Goal: Transaction & Acquisition: Obtain resource

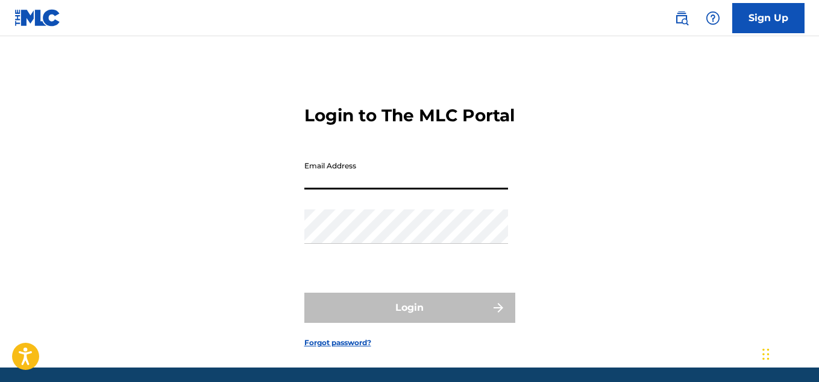
click at [338, 189] on input "Email Address" at bounding box center [407, 172] width 204 height 34
type input "[EMAIL_ADDRESS][DOMAIN_NAME]"
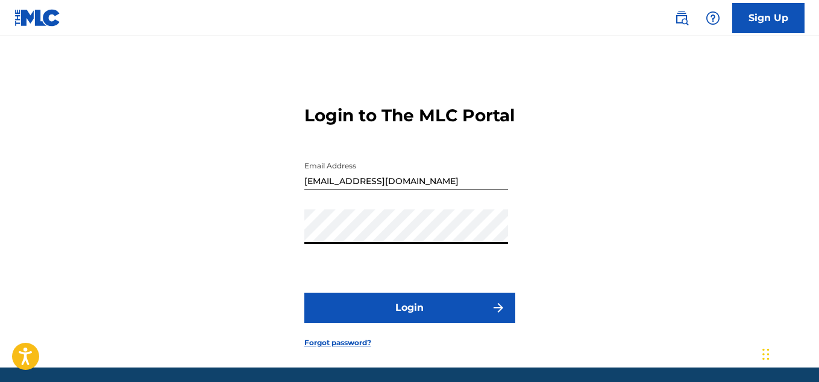
click at [435, 323] on button "Login" at bounding box center [410, 307] width 211 height 30
click at [346, 348] on link "Forgot password?" at bounding box center [338, 342] width 67 height 11
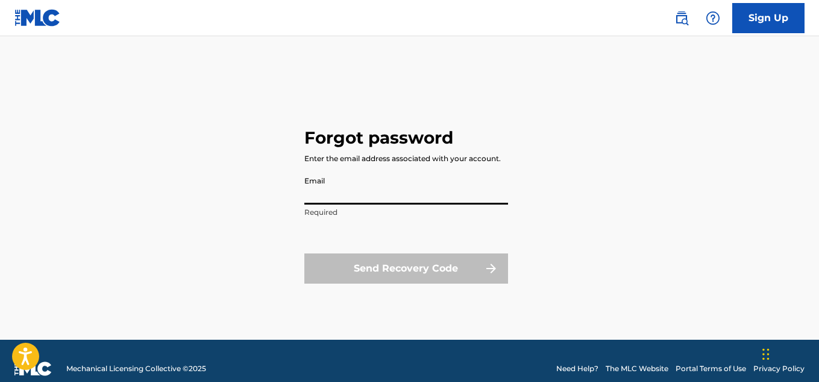
click at [341, 189] on input "Email" at bounding box center [407, 187] width 204 height 34
type input "[EMAIL_ADDRESS][DOMAIN_NAME]"
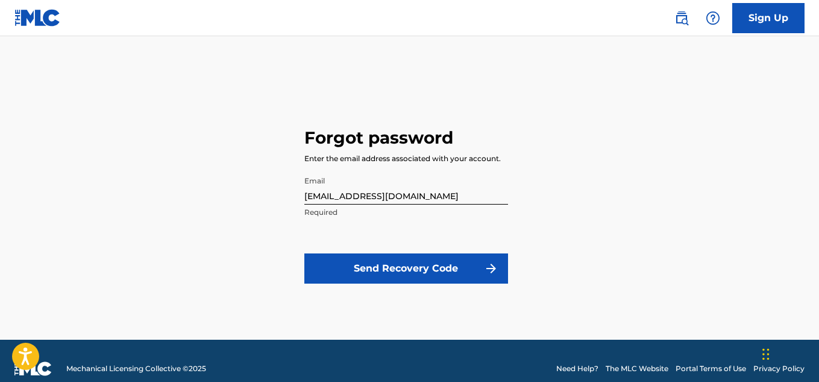
click at [397, 268] on button "Send Recovery Code" at bounding box center [407, 268] width 204 height 30
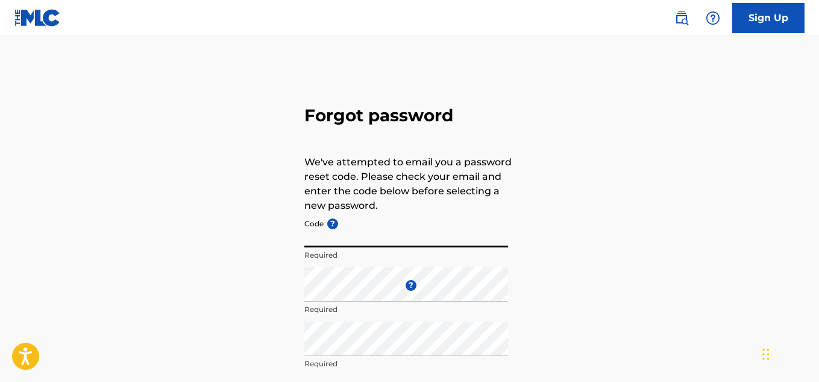
click at [368, 238] on input "Code ?" at bounding box center [407, 230] width 204 height 34
paste input "FP_e2c261c8e432b43a603027690402"
type input "FP_e2c261c8e432b43a603027690402"
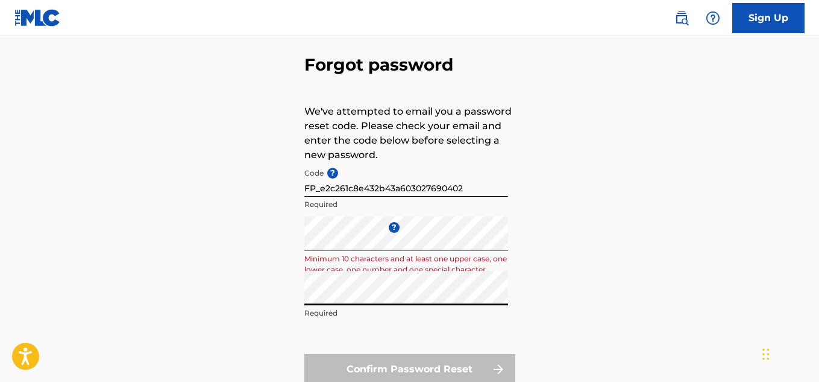
scroll to position [56, 0]
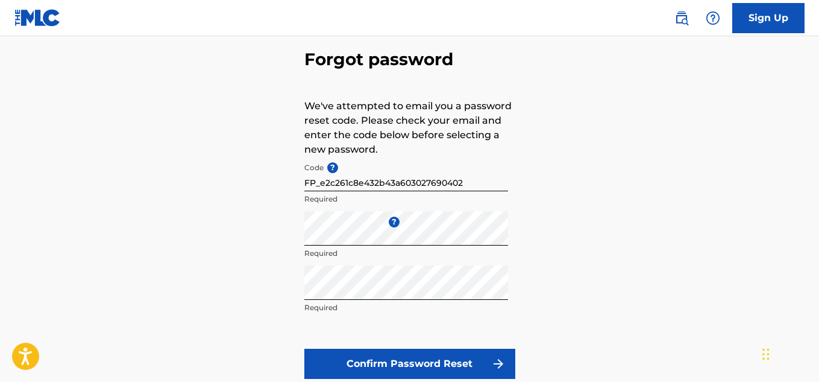
click at [411, 367] on button "Confirm Password Reset" at bounding box center [410, 364] width 211 height 30
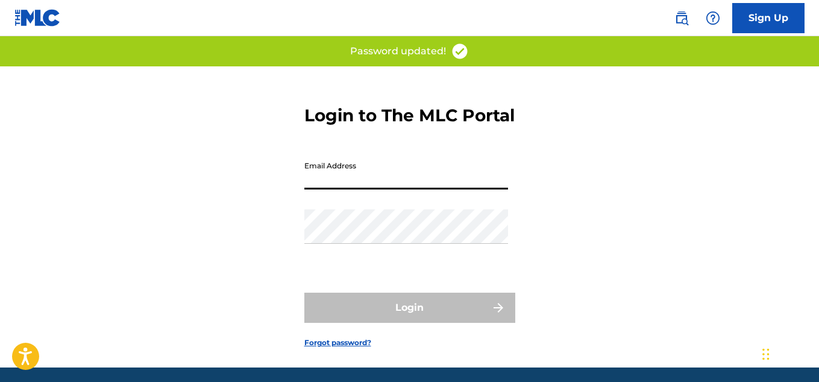
click at [337, 189] on input "Email Address" at bounding box center [407, 172] width 204 height 34
type input "[EMAIL_ADDRESS][DOMAIN_NAME]"
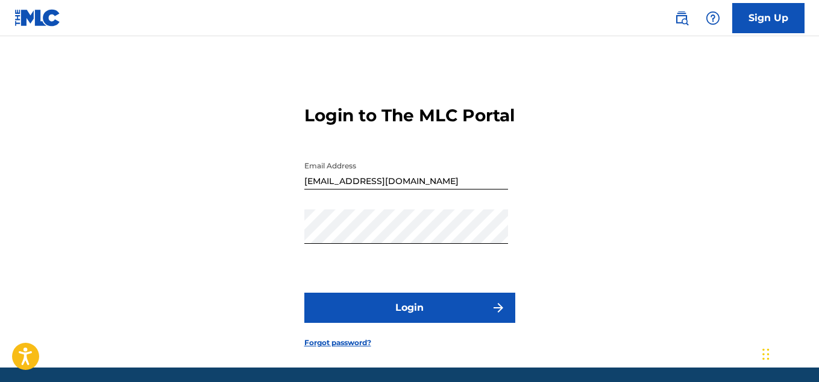
click at [418, 323] on button "Login" at bounding box center [410, 307] width 211 height 30
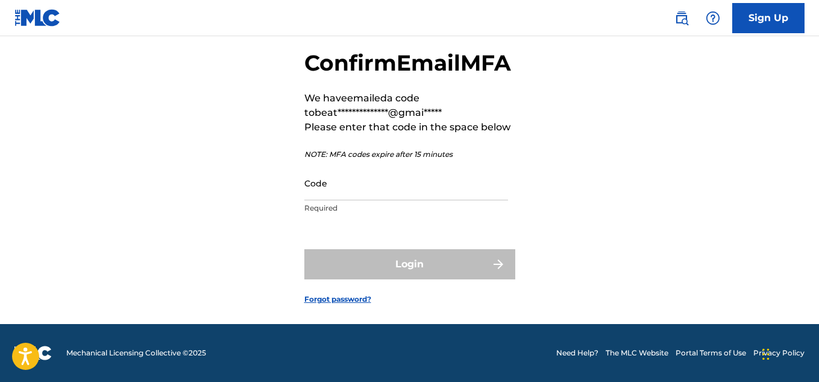
scroll to position [58, 0]
click at [325, 200] on input "Code" at bounding box center [407, 183] width 204 height 34
paste input "182732"
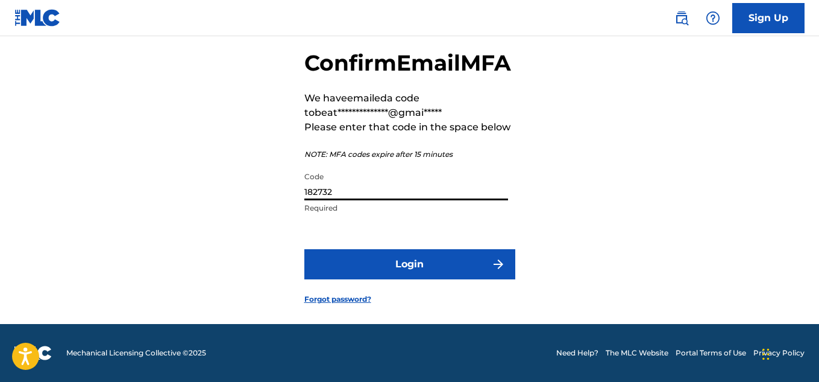
type input "182732"
click at [415, 279] on button "Login" at bounding box center [410, 264] width 211 height 30
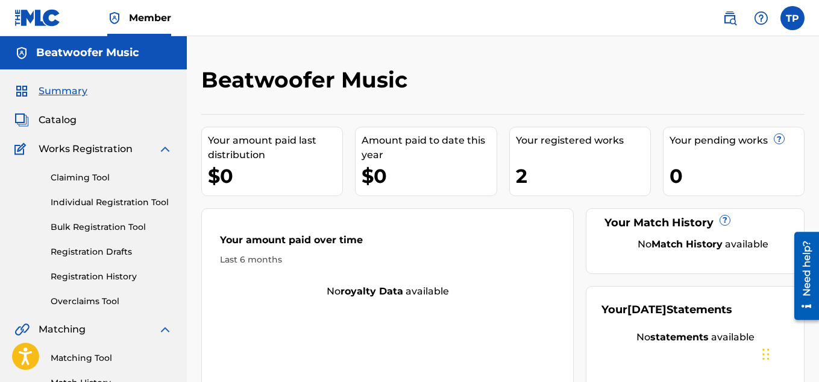
click at [106, 201] on link "Individual Registration Tool" at bounding box center [112, 202] width 122 height 13
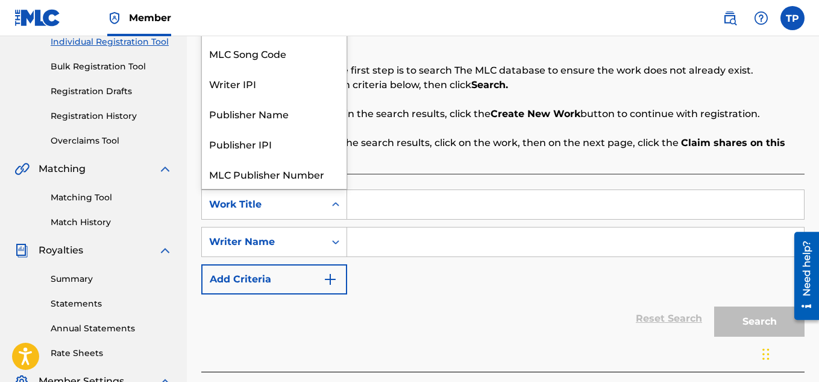
scroll to position [30, 0]
click at [337, 200] on icon "Search Form" at bounding box center [336, 204] width 12 height 12
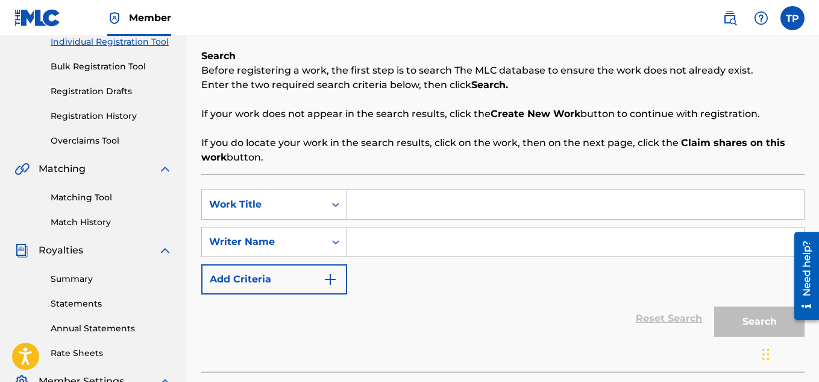
click at [380, 195] on input "Search Form" at bounding box center [575, 204] width 457 height 29
click at [383, 206] on input "Search Form" at bounding box center [575, 204] width 457 height 29
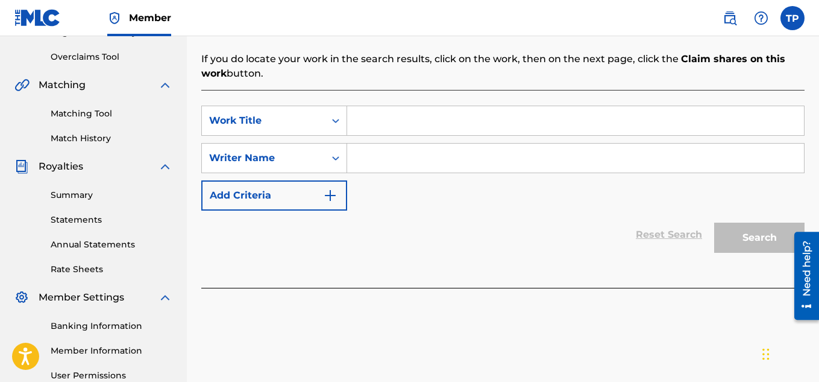
scroll to position [227, 0]
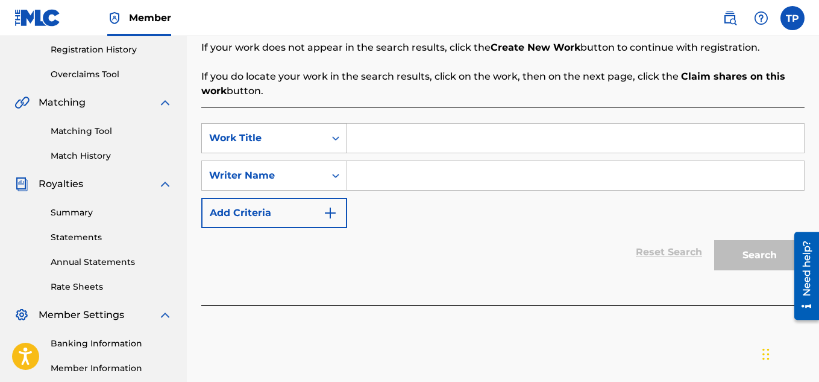
drag, startPoint x: 359, startPoint y: 140, endPoint x: 335, endPoint y: 139, distance: 24.8
click at [335, 139] on div "SearchWithCriteriac070a88b-3c21-41dd-b3e0-83532b17b83f Work Title" at bounding box center [503, 138] width 604 height 30
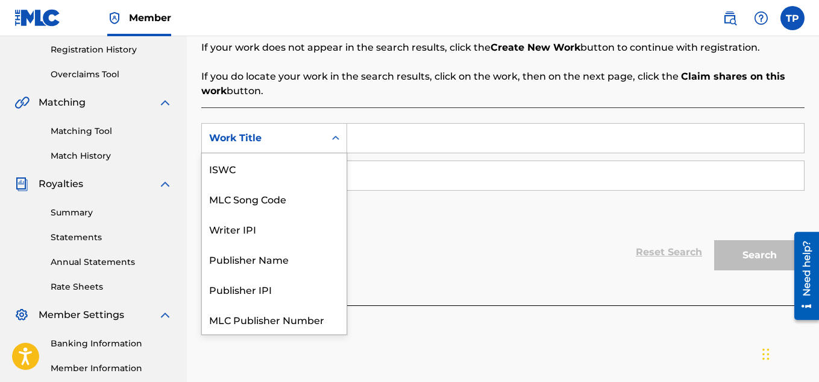
click at [335, 139] on icon "Search Form" at bounding box center [335, 138] width 7 height 4
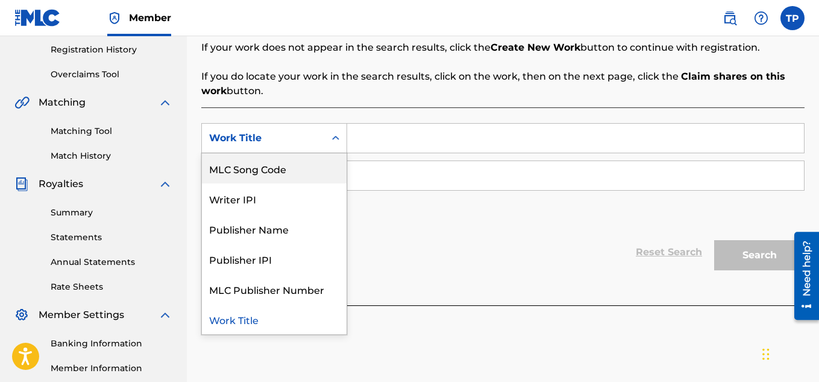
click at [271, 172] on div "MLC Song Code" at bounding box center [274, 168] width 145 height 30
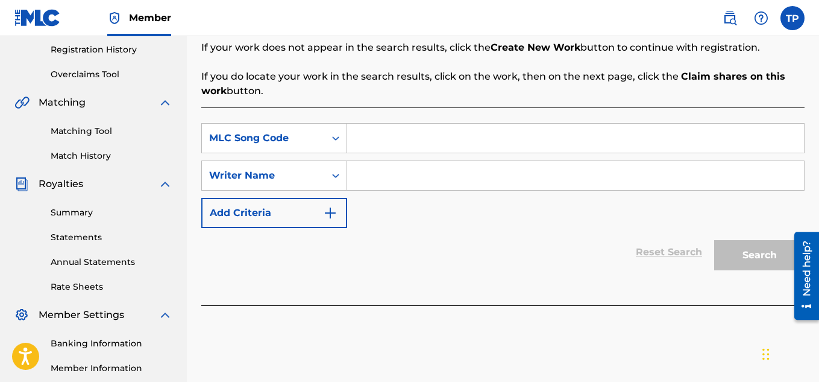
click at [358, 138] on input "Search Form" at bounding box center [575, 138] width 457 height 29
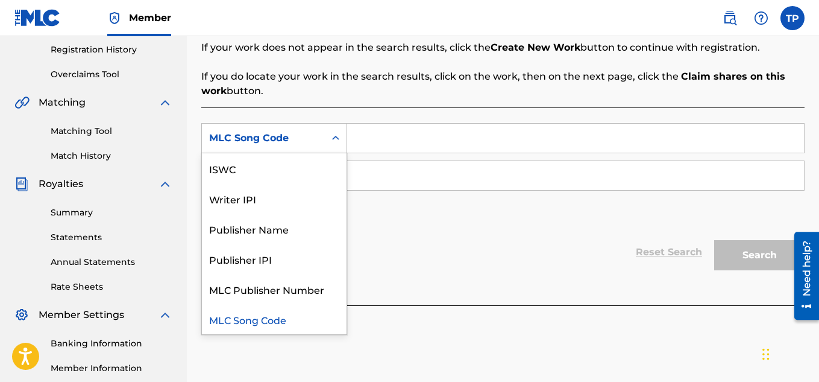
click at [340, 139] on icon "Search Form" at bounding box center [336, 138] width 12 height 12
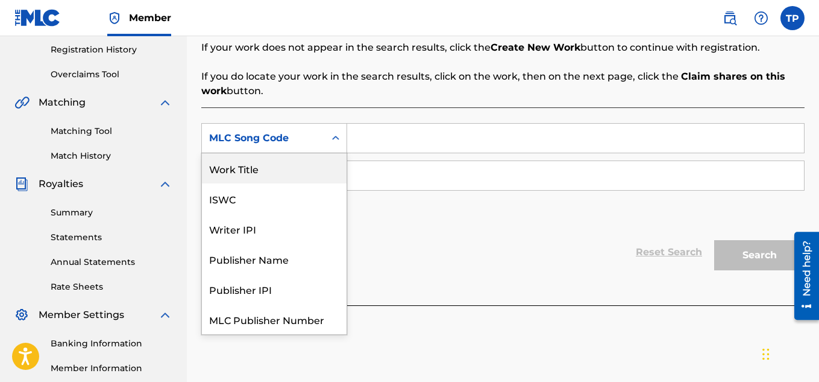
click at [246, 163] on div "Work Title" at bounding box center [274, 168] width 145 height 30
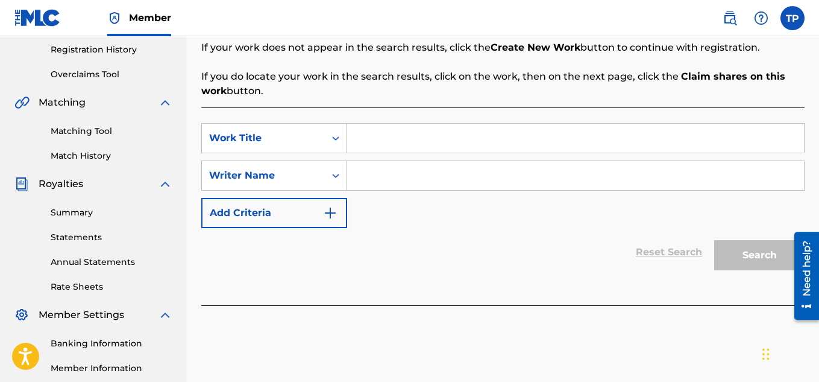
click at [363, 143] on input "Search Form" at bounding box center [575, 138] width 457 height 29
type input "ain'nt over yet"
click at [365, 172] on input "Search Form" at bounding box center [575, 175] width 457 height 29
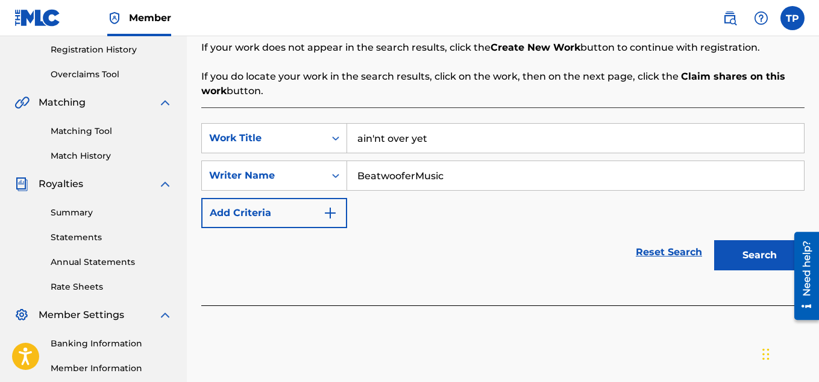
click at [414, 178] on input "BeatwooferMusic" at bounding box center [575, 175] width 457 height 29
type input "Beatwoofer Music"
click at [751, 265] on button "Search" at bounding box center [760, 255] width 90 height 30
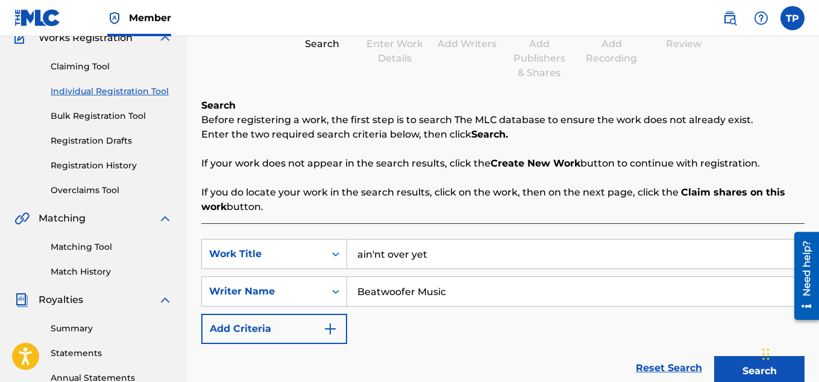
scroll to position [94, 0]
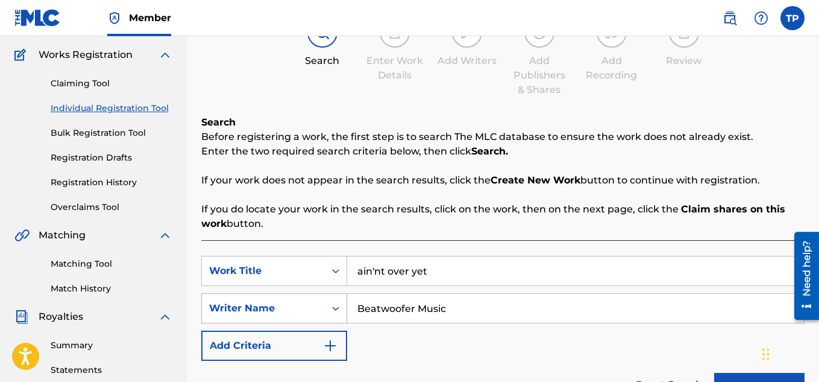
click at [336, 308] on icon "Search Form" at bounding box center [336, 308] width 12 height 12
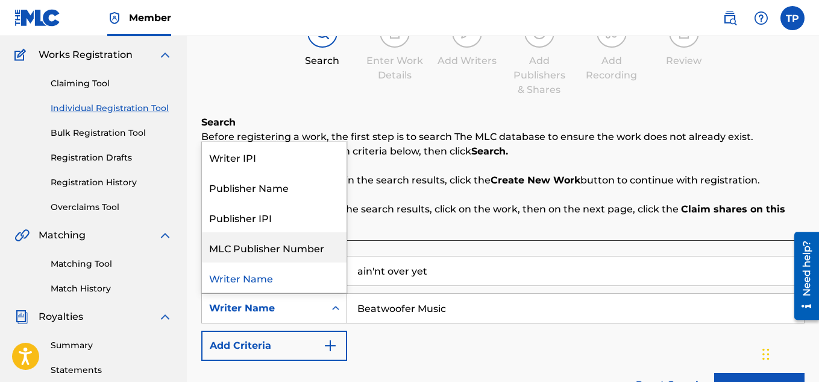
click at [308, 247] on div "MLC Publisher Number" at bounding box center [274, 247] width 145 height 30
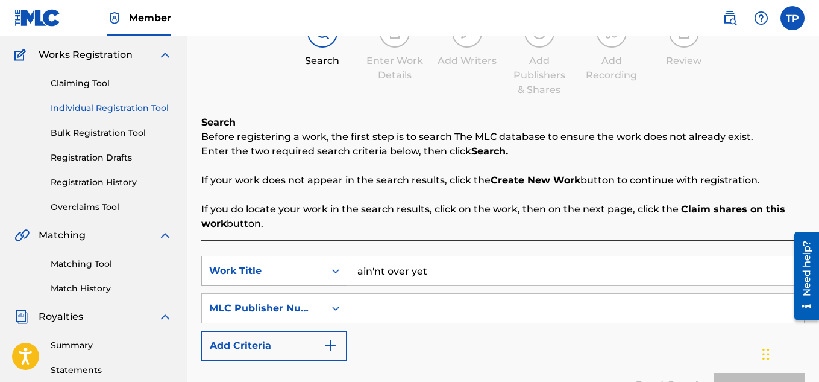
click at [336, 270] on icon "Search Form" at bounding box center [336, 271] width 12 height 12
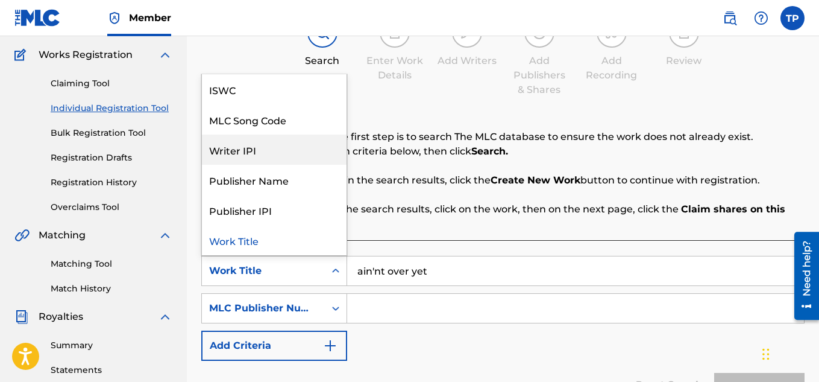
scroll to position [0, 0]
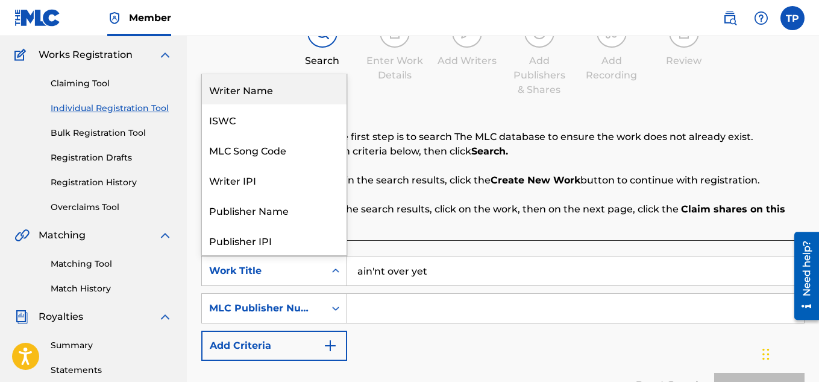
click at [257, 89] on div "Writer Name" at bounding box center [274, 89] width 145 height 30
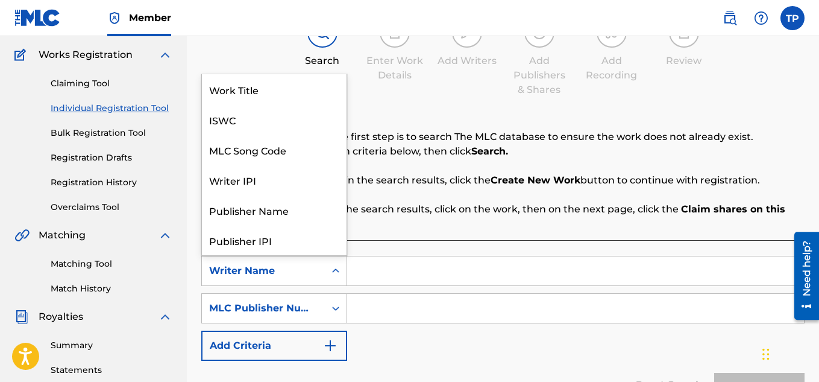
click at [342, 270] on div "Search Form" at bounding box center [336, 271] width 22 height 22
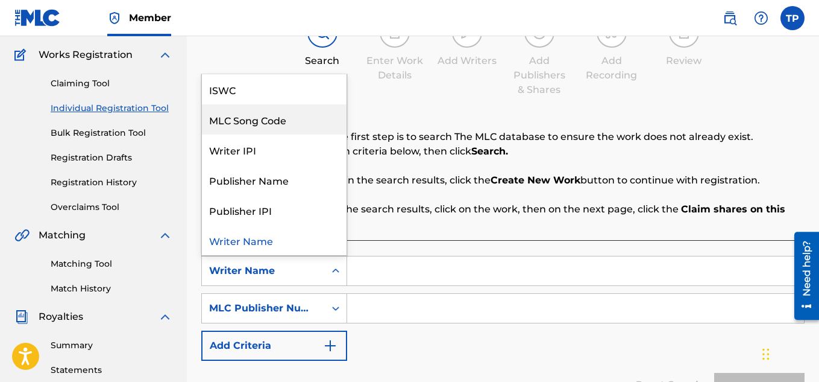
click at [267, 123] on div "MLC Song Code" at bounding box center [274, 119] width 145 height 30
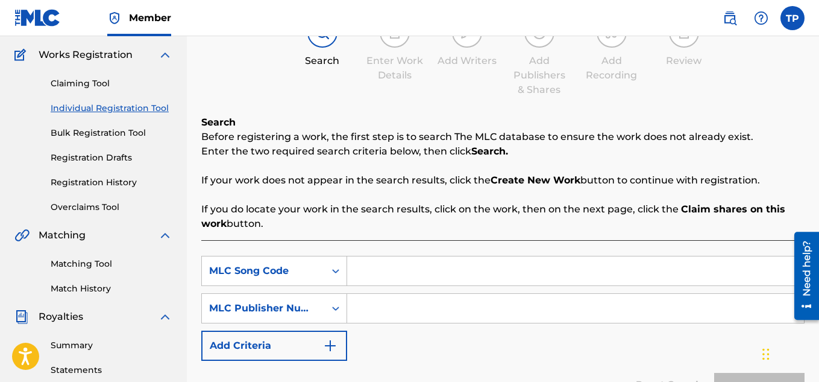
click at [360, 273] on input "Search Form" at bounding box center [575, 270] width 457 height 29
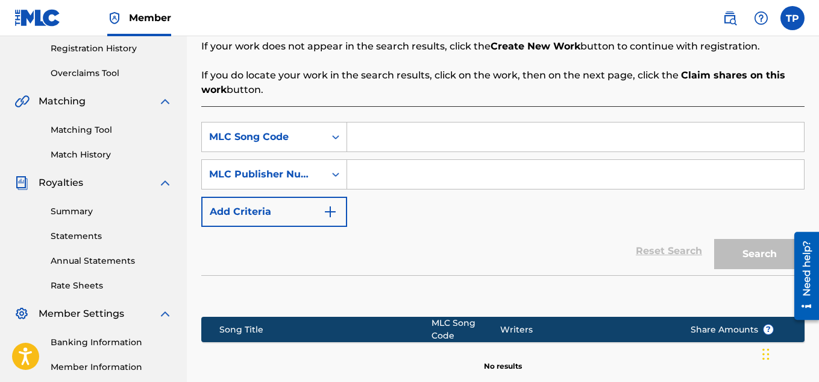
scroll to position [366, 0]
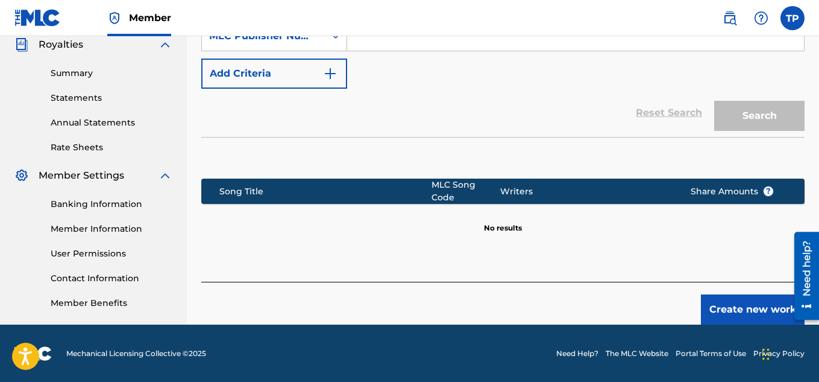
click at [78, 233] on link "Member Information" at bounding box center [112, 229] width 122 height 13
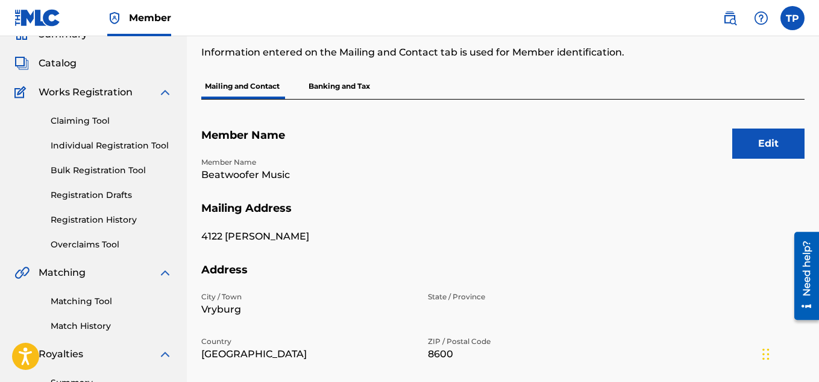
scroll to position [55, 0]
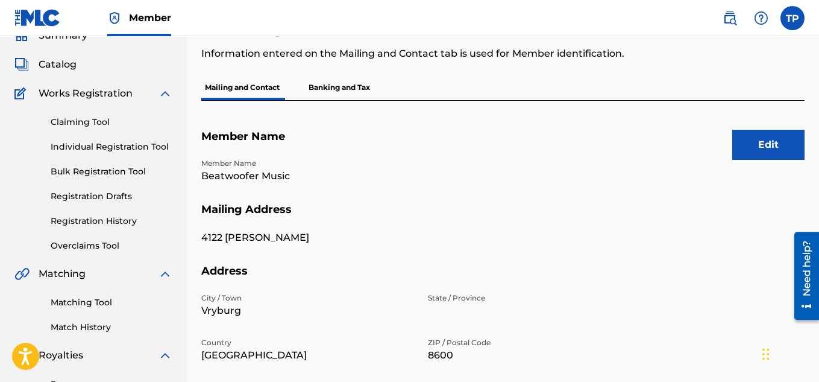
click at [344, 83] on p "Banking and Tax" at bounding box center [339, 87] width 69 height 25
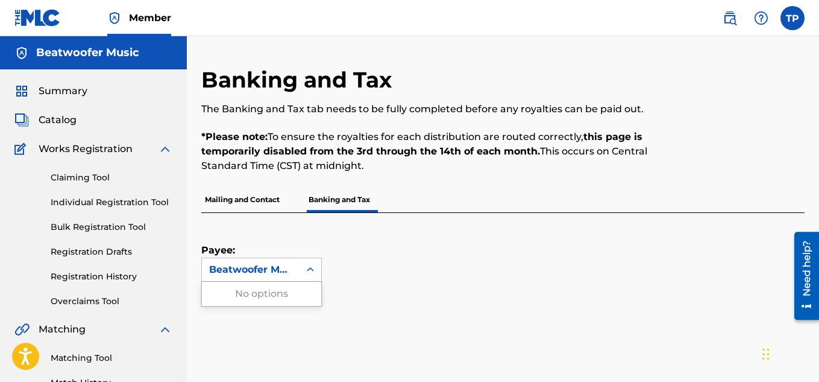
click at [312, 271] on icon at bounding box center [310, 269] width 7 height 4
click at [469, 263] on div "Payee: Beatwoofer Music" at bounding box center [488, 247] width 575 height 69
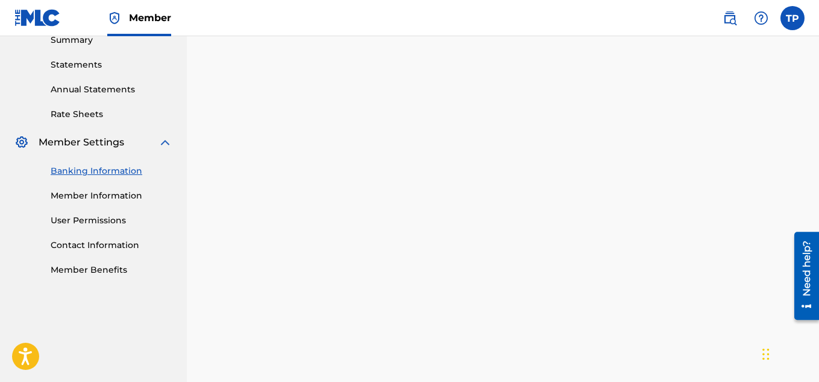
scroll to position [404, 0]
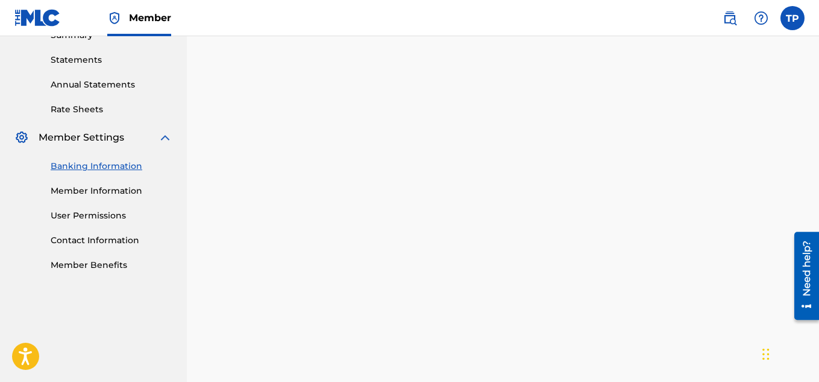
drag, startPoint x: 823, startPoint y: 131, endPoint x: 22, endPoint y: 49, distance: 804.9
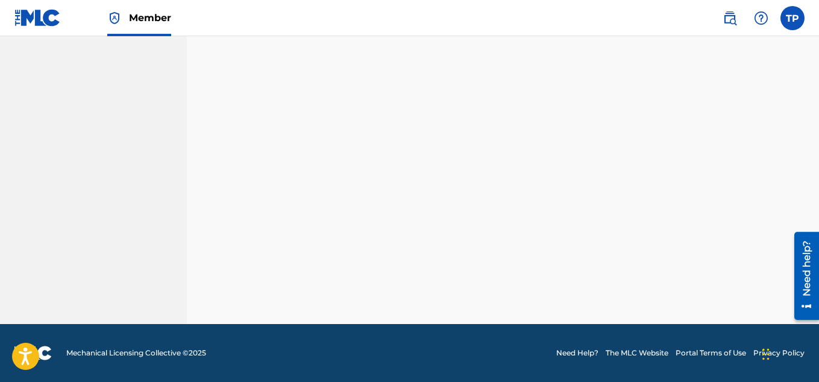
scroll to position [267, 0]
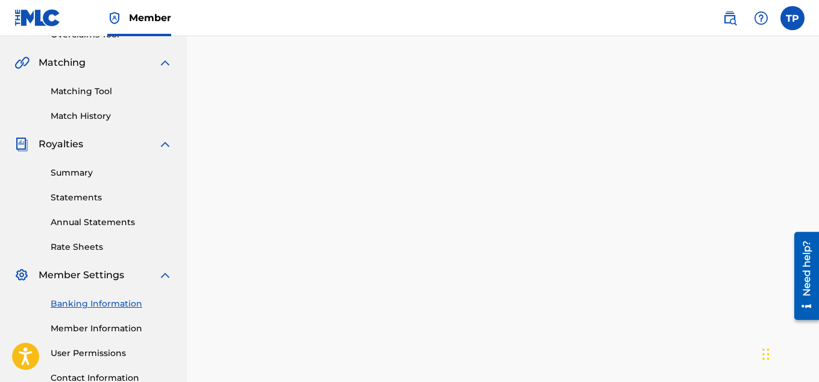
drag, startPoint x: 819, startPoint y: 148, endPoint x: 823, endPoint y: 166, distance: 18.6
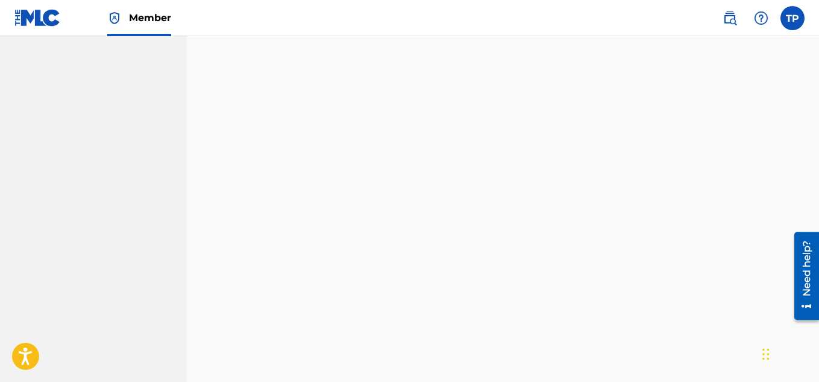
scroll to position [737, 0]
drag, startPoint x: 823, startPoint y: 152, endPoint x: 32, endPoint y: 39, distance: 799.1
drag, startPoint x: 823, startPoint y: 326, endPoint x: 15, endPoint y: 58, distance: 851.2
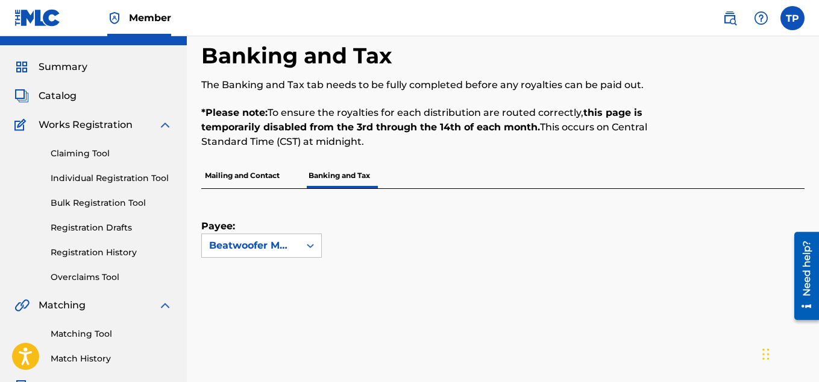
scroll to position [0, 0]
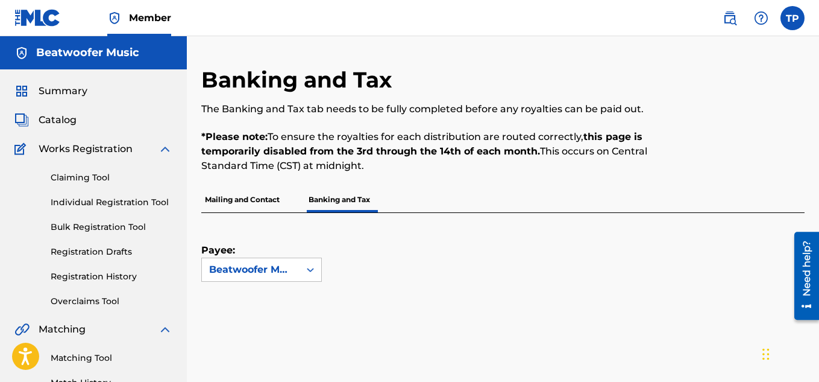
click at [48, 151] on span "Works Registration" at bounding box center [86, 149] width 94 height 14
click at [80, 202] on link "Individual Registration Tool" at bounding box center [112, 202] width 122 height 13
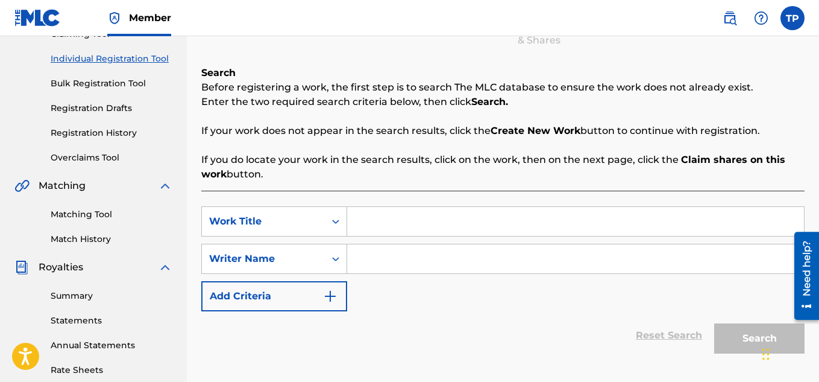
scroll to position [145, 0]
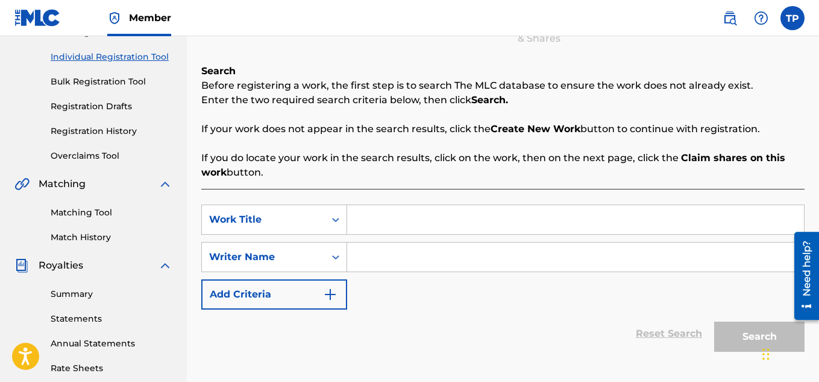
click at [277, 301] on button "Add Criteria" at bounding box center [274, 294] width 146 height 30
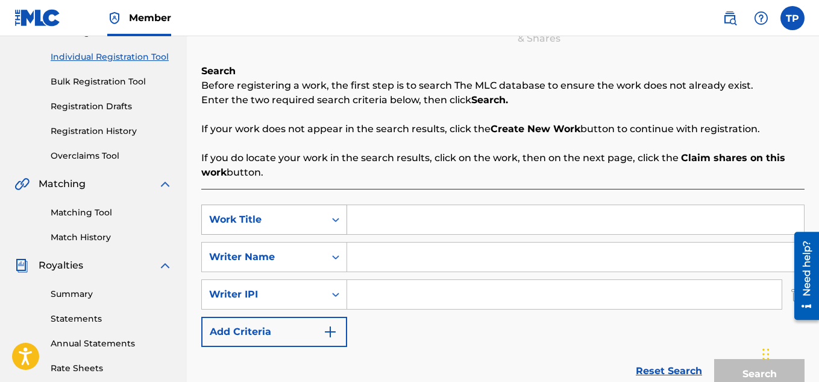
click at [335, 217] on icon "Search Form" at bounding box center [336, 219] width 12 height 12
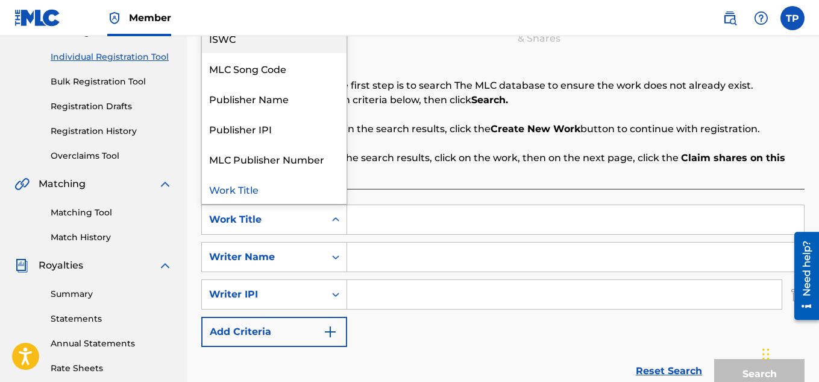
click at [233, 38] on div "ISWC" at bounding box center [274, 38] width 145 height 30
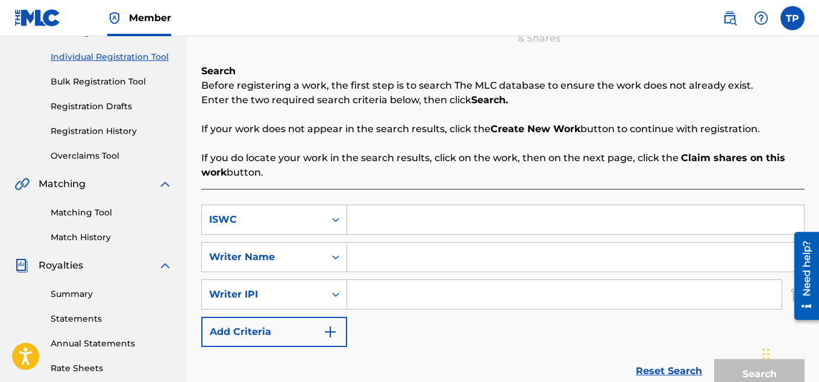
click at [537, 133] on strong "Create New Work" at bounding box center [536, 128] width 90 height 11
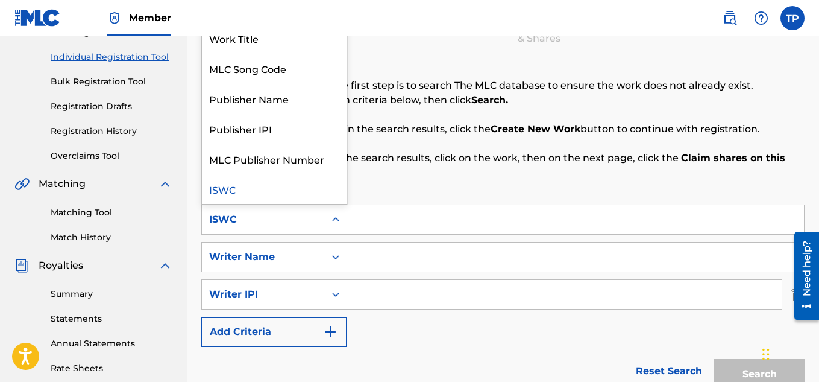
click at [336, 222] on icon "Search Form" at bounding box center [336, 219] width 12 height 12
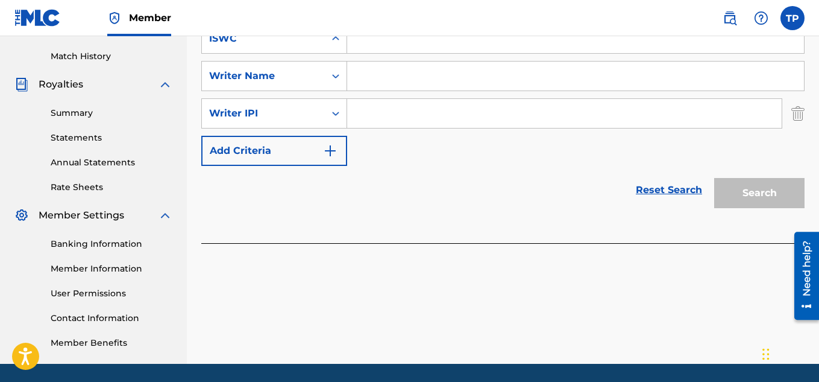
scroll to position [366, 0]
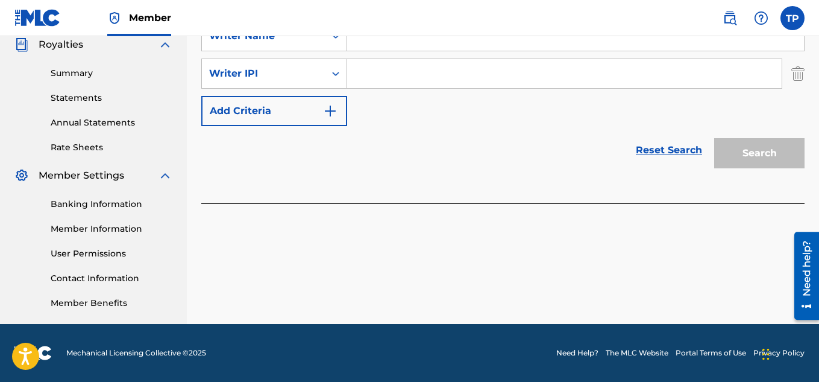
click at [656, 157] on link "Reset Search" at bounding box center [669, 150] width 78 height 27
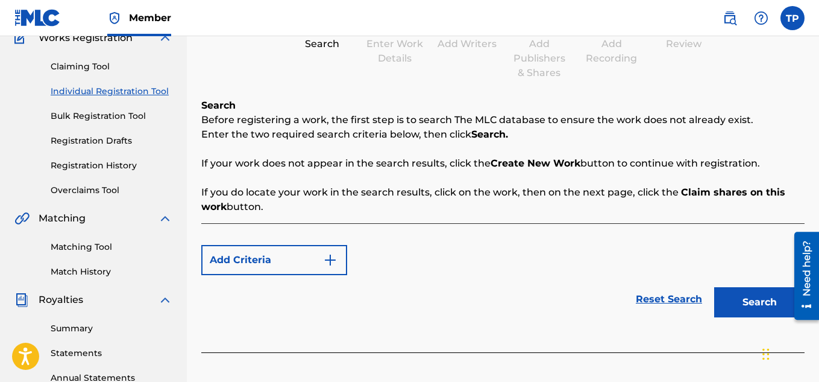
scroll to position [109, 0]
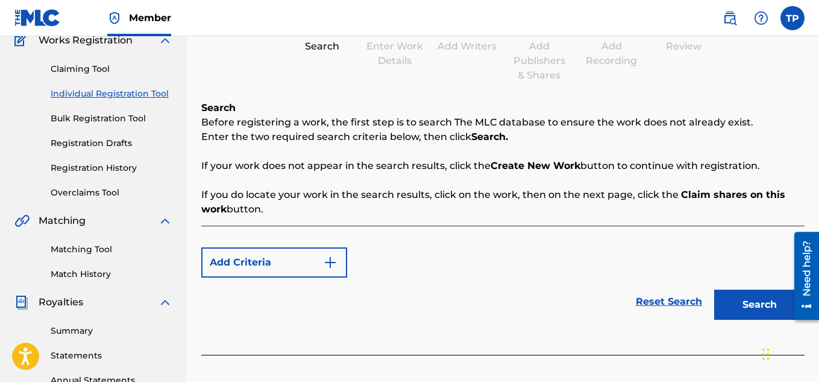
click at [664, 304] on link "Reset Search" at bounding box center [669, 301] width 78 height 27
click at [251, 256] on button "Add Criteria" at bounding box center [274, 262] width 146 height 30
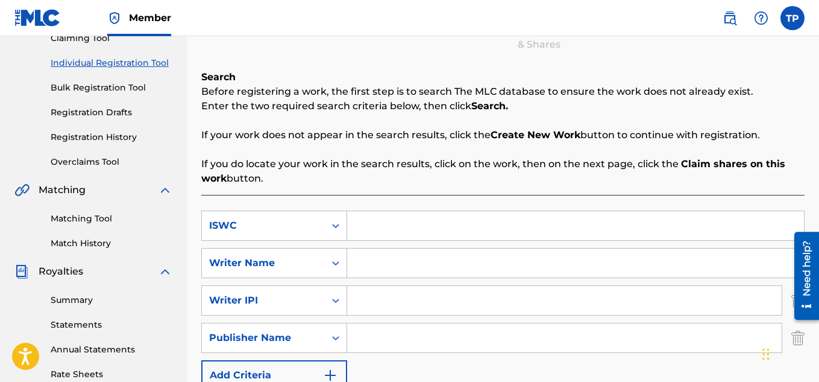
scroll to position [136, 0]
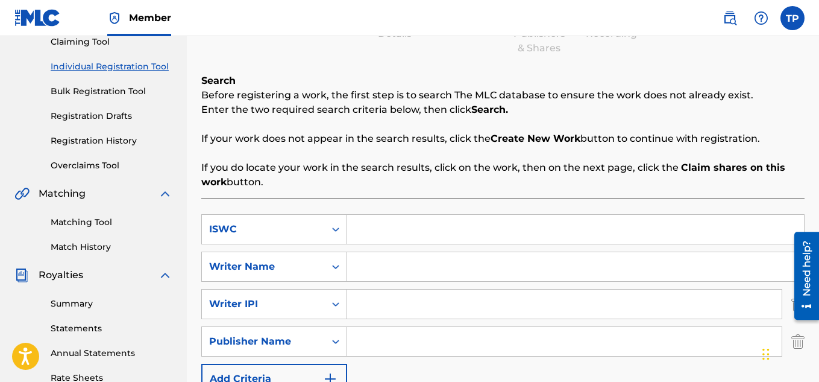
click at [106, 93] on link "Bulk Registration Tool" at bounding box center [112, 91] width 122 height 13
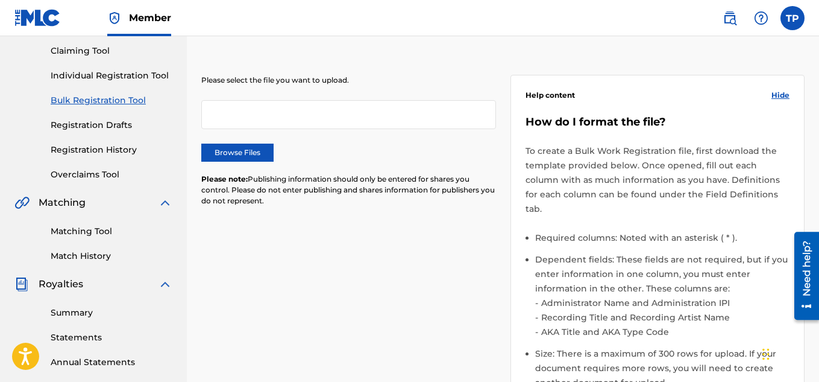
scroll to position [131, 0]
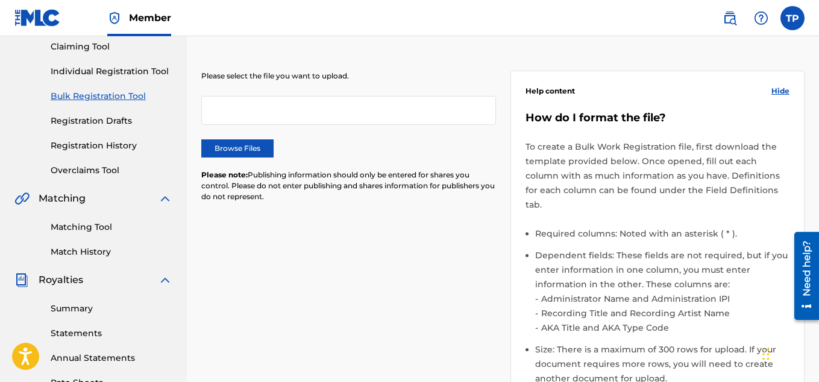
click at [236, 149] on label "Browse Files" at bounding box center [237, 148] width 72 height 18
click at [0, 0] on input "Browse Files" at bounding box center [0, 0] width 0 height 0
click at [783, 93] on span "Hide" at bounding box center [781, 91] width 18 height 11
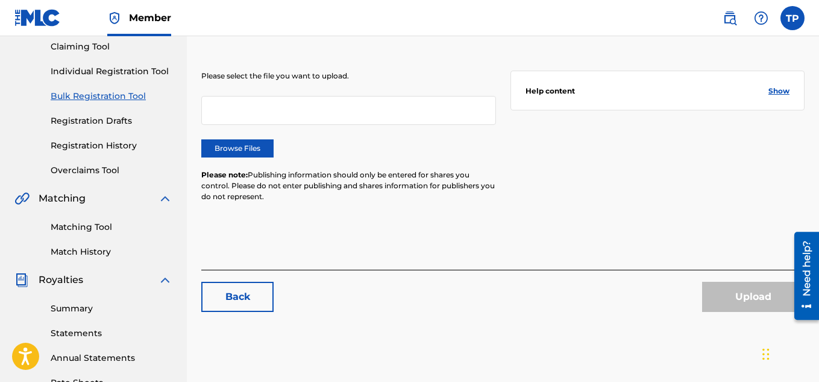
click at [79, 122] on link "Registration Drafts" at bounding box center [112, 121] width 122 height 13
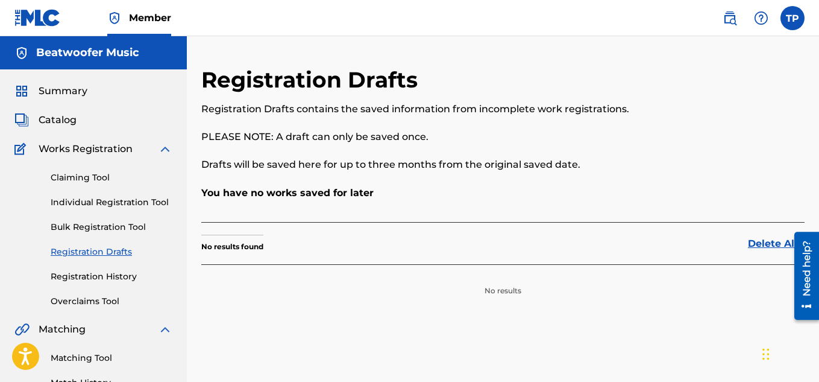
click at [46, 117] on span "Catalog" at bounding box center [58, 120] width 38 height 14
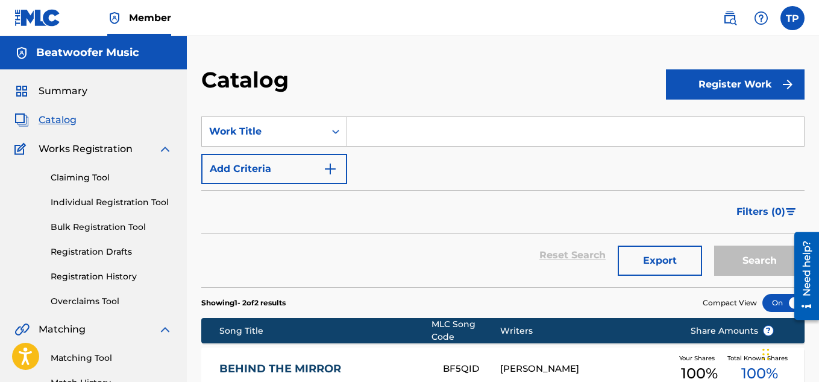
click at [737, 83] on button "Register Work" at bounding box center [735, 84] width 139 height 30
click at [695, 122] on link "Individual" at bounding box center [735, 123] width 139 height 29
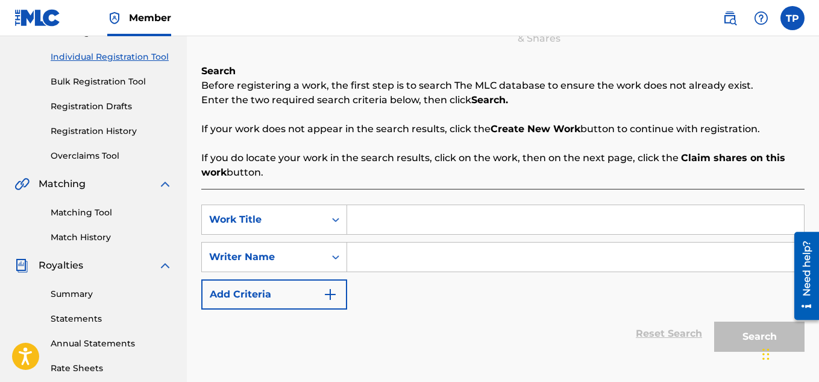
scroll to position [147, 0]
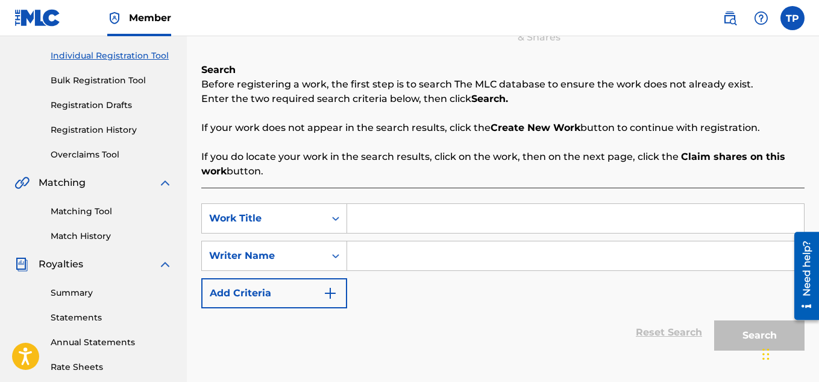
click at [365, 218] on input "Search Form" at bounding box center [575, 218] width 457 height 29
type input "ain'nt over yet"
click at [383, 255] on input "Search Form" at bounding box center [575, 255] width 457 height 29
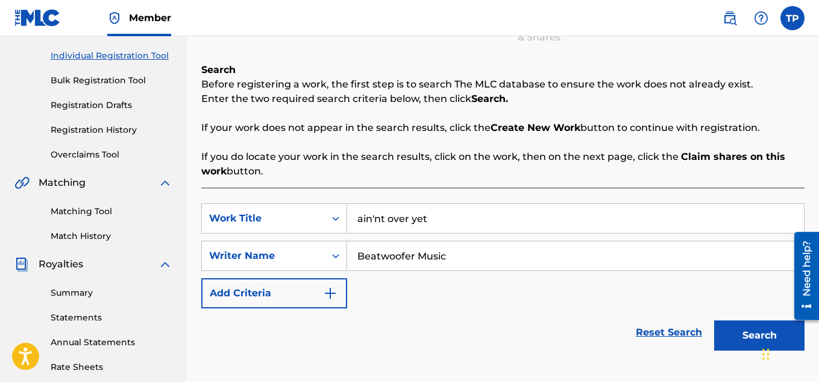
type input "Beatwoofer Music"
click at [743, 344] on button "Search" at bounding box center [760, 335] width 90 height 30
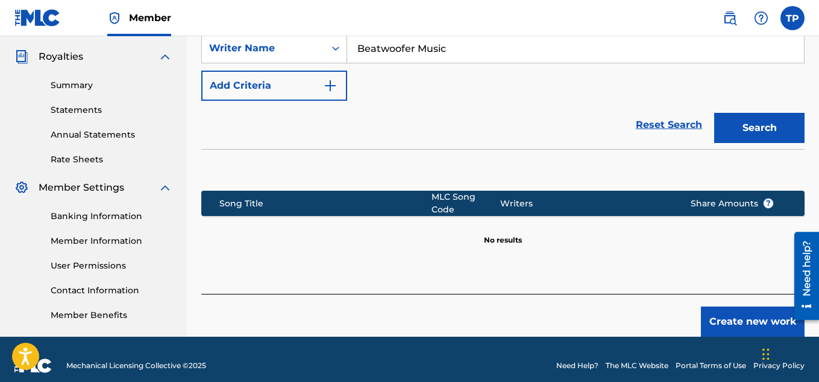
scroll to position [355, 0]
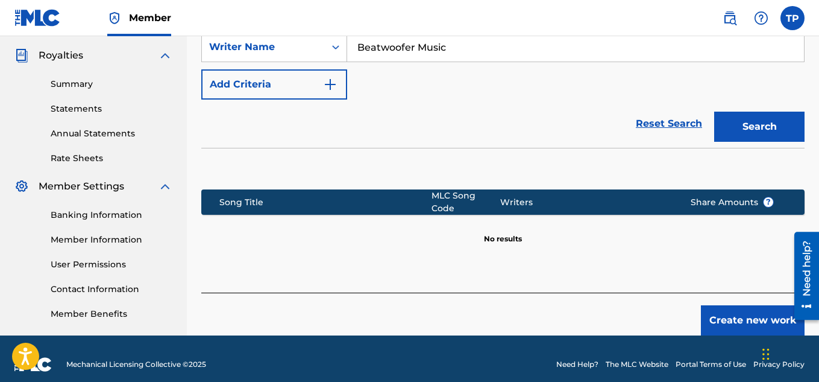
click at [741, 315] on button "Create new work" at bounding box center [753, 320] width 104 height 30
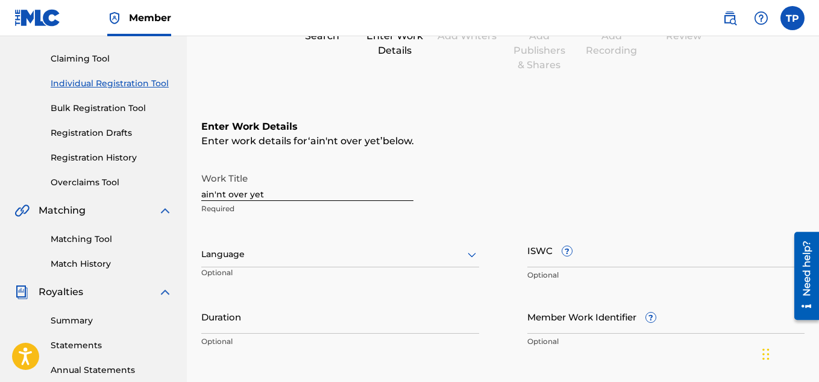
scroll to position [123, 0]
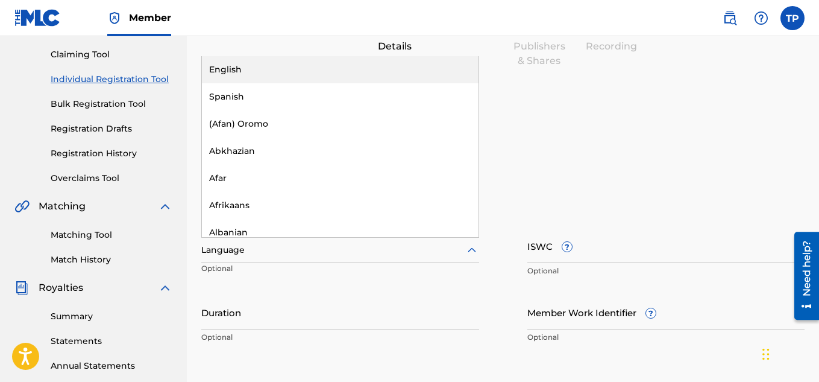
click at [267, 252] on div at bounding box center [340, 249] width 278 height 15
click at [245, 65] on div "English" at bounding box center [340, 69] width 277 height 27
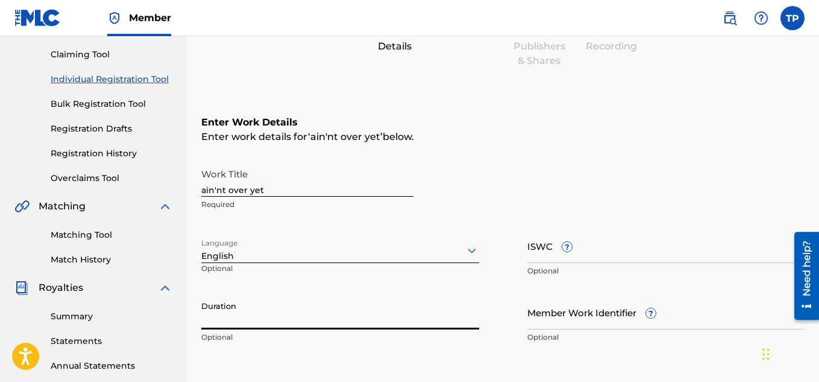
click at [253, 324] on input "Duration" at bounding box center [340, 312] width 278 height 34
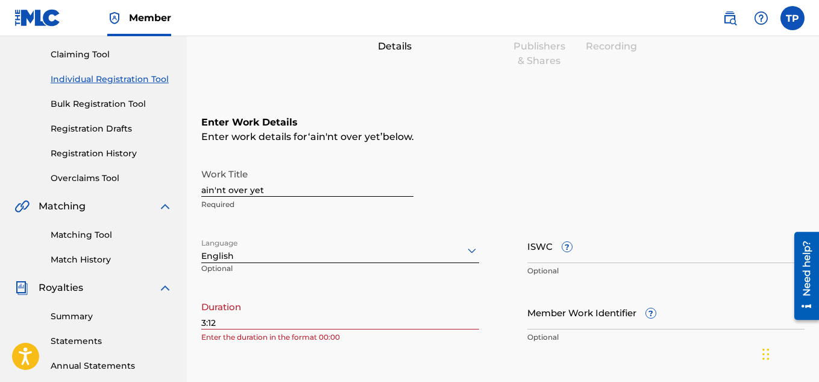
click at [452, 350] on div "Enter Work Details Enter work details for ‘ ain'nt over yet ’ below. Work Title…" at bounding box center [503, 232] width 604 height 292
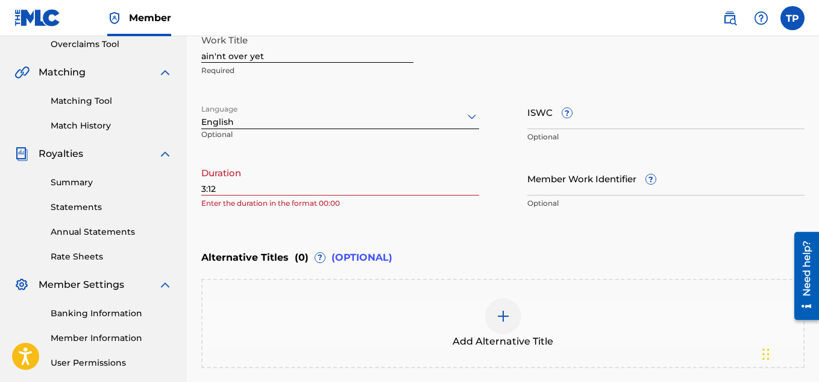
scroll to position [230, 0]
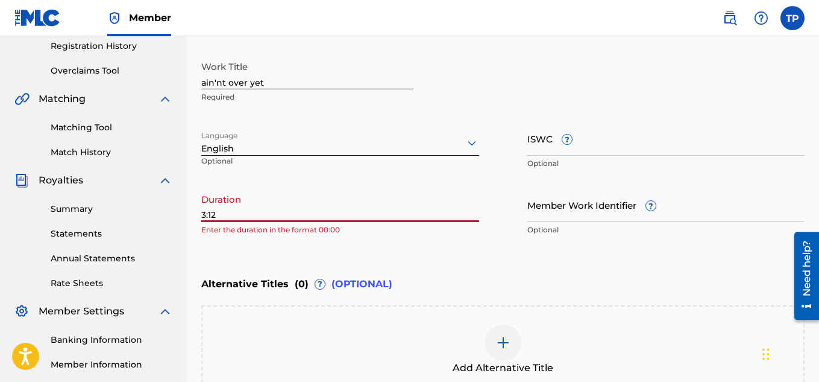
click at [242, 218] on input "3:12" at bounding box center [340, 205] width 278 height 34
click at [203, 215] on input "3:12" at bounding box center [340, 205] width 278 height 34
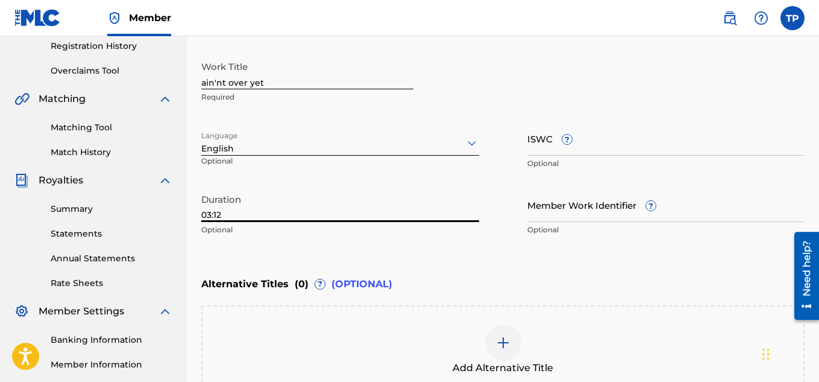
click at [239, 214] on input "03:12" at bounding box center [340, 205] width 278 height 34
type input "03:12"
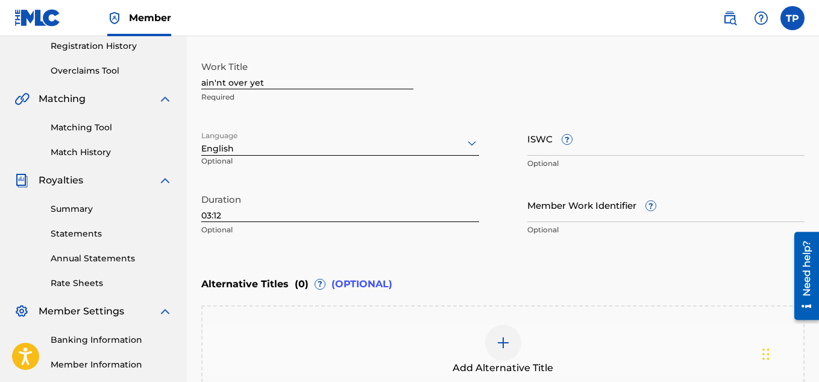
click at [497, 355] on div at bounding box center [503, 342] width 36 height 36
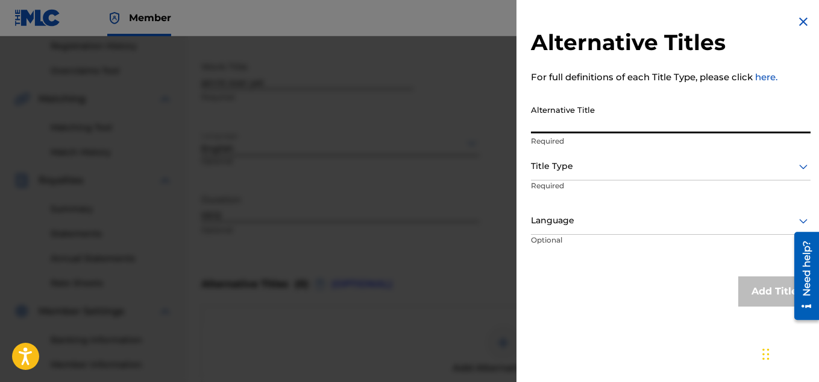
click at [607, 121] on input "Alternative Title" at bounding box center [671, 116] width 280 height 34
type input "ain'nt over yet Prod by Beatwoofer Music"
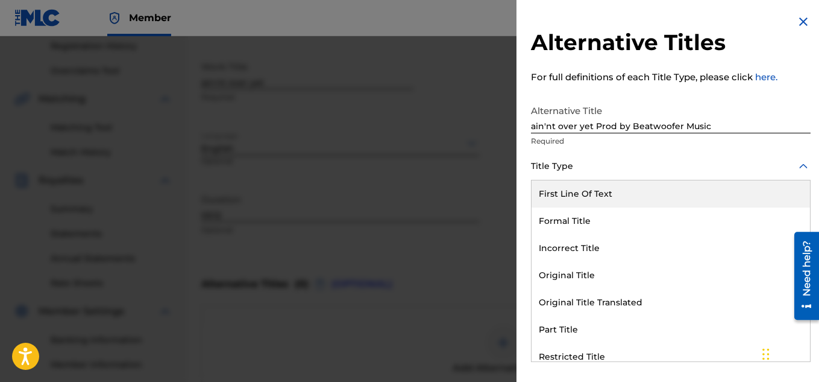
click at [576, 168] on div at bounding box center [671, 166] width 280 height 15
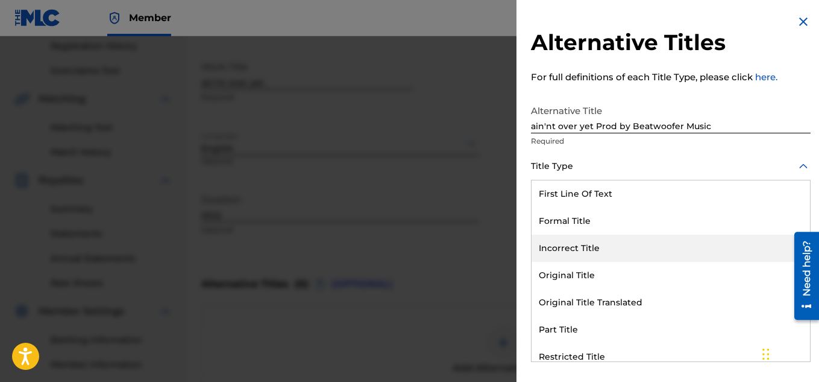
click at [575, 251] on div "Incorrect Title" at bounding box center [671, 248] width 279 height 27
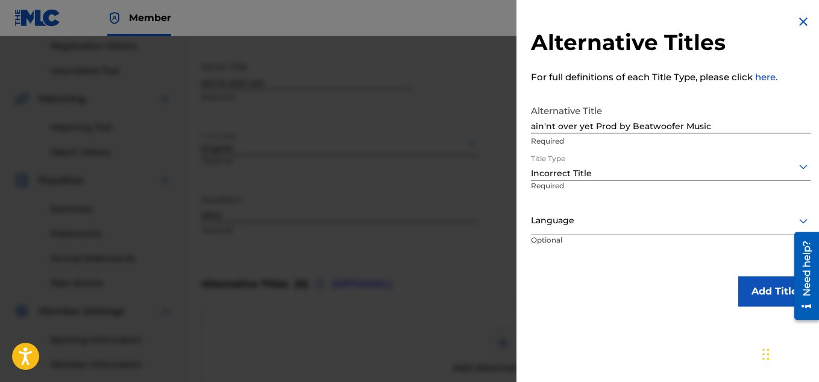
scroll to position [1, 0]
click at [801, 221] on icon at bounding box center [804, 221] width 8 height 5
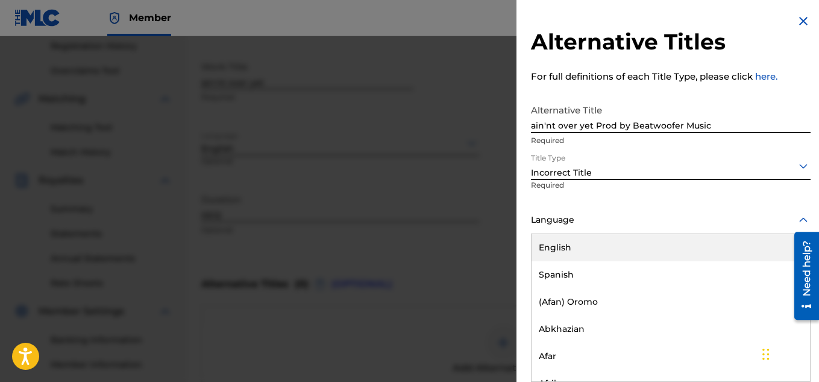
click at [579, 246] on div "English" at bounding box center [671, 247] width 279 height 27
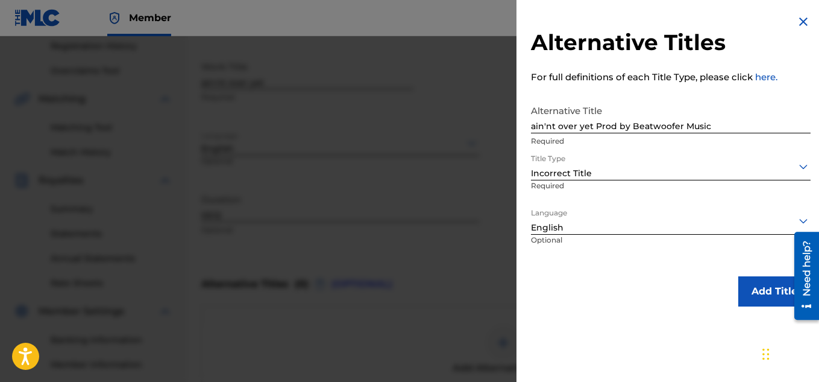
scroll to position [0, 0]
click at [777, 288] on button "Add Title" at bounding box center [775, 291] width 72 height 30
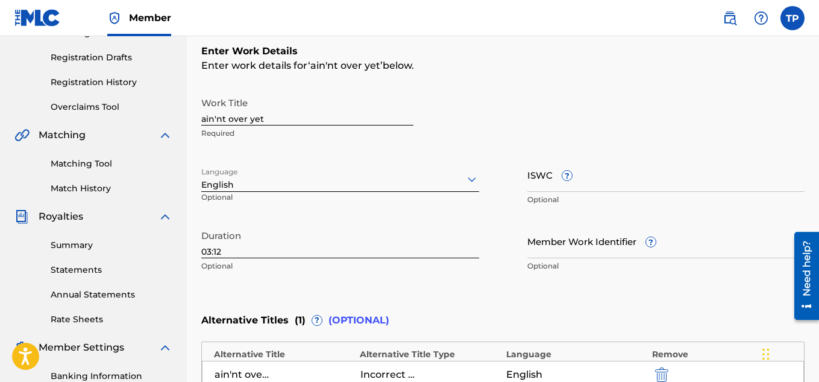
scroll to position [209, 0]
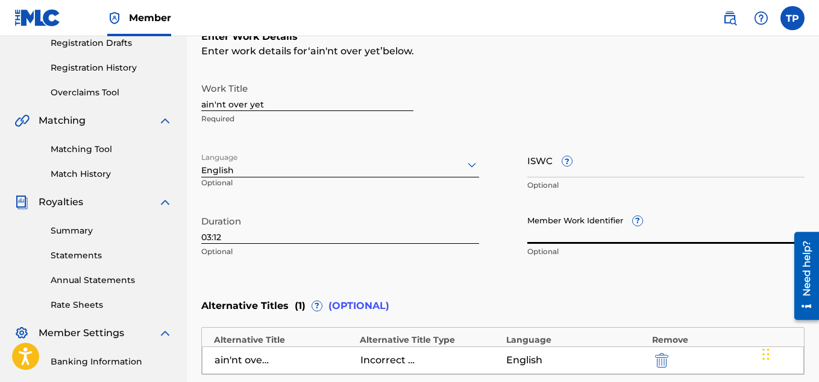
click at [579, 234] on input "Member Work Identifier ?" at bounding box center [667, 226] width 278 height 34
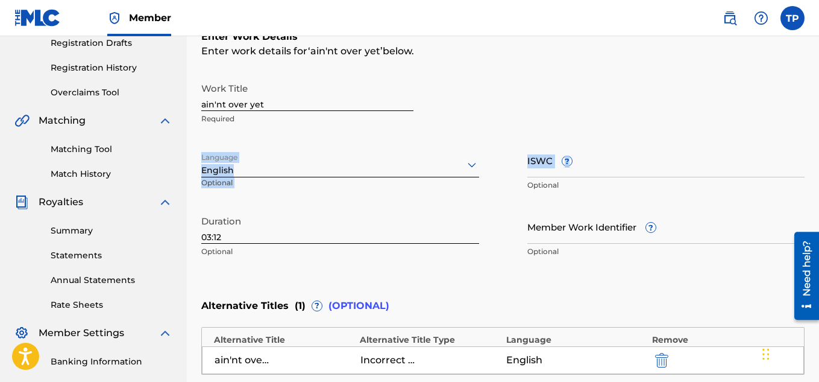
drag, startPoint x: 818, startPoint y: 120, endPoint x: 823, endPoint y: 144, distance: 24.0
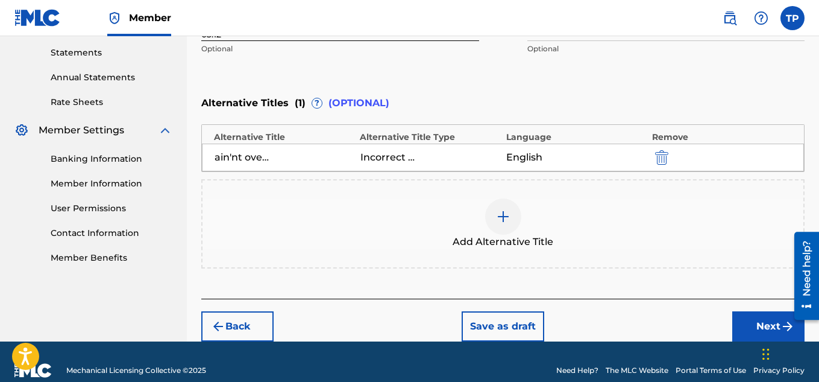
scroll to position [429, 0]
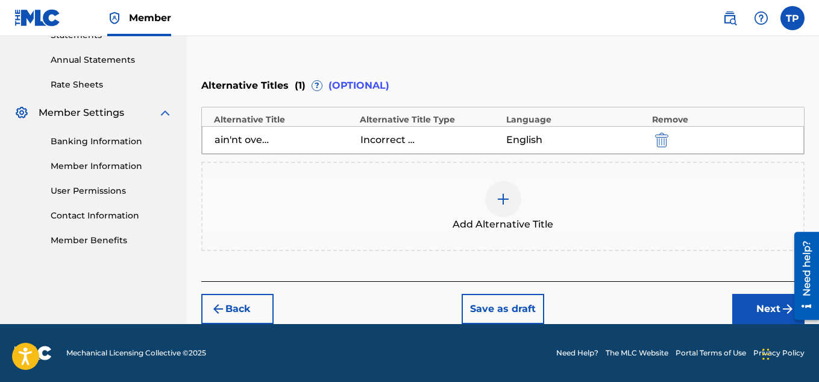
click at [756, 306] on button "Next" at bounding box center [769, 309] width 72 height 30
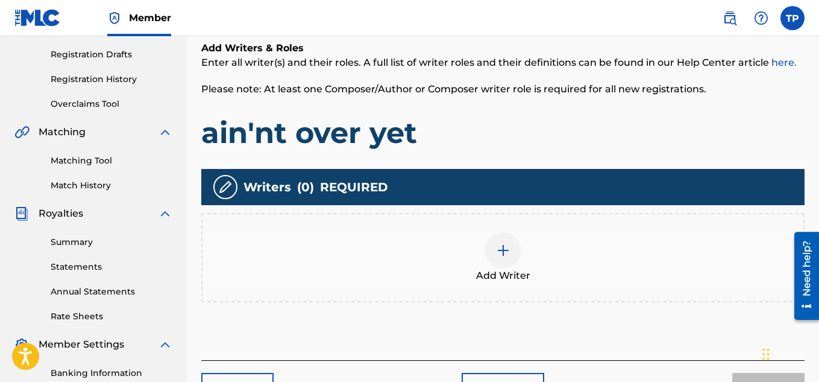
scroll to position [196, 0]
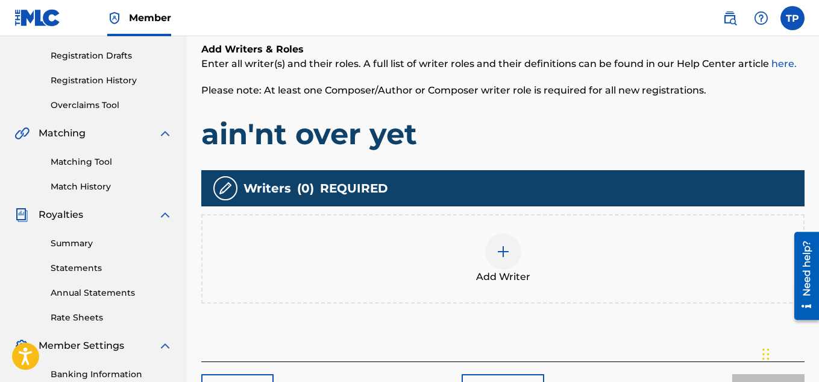
click at [506, 260] on div at bounding box center [503, 251] width 36 height 36
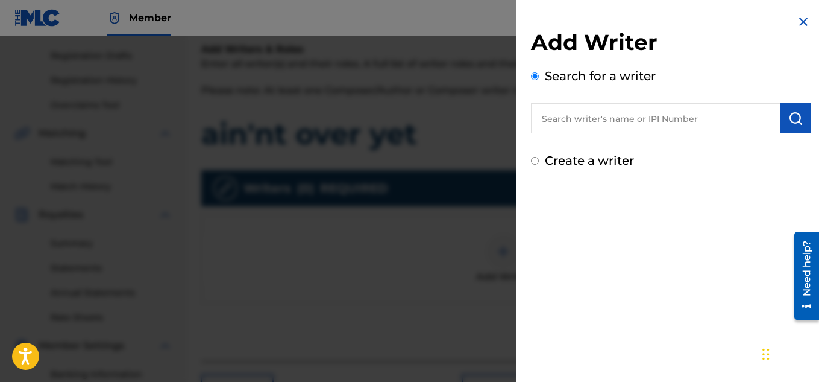
click at [534, 161] on input "Create a writer" at bounding box center [535, 161] width 8 height 8
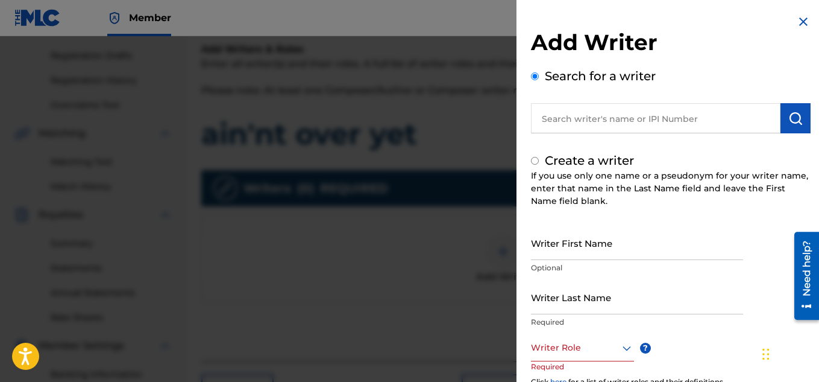
radio input "false"
radio input "true"
click at [546, 247] on input "Writer First Name" at bounding box center [637, 243] width 212 height 34
type input "[PERSON_NAME]"
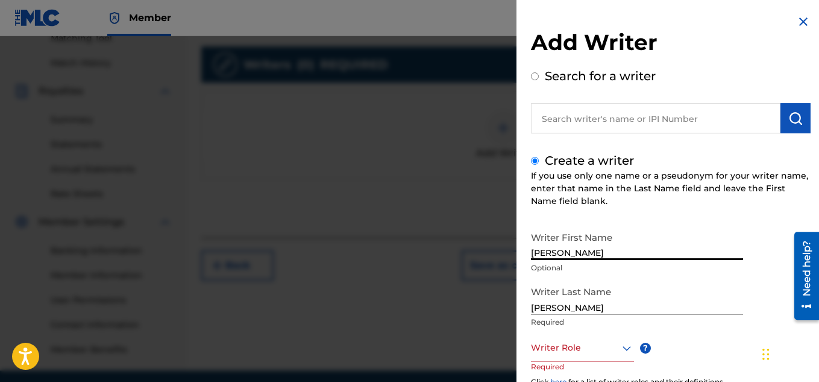
scroll to position [366, 0]
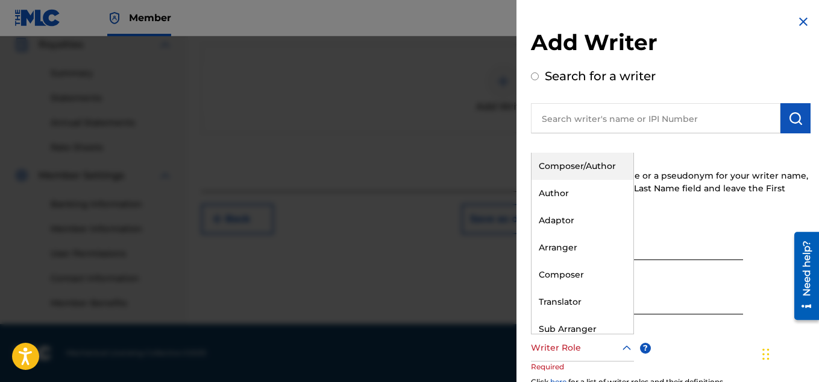
click at [625, 349] on icon at bounding box center [627, 347] width 8 height 5
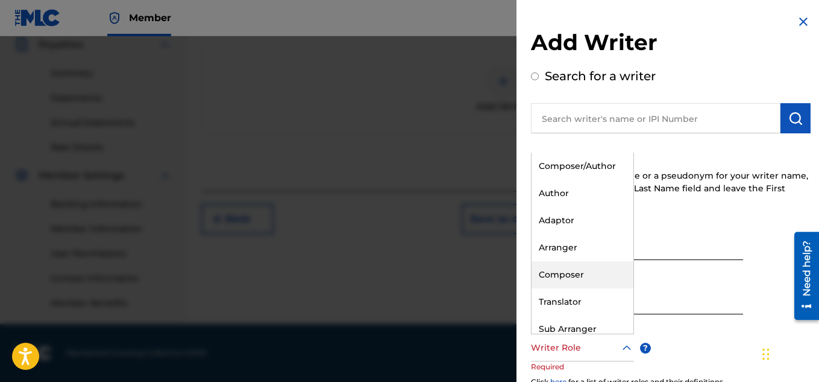
click at [566, 274] on div "Composer" at bounding box center [583, 274] width 102 height 27
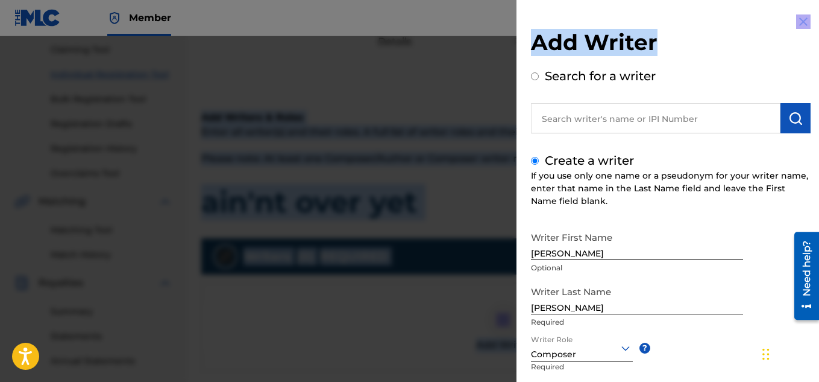
scroll to position [0, 0]
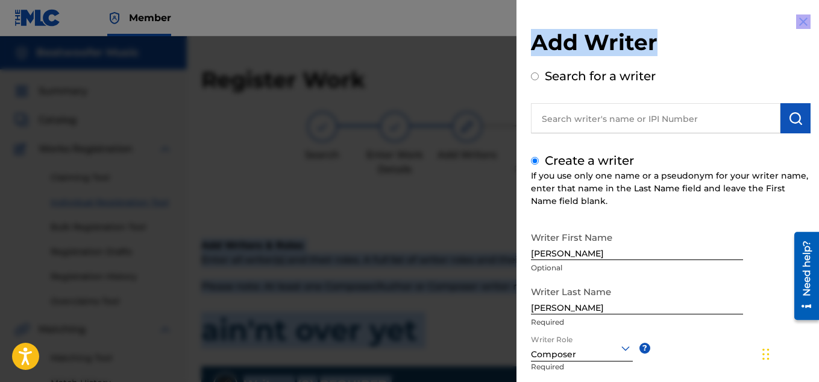
drag, startPoint x: 774, startPoint y: 35, endPoint x: 741, endPoint y: -46, distance: 87.7
click at [741, 0] on html "Accessibility Screen-Reader Guide, Feedback, and Issue Reporting | New window C…" at bounding box center [409, 191] width 819 height 382
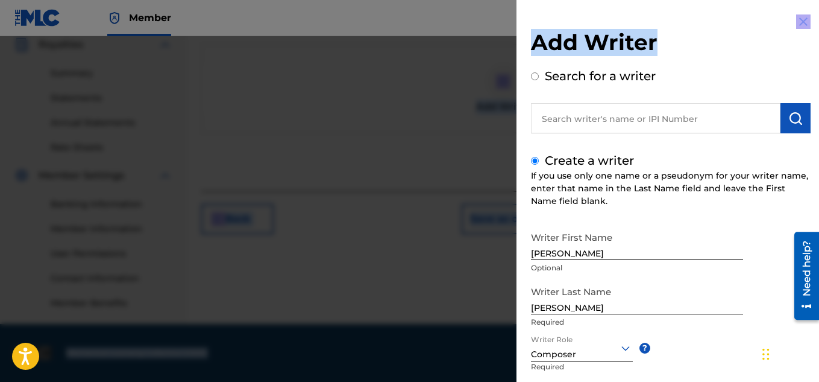
click at [800, 25] on img at bounding box center [804, 21] width 14 height 14
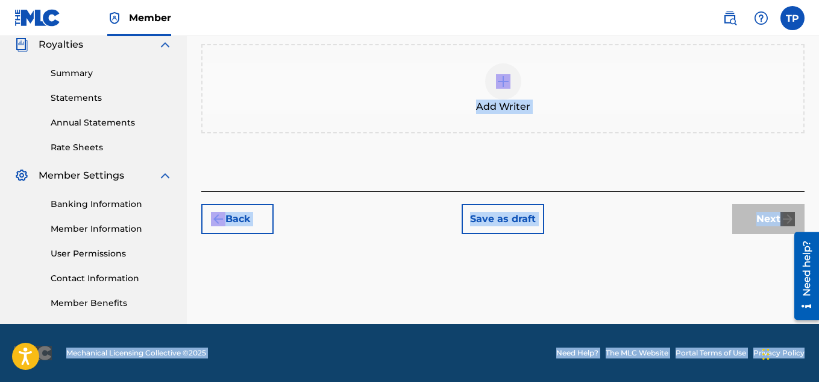
click at [718, 267] on div "Register Work Search Enter Work Details Add Writers Add Publishers & Shares Add…" at bounding box center [503, 11] width 633 height 623
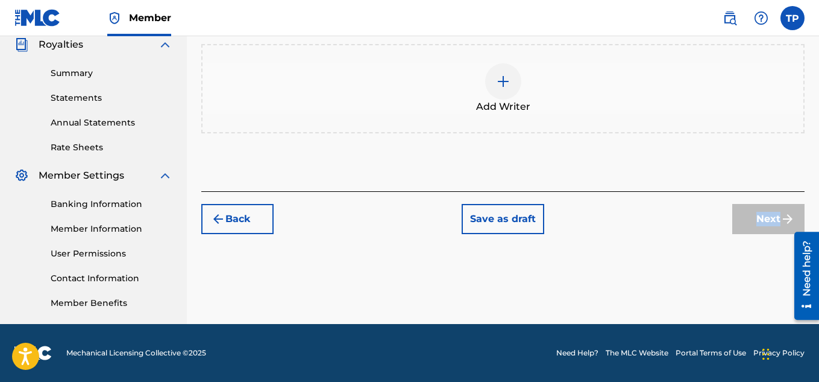
click at [718, 267] on div "Register Work Search Enter Work Details Add Writers Add Publishers & Shares Add…" at bounding box center [503, 11] width 633 height 623
click at [766, 216] on div "Next" at bounding box center [769, 219] width 72 height 30
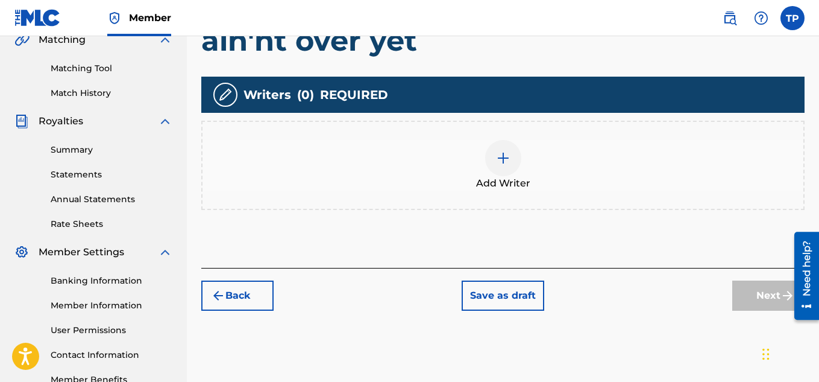
scroll to position [292, 0]
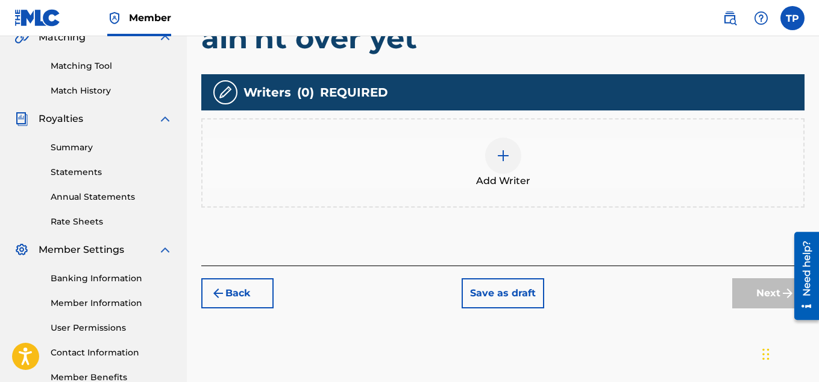
click at [498, 166] on div at bounding box center [503, 155] width 36 height 36
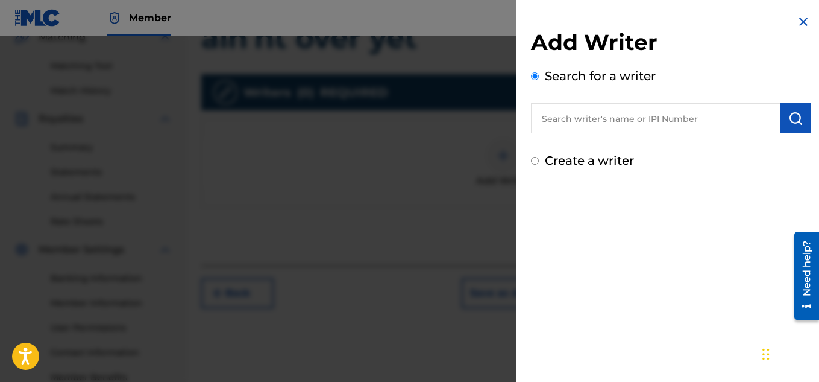
click at [571, 121] on input "text" at bounding box center [656, 118] width 250 height 30
type input "beatwoofer Music"
click at [536, 161] on input "Create a writer" at bounding box center [535, 161] width 8 height 8
radio input "false"
radio input "true"
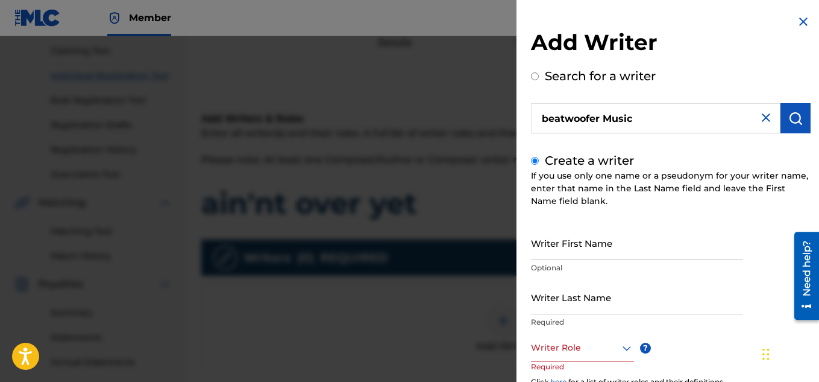
scroll to position [48, 0]
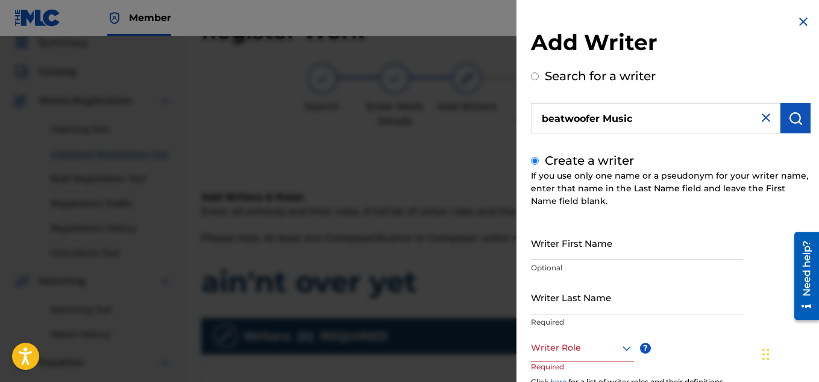
click at [429, 149] on div at bounding box center [409, 227] width 819 height 382
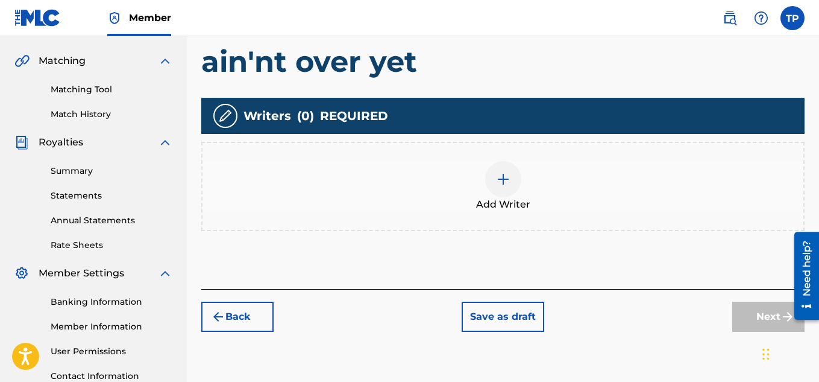
scroll to position [279, 0]
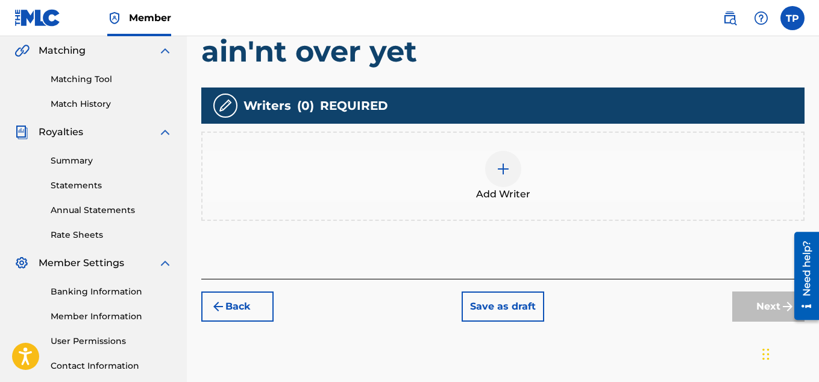
click at [503, 178] on div at bounding box center [503, 169] width 36 height 36
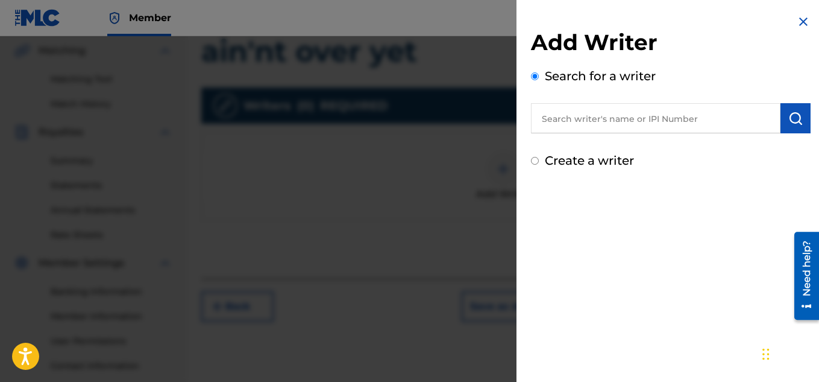
click at [569, 124] on input "text" at bounding box center [656, 118] width 250 height 30
click at [532, 160] on input "Create a writer" at bounding box center [535, 161] width 8 height 8
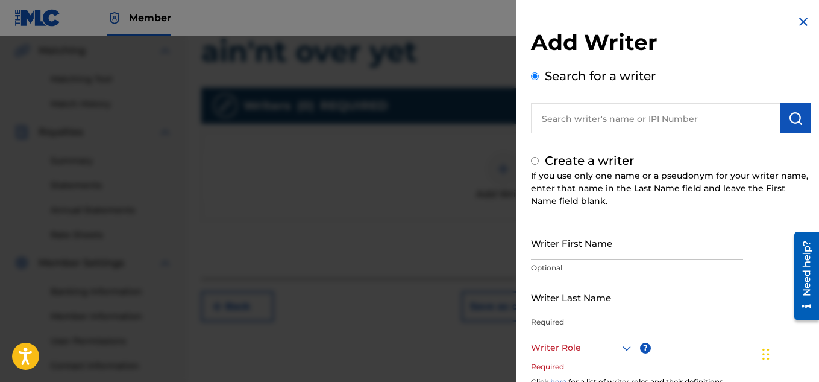
radio input "false"
radio input "true"
click at [569, 120] on input "text" at bounding box center [656, 118] width 250 height 30
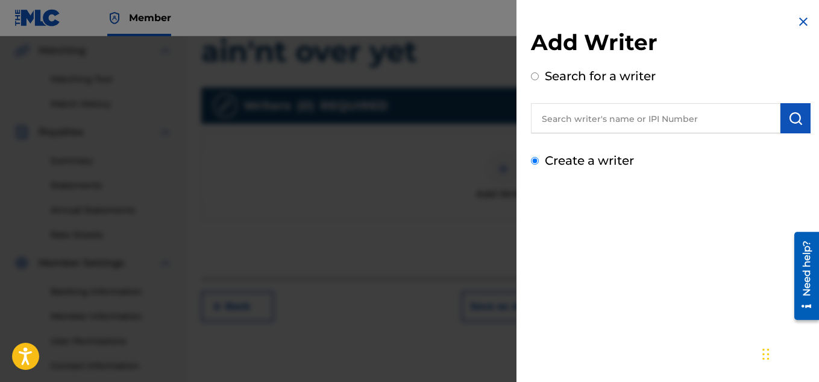
radio input "true"
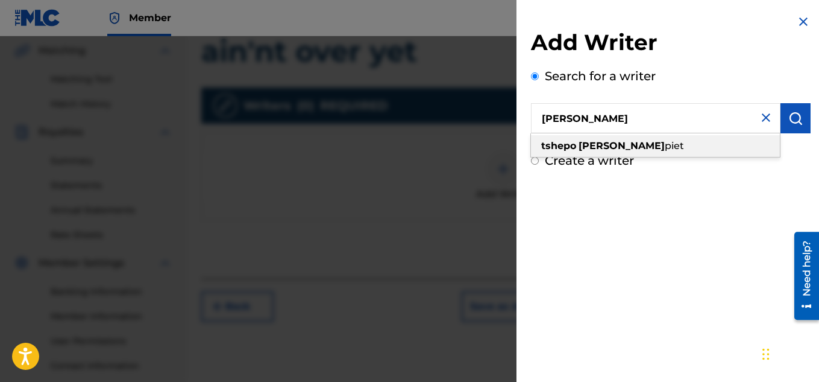
click at [592, 145] on strong "[PERSON_NAME]" at bounding box center [622, 145] width 86 height 11
type input "[PERSON_NAME]"
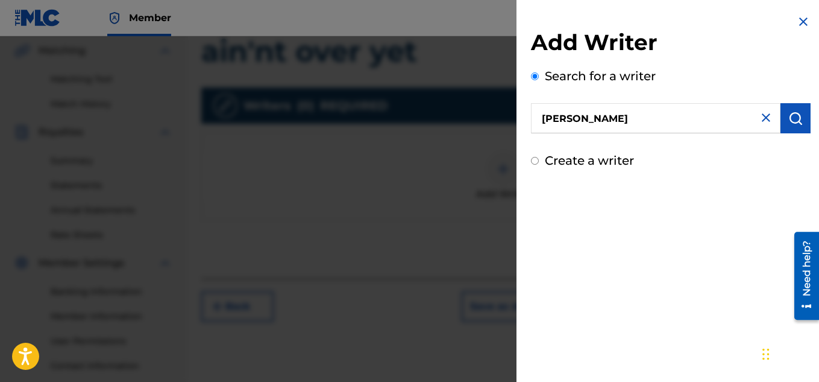
scroll to position [332, 0]
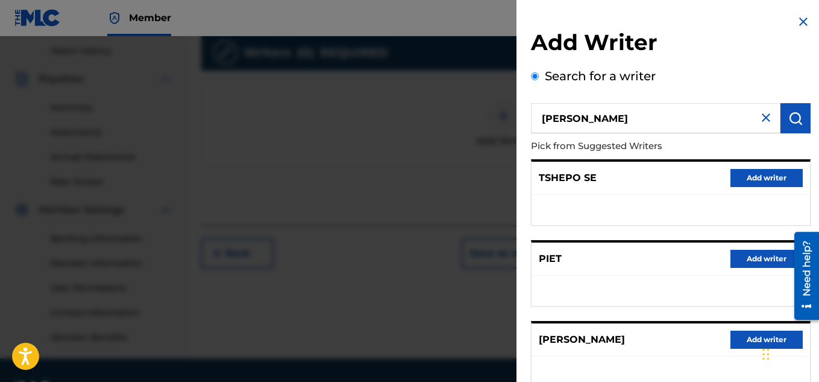
click at [601, 176] on div "TSHEPO SE Add writer" at bounding box center [671, 178] width 279 height 33
click at [599, 179] on div "TSHEPO SE Add writer" at bounding box center [671, 178] width 279 height 33
drag, startPoint x: 599, startPoint y: 179, endPoint x: 695, endPoint y: 197, distance: 97.6
click at [695, 197] on div "TSHEPO SE Add writer" at bounding box center [671, 192] width 280 height 66
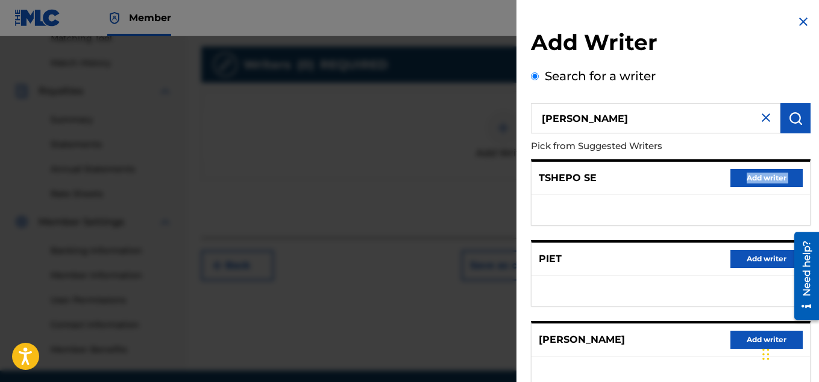
scroll to position [318, 0]
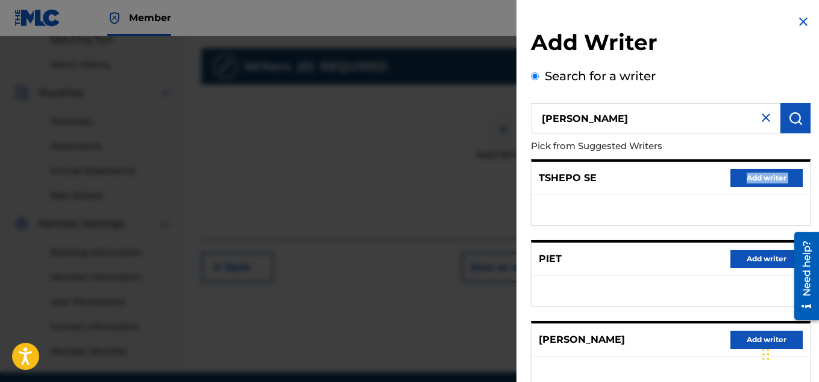
click at [612, 178] on div "TSHEPO SE Add writer" at bounding box center [671, 178] width 279 height 33
click at [595, 178] on p "TSHEPO SE" at bounding box center [568, 178] width 58 height 14
click at [660, 118] on input "[PERSON_NAME]" at bounding box center [656, 118] width 250 height 30
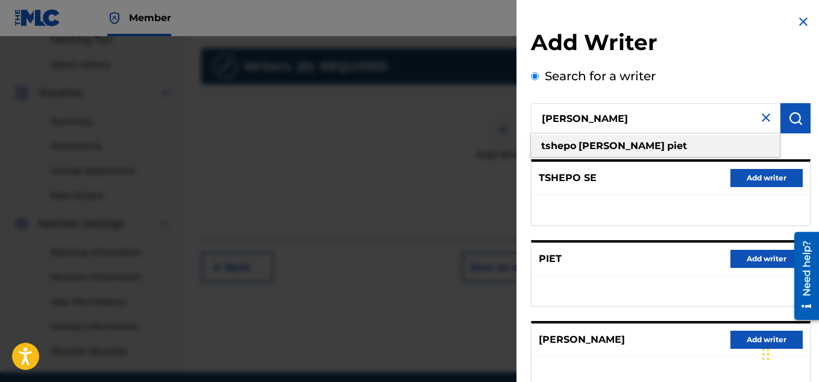
click at [596, 142] on strong "[PERSON_NAME]" at bounding box center [622, 145] width 86 height 11
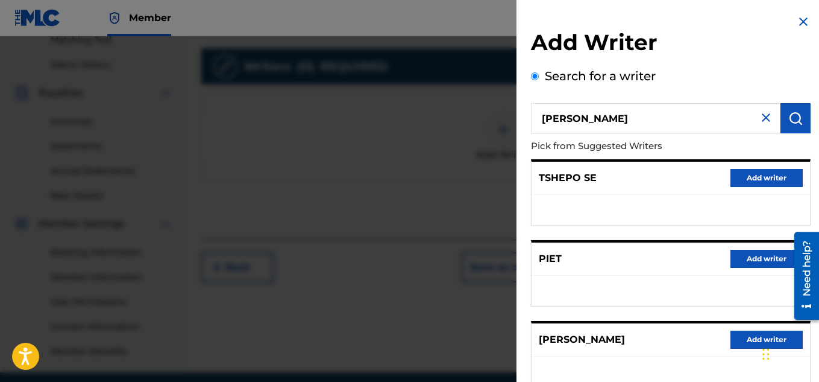
scroll to position [366, 0]
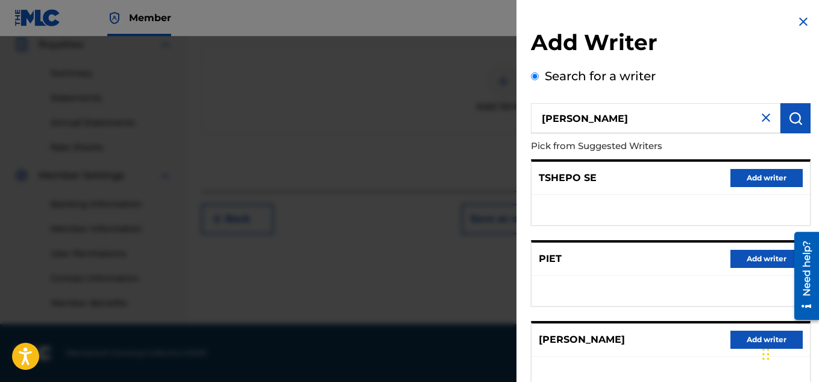
click at [763, 259] on button "Add writer" at bounding box center [767, 259] width 72 height 18
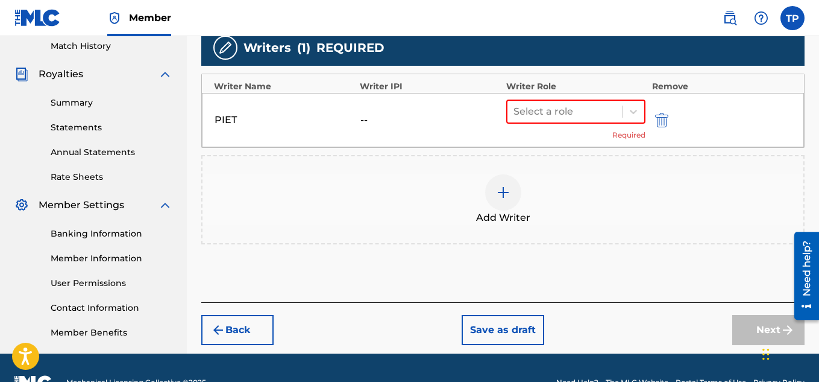
scroll to position [324, 0]
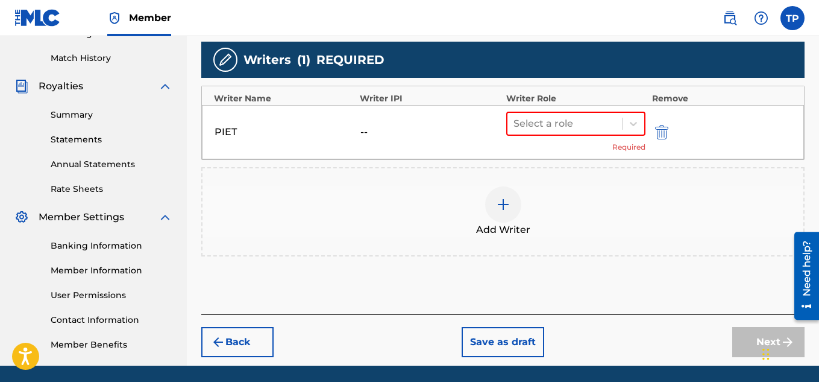
click at [658, 131] on img "submit" at bounding box center [661, 132] width 13 height 14
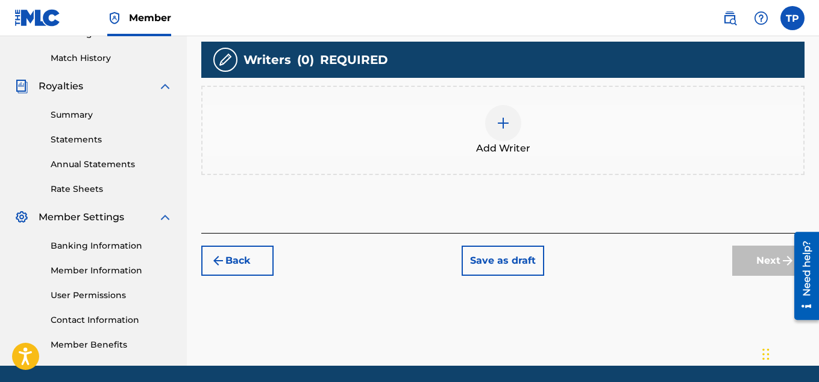
click at [501, 128] on img at bounding box center [503, 123] width 14 height 14
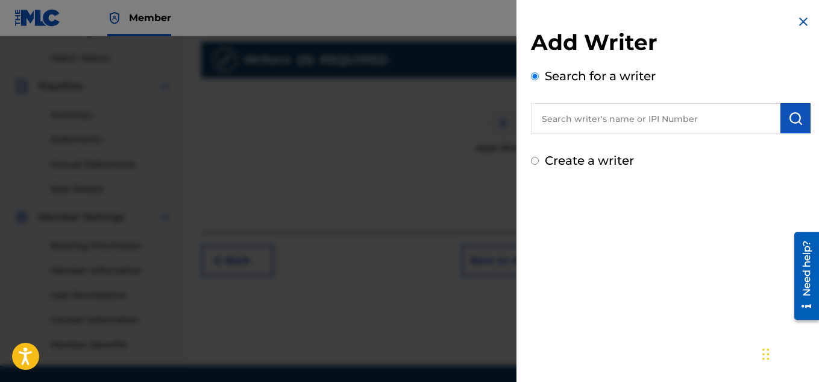
click at [557, 124] on input "text" at bounding box center [656, 118] width 250 height 30
click at [796, 122] on img "submit" at bounding box center [796, 118] width 14 height 14
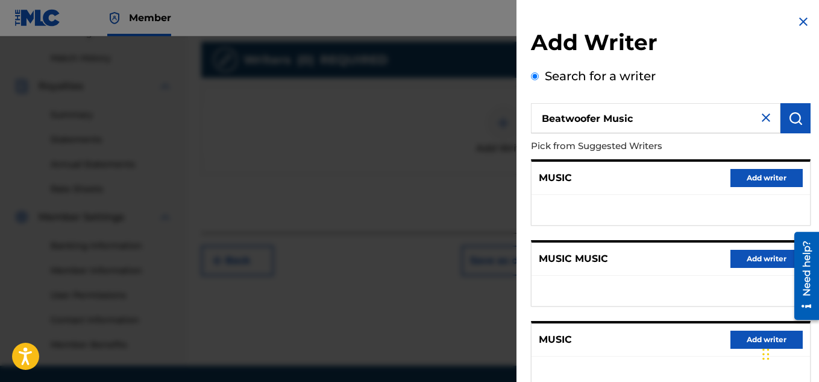
click at [636, 118] on input "Beatwoofer Music" at bounding box center [656, 118] width 250 height 30
click at [789, 122] on img "submit" at bounding box center [796, 118] width 14 height 14
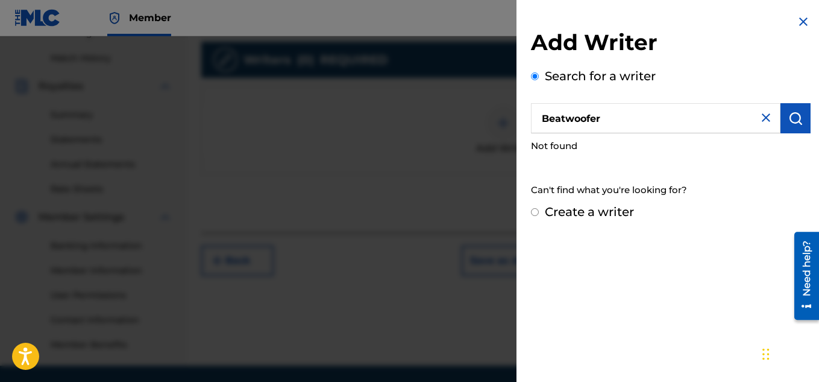
click at [789, 122] on img "submit" at bounding box center [796, 118] width 14 height 14
click at [624, 116] on input "Beatwoofer" at bounding box center [656, 118] width 250 height 30
type input "B"
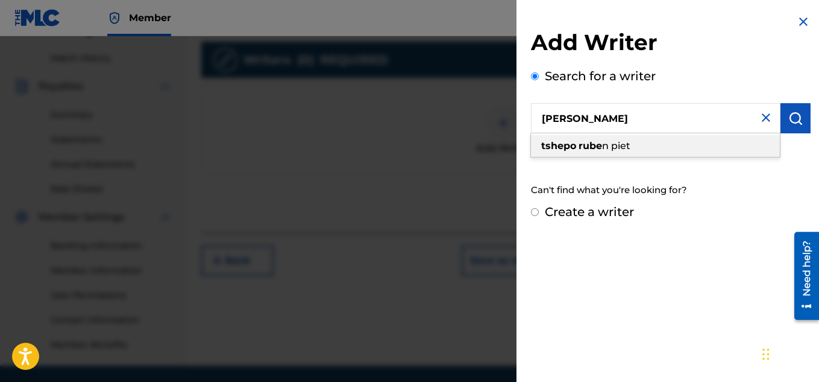
click at [599, 147] on strong "rube" at bounding box center [591, 145] width 24 height 11
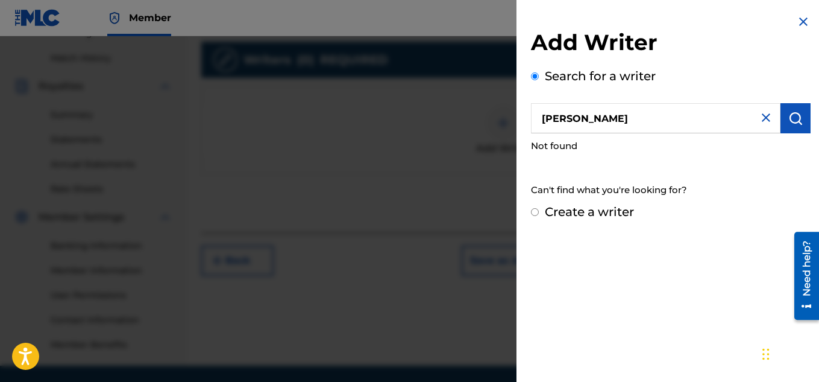
click at [796, 123] on img "submit" at bounding box center [796, 118] width 14 height 14
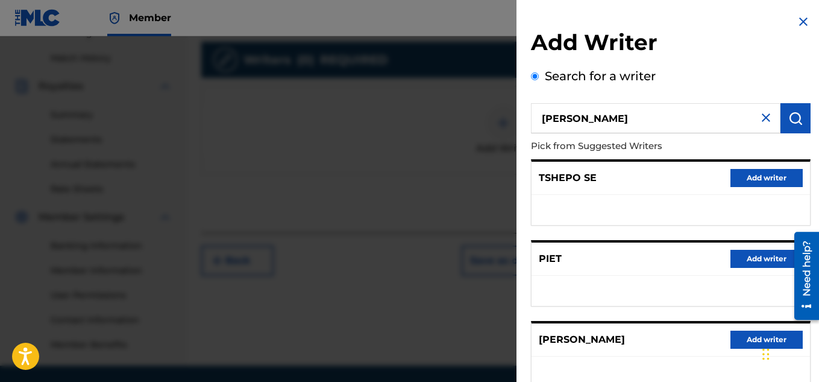
click at [651, 120] on input "[PERSON_NAME]" at bounding box center [656, 118] width 250 height 30
type input "t"
click at [798, 25] on img at bounding box center [804, 21] width 14 height 14
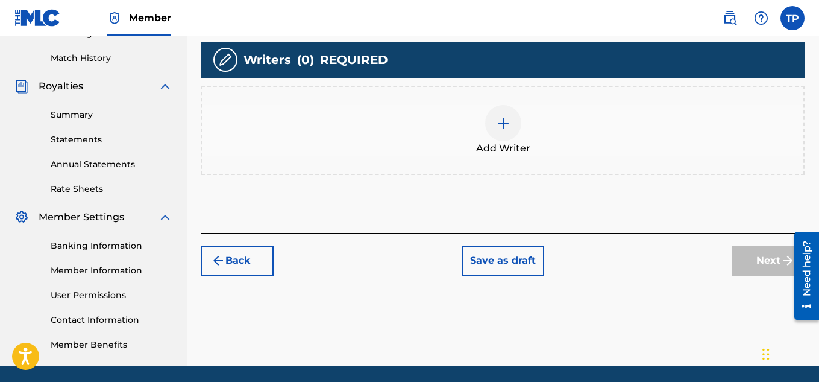
click at [498, 133] on div at bounding box center [503, 123] width 36 height 36
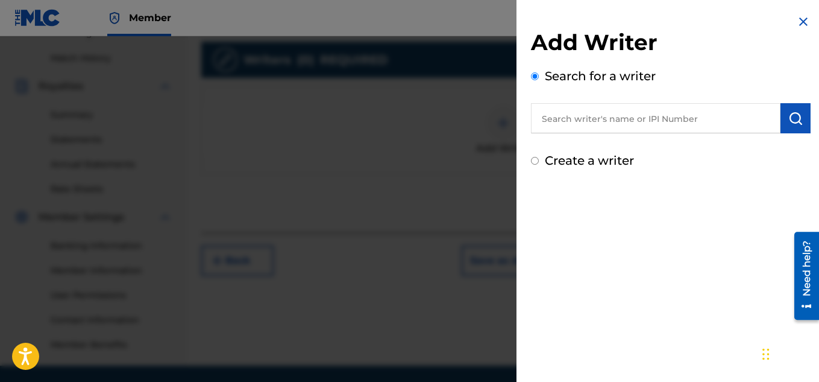
click at [535, 160] on input "Create a writer" at bounding box center [535, 161] width 8 height 8
radio input "false"
radio input "true"
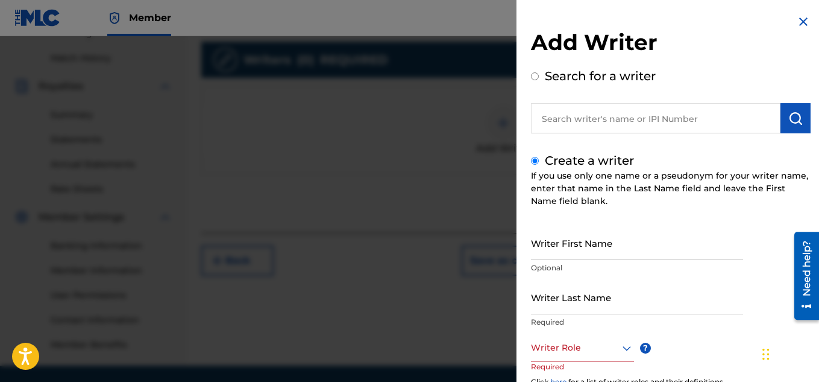
click at [547, 250] on input "Writer First Name" at bounding box center [637, 243] width 212 height 34
type input "[PERSON_NAME]"
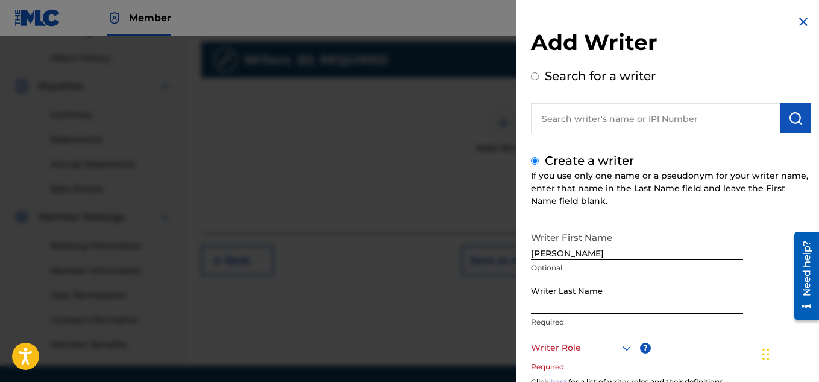
click at [544, 298] on input "Writer Last Name" at bounding box center [637, 297] width 212 height 34
type input "[PERSON_NAME]"
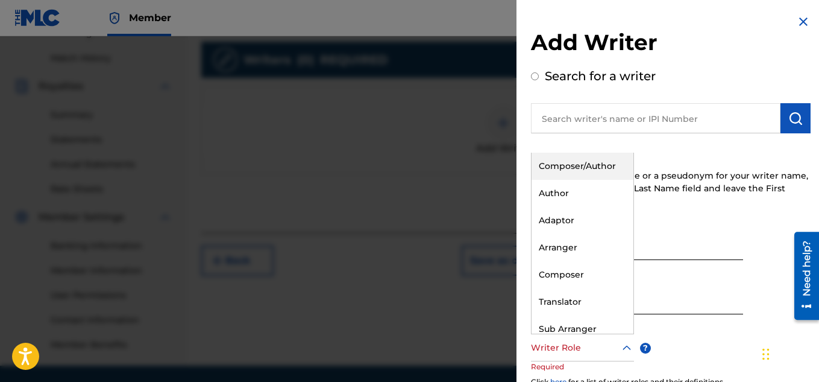
click at [622, 350] on icon at bounding box center [627, 348] width 14 height 14
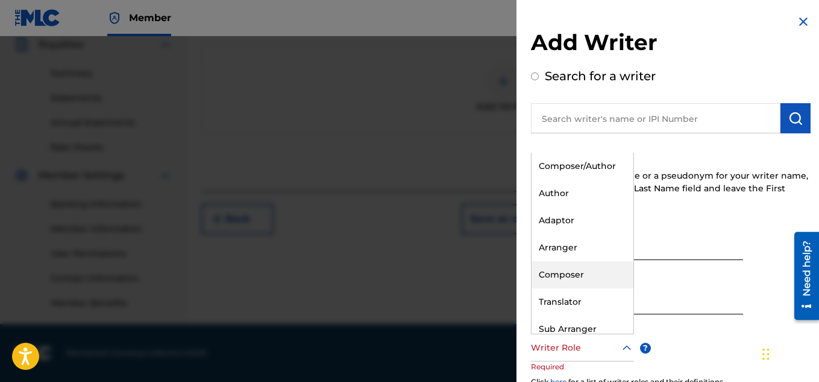
click at [555, 268] on div "Composer" at bounding box center [583, 274] width 102 height 27
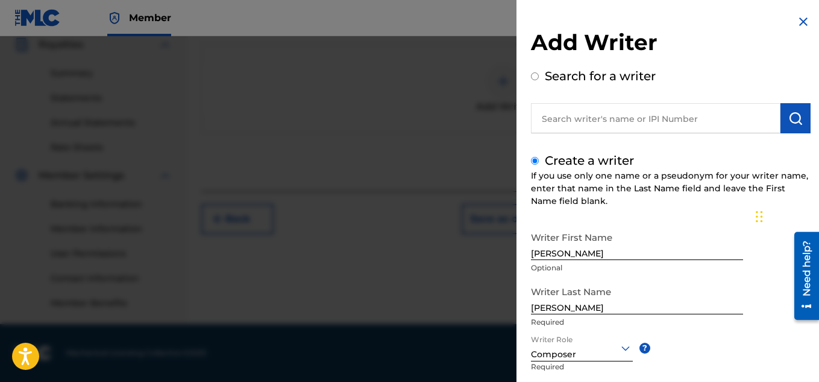
drag, startPoint x: 766, startPoint y: 355, endPoint x: 765, endPoint y: 212, distance: 142.3
click at [765, 212] on div "Chat Widget" at bounding box center [783, 215] width 60 height 58
click at [690, 373] on div "Writer First Name [PERSON_NAME] Optional Writer Last Name [PERSON_NAME] Writer …" at bounding box center [671, 358] width 280 height 265
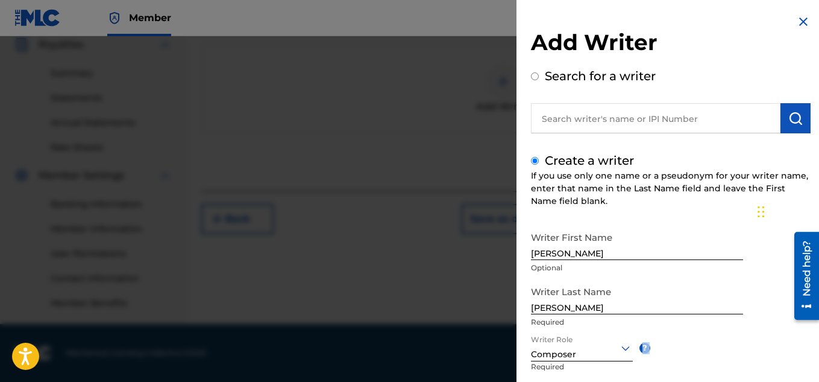
click at [690, 373] on div "Writer First Name [PERSON_NAME] Optional Writer Last Name [PERSON_NAME] Writer …" at bounding box center [671, 358] width 280 height 265
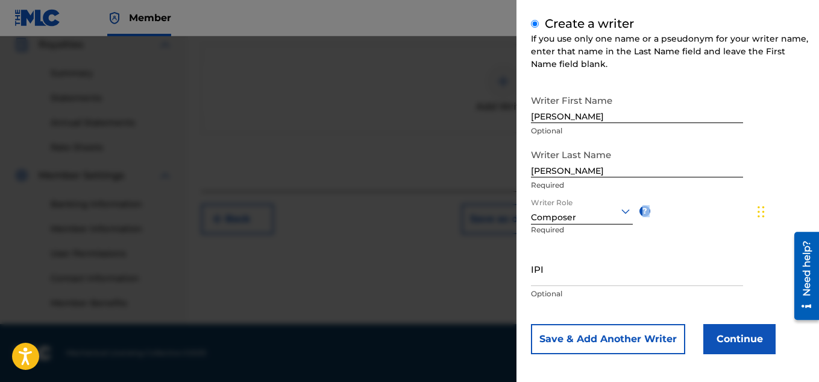
scroll to position [142, 0]
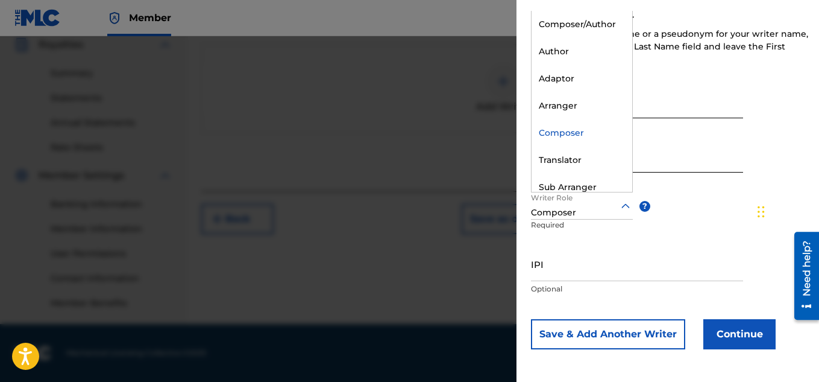
click at [628, 207] on icon at bounding box center [626, 205] width 8 height 5
click at [601, 22] on div "Composer/Author" at bounding box center [582, 24] width 101 height 27
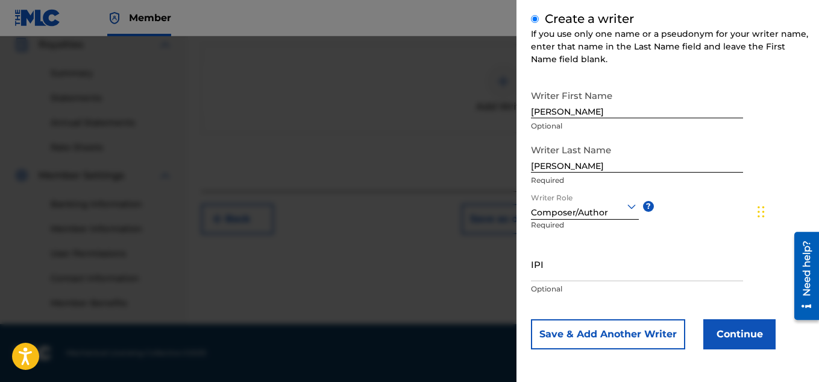
click at [728, 333] on button "Continue" at bounding box center [740, 334] width 72 height 30
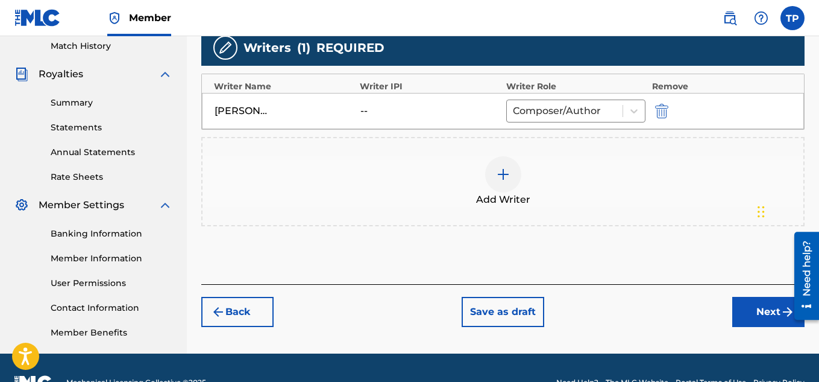
scroll to position [366, 0]
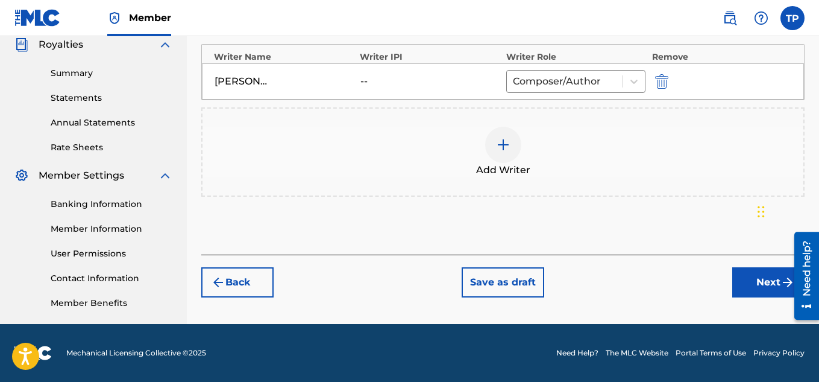
click at [760, 282] on button "Next" at bounding box center [769, 282] width 72 height 30
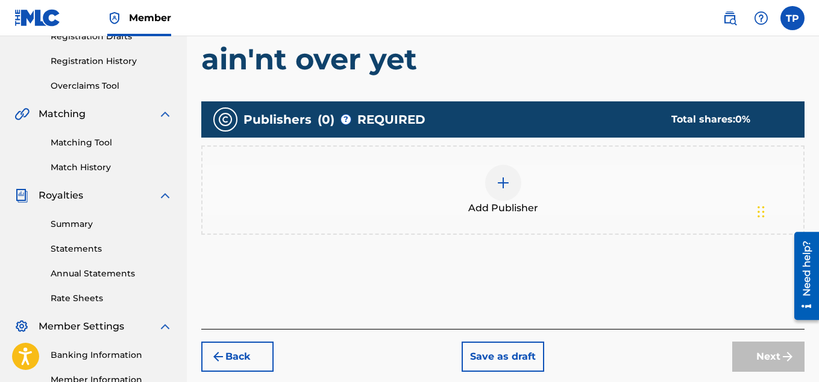
scroll to position [222, 0]
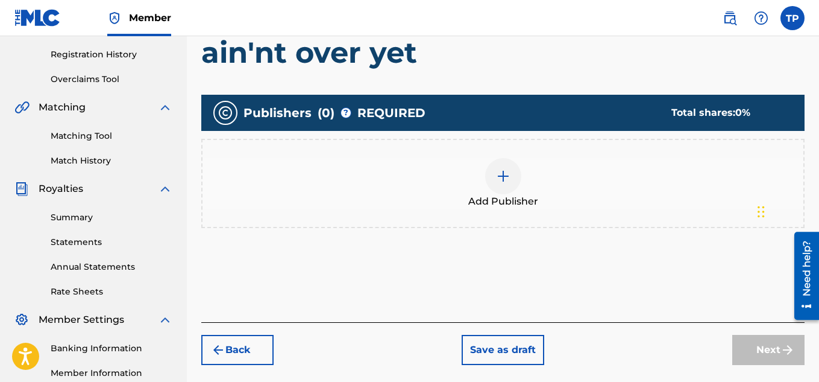
click at [505, 181] on img at bounding box center [503, 176] width 14 height 14
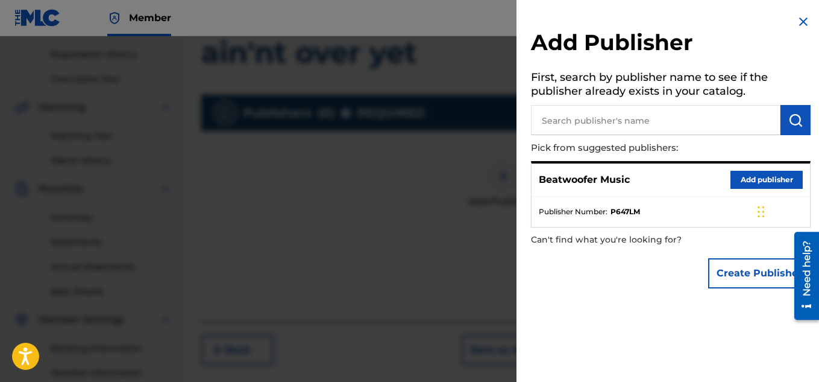
click at [750, 178] on button "Add publisher" at bounding box center [767, 180] width 72 height 18
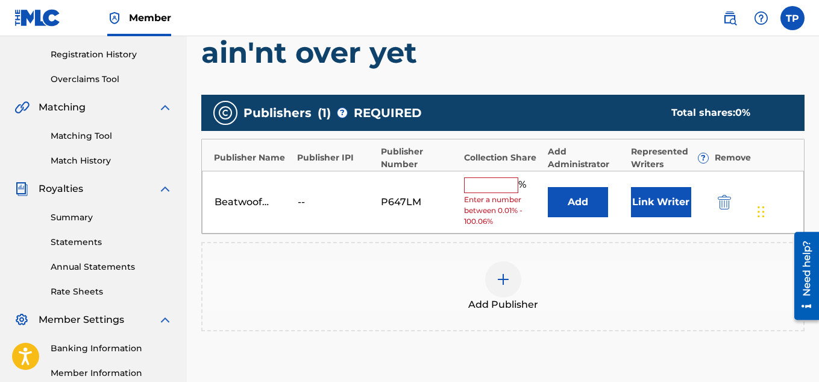
click at [479, 181] on input "text" at bounding box center [491, 185] width 54 height 16
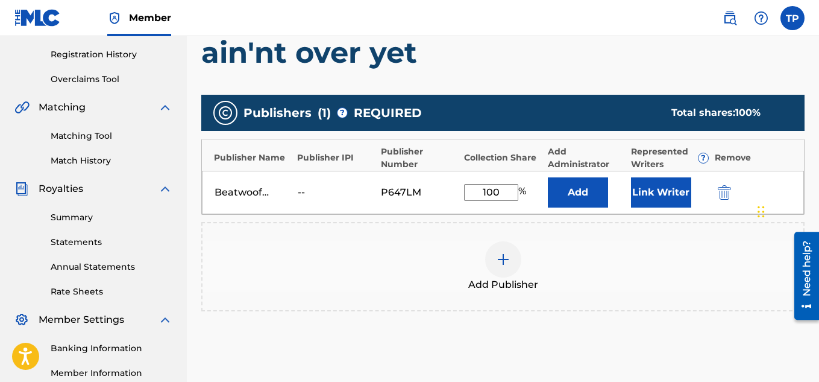
type input "100"
click at [660, 192] on button "Link Writer" at bounding box center [661, 192] width 60 height 30
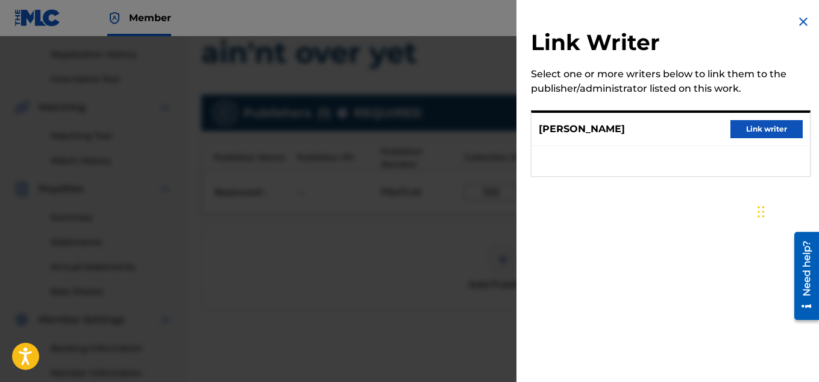
click at [748, 125] on button "Link writer" at bounding box center [767, 129] width 72 height 18
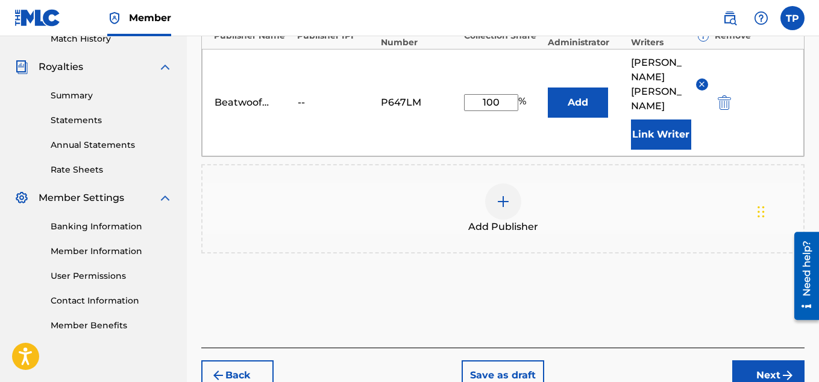
scroll to position [381, 0]
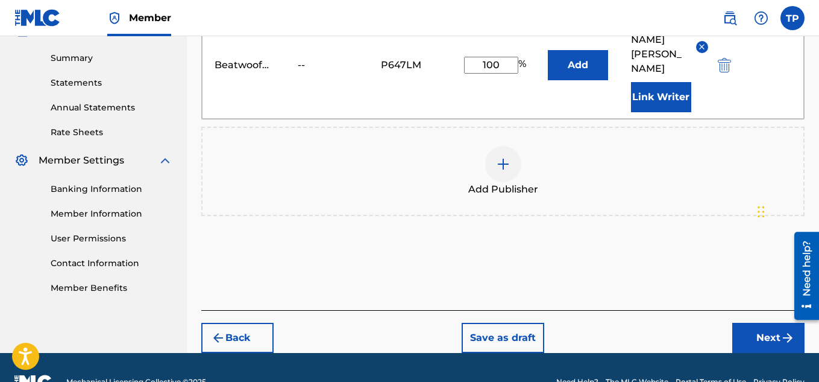
click at [763, 323] on button "Next" at bounding box center [769, 338] width 72 height 30
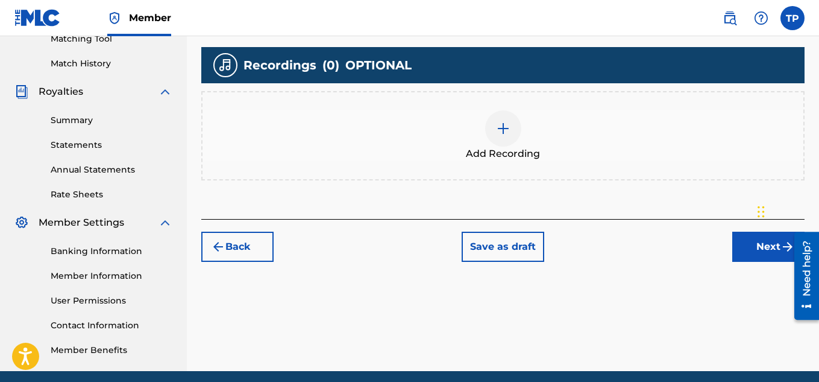
scroll to position [322, 0]
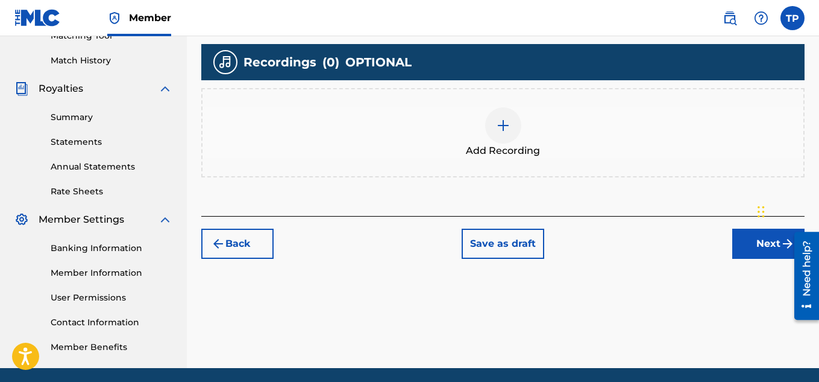
click at [503, 129] on img at bounding box center [503, 125] width 14 height 14
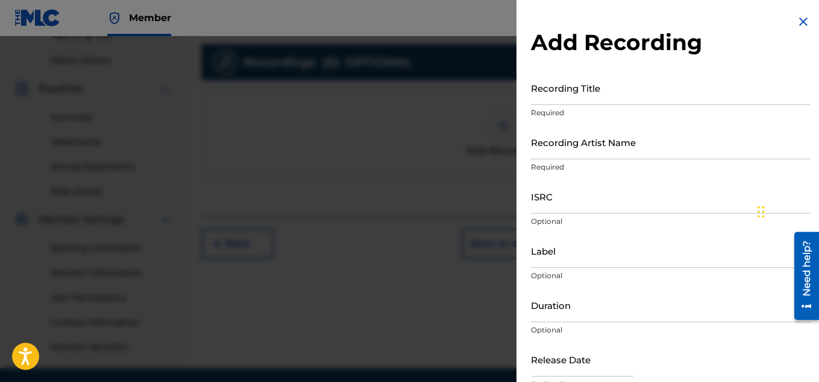
click at [800, 25] on img at bounding box center [804, 21] width 14 height 14
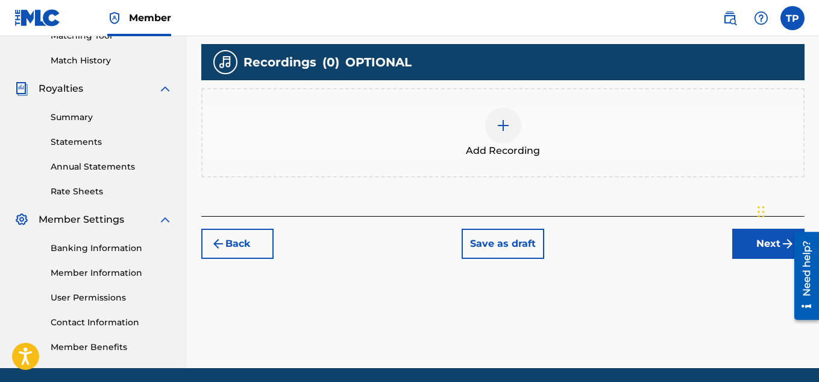
click at [755, 247] on button "Next" at bounding box center [769, 244] width 72 height 30
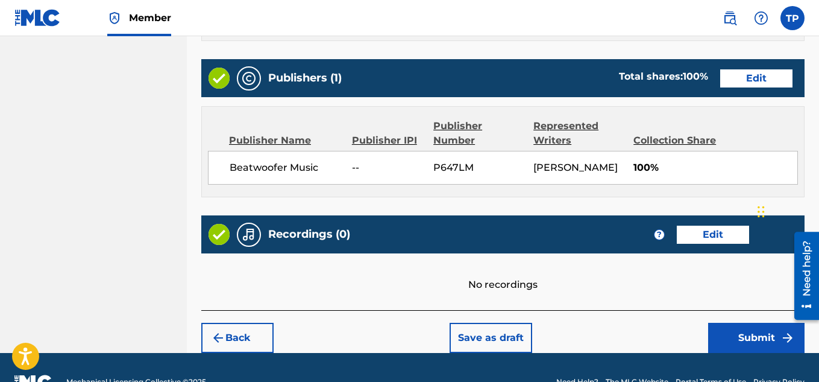
scroll to position [709, 0]
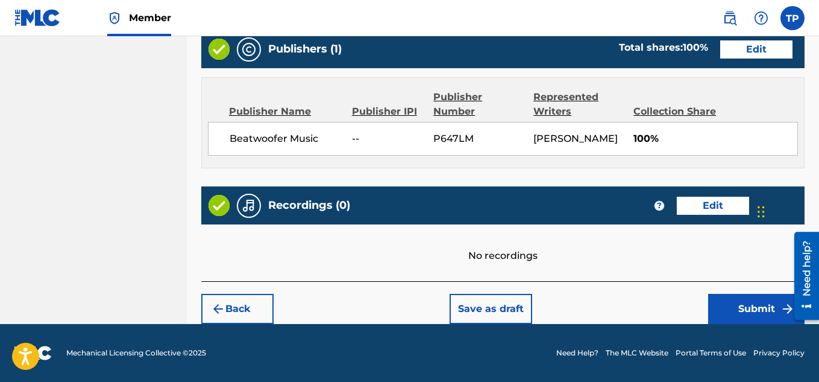
click at [738, 312] on button "Submit" at bounding box center [757, 309] width 96 height 30
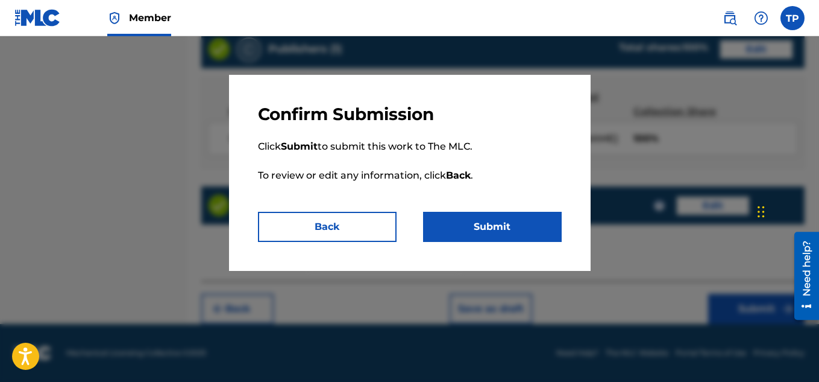
click at [482, 230] on button "Submit" at bounding box center [492, 227] width 139 height 30
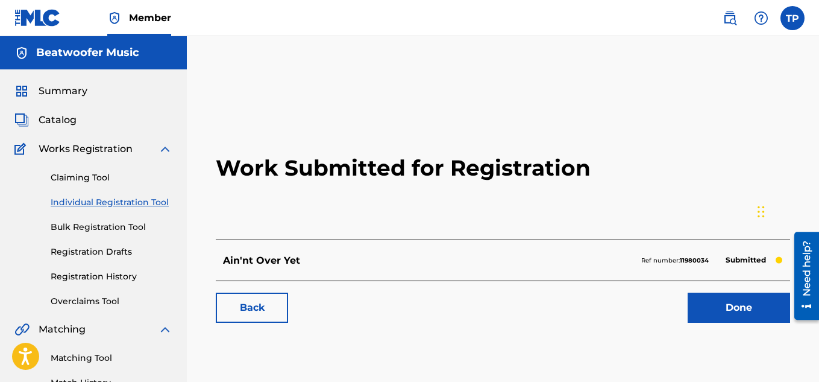
click at [734, 308] on link "Done" at bounding box center [739, 307] width 103 height 30
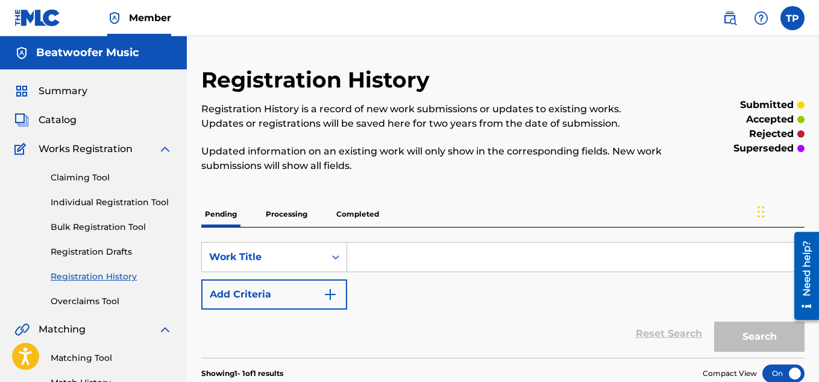
click at [126, 201] on link "Individual Registration Tool" at bounding box center [112, 202] width 122 height 13
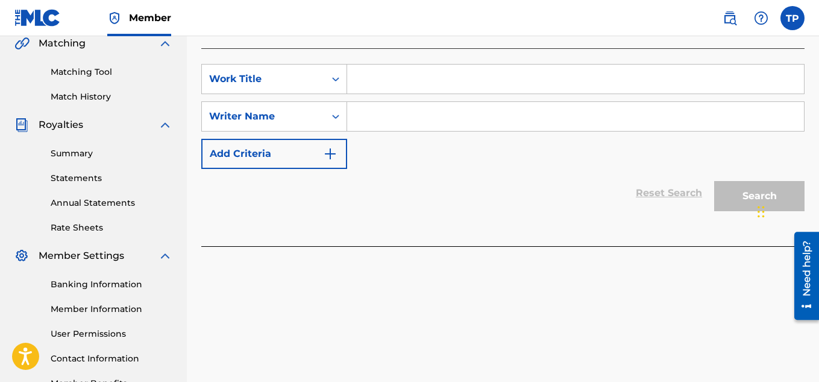
scroll to position [366, 0]
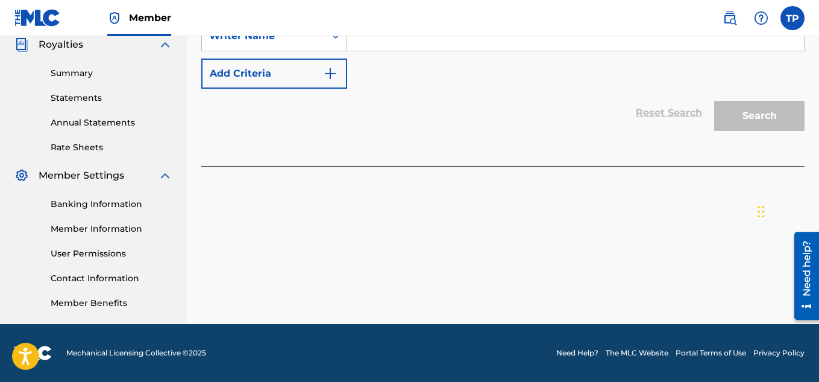
click at [523, 267] on div "Register Work Search Enter Work Details Add Writers Add Publishers & Shares Add…" at bounding box center [503, 11] width 633 height 623
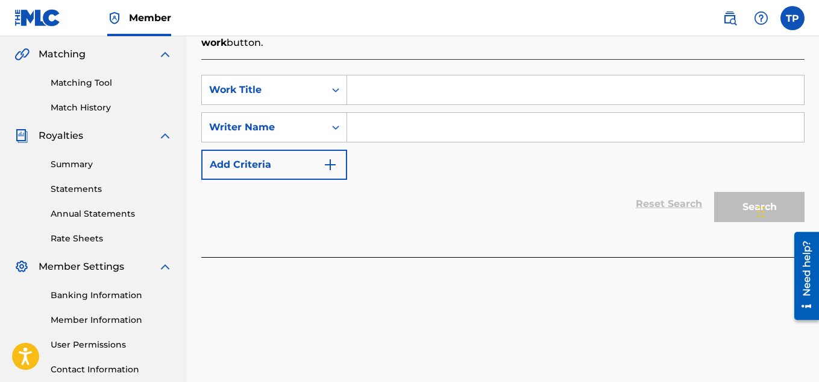
scroll to position [269, 0]
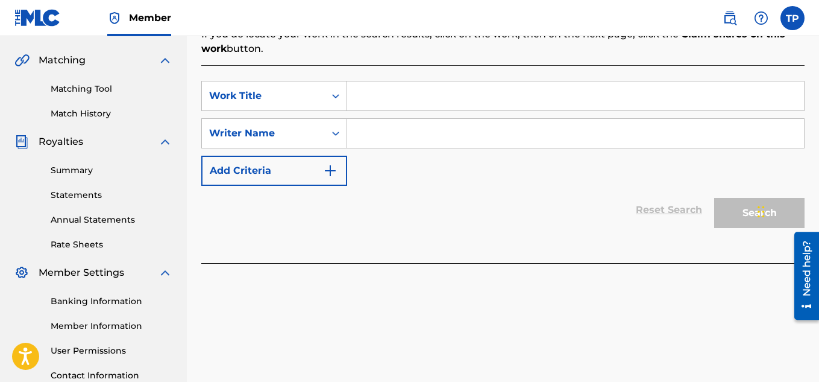
click at [382, 96] on input "Search Form" at bounding box center [575, 95] width 457 height 29
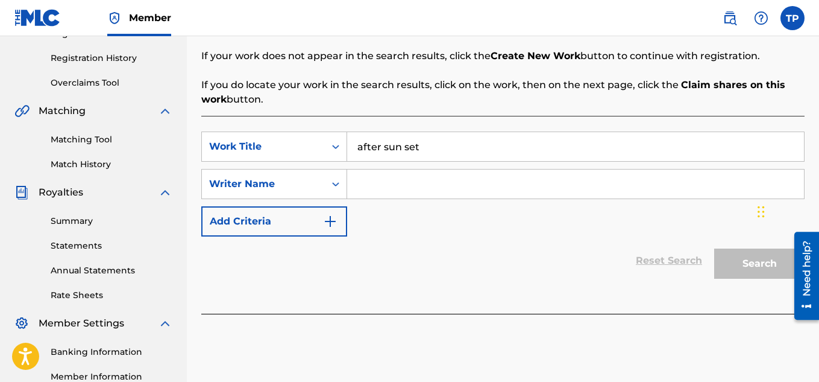
scroll to position [216, 0]
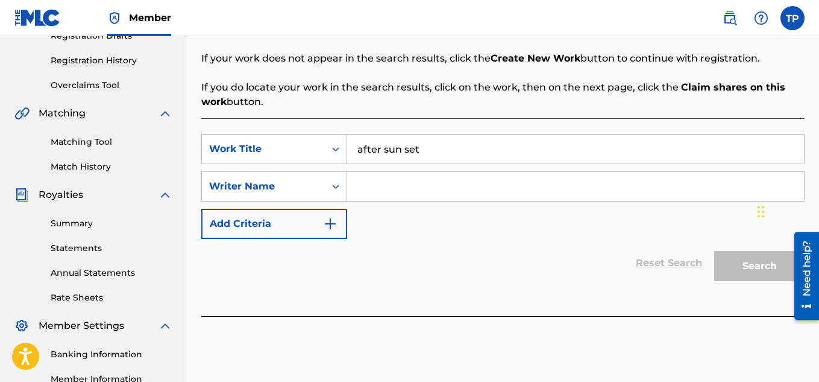
type input "after sun set"
click at [405, 197] on input "Search Form" at bounding box center [575, 186] width 457 height 29
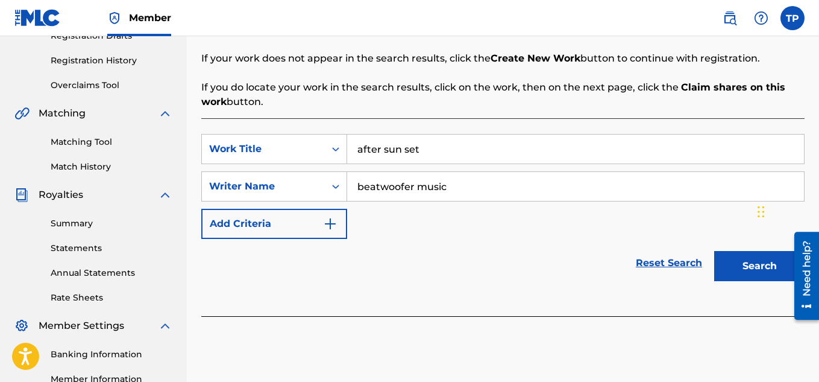
type input "beatwoofer music"
click at [745, 271] on button "Search" at bounding box center [760, 266] width 90 height 30
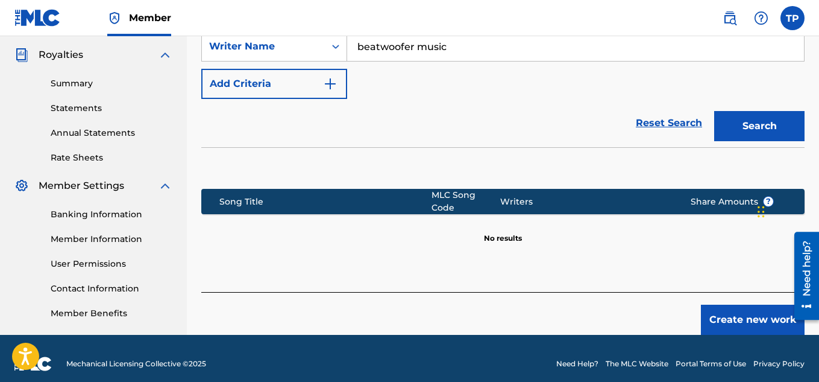
scroll to position [366, 0]
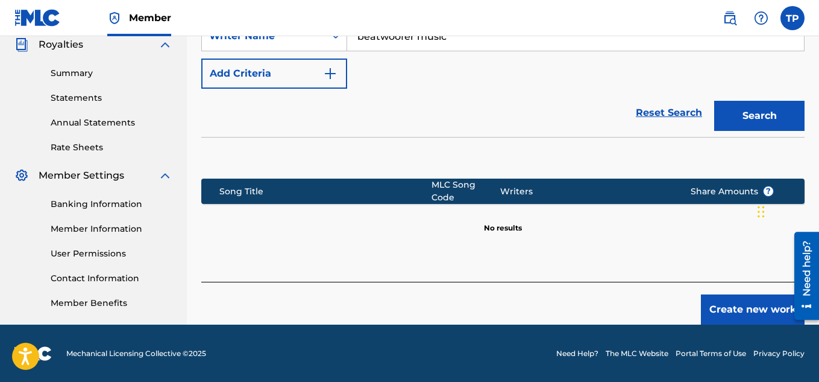
click at [741, 301] on button "Create new work" at bounding box center [753, 309] width 104 height 30
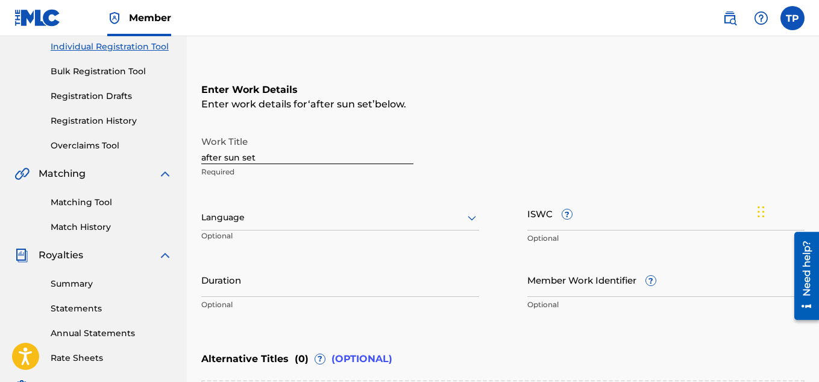
scroll to position [154, 0]
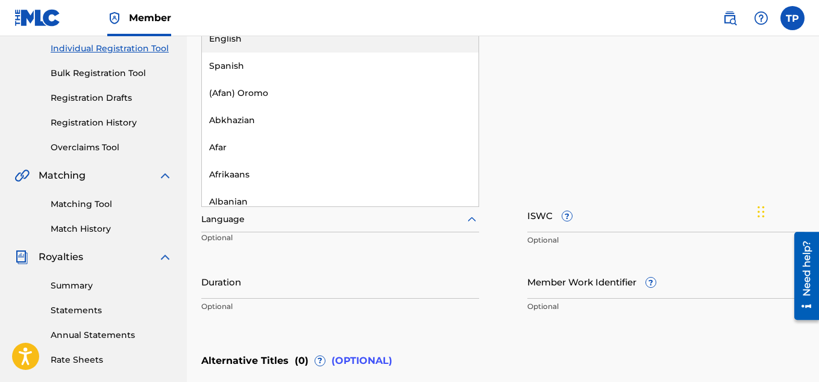
click at [250, 219] on div at bounding box center [340, 219] width 278 height 15
click at [237, 43] on div "English" at bounding box center [340, 38] width 277 height 27
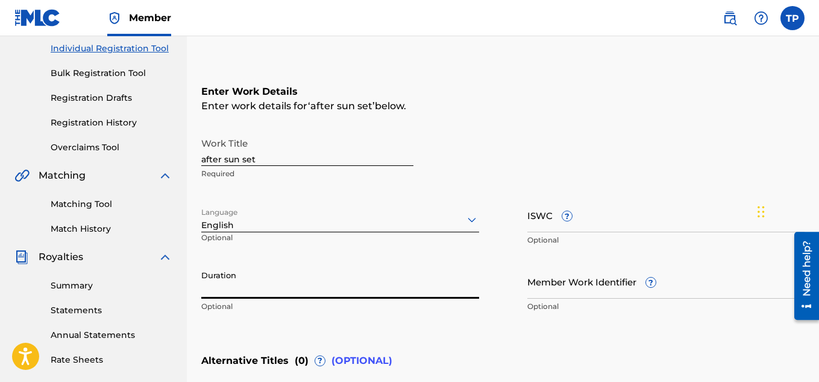
click at [213, 283] on input "Duration" at bounding box center [340, 281] width 278 height 34
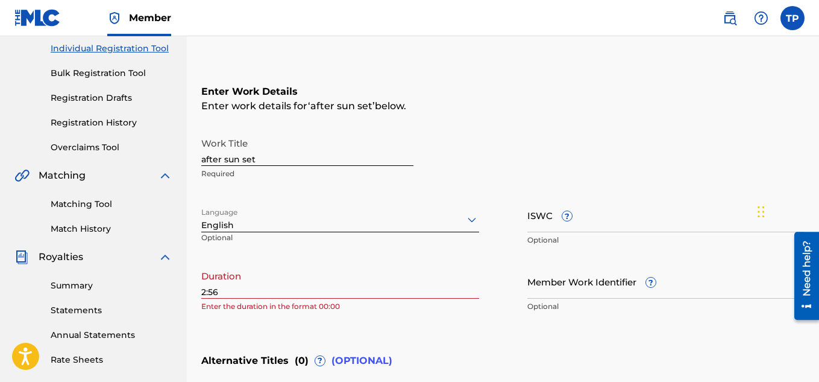
click at [200, 289] on div "Register Work Search Enter Work Details Add Writers Add Publishers & Shares Add…" at bounding box center [503, 228] width 633 height 631
click at [203, 291] on input "2:56" at bounding box center [340, 281] width 278 height 34
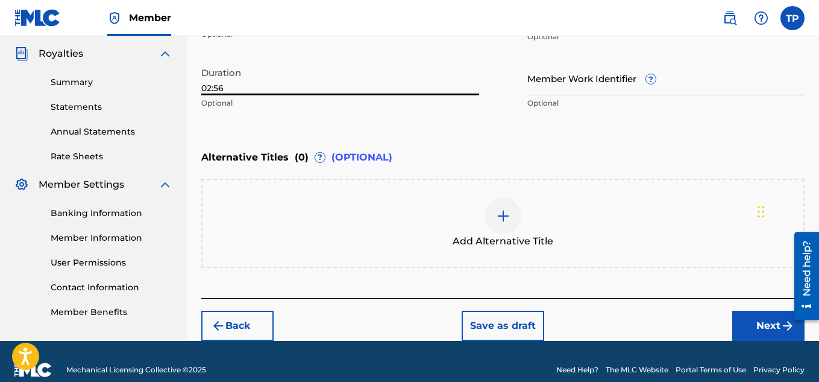
scroll to position [359, 0]
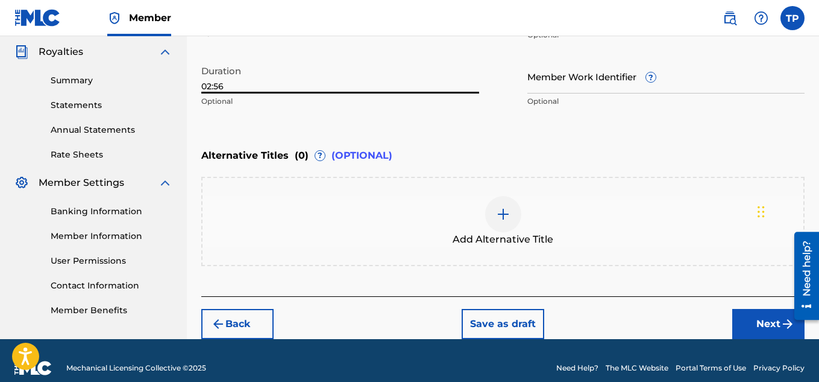
type input "02:56"
click at [775, 321] on button "Next" at bounding box center [769, 324] width 72 height 30
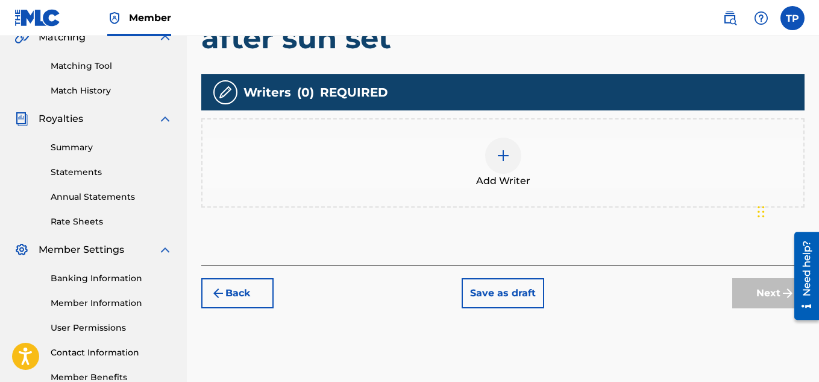
scroll to position [293, 0]
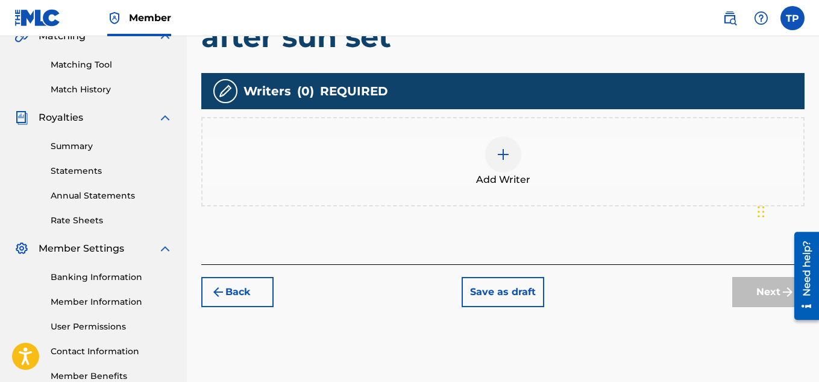
click at [507, 161] on img at bounding box center [503, 154] width 14 height 14
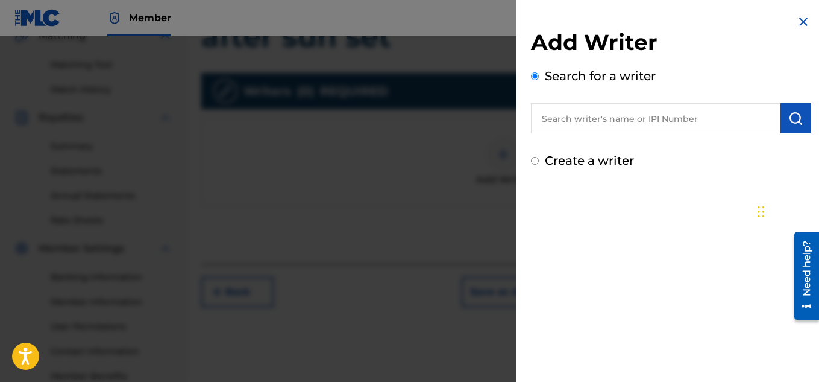
click at [573, 118] on input "text" at bounding box center [656, 118] width 250 height 30
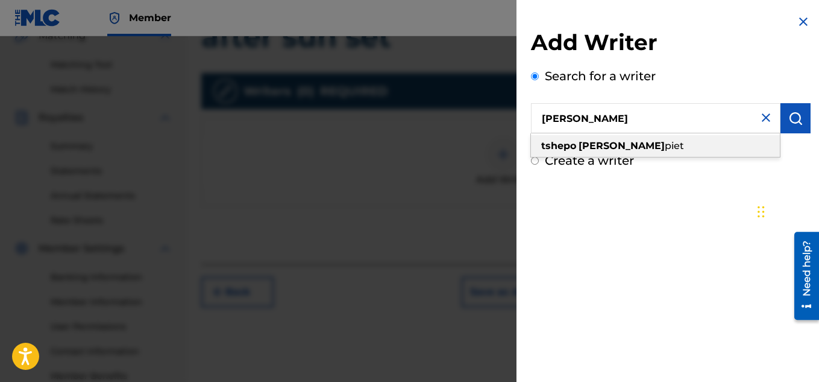
click at [590, 145] on strong "[PERSON_NAME]" at bounding box center [622, 145] width 86 height 11
type input "[PERSON_NAME]"
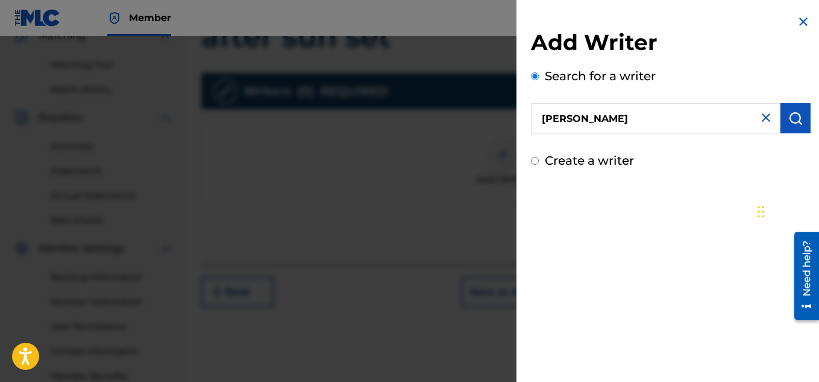
click at [794, 122] on img "submit" at bounding box center [796, 118] width 14 height 14
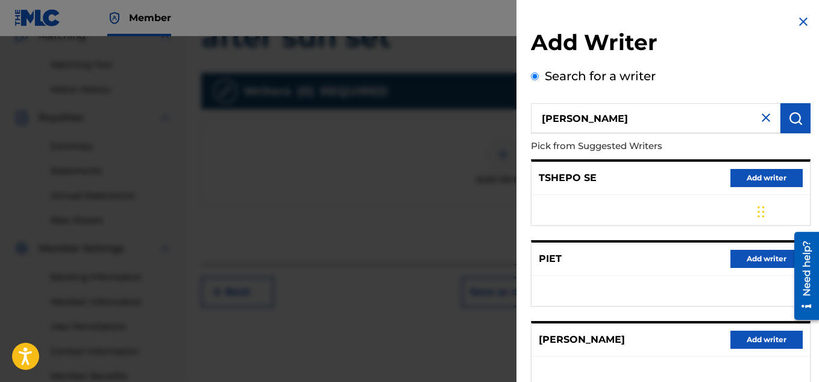
click at [764, 114] on img at bounding box center [766, 117] width 14 height 14
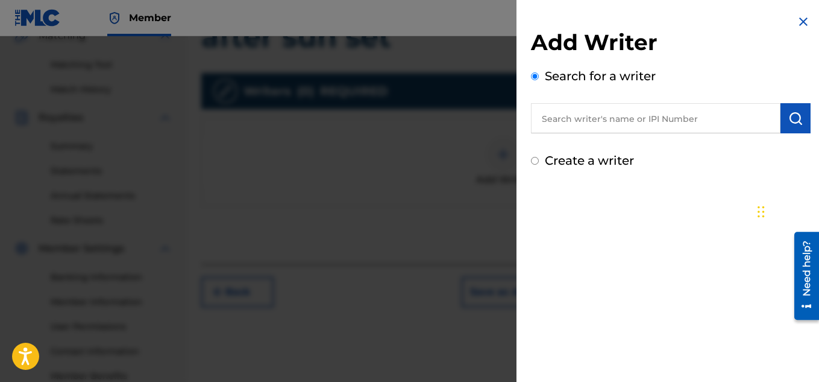
click at [533, 160] on input "Create a writer" at bounding box center [535, 161] width 8 height 8
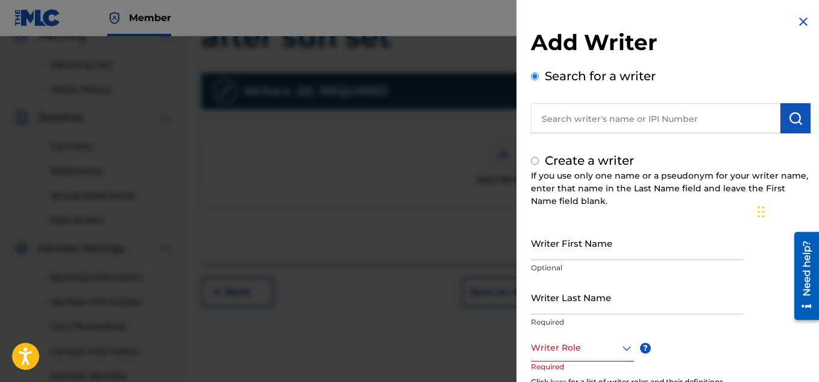
radio input "false"
radio input "true"
click at [550, 244] on input "Writer First Name" at bounding box center [637, 243] width 212 height 34
type input "[PERSON_NAME]"
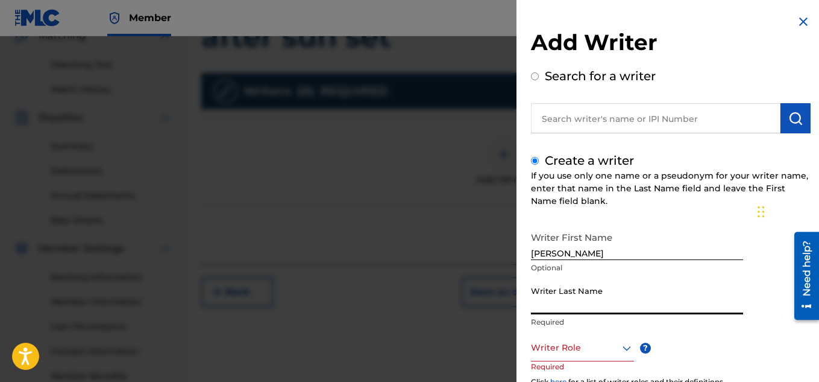
click at [562, 300] on input "Writer Last Name" at bounding box center [637, 297] width 212 height 34
type input "[PERSON_NAME]"
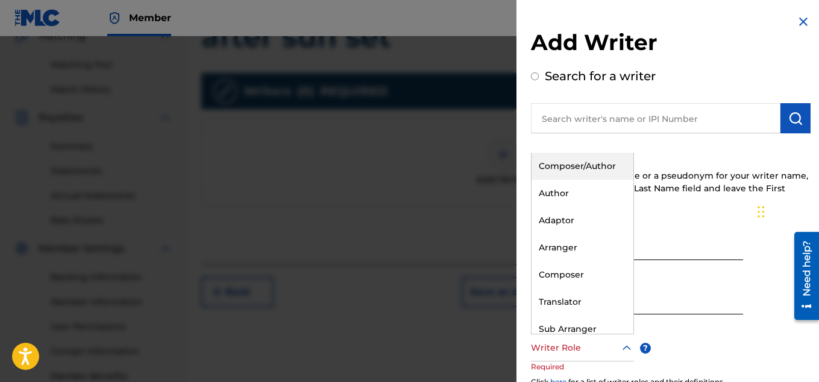
click at [623, 347] on icon at bounding box center [627, 348] width 14 height 14
click at [581, 167] on div "Composer/Author" at bounding box center [583, 166] width 102 height 27
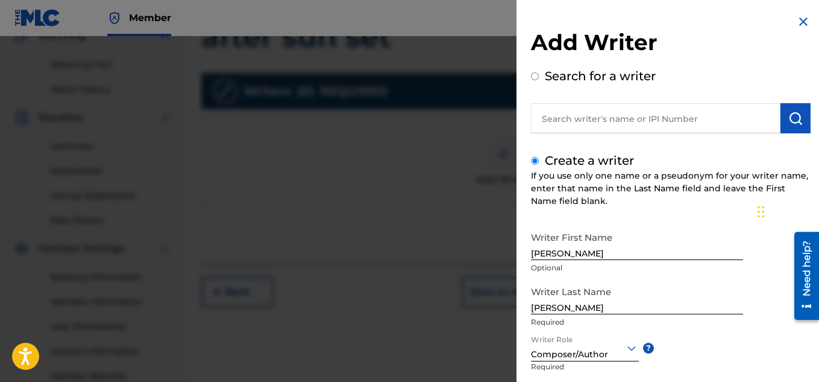
click at [723, 359] on div "Writer First Name [PERSON_NAME] Optional Writer Last Name [PERSON_NAME] Writer …" at bounding box center [671, 358] width 280 height 265
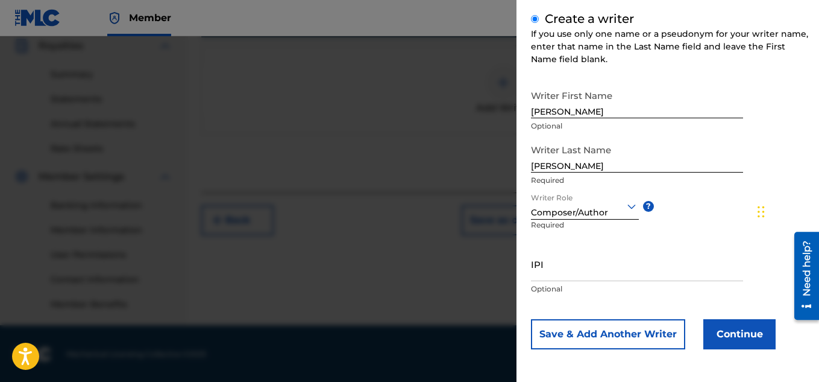
scroll to position [365, 0]
click at [744, 340] on button "Continue" at bounding box center [740, 334] width 72 height 30
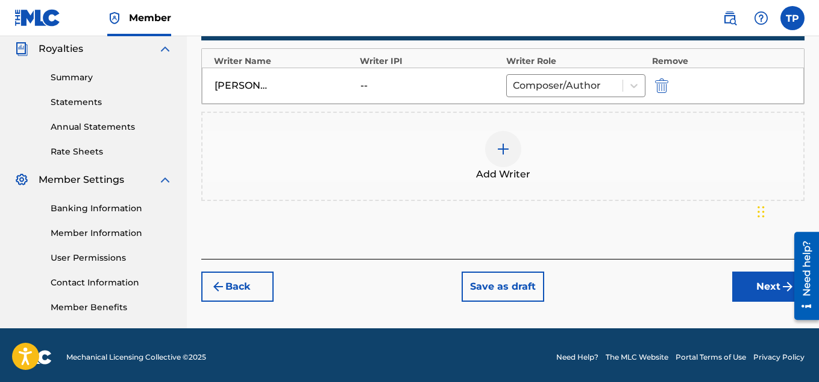
scroll to position [366, 0]
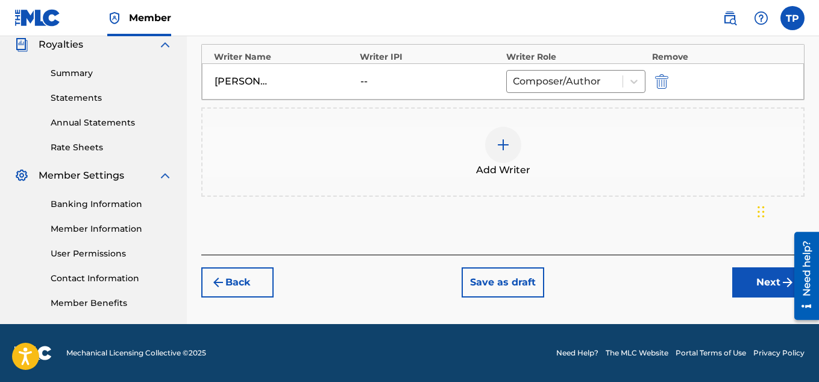
click at [504, 149] on img at bounding box center [503, 144] width 14 height 14
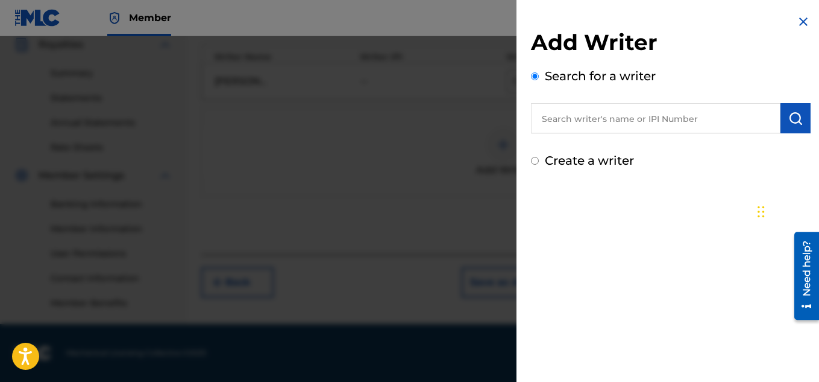
click at [800, 23] on img at bounding box center [804, 21] width 14 height 14
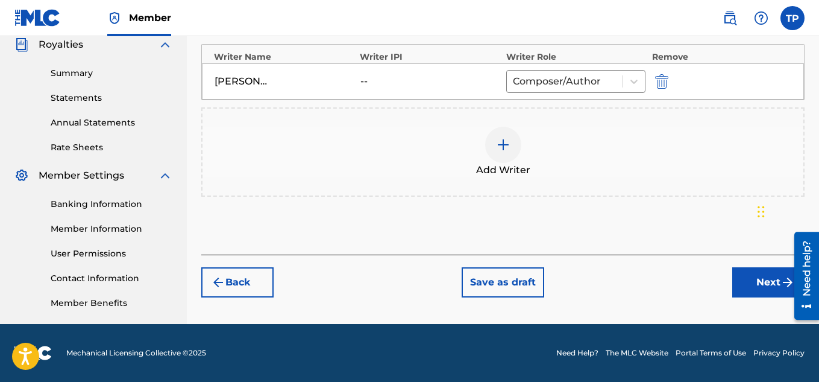
click at [759, 279] on button "Next" at bounding box center [769, 282] width 72 height 30
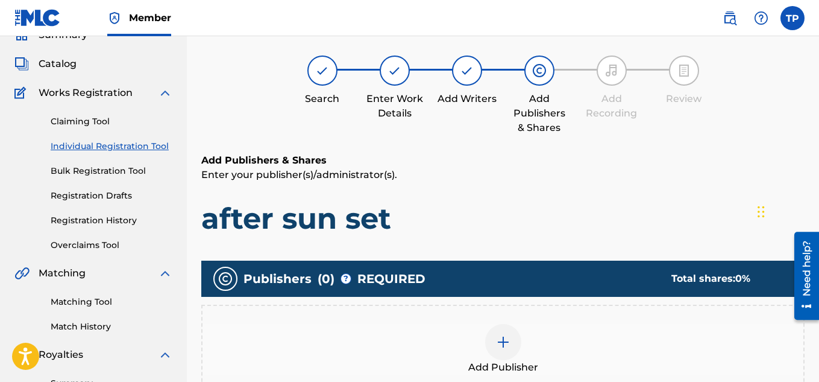
scroll to position [54, 0]
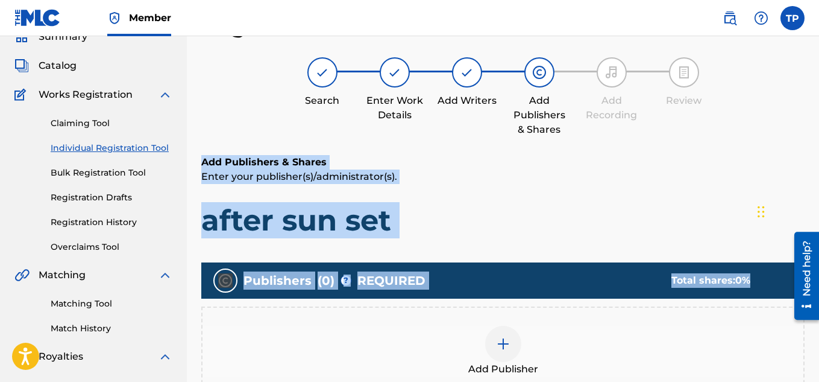
drag, startPoint x: 819, startPoint y: 119, endPoint x: 823, endPoint y: 273, distance: 154.4
click at [819, 273] on html "Accessibility Screen-Reader Guide, Feedback, and Issue Reporting | New window C…" at bounding box center [409, 137] width 819 height 382
click at [723, 171] on p "Enter your publisher(s)/administrator(s)." at bounding box center [503, 176] width 604 height 14
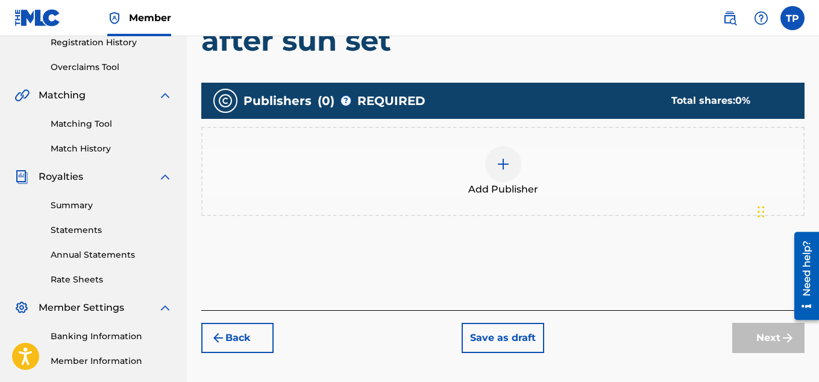
scroll to position [239, 0]
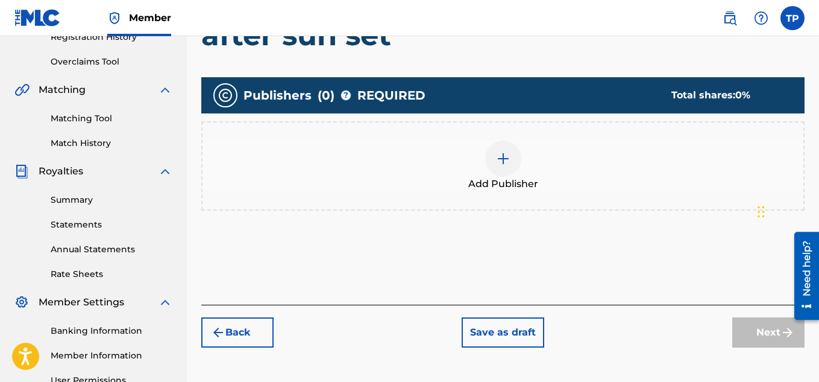
click at [498, 159] on img at bounding box center [503, 158] width 14 height 14
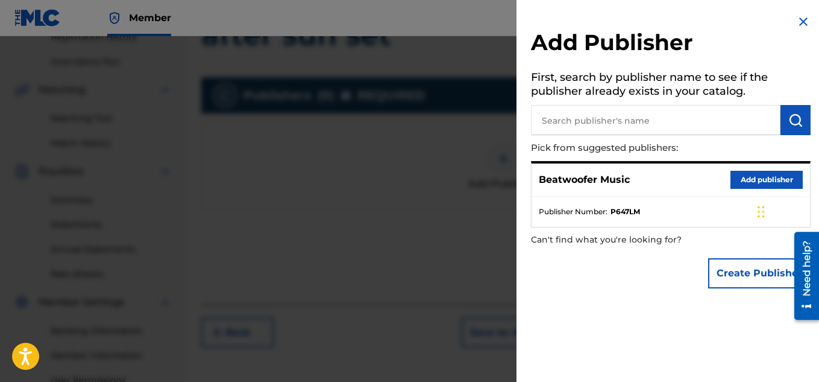
click at [755, 178] on button "Add publisher" at bounding box center [767, 180] width 72 height 18
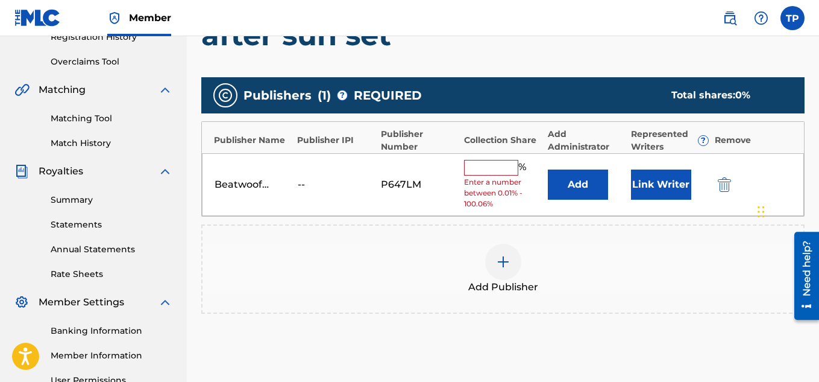
click at [477, 167] on input "text" at bounding box center [491, 168] width 54 height 16
type input "100"
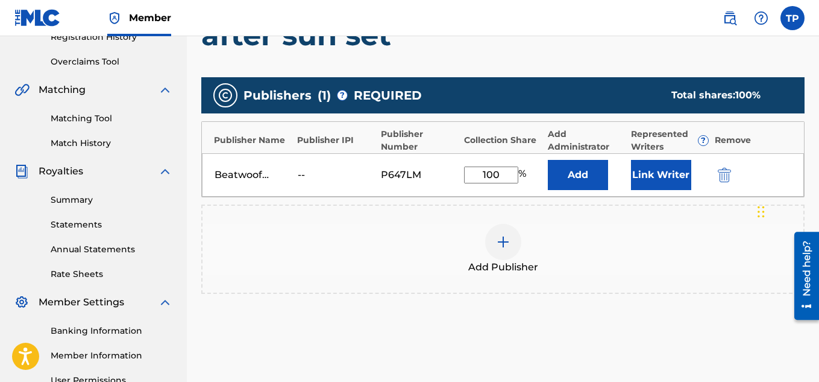
click at [658, 176] on button "Link Writer" at bounding box center [661, 175] width 60 height 30
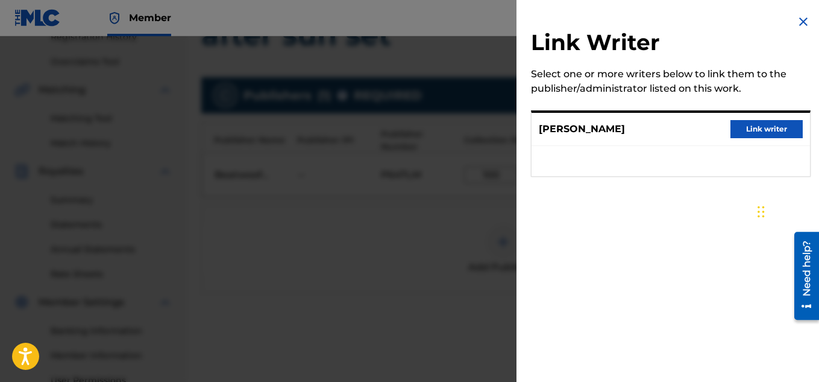
click at [759, 127] on button "Link writer" at bounding box center [767, 129] width 72 height 18
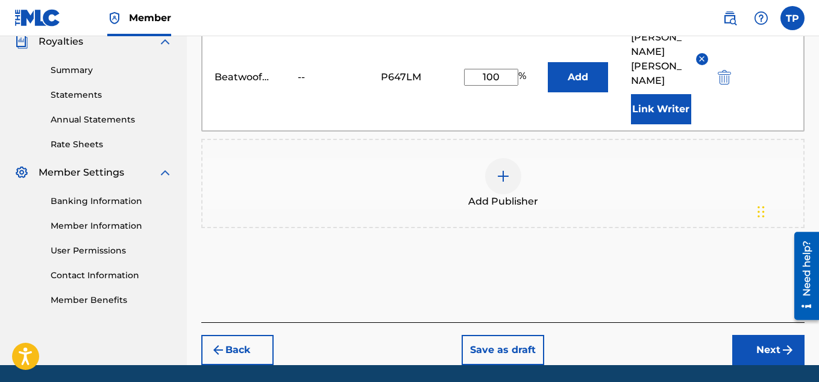
scroll to position [381, 0]
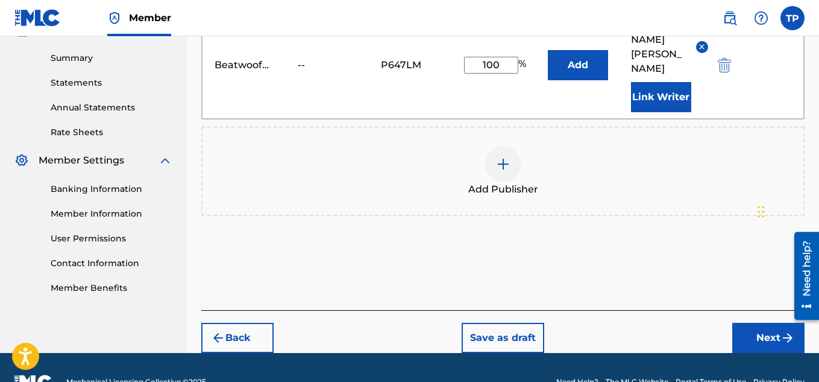
click at [774, 323] on button "Next" at bounding box center [769, 338] width 72 height 30
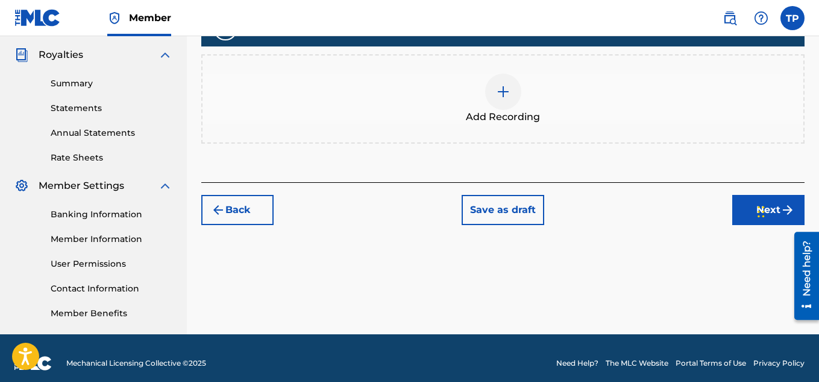
scroll to position [356, 0]
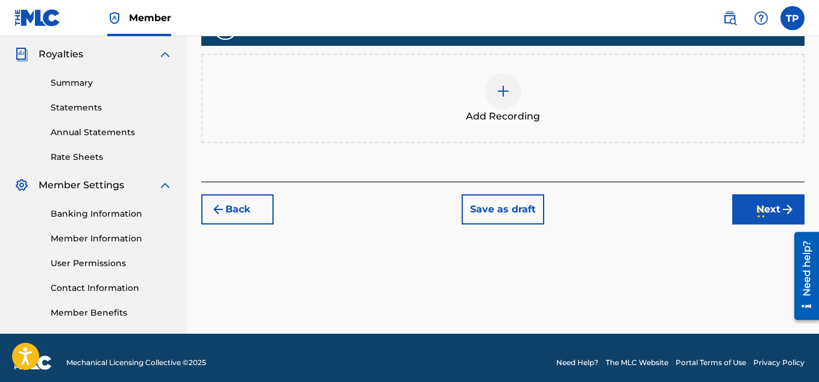
click at [744, 207] on button "Next" at bounding box center [769, 209] width 72 height 30
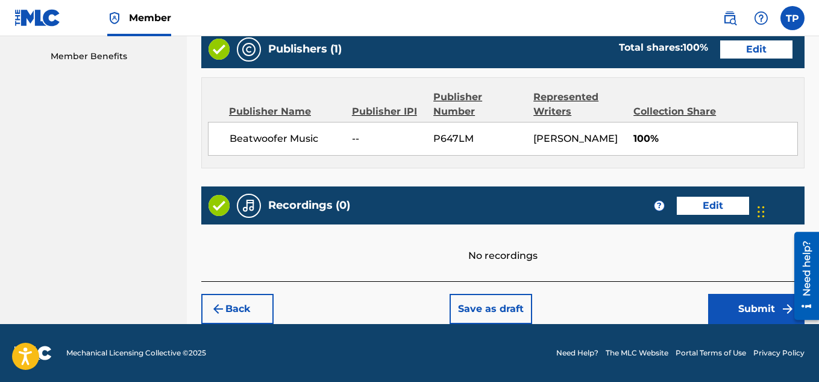
scroll to position [627, 0]
click at [745, 305] on button "Submit" at bounding box center [757, 309] width 96 height 30
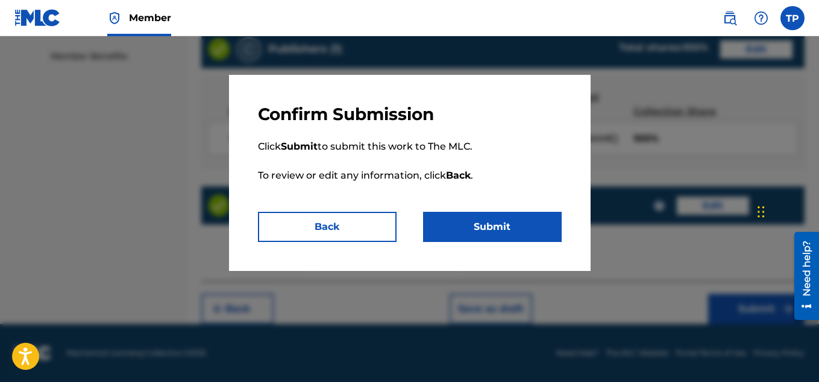
click at [493, 235] on button "Submit" at bounding box center [492, 227] width 139 height 30
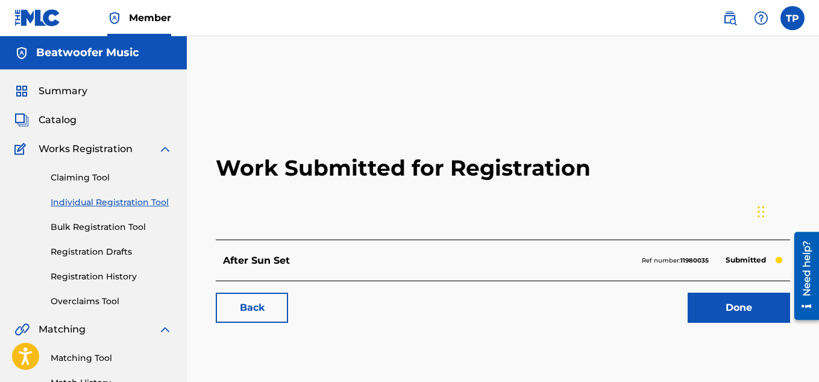
click at [725, 312] on link "Done" at bounding box center [739, 307] width 103 height 30
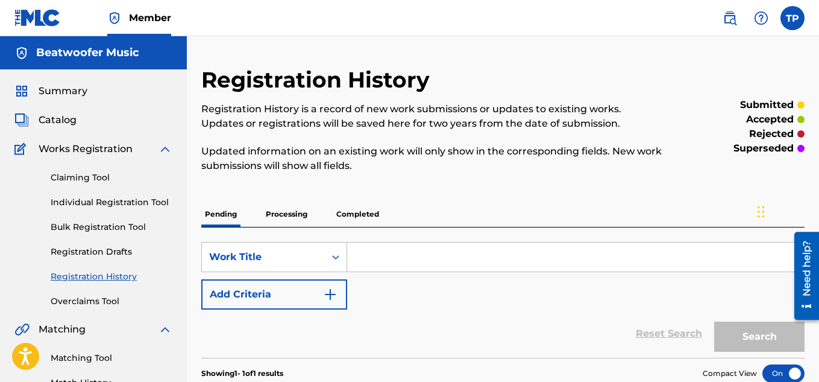
click at [127, 198] on link "Individual Registration Tool" at bounding box center [112, 202] width 122 height 13
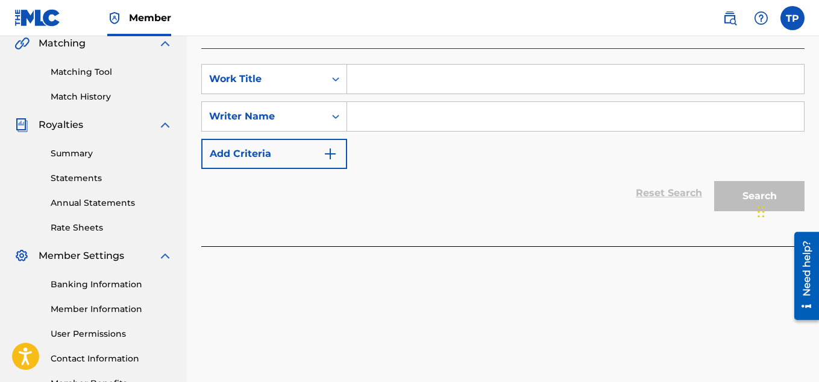
scroll to position [287, 0]
click at [370, 75] on input "Search Form" at bounding box center [575, 77] width 457 height 29
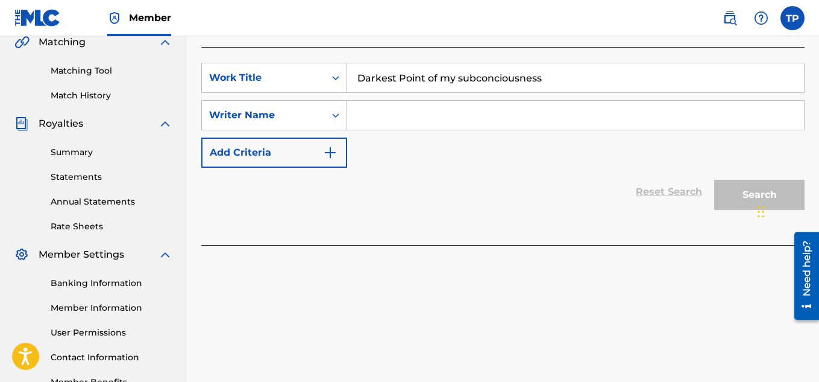
type input "Darkest Point of my subconciousness"
click at [382, 121] on input "Search Form" at bounding box center [575, 115] width 457 height 29
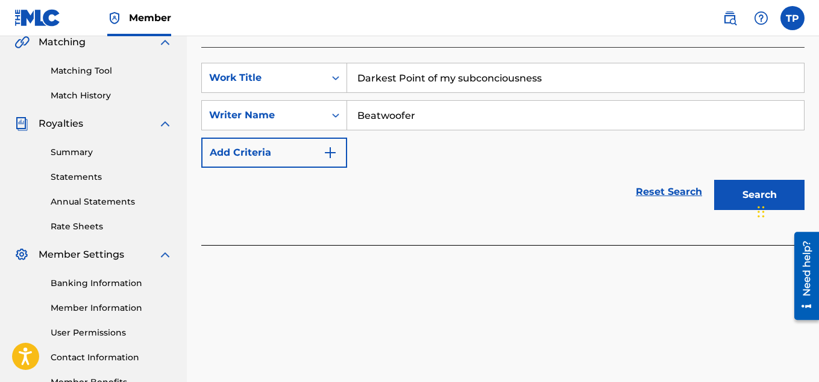
type input "Beatwoofer"
click at [737, 195] on button "Search" at bounding box center [760, 195] width 90 height 30
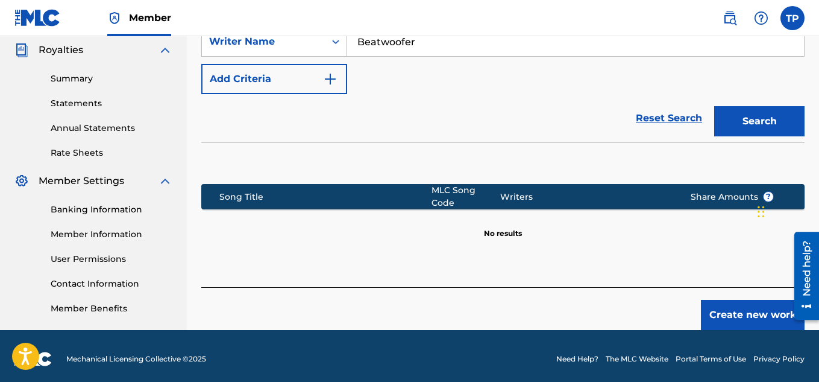
scroll to position [366, 0]
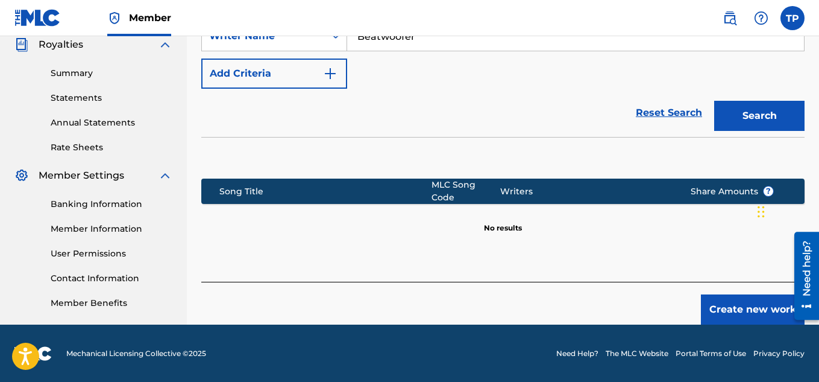
click at [745, 303] on button "Create new work" at bounding box center [753, 309] width 104 height 30
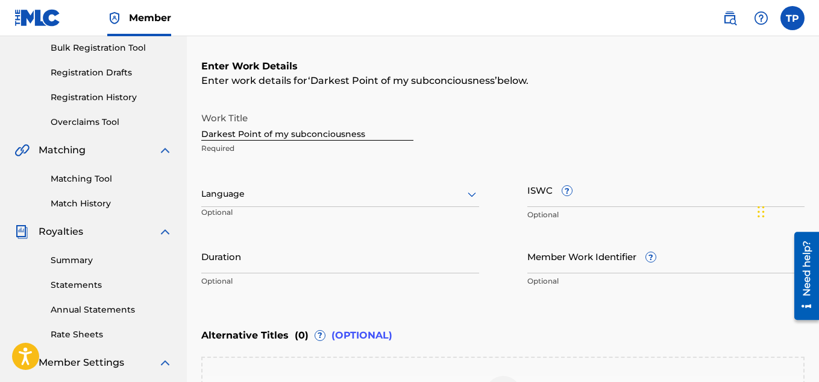
scroll to position [177, 0]
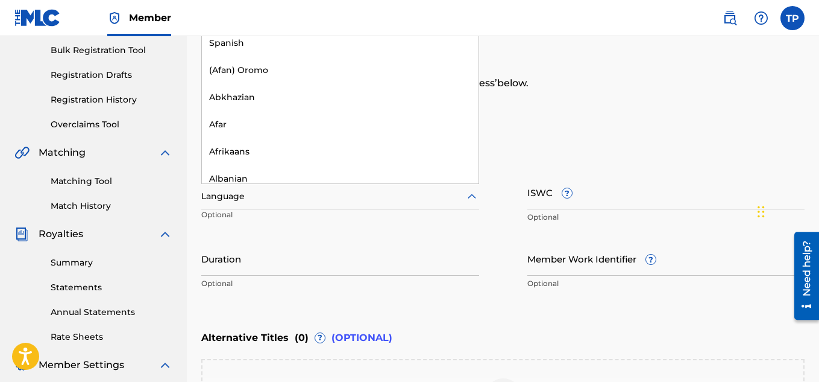
click at [468, 196] on icon at bounding box center [472, 196] width 14 height 14
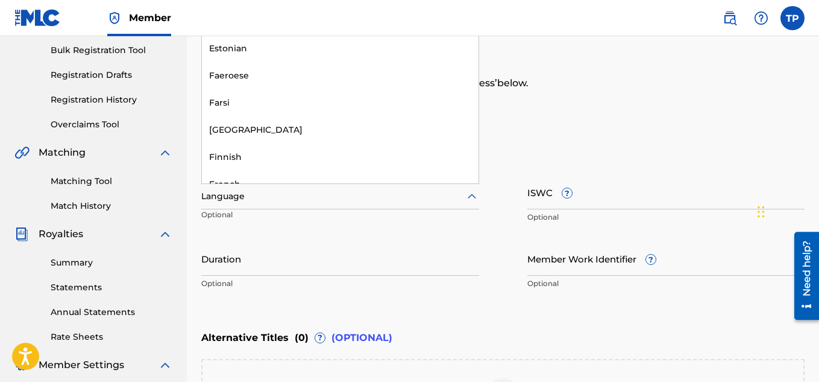
scroll to position [820, 0]
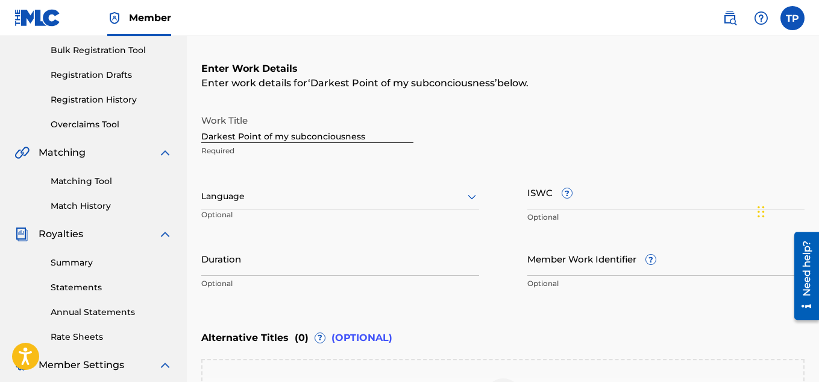
click at [420, 237] on div "Work Title Darkest Point of my subconciousness Required Language Optional ISWC …" at bounding box center [503, 202] width 604 height 187
click at [255, 260] on input "Duration" at bounding box center [340, 258] width 278 height 34
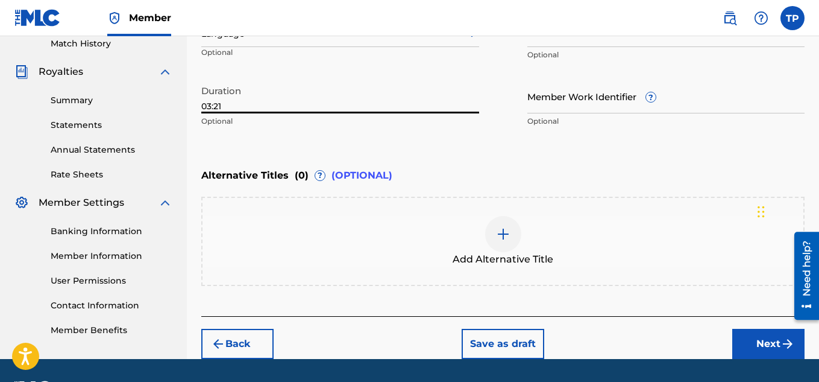
scroll to position [374, 0]
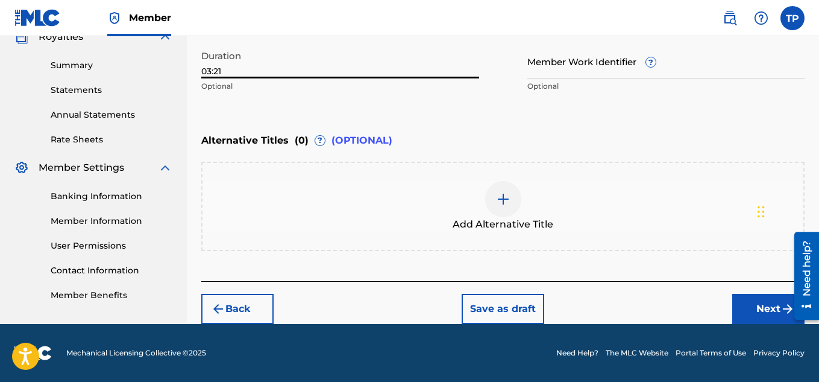
type input "03:21"
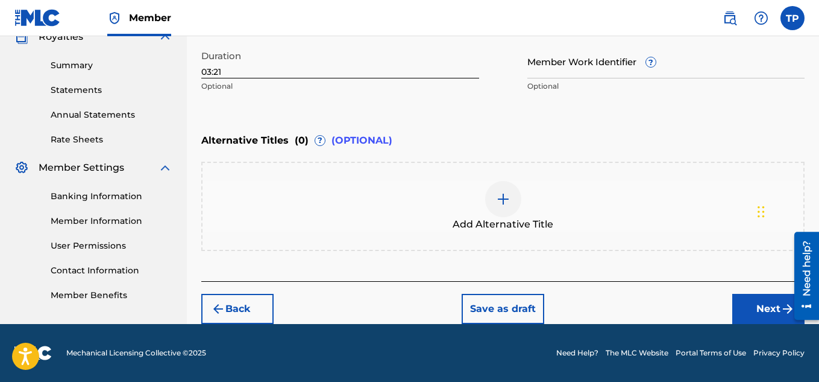
click at [750, 315] on button "Next" at bounding box center [769, 309] width 72 height 30
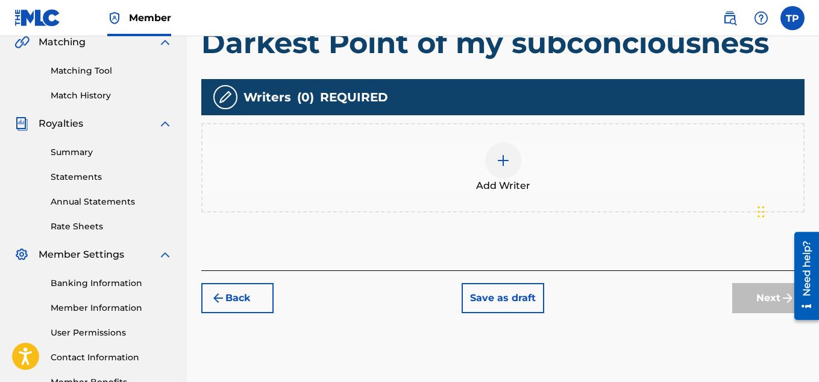
scroll to position [366, 0]
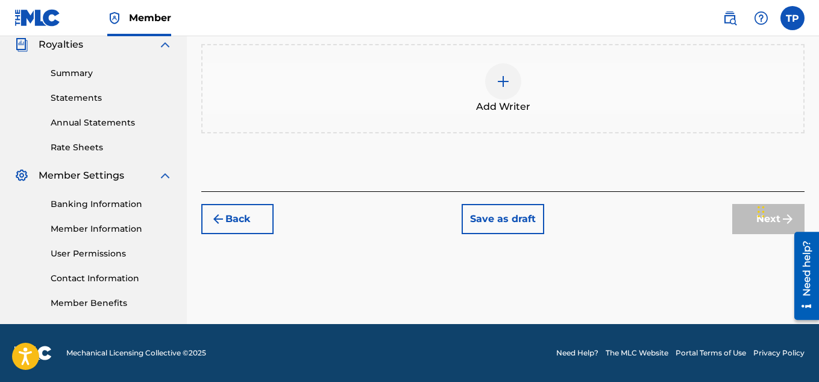
click at [499, 84] on img at bounding box center [503, 81] width 14 height 14
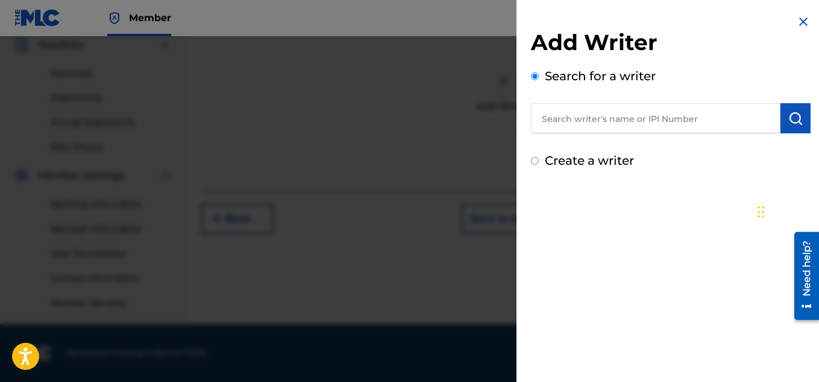
click at [536, 160] on input "Create a writer" at bounding box center [535, 161] width 8 height 8
radio input "false"
radio input "true"
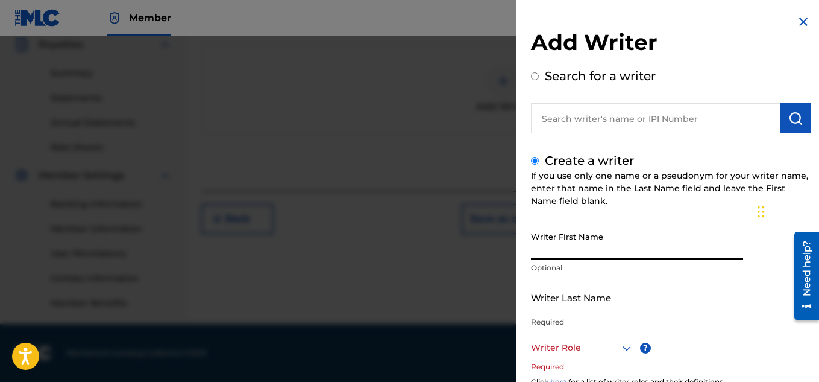
click at [553, 249] on input "Writer First Name" at bounding box center [637, 243] width 212 height 34
type input "[PERSON_NAME]"
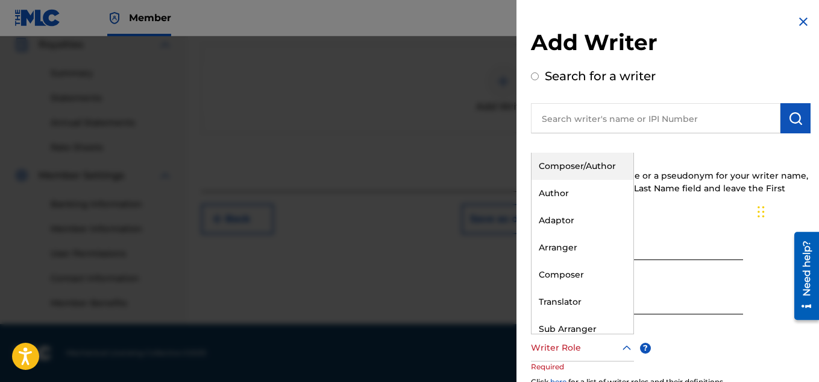
click at [628, 344] on icon at bounding box center [627, 348] width 14 height 14
click at [595, 165] on div "Composer/Author" at bounding box center [583, 166] width 102 height 27
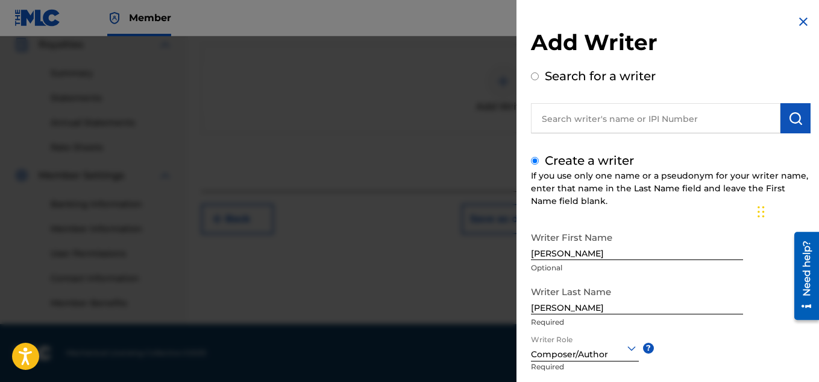
click at [738, 368] on div "Writer First Name [PERSON_NAME] Optional Writer Last Name [PERSON_NAME] Writer …" at bounding box center [671, 358] width 280 height 265
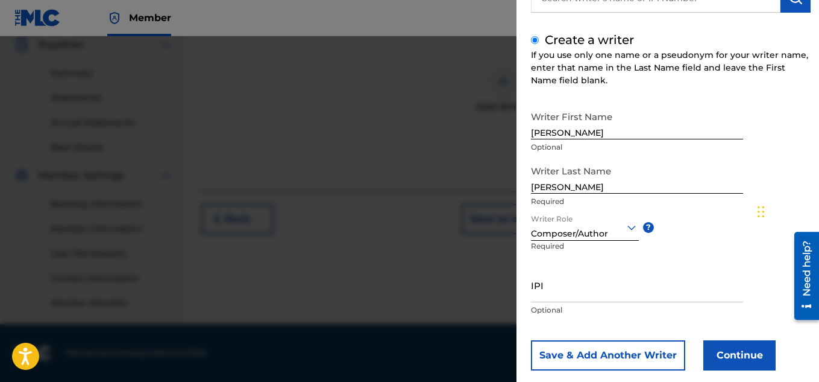
scroll to position [142, 0]
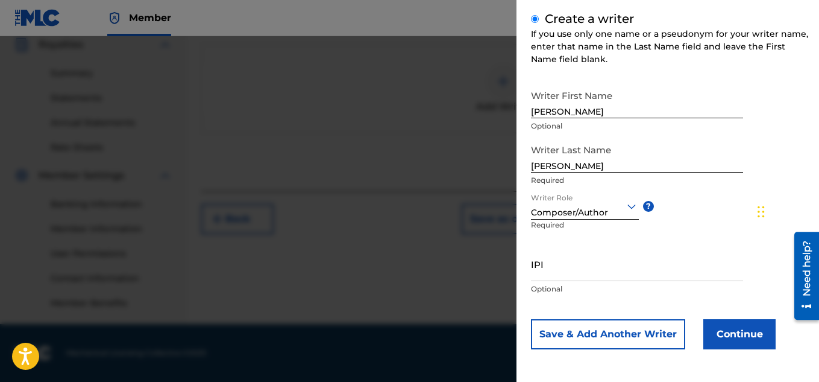
click at [750, 332] on button "Continue" at bounding box center [740, 334] width 72 height 30
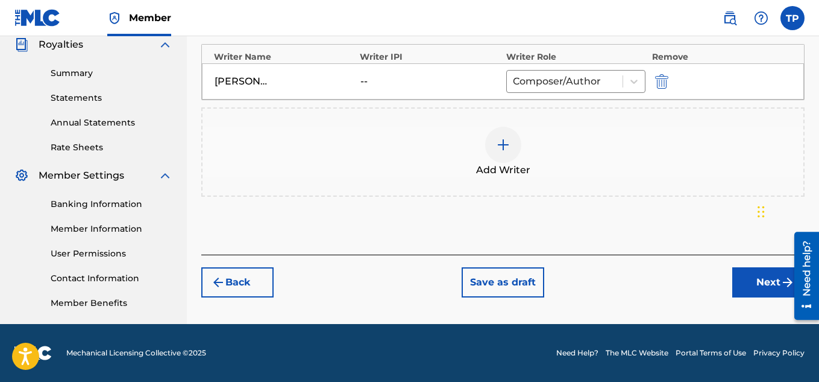
click at [755, 273] on button "Next" at bounding box center [769, 282] width 72 height 30
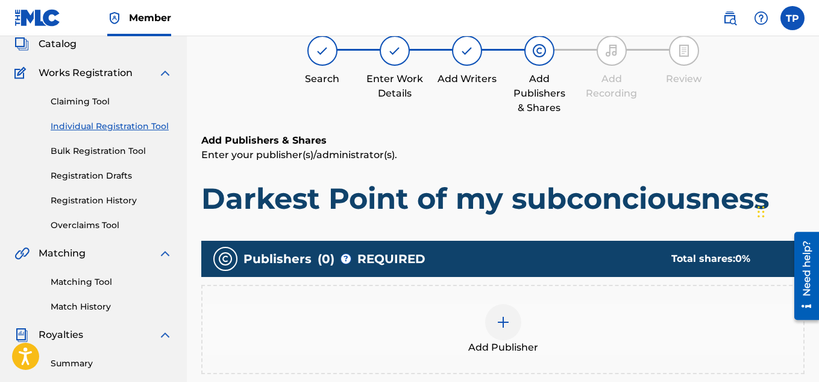
scroll to position [54, 0]
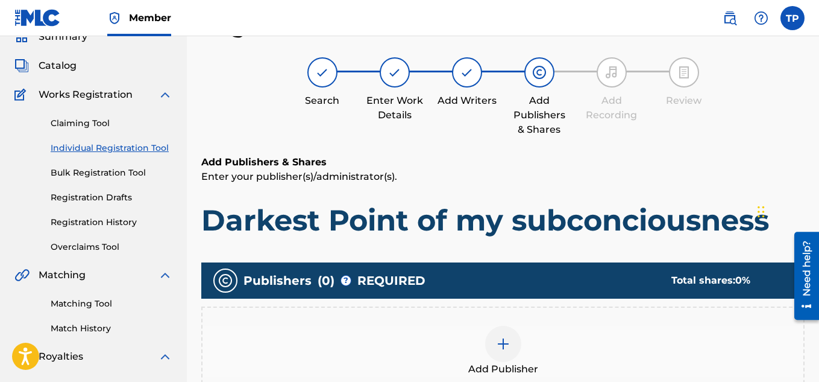
click at [498, 346] on img at bounding box center [503, 343] width 14 height 14
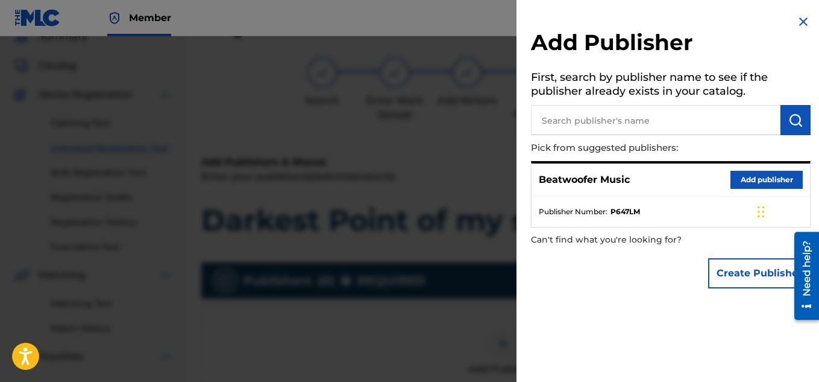
click at [738, 174] on button "Add publisher" at bounding box center [767, 180] width 72 height 18
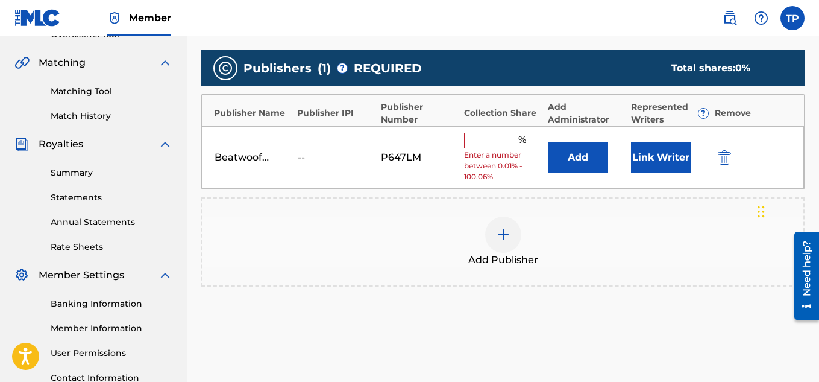
scroll to position [268, 0]
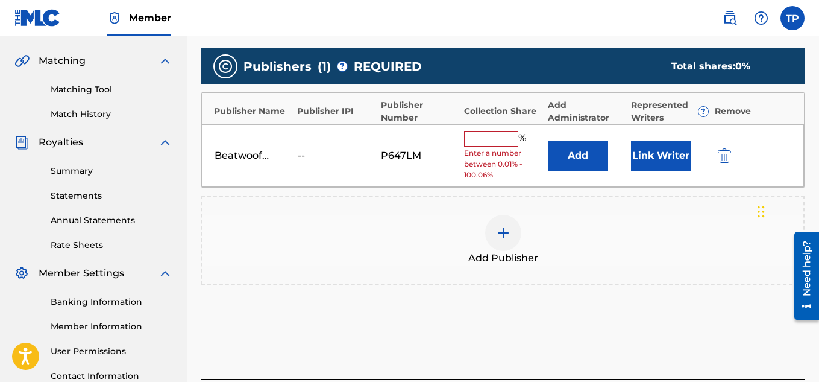
click at [481, 141] on input "text" at bounding box center [491, 139] width 54 height 16
type input "100"
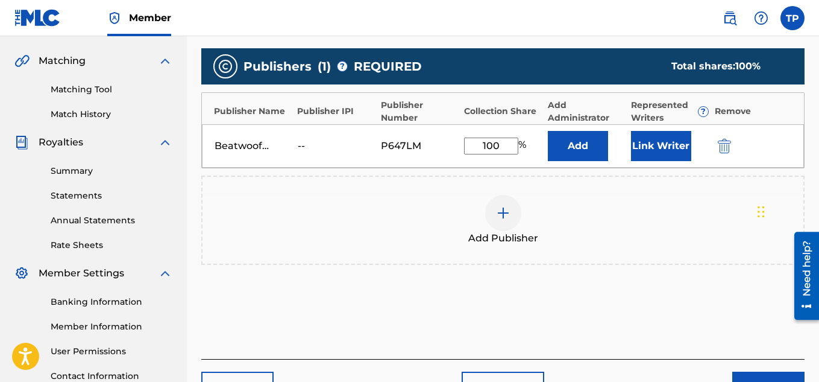
click at [654, 143] on button "Link Writer" at bounding box center [661, 146] width 60 height 30
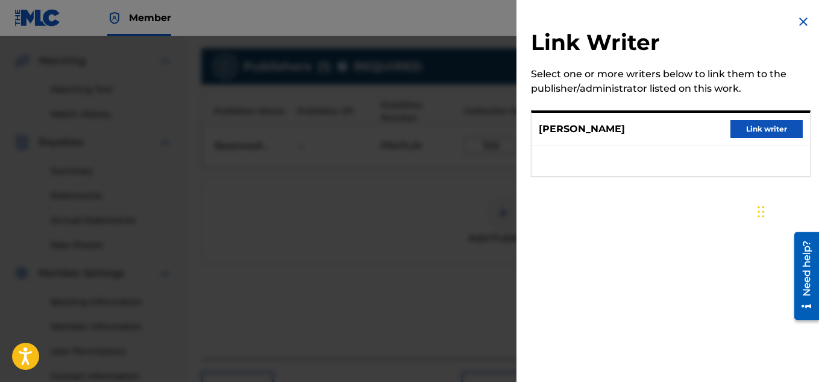
click at [748, 128] on button "Link writer" at bounding box center [767, 129] width 72 height 18
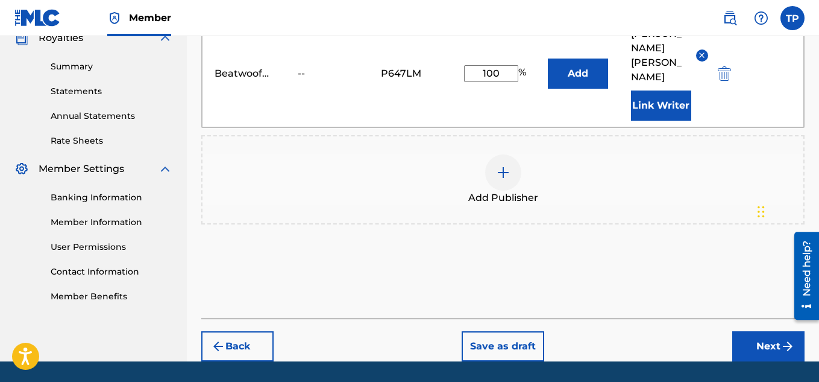
scroll to position [381, 0]
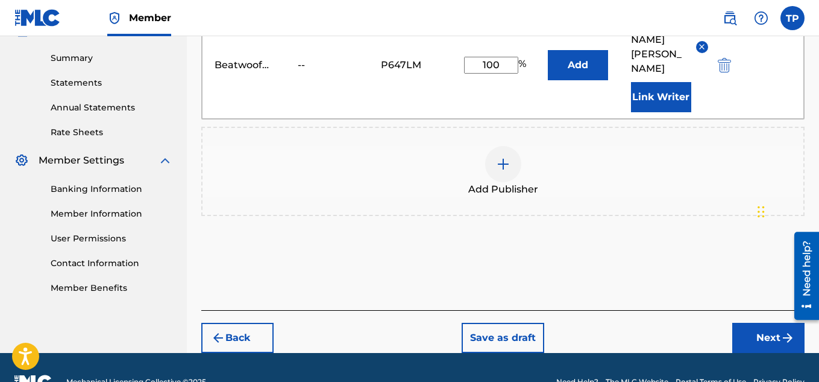
click at [766, 323] on button "Next" at bounding box center [769, 338] width 72 height 30
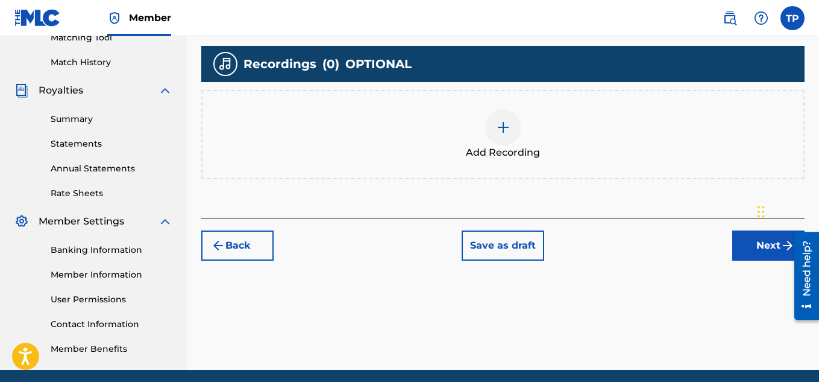
scroll to position [321, 0]
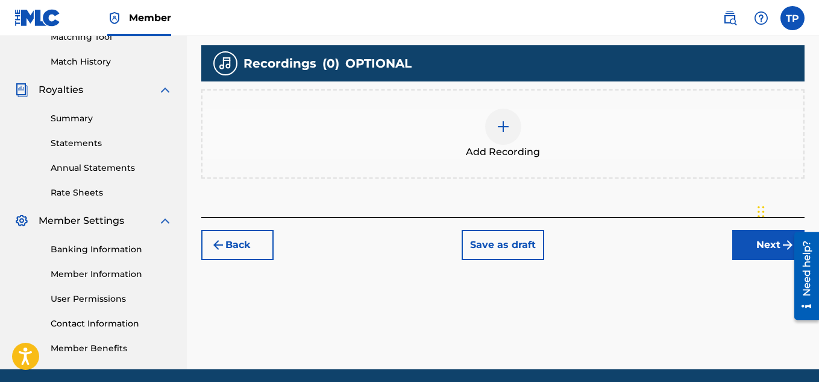
click at [755, 241] on button "Next" at bounding box center [769, 245] width 72 height 30
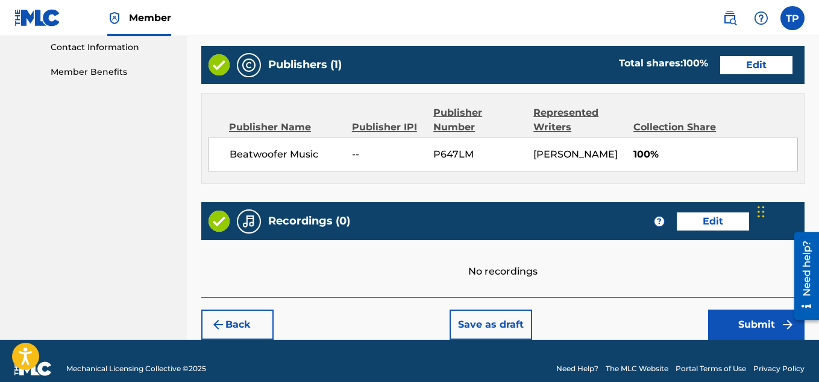
scroll to position [627, 0]
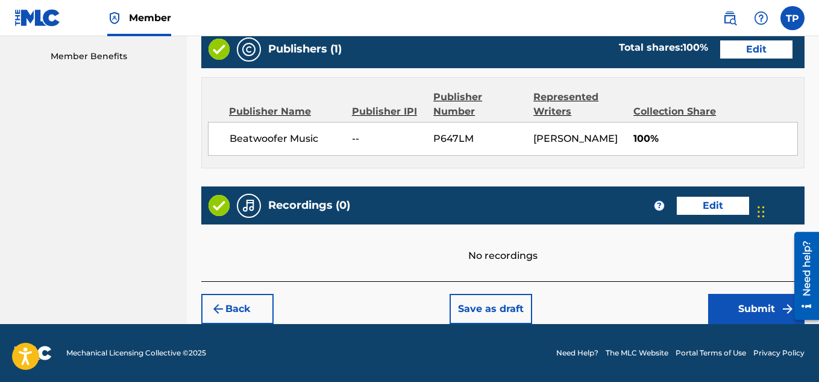
click at [745, 308] on button "Submit" at bounding box center [757, 309] width 96 height 30
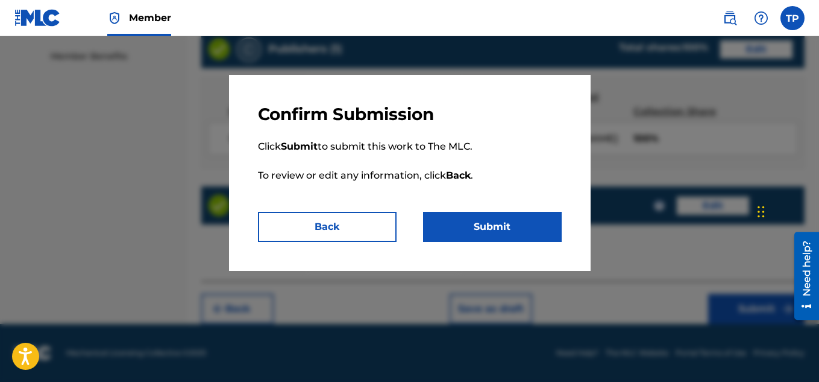
click at [471, 223] on button "Submit" at bounding box center [492, 227] width 139 height 30
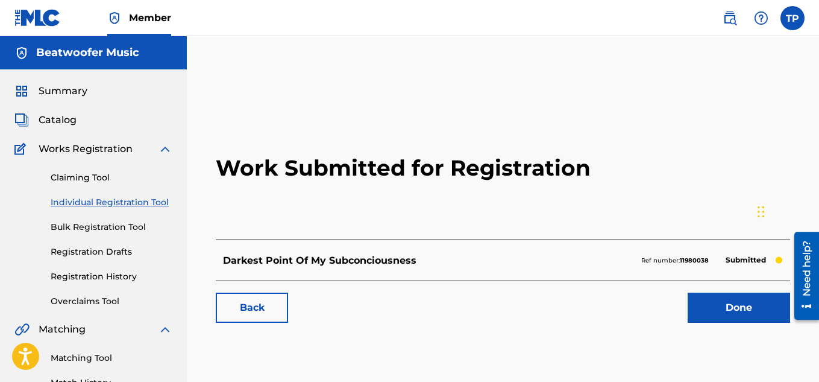
click at [720, 311] on link "Done" at bounding box center [739, 307] width 103 height 30
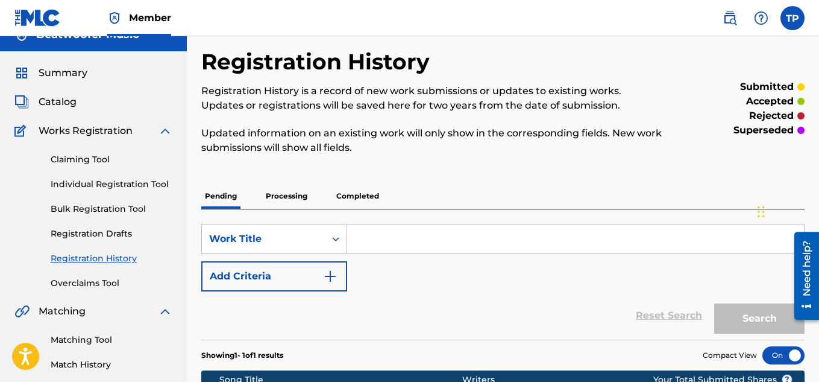
scroll to position [4, 0]
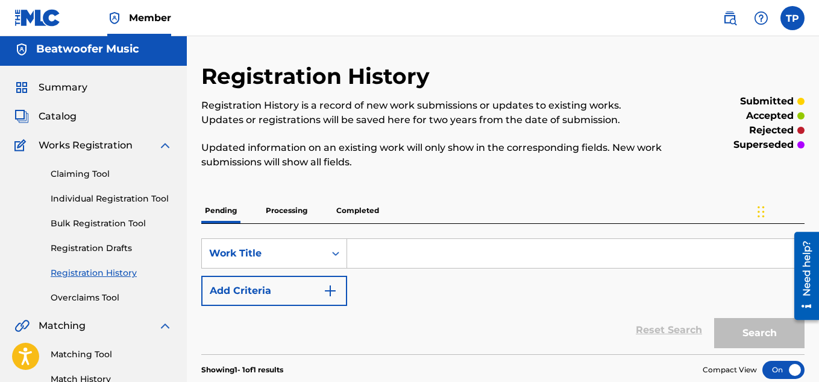
click at [110, 196] on link "Individual Registration Tool" at bounding box center [112, 198] width 122 height 13
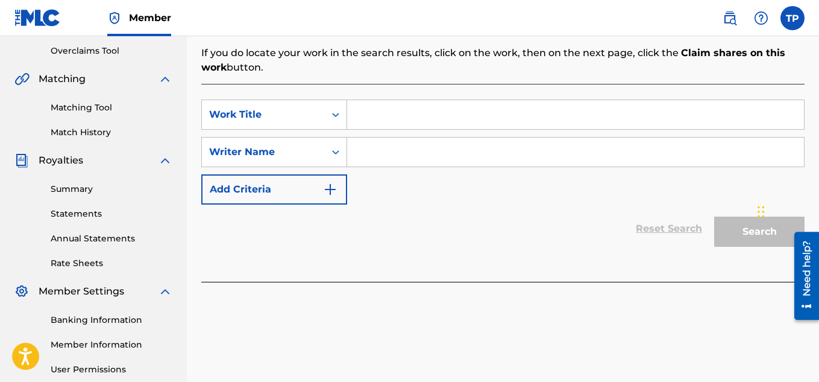
scroll to position [251, 0]
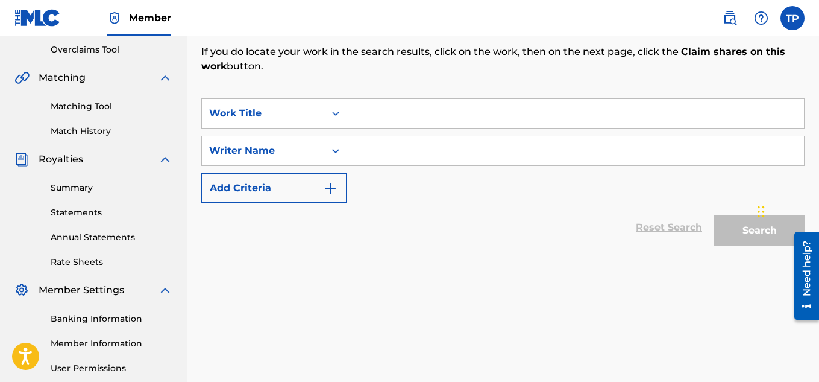
click at [388, 119] on input "Search Form" at bounding box center [575, 113] width 457 height 29
type input "pain in the struggle"
click at [391, 151] on input "Search Form" at bounding box center [575, 150] width 457 height 29
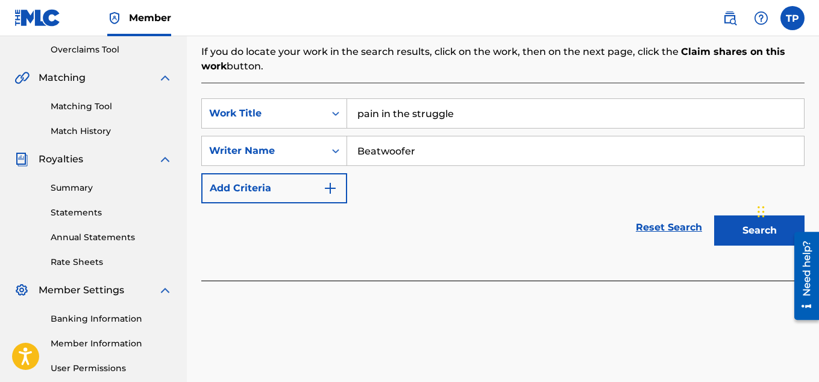
type input "Beatwoofer"
click at [738, 233] on button "Search" at bounding box center [760, 230] width 90 height 30
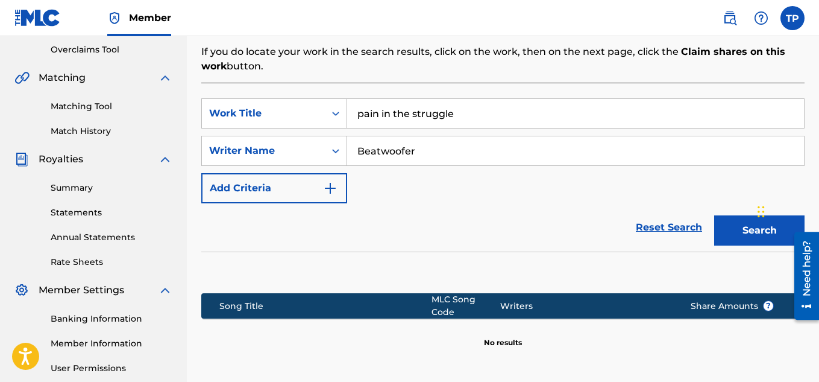
scroll to position [366, 0]
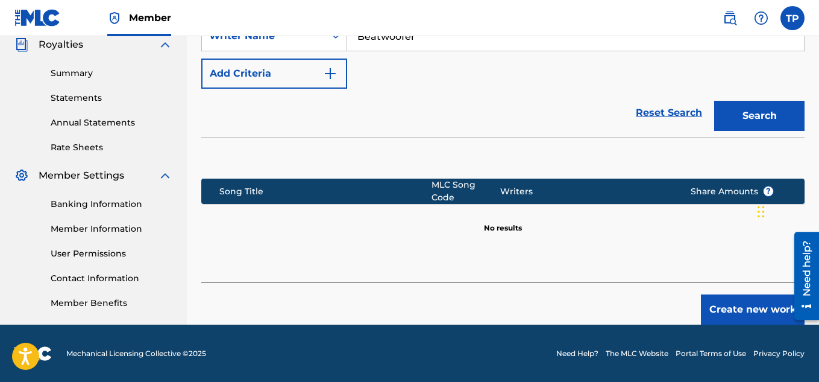
click at [739, 295] on button "Create new work" at bounding box center [753, 309] width 104 height 30
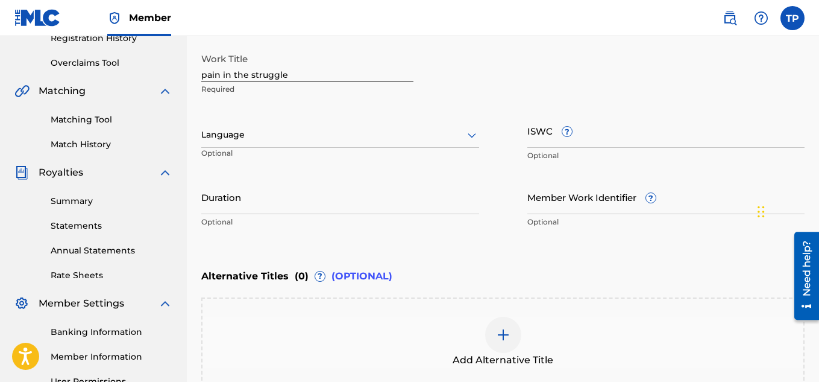
scroll to position [236, 0]
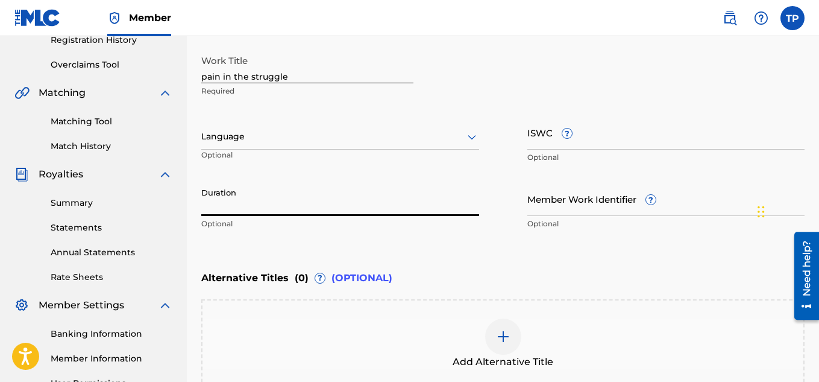
click at [224, 198] on input "Duration" at bounding box center [340, 198] width 278 height 34
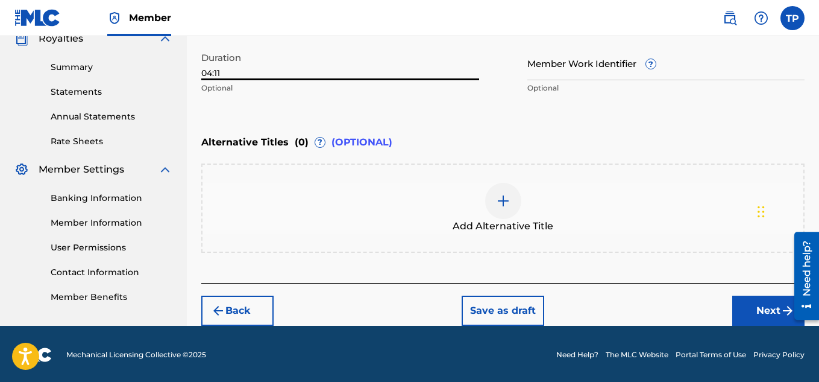
scroll to position [374, 0]
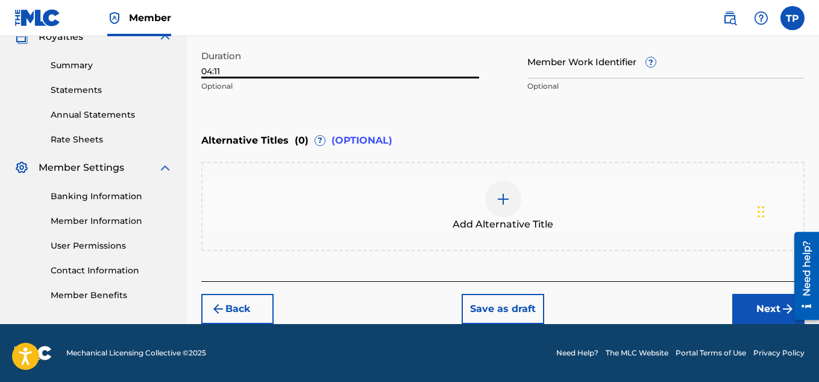
type input "04:11"
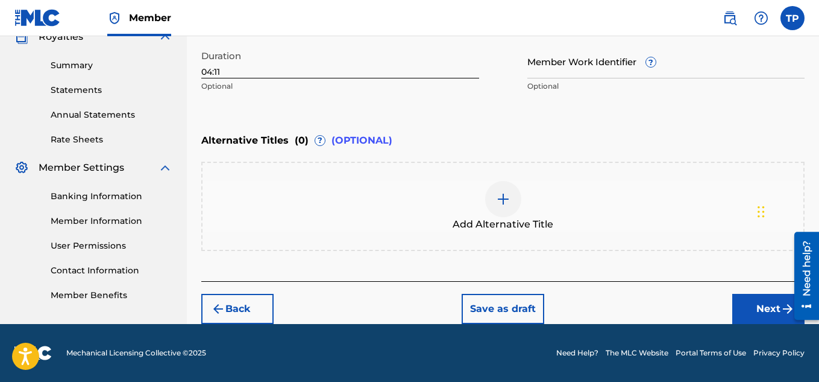
click at [756, 305] on button "Next" at bounding box center [769, 309] width 72 height 30
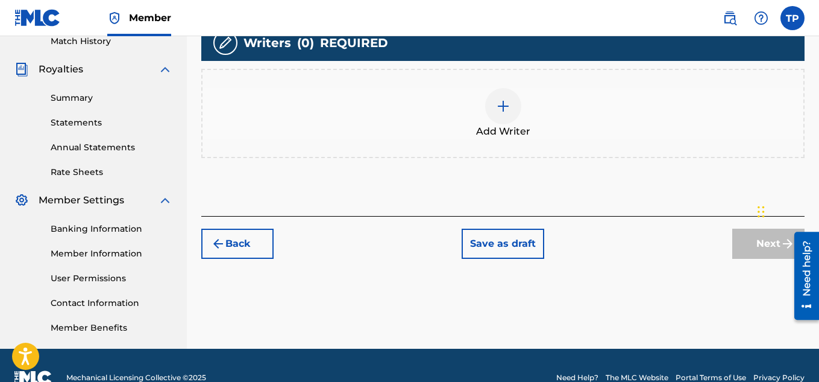
scroll to position [366, 0]
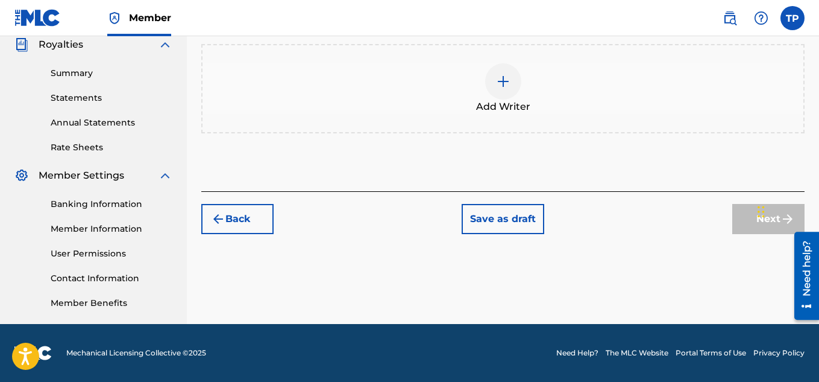
click at [505, 90] on div at bounding box center [503, 81] width 36 height 36
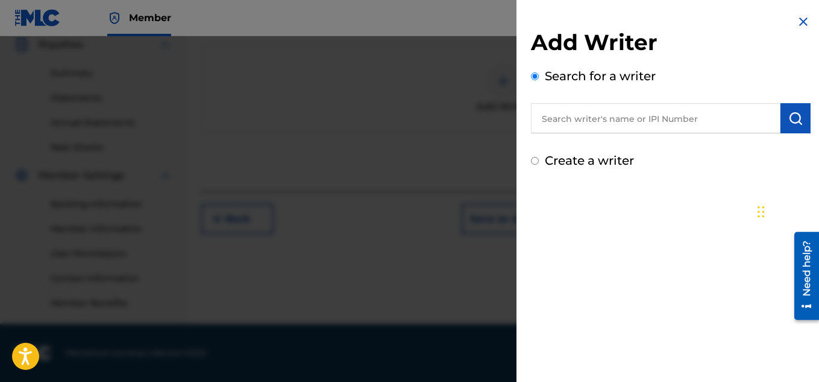
click at [534, 162] on input "Create a writer" at bounding box center [535, 161] width 8 height 8
radio input "false"
radio input "true"
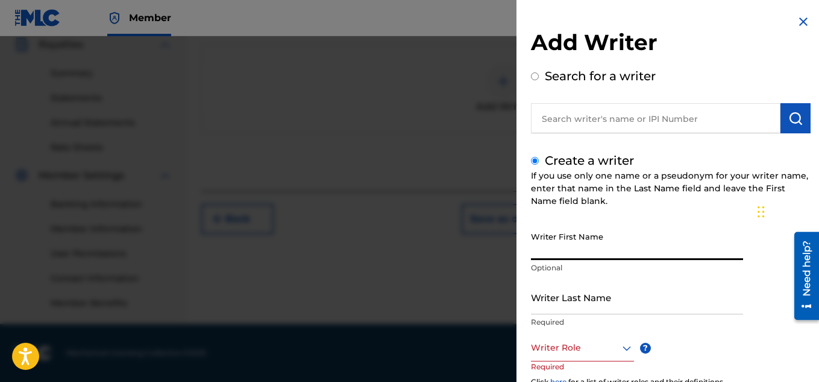
click at [557, 257] on input "Writer First Name" at bounding box center [637, 243] width 212 height 34
type input "[PERSON_NAME]"
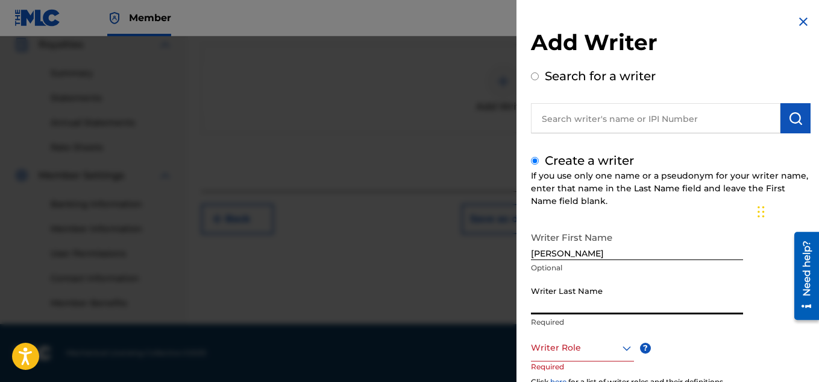
click at [598, 306] on input "Writer Last Name" at bounding box center [637, 297] width 212 height 34
type input "p"
type input "[PERSON_NAME]"
click at [626, 348] on icon at bounding box center [627, 348] width 8 height 5
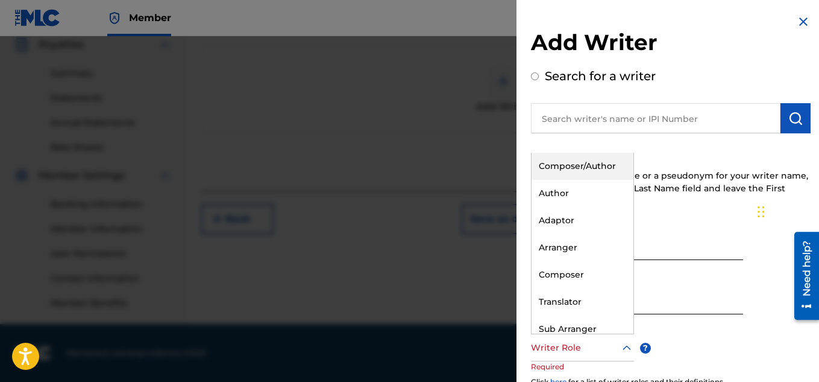
click at [599, 163] on div "Composer/Author" at bounding box center [583, 166] width 102 height 27
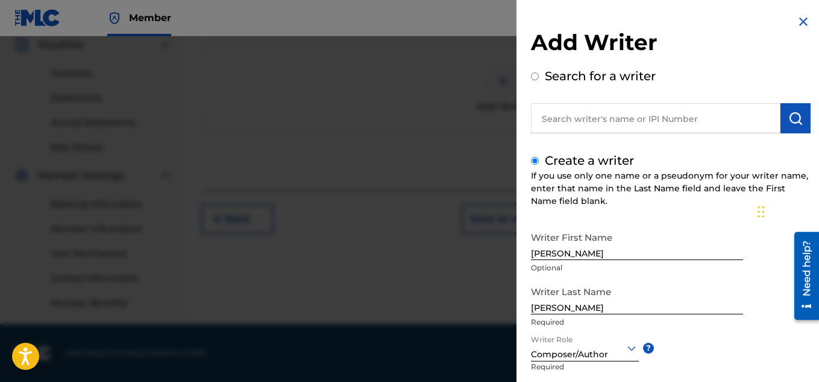
click at [718, 344] on div "Writer First Name [PERSON_NAME] Optional Writer Last Name [PERSON_NAME] Writer …" at bounding box center [671, 358] width 280 height 265
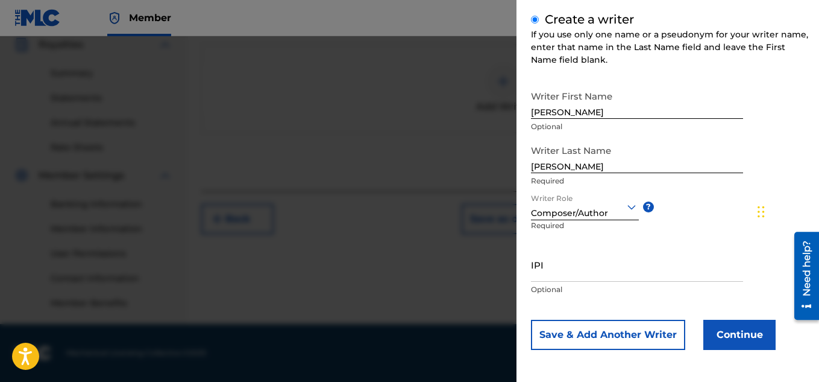
scroll to position [142, 0]
click at [738, 329] on button "Continue" at bounding box center [740, 334] width 72 height 30
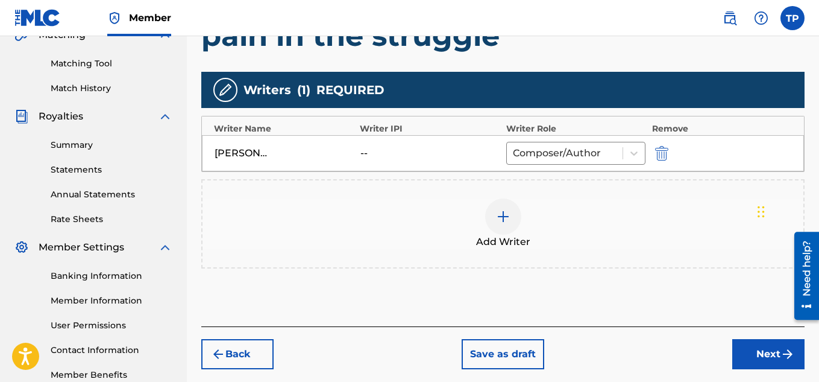
scroll to position [366, 0]
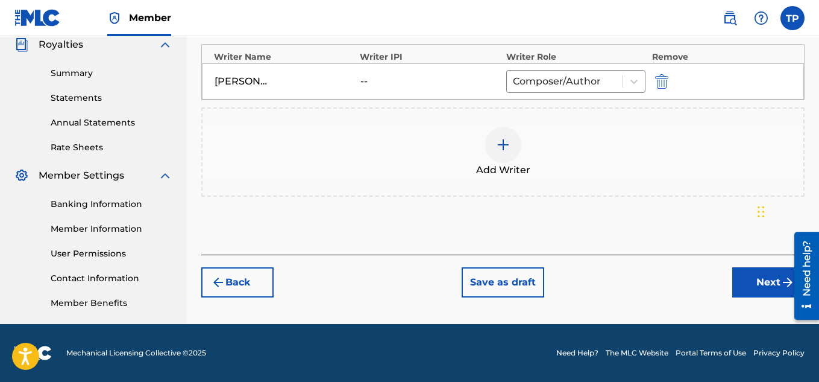
click at [756, 283] on button "Next" at bounding box center [769, 282] width 72 height 30
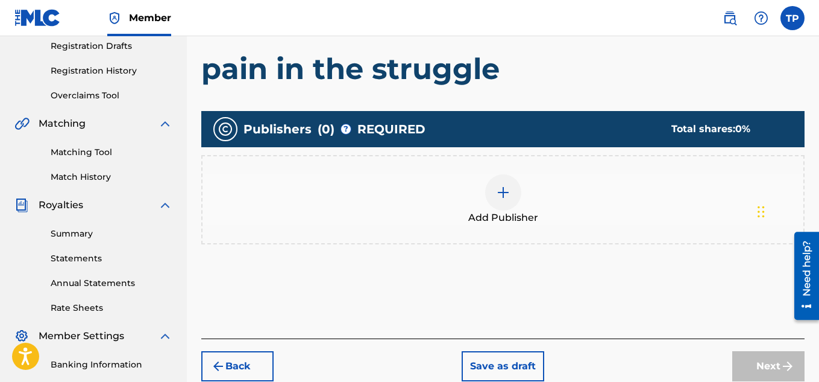
scroll to position [207, 0]
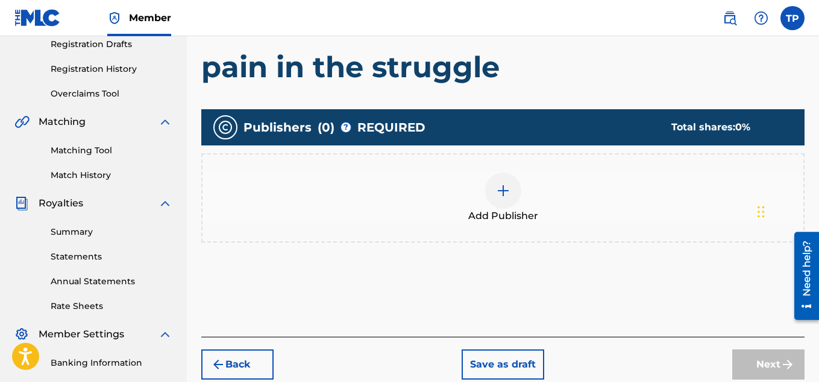
click at [510, 197] on img at bounding box center [503, 190] width 14 height 14
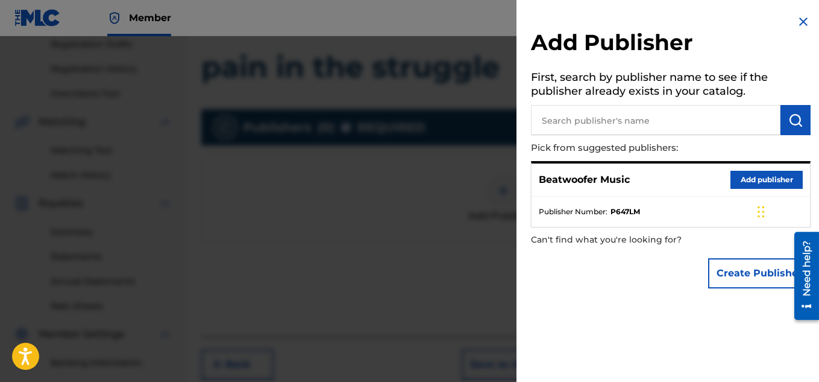
click at [745, 182] on button "Add publisher" at bounding box center [767, 180] width 72 height 18
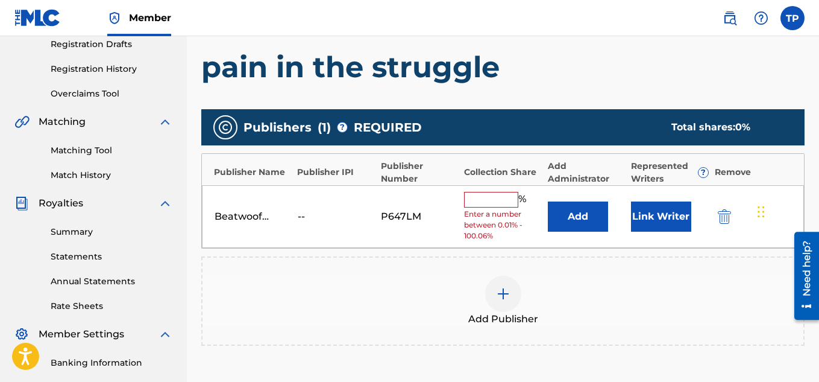
click at [489, 203] on input "text" at bounding box center [491, 200] width 54 height 16
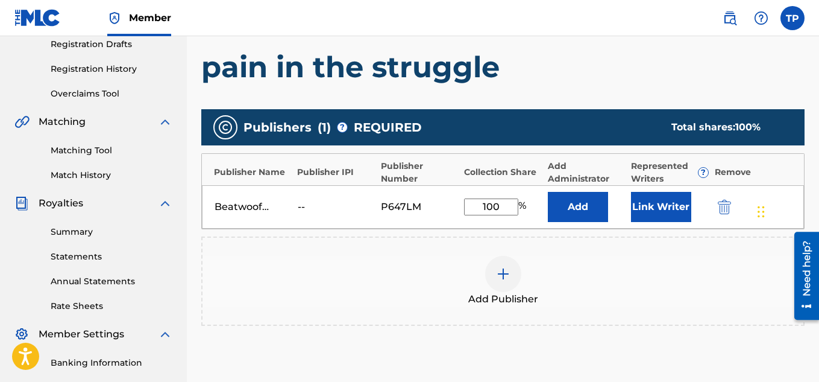
type input "100"
click at [648, 209] on button "Link Writer" at bounding box center [661, 207] width 60 height 30
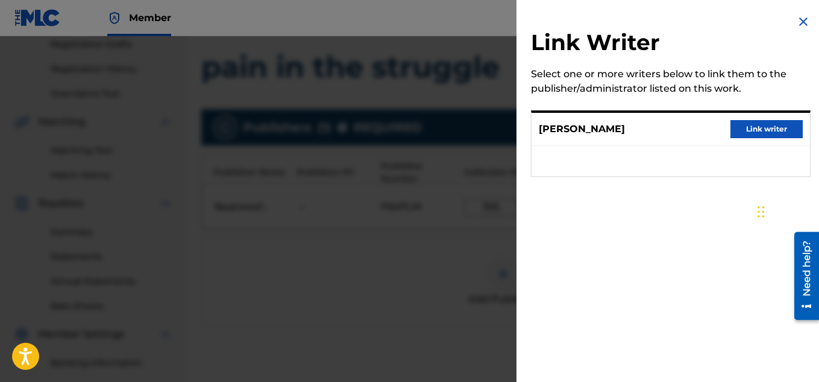
click at [744, 131] on button "Link writer" at bounding box center [767, 129] width 72 height 18
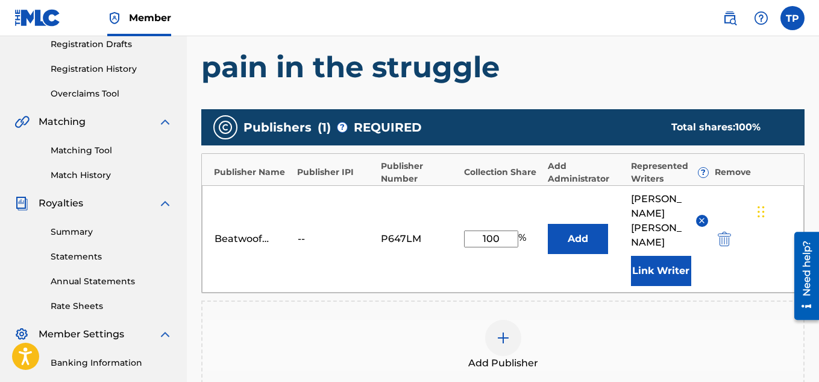
scroll to position [381, 0]
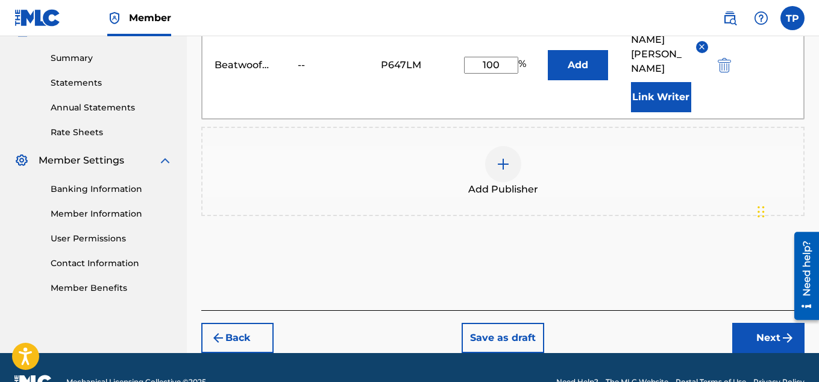
click at [771, 323] on button "Next" at bounding box center [769, 338] width 72 height 30
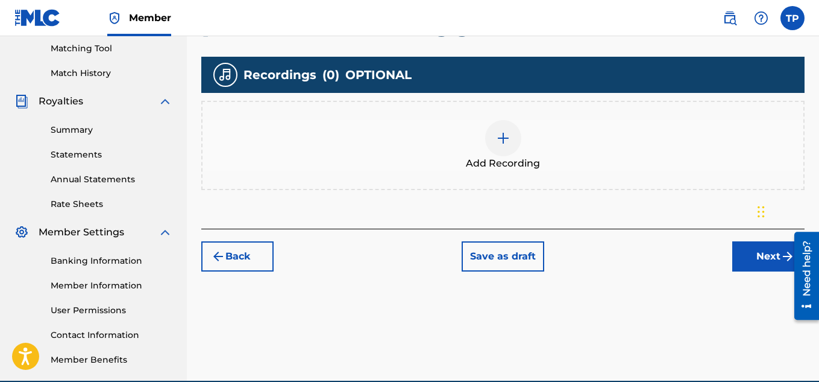
scroll to position [322, 0]
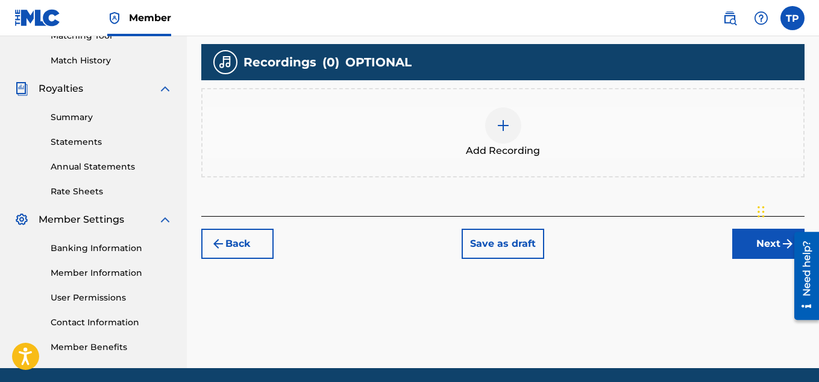
click at [772, 248] on button "Next" at bounding box center [769, 244] width 72 height 30
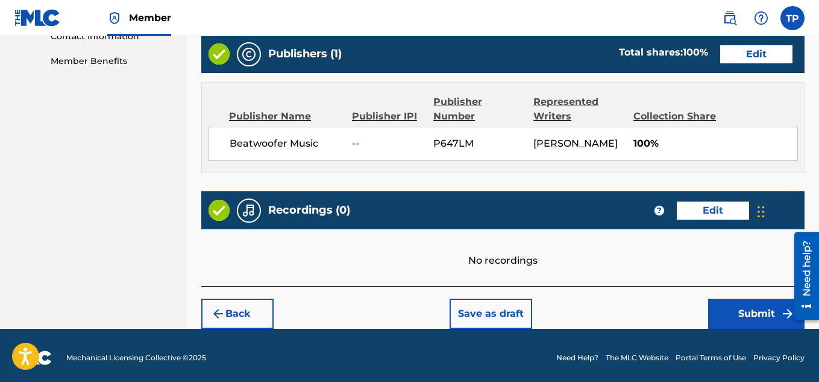
scroll to position [627, 0]
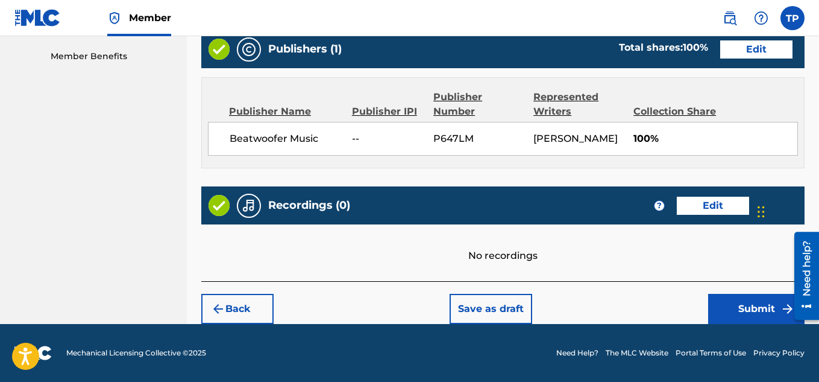
click at [757, 311] on button "Submit" at bounding box center [757, 309] width 96 height 30
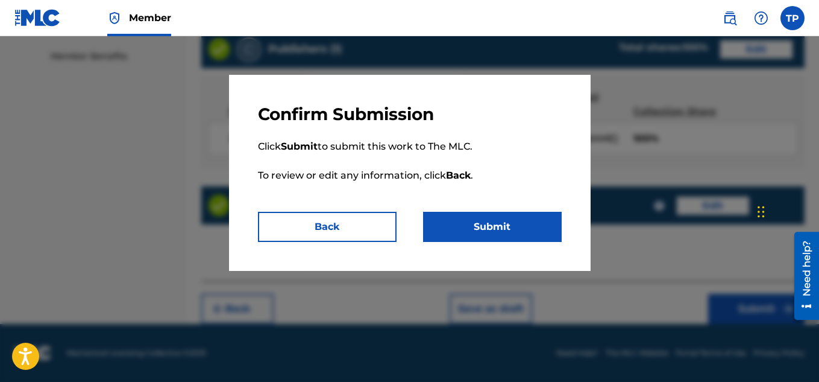
click at [509, 226] on button "Submit" at bounding box center [492, 227] width 139 height 30
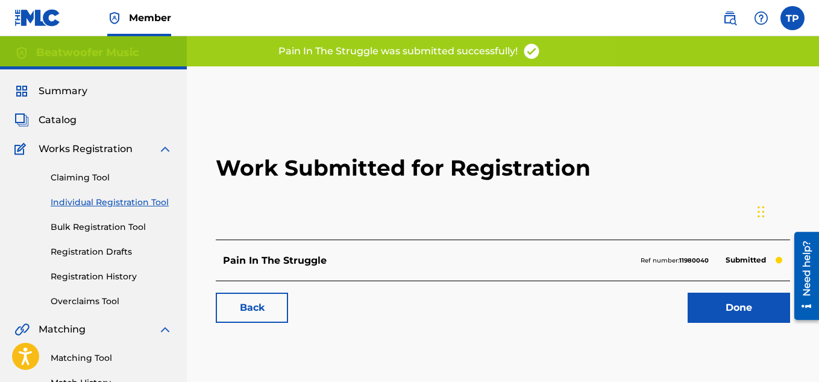
click at [717, 312] on link "Done" at bounding box center [739, 307] width 103 height 30
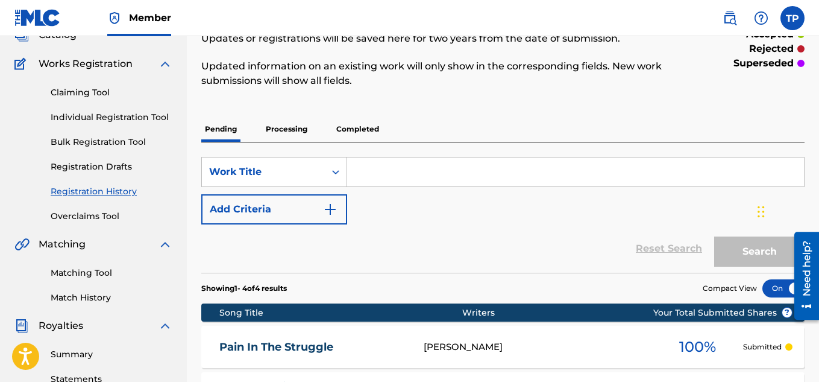
scroll to position [105, 0]
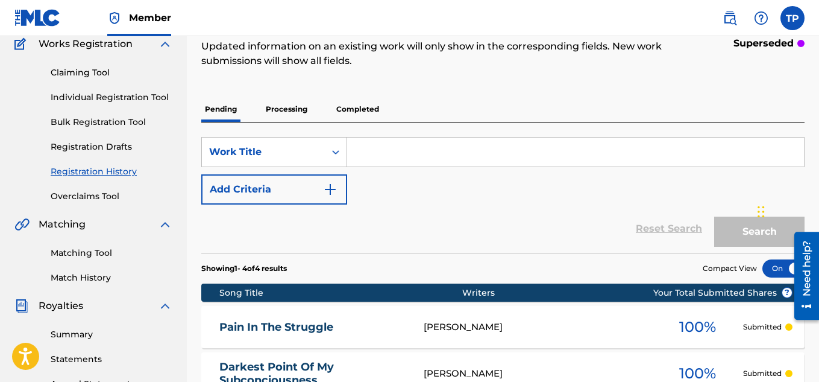
click at [149, 96] on link "Individual Registration Tool" at bounding box center [112, 97] width 122 height 13
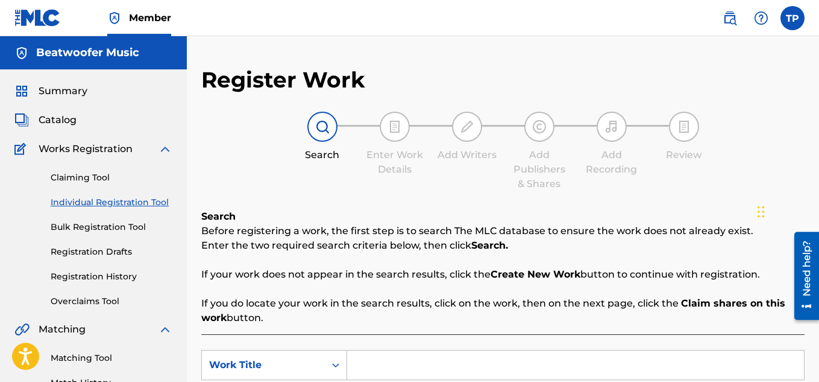
click at [424, 361] on input "Search Form" at bounding box center [575, 364] width 457 height 29
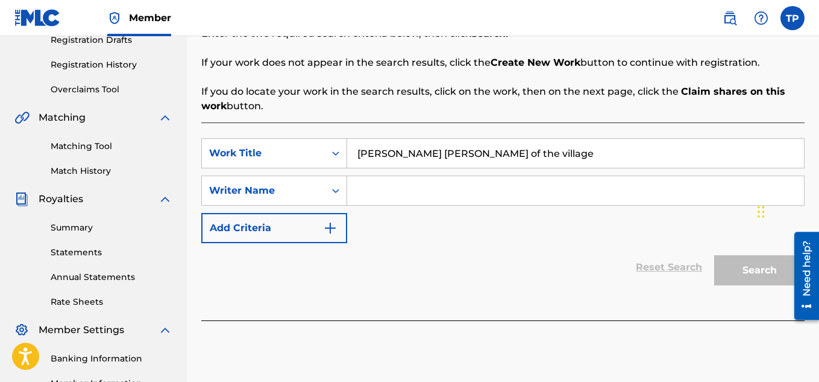
scroll to position [217, 0]
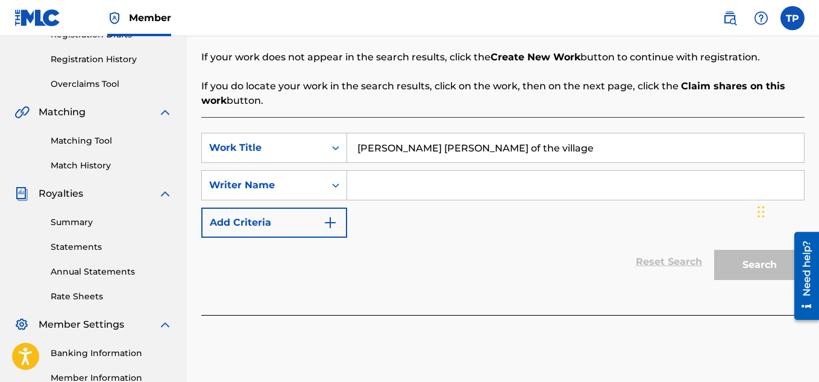
type input "[PERSON_NAME] [PERSON_NAME] of the village"
click at [389, 183] on input "Search Form" at bounding box center [575, 185] width 457 height 29
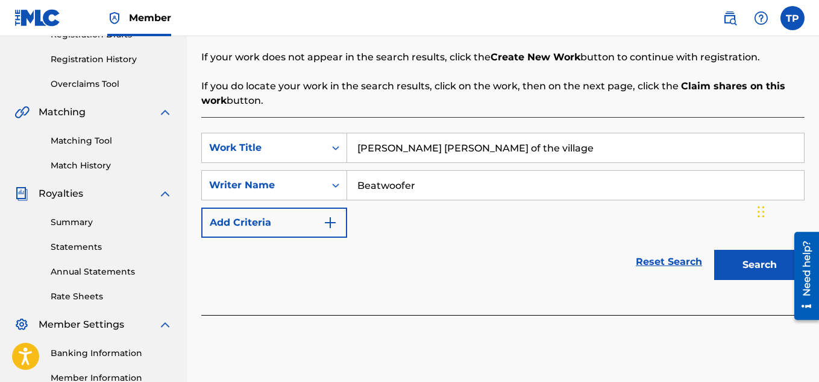
type input "Beatwoofer"
click at [756, 259] on button "Search" at bounding box center [760, 265] width 90 height 30
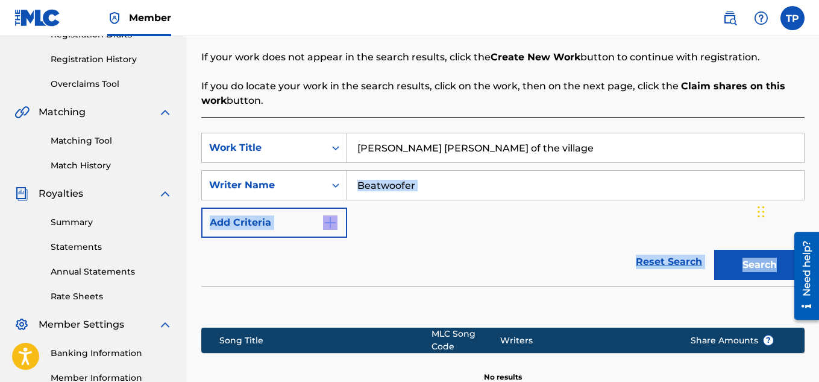
drag, startPoint x: 819, startPoint y: 180, endPoint x: 823, endPoint y: 309, distance: 129.1
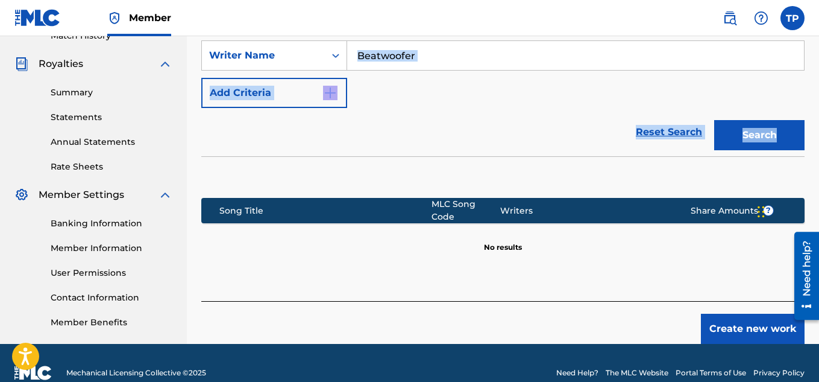
scroll to position [366, 0]
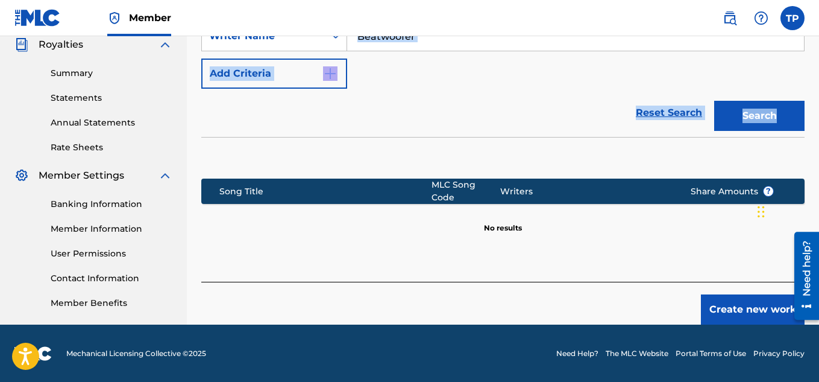
click at [743, 297] on button "Create new work" at bounding box center [753, 309] width 104 height 30
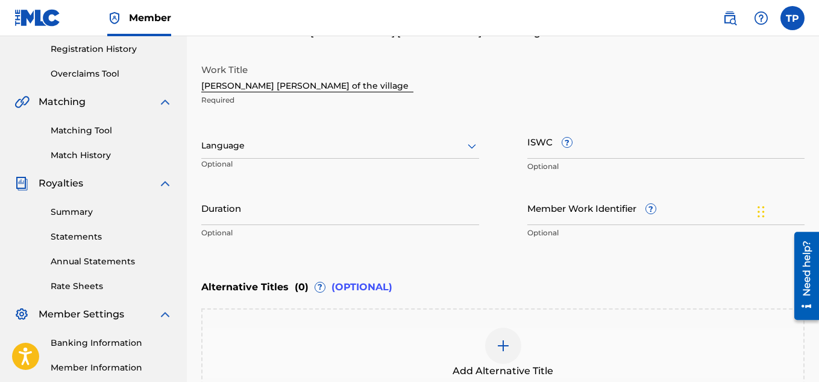
scroll to position [226, 0]
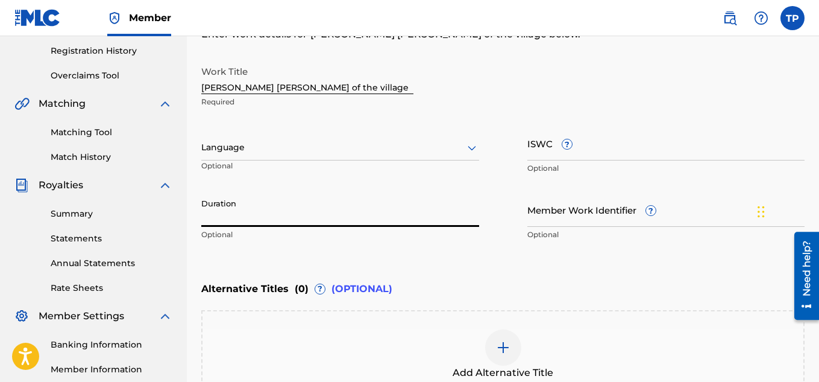
click at [230, 210] on input "Duration" at bounding box center [340, 209] width 278 height 34
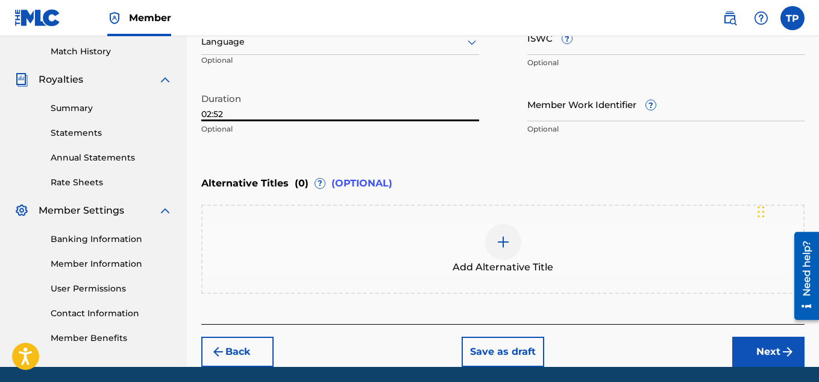
scroll to position [374, 0]
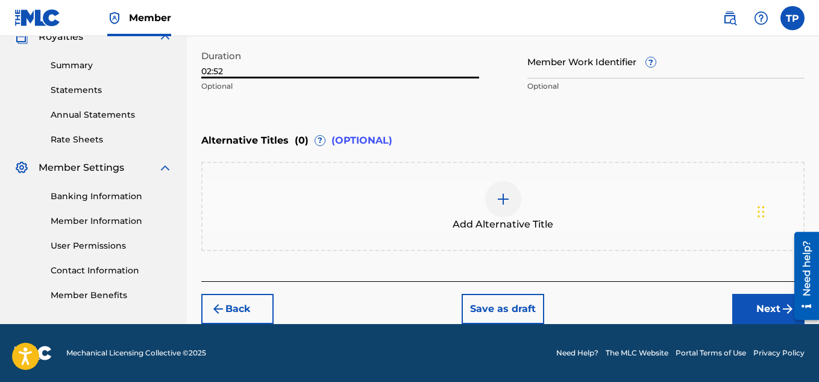
type input "02:52"
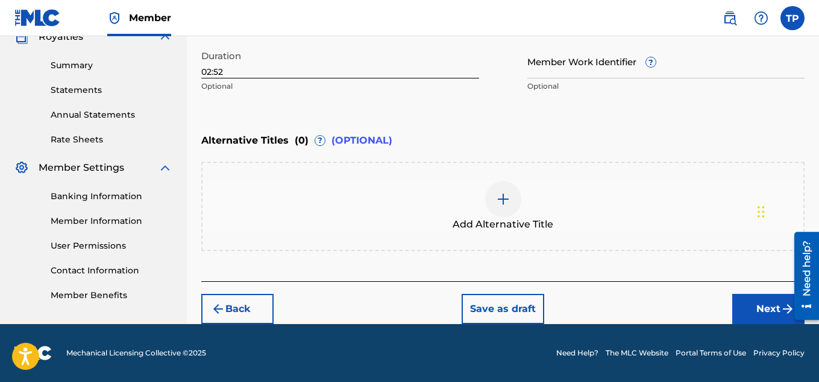
click at [765, 308] on button "Next" at bounding box center [769, 309] width 72 height 30
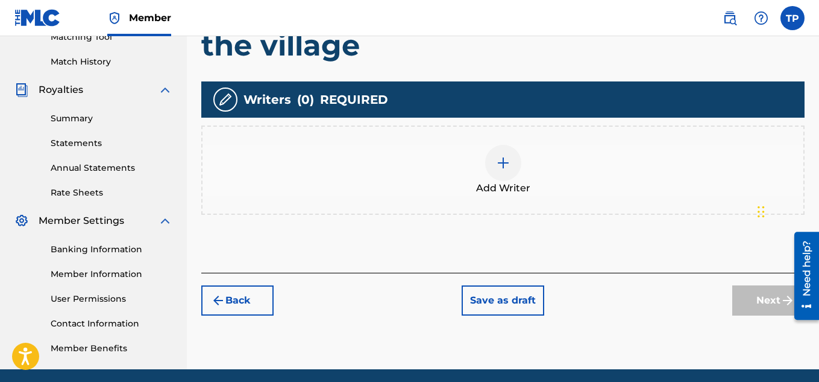
scroll to position [323, 0]
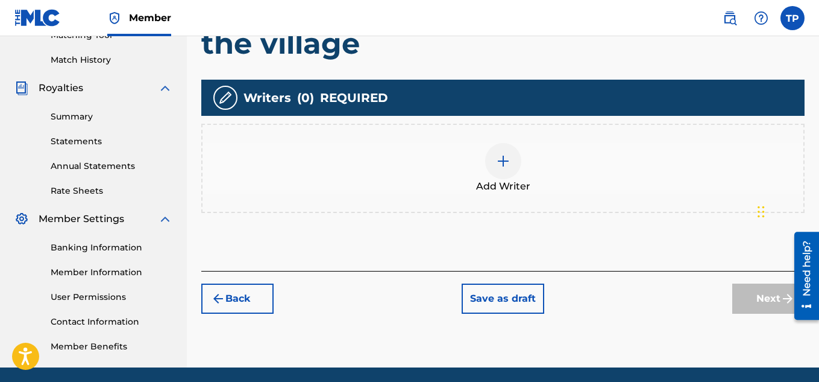
click at [516, 143] on div "Add Writer" at bounding box center [503, 168] width 601 height 51
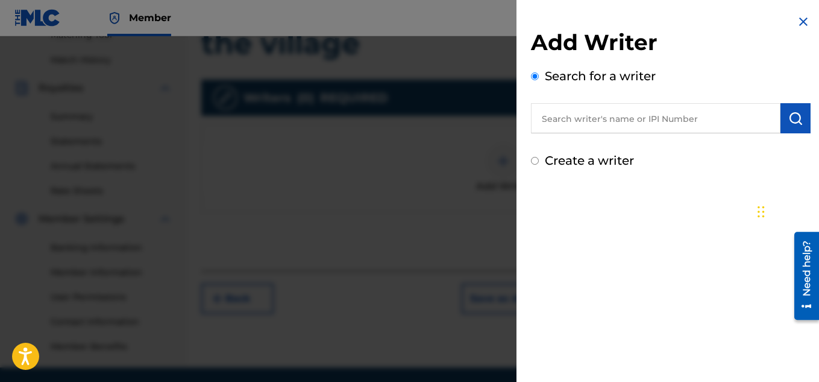
click at [532, 163] on input "Create a writer" at bounding box center [535, 161] width 8 height 8
radio input "false"
radio input "true"
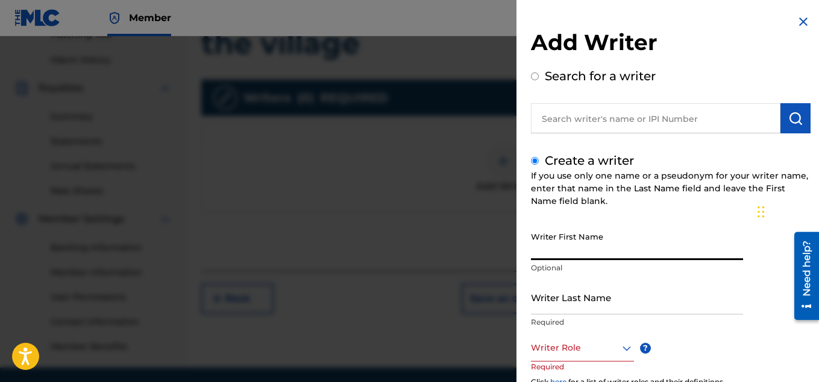
click at [544, 249] on input "Writer First Name" at bounding box center [637, 243] width 212 height 34
type input "[PERSON_NAME]"
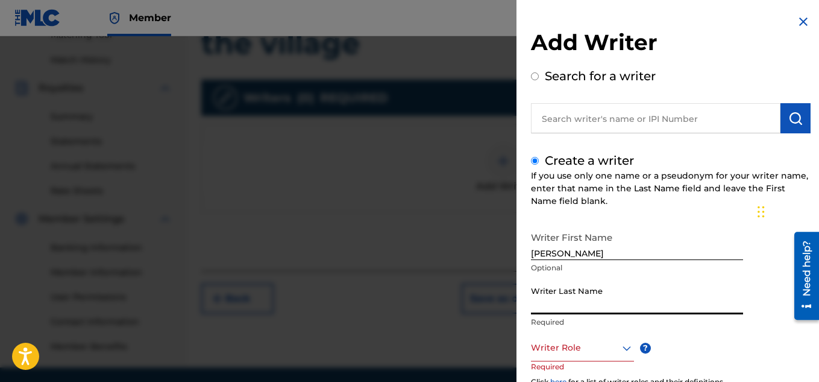
click at [567, 307] on input "Writer Last Name" at bounding box center [637, 297] width 212 height 34
type input "[PERSON_NAME]"
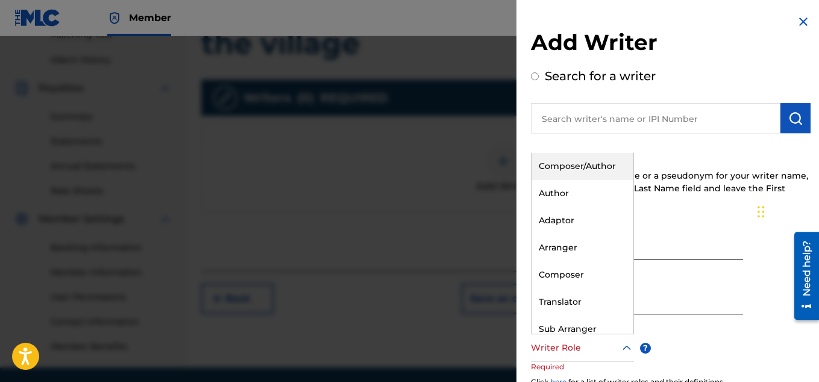
click at [625, 346] on icon at bounding box center [627, 348] width 14 height 14
click at [603, 162] on div "Composer/Author" at bounding box center [583, 166] width 102 height 27
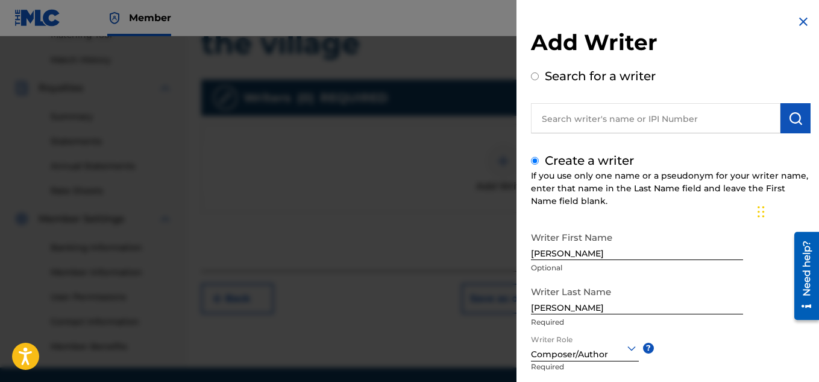
click at [727, 339] on div "Writer First Name [PERSON_NAME] Optional Writer Last Name [PERSON_NAME] Writer …" at bounding box center [671, 358] width 280 height 265
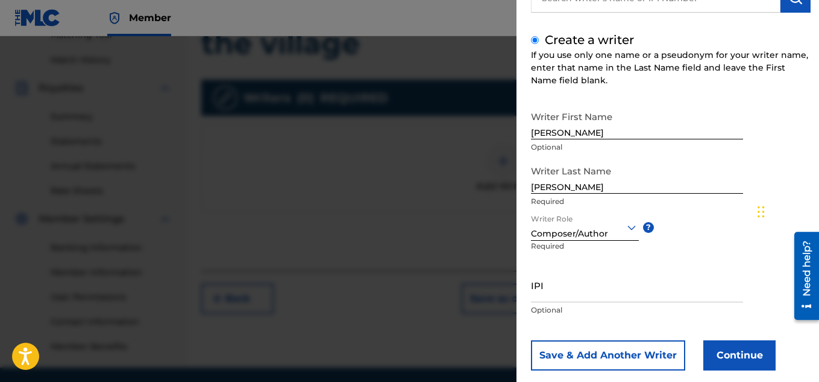
scroll to position [142, 0]
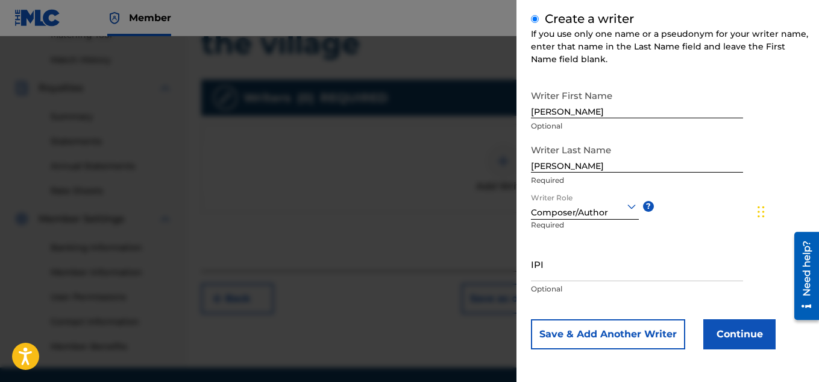
click at [743, 332] on button "Continue" at bounding box center [740, 334] width 72 height 30
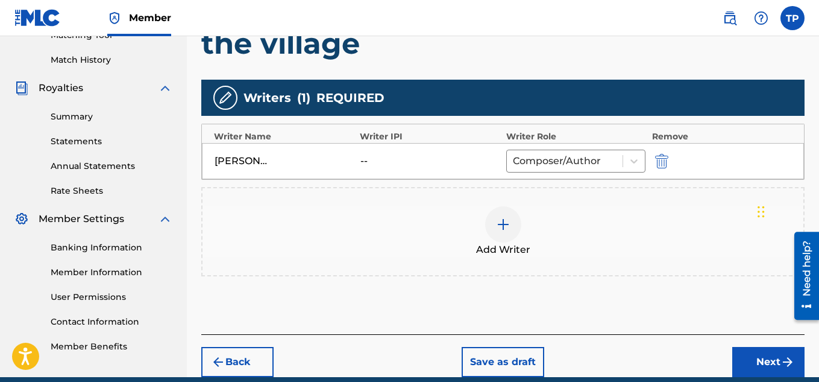
click at [743, 347] on button "Next" at bounding box center [769, 362] width 72 height 30
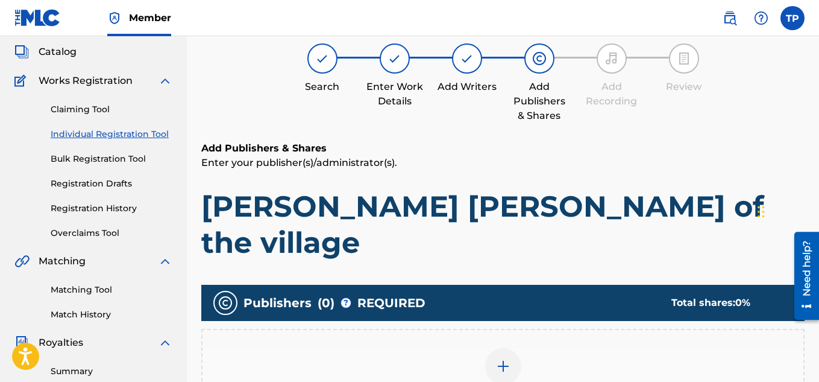
scroll to position [54, 0]
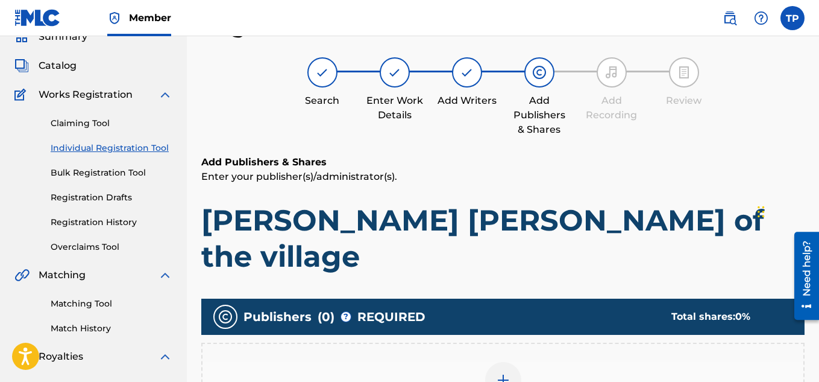
click at [515, 362] on div at bounding box center [503, 380] width 36 height 36
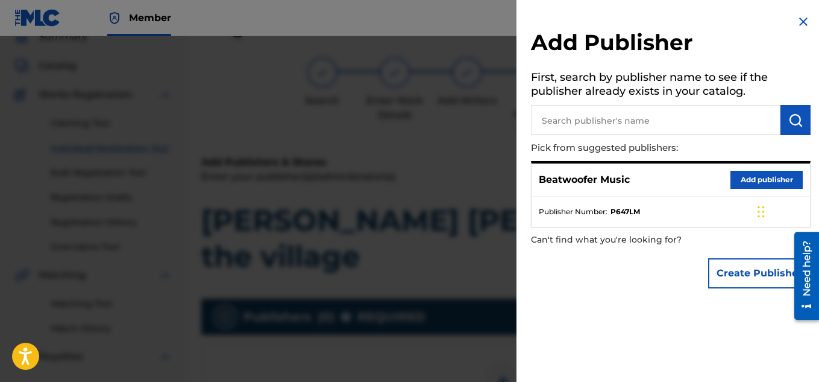
click at [756, 177] on button "Add publisher" at bounding box center [767, 180] width 72 height 18
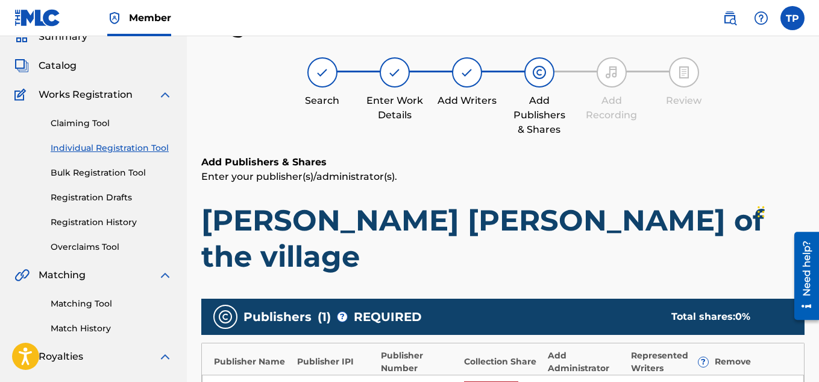
click at [500, 381] on input "text" at bounding box center [491, 389] width 54 height 16
type input "100"
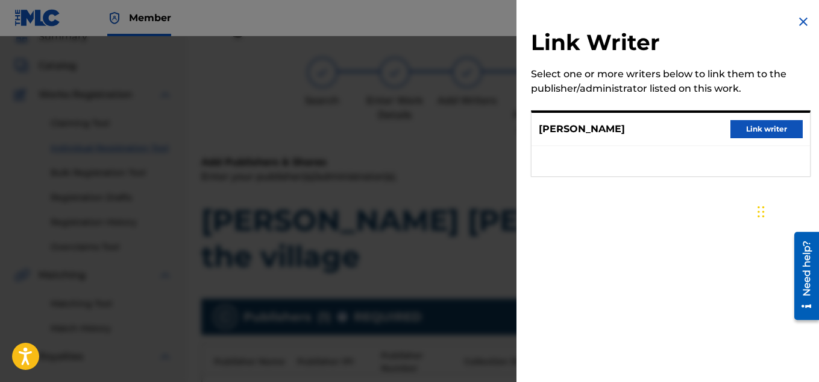
click at [769, 128] on button "Link writer" at bounding box center [767, 129] width 72 height 18
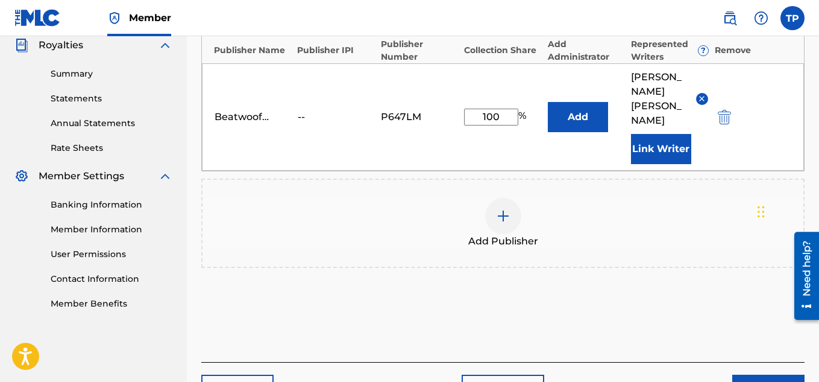
scroll to position [381, 0]
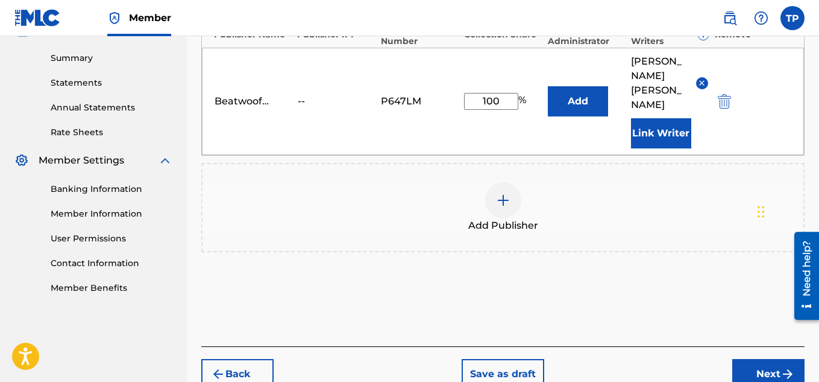
click at [759, 359] on button "Next" at bounding box center [769, 374] width 72 height 30
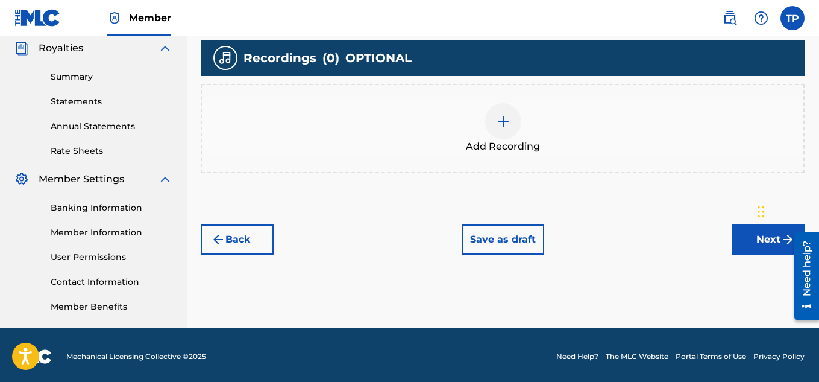
scroll to position [366, 0]
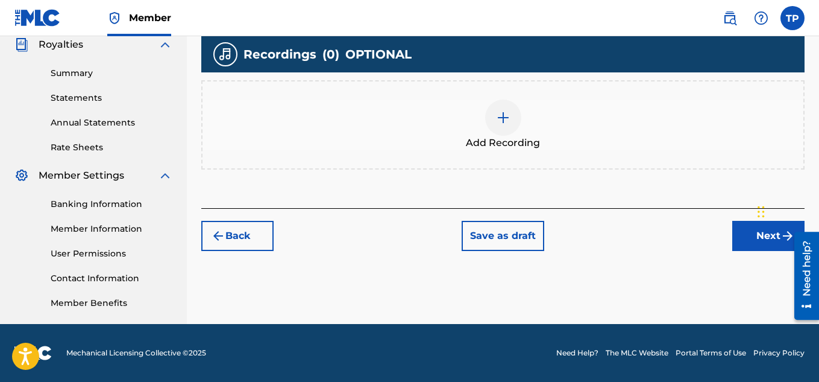
click at [751, 221] on button "Next" at bounding box center [769, 236] width 72 height 30
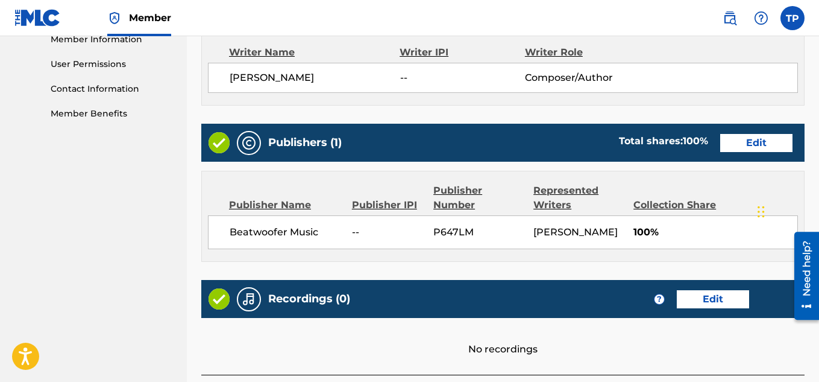
scroll to position [627, 0]
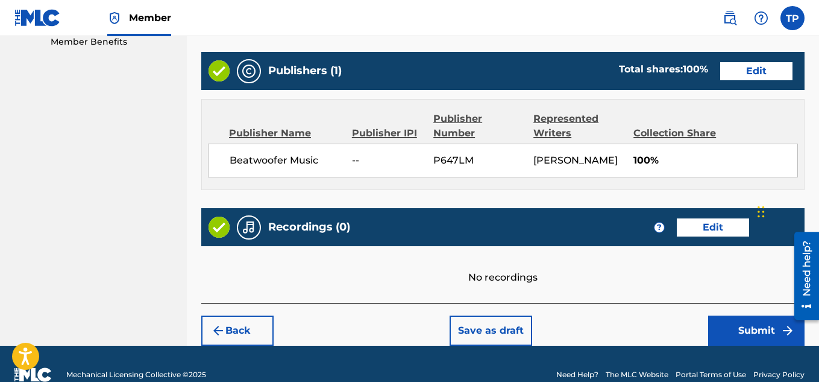
click at [752, 315] on button "Submit" at bounding box center [757, 330] width 96 height 30
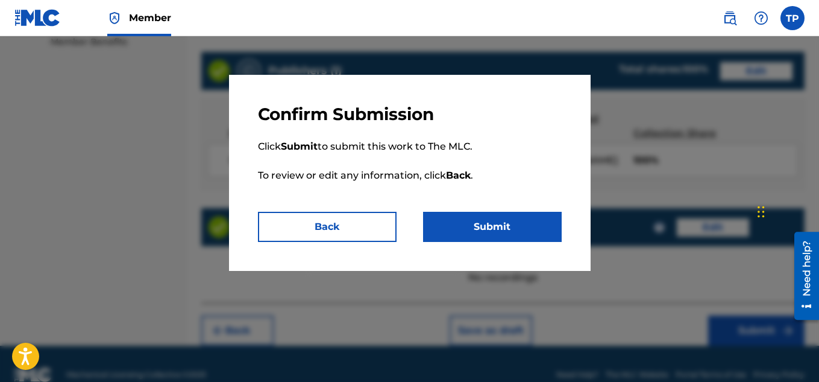
click at [493, 224] on button "Submit" at bounding box center [492, 227] width 139 height 30
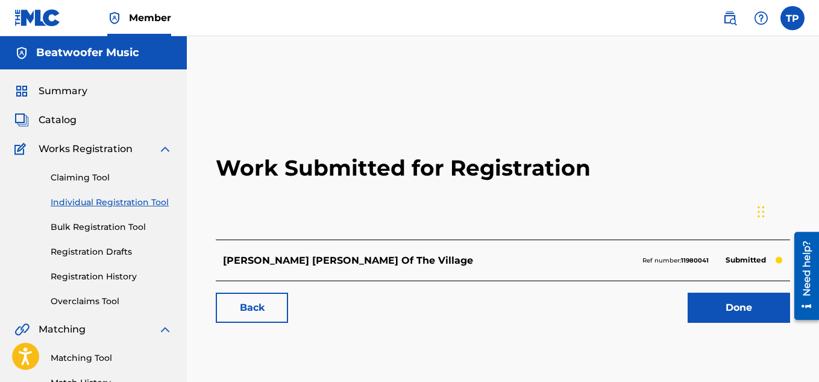
click at [753, 305] on link "Done" at bounding box center [739, 307] width 103 height 30
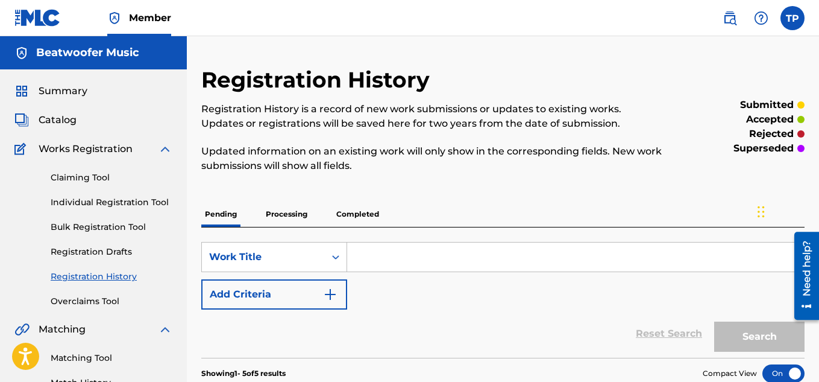
click at [122, 201] on link "Individual Registration Tool" at bounding box center [112, 202] width 122 height 13
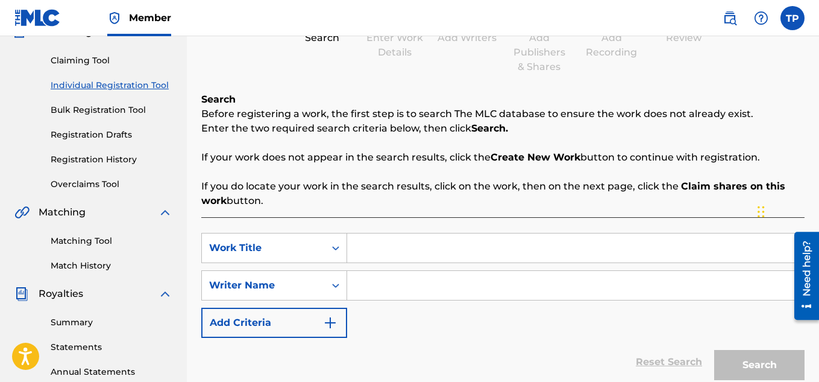
scroll to position [118, 0]
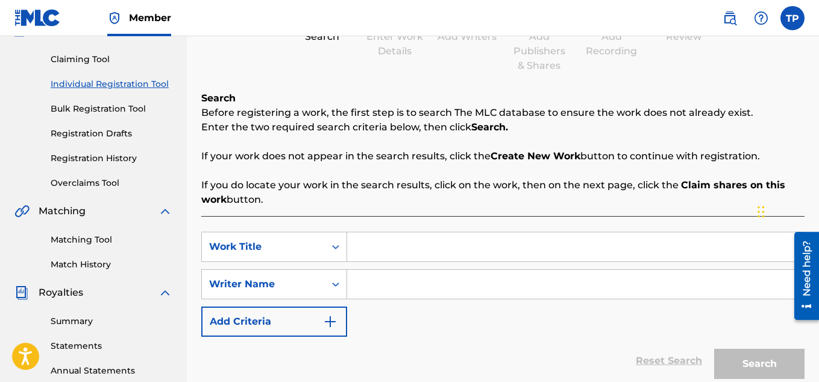
click at [382, 251] on input "Search Form" at bounding box center [575, 246] width 457 height 29
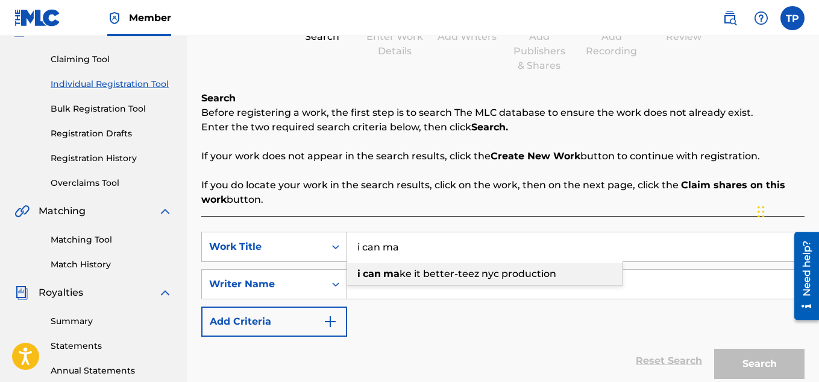
click at [418, 273] on span "ke it better-teez nyc production" at bounding box center [478, 273] width 157 height 11
type input "i can make it better-teez nyc production"
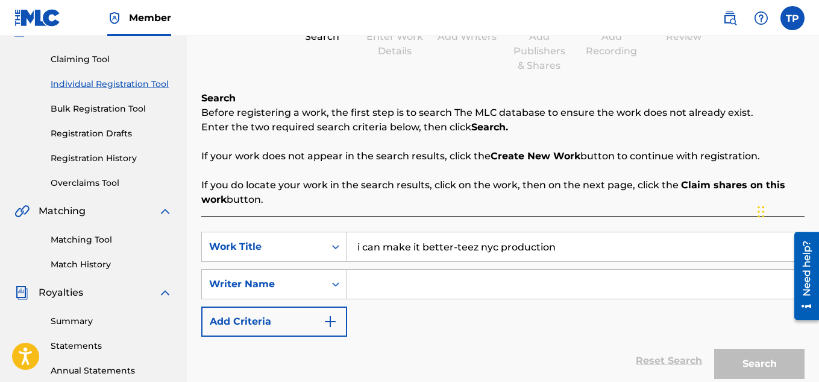
click at [394, 285] on input "Search Form" at bounding box center [575, 284] width 457 height 29
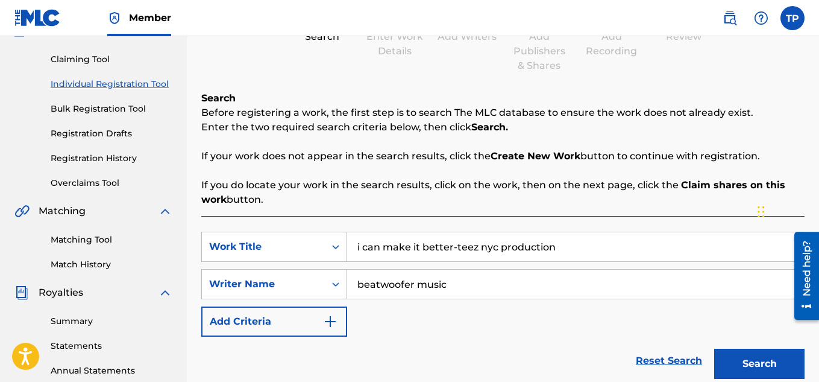
type input "beatwoofer music"
click at [740, 362] on button "Search" at bounding box center [760, 364] width 90 height 30
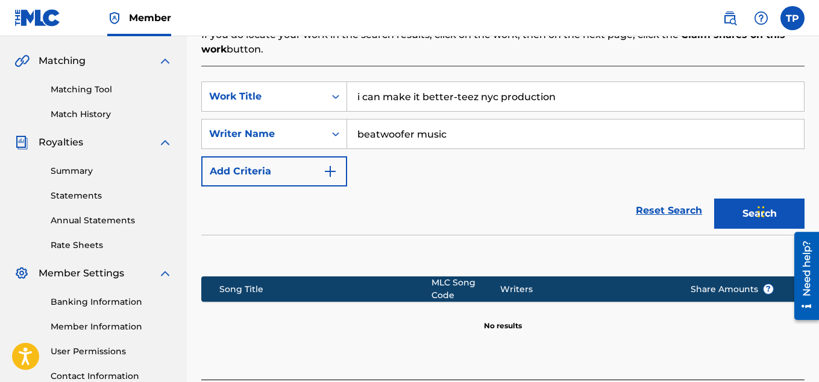
scroll to position [267, 0]
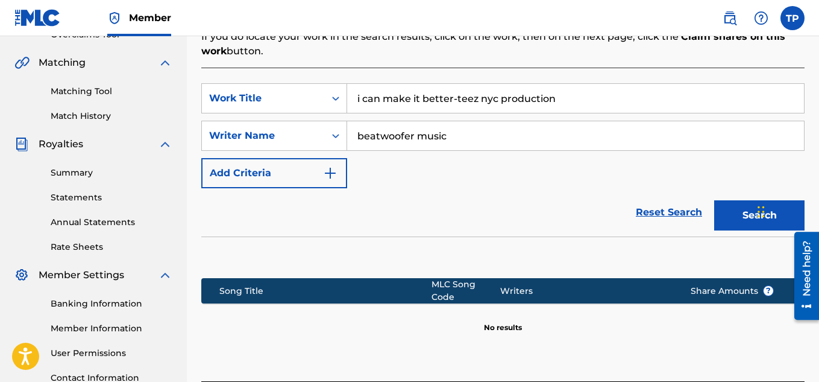
click at [573, 99] on input "i can make it better-teez nyc production" at bounding box center [575, 98] width 457 height 29
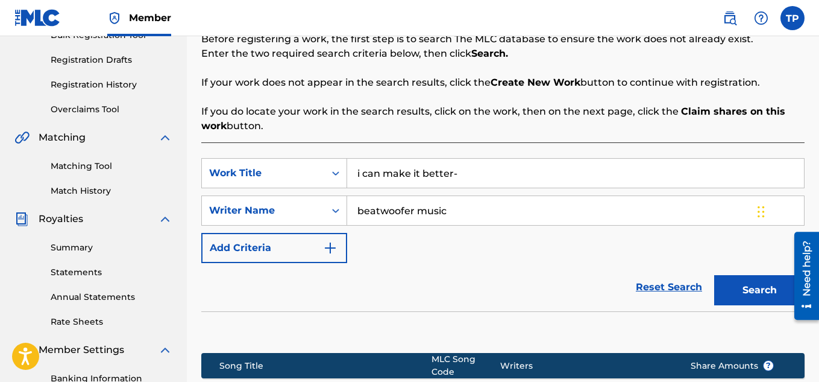
scroll to position [366, 0]
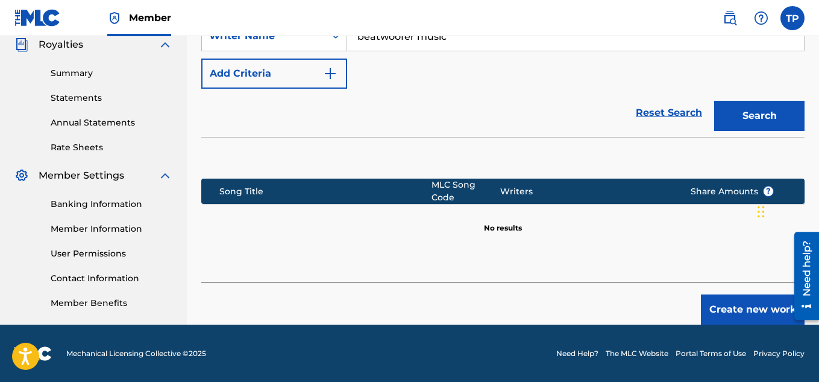
type input "i can make it better-"
click at [754, 297] on button "Create new work" at bounding box center [753, 309] width 104 height 30
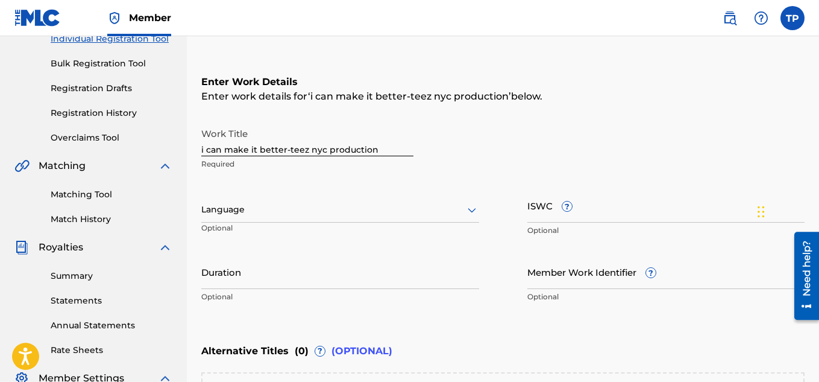
scroll to position [160, 0]
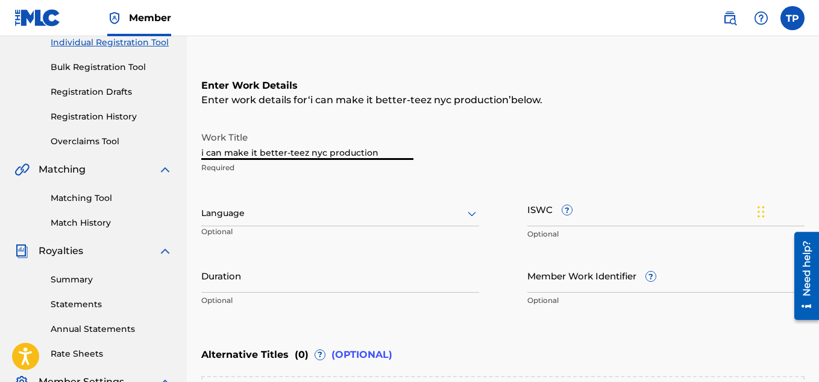
click at [374, 156] on input "i can make it better-teez nyc production" at bounding box center [307, 142] width 212 height 34
type input "i can make you better"
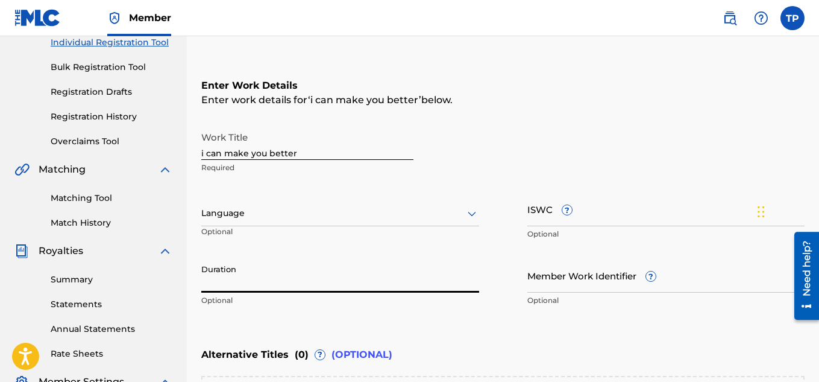
click at [265, 273] on input "Duration" at bounding box center [340, 275] width 278 height 34
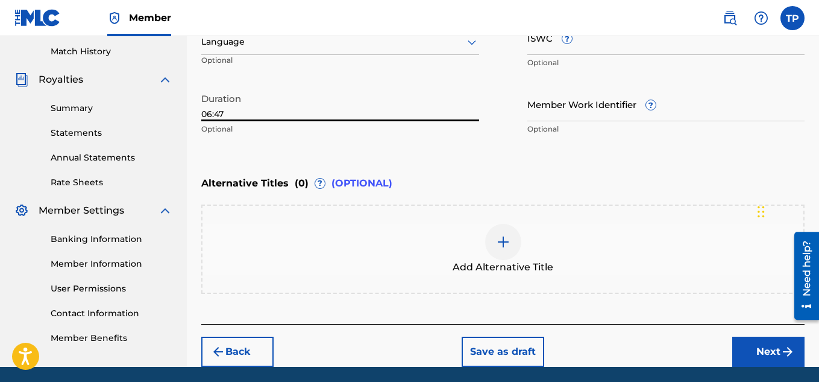
scroll to position [374, 0]
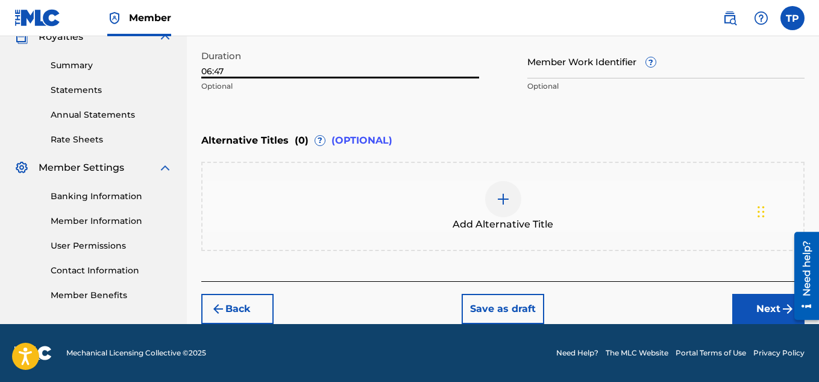
type input "06:47"
click at [498, 202] on img at bounding box center [503, 199] width 14 height 14
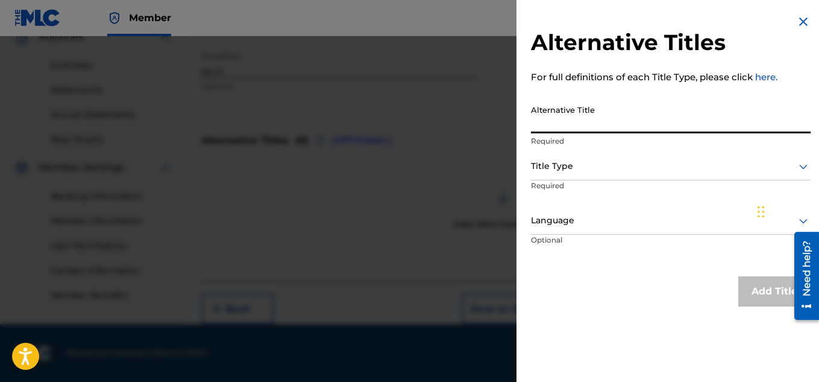
click at [571, 125] on input "Alternative Title" at bounding box center [671, 116] width 280 height 34
type input "i can make it better-teez nyc production"
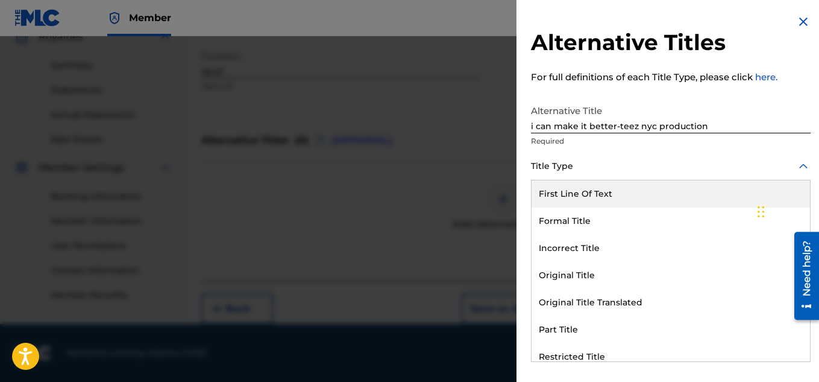
click at [801, 167] on icon at bounding box center [804, 165] width 8 height 5
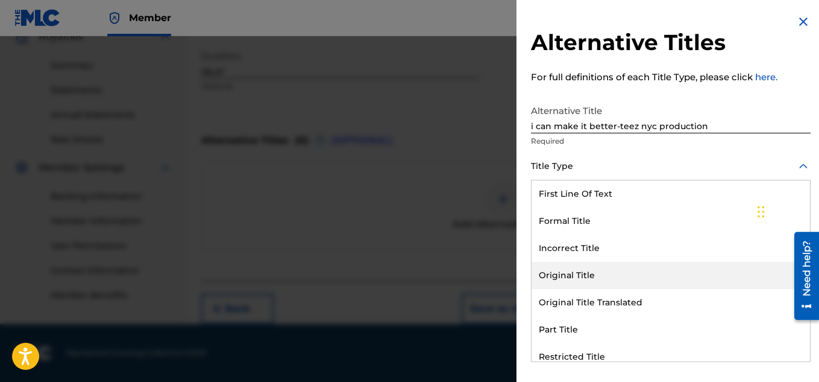
click at [582, 273] on div "Original Title" at bounding box center [671, 275] width 279 height 27
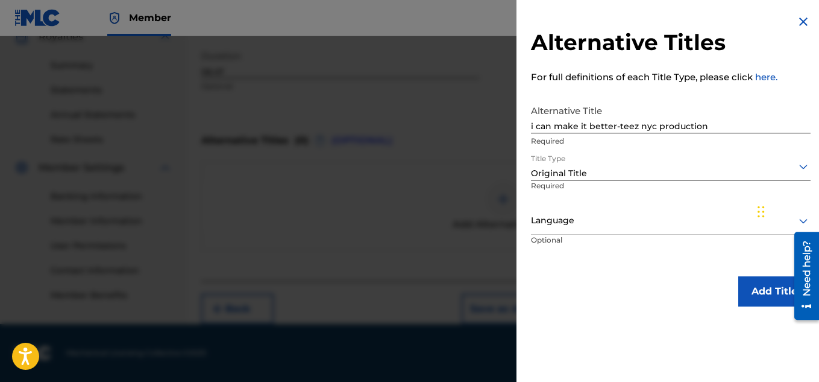
click at [756, 296] on button "Add Title" at bounding box center [775, 291] width 72 height 30
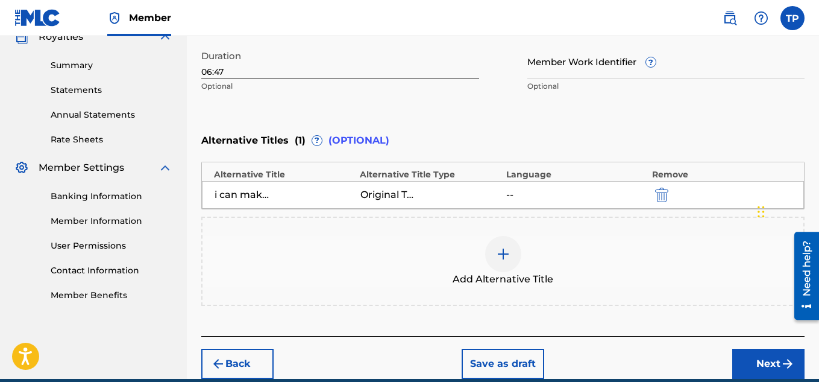
click at [751, 361] on button "Next" at bounding box center [769, 364] width 72 height 30
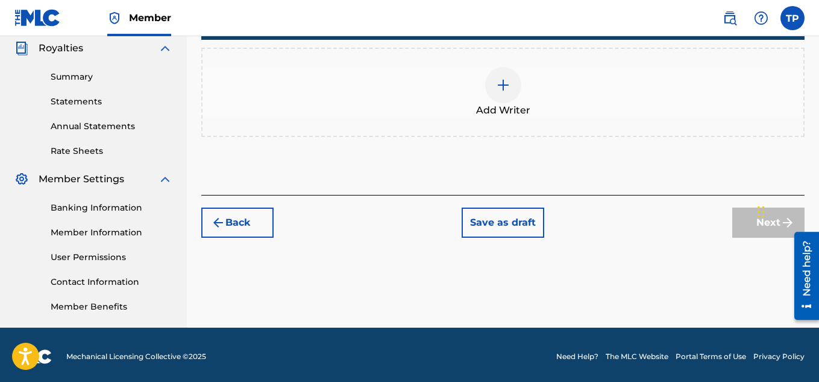
scroll to position [364, 0]
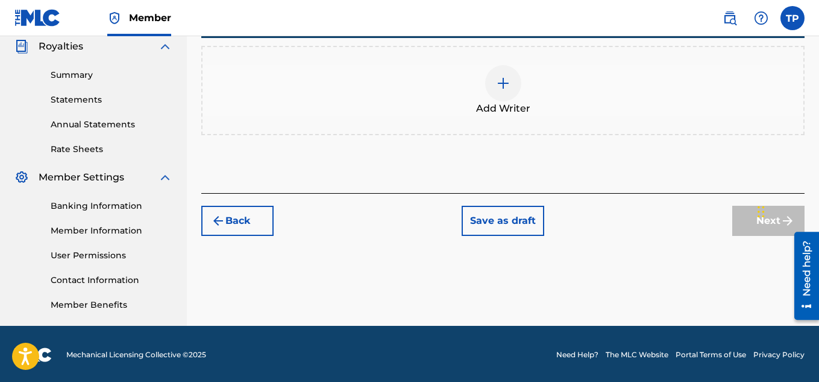
drag, startPoint x: 823, startPoint y: 130, endPoint x: 32, endPoint y: 61, distance: 794.1
click at [511, 95] on div at bounding box center [503, 83] width 36 height 36
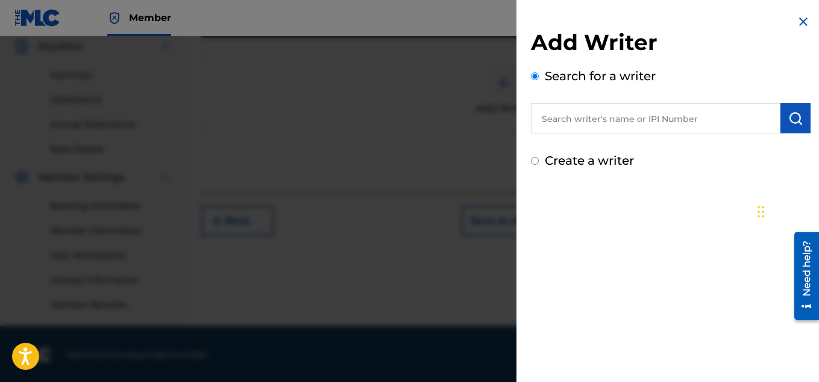
click at [537, 160] on input "Create a writer" at bounding box center [535, 161] width 8 height 8
radio input "false"
radio input "true"
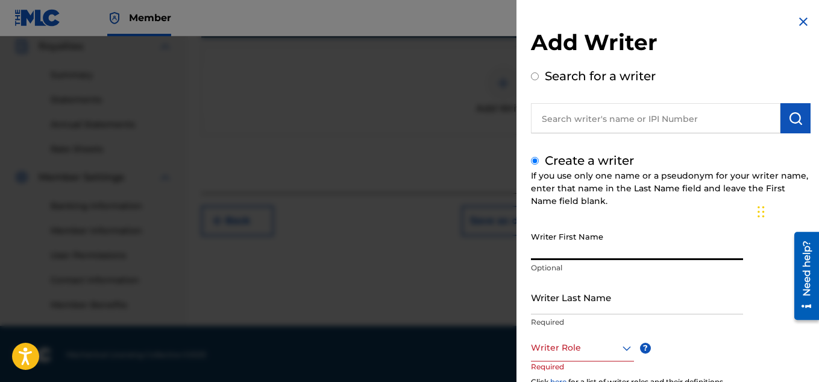
click at [554, 245] on input "Writer First Name" at bounding box center [637, 243] width 212 height 34
type input "[PERSON_NAME]"
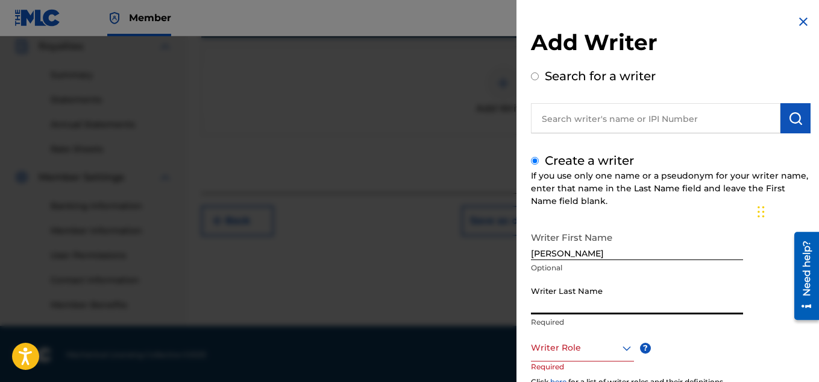
click at [555, 305] on input "Writer Last Name" at bounding box center [637, 297] width 212 height 34
type input "[PERSON_NAME]"
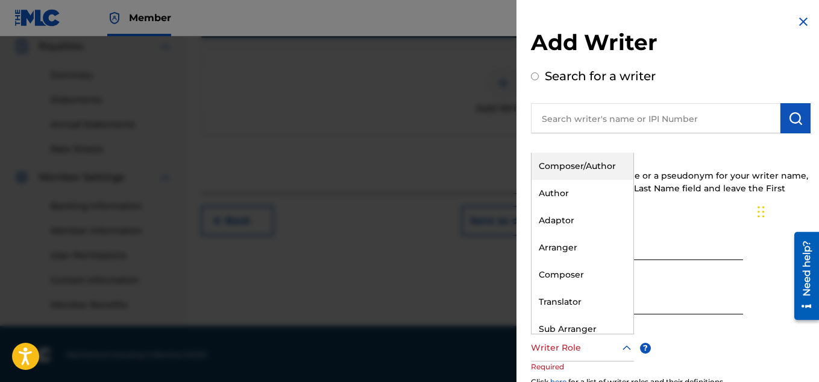
click at [628, 349] on icon at bounding box center [627, 348] width 14 height 14
click at [602, 166] on div "Composer/Author" at bounding box center [583, 166] width 102 height 27
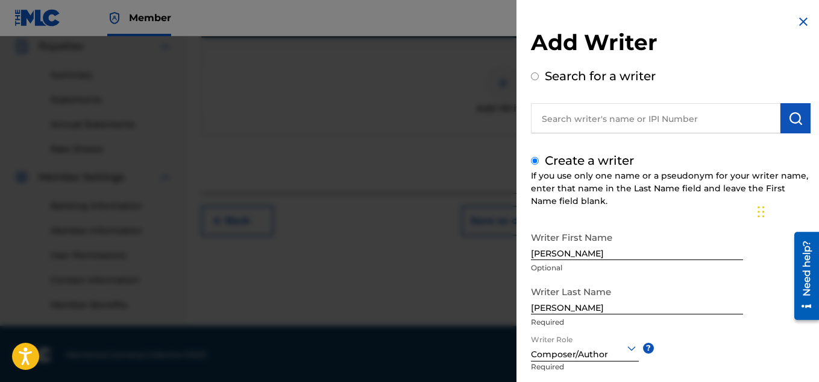
scroll to position [366, 0]
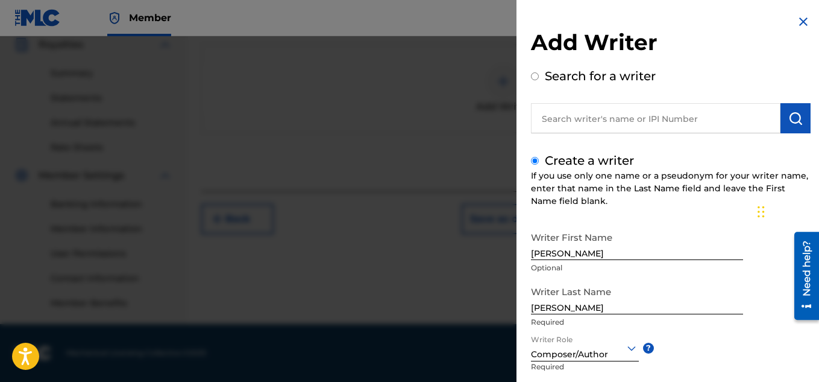
click at [734, 354] on div "Writer First Name [PERSON_NAME] Optional Writer Last Name [PERSON_NAME] Writer …" at bounding box center [671, 358] width 280 height 265
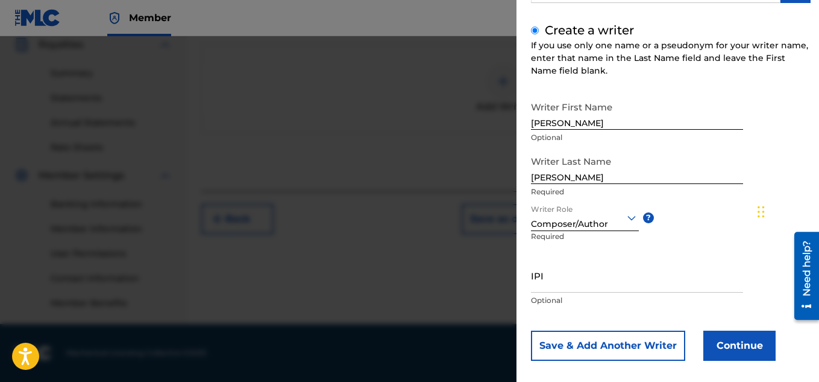
scroll to position [142, 0]
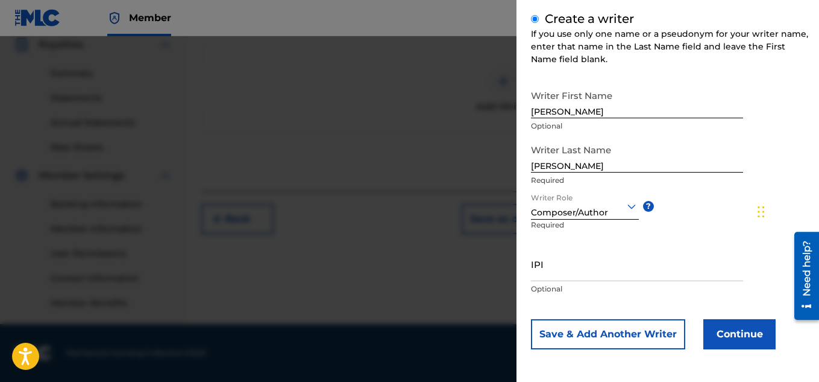
click at [740, 329] on button "Continue" at bounding box center [740, 334] width 72 height 30
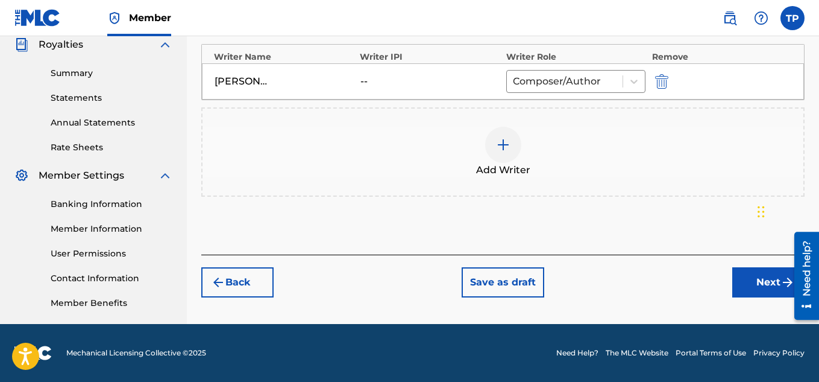
click at [763, 276] on button "Next" at bounding box center [769, 282] width 72 height 30
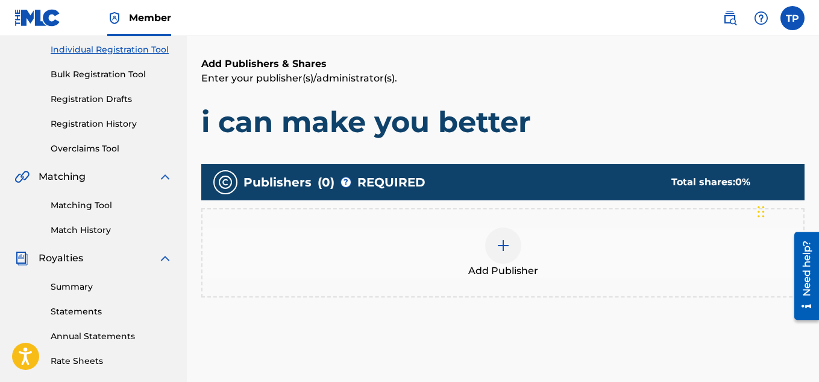
scroll to position [54, 0]
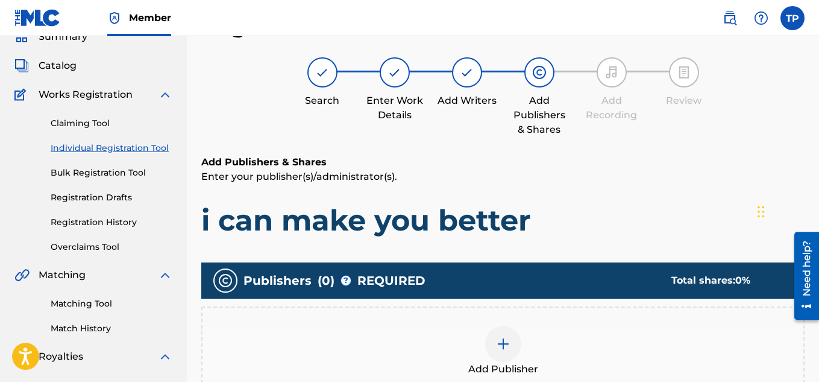
click at [502, 349] on img at bounding box center [503, 343] width 14 height 14
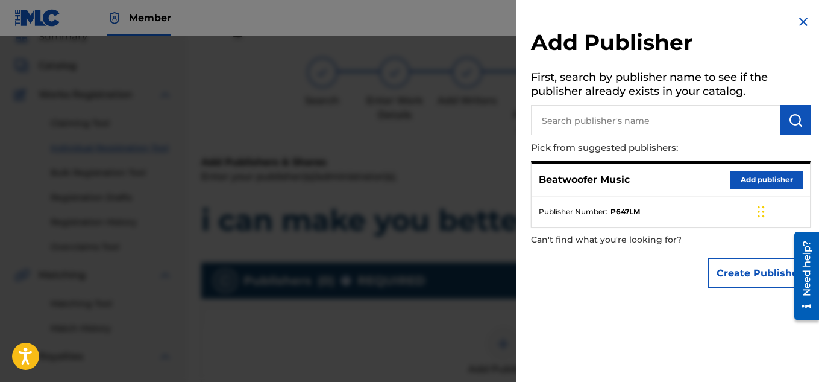
click at [750, 181] on button "Add publisher" at bounding box center [767, 180] width 72 height 18
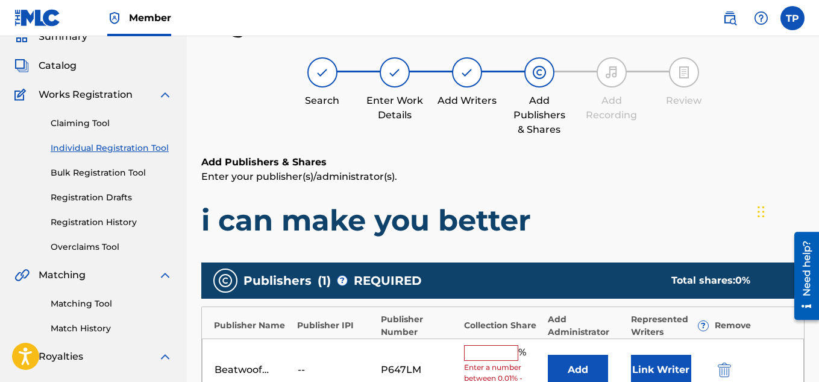
click at [479, 356] on input "text" at bounding box center [491, 353] width 54 height 16
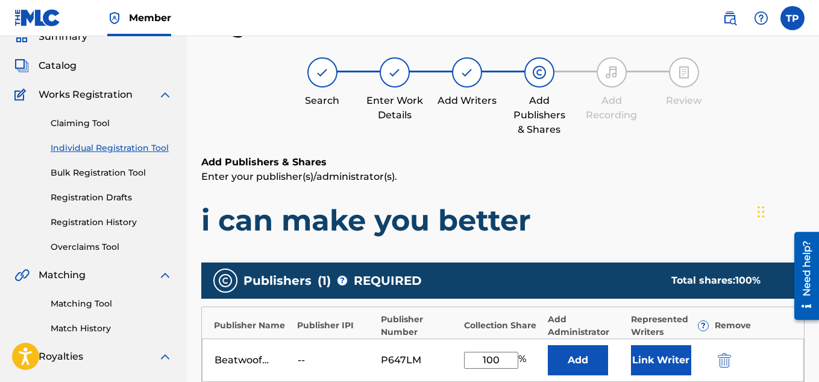
type input "100"
click at [666, 365] on button "Link Writer" at bounding box center [661, 360] width 60 height 30
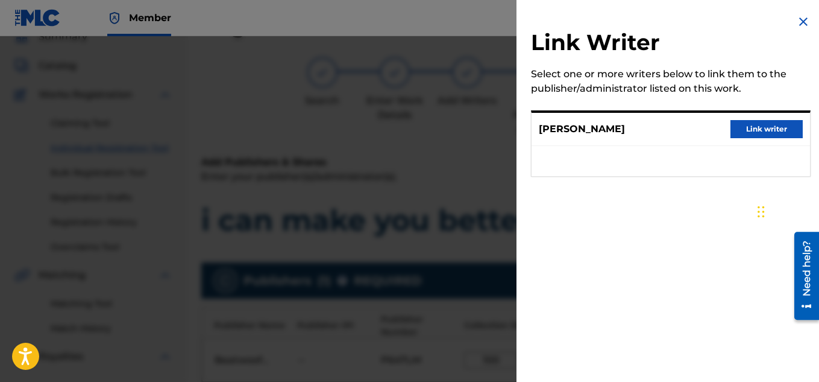
click at [753, 133] on button "Link writer" at bounding box center [767, 129] width 72 height 18
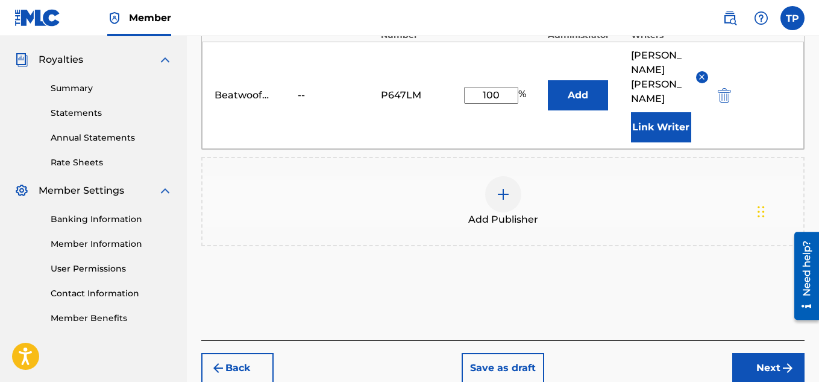
scroll to position [356, 0]
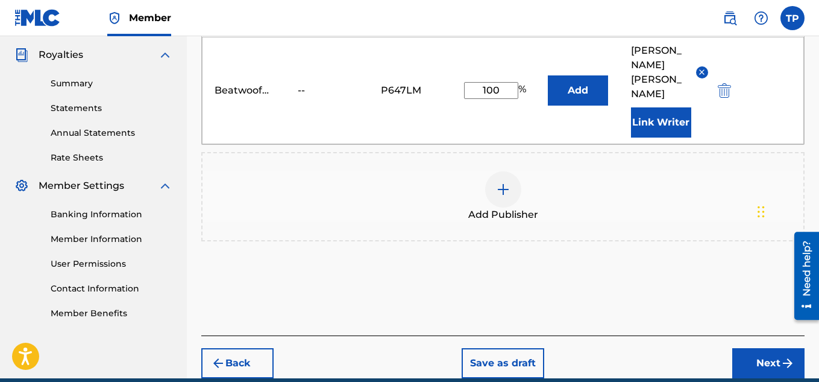
click at [499, 171] on div at bounding box center [503, 189] width 36 height 36
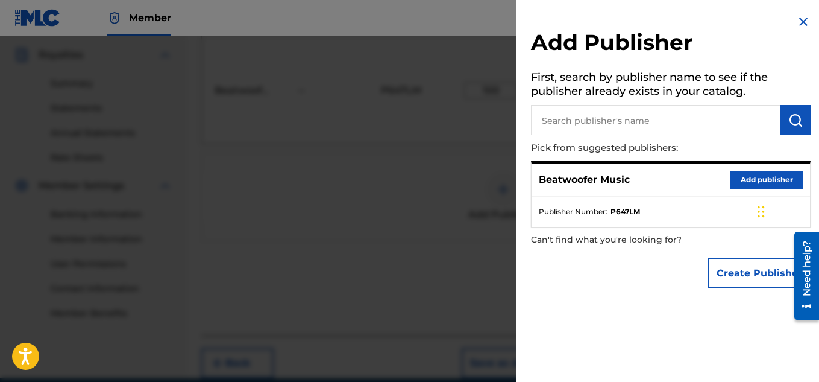
click at [752, 176] on button "Add publisher" at bounding box center [767, 180] width 72 height 18
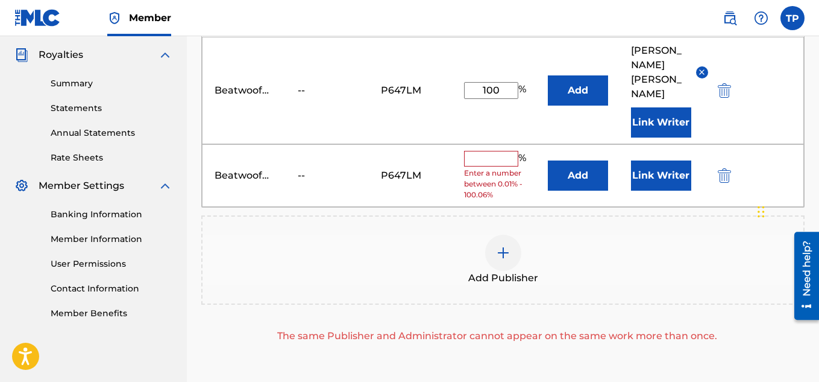
click at [481, 151] on input "text" at bounding box center [491, 159] width 54 height 16
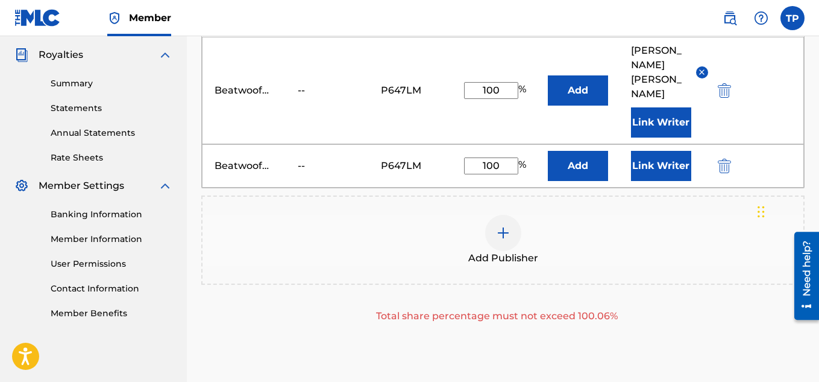
type input "100"
click at [664, 151] on button "Link Writer" at bounding box center [661, 166] width 60 height 30
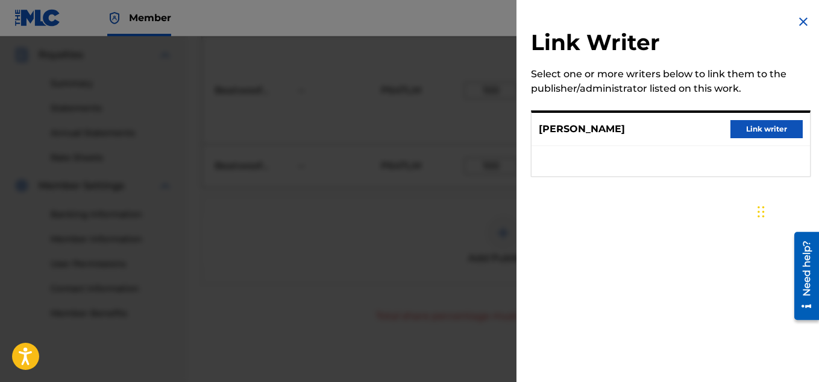
click at [769, 126] on button "Link writer" at bounding box center [767, 129] width 72 height 18
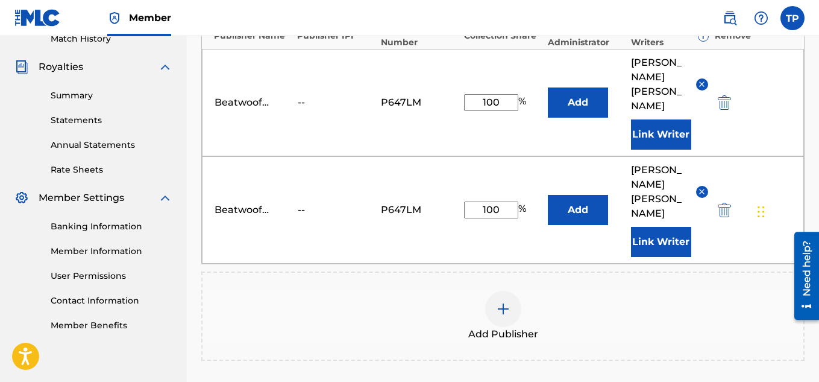
scroll to position [342, 0]
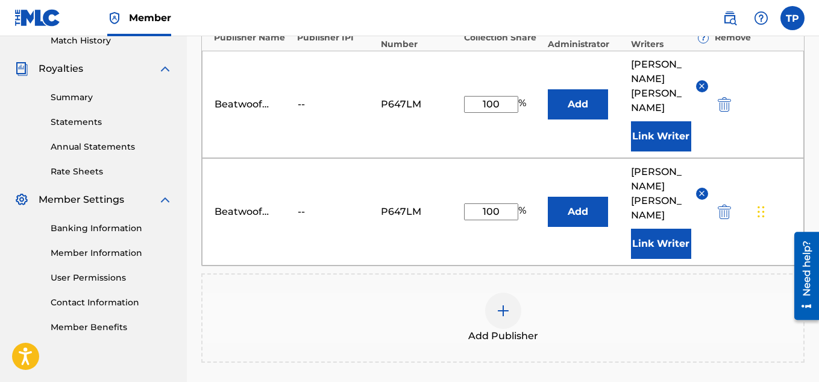
click at [730, 204] on img "submit" at bounding box center [724, 211] width 13 height 14
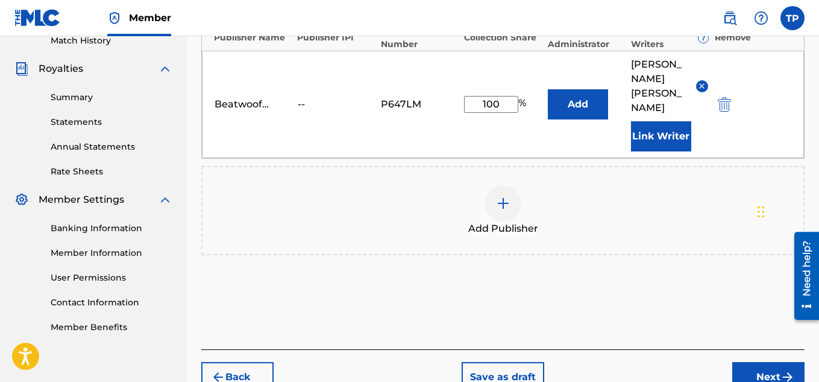
click at [754, 362] on button "Next" at bounding box center [769, 377] width 72 height 30
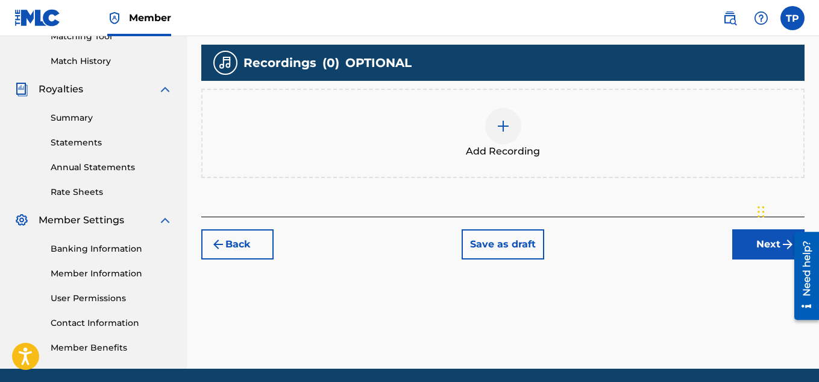
scroll to position [348, 0]
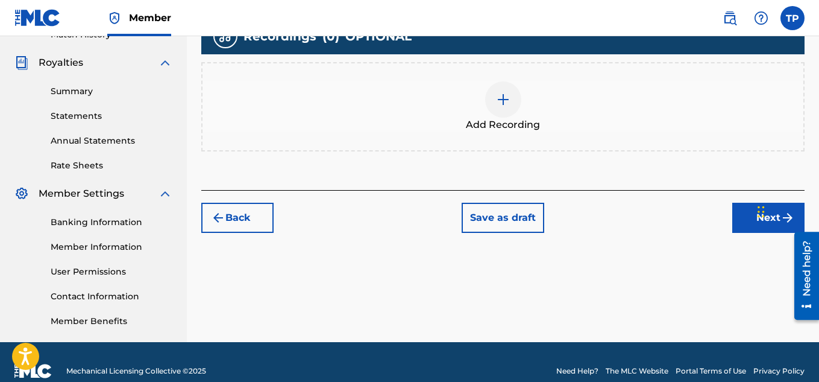
click at [751, 223] on button "Next" at bounding box center [769, 218] width 72 height 30
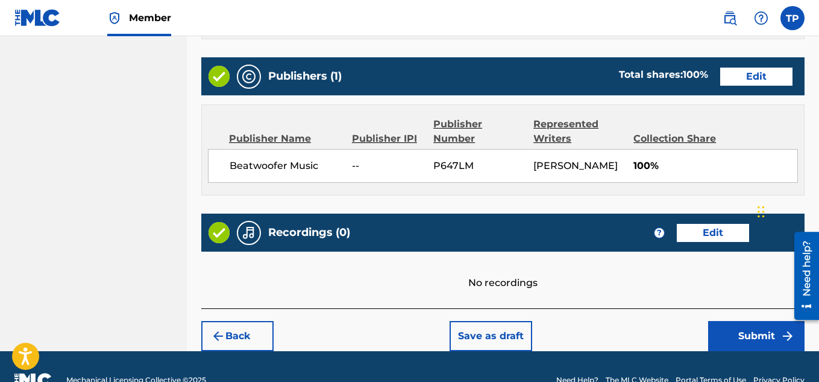
scroll to position [709, 0]
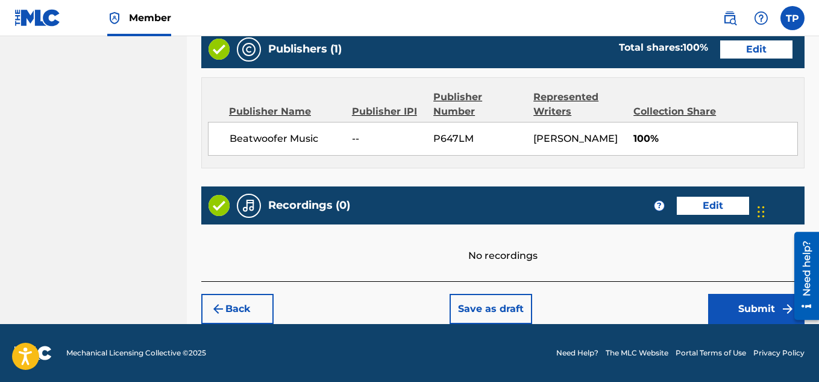
click at [753, 301] on button "Submit" at bounding box center [757, 309] width 96 height 30
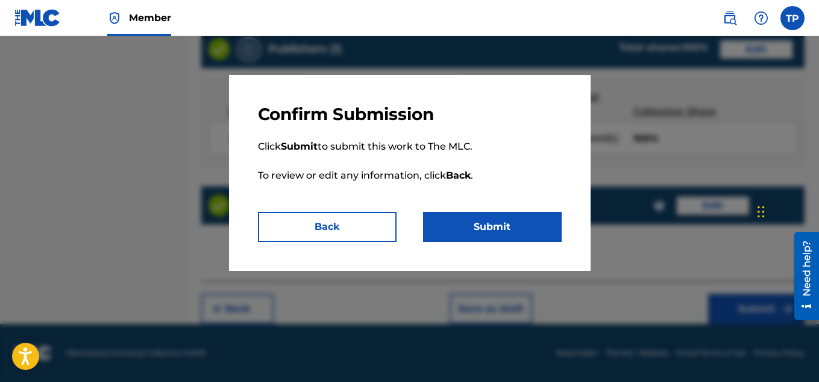
click at [473, 223] on button "Submit" at bounding box center [492, 227] width 139 height 30
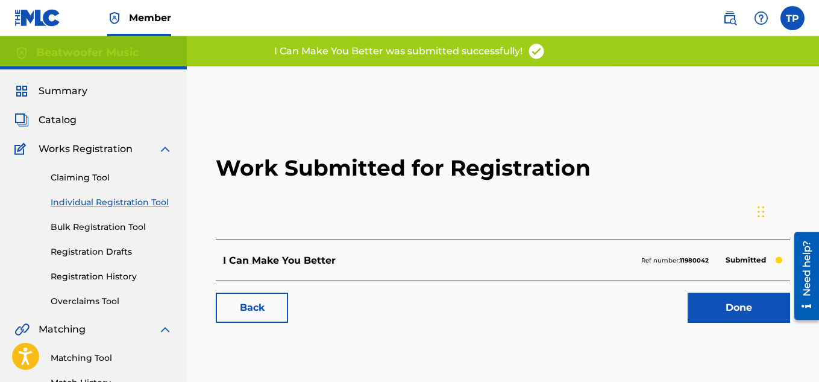
click at [118, 198] on link "Individual Registration Tool" at bounding box center [112, 202] width 122 height 13
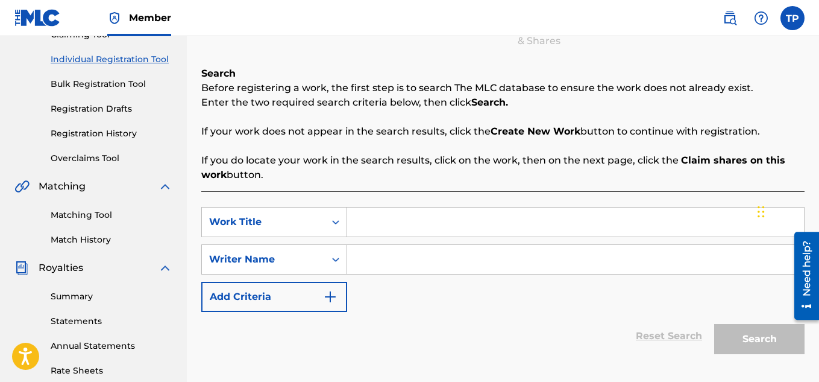
scroll to position [144, 0]
click at [364, 226] on input "Search Form" at bounding box center [575, 221] width 457 height 29
type input "you will always have a song"
click at [376, 262] on input "Search Form" at bounding box center [575, 258] width 457 height 29
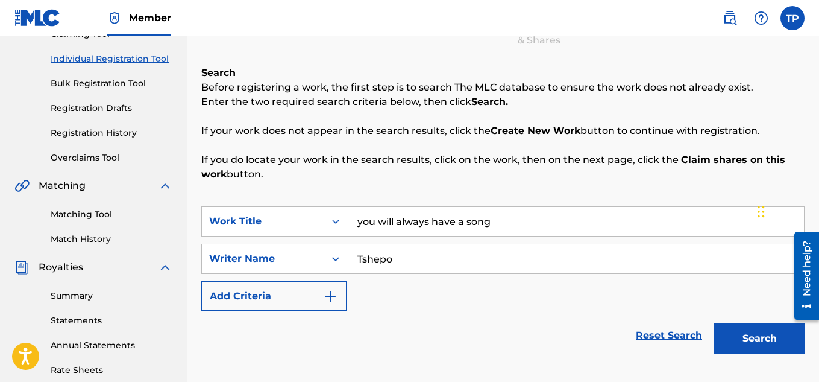
click at [745, 336] on button "Search" at bounding box center [760, 338] width 90 height 30
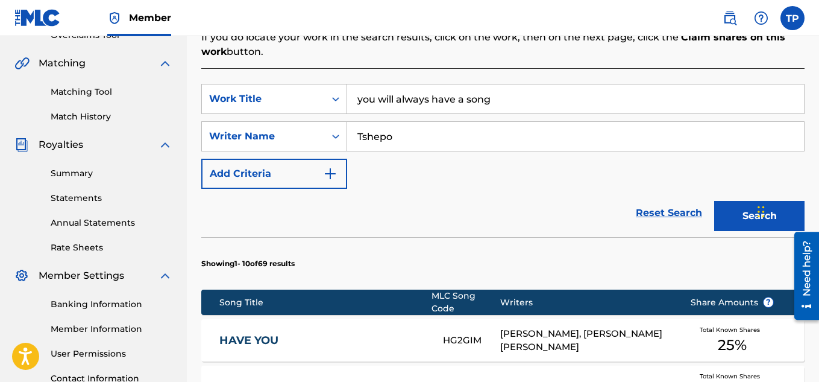
scroll to position [262, 0]
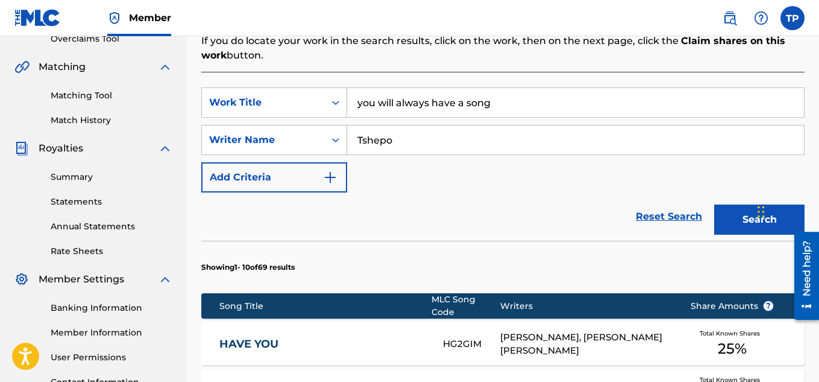
click at [406, 143] on input "Tshepo" at bounding box center [575, 139] width 457 height 29
type input "[PERSON_NAME]"
click at [739, 212] on button "Search" at bounding box center [760, 219] width 90 height 30
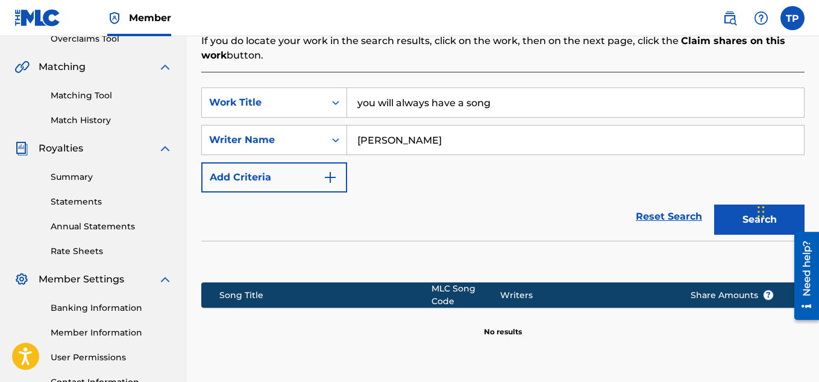
scroll to position [366, 0]
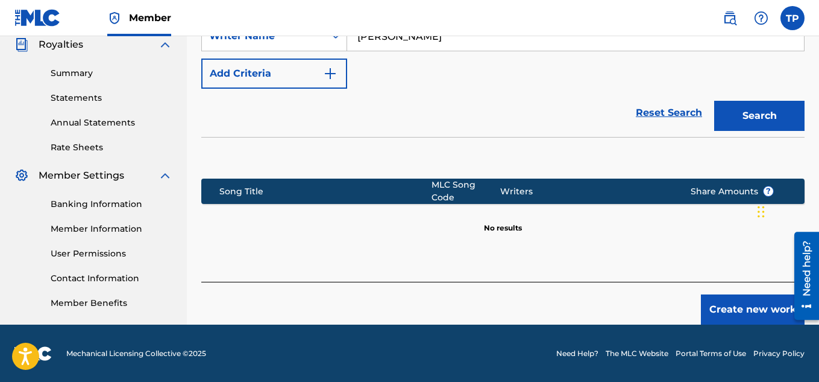
click at [754, 304] on button "Create new work" at bounding box center [753, 309] width 104 height 30
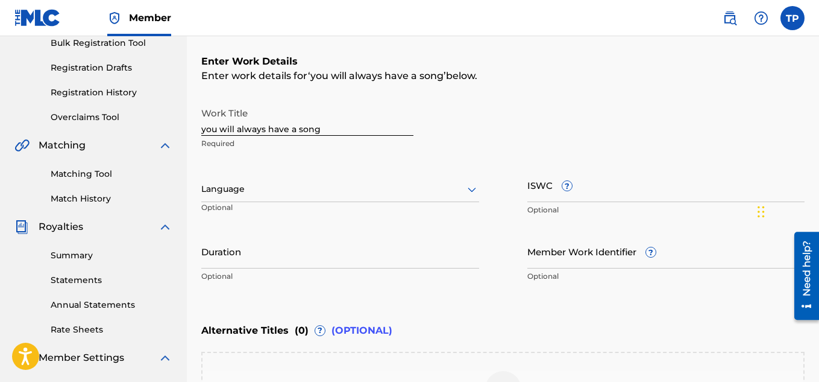
scroll to position [181, 0]
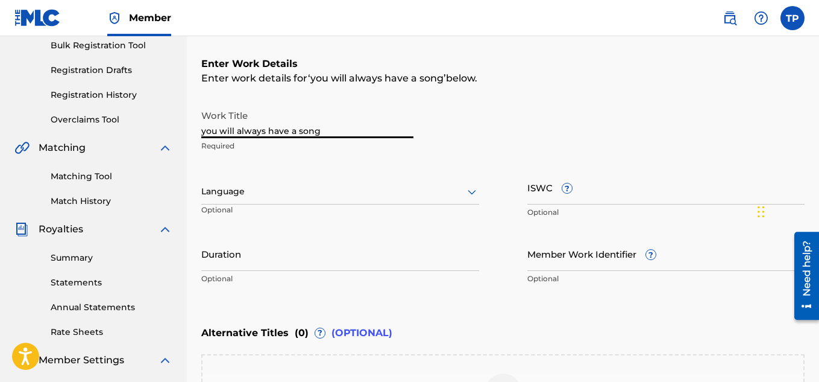
click at [344, 136] on input "you will always have a song" at bounding box center [307, 121] width 212 height 34
type input "y"
type input "7 Kilometer to Swaartfotein"
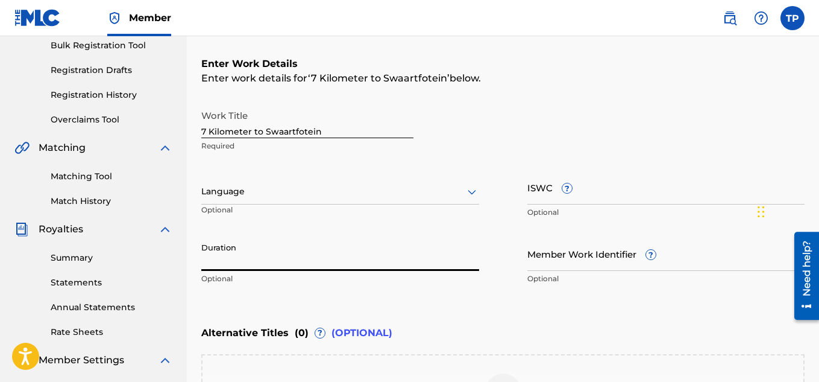
click at [244, 265] on input "Duration" at bounding box center [340, 253] width 278 height 34
type input ")"
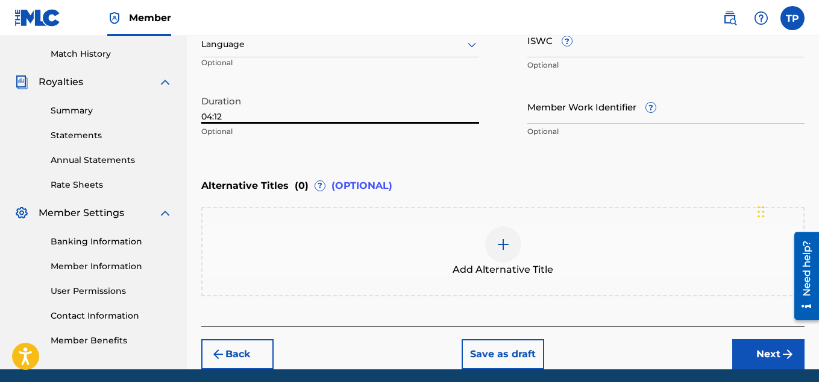
scroll to position [374, 0]
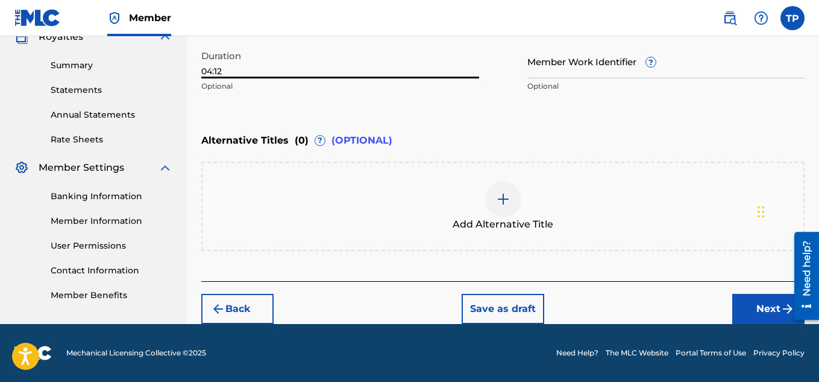
type input "04:12"
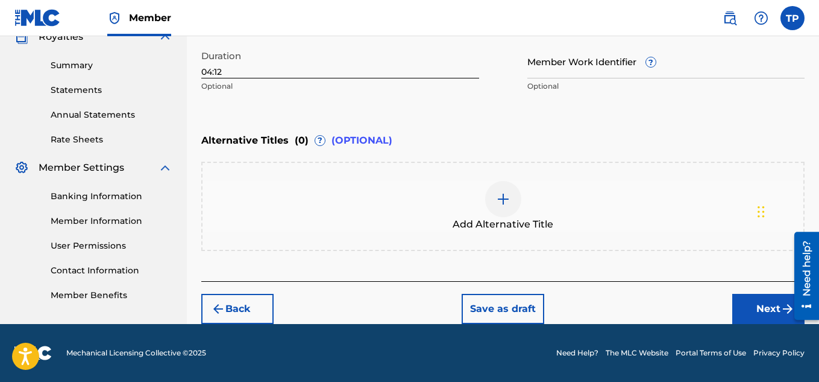
click at [766, 312] on button "Next" at bounding box center [769, 309] width 72 height 30
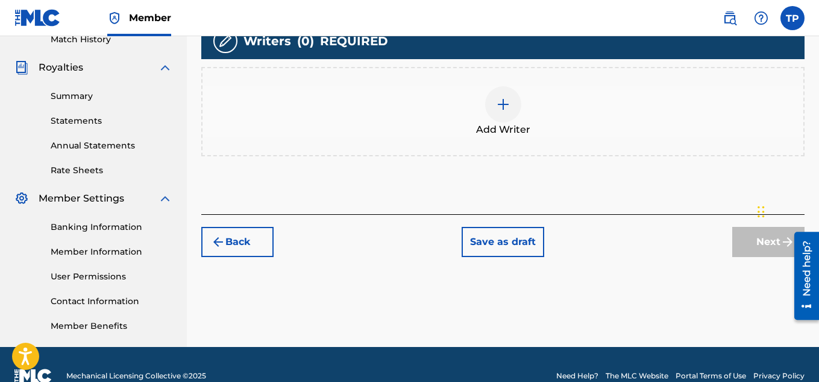
scroll to position [345, 0]
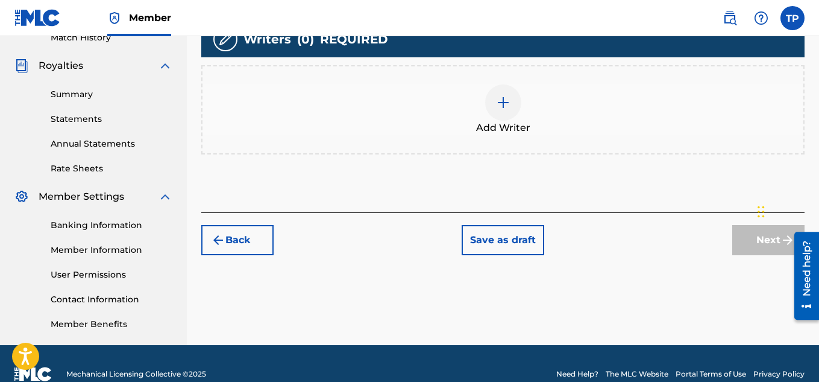
click at [502, 95] on img at bounding box center [503, 102] width 14 height 14
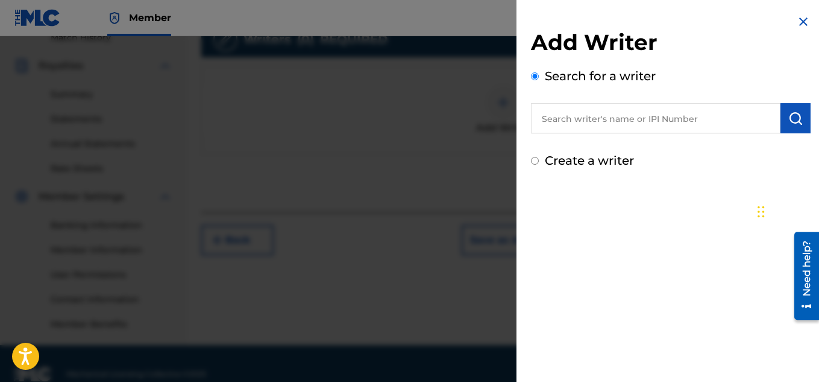
click at [534, 162] on input "Create a writer" at bounding box center [535, 161] width 8 height 8
radio input "false"
radio input "true"
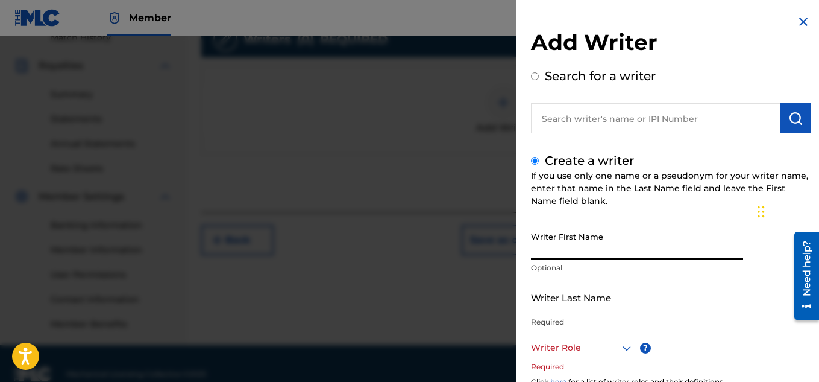
click at [561, 256] on input "Writer First Name" at bounding box center [637, 243] width 212 height 34
type input "[PERSON_NAME]"
click at [624, 350] on icon at bounding box center [627, 348] width 14 height 14
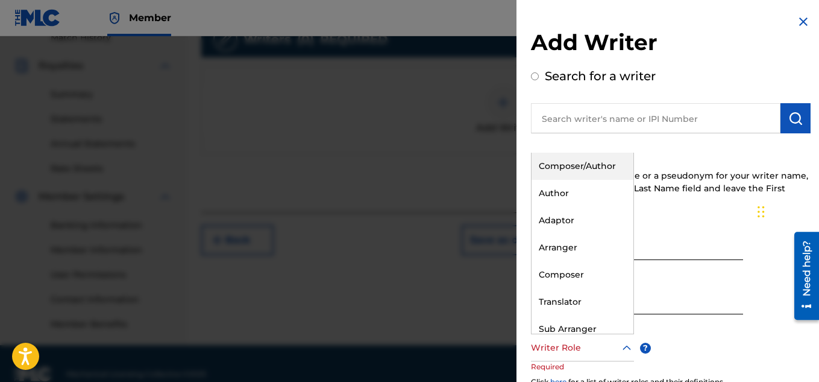
click at [600, 160] on div "Composer/Author" at bounding box center [583, 166] width 102 height 27
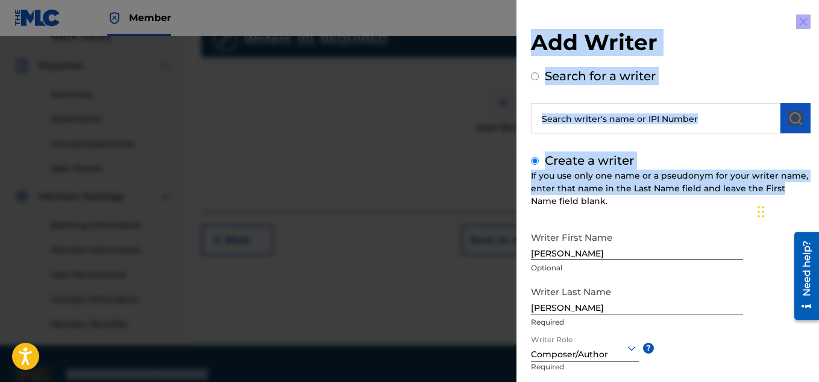
drag, startPoint x: 818, startPoint y: 193, endPoint x: 821, endPoint y: 276, distance: 82.7
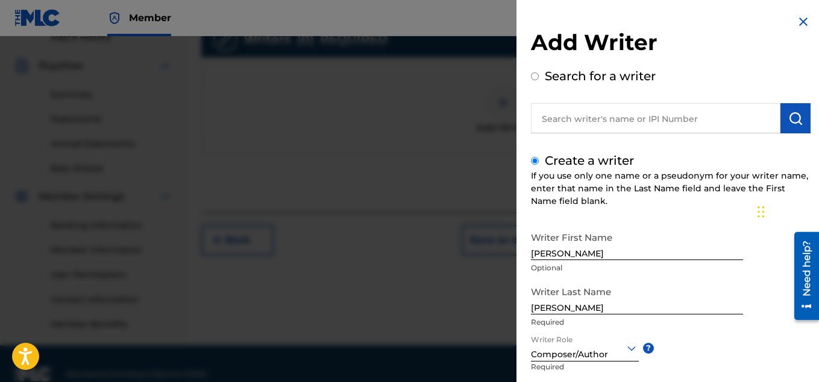
click at [721, 323] on p "Required" at bounding box center [637, 322] width 212 height 11
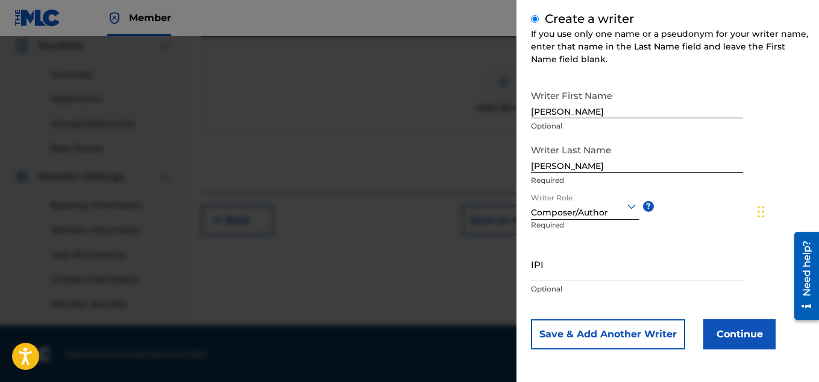
scroll to position [366, 0]
click at [730, 329] on button "Continue" at bounding box center [740, 334] width 72 height 30
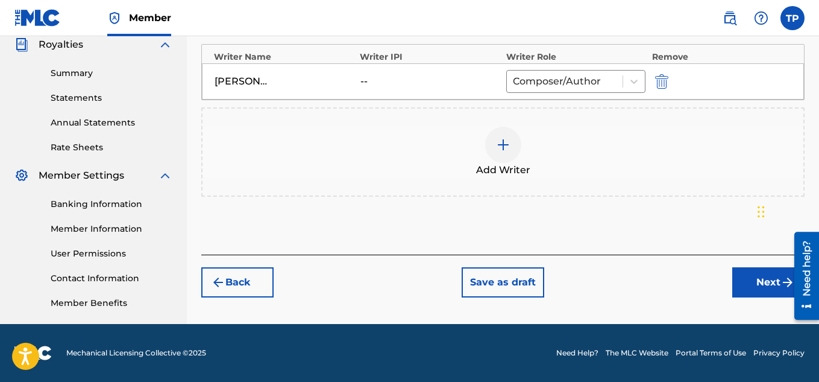
click at [768, 289] on button "Next" at bounding box center [769, 282] width 72 height 30
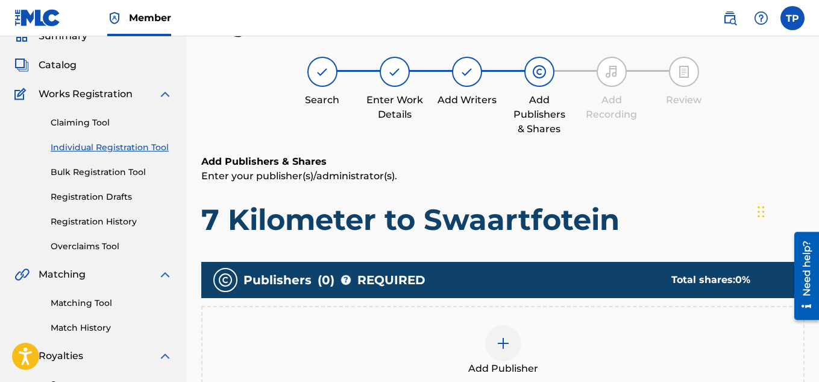
scroll to position [54, 0]
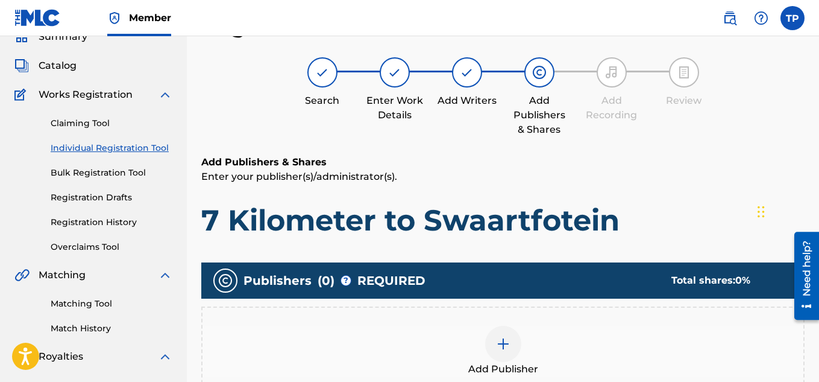
click at [502, 363] on span "Add Publisher" at bounding box center [504, 369] width 70 height 14
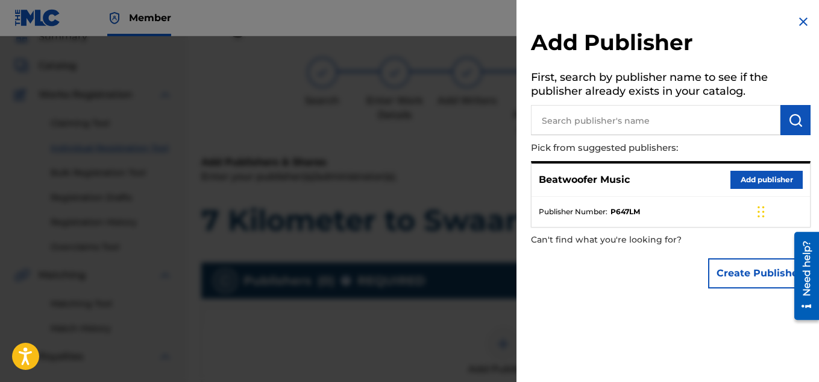
click at [748, 177] on button "Add publisher" at bounding box center [767, 180] width 72 height 18
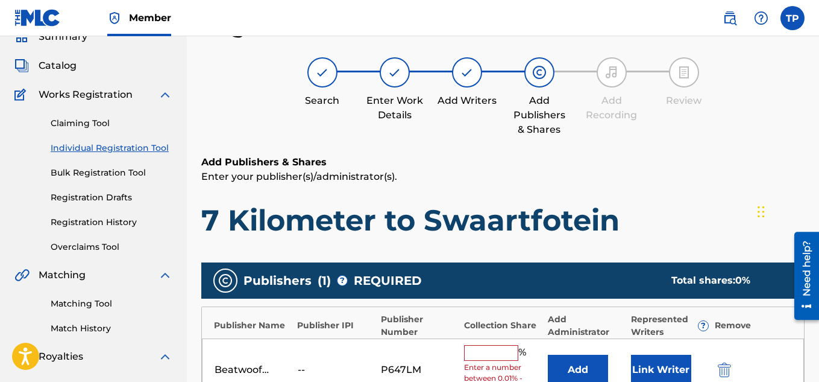
click at [498, 351] on input "text" at bounding box center [491, 353] width 54 height 16
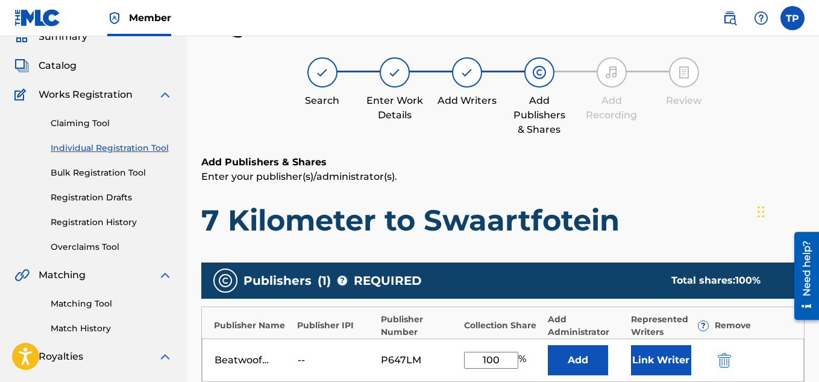
type input "100"
click at [657, 360] on button "Link Writer" at bounding box center [661, 360] width 60 height 30
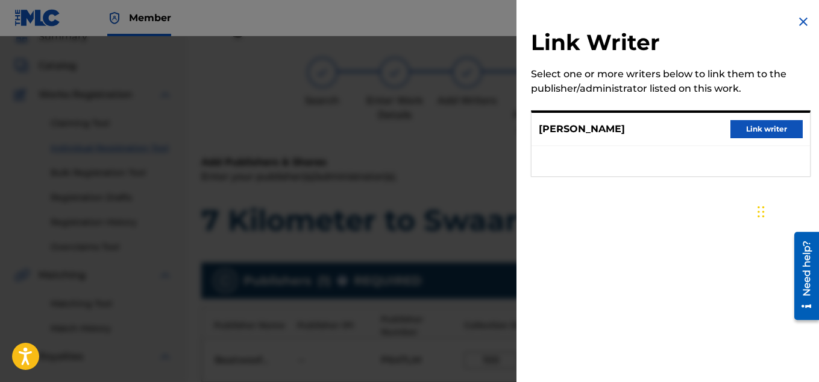
click at [763, 128] on button "Link writer" at bounding box center [767, 129] width 72 height 18
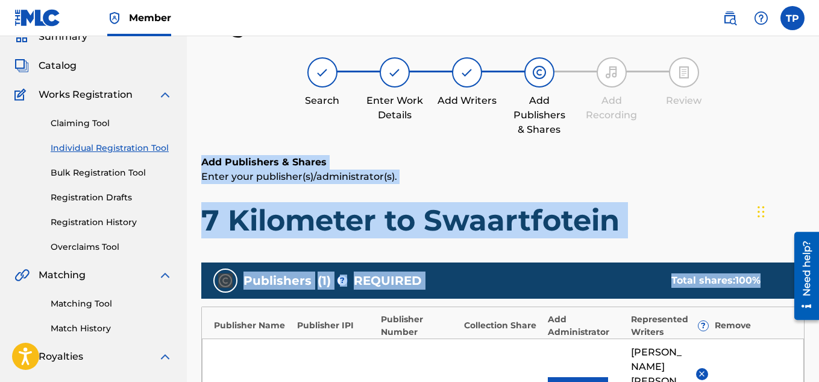
drag, startPoint x: 818, startPoint y: 105, endPoint x: 823, endPoint y: 265, distance: 159.9
click at [819, 265] on html "Accessibility Screen-Reader Guide, Feedback, and Issue Reporting | New window C…" at bounding box center [409, 137] width 819 height 382
click at [750, 150] on div "Register Work Search Enter Work Details Add Writers Add Publishers & Shares Add…" at bounding box center [503, 346] width 604 height 668
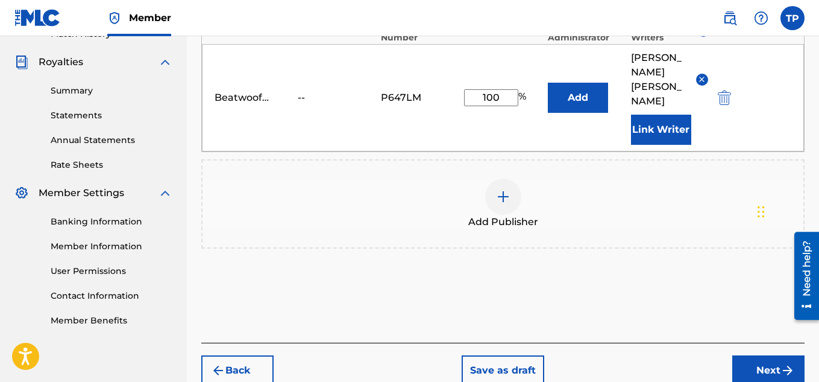
scroll to position [347, 0]
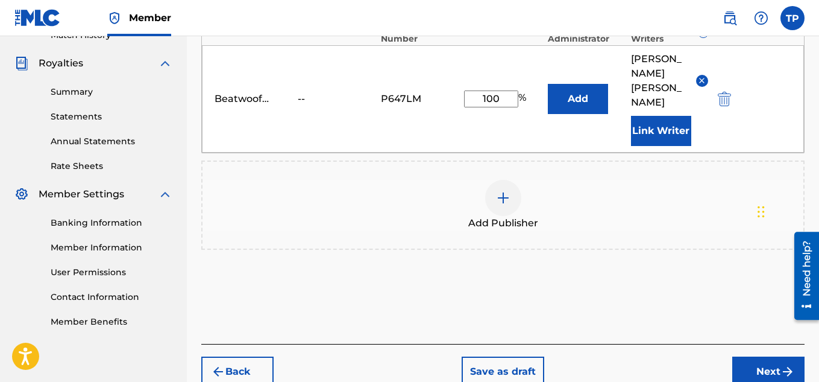
click at [777, 356] on button "Next" at bounding box center [769, 371] width 72 height 30
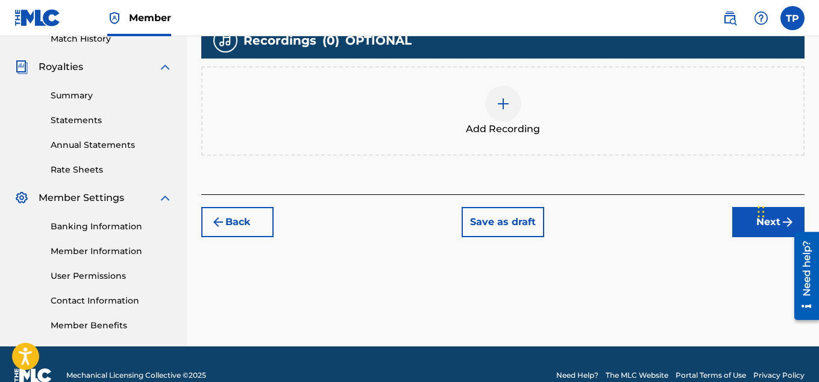
scroll to position [366, 0]
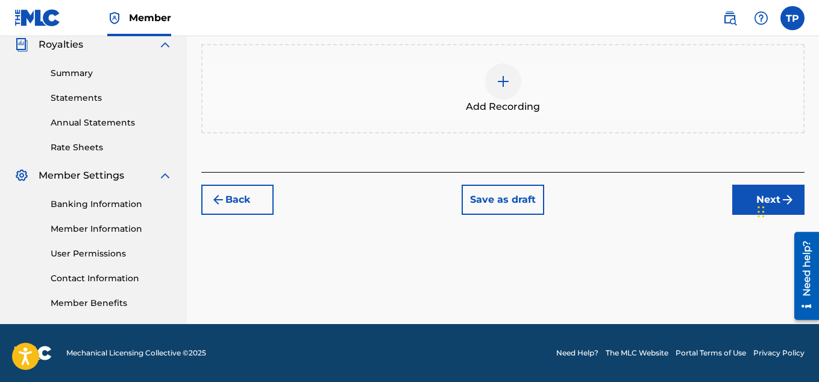
click at [753, 194] on button "Next" at bounding box center [769, 200] width 72 height 30
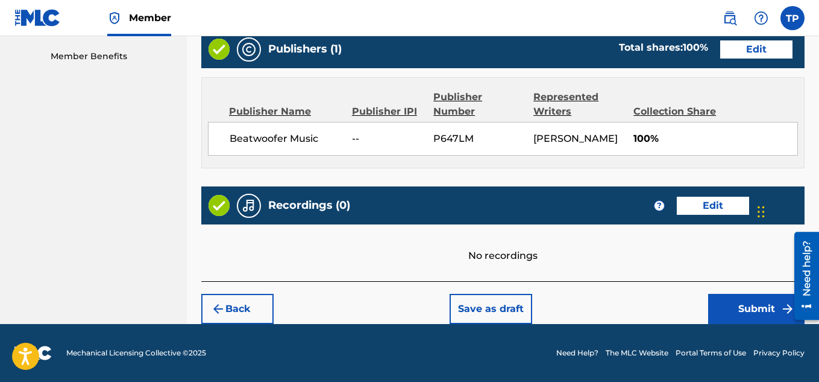
scroll to position [627, 0]
click at [748, 309] on button "Submit" at bounding box center [757, 309] width 96 height 30
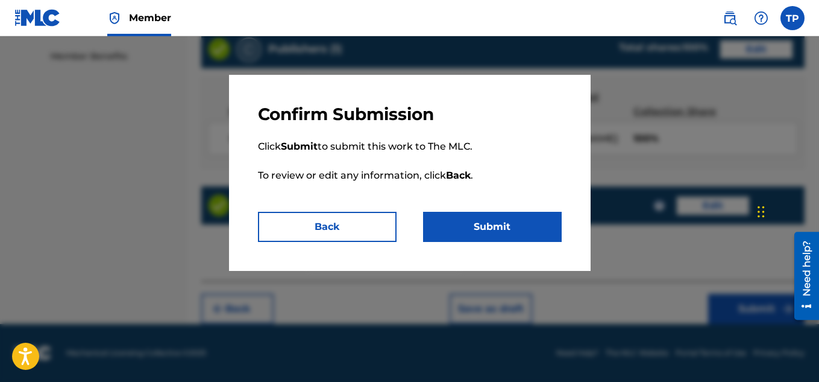
click at [535, 227] on button "Submit" at bounding box center [492, 227] width 139 height 30
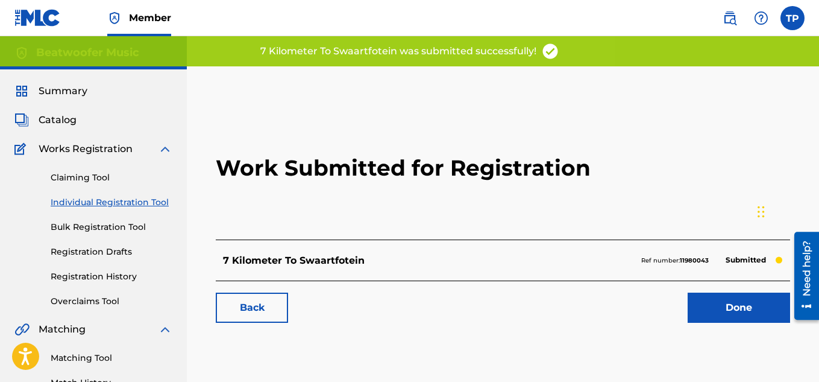
click at [742, 305] on link "Done" at bounding box center [739, 307] width 103 height 30
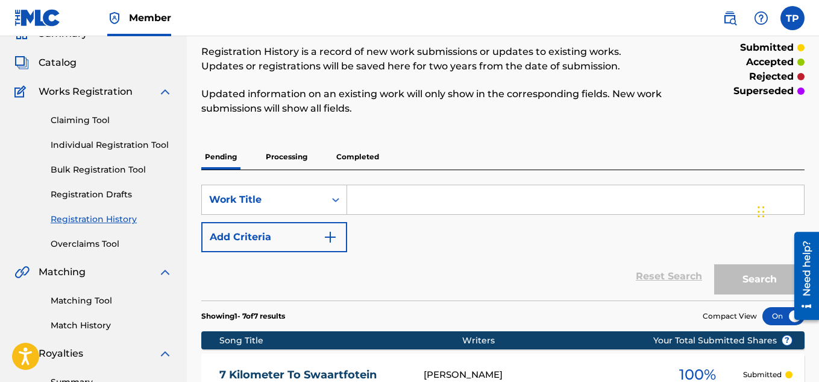
scroll to position [65, 0]
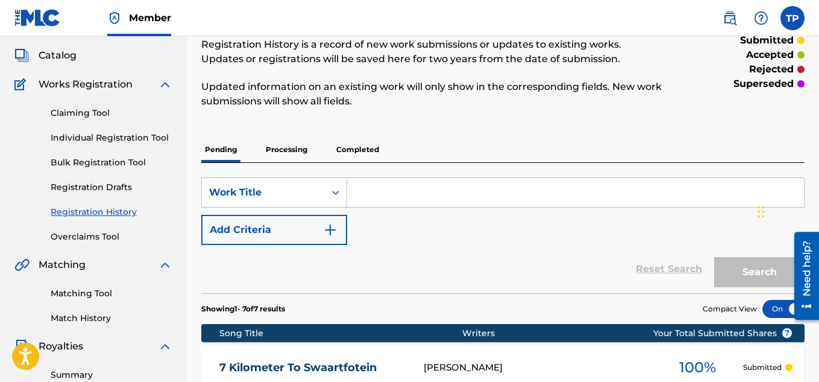
click at [132, 137] on link "Individual Registration Tool" at bounding box center [112, 137] width 122 height 13
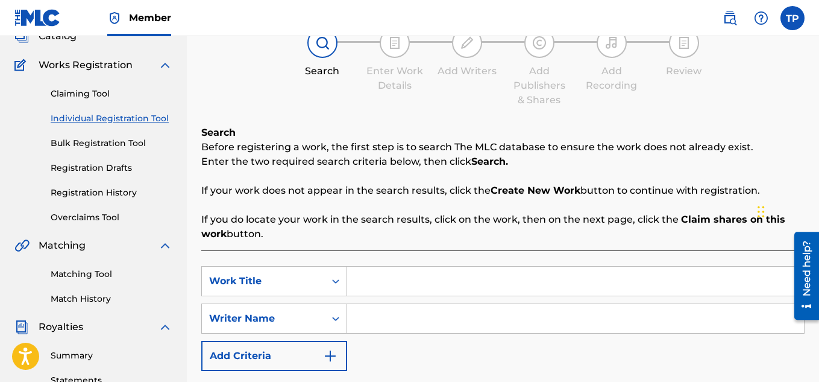
scroll to position [90, 0]
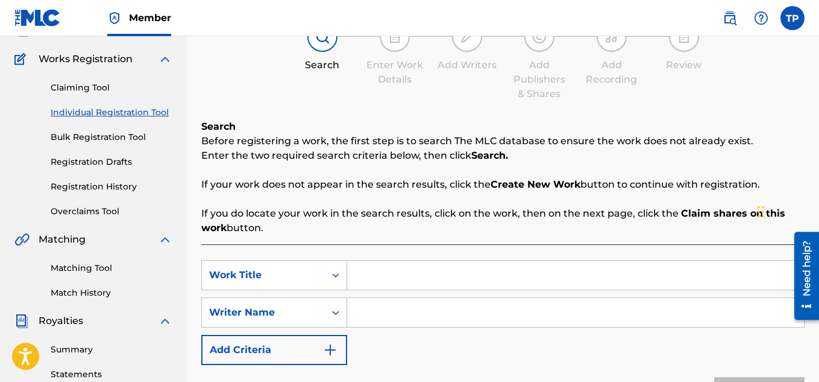
click at [400, 265] on input "Search Form" at bounding box center [575, 274] width 457 height 29
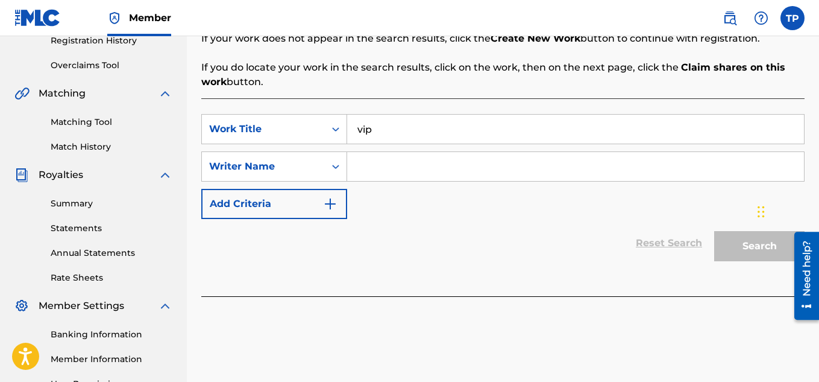
scroll to position [238, 0]
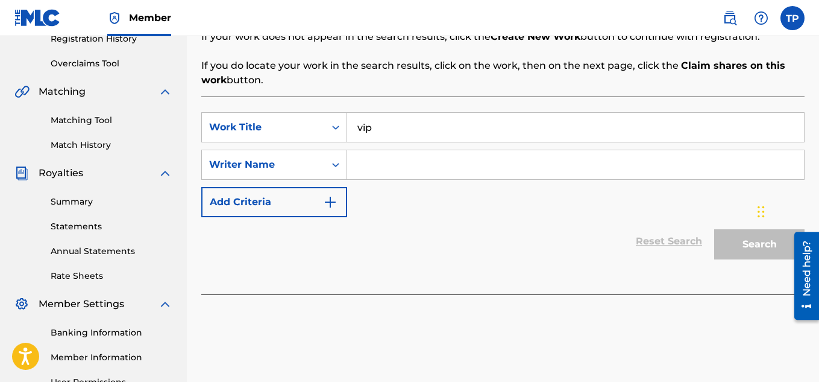
type input "vip"
click at [401, 169] on input "Search Form" at bounding box center [575, 164] width 457 height 29
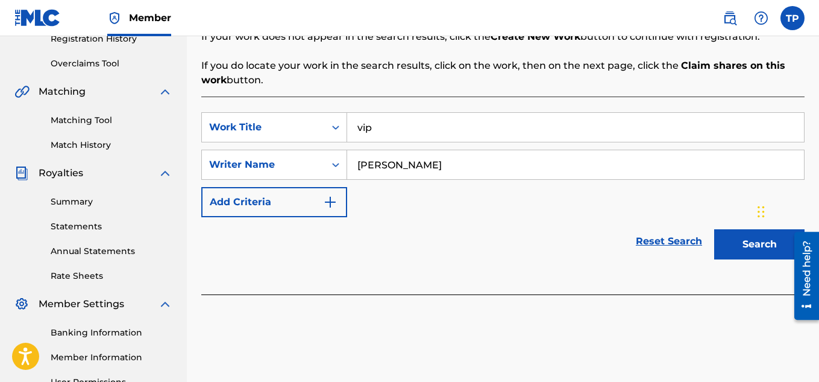
type input "[PERSON_NAME]"
click at [745, 246] on button "Search" at bounding box center [760, 244] width 90 height 30
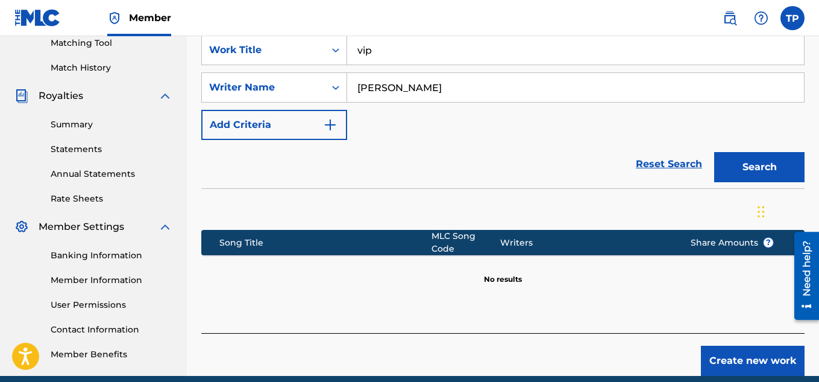
scroll to position [366, 0]
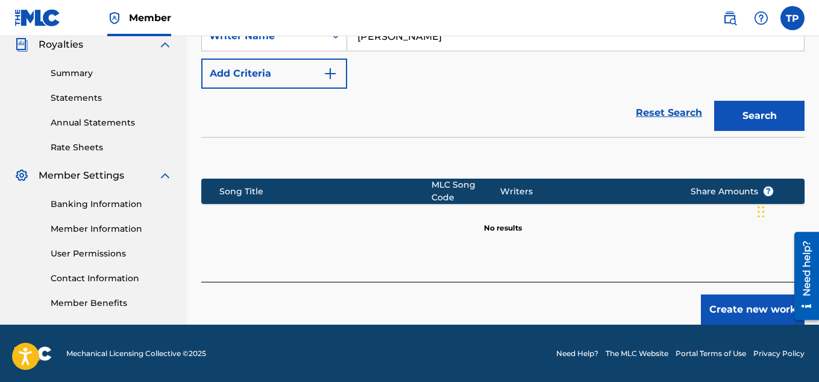
click at [730, 303] on button "Create new work" at bounding box center [753, 309] width 104 height 30
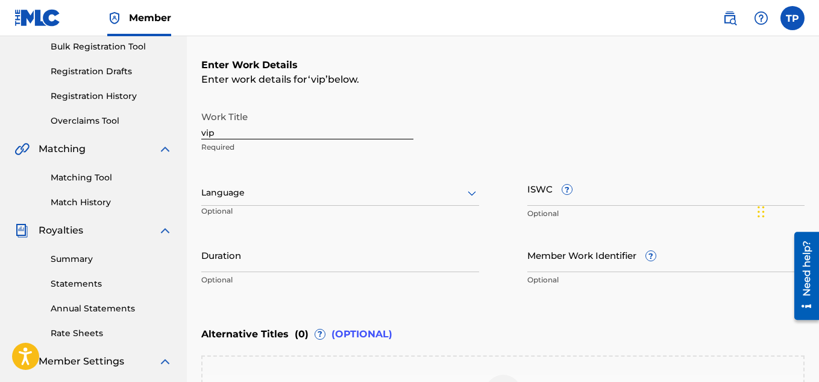
scroll to position [178, 0]
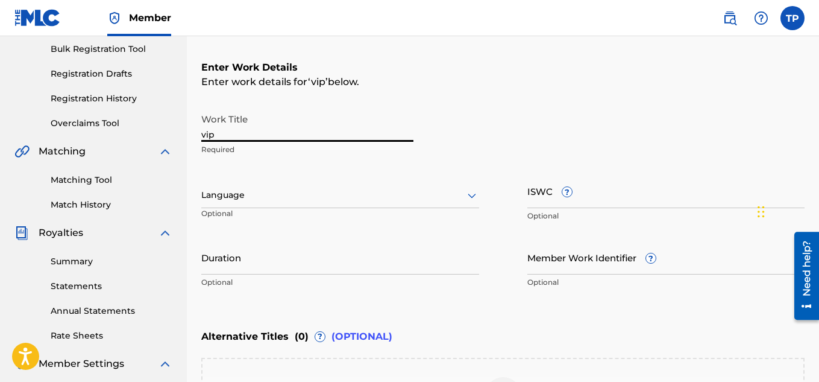
click at [227, 136] on input "vip" at bounding box center [307, 124] width 212 height 34
type input "v"
type input "V.I.P"
click at [244, 262] on input "Duration" at bounding box center [340, 257] width 278 height 34
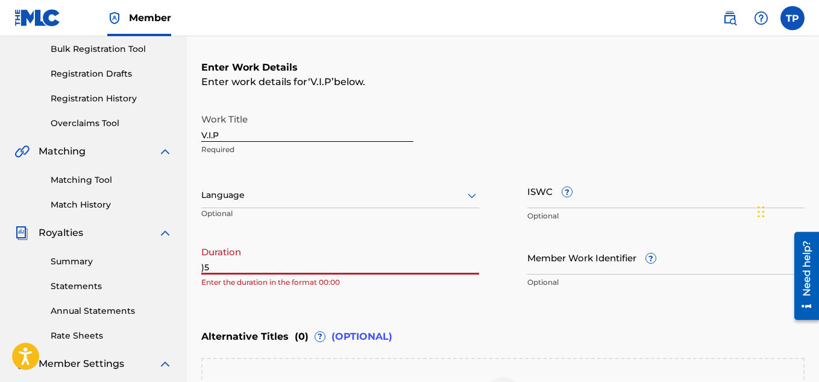
type input ")"
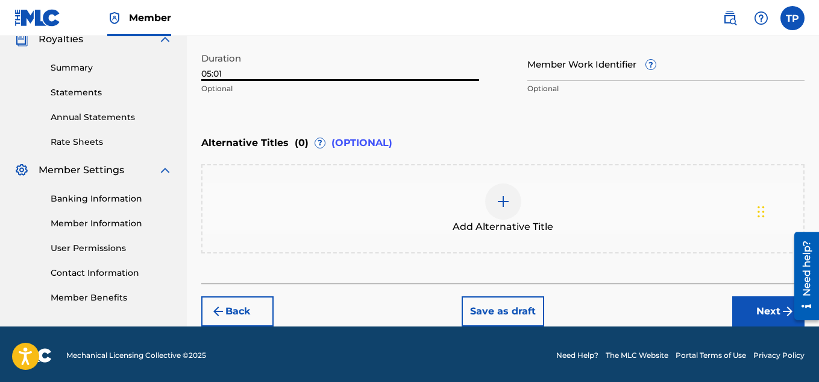
scroll to position [374, 0]
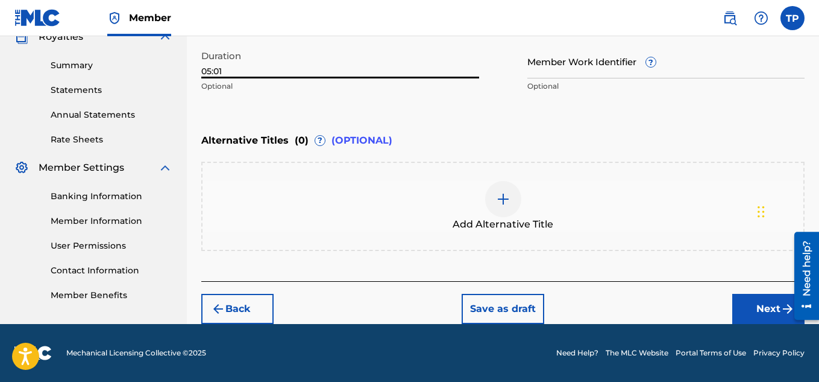
type input "05:01"
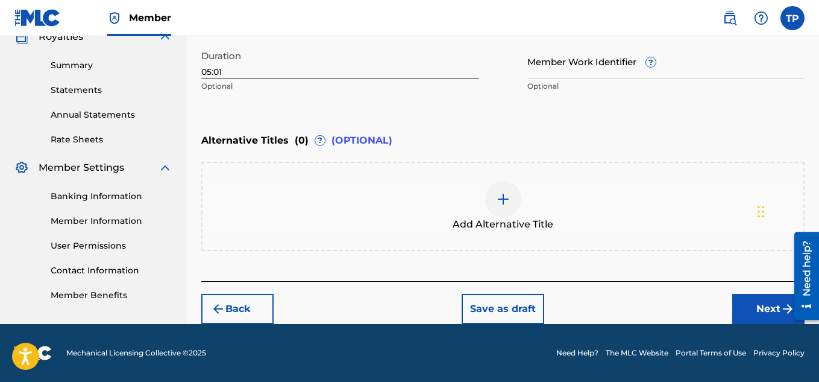
click at [769, 308] on button "Next" at bounding box center [769, 309] width 72 height 30
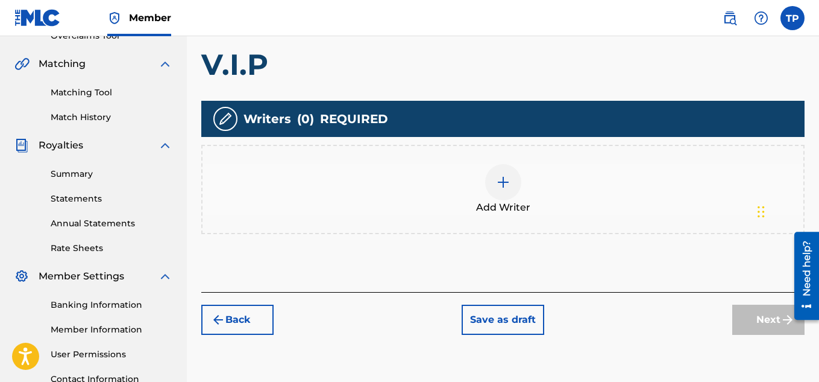
scroll to position [281, 0]
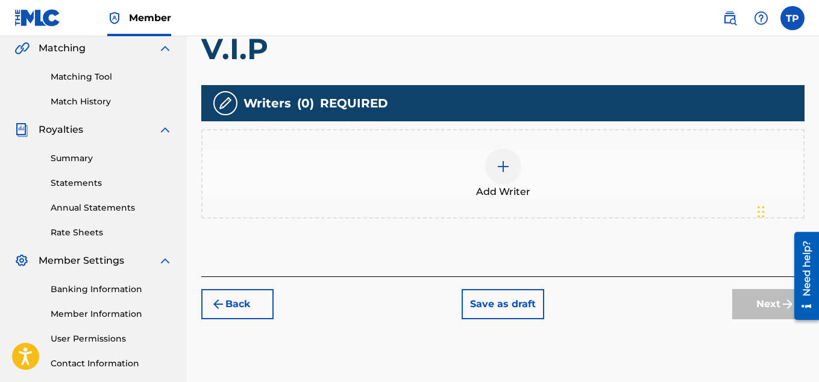
click at [503, 174] on div at bounding box center [503, 166] width 36 height 36
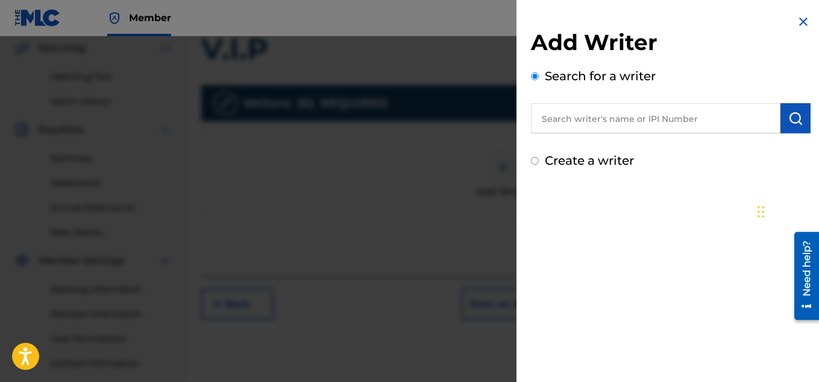
click at [536, 159] on input "Create a writer" at bounding box center [535, 161] width 8 height 8
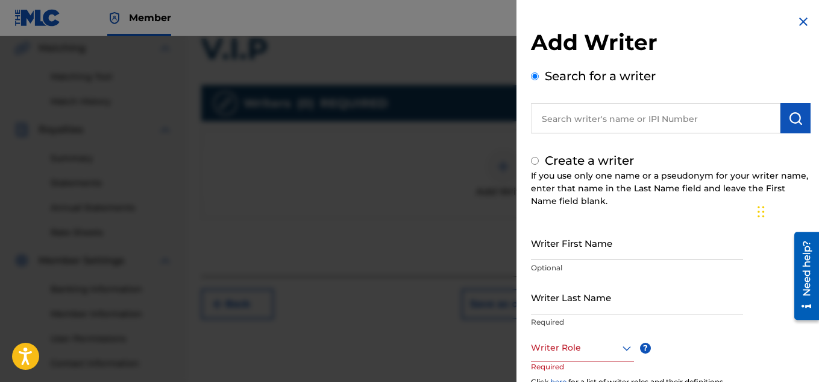
radio input "false"
radio input "true"
click at [570, 245] on input "Writer First Name" at bounding box center [637, 243] width 212 height 34
type input "[PERSON_NAME]"
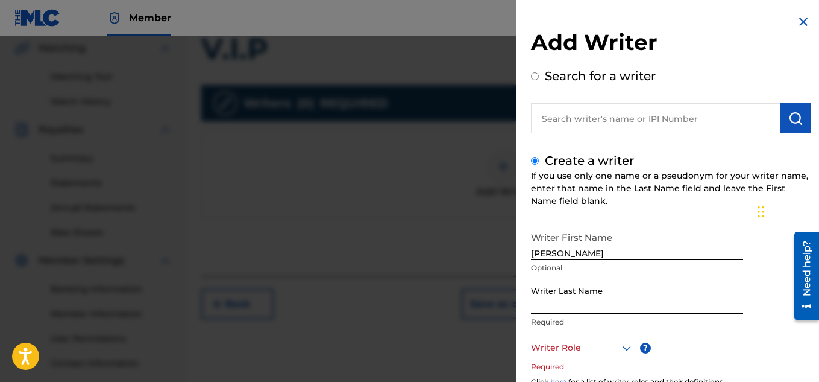
click at [554, 300] on input "Writer Last Name" at bounding box center [637, 297] width 212 height 34
type input "[PERSON_NAME]"
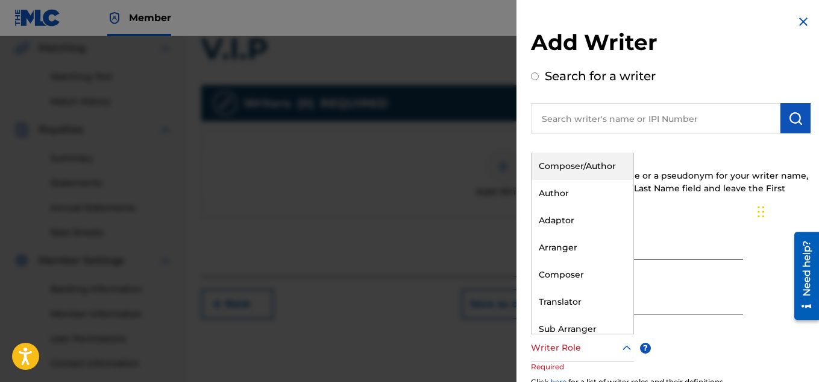
click at [623, 345] on icon at bounding box center [627, 348] width 14 height 14
click at [598, 170] on div "Composer/Author" at bounding box center [583, 166] width 102 height 27
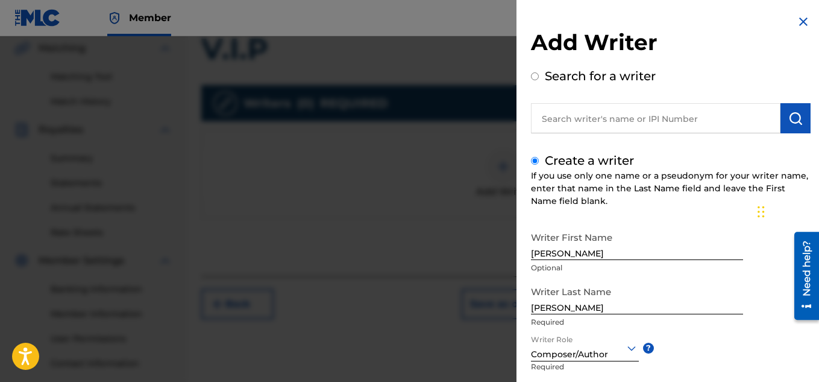
scroll to position [366, 0]
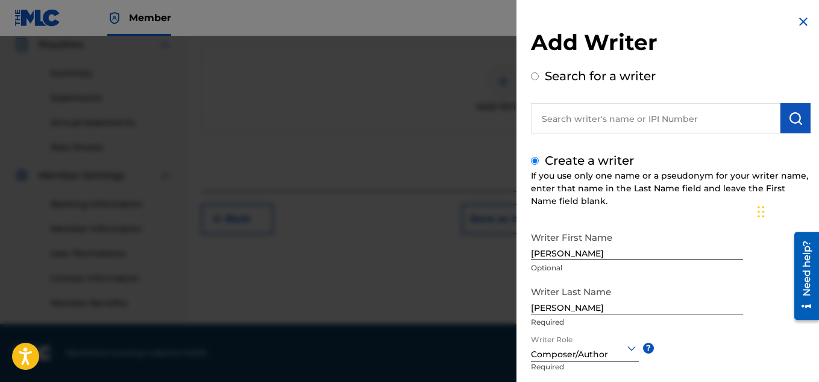
click at [723, 354] on div "Writer First Name [PERSON_NAME] Optional Writer Last Name [PERSON_NAME] Writer …" at bounding box center [671, 358] width 280 height 265
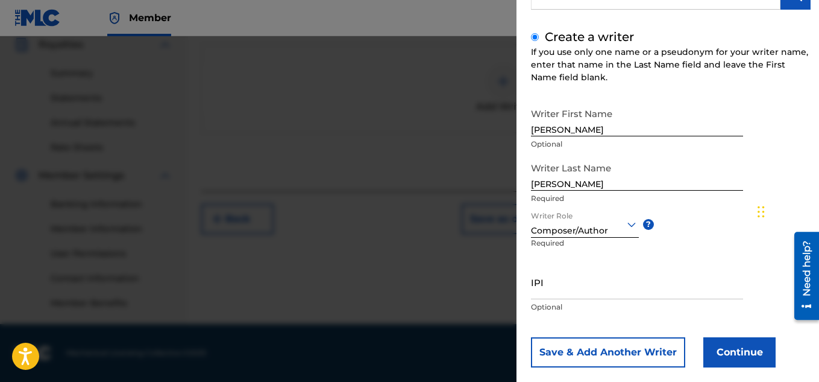
scroll to position [142, 0]
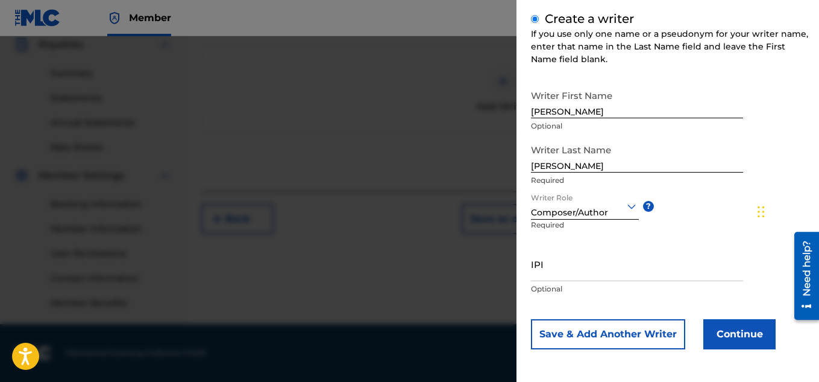
click at [712, 337] on button "Continue" at bounding box center [740, 334] width 72 height 30
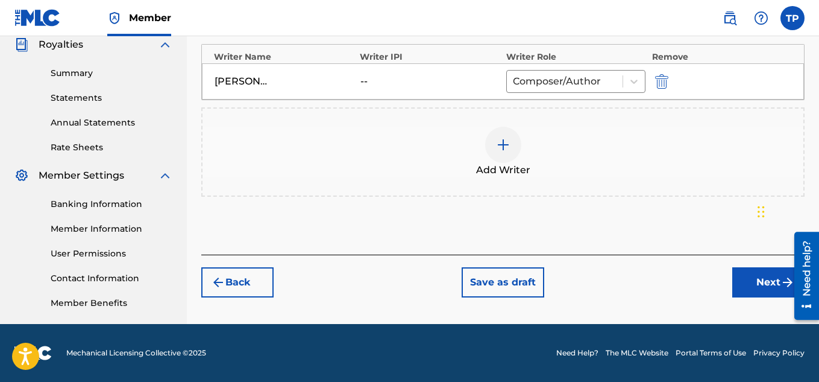
click at [751, 277] on button "Next" at bounding box center [769, 282] width 72 height 30
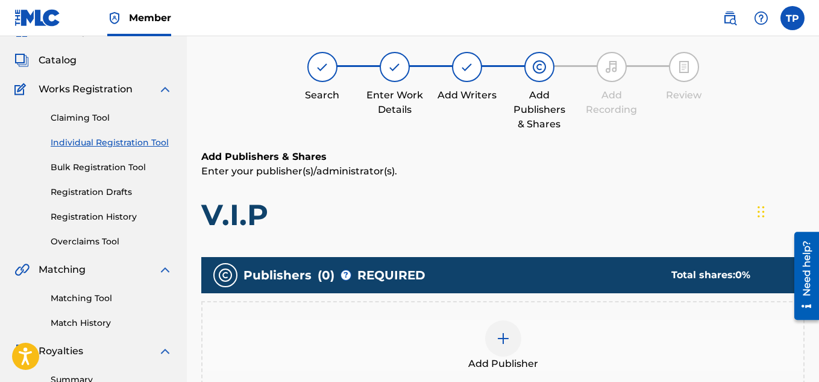
scroll to position [54, 0]
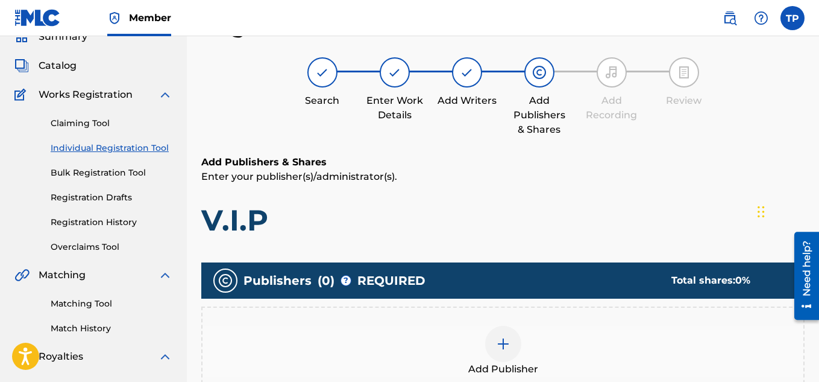
drag, startPoint x: 817, startPoint y: 113, endPoint x: 823, endPoint y: 137, distance: 25.4
click at [819, 137] on html "Accessibility Screen-Reader Guide, Feedback, and Issue Reporting | New window C…" at bounding box center [409, 137] width 819 height 382
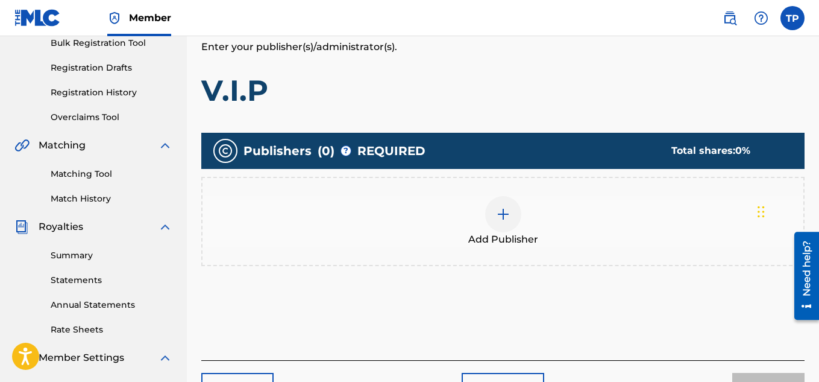
scroll to position [192, 0]
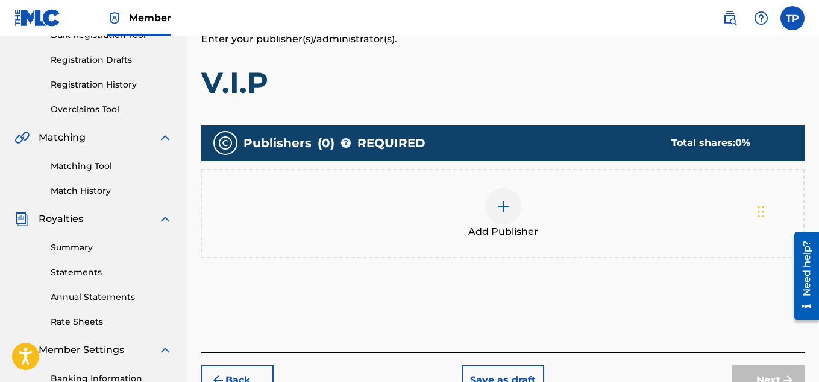
click at [516, 220] on div "Add Publisher" at bounding box center [503, 213] width 601 height 51
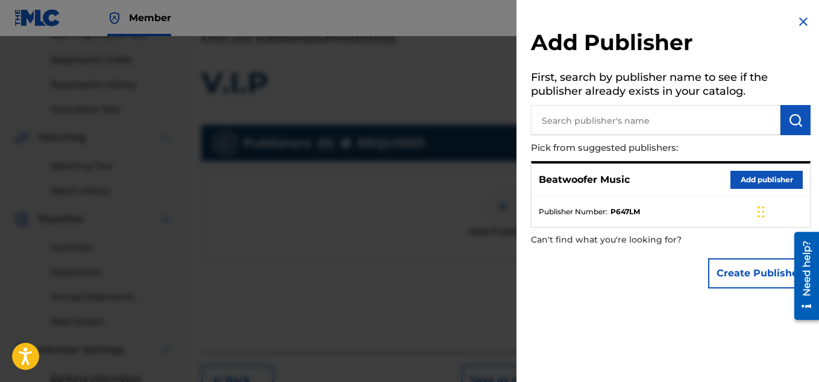
click at [735, 176] on button "Add publisher" at bounding box center [767, 180] width 72 height 18
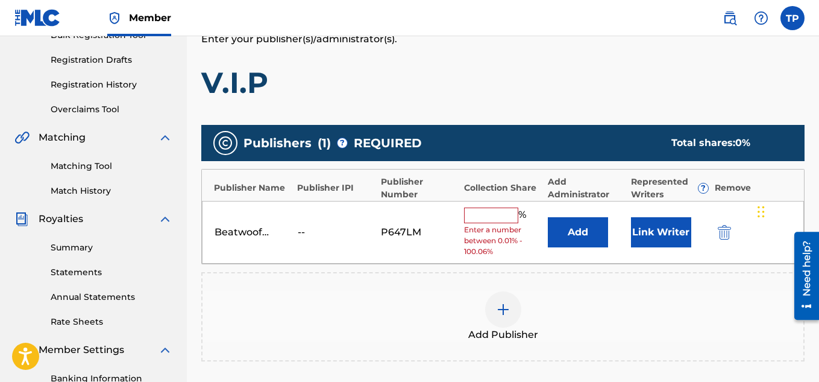
click at [474, 221] on input "text" at bounding box center [491, 215] width 54 height 16
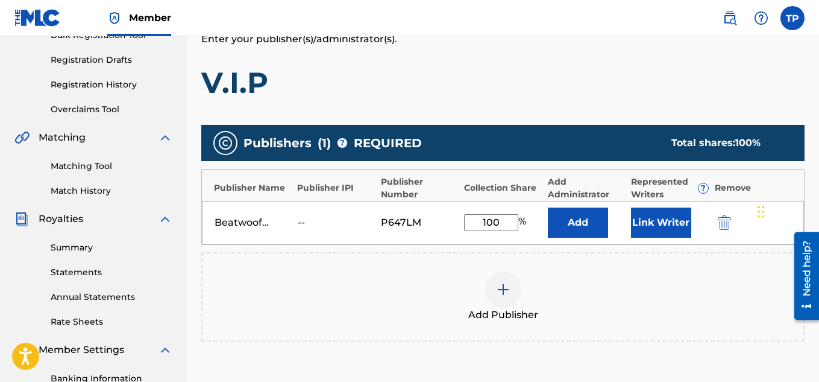
type input "100"
click at [663, 219] on button "Link Writer" at bounding box center [661, 222] width 60 height 30
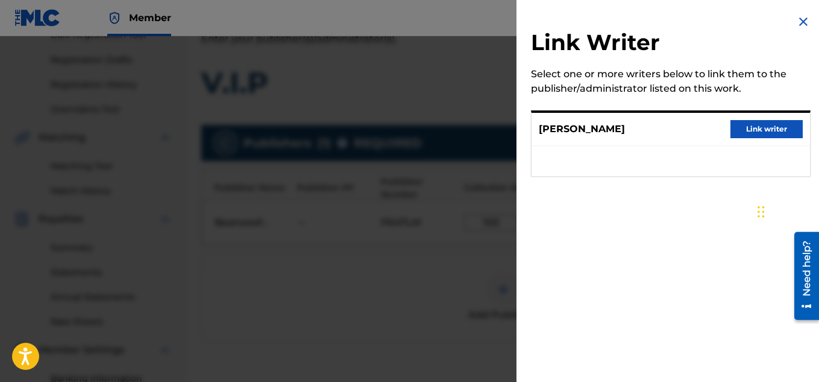
click at [761, 127] on button "Link writer" at bounding box center [767, 129] width 72 height 18
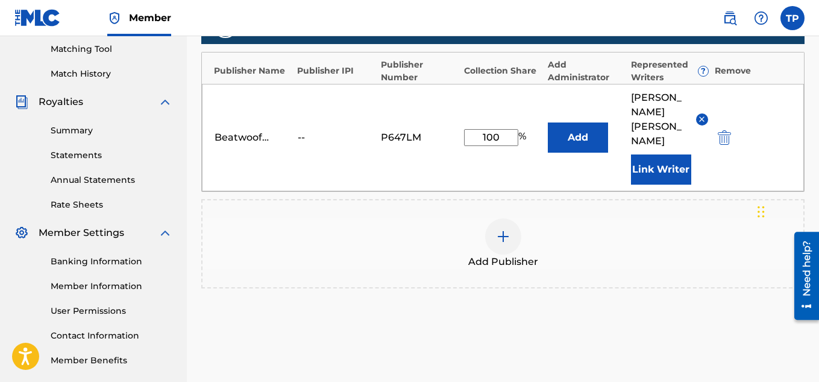
scroll to position [381, 0]
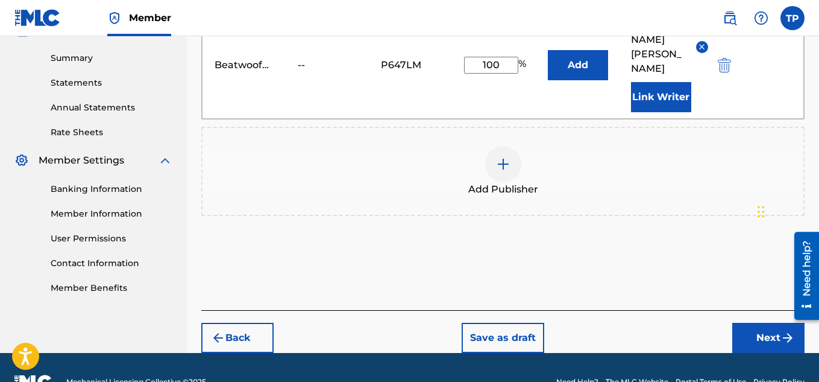
click at [757, 323] on button "Next" at bounding box center [769, 338] width 72 height 30
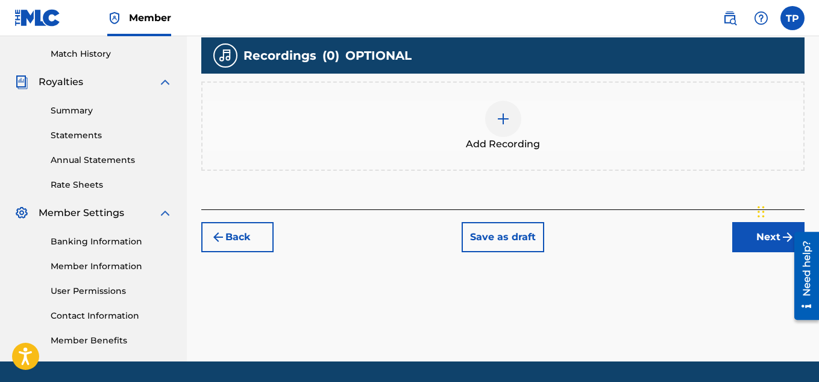
scroll to position [366, 0]
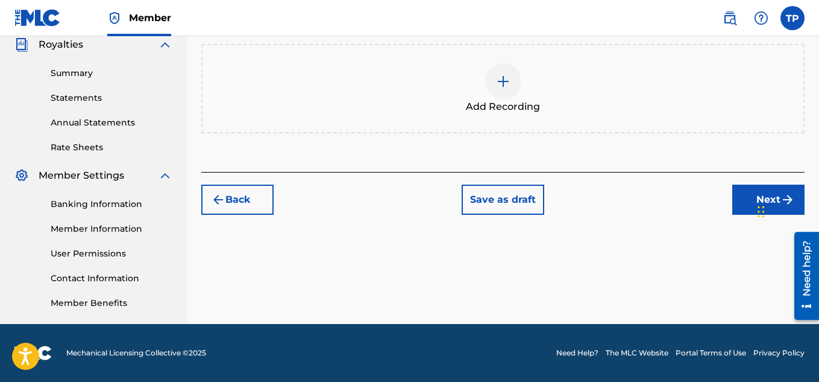
click at [750, 195] on button "Next" at bounding box center [769, 200] width 72 height 30
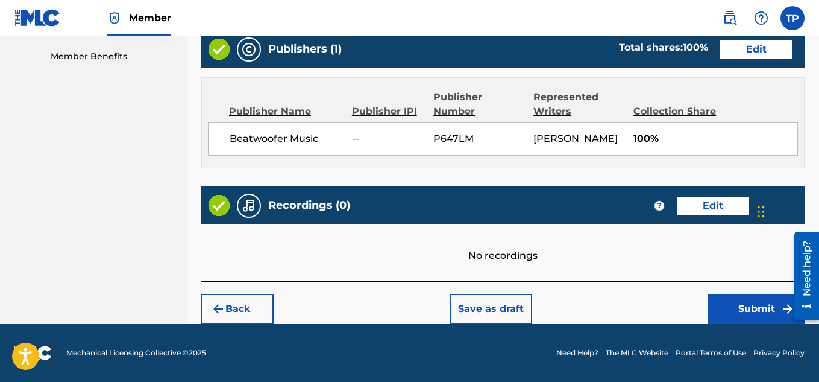
scroll to position [627, 0]
click at [745, 298] on button "Submit" at bounding box center [757, 309] width 96 height 30
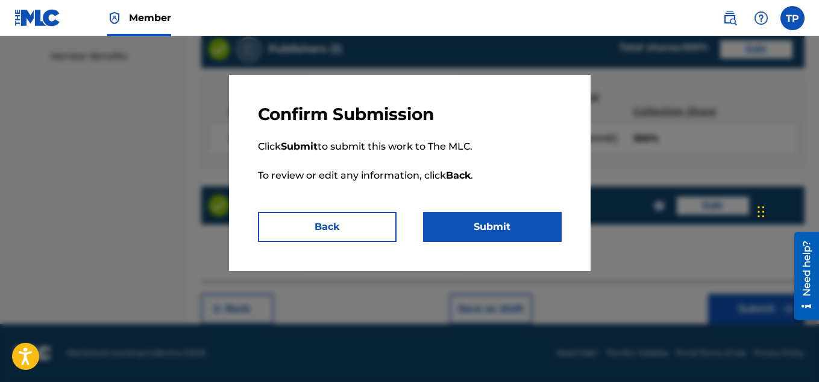
click at [521, 221] on button "Submit" at bounding box center [492, 227] width 139 height 30
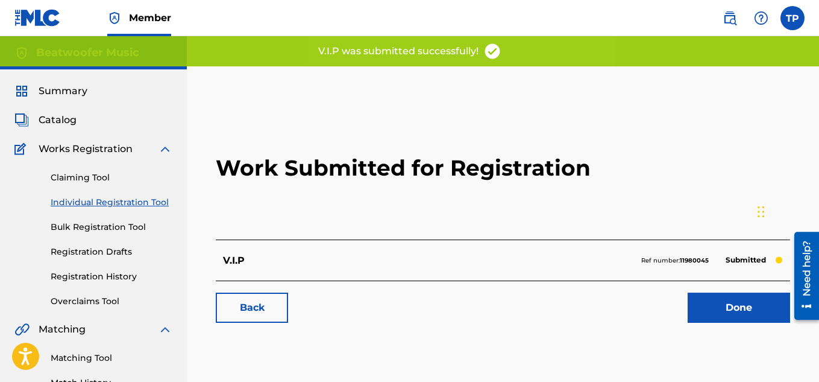
click at [725, 305] on link "Done" at bounding box center [739, 307] width 103 height 30
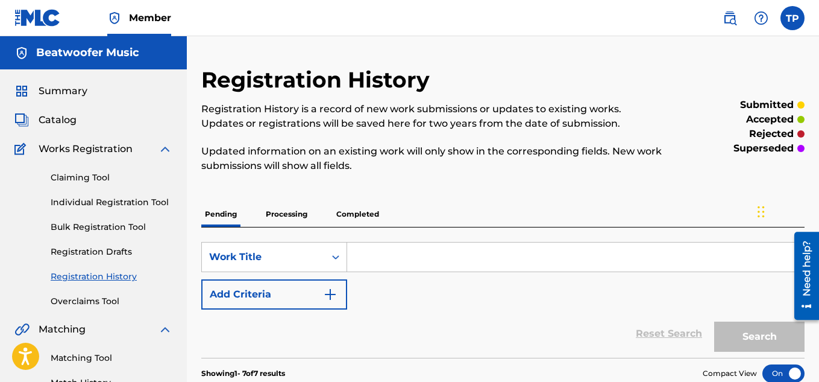
click at [107, 197] on link "Individual Registration Tool" at bounding box center [112, 202] width 122 height 13
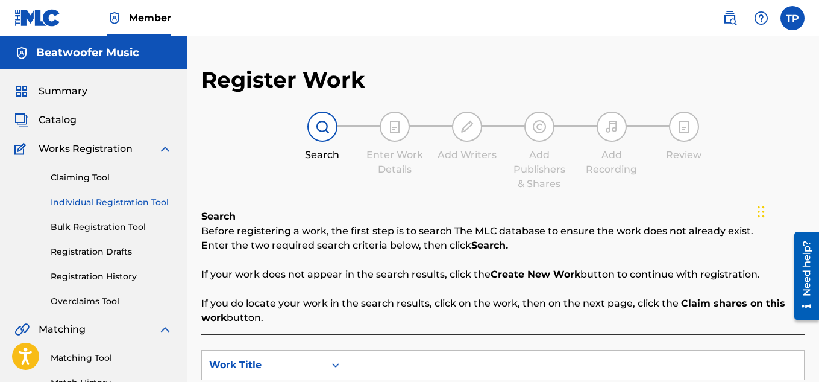
drag, startPoint x: 818, startPoint y: 103, endPoint x: 822, endPoint y: 191, distance: 88.7
click at [819, 191] on html "Accessibility Screen-Reader Guide, Feedback, and Issue Reporting | New window C…" at bounding box center [409, 191] width 819 height 382
click at [385, 371] on input "Search Form" at bounding box center [575, 364] width 457 height 29
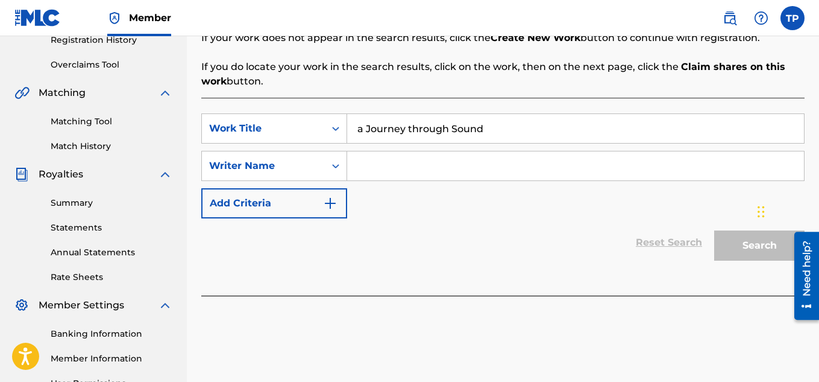
scroll to position [237, 0]
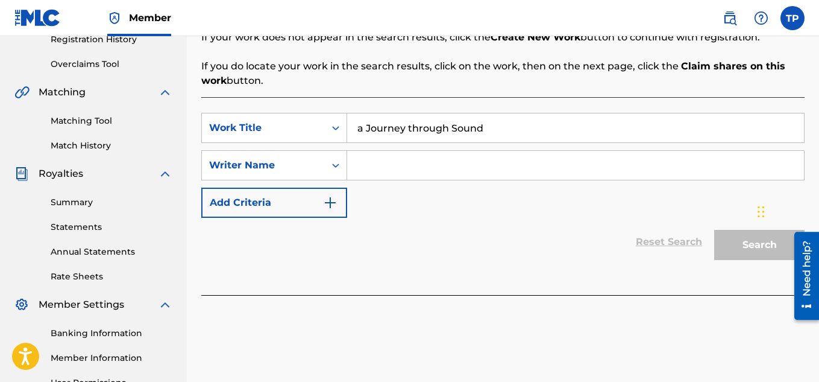
type input "a Journey through Sound"
click at [379, 165] on input "Search Form" at bounding box center [575, 165] width 457 height 29
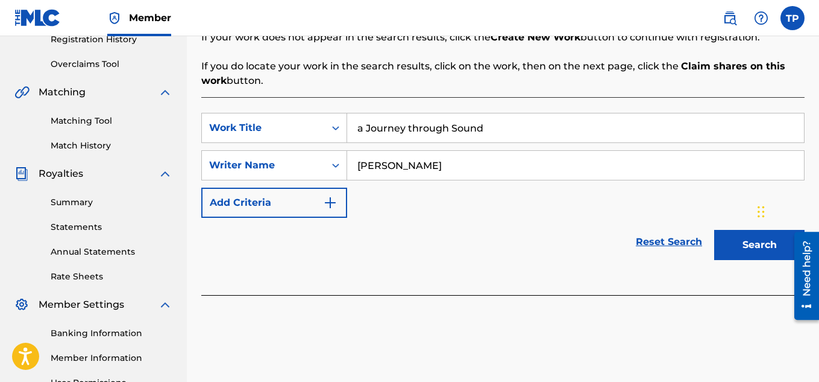
type input "[PERSON_NAME]"
click at [751, 253] on button "Search" at bounding box center [760, 245] width 90 height 30
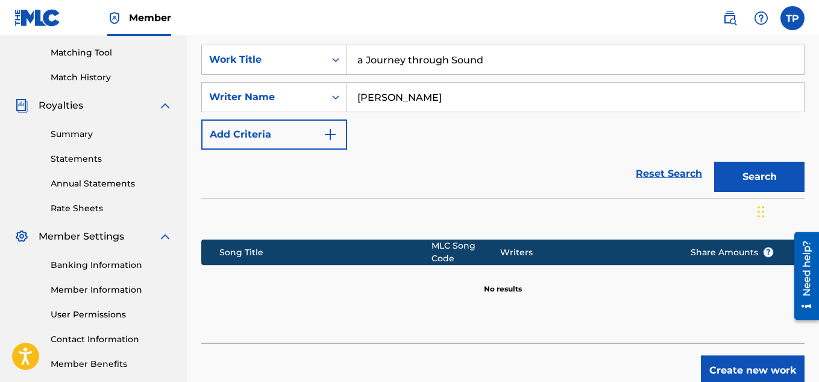
scroll to position [366, 0]
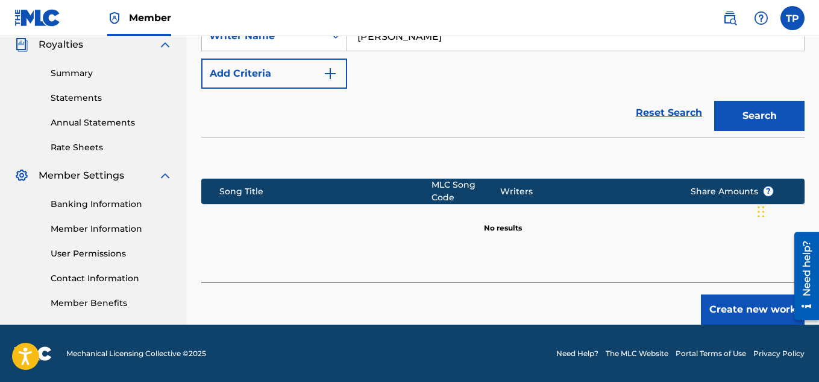
click at [710, 294] on button "Create new work" at bounding box center [753, 309] width 104 height 30
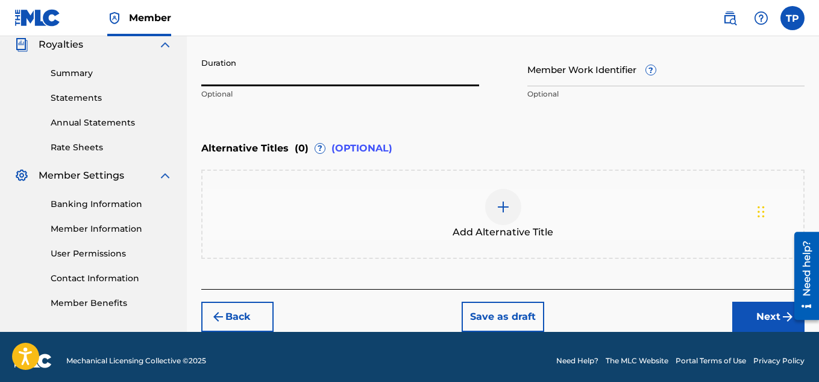
click at [222, 72] on input "Duration" at bounding box center [340, 69] width 278 height 34
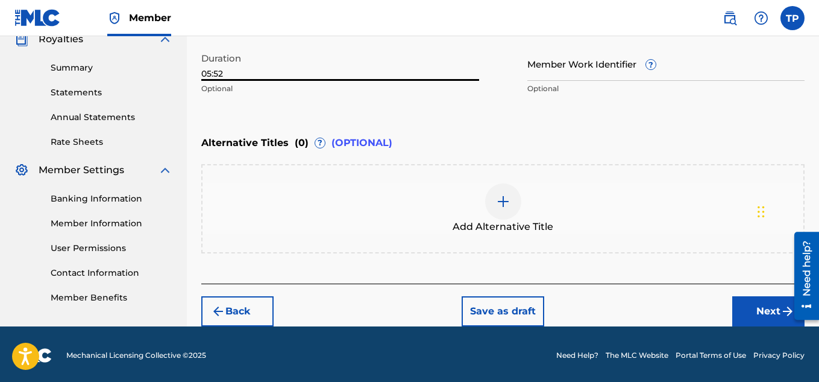
scroll to position [374, 0]
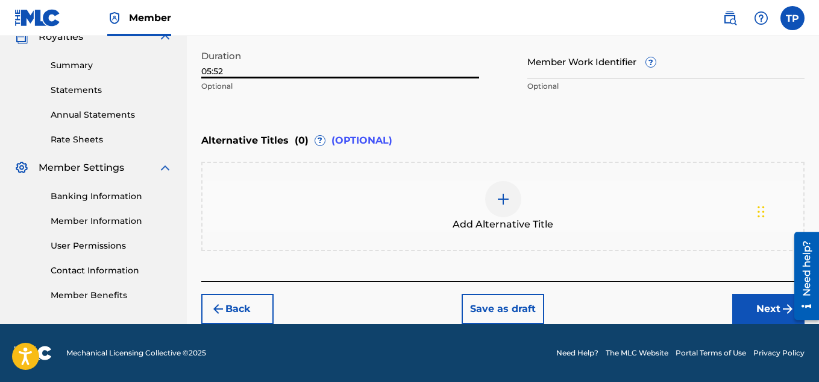
type input "05:52"
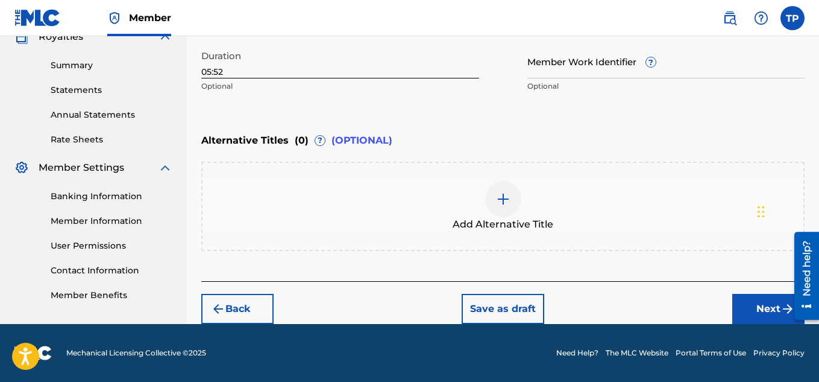
click at [771, 303] on button "Next" at bounding box center [769, 309] width 72 height 30
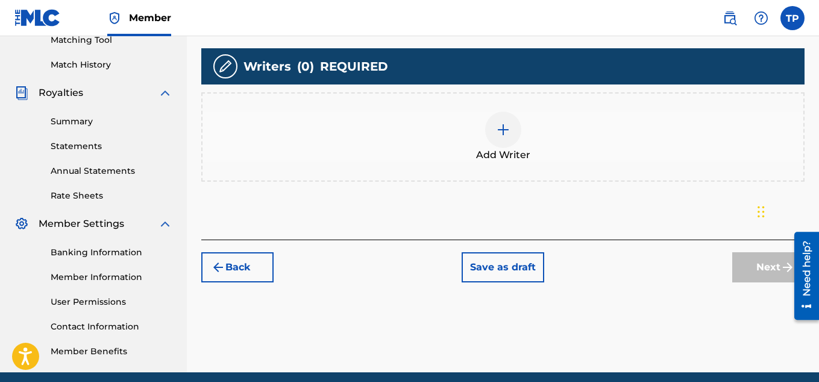
scroll to position [326, 0]
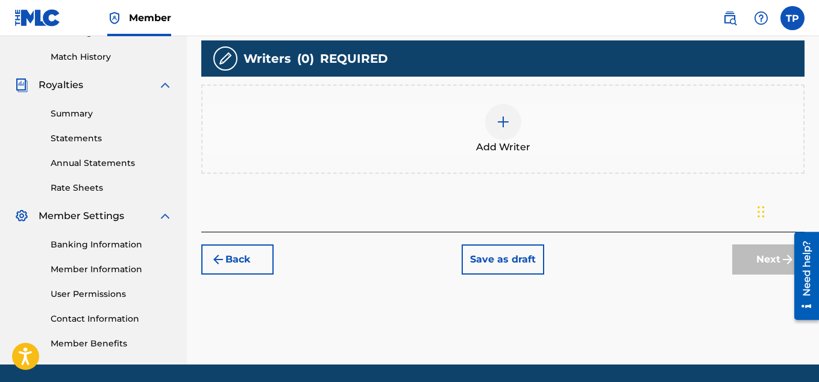
click at [503, 127] on img at bounding box center [503, 122] width 14 height 14
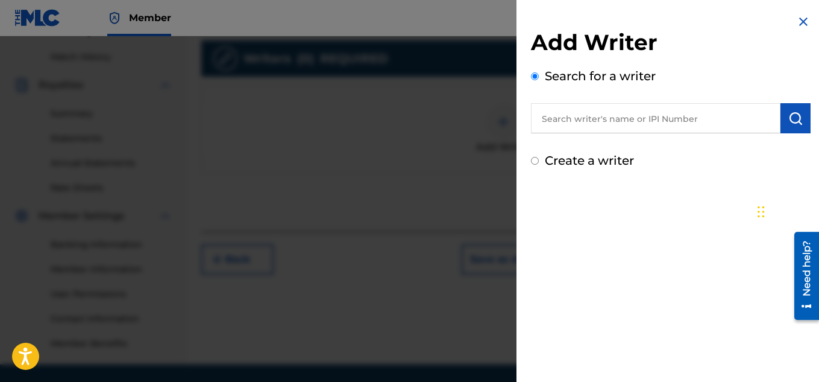
click at [533, 159] on input "Create a writer" at bounding box center [535, 161] width 8 height 8
radio input "false"
radio input "true"
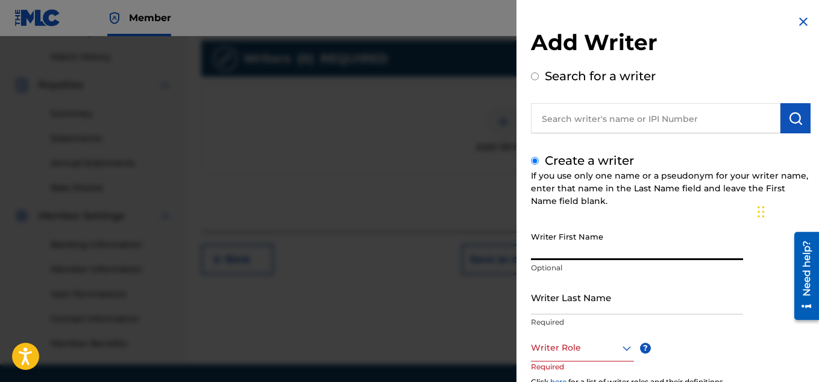
click at [550, 237] on input "Writer First Name" at bounding box center [637, 243] width 212 height 34
type input "[PERSON_NAME]"
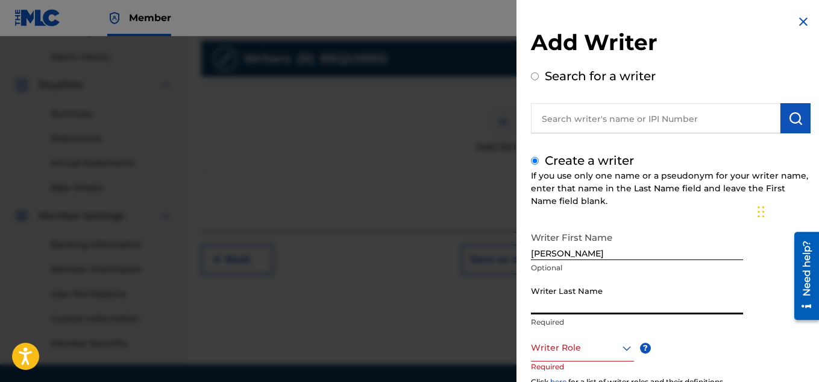
click at [543, 303] on input "Writer Last Name" at bounding box center [637, 297] width 212 height 34
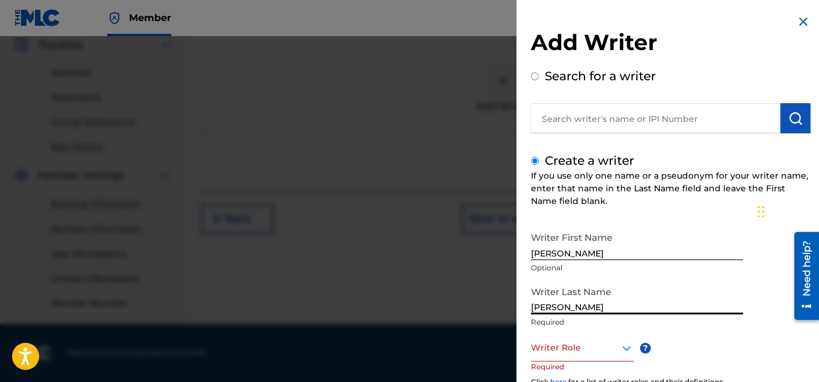
type input "[PERSON_NAME]"
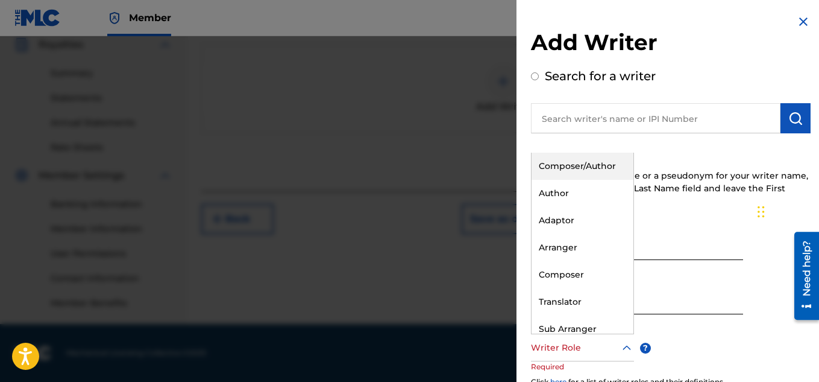
click at [626, 342] on icon at bounding box center [627, 348] width 14 height 14
click at [593, 165] on div "Composer/Author" at bounding box center [583, 166] width 102 height 27
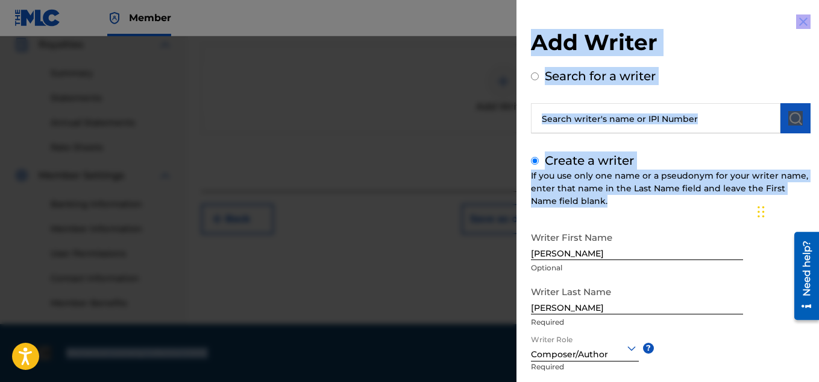
drag, startPoint x: 818, startPoint y: 207, endPoint x: 33, endPoint y: 15, distance: 808.2
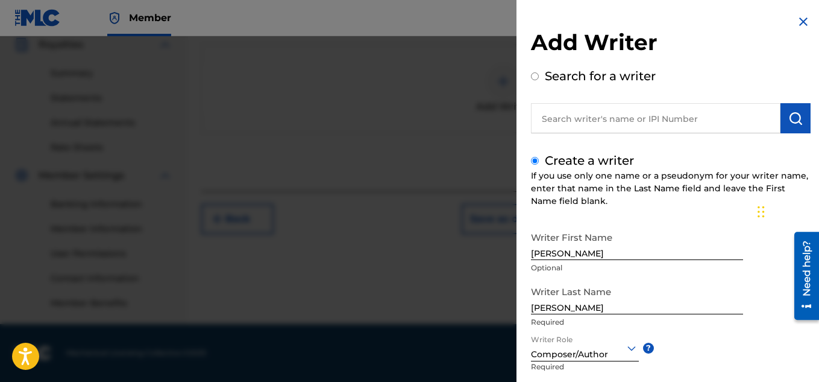
click at [721, 342] on div "Writer First Name [PERSON_NAME] Optional Writer Last Name [PERSON_NAME] Writer …" at bounding box center [671, 358] width 280 height 265
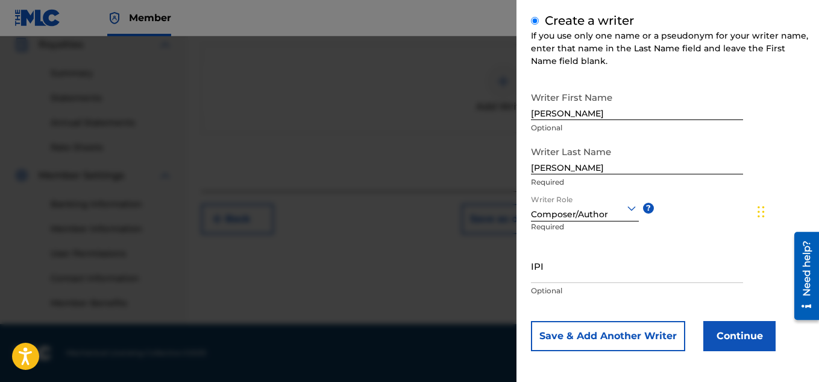
scroll to position [142, 0]
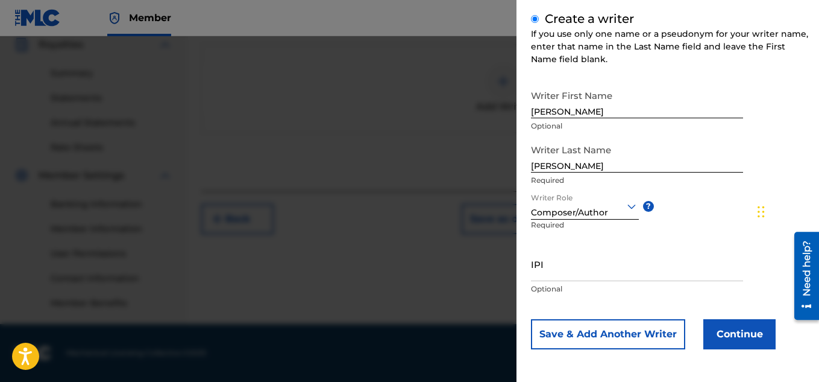
click at [725, 339] on button "Continue" at bounding box center [740, 334] width 72 height 30
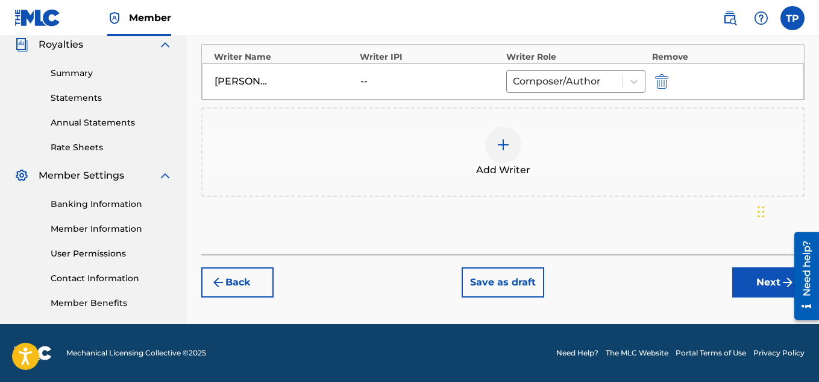
click at [775, 291] on button "Next" at bounding box center [769, 282] width 72 height 30
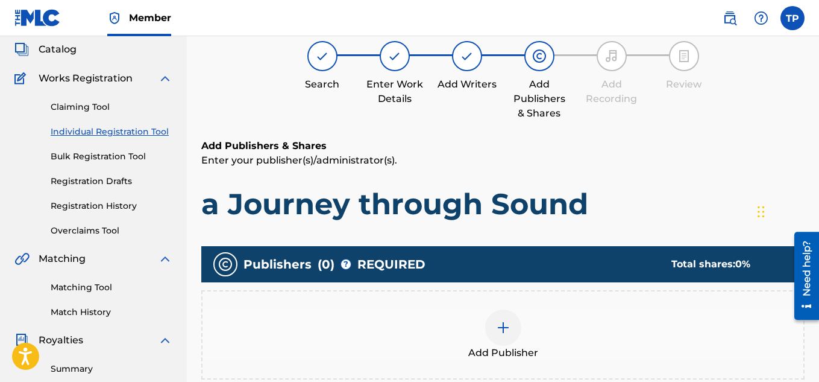
scroll to position [54, 0]
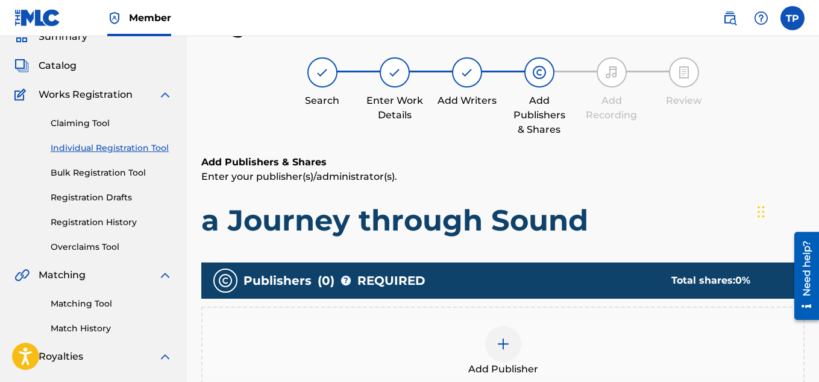
click at [502, 346] on img at bounding box center [503, 343] width 14 height 14
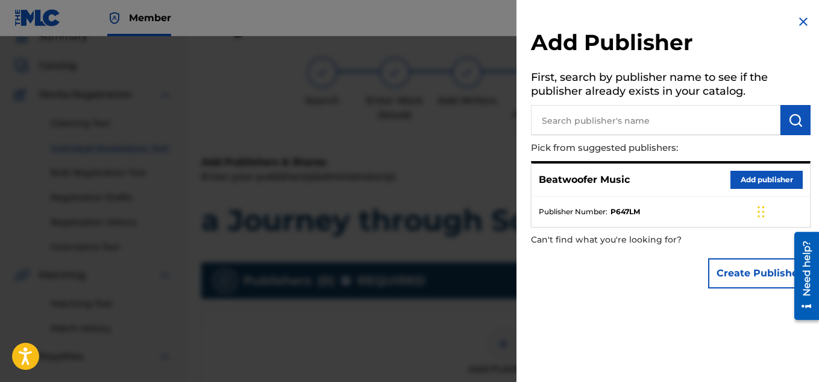
click at [743, 184] on button "Add publisher" at bounding box center [767, 180] width 72 height 18
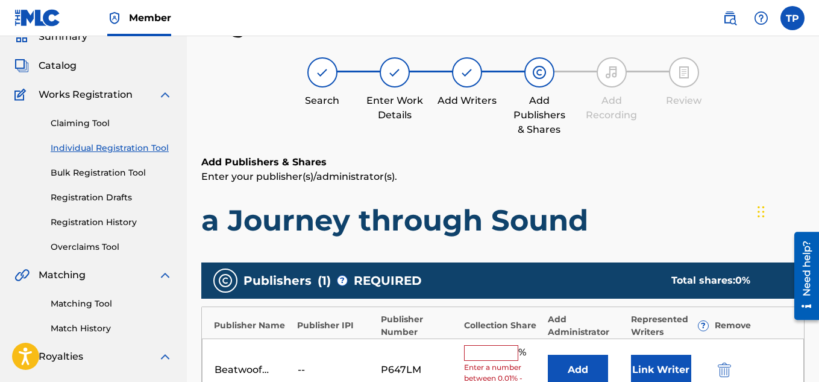
click at [493, 350] on input "text" at bounding box center [491, 353] width 54 height 16
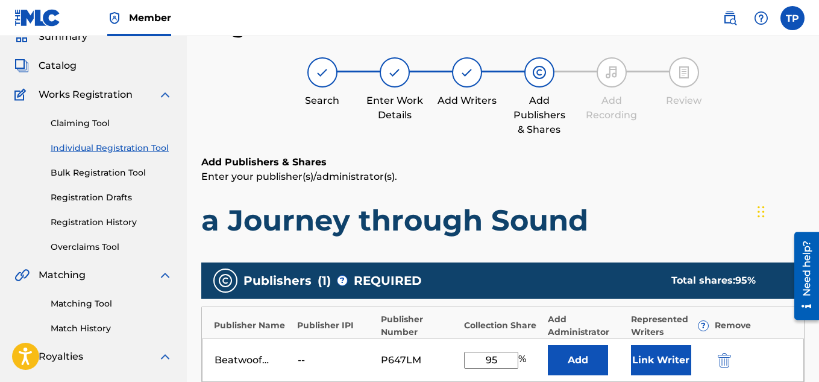
type input "9"
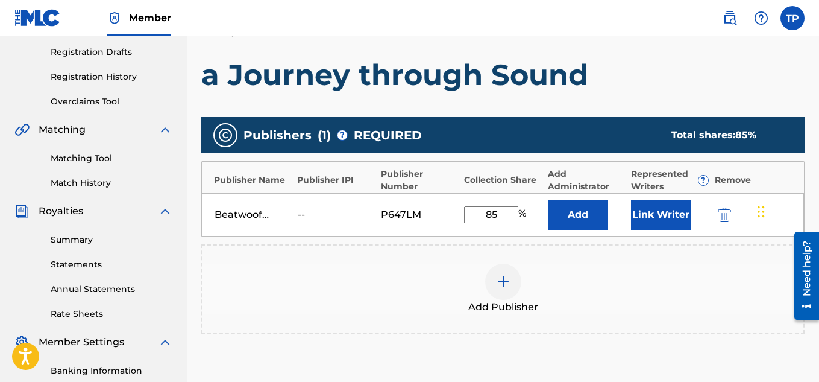
scroll to position [201, 0]
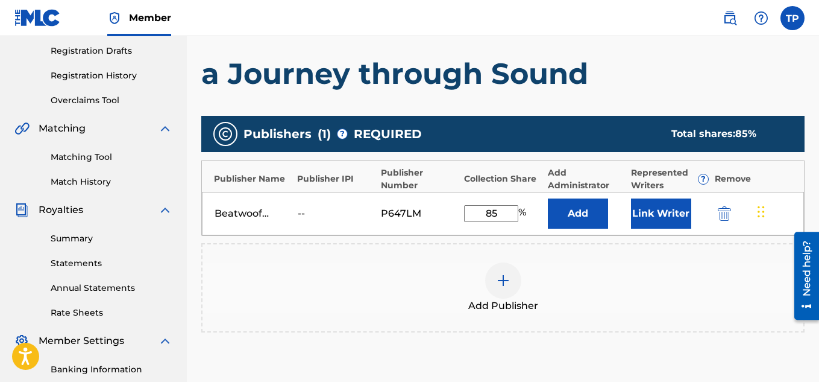
type input "85"
click at [667, 216] on button "Link Writer" at bounding box center [661, 213] width 60 height 30
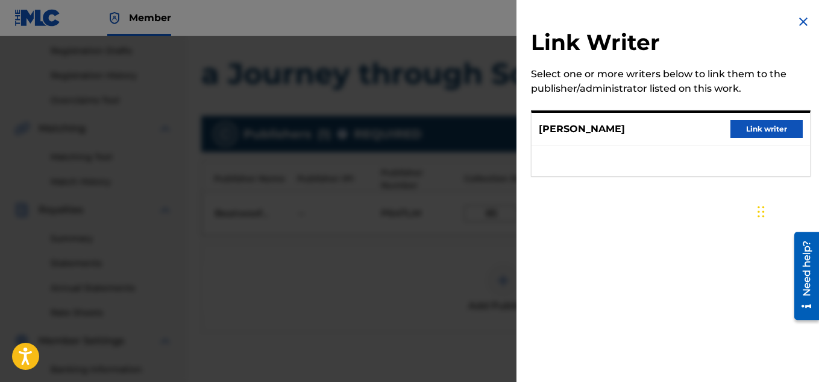
click at [739, 124] on button "Link writer" at bounding box center [767, 129] width 72 height 18
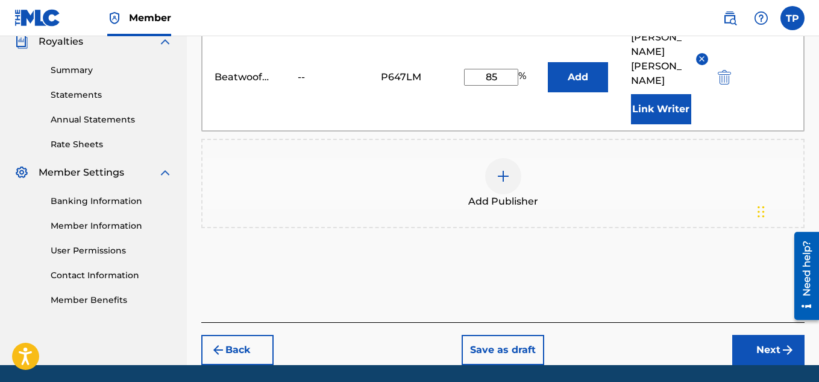
scroll to position [381, 0]
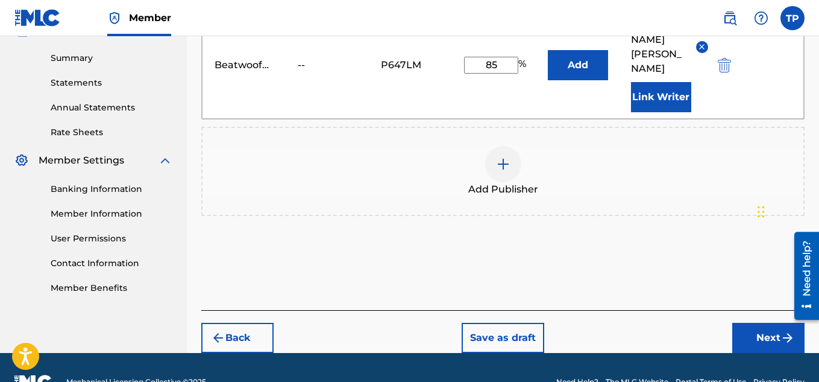
click at [770, 323] on button "Next" at bounding box center [769, 338] width 72 height 30
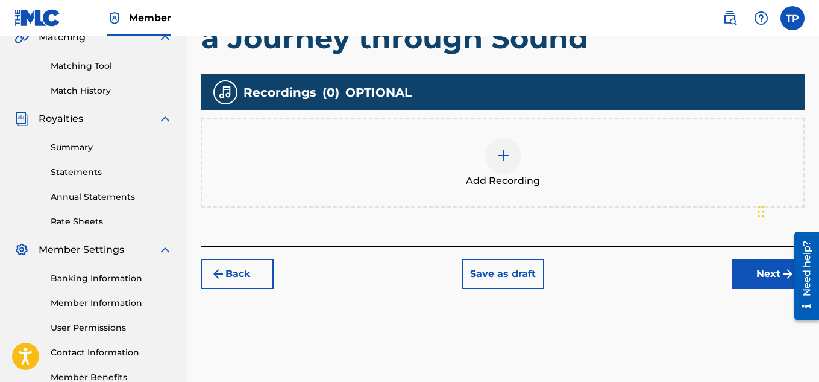
scroll to position [294, 0]
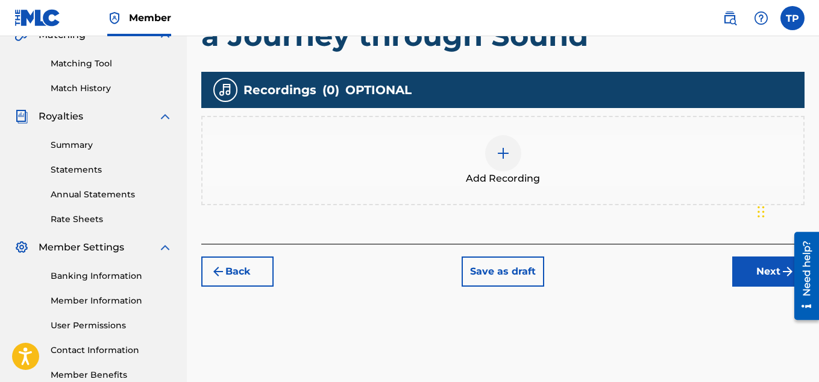
click at [761, 273] on button "Next" at bounding box center [769, 271] width 72 height 30
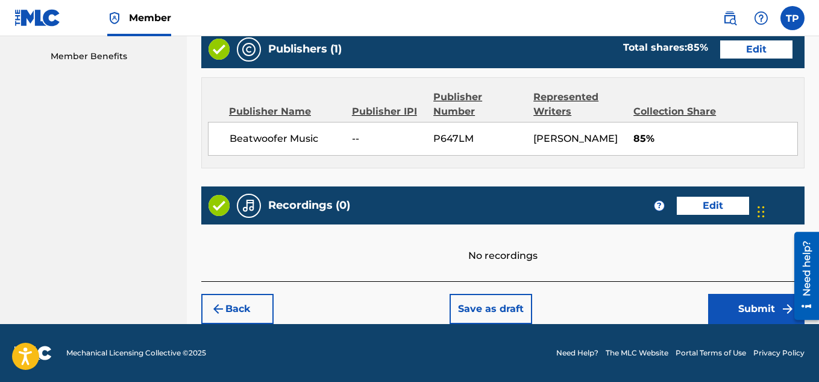
scroll to position [627, 0]
click at [739, 303] on button "Submit" at bounding box center [757, 309] width 96 height 30
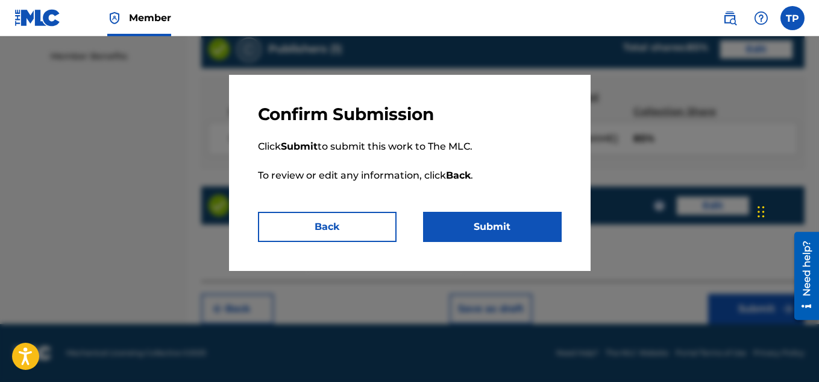
click at [495, 234] on button "Submit" at bounding box center [492, 227] width 139 height 30
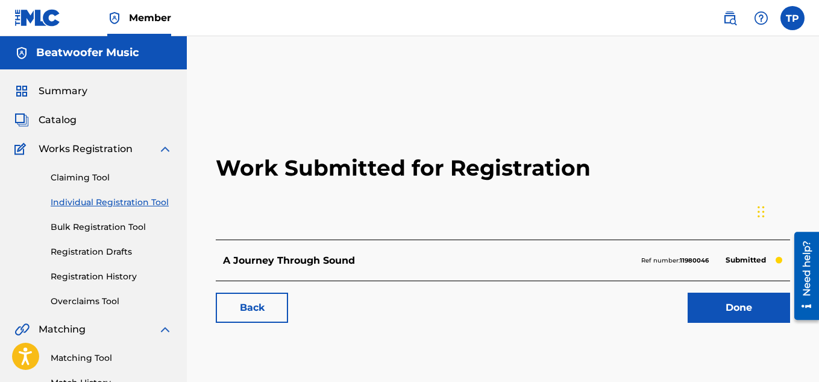
click at [733, 304] on link "Done" at bounding box center [739, 307] width 103 height 30
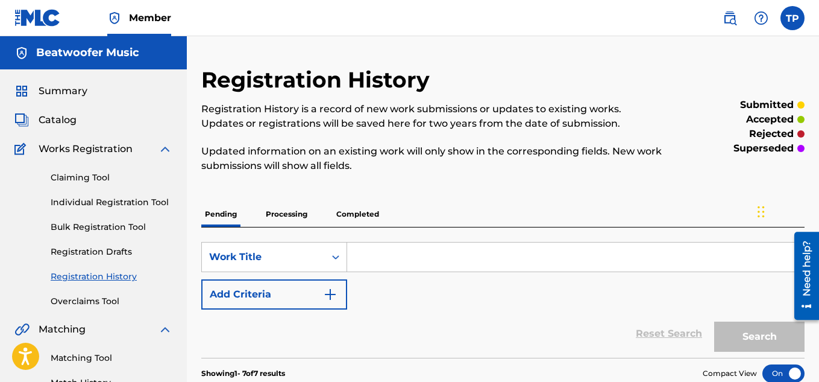
click at [390, 254] on input "Search Form" at bounding box center [575, 256] width 457 height 29
click at [125, 201] on link "Individual Registration Tool" at bounding box center [112, 202] width 122 height 13
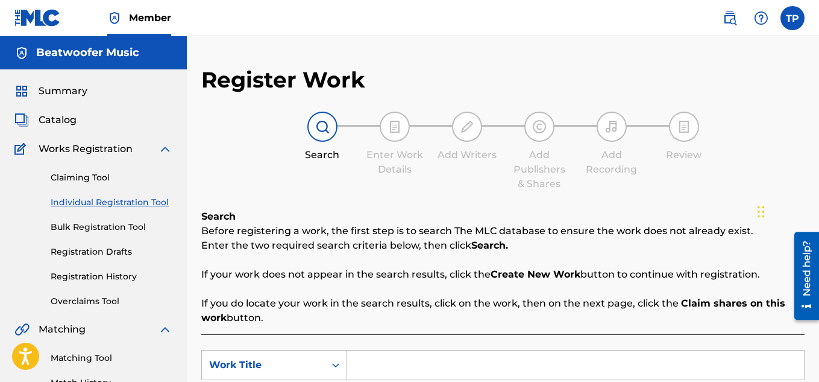
click at [370, 357] on input "Search Form" at bounding box center [575, 364] width 457 height 29
type input "strange Trance"
drag, startPoint x: 818, startPoint y: 88, endPoint x: 823, endPoint y: 133, distance: 44.9
click at [819, 133] on html "Accessibility Screen-Reader Guide, Feedback, and Issue Reporting | New window C…" at bounding box center [409, 191] width 819 height 382
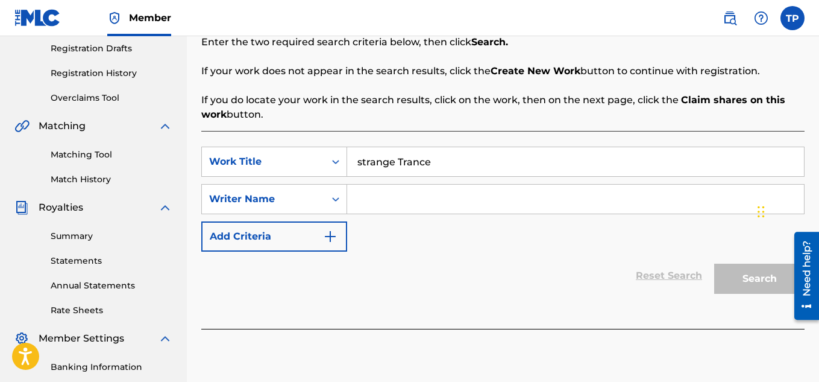
scroll to position [248, 0]
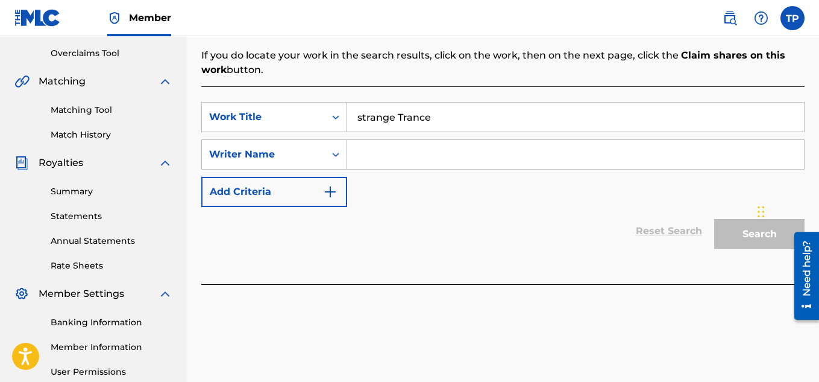
click at [376, 160] on input "Search Form" at bounding box center [575, 154] width 457 height 29
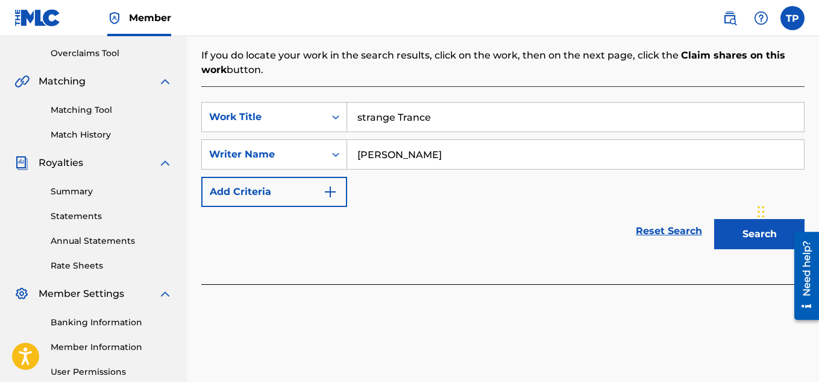
type input "[PERSON_NAME]"
click at [745, 236] on button "Search" at bounding box center [760, 234] width 90 height 30
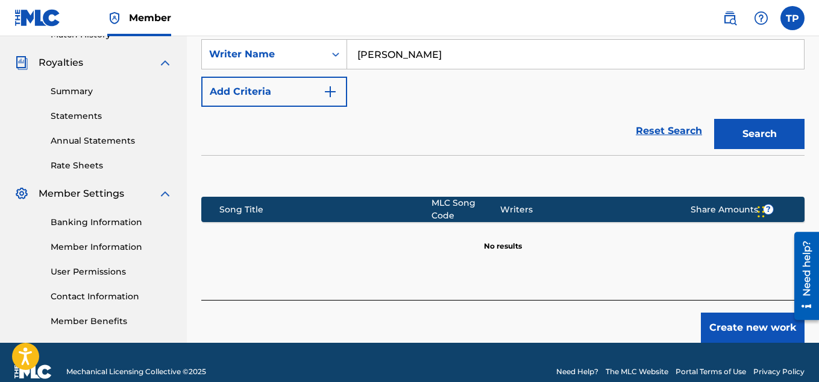
scroll to position [366, 0]
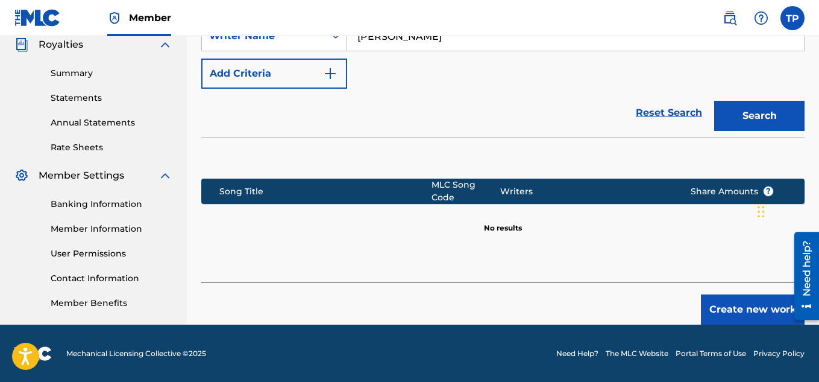
click at [731, 295] on button "Create new work" at bounding box center [753, 309] width 104 height 30
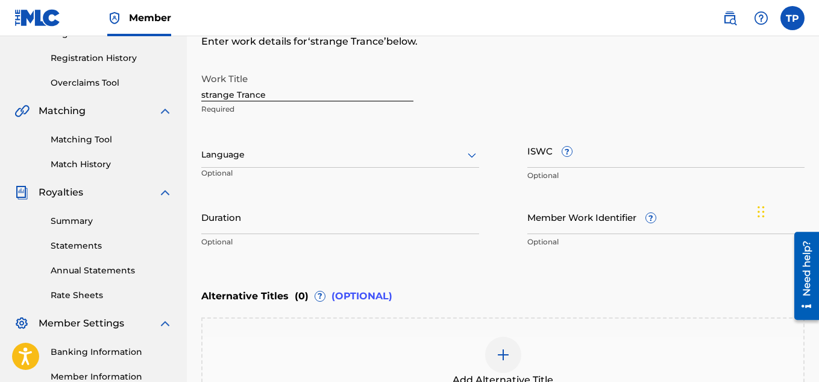
scroll to position [216, 0]
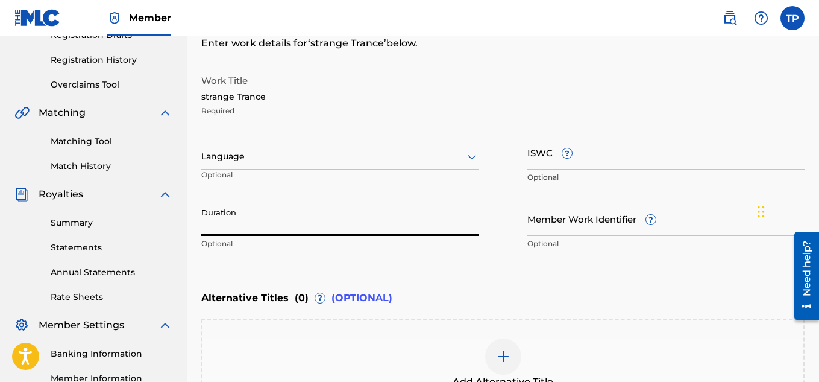
click at [221, 223] on input "Duration" at bounding box center [340, 218] width 278 height 34
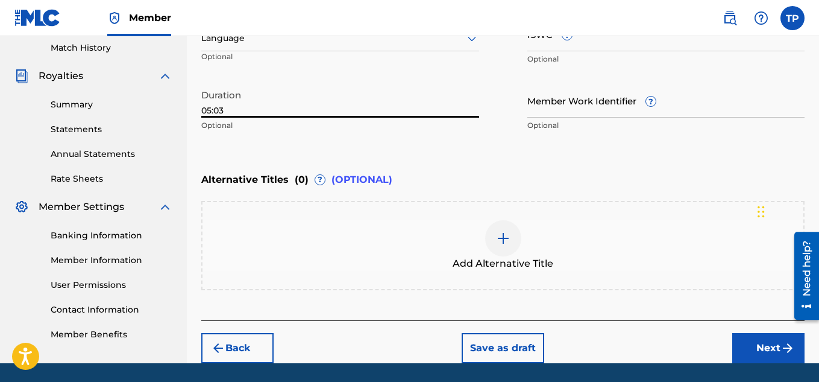
scroll to position [374, 0]
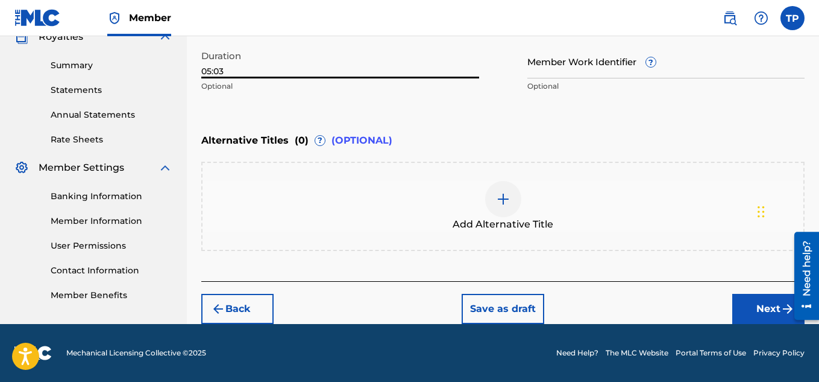
type input "05:03"
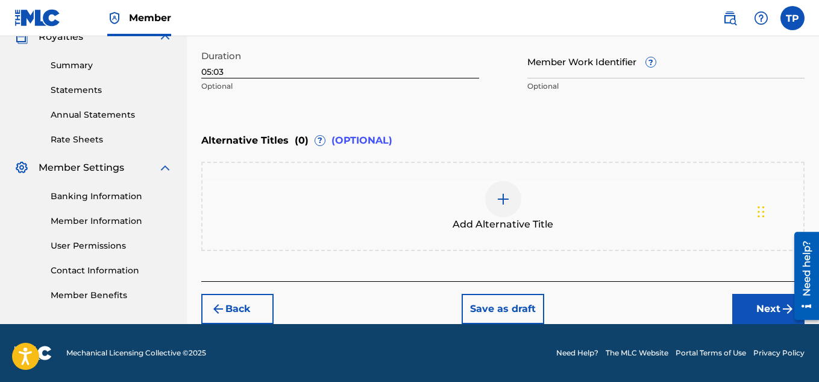
click at [768, 313] on button "Next" at bounding box center [769, 309] width 72 height 30
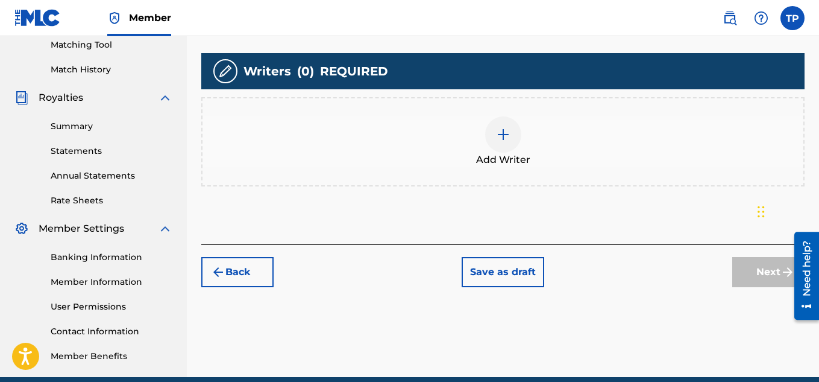
scroll to position [315, 0]
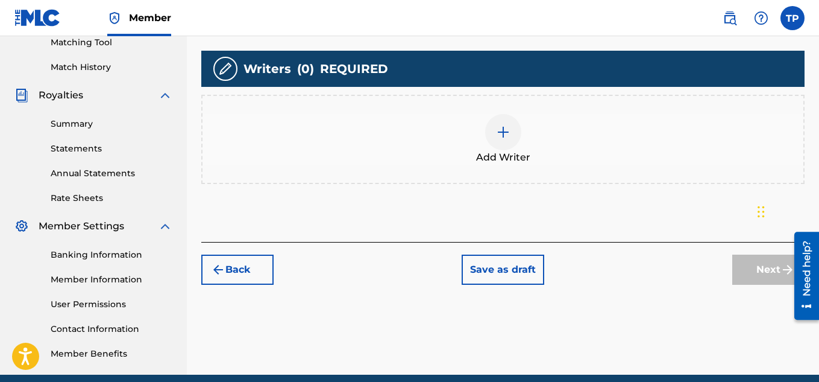
click at [501, 127] on img at bounding box center [503, 132] width 14 height 14
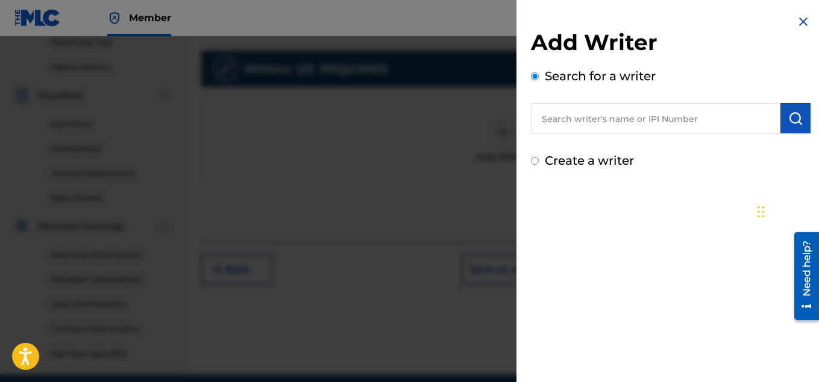
click at [532, 159] on input "Create a writer" at bounding box center [535, 161] width 8 height 8
radio input "false"
radio input "true"
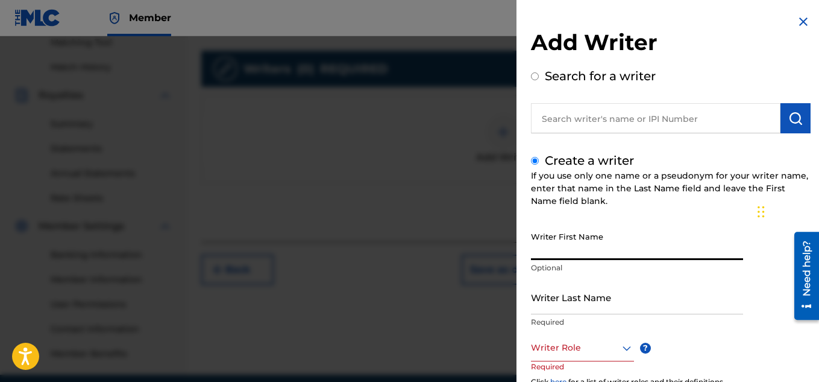
click at [560, 257] on input "Writer First Name" at bounding box center [637, 243] width 212 height 34
type input "[PERSON_NAME]"
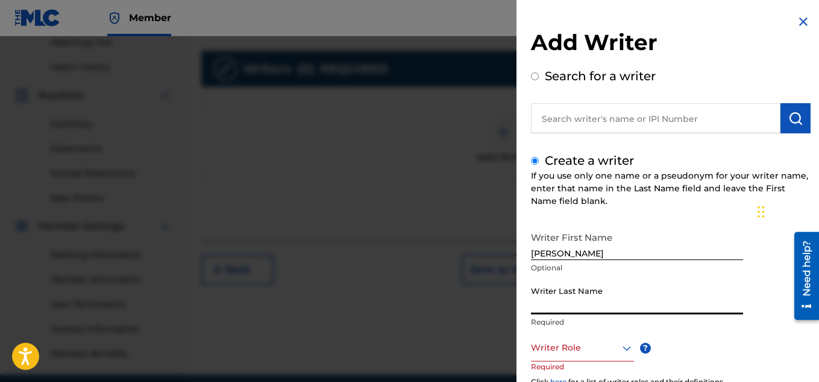
click at [549, 306] on input "Writer Last Name" at bounding box center [637, 297] width 212 height 34
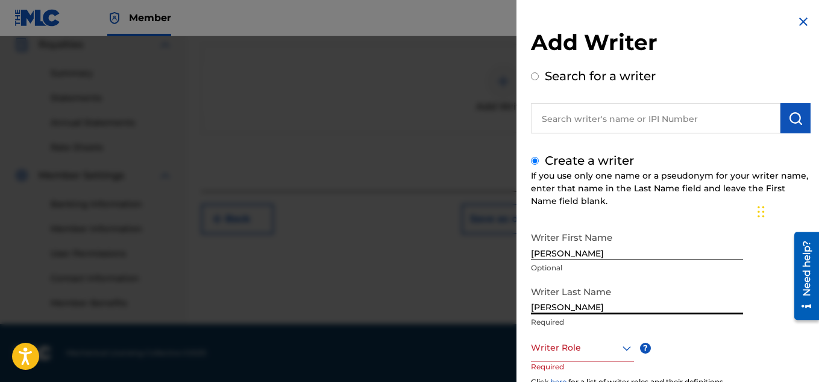
type input "[PERSON_NAME]"
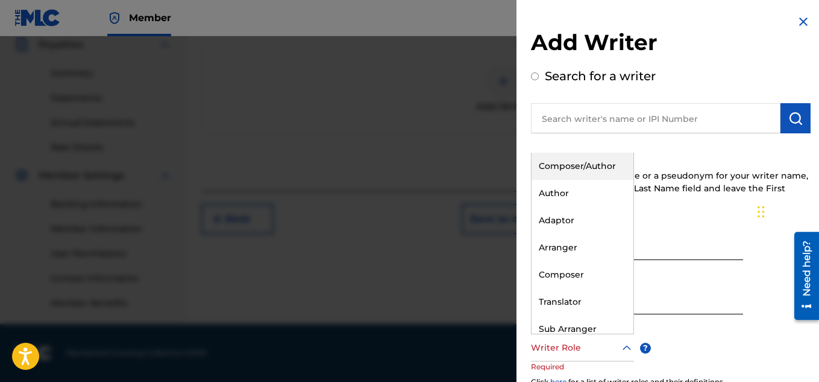
click at [625, 347] on icon at bounding box center [627, 347] width 8 height 5
click at [601, 166] on div "Composer/Author" at bounding box center [583, 166] width 102 height 27
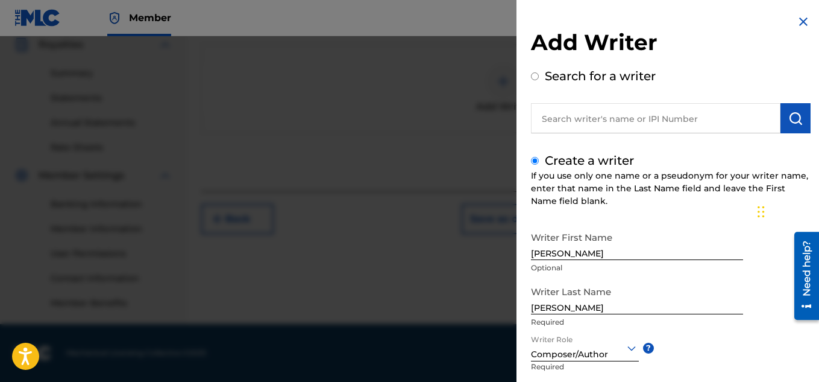
click at [721, 352] on div "Writer First Name [PERSON_NAME] Optional Writer Last Name [PERSON_NAME] Writer …" at bounding box center [671, 358] width 280 height 265
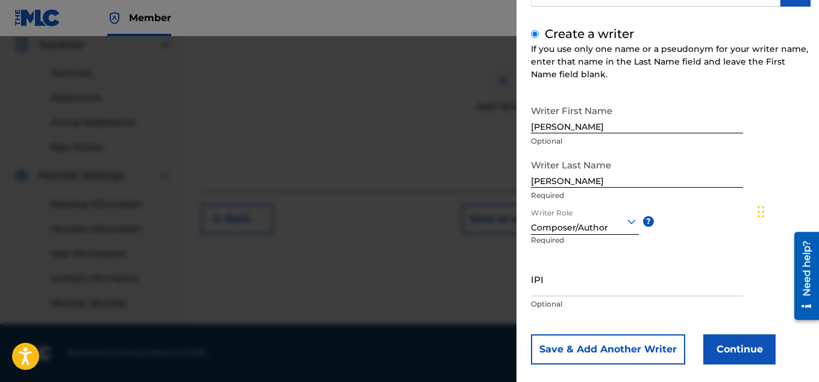
scroll to position [142, 0]
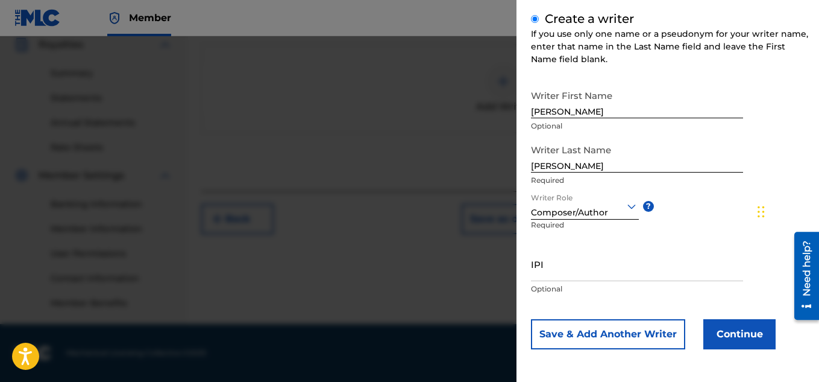
click at [736, 335] on button "Continue" at bounding box center [740, 334] width 72 height 30
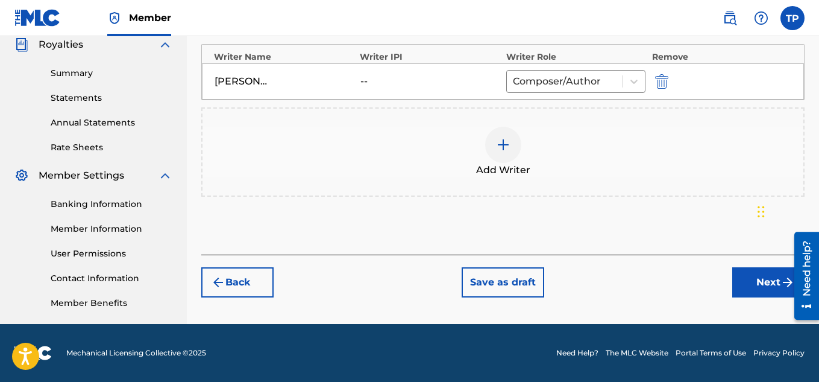
click at [754, 275] on button "Next" at bounding box center [769, 282] width 72 height 30
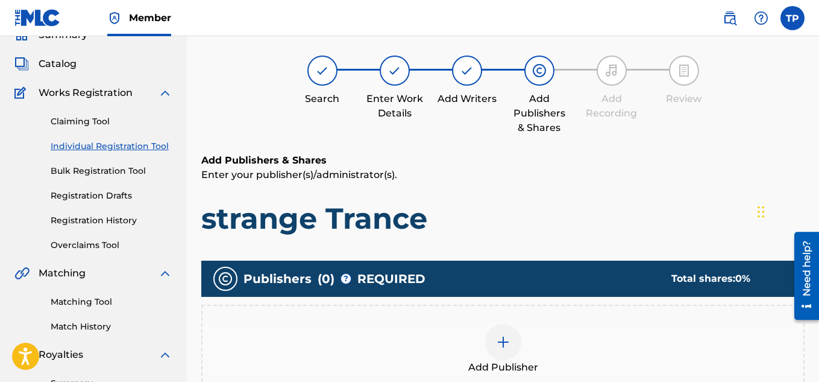
scroll to position [54, 0]
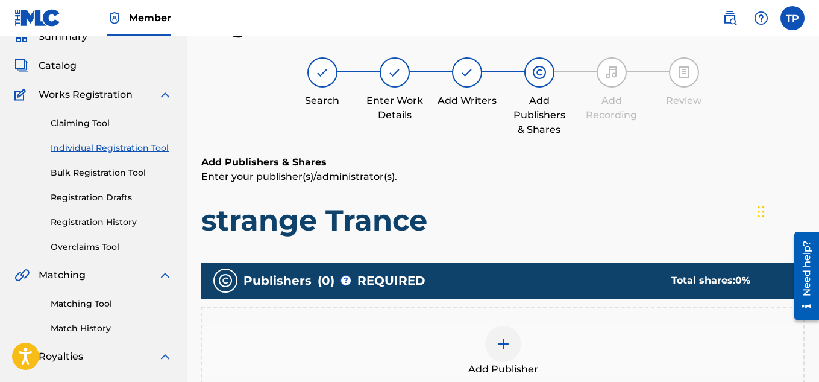
click at [502, 350] on img at bounding box center [503, 343] width 14 height 14
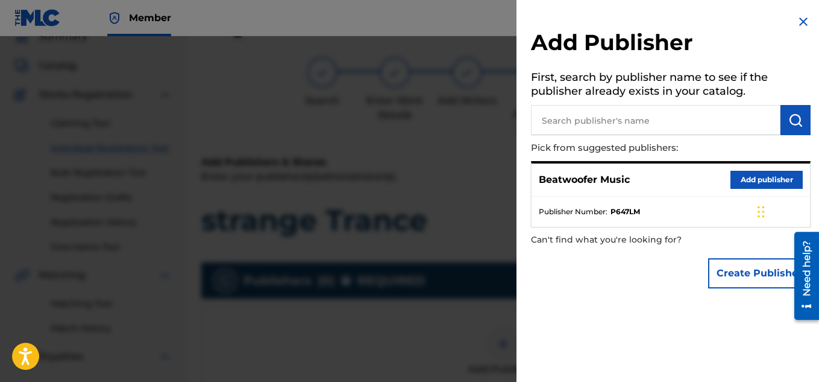
click at [763, 174] on button "Add publisher" at bounding box center [767, 180] width 72 height 18
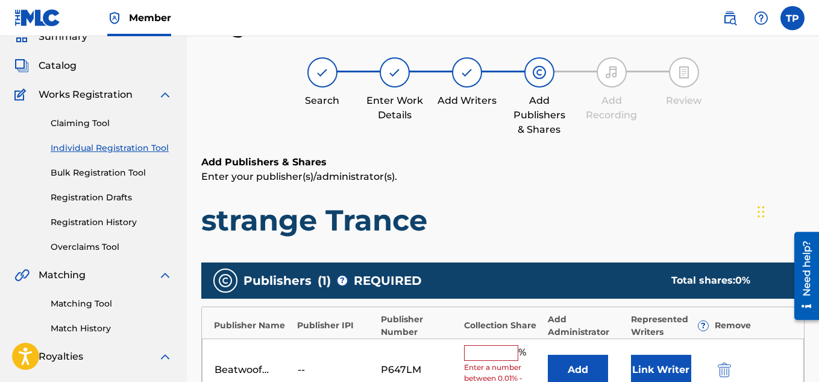
click at [479, 351] on input "text" at bounding box center [491, 353] width 54 height 16
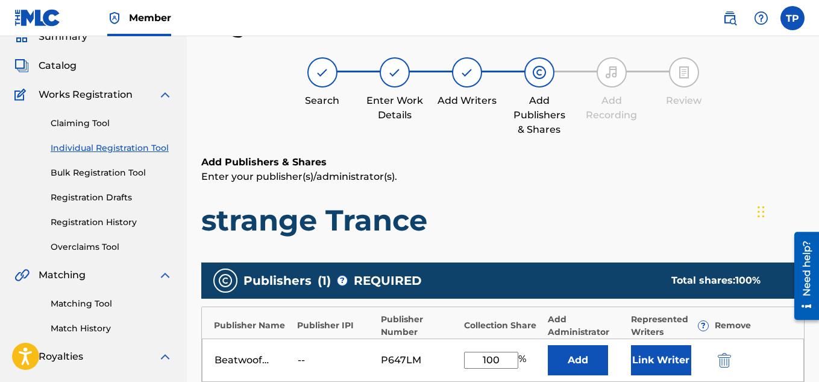
type input "100"
click at [678, 350] on button "Link Writer" at bounding box center [661, 360] width 60 height 30
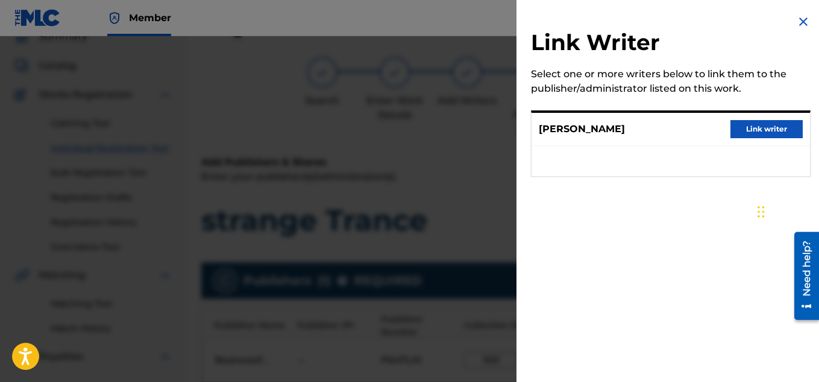
click at [759, 133] on button "Link writer" at bounding box center [767, 129] width 72 height 18
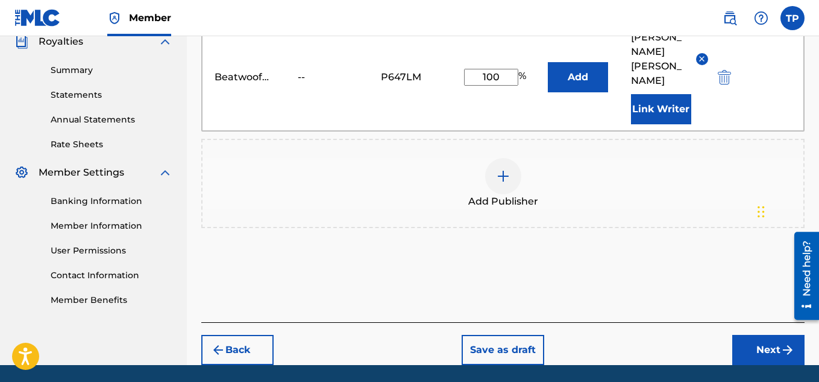
scroll to position [381, 0]
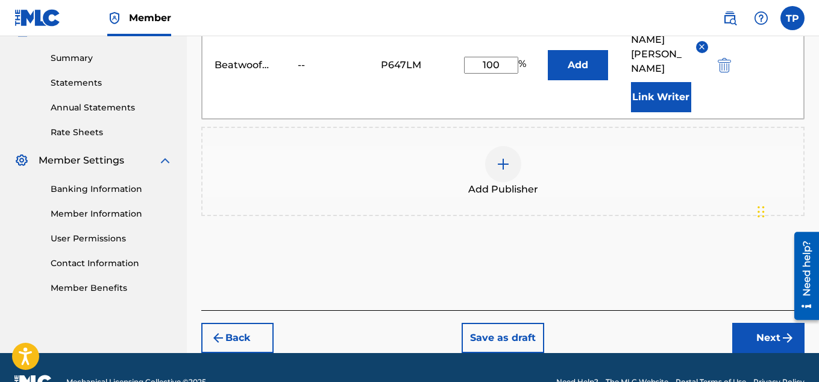
click at [776, 323] on button "Next" at bounding box center [769, 338] width 72 height 30
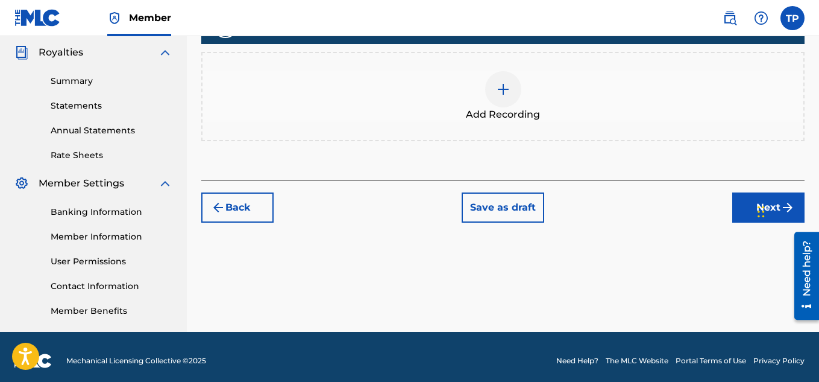
scroll to position [366, 0]
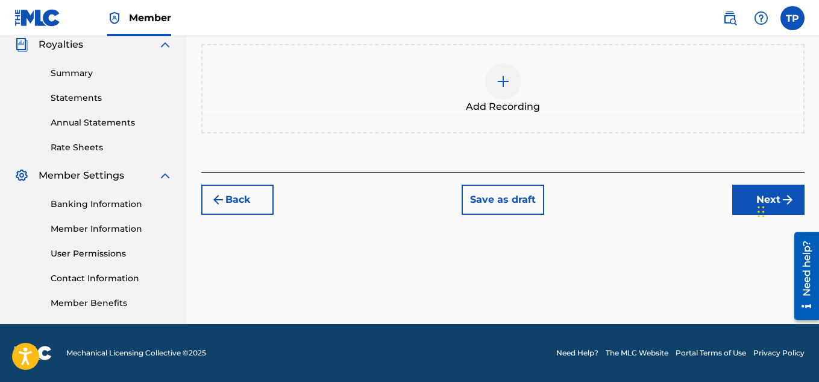
click at [751, 197] on button "Next" at bounding box center [769, 200] width 72 height 30
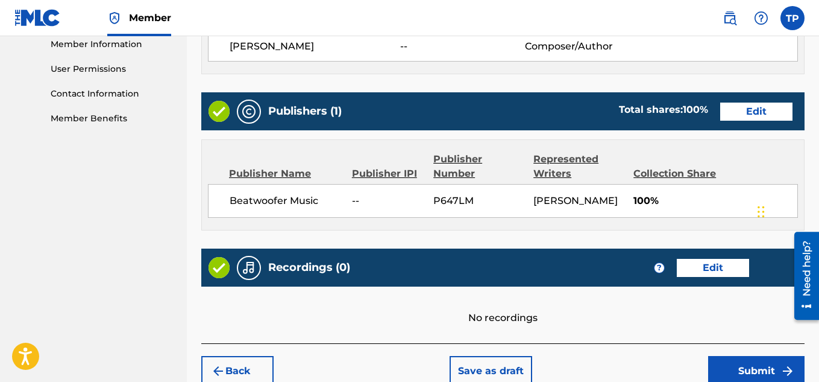
scroll to position [627, 0]
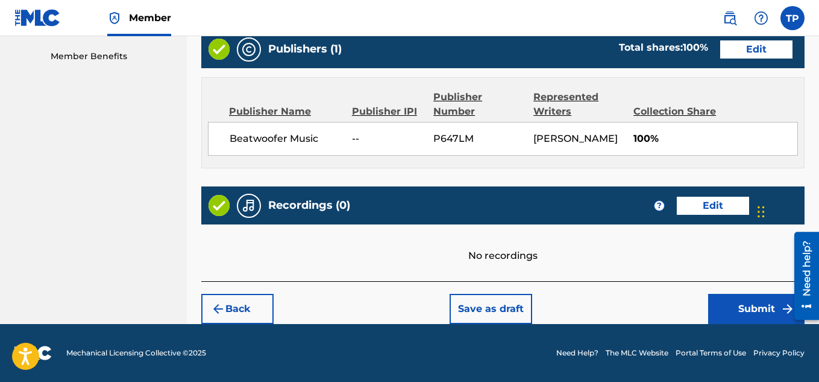
click at [750, 300] on button "Submit" at bounding box center [757, 309] width 96 height 30
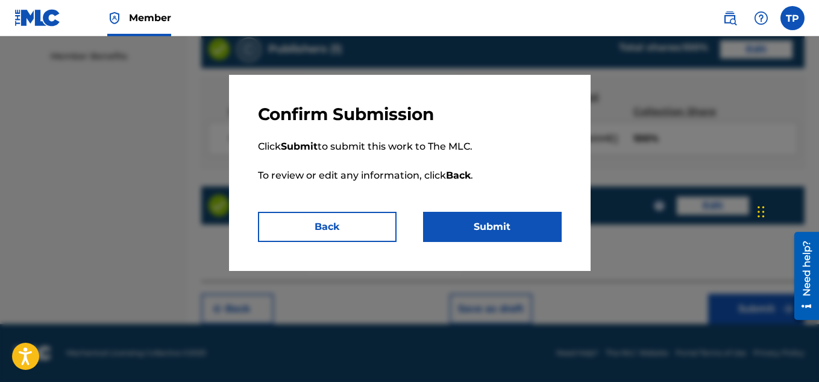
click at [520, 232] on button "Submit" at bounding box center [492, 227] width 139 height 30
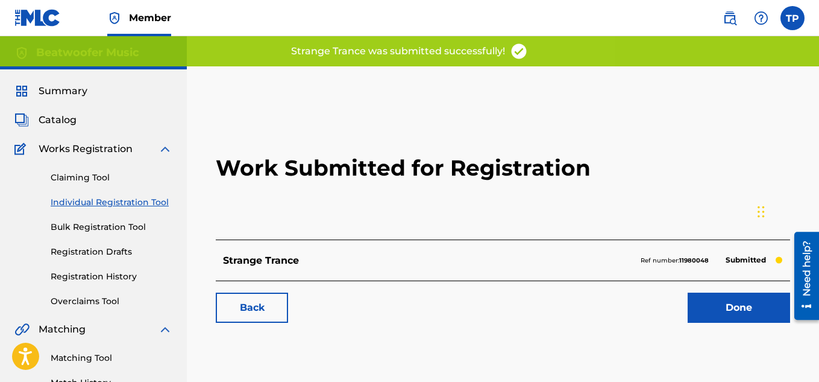
click at [122, 205] on link "Individual Registration Tool" at bounding box center [112, 202] width 122 height 13
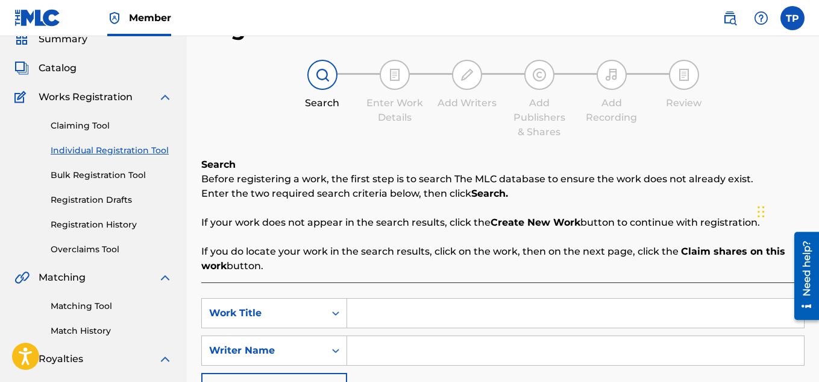
scroll to position [110, 0]
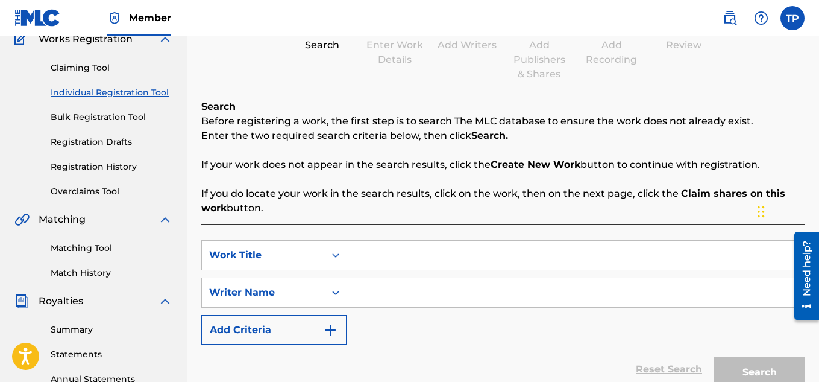
click at [383, 248] on input "Search Form" at bounding box center [575, 255] width 457 height 29
type input "Lets just do it"
click at [385, 294] on input "Search Form" at bounding box center [575, 292] width 457 height 29
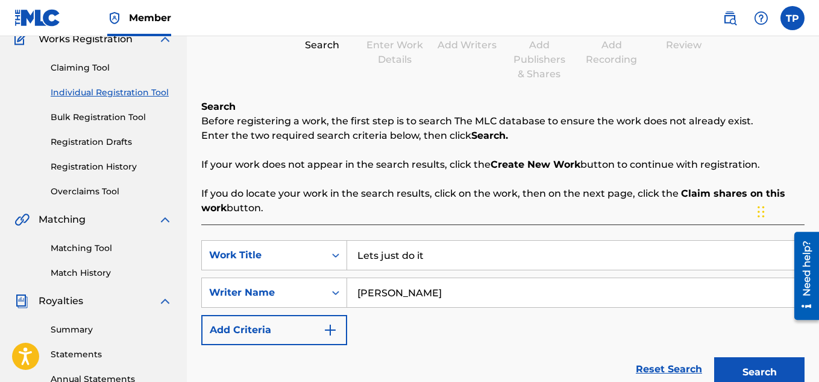
type input "[PERSON_NAME]"
click at [766, 367] on button "Search" at bounding box center [760, 372] width 90 height 30
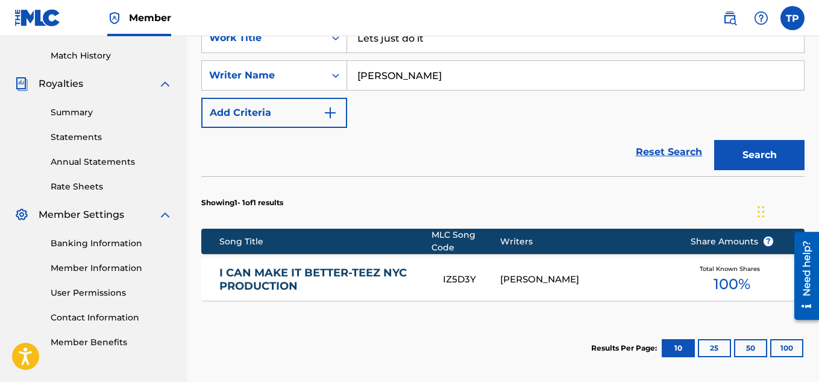
scroll to position [327, 0]
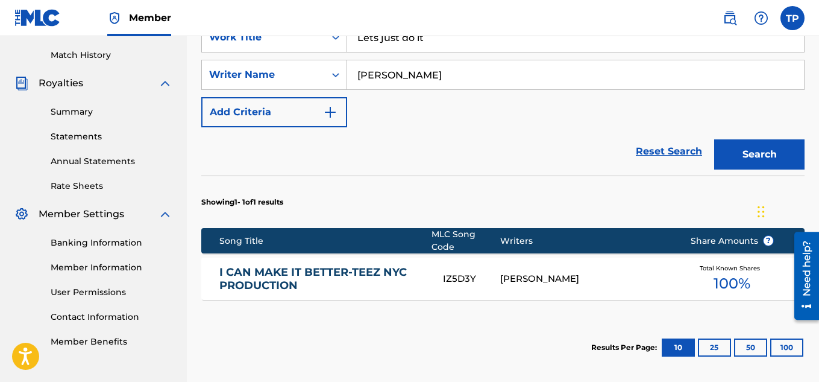
click at [763, 164] on button "Search" at bounding box center [760, 154] width 90 height 30
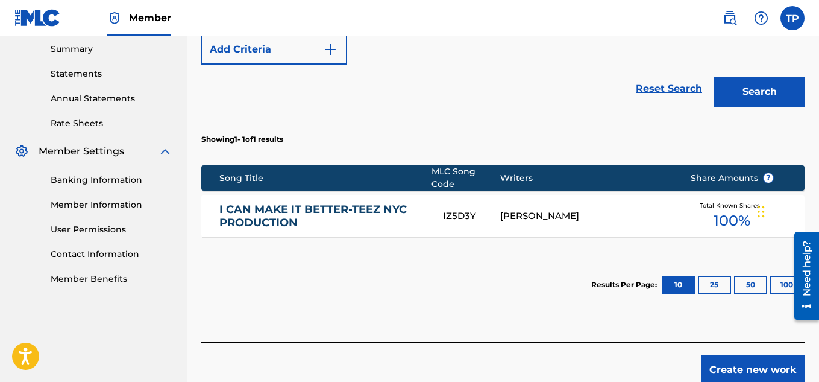
scroll to position [444, 0]
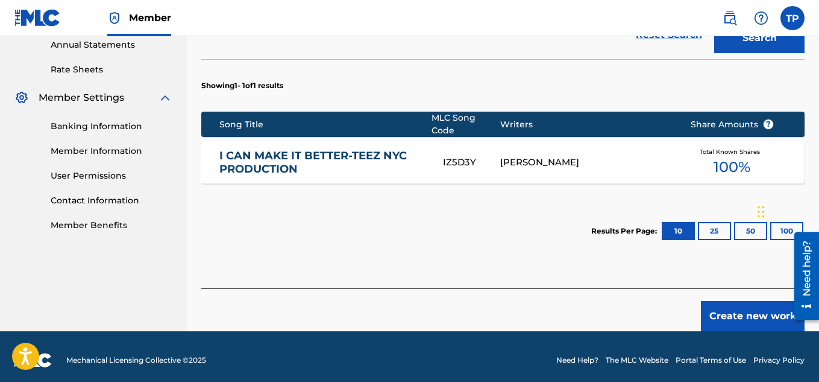
click at [756, 304] on button "Create new work" at bounding box center [753, 316] width 104 height 30
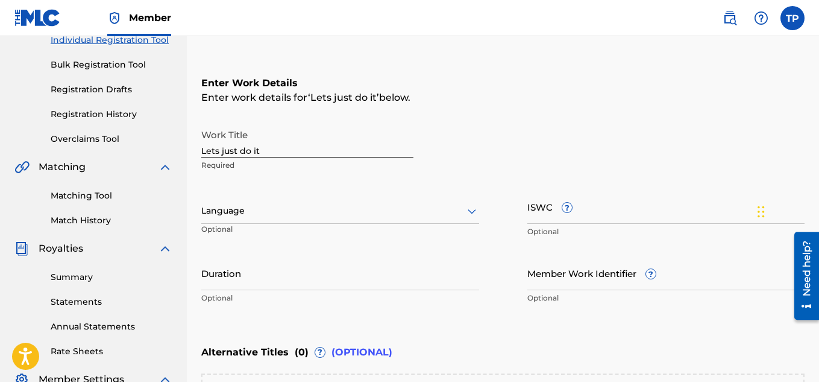
scroll to position [164, 0]
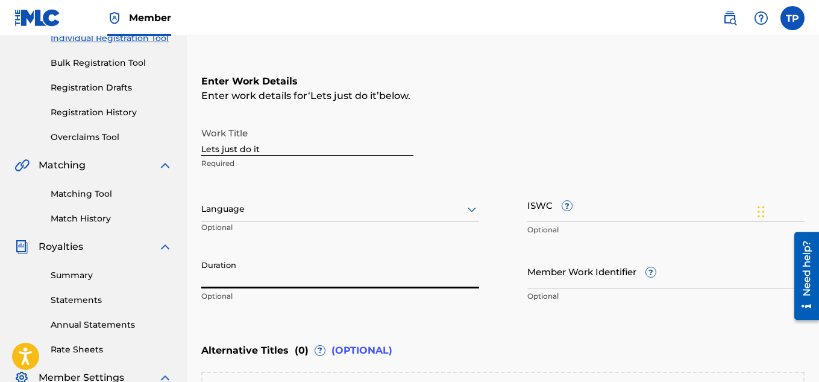
click at [268, 271] on input "Duration" at bounding box center [340, 271] width 278 height 34
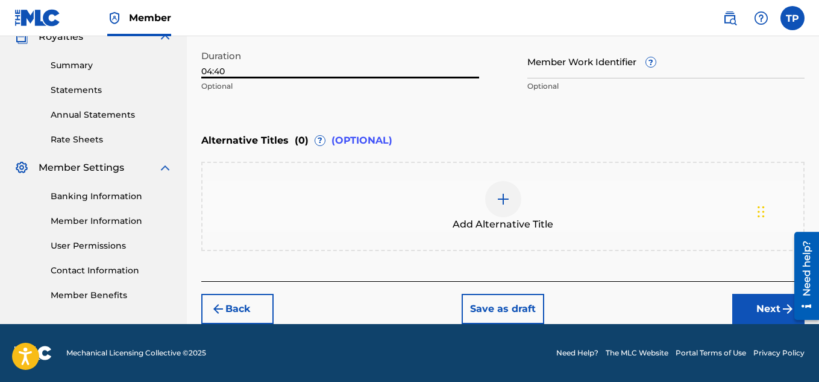
type input "04:40"
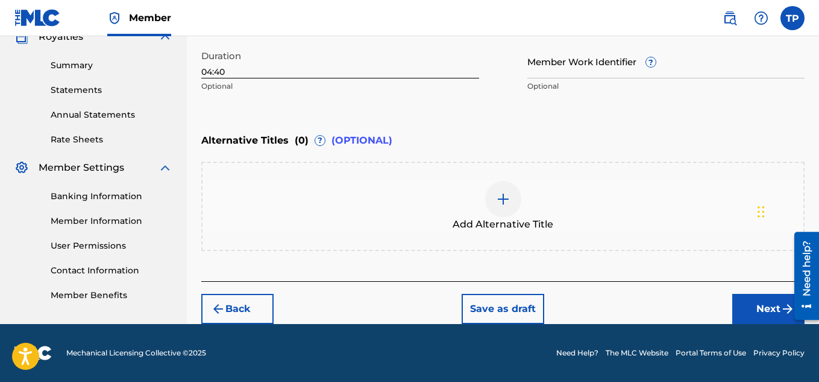
click at [766, 311] on button "Next" at bounding box center [769, 309] width 72 height 30
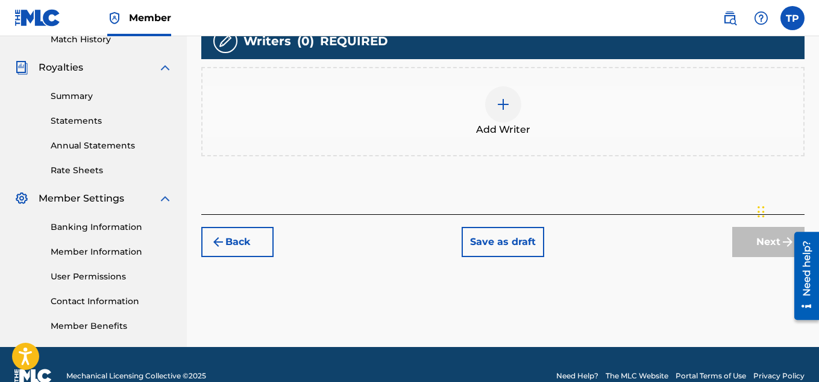
scroll to position [345, 0]
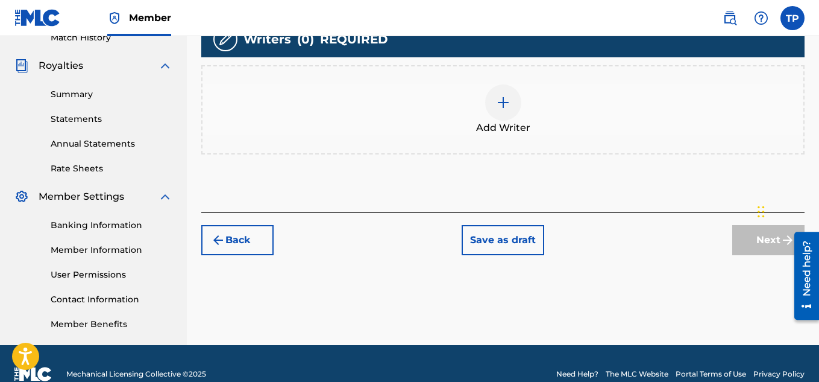
click at [511, 109] on div at bounding box center [503, 102] width 36 height 36
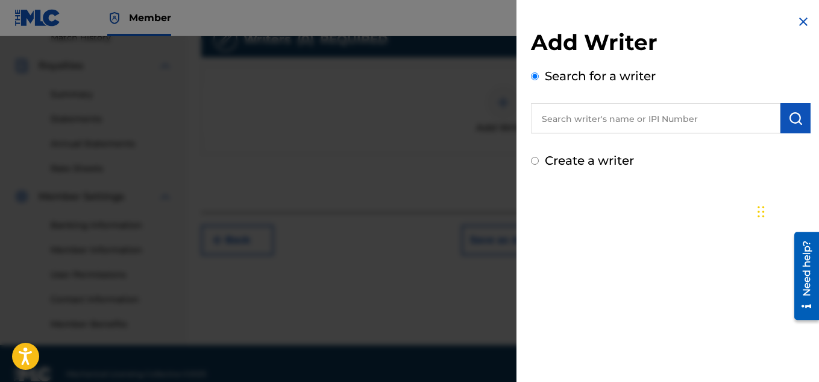
click at [535, 159] on input "Create a writer" at bounding box center [535, 161] width 8 height 8
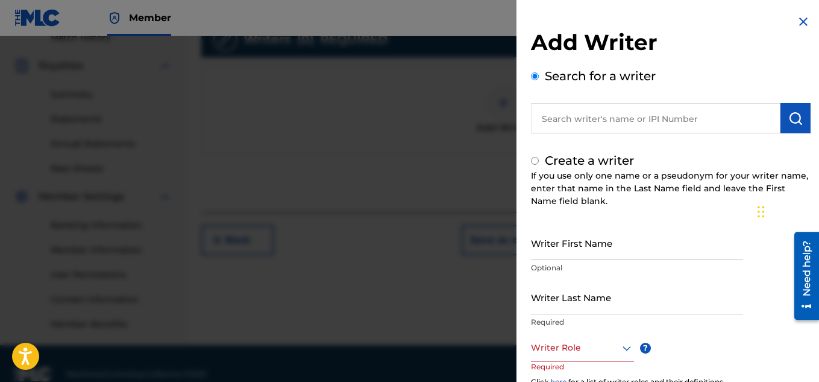
radio input "false"
radio input "true"
click at [537, 247] on input "Writer First Name" at bounding box center [637, 243] width 212 height 34
type input "[PERSON_NAME]"
click at [566, 305] on input "Writer Last Name" at bounding box center [637, 297] width 212 height 34
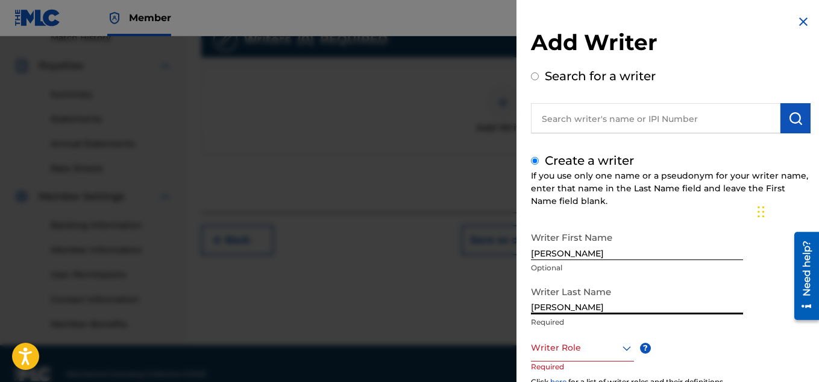
scroll to position [366, 0]
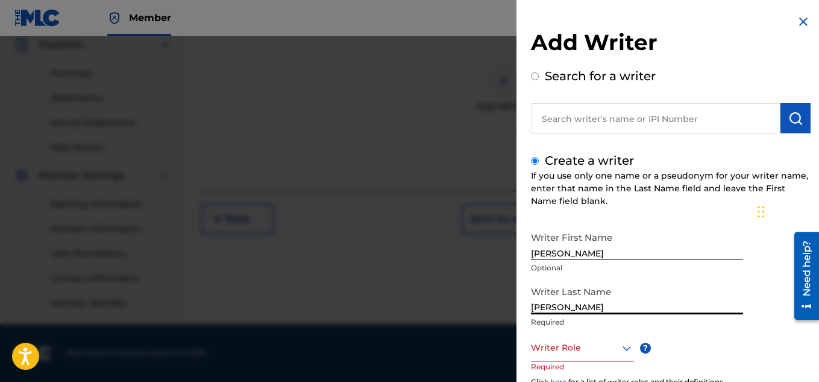
drag, startPoint x: 821, startPoint y: 194, endPoint x: 30, endPoint y: 37, distance: 807.1
type input "[PERSON_NAME]"
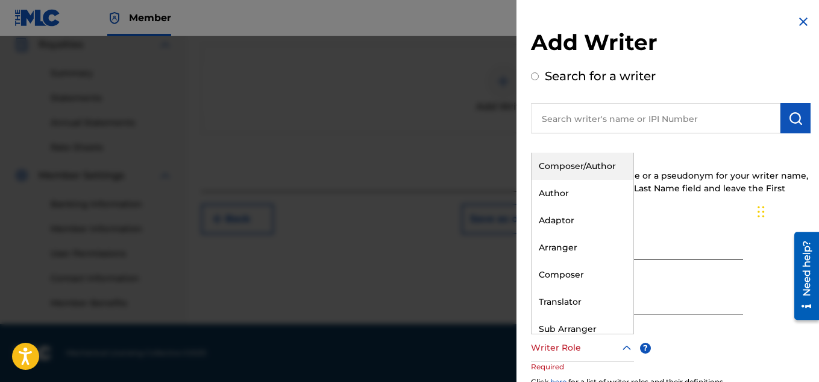
click at [628, 341] on div at bounding box center [627, 348] width 14 height 14
click at [603, 169] on div "Composer/Author" at bounding box center [583, 166] width 102 height 27
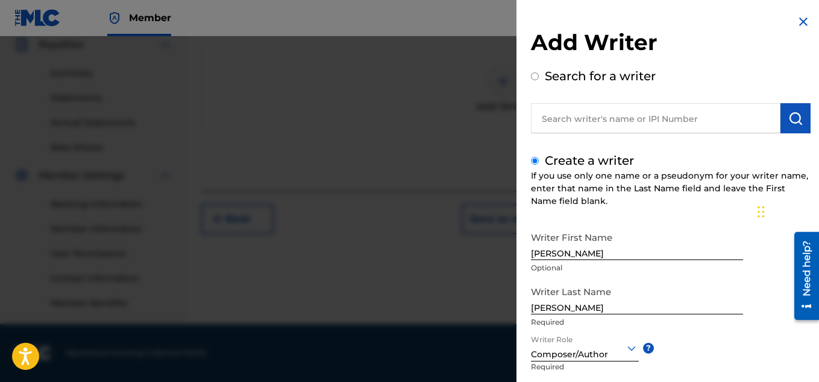
click at [729, 364] on div "Writer First Name [PERSON_NAME] Optional Writer Last Name [PERSON_NAME] Writer …" at bounding box center [671, 358] width 280 height 265
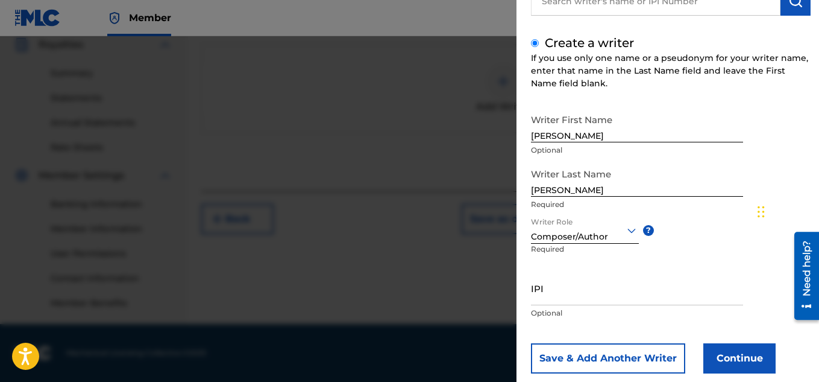
scroll to position [142, 0]
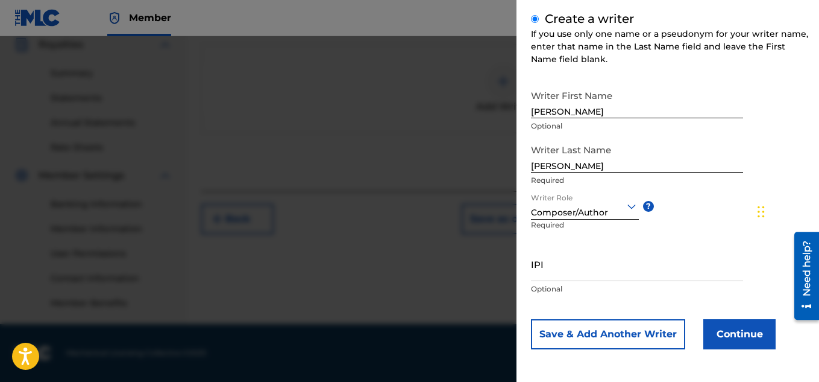
click at [740, 332] on button "Continue" at bounding box center [740, 334] width 72 height 30
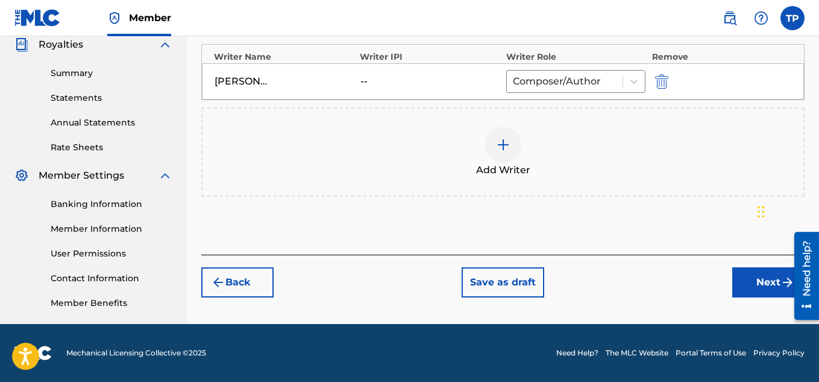
click at [493, 146] on div at bounding box center [503, 145] width 36 height 36
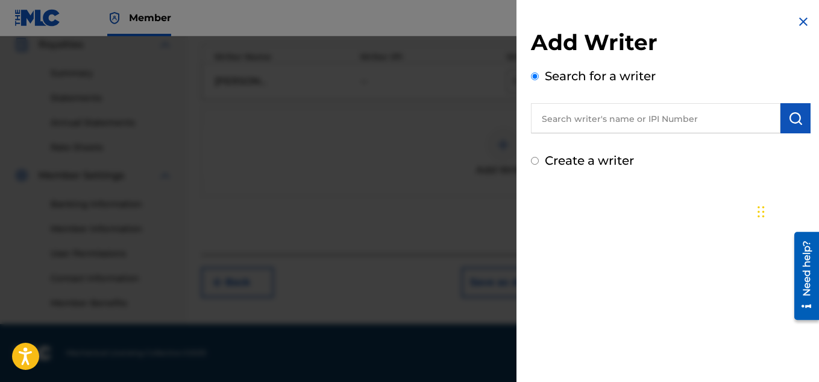
click at [535, 160] on input "Create a writer" at bounding box center [535, 161] width 8 height 8
radio input "false"
radio input "true"
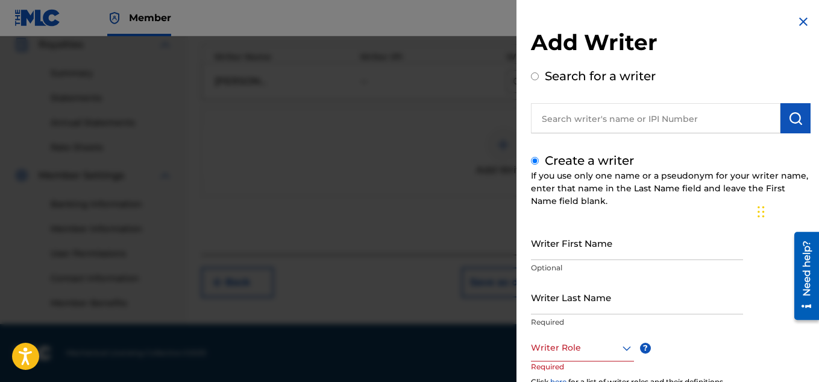
click at [798, 25] on img at bounding box center [804, 21] width 14 height 14
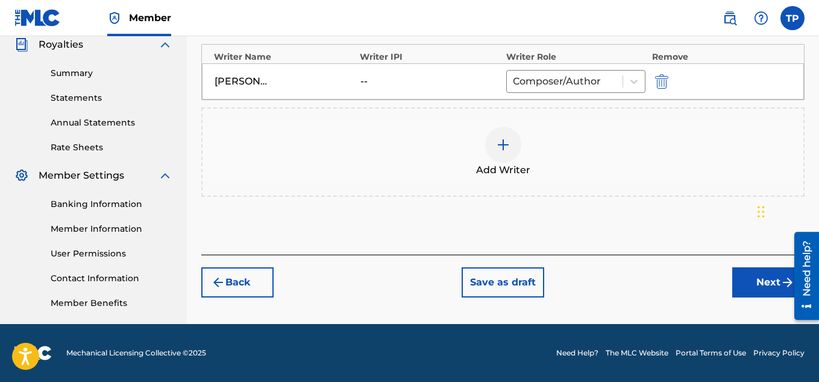
click at [763, 282] on button "Next" at bounding box center [769, 282] width 72 height 30
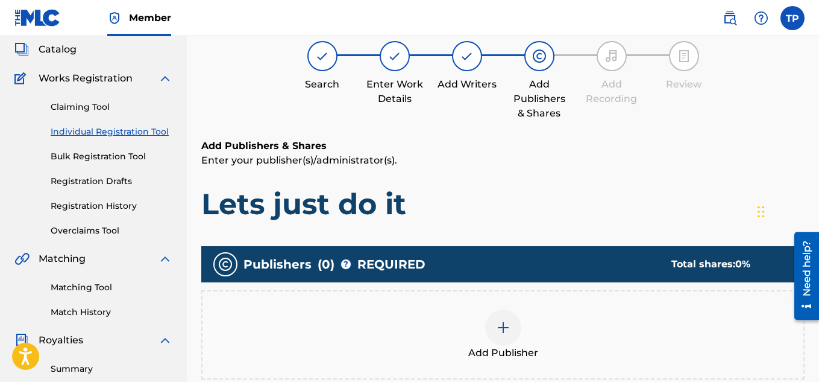
scroll to position [54, 0]
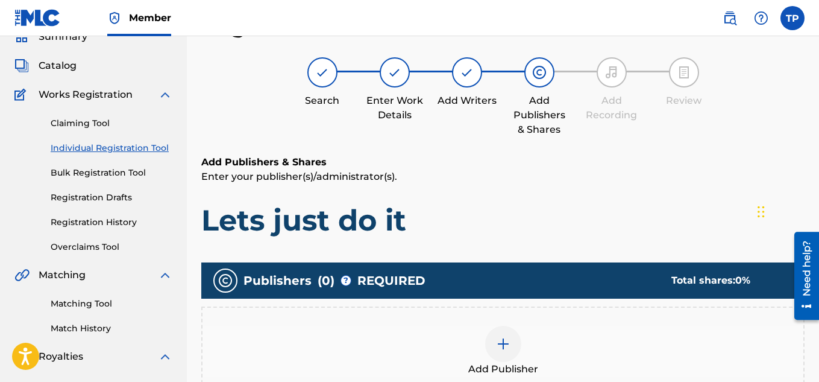
click at [502, 353] on div at bounding box center [503, 344] width 36 height 36
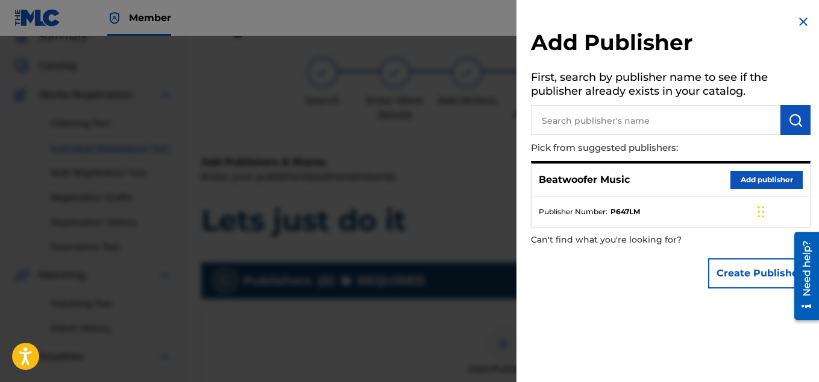
click at [757, 176] on button "Add publisher" at bounding box center [767, 180] width 72 height 18
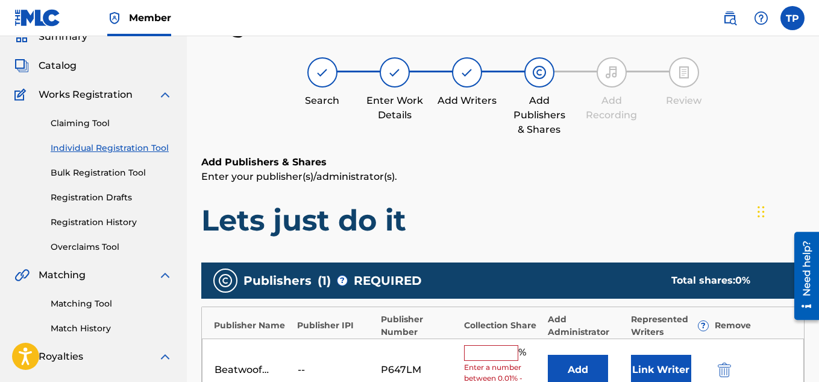
click at [480, 353] on input "text" at bounding box center [491, 353] width 54 height 16
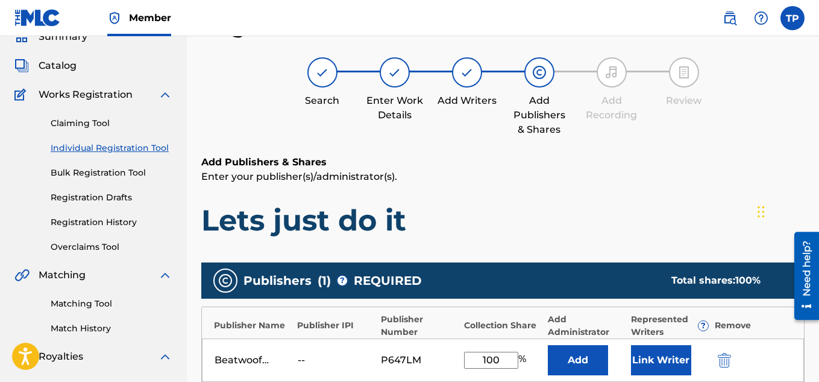
type input "100"
click at [655, 360] on button "Link Writer" at bounding box center [661, 360] width 60 height 30
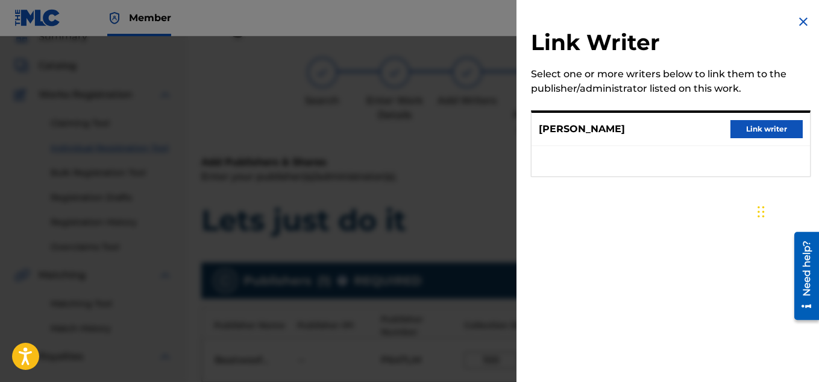
click at [774, 131] on button "Link writer" at bounding box center [767, 129] width 72 height 18
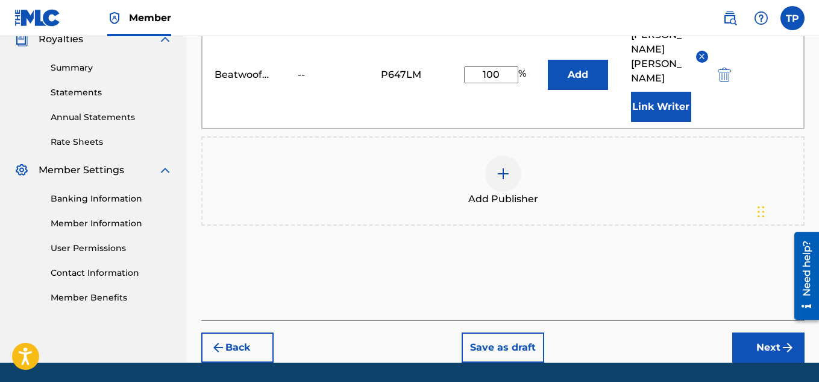
scroll to position [381, 0]
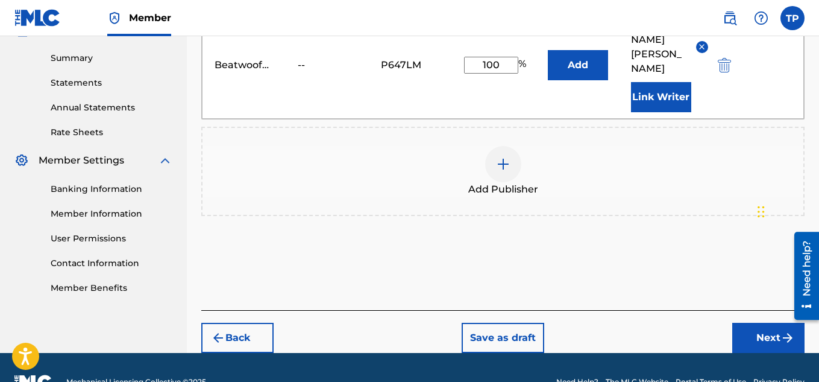
click at [754, 323] on button "Next" at bounding box center [769, 338] width 72 height 30
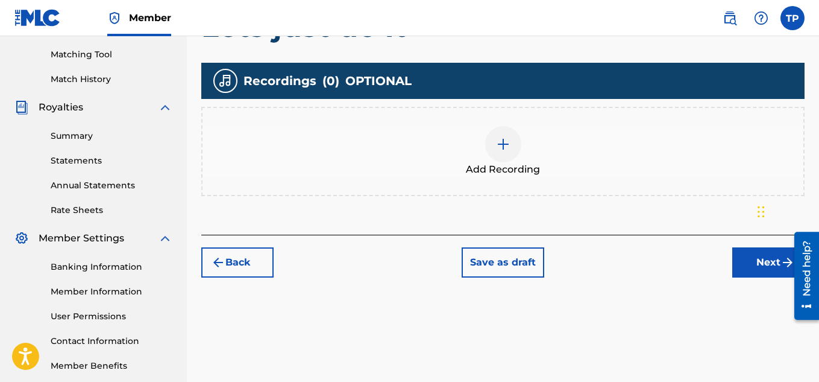
scroll to position [315, 0]
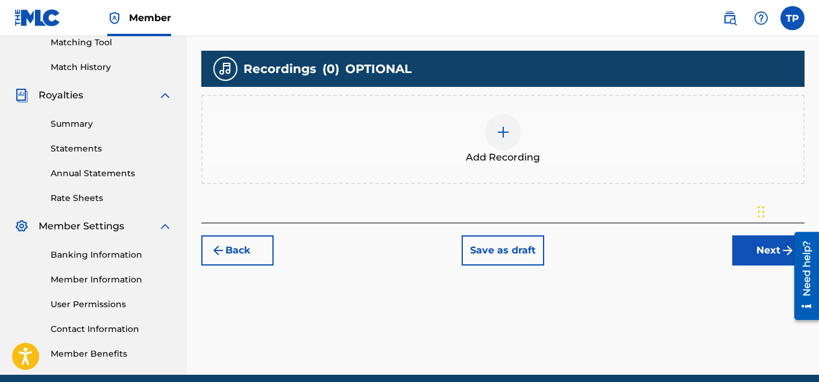
click at [756, 256] on button "Next" at bounding box center [769, 250] width 72 height 30
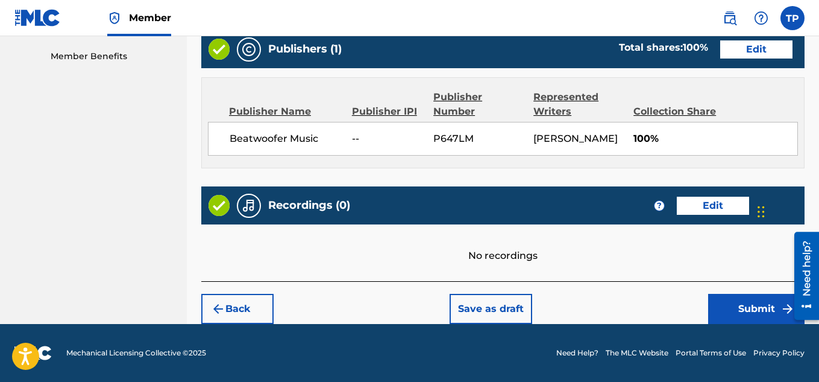
scroll to position [627, 0]
click at [750, 298] on button "Submit" at bounding box center [757, 309] width 96 height 30
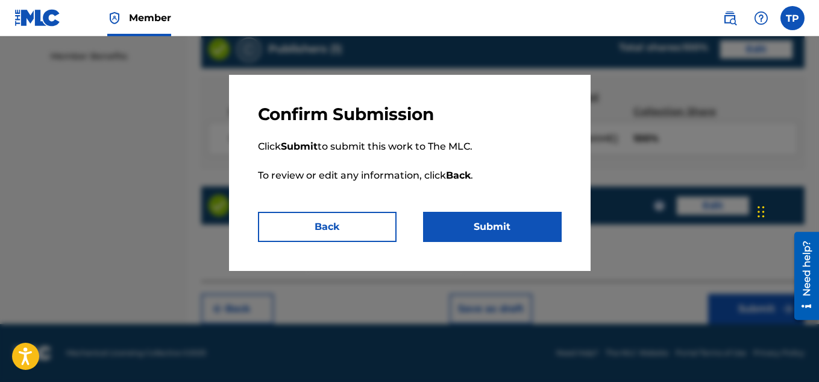
click at [534, 227] on button "Submit" at bounding box center [492, 227] width 139 height 30
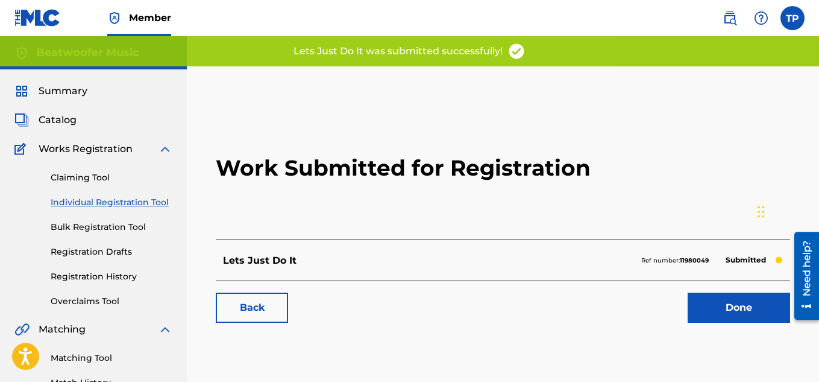
click at [708, 308] on link "Done" at bounding box center [739, 307] width 103 height 30
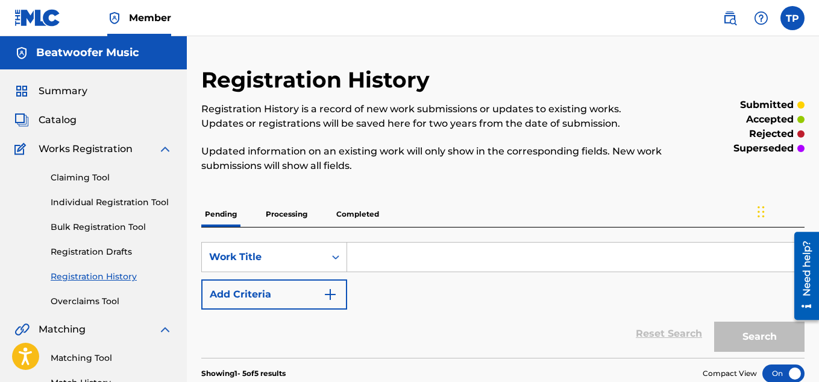
click at [397, 253] on input "Search Form" at bounding box center [575, 256] width 457 height 29
click at [122, 200] on link "Individual Registration Tool" at bounding box center [112, 202] width 122 height 13
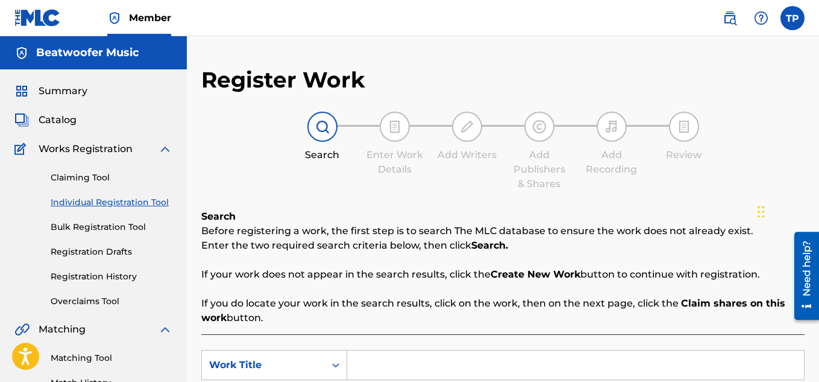
click at [400, 371] on input "Search Form" at bounding box center [575, 364] width 457 height 29
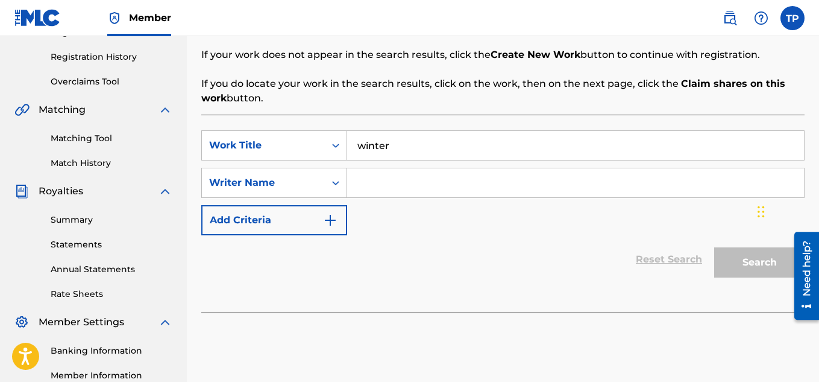
scroll to position [221, 0]
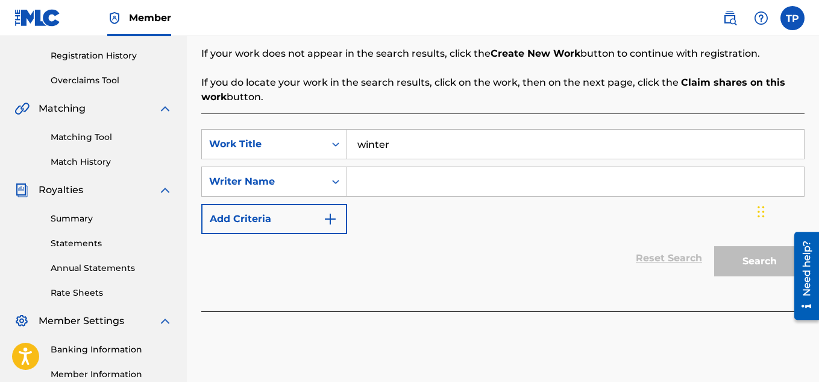
type input "winter"
click at [368, 189] on input "Search Form" at bounding box center [575, 181] width 457 height 29
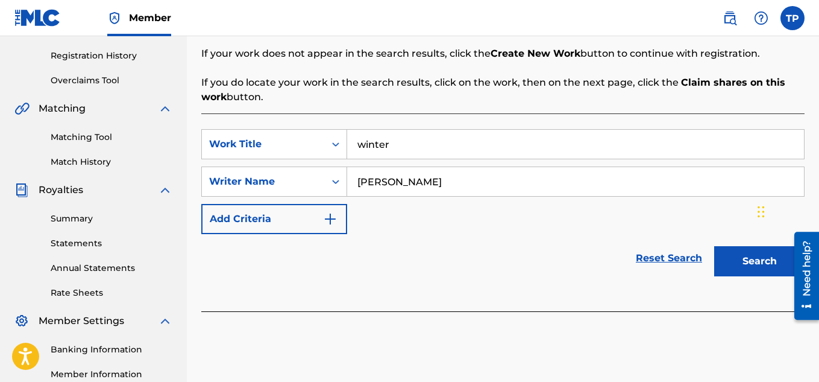
type input "[PERSON_NAME]"
click at [726, 260] on button "Search" at bounding box center [760, 261] width 90 height 30
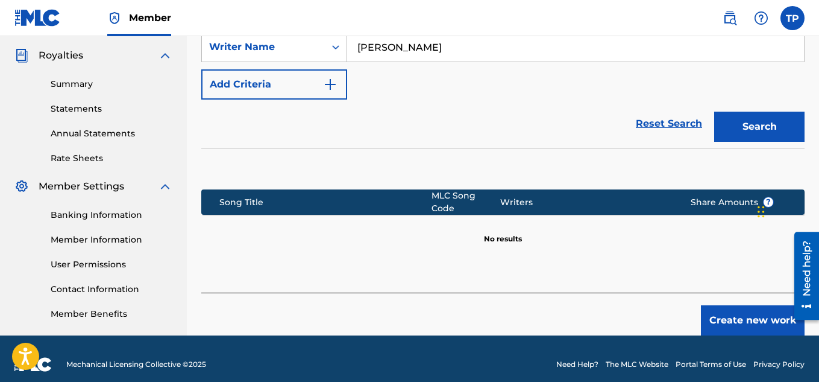
scroll to position [366, 0]
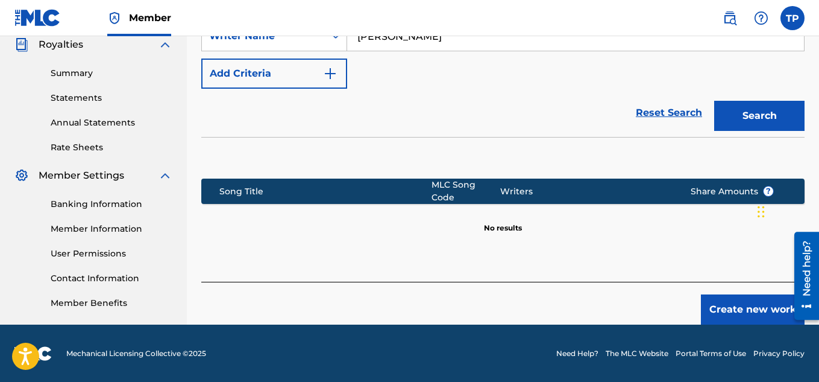
click at [739, 301] on button "Create new work" at bounding box center [753, 309] width 104 height 30
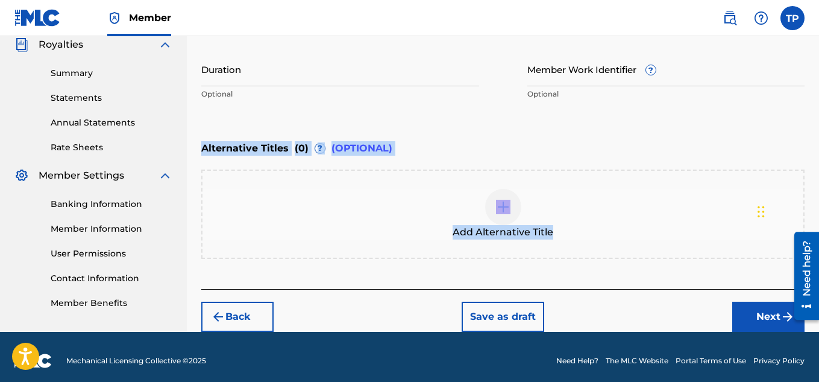
drag, startPoint x: 817, startPoint y: 207, endPoint x: 822, endPoint y: 89, distance: 118.3
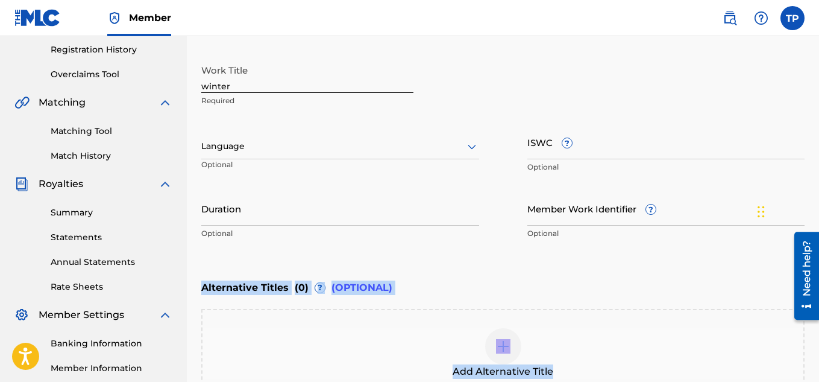
scroll to position [209, 0]
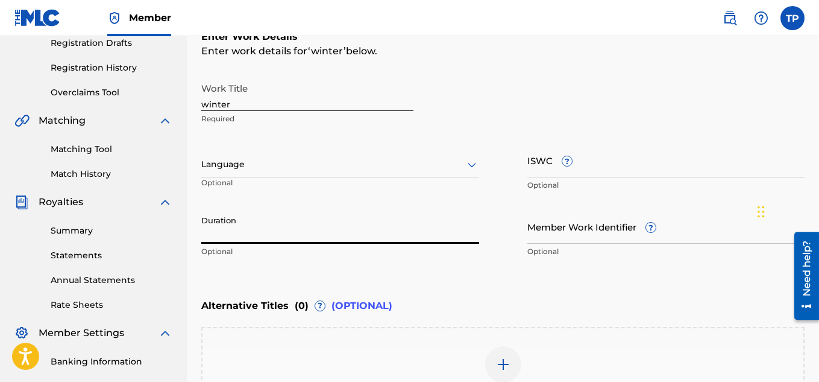
click at [219, 225] on input "Duration" at bounding box center [340, 226] width 278 height 34
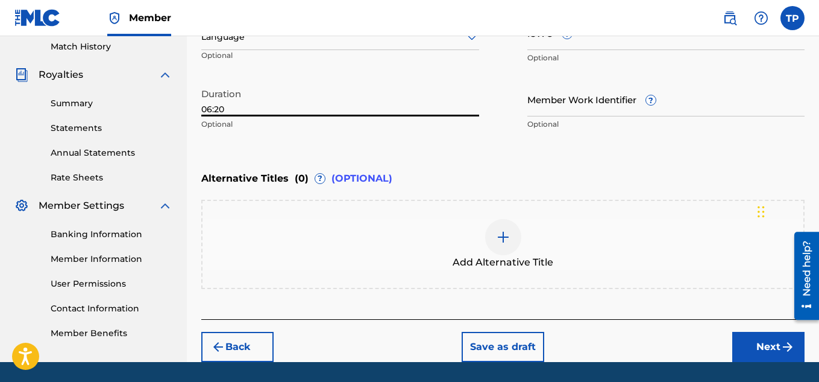
scroll to position [374, 0]
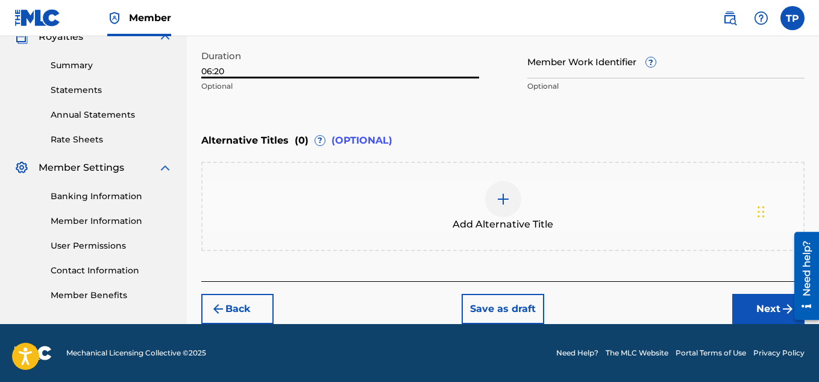
type input "06:20"
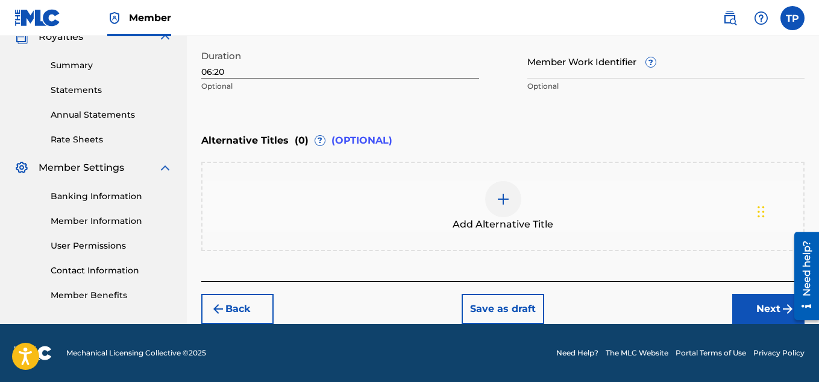
click at [762, 311] on button "Next" at bounding box center [769, 309] width 72 height 30
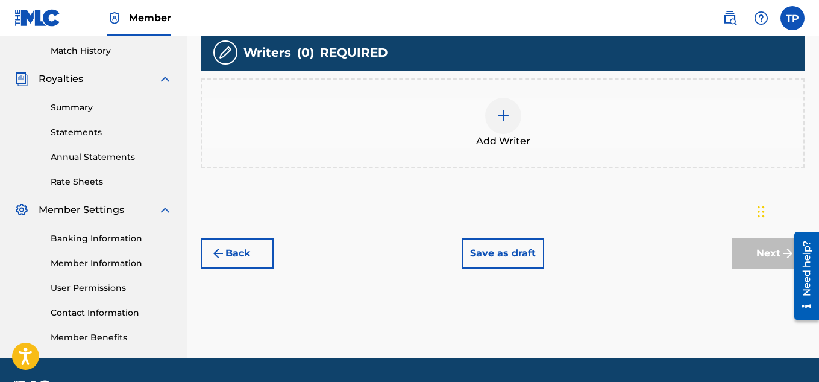
scroll to position [333, 0]
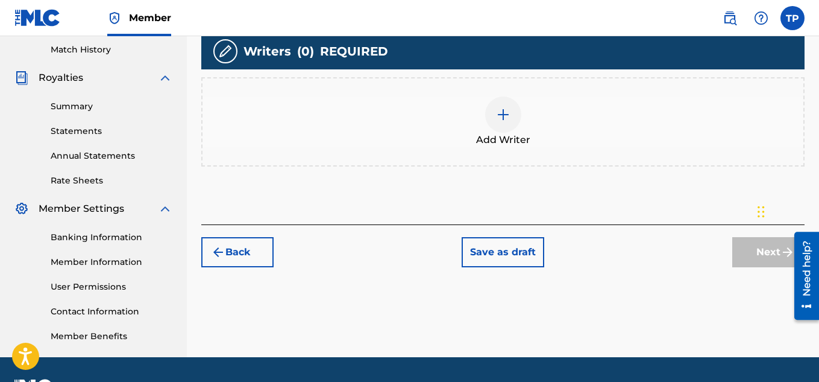
click at [499, 121] on img at bounding box center [503, 114] width 14 height 14
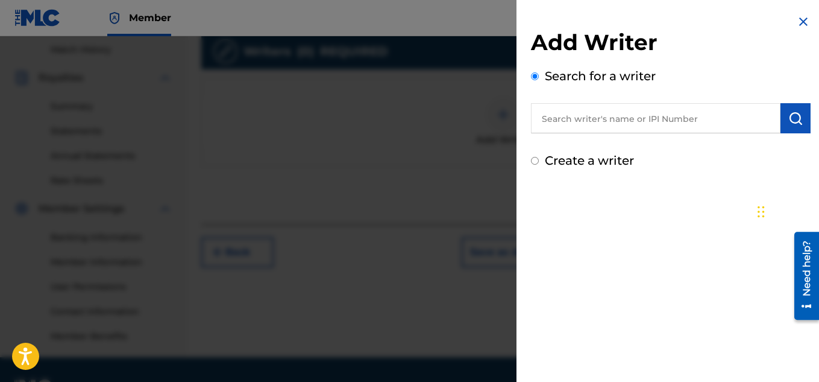
click at [537, 160] on input "Create a writer" at bounding box center [535, 161] width 8 height 8
radio input "false"
radio input "true"
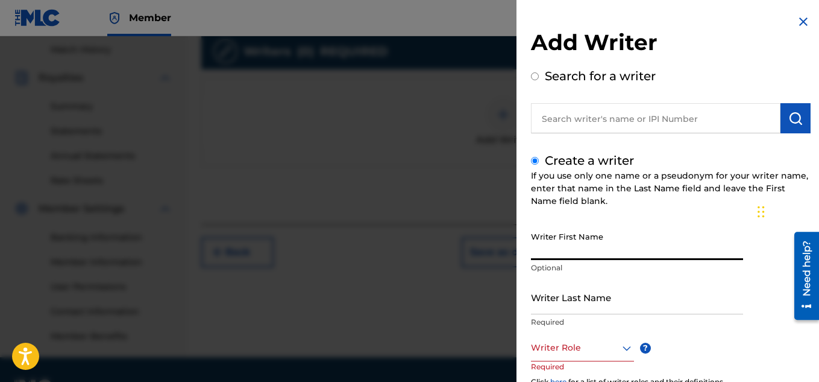
click at [575, 242] on input "Writer First Name" at bounding box center [637, 243] width 212 height 34
type input "[PERSON_NAME]"
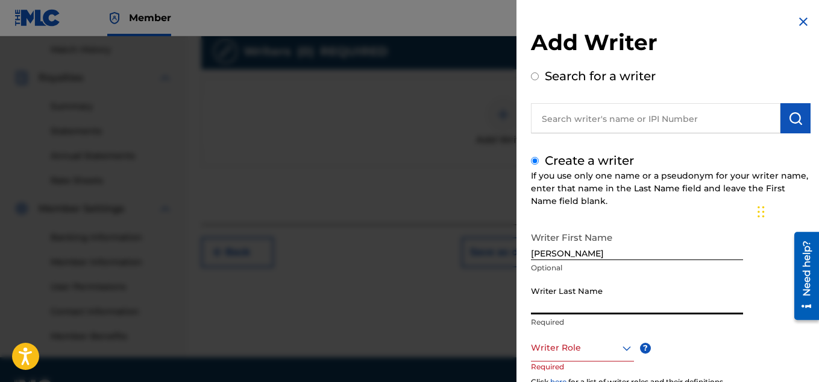
click at [569, 295] on input "Writer Last Name" at bounding box center [637, 297] width 212 height 34
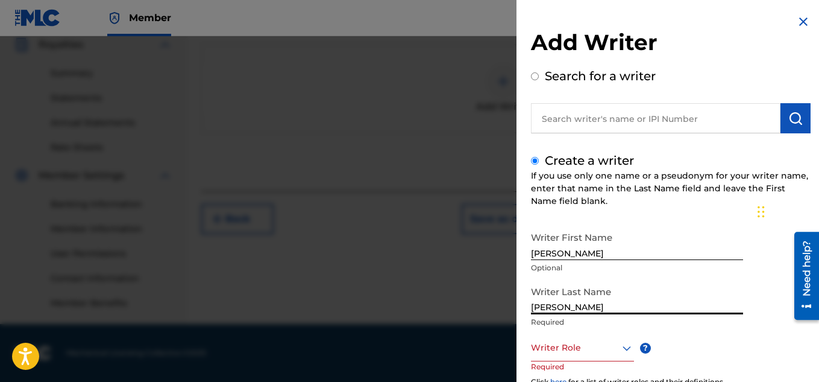
type input "[PERSON_NAME]"
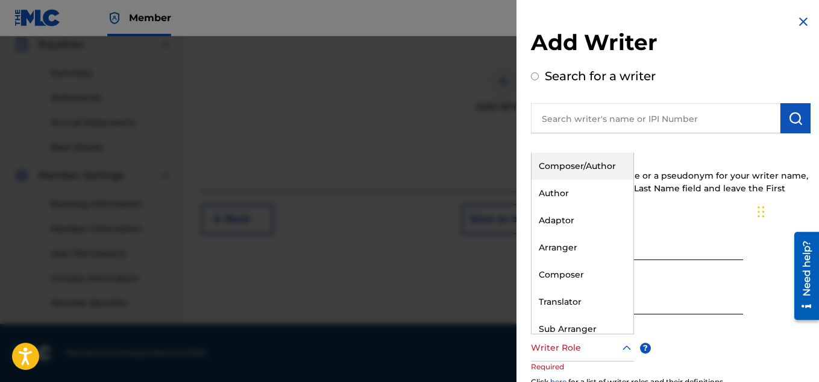
click at [629, 343] on icon at bounding box center [627, 348] width 14 height 14
click at [596, 159] on div "Composer/Author" at bounding box center [583, 166] width 102 height 27
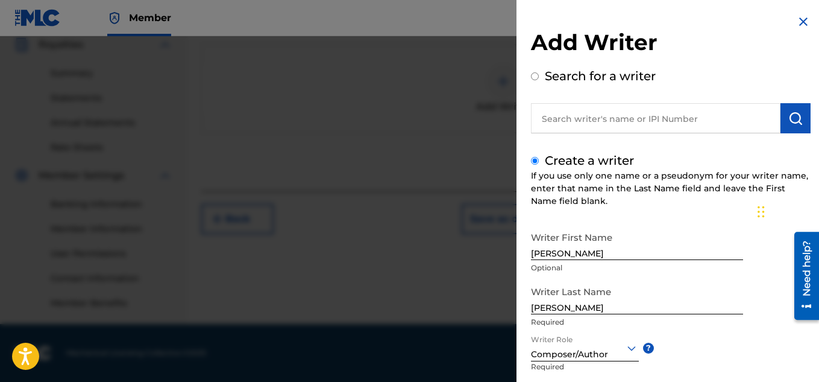
click at [740, 365] on div "Writer First Name [PERSON_NAME] Optional Writer Last Name [PERSON_NAME] Writer …" at bounding box center [671, 358] width 280 height 265
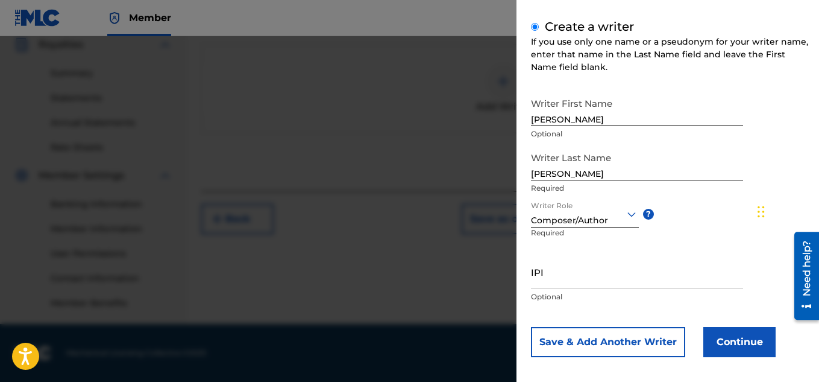
scroll to position [142, 0]
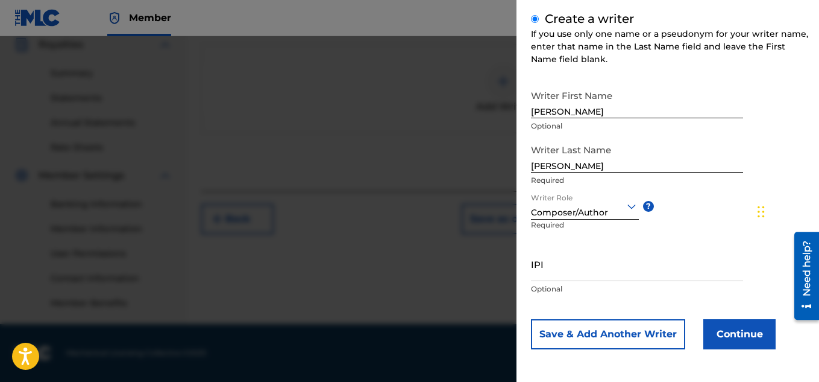
click at [739, 333] on button "Continue" at bounding box center [740, 334] width 72 height 30
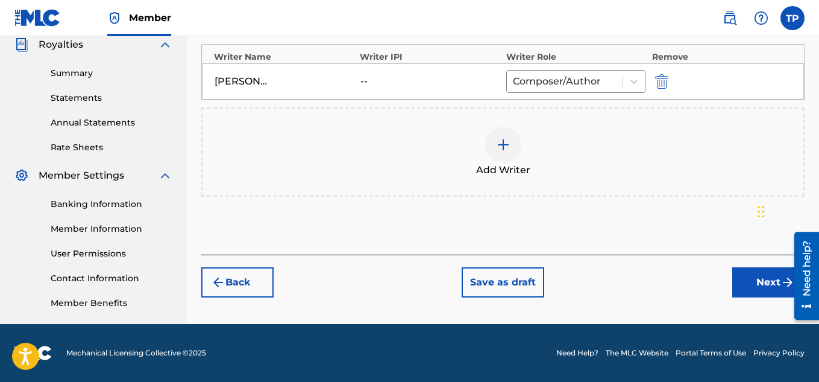
click at [760, 286] on button "Next" at bounding box center [769, 282] width 72 height 30
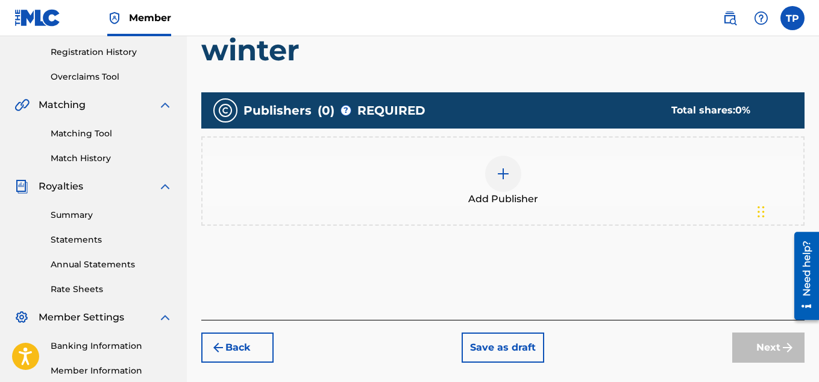
scroll to position [209, 0]
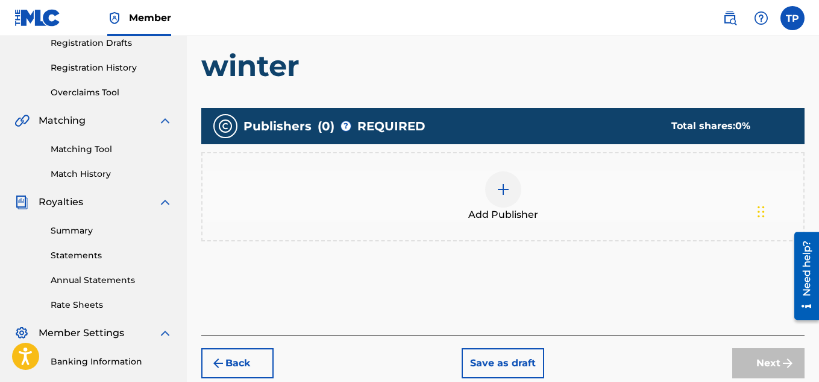
click at [507, 183] on img at bounding box center [503, 189] width 14 height 14
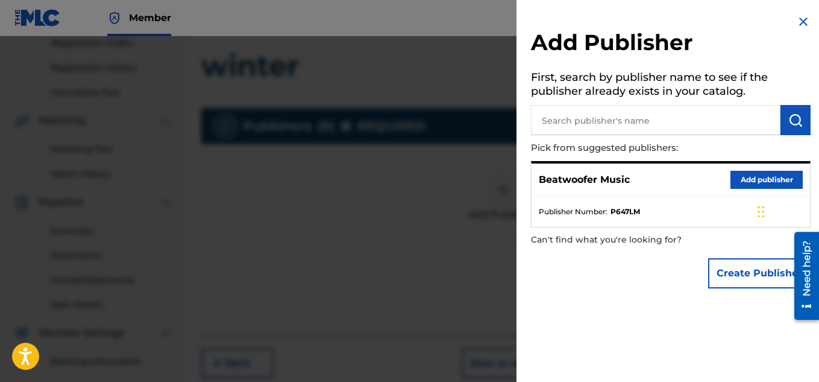
click at [754, 177] on button "Add publisher" at bounding box center [767, 180] width 72 height 18
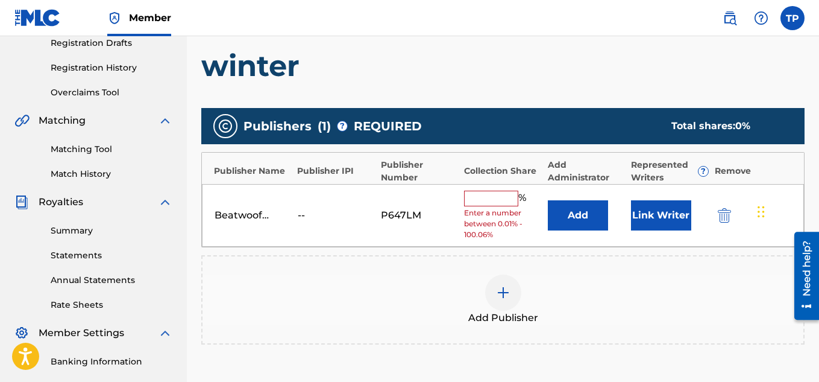
click at [504, 198] on input "text" at bounding box center [491, 199] width 54 height 16
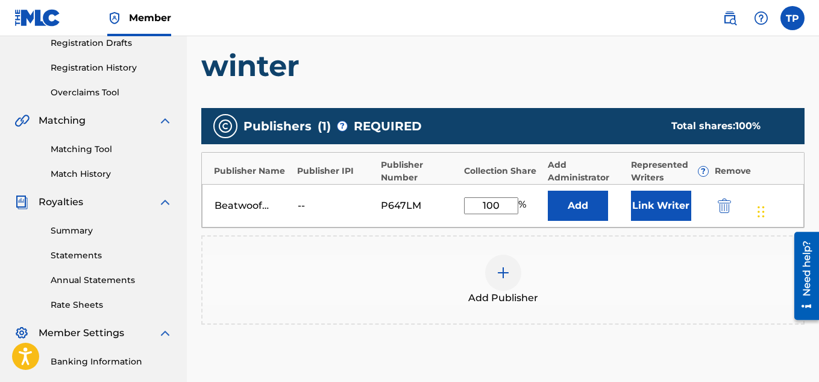
type input "100"
click at [655, 216] on button "Link Writer" at bounding box center [661, 206] width 60 height 30
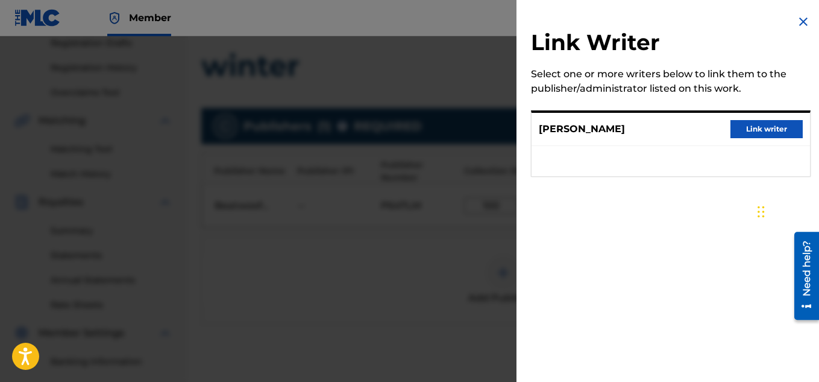
click at [766, 130] on button "Link writer" at bounding box center [767, 129] width 72 height 18
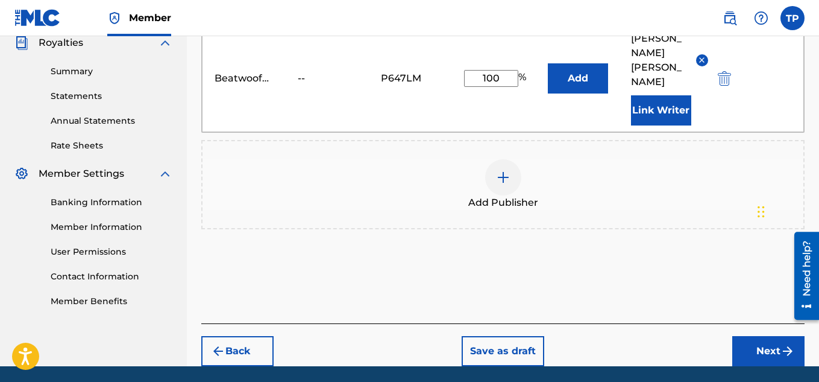
scroll to position [381, 0]
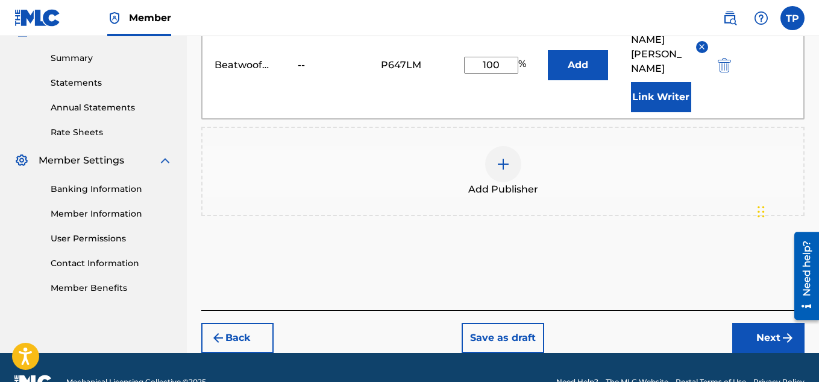
click at [766, 323] on button "Next" at bounding box center [769, 338] width 72 height 30
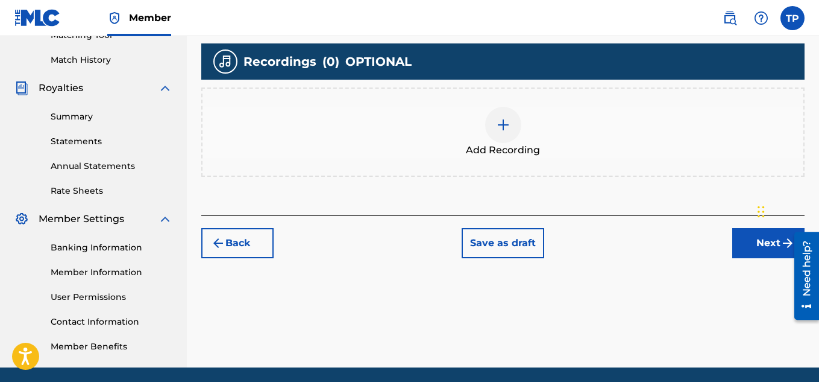
scroll to position [366, 0]
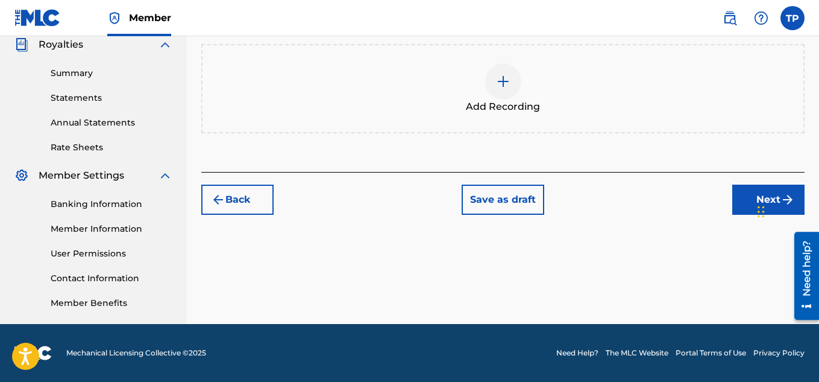
click at [743, 199] on button "Next" at bounding box center [769, 200] width 72 height 30
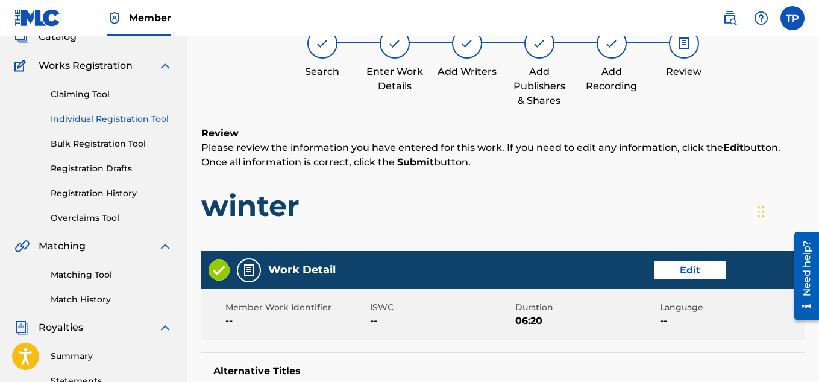
scroll to position [54, 0]
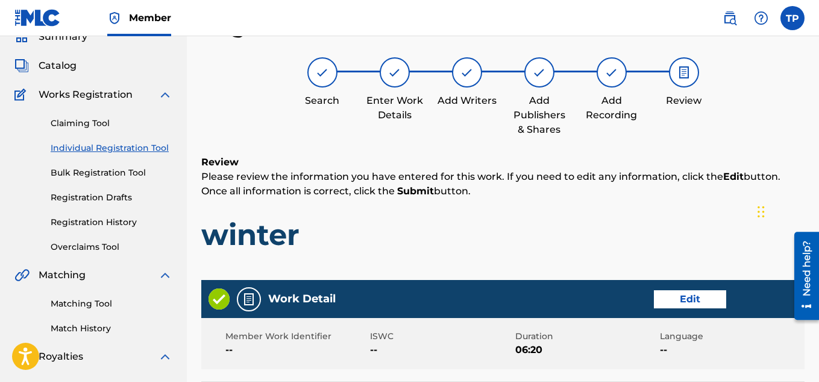
drag, startPoint x: 819, startPoint y: 68, endPoint x: 821, endPoint y: 106, distance: 38.1
click at [819, 106] on html "Accessibility Screen-Reader Guide, Feedback, and Issue Reporting | New window C…" at bounding box center [409, 137] width 819 height 382
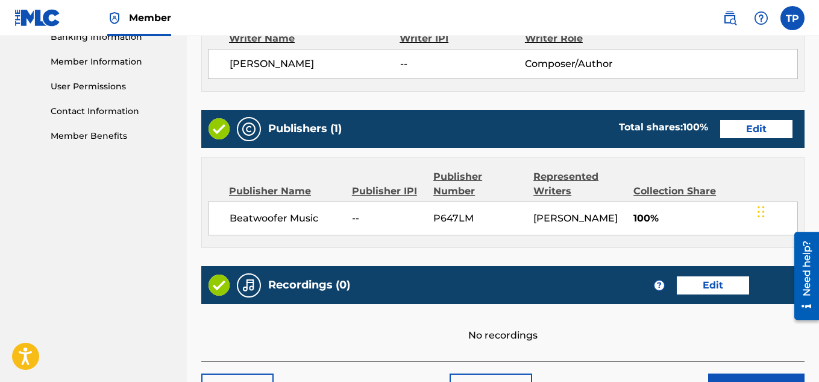
scroll to position [627, 0]
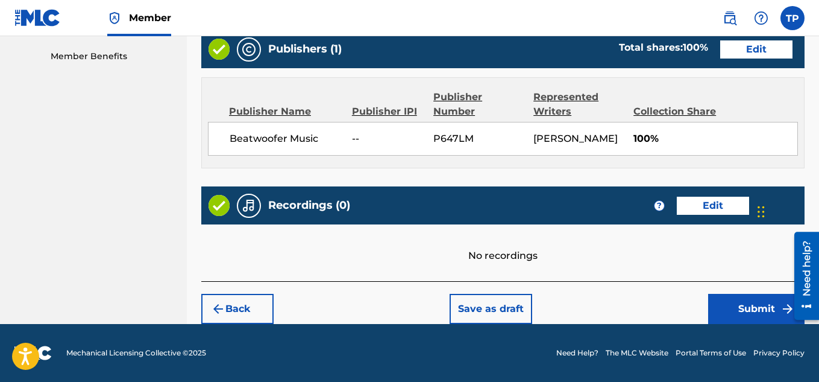
click at [746, 307] on button "Submit" at bounding box center [757, 309] width 96 height 30
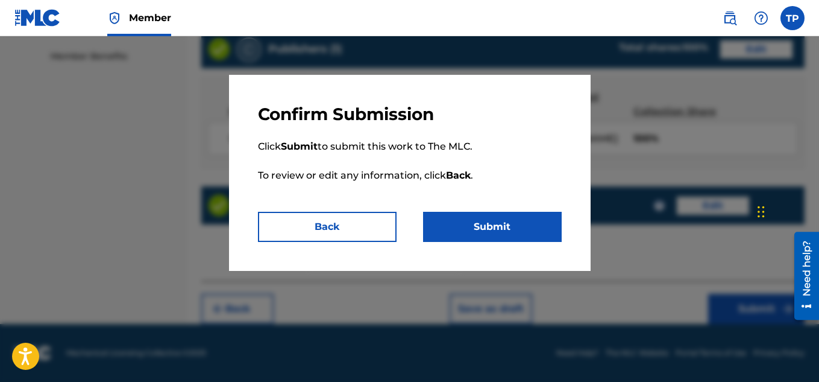
click at [514, 229] on button "Submit" at bounding box center [492, 227] width 139 height 30
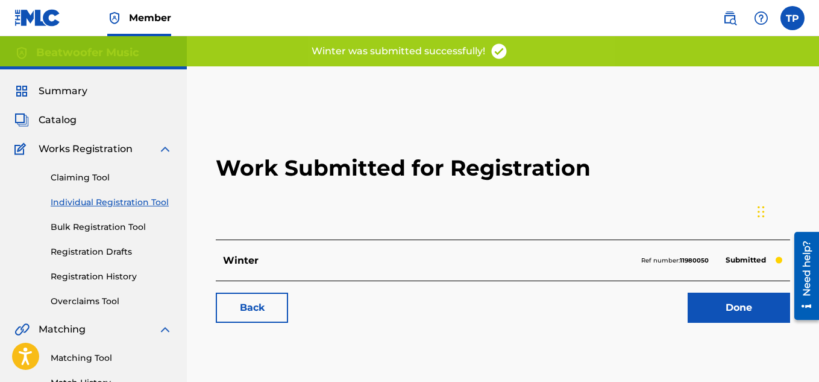
click at [744, 305] on link "Done" at bounding box center [739, 307] width 103 height 30
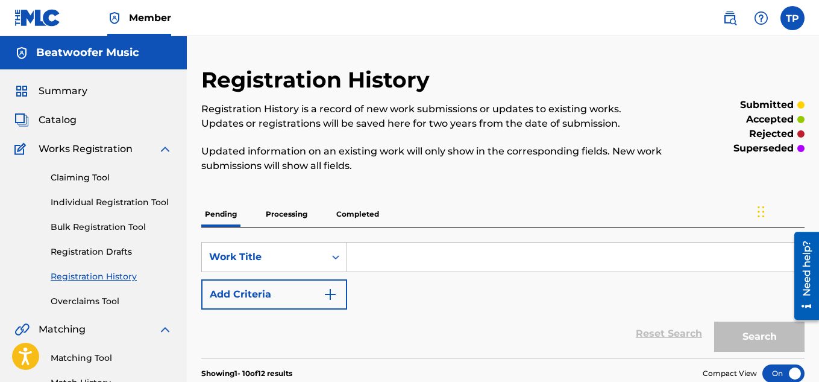
click at [99, 201] on link "Individual Registration Tool" at bounding box center [112, 202] width 122 height 13
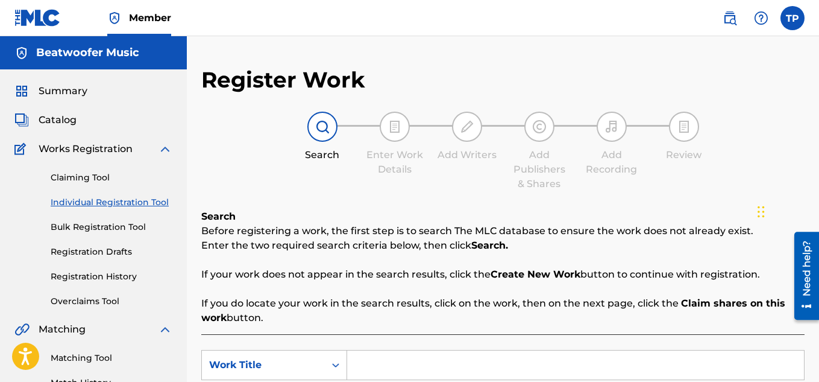
click at [387, 368] on input "Search Form" at bounding box center [575, 364] width 457 height 29
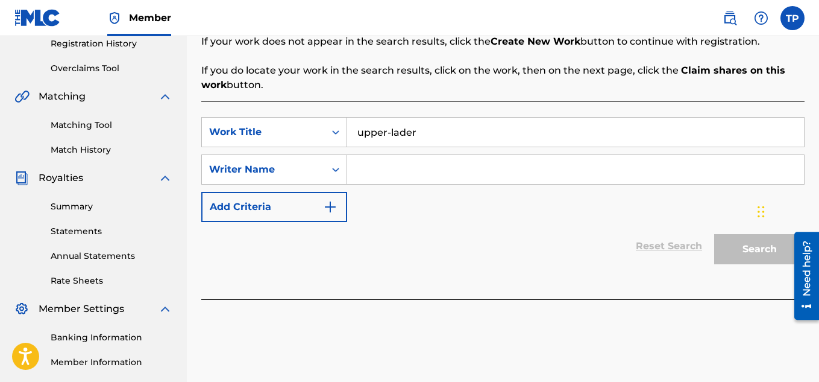
scroll to position [240, 0]
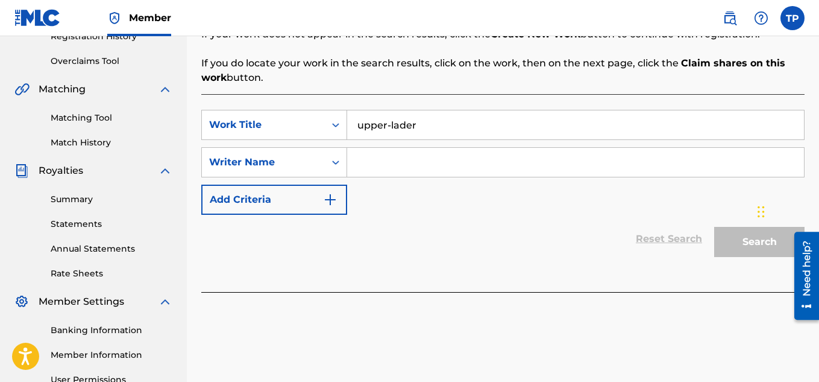
type input "upper-lader"
click at [382, 162] on input "Search Form" at bounding box center [575, 162] width 457 height 29
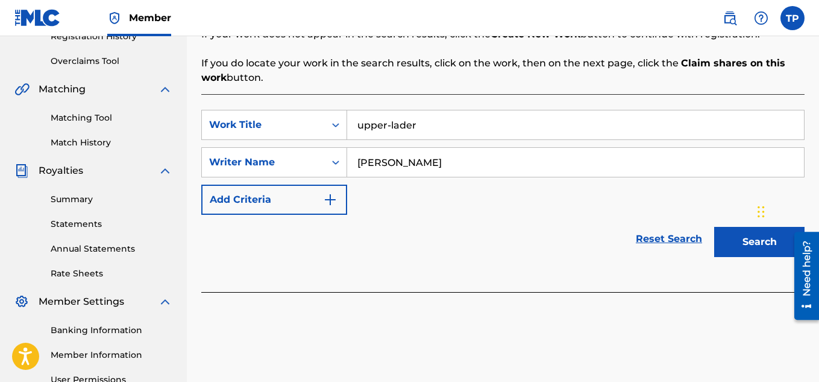
type input "[PERSON_NAME]"
click at [748, 240] on button "Search" at bounding box center [760, 242] width 90 height 30
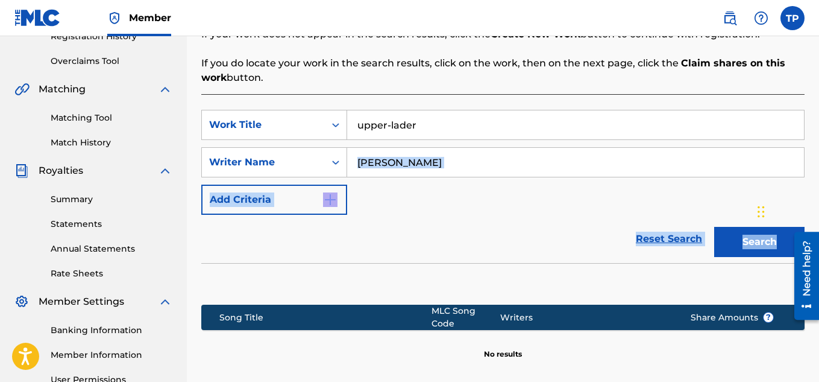
drag, startPoint x: 818, startPoint y: 160, endPoint x: 821, endPoint y: 253, distance: 92.9
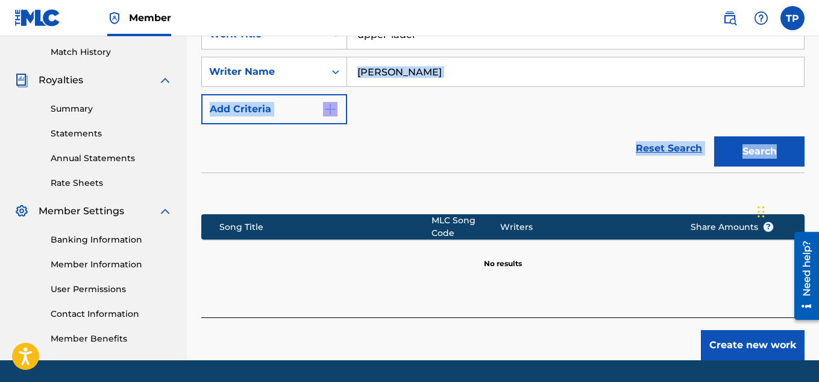
scroll to position [333, 0]
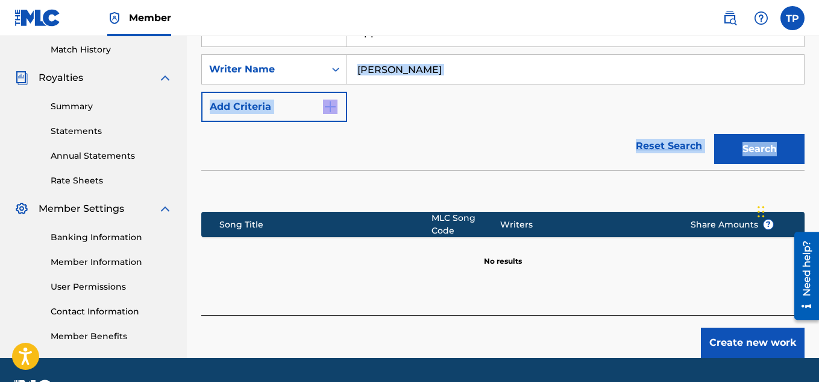
click at [733, 331] on button "Create new work" at bounding box center [753, 342] width 104 height 30
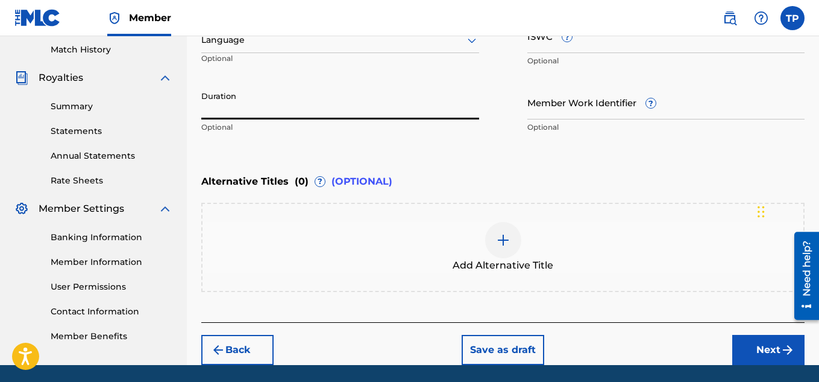
click at [303, 116] on input "Duration" at bounding box center [340, 102] width 278 height 34
type input "03:30"
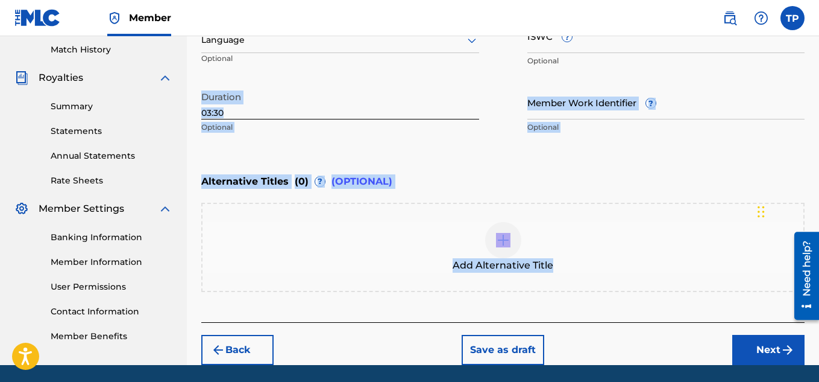
drag, startPoint x: 819, startPoint y: 199, endPoint x: 823, endPoint y: 67, distance: 132.1
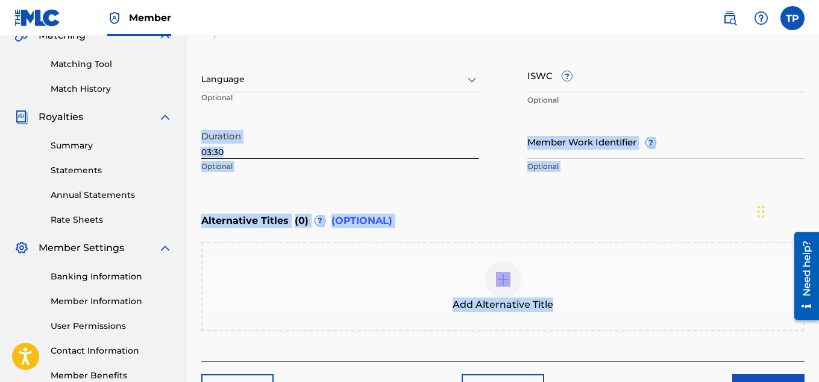
scroll to position [374, 0]
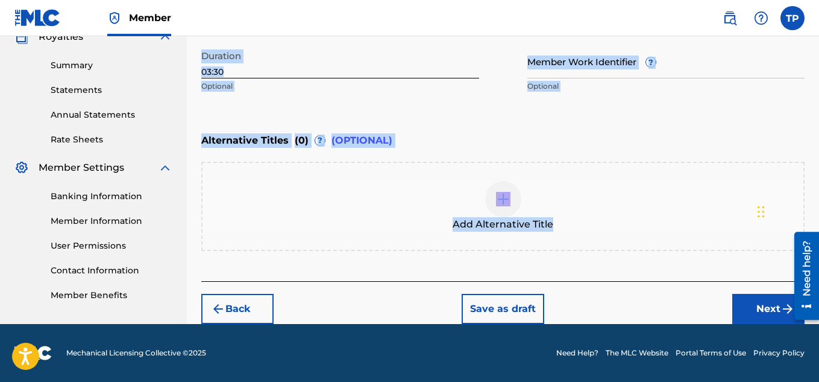
click at [757, 314] on button "Next" at bounding box center [769, 309] width 72 height 30
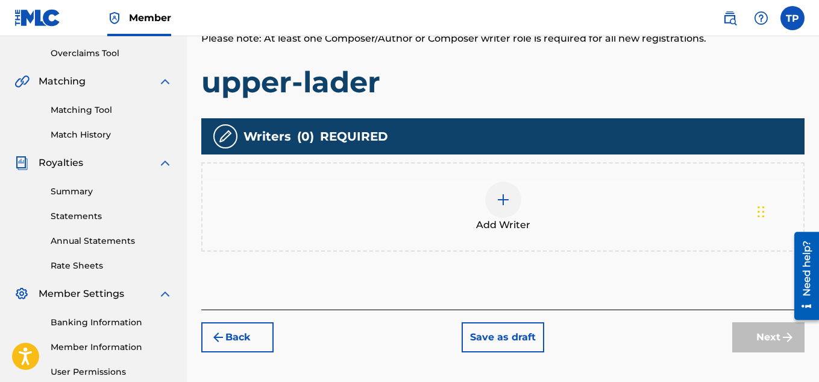
scroll to position [298, 0]
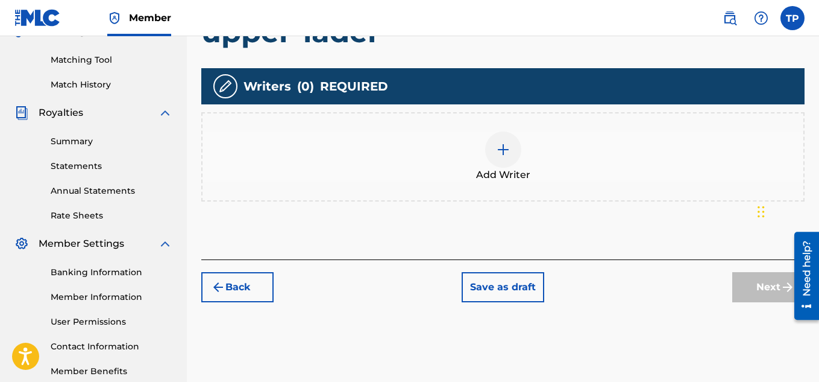
click at [509, 149] on img at bounding box center [503, 149] width 14 height 14
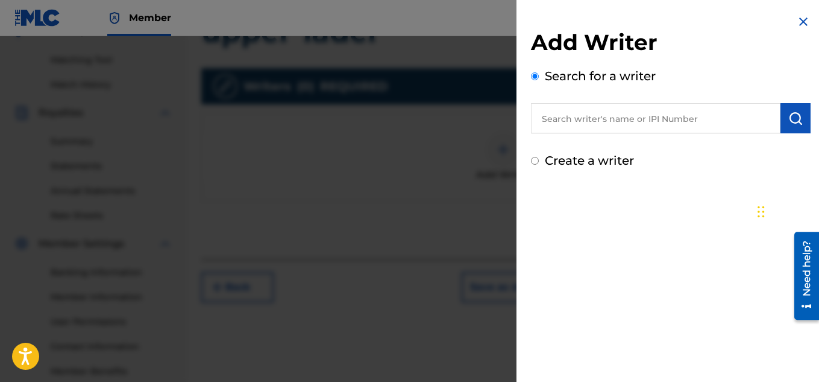
click at [535, 161] on input "Create a writer" at bounding box center [535, 161] width 8 height 8
radio input "false"
radio input "true"
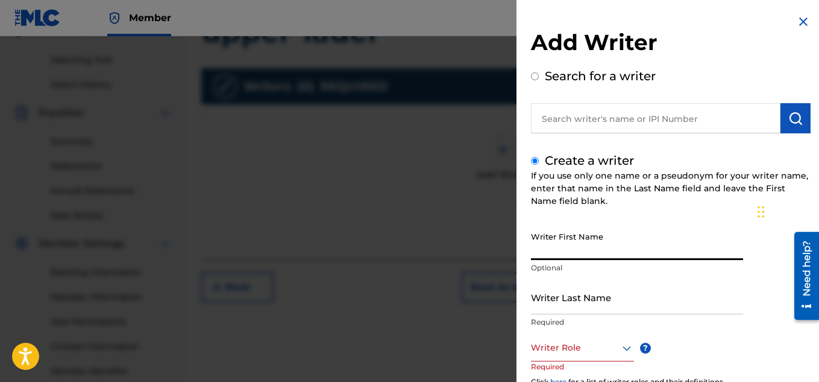
click at [569, 246] on input "Writer First Name" at bounding box center [637, 243] width 212 height 34
type input "[PERSON_NAME]"
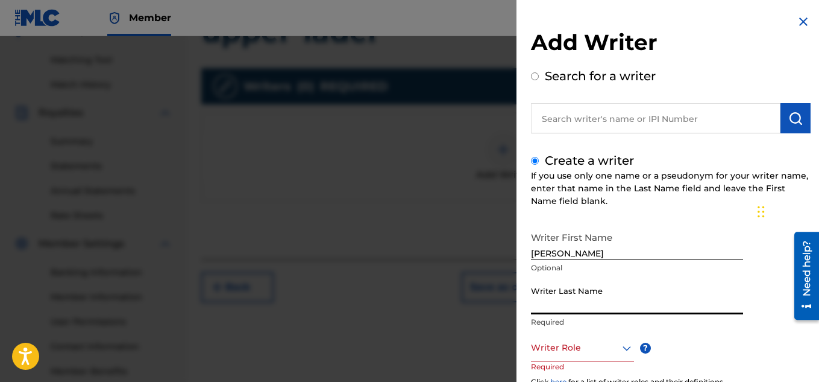
click at [553, 305] on input "Writer Last Name" at bounding box center [637, 297] width 212 height 34
type input "[PERSON_NAME]"
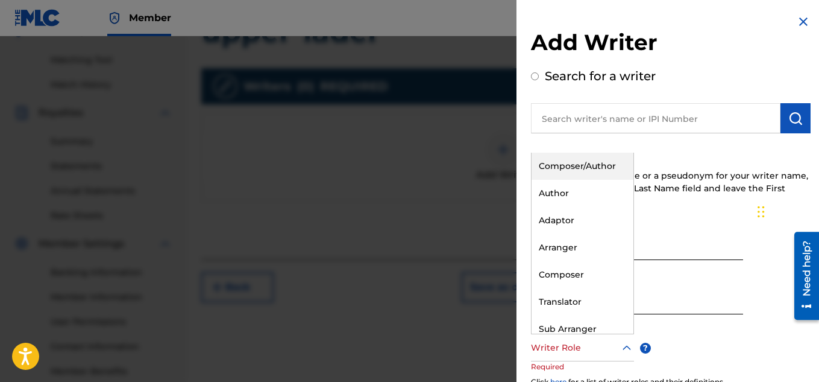
click at [626, 350] on icon at bounding box center [627, 348] width 14 height 14
click at [599, 174] on div "Composer/Author" at bounding box center [583, 166] width 102 height 27
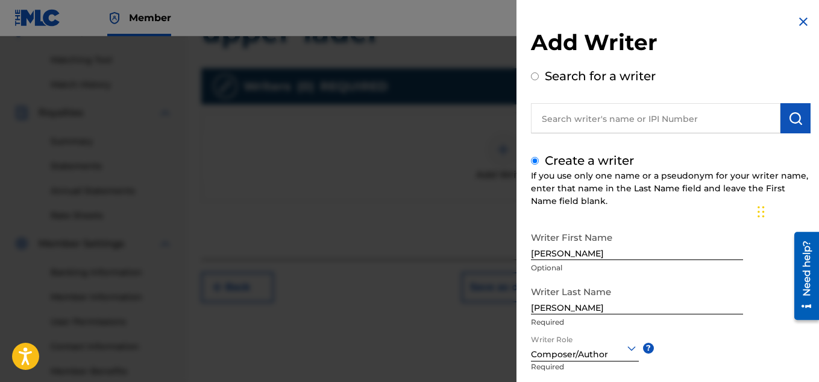
scroll to position [366, 0]
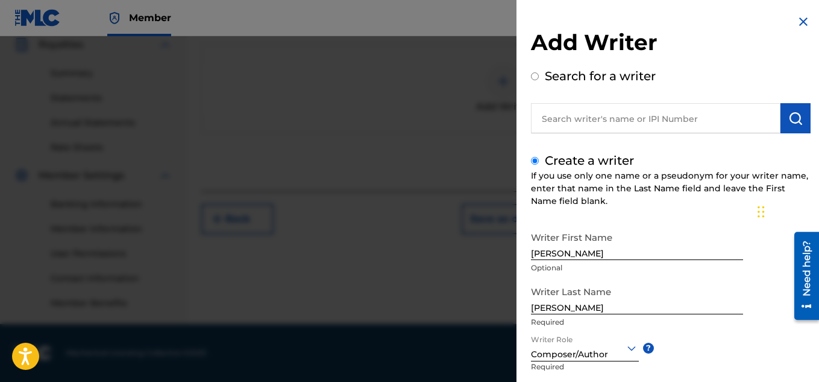
click at [681, 358] on div "Writer First Name [PERSON_NAME] Optional Writer Last Name [PERSON_NAME] Writer …" at bounding box center [671, 358] width 280 height 265
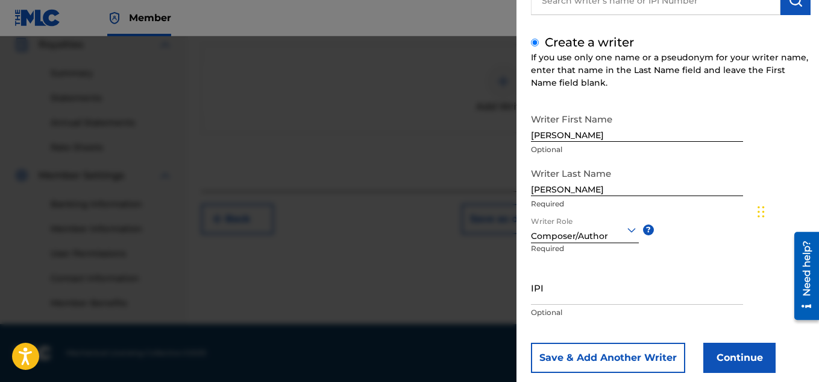
scroll to position [121, 0]
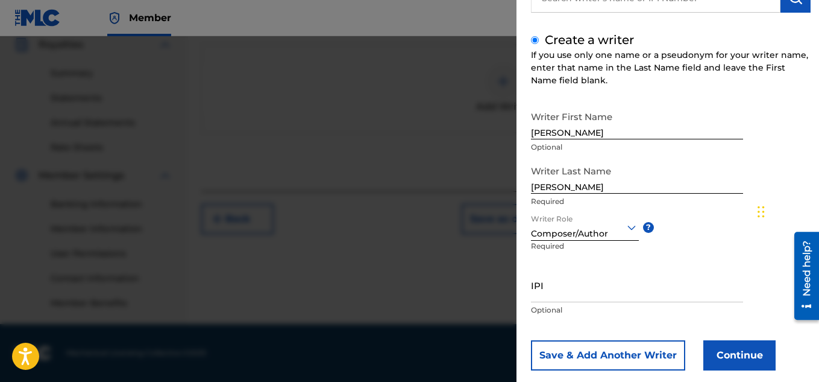
click at [748, 350] on button "Continue" at bounding box center [740, 355] width 72 height 30
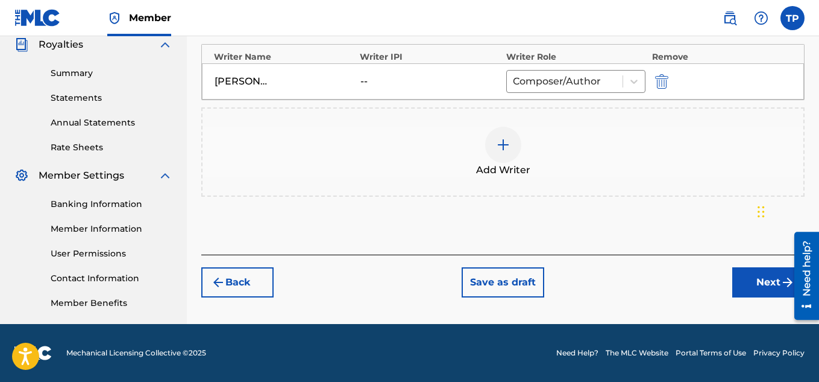
click at [760, 291] on button "Next" at bounding box center [769, 282] width 72 height 30
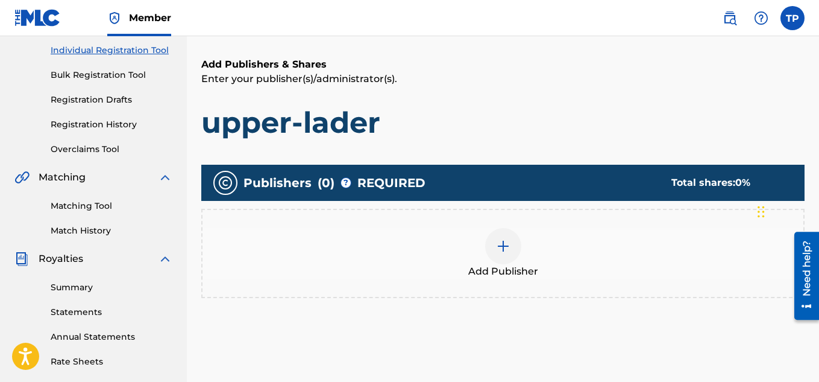
scroll to position [54, 0]
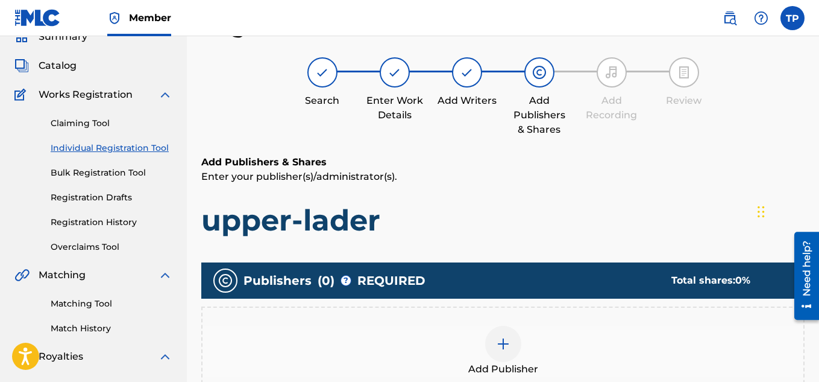
click at [487, 358] on div "Add Publisher" at bounding box center [503, 351] width 601 height 51
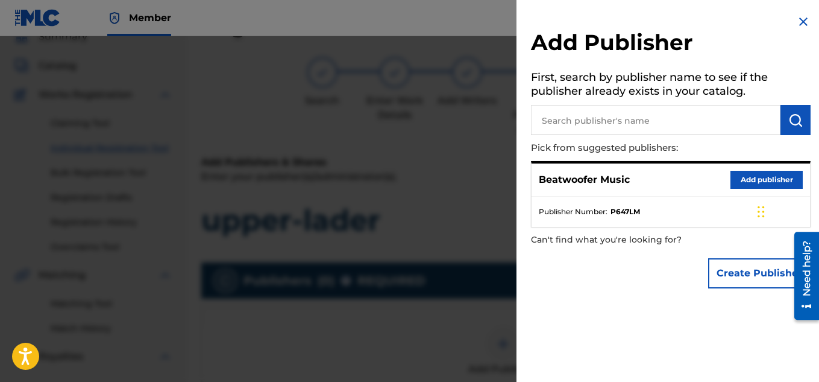
click at [745, 178] on button "Add publisher" at bounding box center [767, 180] width 72 height 18
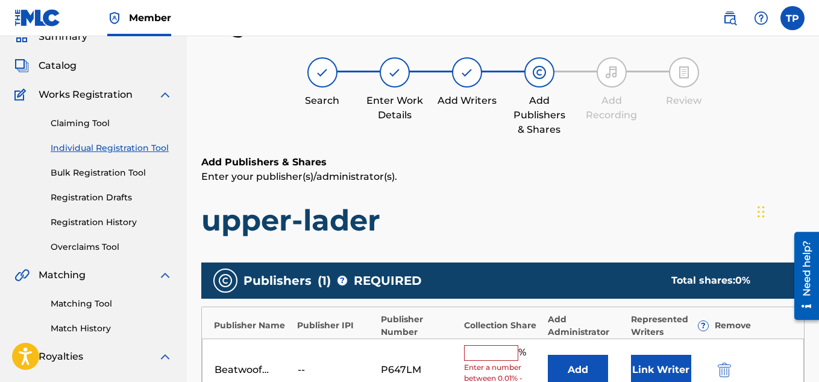
click at [487, 355] on input "text" at bounding box center [491, 353] width 54 height 16
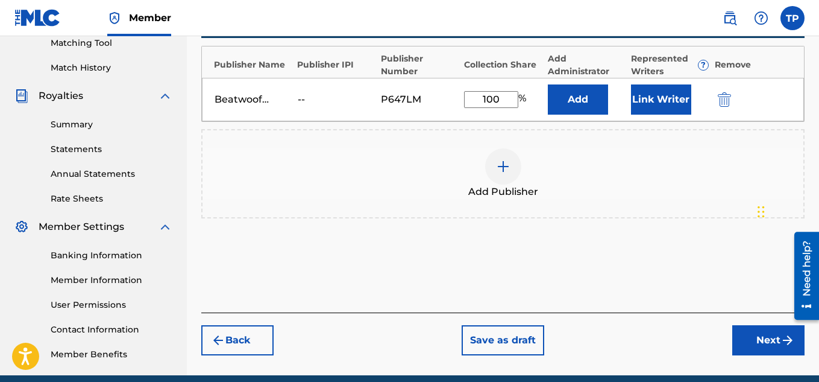
scroll to position [344, 0]
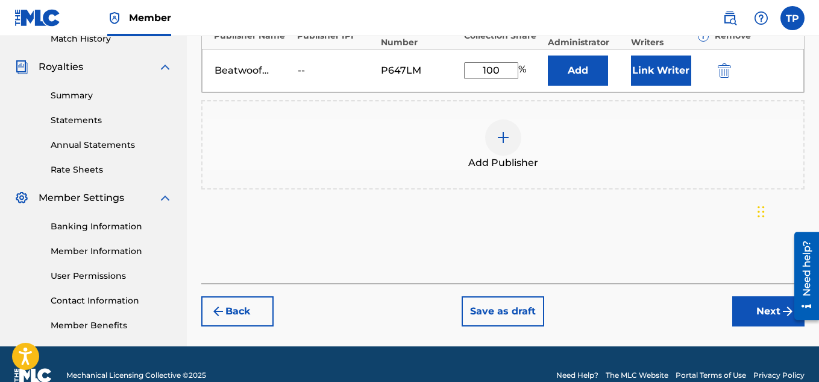
type input "100"
click at [763, 314] on button "Next" at bounding box center [769, 311] width 72 height 30
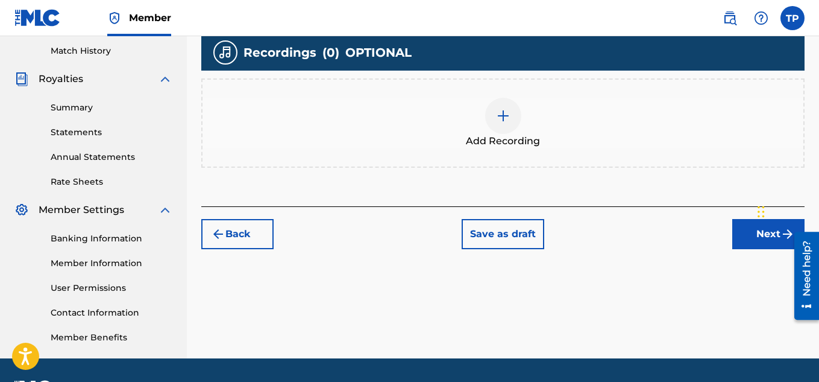
scroll to position [333, 0]
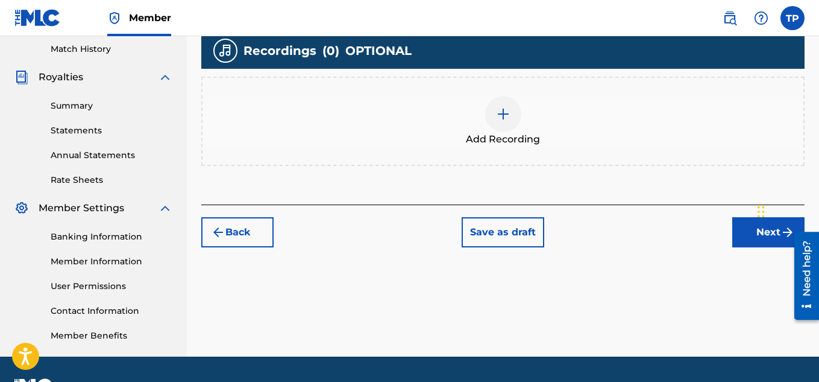
click at [748, 237] on button "Next" at bounding box center [769, 232] width 72 height 30
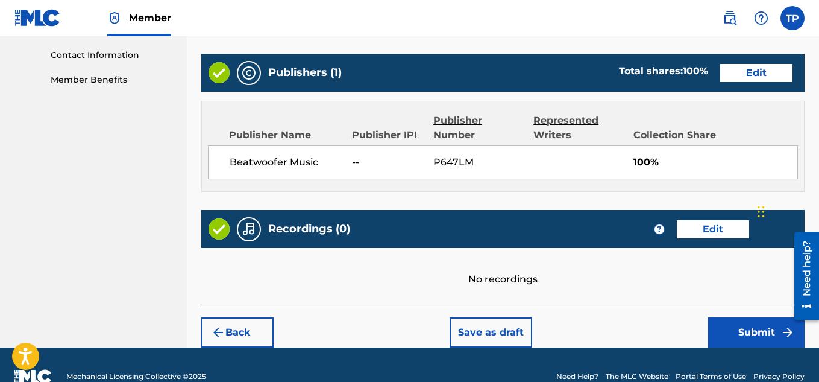
scroll to position [613, 0]
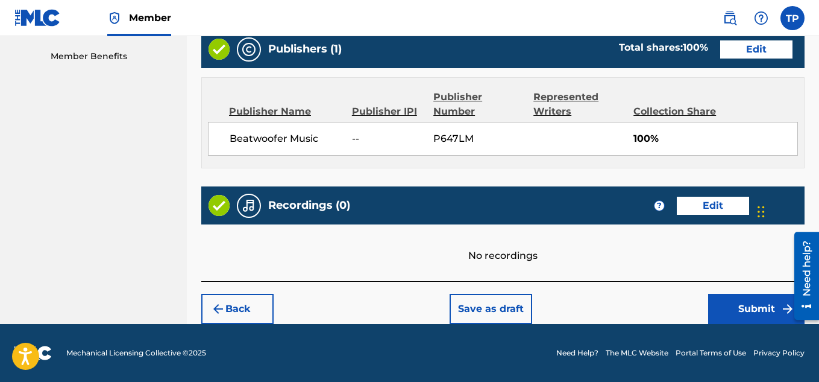
click at [745, 305] on button "Submit" at bounding box center [757, 309] width 96 height 30
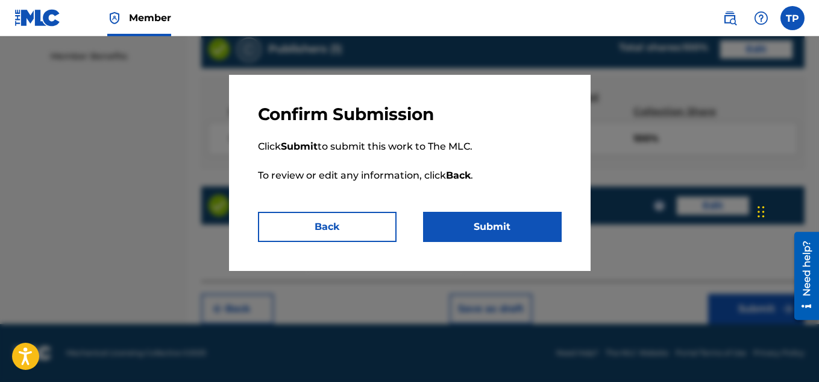
click at [507, 232] on button "Submit" at bounding box center [492, 227] width 139 height 30
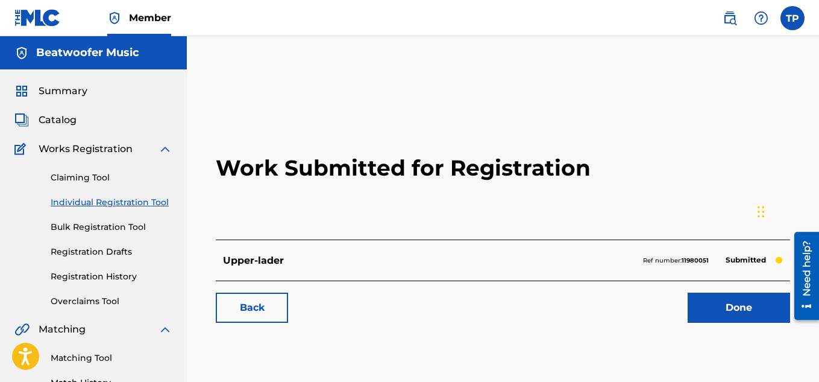
click at [735, 314] on link "Done" at bounding box center [739, 307] width 103 height 30
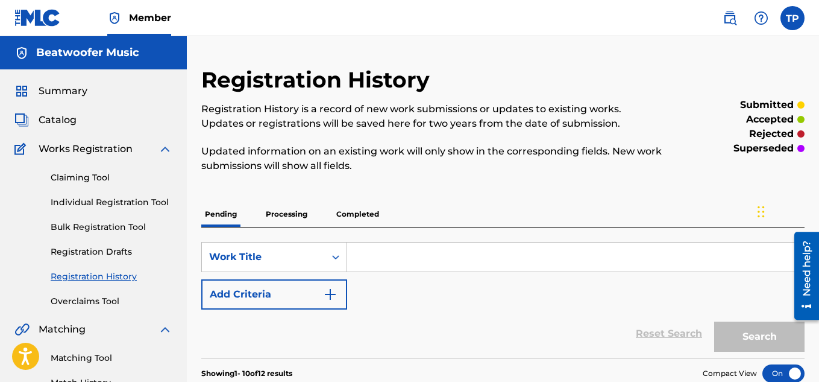
click at [106, 201] on link "Individual Registration Tool" at bounding box center [112, 202] width 122 height 13
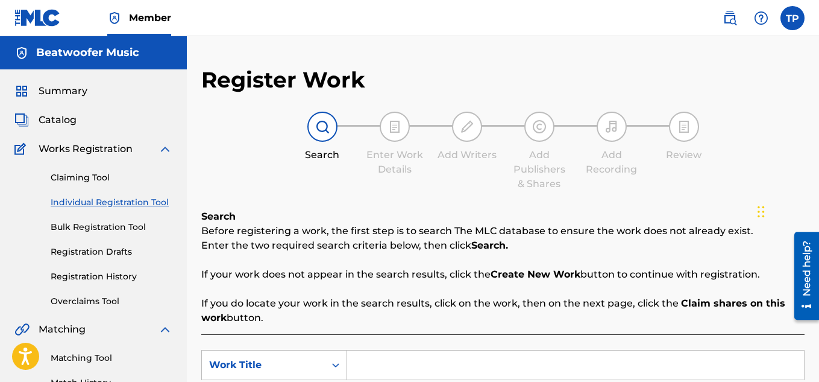
click at [384, 367] on input "Search Form" at bounding box center [575, 364] width 457 height 29
click at [636, 356] on input "Distance from home" at bounding box center [575, 364] width 457 height 29
type input "Distance from home"
drag, startPoint x: 818, startPoint y: 119, endPoint x: 822, endPoint y: 142, distance: 23.8
click at [819, 142] on html "Accessibility Screen-Reader Guide, Feedback, and Issue Reporting | New window C…" at bounding box center [409, 191] width 819 height 382
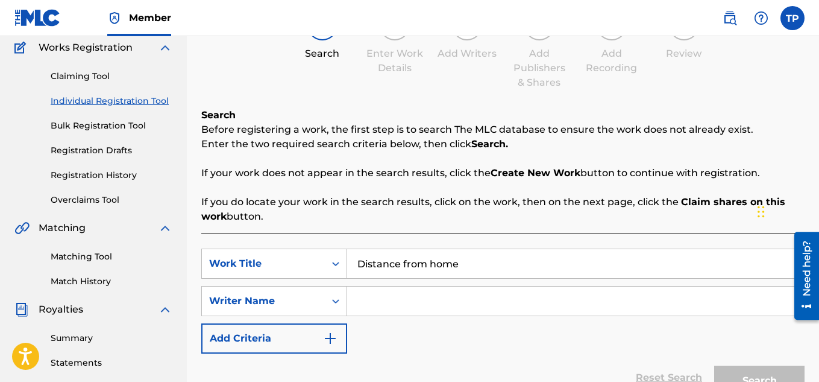
scroll to position [105, 0]
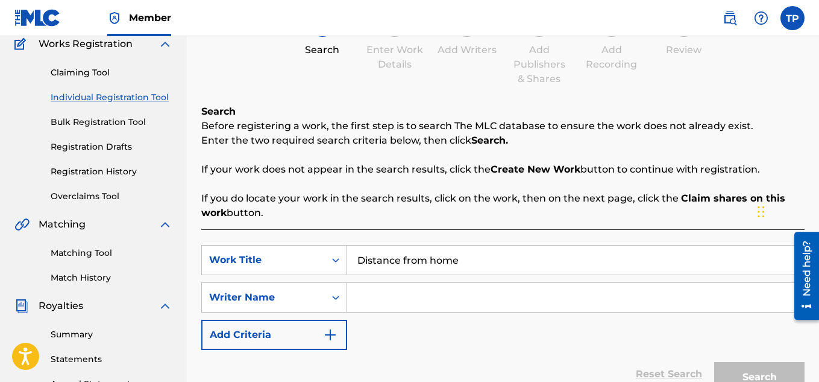
click at [393, 298] on input "Search Form" at bounding box center [575, 297] width 457 height 29
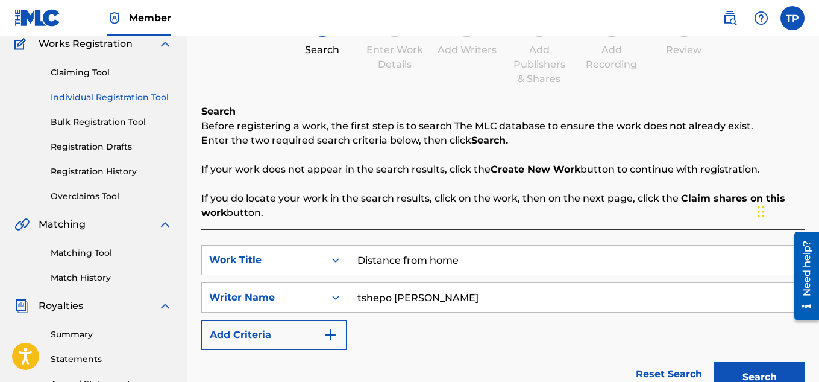
click at [361, 298] on input "tshepo [PERSON_NAME]" at bounding box center [575, 297] width 457 height 29
type input "[PERSON_NAME]"
click at [773, 372] on button "Search" at bounding box center [760, 377] width 90 height 30
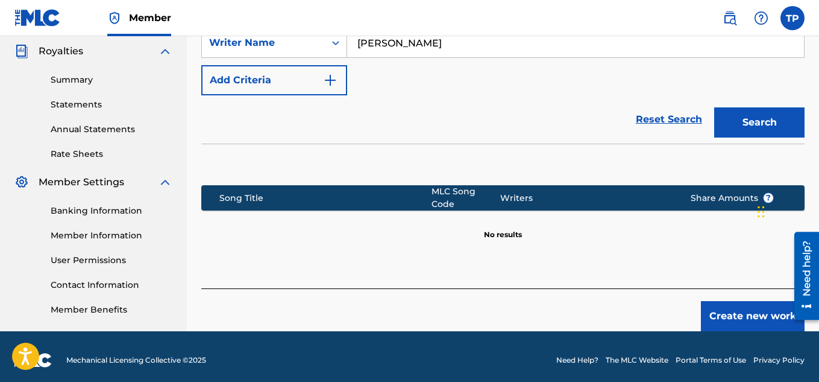
scroll to position [366, 0]
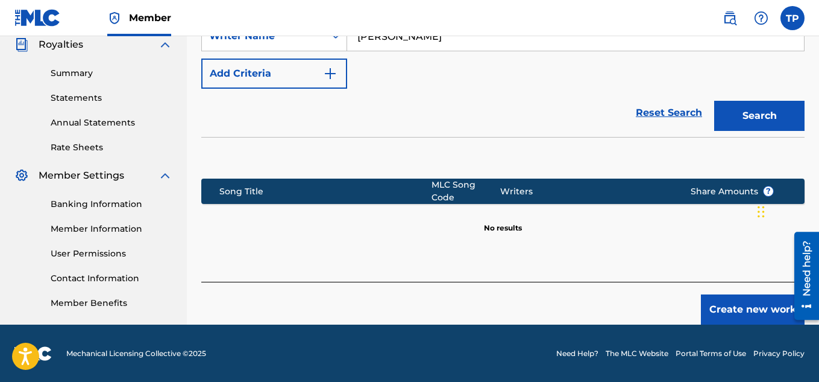
click at [742, 300] on button "Create new work" at bounding box center [753, 309] width 104 height 30
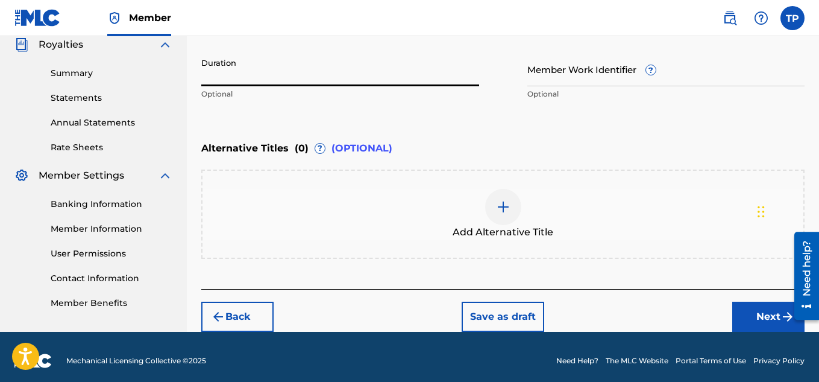
click at [227, 72] on input "Duration" at bounding box center [340, 69] width 278 height 34
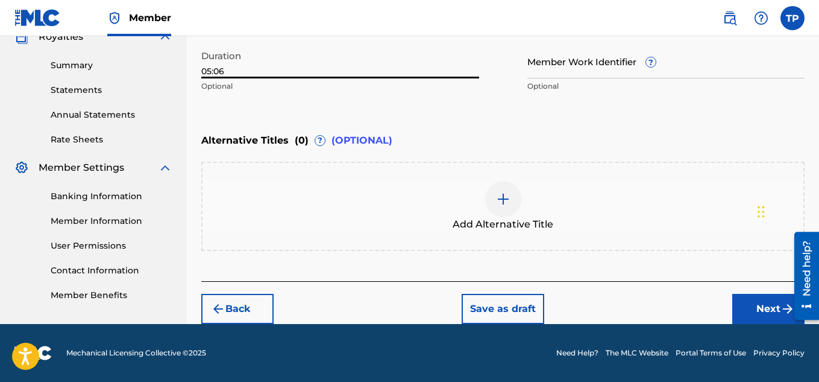
type input "05:06"
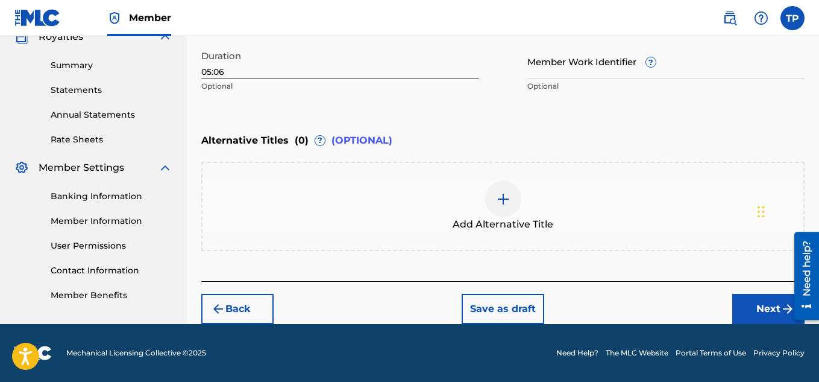
click at [758, 303] on button "Next" at bounding box center [769, 309] width 72 height 30
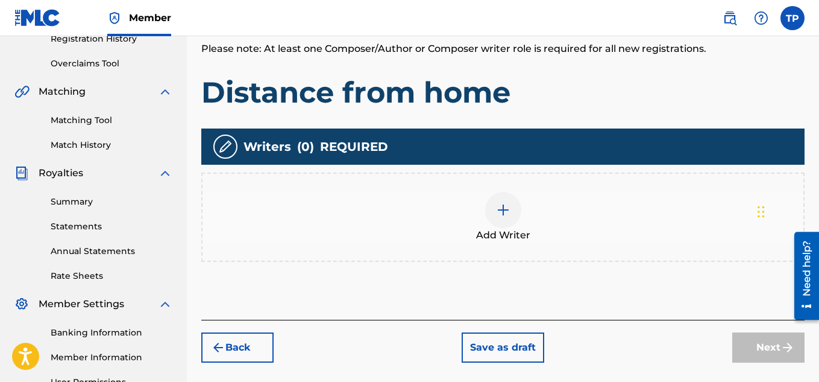
scroll to position [295, 0]
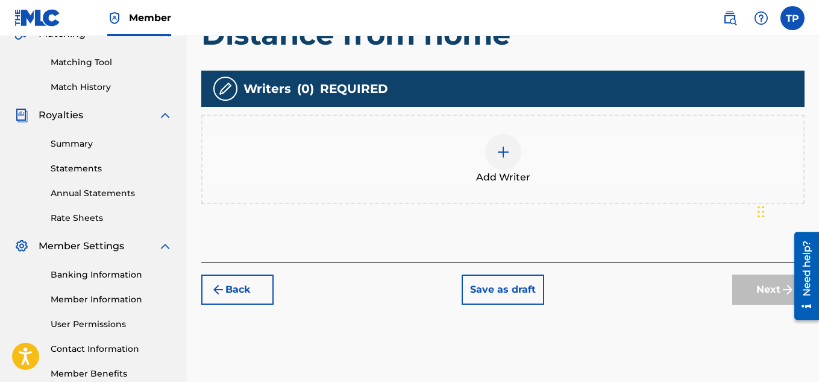
click at [508, 159] on img at bounding box center [503, 152] width 14 height 14
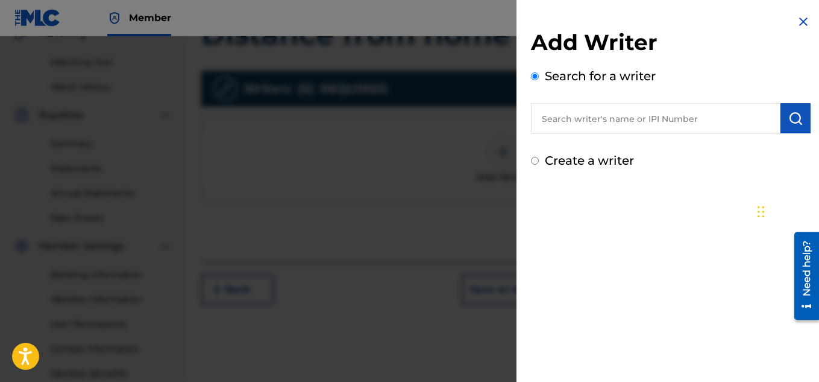
click at [540, 159] on div "Create a writer" at bounding box center [671, 160] width 280 height 18
click at [535, 162] on input "Create a writer" at bounding box center [535, 161] width 8 height 8
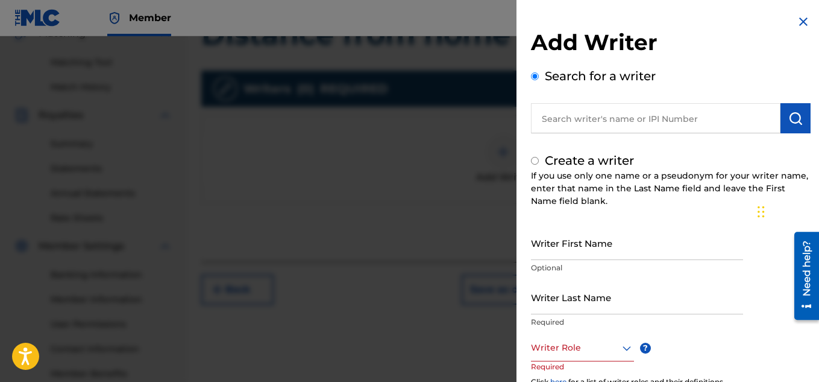
radio input "false"
radio input "true"
click at [551, 245] on input "Writer First Name" at bounding box center [637, 243] width 212 height 34
type input "[PERSON_NAME]"
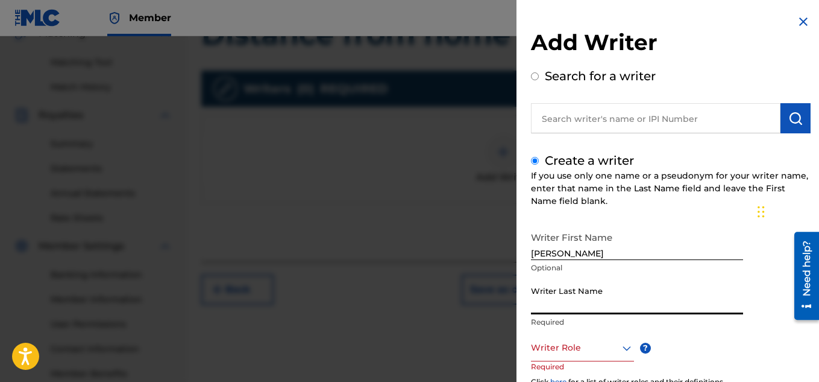
click at [549, 297] on input "Writer Last Name" at bounding box center [637, 297] width 212 height 34
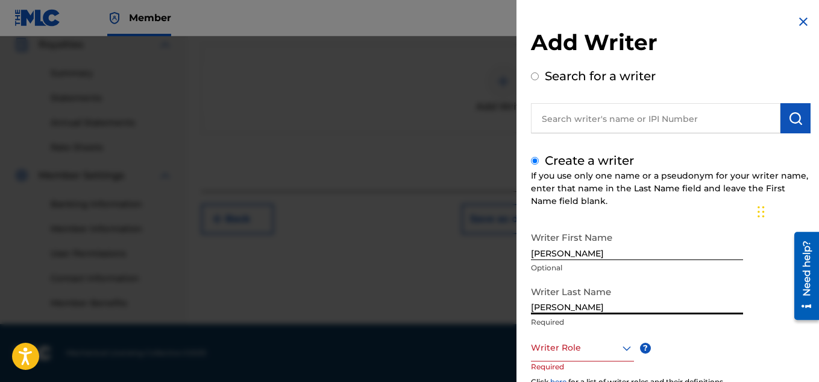
type input "[PERSON_NAME]"
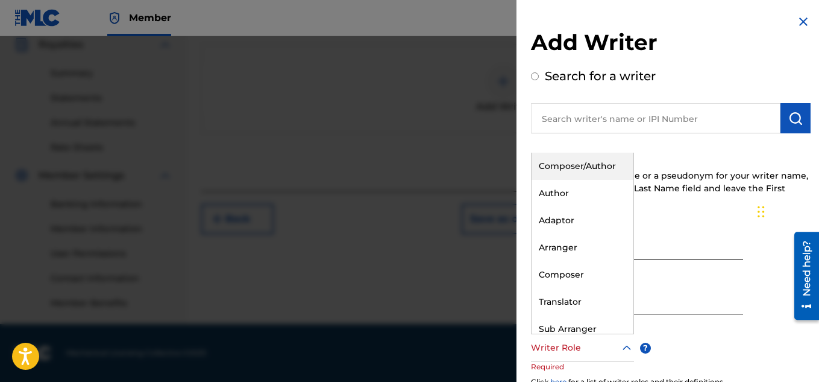
click at [625, 347] on icon at bounding box center [627, 347] width 8 height 5
click at [600, 168] on div "Composer/Author" at bounding box center [583, 166] width 102 height 27
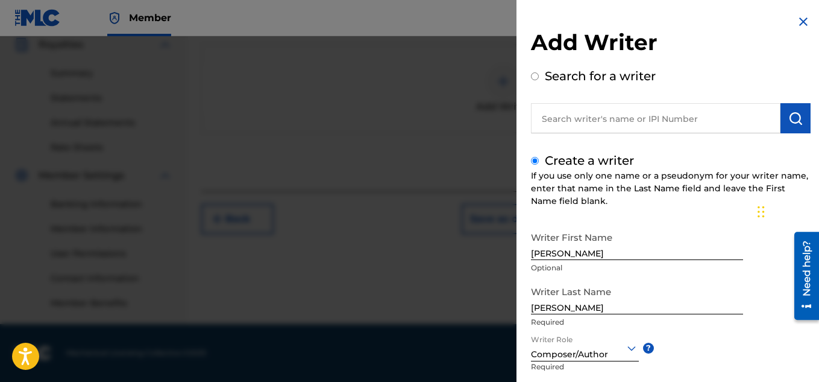
click at [722, 341] on div "Writer First Name [PERSON_NAME] Optional Writer Last Name [PERSON_NAME] Writer …" at bounding box center [671, 358] width 280 height 265
click at [726, 369] on div "Writer First Name [PERSON_NAME] Optional Writer Last Name [PERSON_NAME] Writer …" at bounding box center [671, 358] width 280 height 265
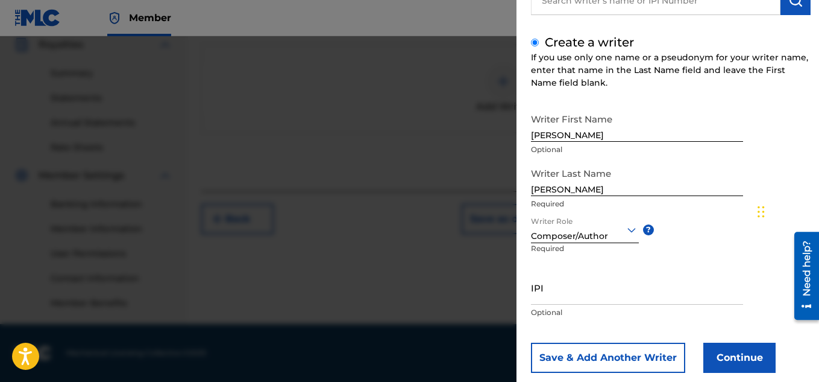
scroll to position [121, 0]
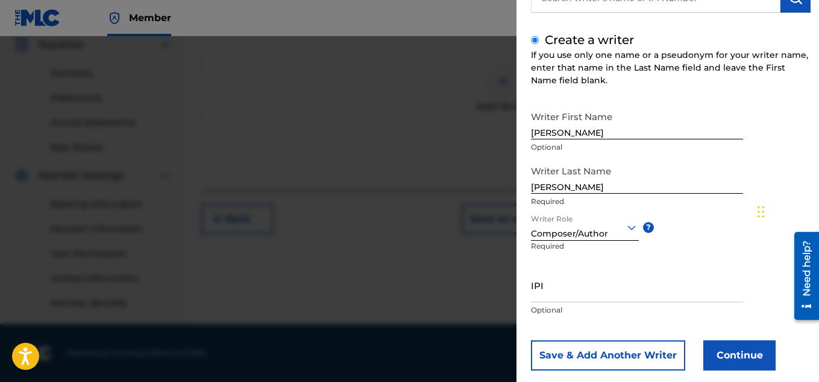
click at [740, 350] on button "Continue" at bounding box center [740, 355] width 72 height 30
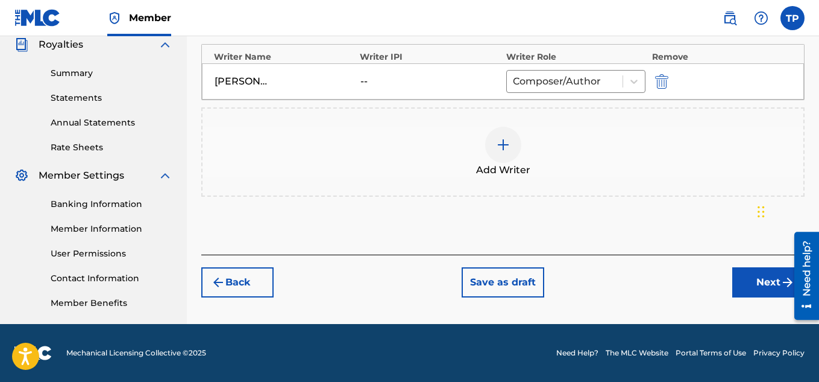
click at [757, 281] on button "Next" at bounding box center [769, 282] width 72 height 30
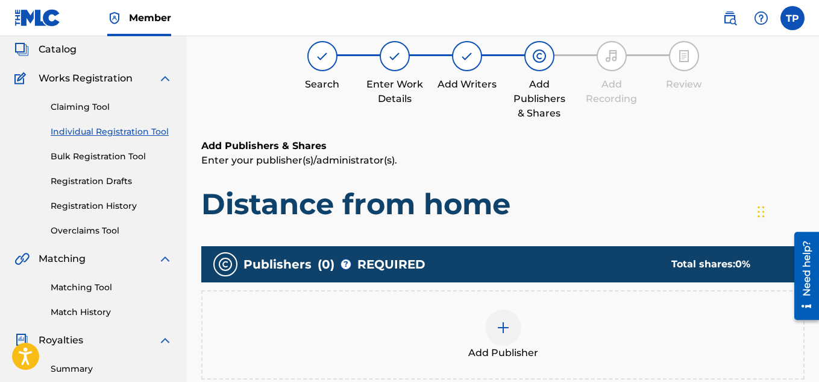
scroll to position [54, 0]
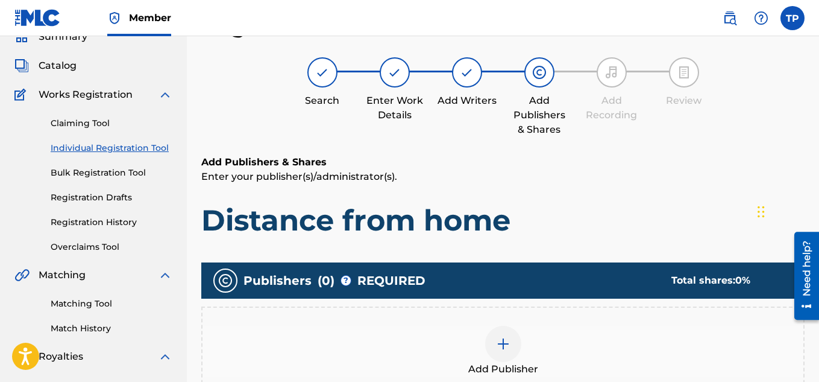
click at [507, 341] on img at bounding box center [503, 343] width 14 height 14
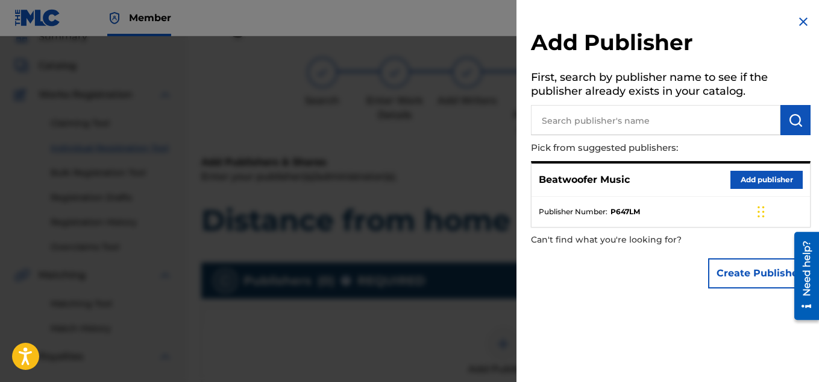
click at [750, 181] on button "Add publisher" at bounding box center [767, 180] width 72 height 18
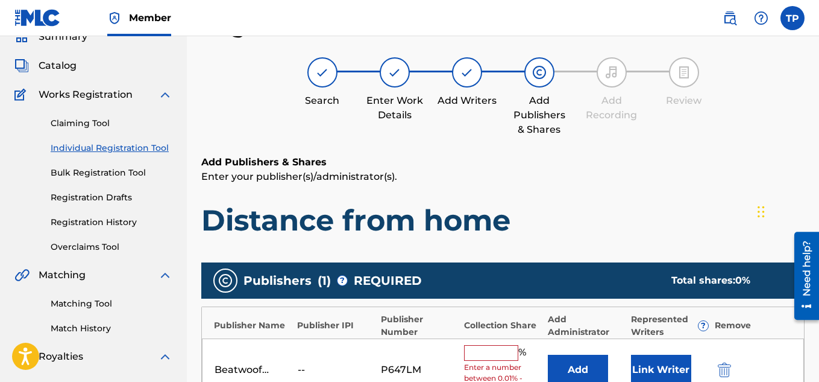
click at [481, 353] on input "text" at bounding box center [491, 353] width 54 height 16
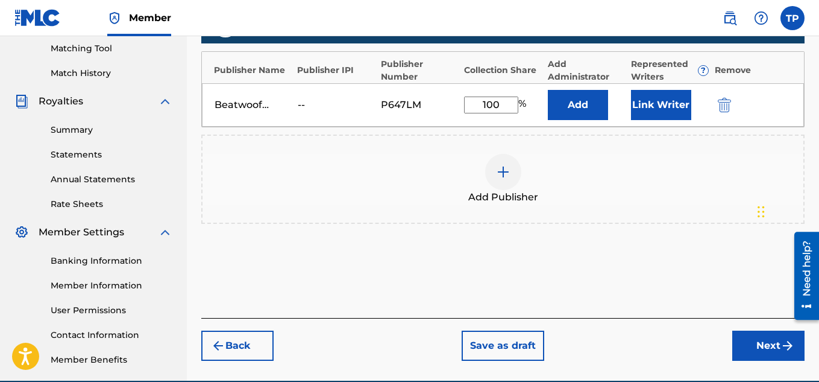
scroll to position [317, 0]
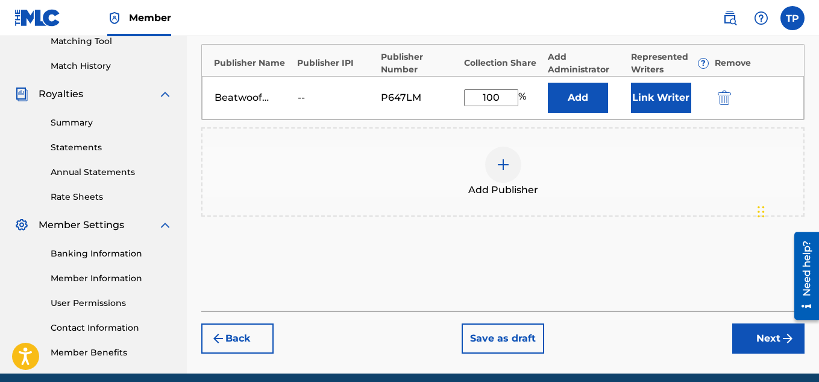
type input "100"
click at [761, 344] on button "Next" at bounding box center [769, 338] width 72 height 30
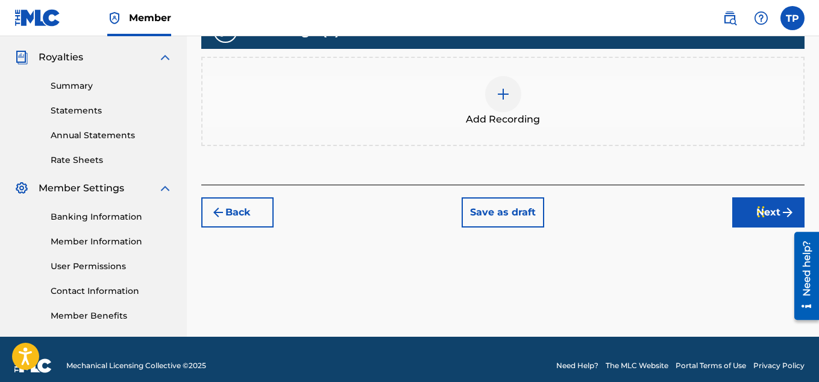
scroll to position [354, 0]
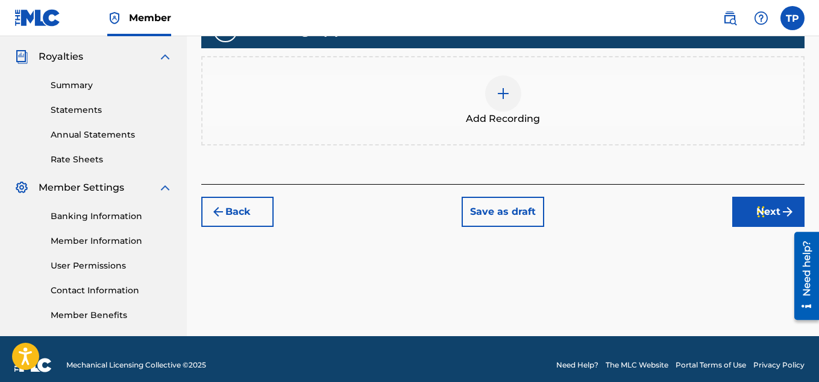
click at [751, 215] on button "Next" at bounding box center [769, 212] width 72 height 30
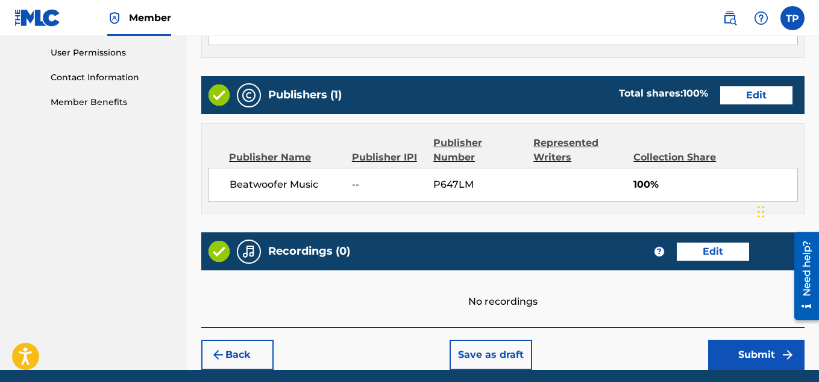
scroll to position [613, 0]
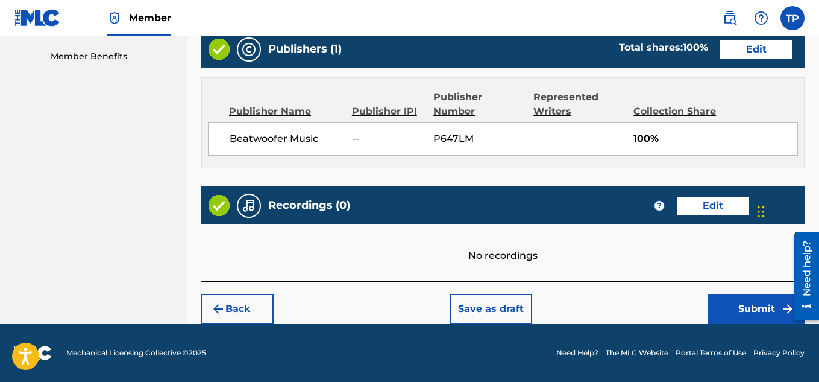
click at [754, 309] on button "Submit" at bounding box center [757, 309] width 96 height 30
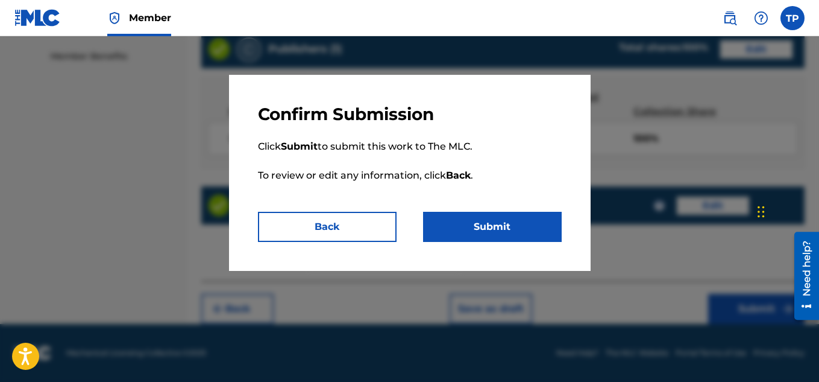
click at [480, 229] on button "Submit" at bounding box center [492, 227] width 139 height 30
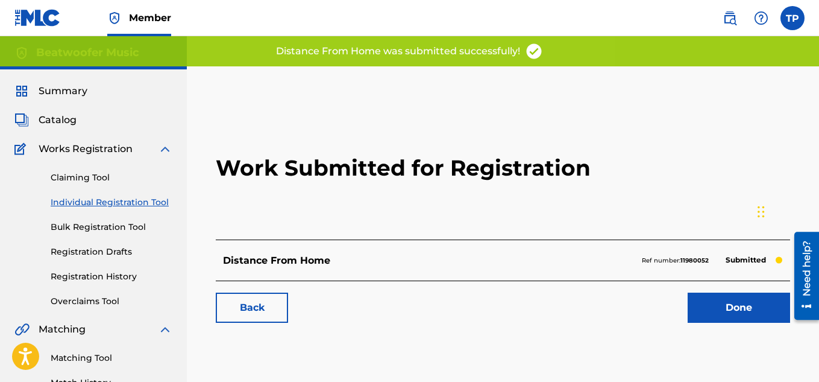
click at [721, 307] on link "Done" at bounding box center [739, 307] width 103 height 30
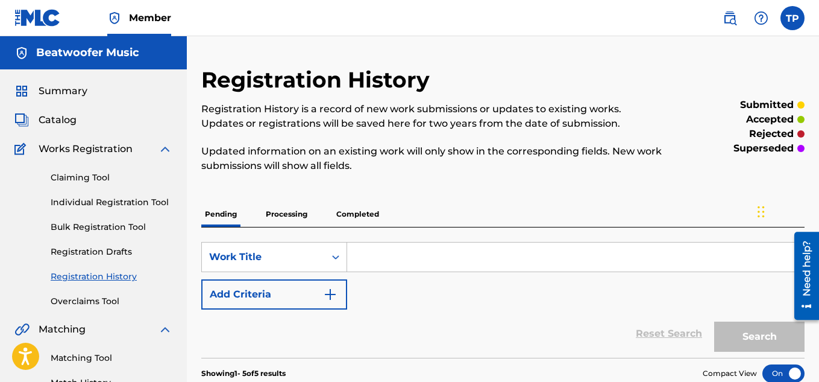
click at [98, 207] on link "Individual Registration Tool" at bounding box center [112, 202] width 122 height 13
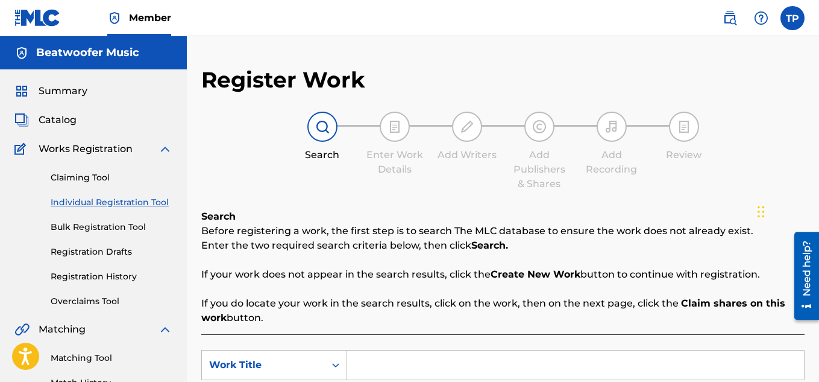
click at [398, 370] on input "Search Form" at bounding box center [575, 364] width 457 height 29
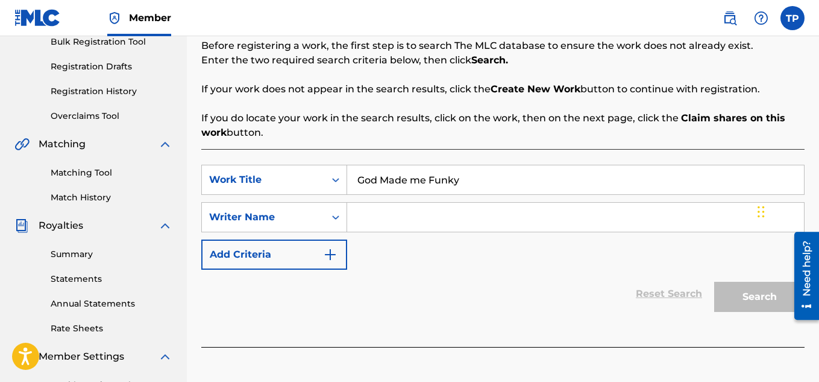
scroll to position [187, 0]
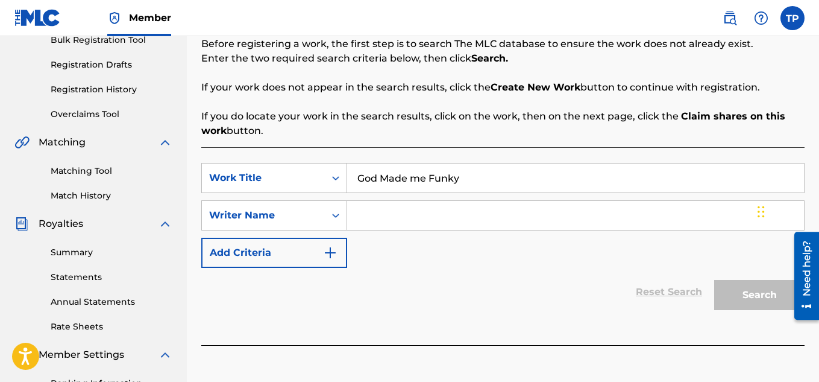
type input "God Made me Funky"
click at [405, 219] on input "Search Form" at bounding box center [575, 215] width 457 height 29
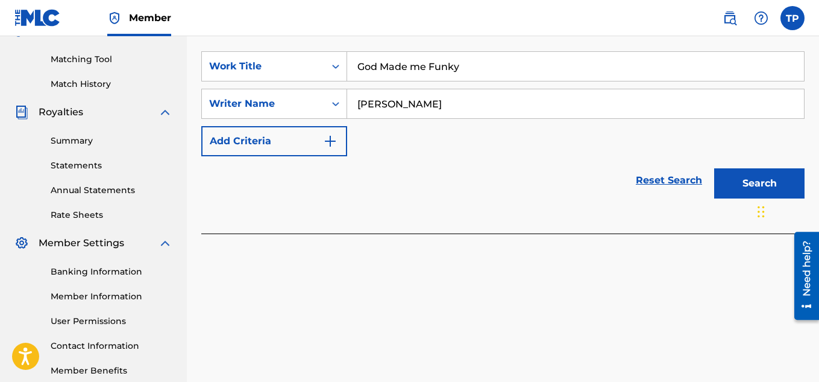
scroll to position [274, 0]
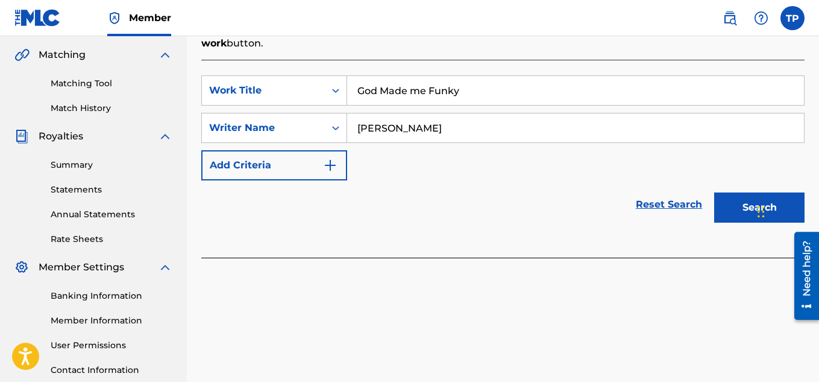
type input "[PERSON_NAME]"
click at [733, 209] on button "Search" at bounding box center [760, 207] width 90 height 30
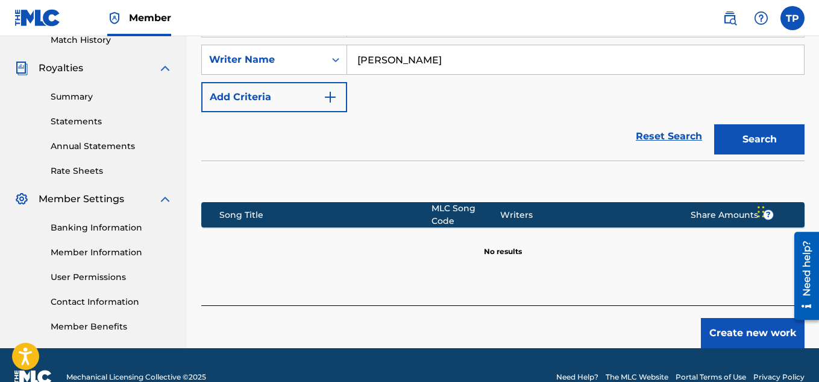
scroll to position [366, 0]
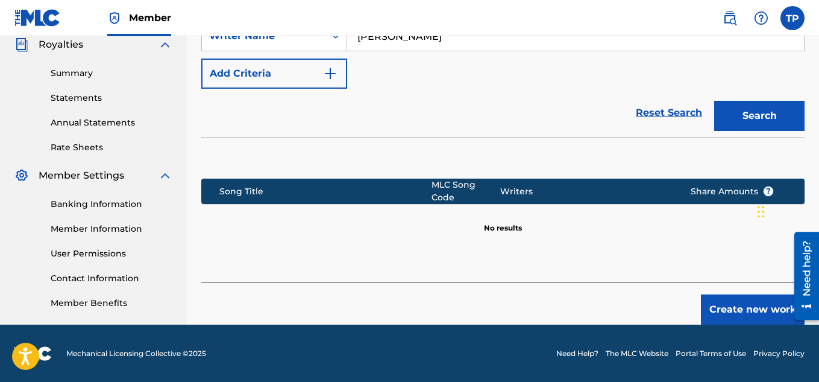
click at [724, 298] on button "Create new work" at bounding box center [753, 309] width 104 height 30
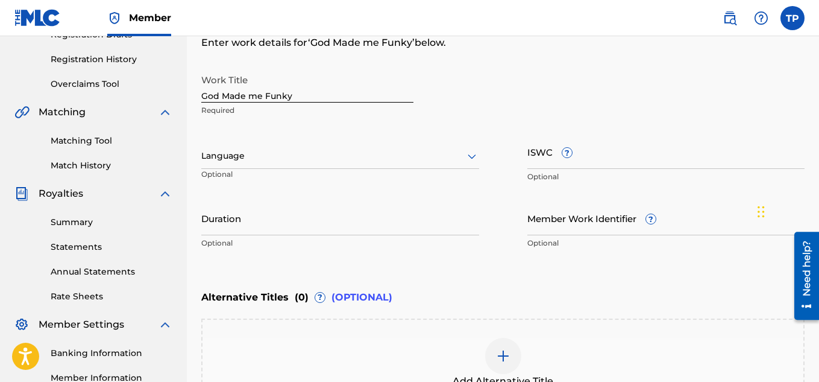
scroll to position [209, 0]
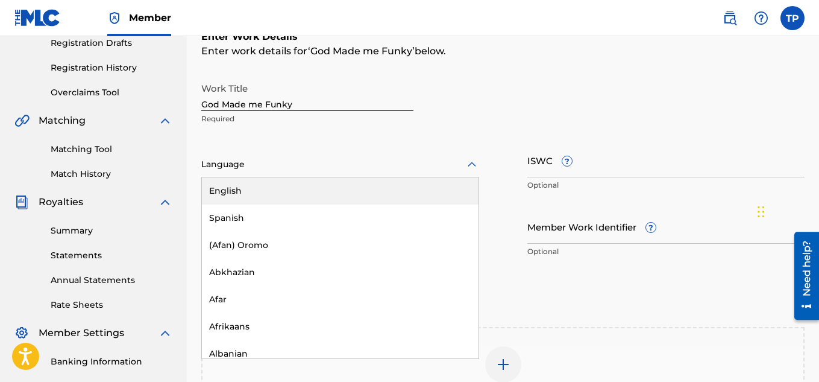
click at [472, 165] on icon at bounding box center [472, 164] width 14 height 14
click at [300, 189] on div "English" at bounding box center [340, 190] width 277 height 27
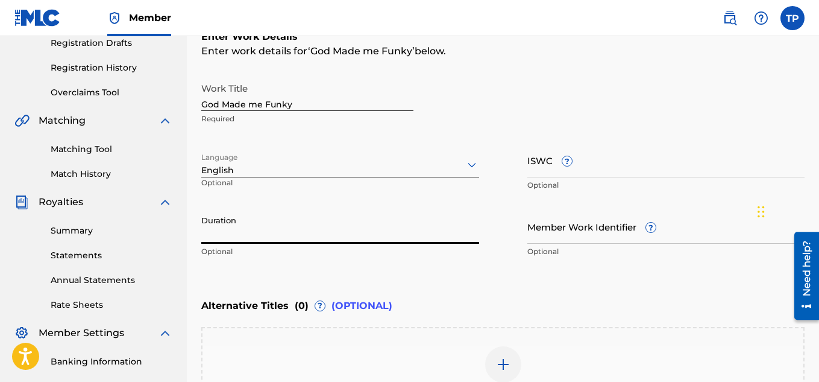
click at [230, 231] on input "Duration" at bounding box center [340, 226] width 278 height 34
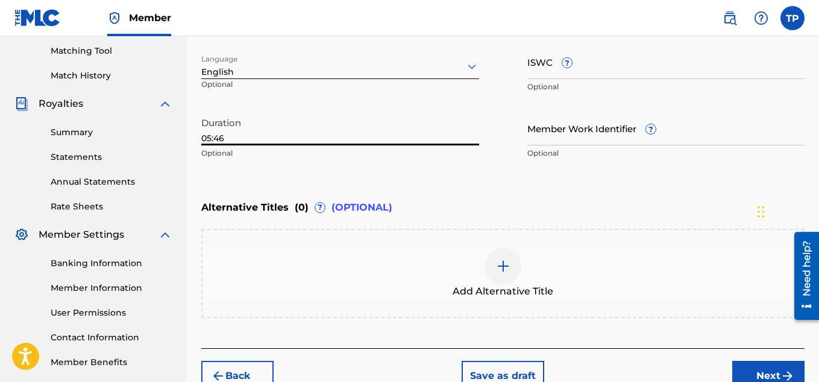
scroll to position [374, 0]
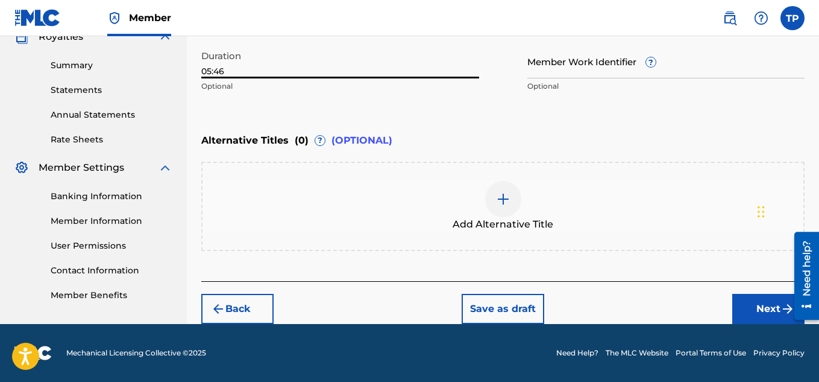
type input "05:46"
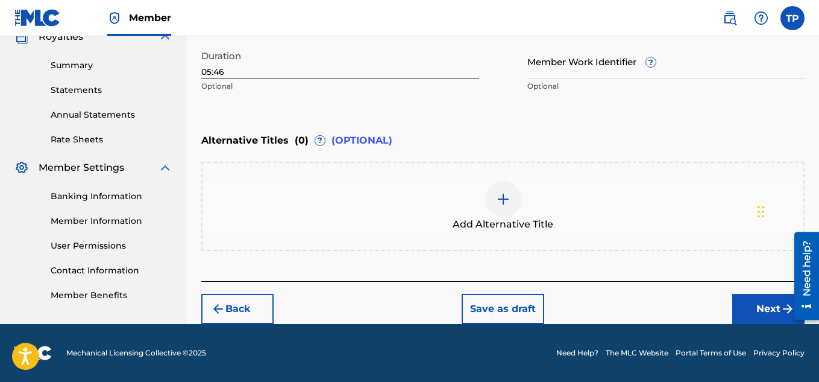
click at [760, 309] on button "Next" at bounding box center [769, 309] width 72 height 30
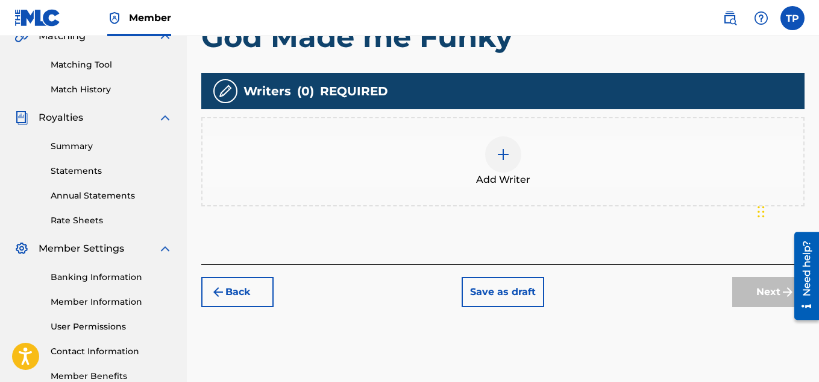
scroll to position [294, 0]
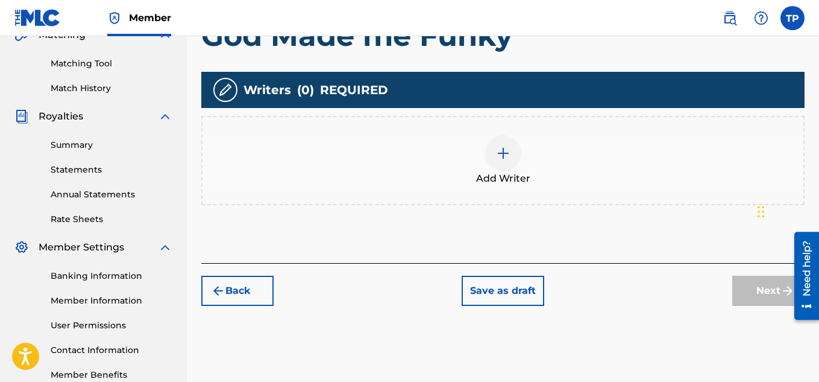
click at [505, 154] on img at bounding box center [503, 153] width 14 height 14
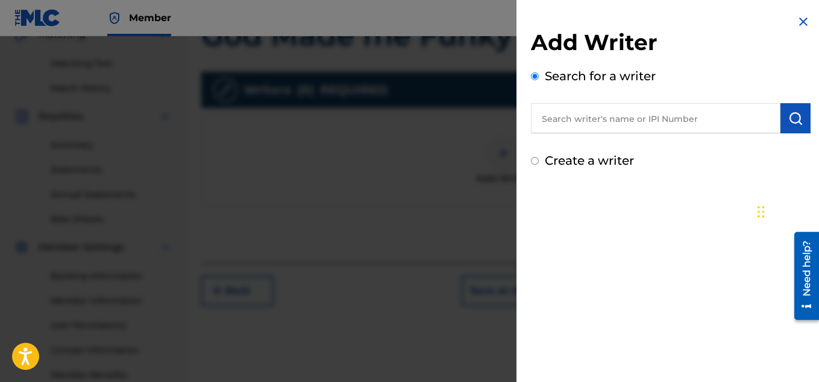
click at [534, 163] on input "Create a writer" at bounding box center [535, 161] width 8 height 8
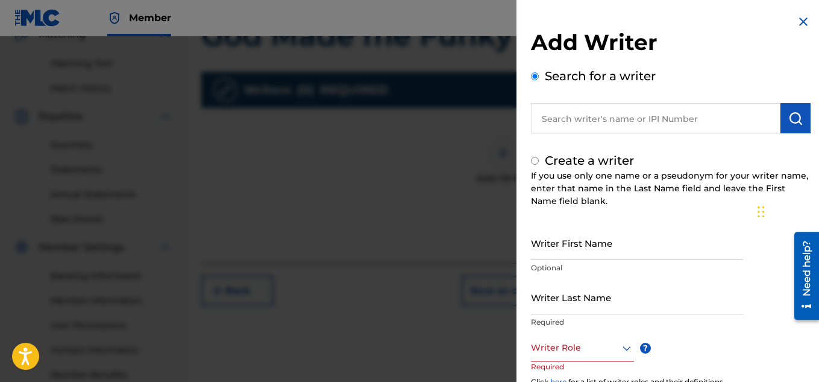
radio input "false"
radio input "true"
click at [583, 249] on input "Writer First Name" at bounding box center [637, 243] width 212 height 34
type input "[PERSON_NAME]"
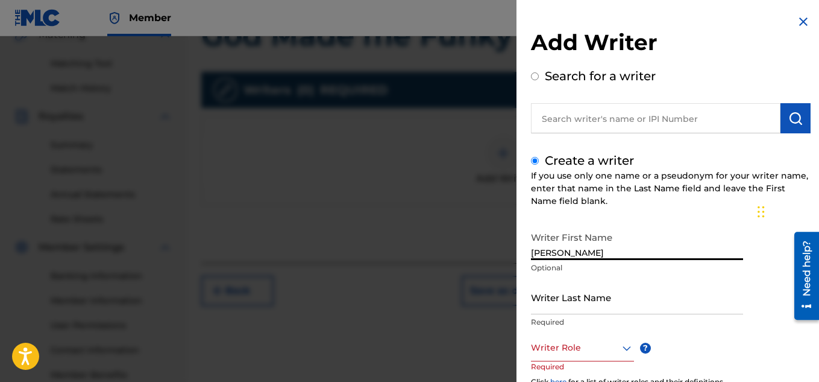
type input "[PERSON_NAME]"
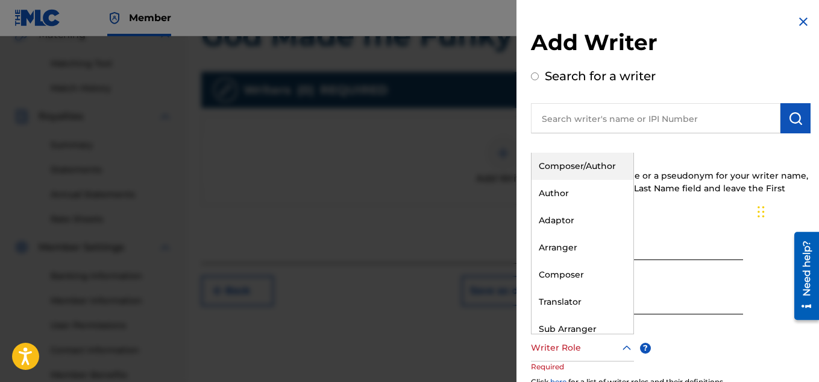
click at [626, 342] on icon at bounding box center [627, 348] width 14 height 14
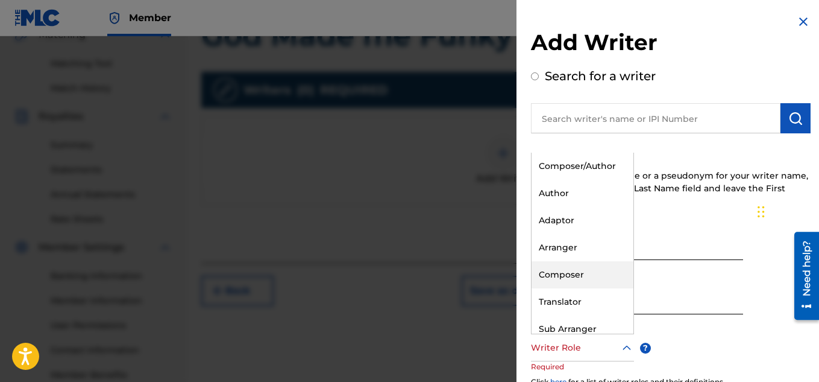
click at [582, 274] on div "Composer" at bounding box center [583, 274] width 102 height 27
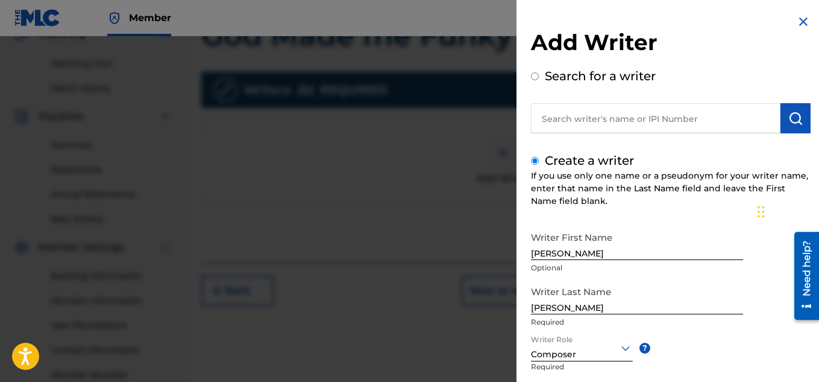
scroll to position [366, 0]
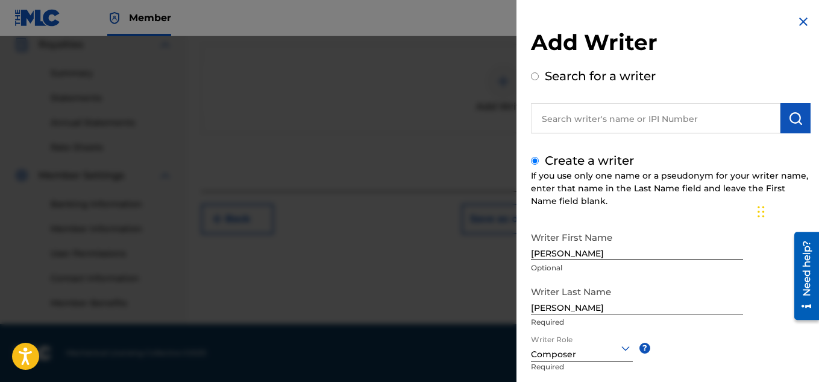
drag, startPoint x: 820, startPoint y: 202, endPoint x: 24, endPoint y: 67, distance: 807.3
click at [685, 336] on div "Writer First Name [PERSON_NAME] Optional Writer Last Name [PERSON_NAME] Writer …" at bounding box center [671, 358] width 280 height 265
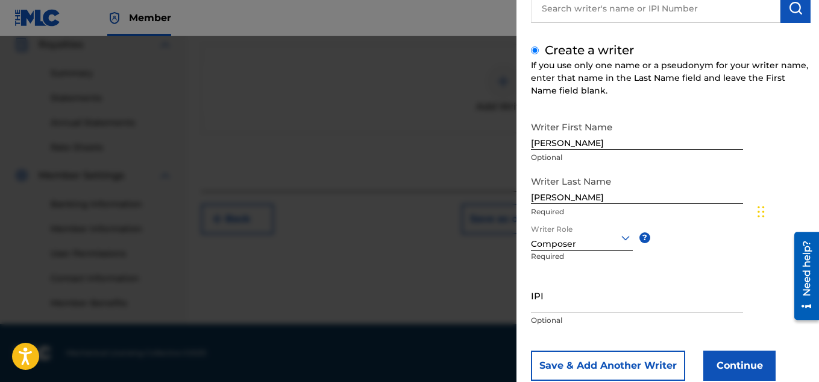
scroll to position [142, 0]
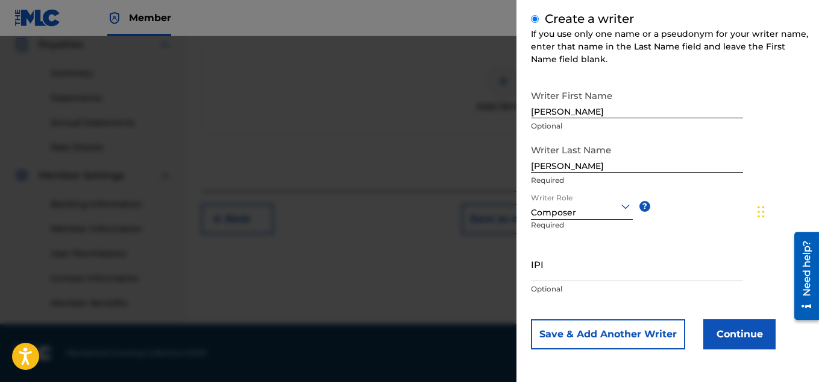
click at [727, 334] on button "Continue" at bounding box center [740, 334] width 72 height 30
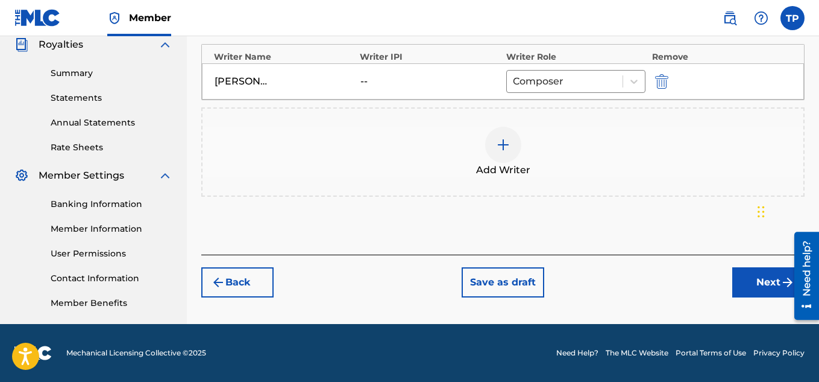
click at [502, 146] on img at bounding box center [503, 144] width 14 height 14
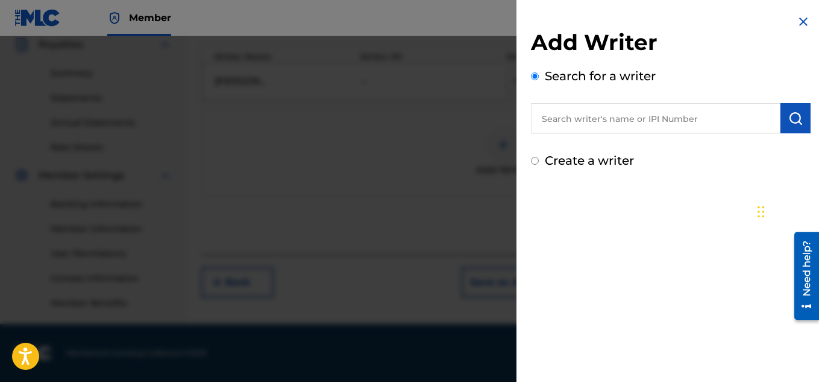
click at [535, 162] on input "Create a writer" at bounding box center [535, 161] width 8 height 8
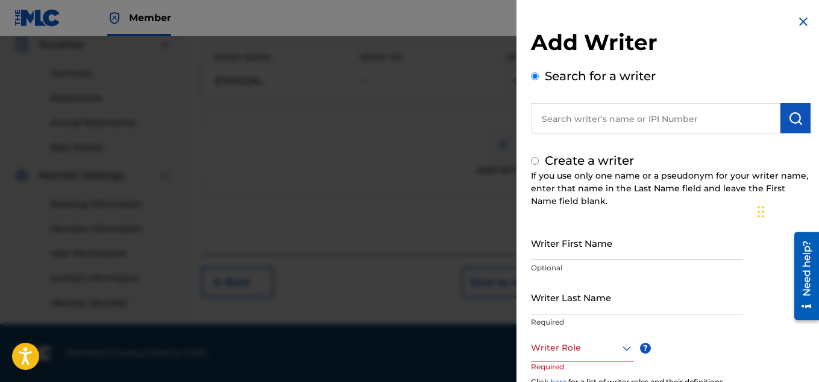
radio input "false"
radio input "true"
click at [560, 250] on input "Writer First Name" at bounding box center [637, 243] width 212 height 34
type input "m"
type input "MD"
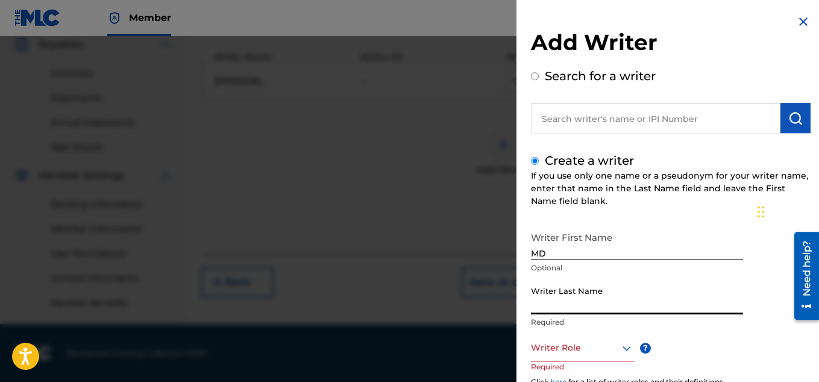
click at [541, 292] on input "Writer Last Name" at bounding box center [637, 297] width 212 height 34
type input "Express"
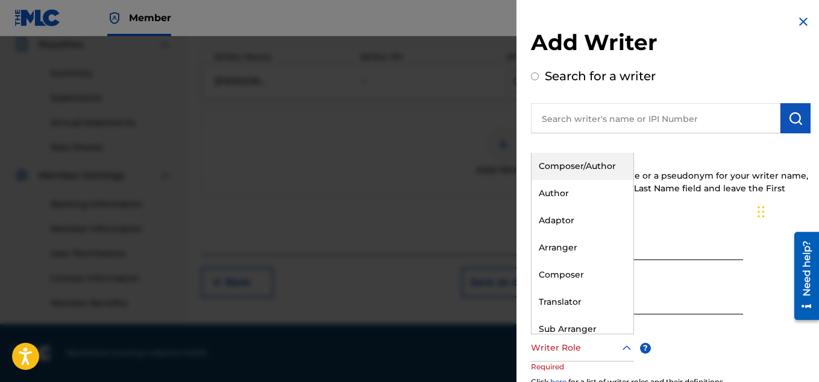
click at [622, 346] on icon at bounding box center [627, 348] width 14 height 14
click at [559, 192] on div "Author" at bounding box center [583, 193] width 102 height 27
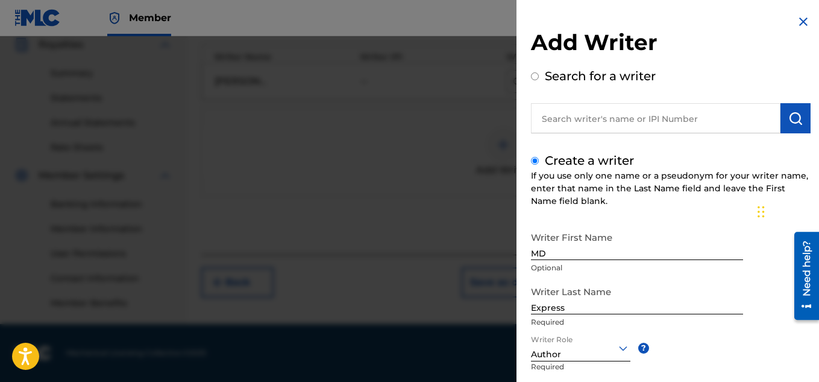
click at [734, 342] on div "Writer First Name MD Optional Writer Last Name Express Required Writer Role Aut…" at bounding box center [671, 358] width 280 height 265
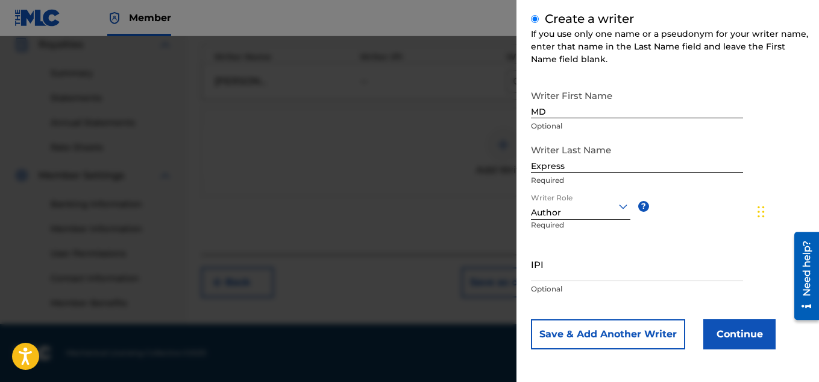
click at [736, 339] on button "Continue" at bounding box center [740, 334] width 72 height 30
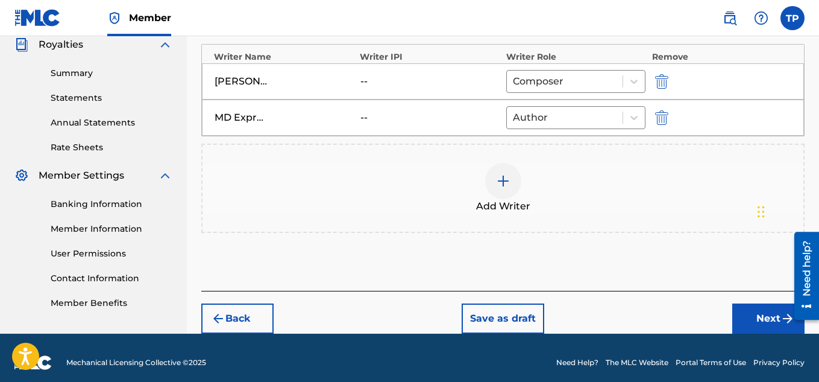
click at [762, 321] on button "Next" at bounding box center [769, 318] width 72 height 30
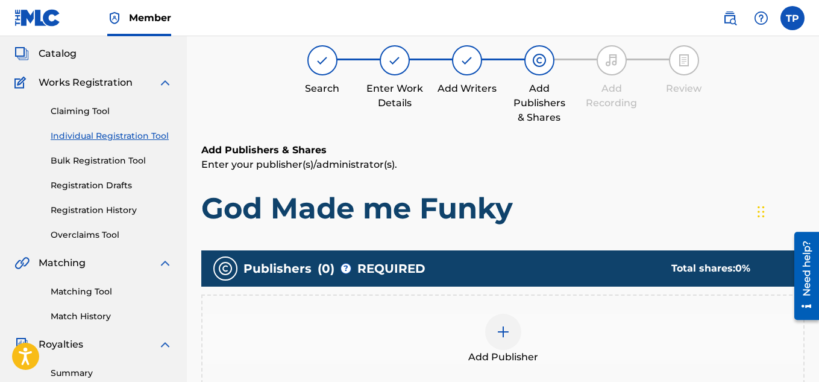
scroll to position [54, 0]
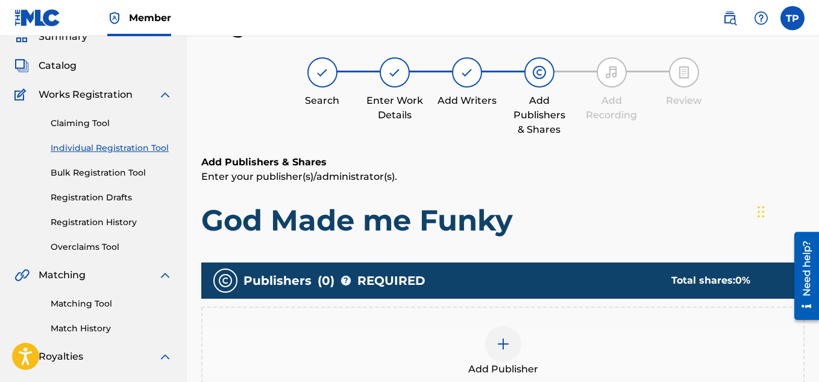
click at [505, 342] on img at bounding box center [503, 343] width 14 height 14
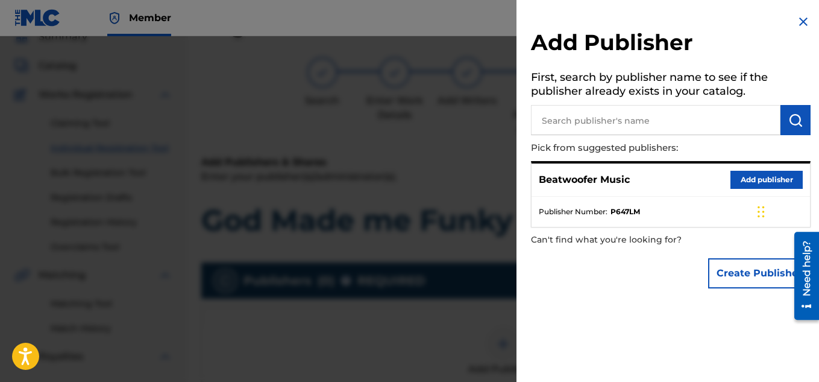
click at [745, 181] on button "Add publisher" at bounding box center [767, 180] width 72 height 18
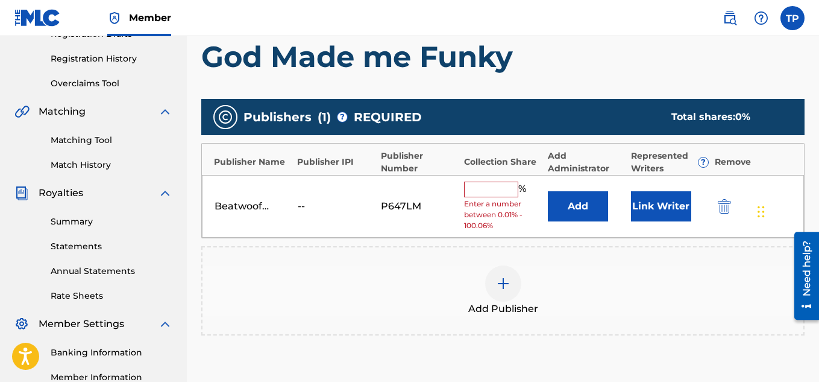
scroll to position [218, 0]
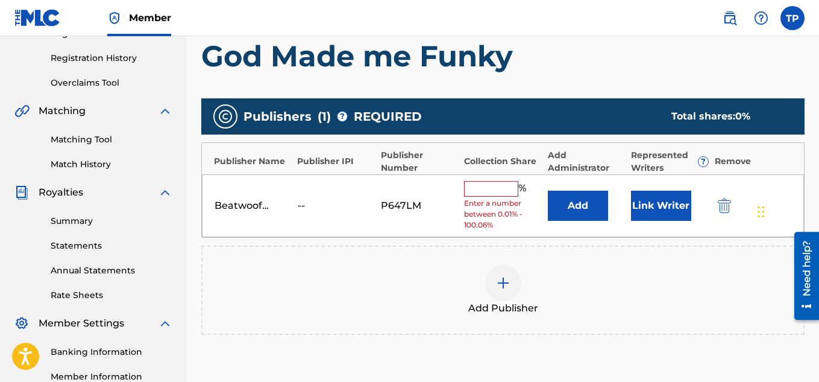
click at [481, 189] on input "text" at bounding box center [491, 189] width 54 height 16
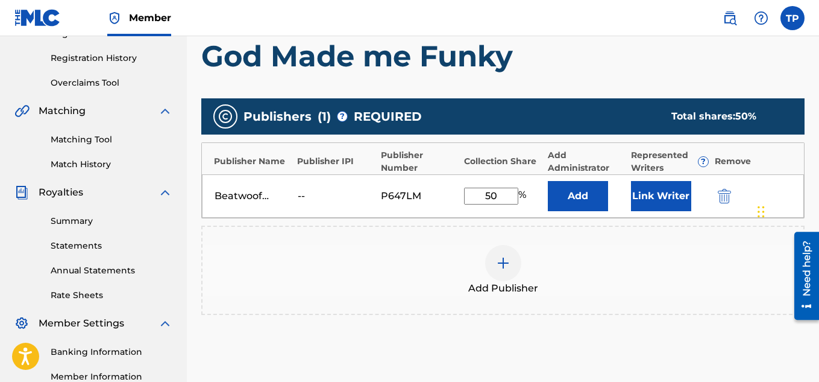
type input "50"
click at [654, 199] on button "Link Writer" at bounding box center [661, 196] width 60 height 30
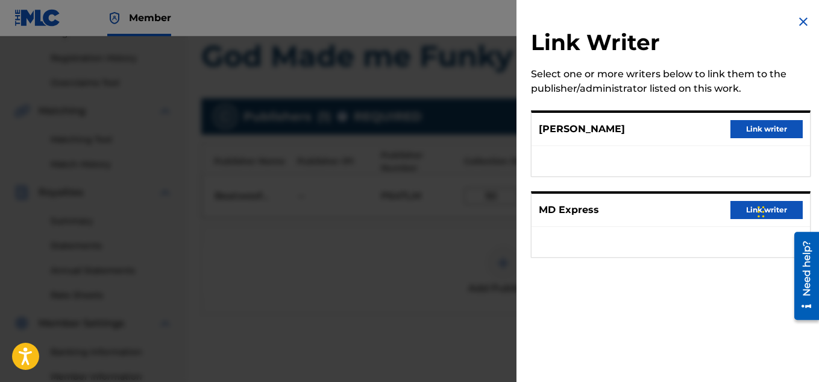
click at [762, 127] on button "Link writer" at bounding box center [767, 129] width 72 height 18
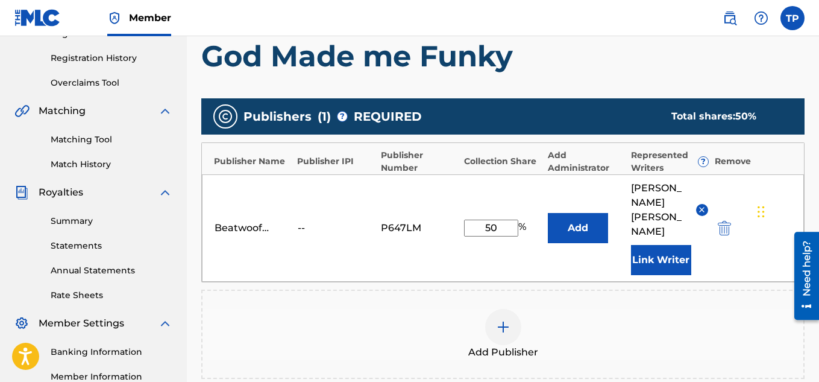
click at [661, 245] on button "Link Writer" at bounding box center [661, 260] width 60 height 30
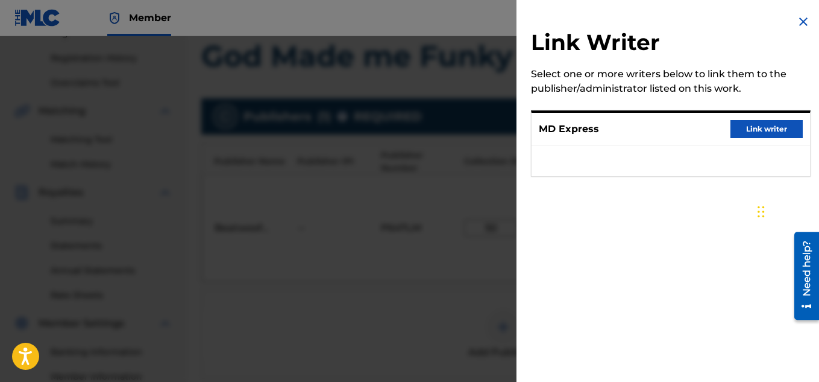
click at [748, 127] on button "Link writer" at bounding box center [767, 129] width 72 height 18
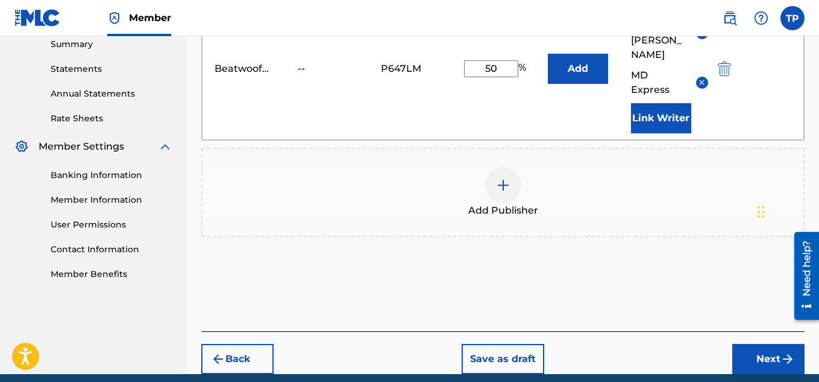
scroll to position [416, 0]
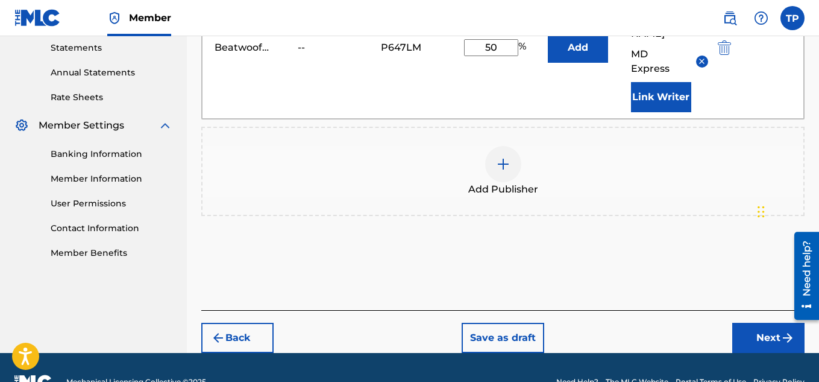
click at [763, 323] on button "Next" at bounding box center [769, 338] width 72 height 30
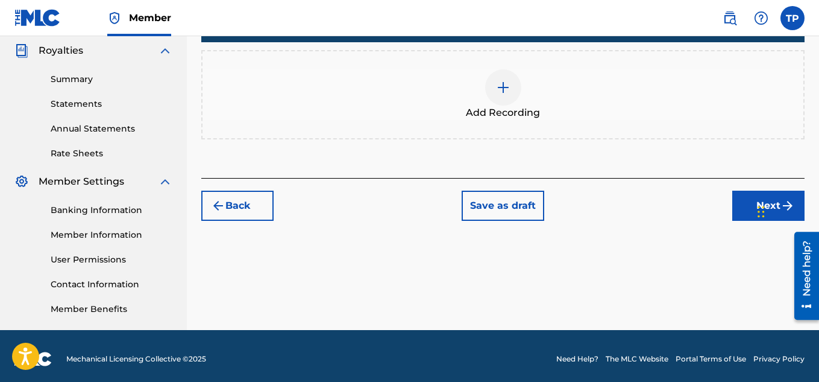
scroll to position [366, 0]
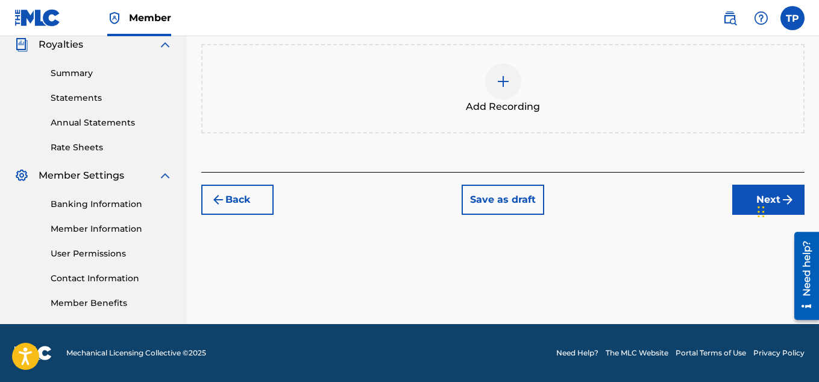
click at [745, 191] on button "Next" at bounding box center [769, 200] width 72 height 30
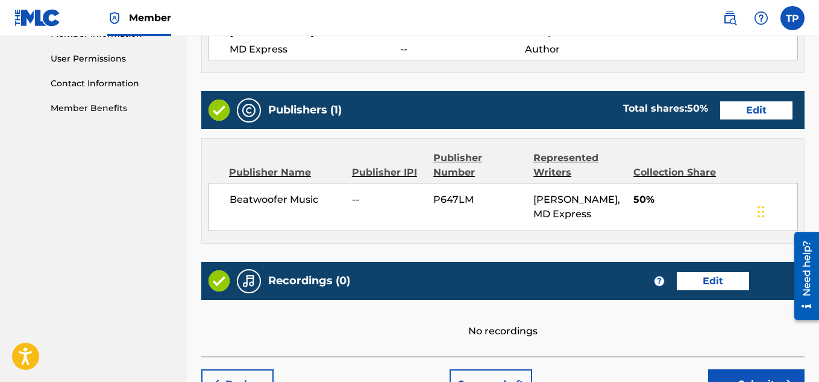
scroll to position [620, 0]
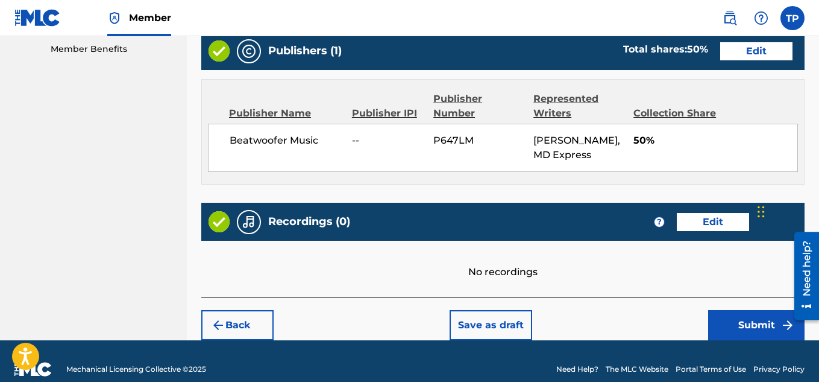
click at [743, 330] on button "Submit" at bounding box center [757, 325] width 96 height 30
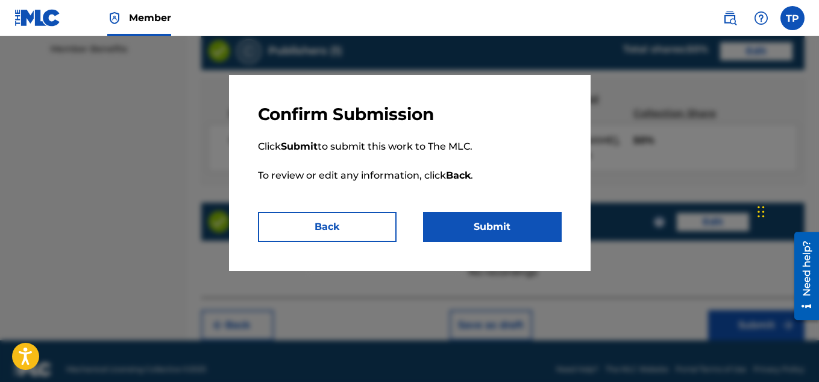
click at [502, 229] on button "Submit" at bounding box center [492, 227] width 139 height 30
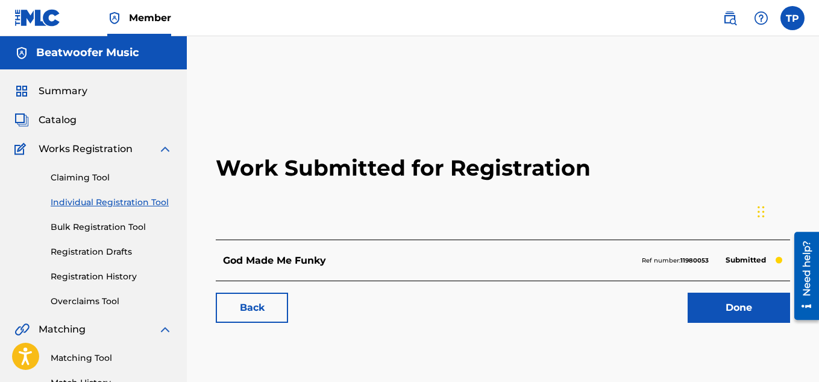
click at [748, 307] on link "Done" at bounding box center [739, 307] width 103 height 30
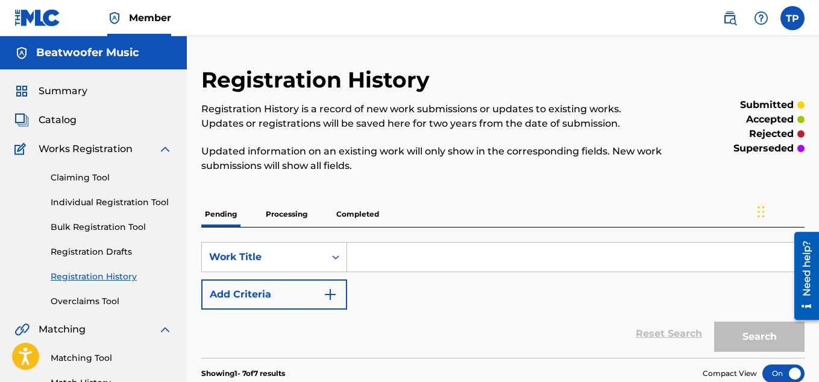
click at [116, 200] on link "Individual Registration Tool" at bounding box center [112, 202] width 122 height 13
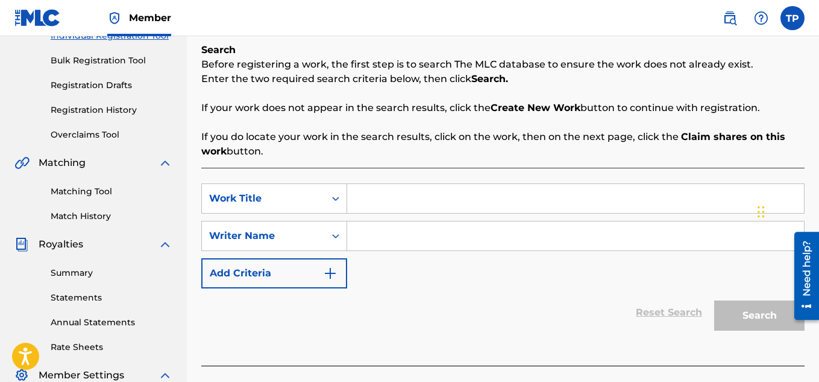
scroll to position [177, 0]
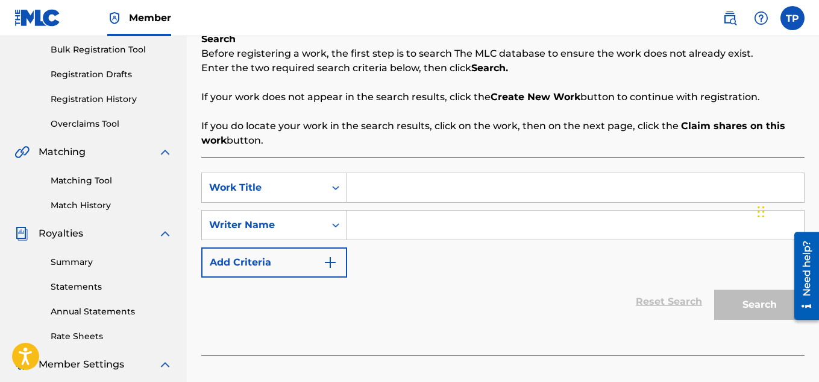
click at [397, 191] on input "Search Form" at bounding box center [575, 187] width 457 height 29
type input "Take me away"
click at [394, 230] on input "Search Form" at bounding box center [575, 224] width 457 height 29
type input "t"
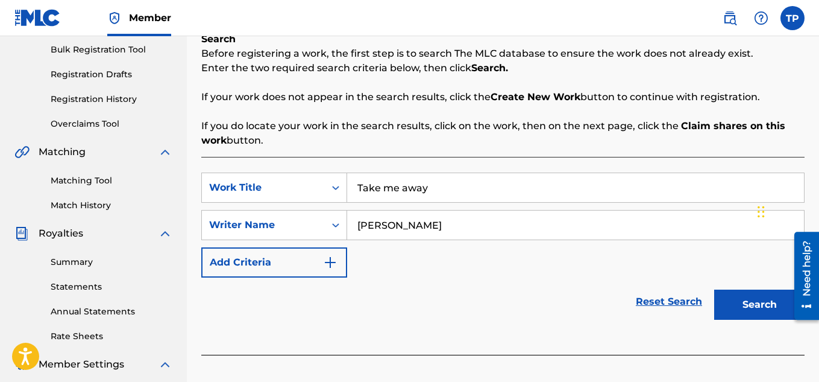
type input "[PERSON_NAME]"
click at [734, 312] on button "Search" at bounding box center [760, 304] width 90 height 30
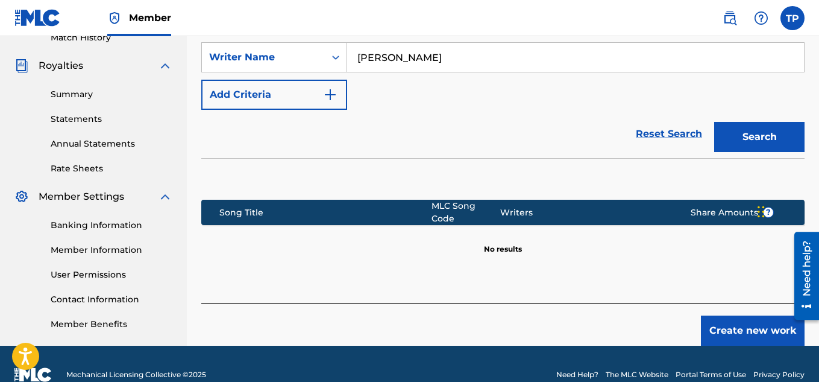
scroll to position [366, 0]
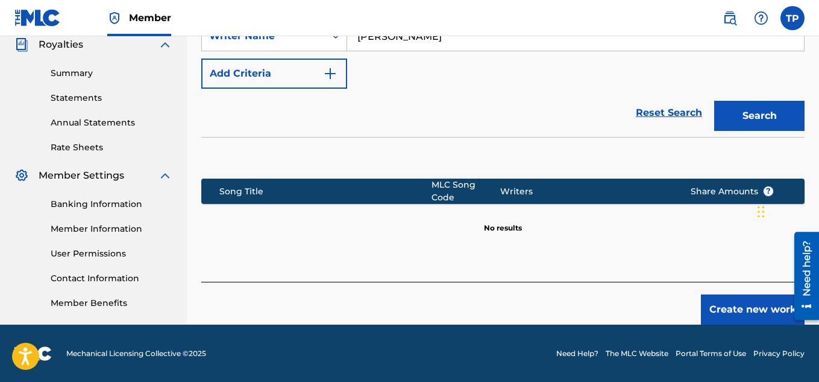
click at [721, 313] on button "Create new work" at bounding box center [753, 309] width 104 height 30
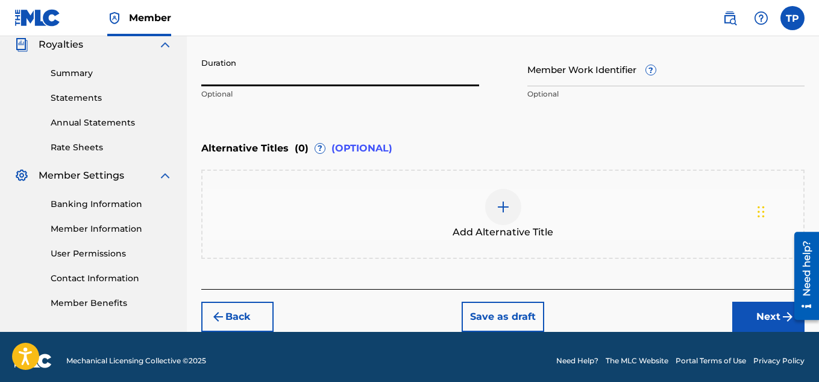
click at [248, 77] on input "Duration" at bounding box center [340, 69] width 278 height 34
type input "05:51"
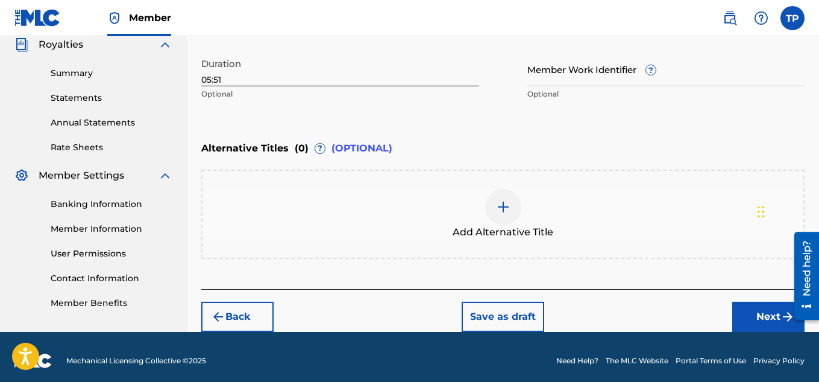
drag, startPoint x: 819, startPoint y: 195, endPoint x: 823, endPoint y: 209, distance: 13.9
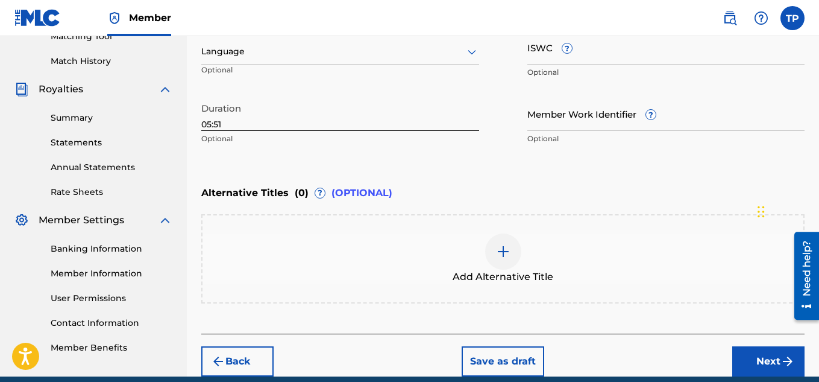
scroll to position [374, 0]
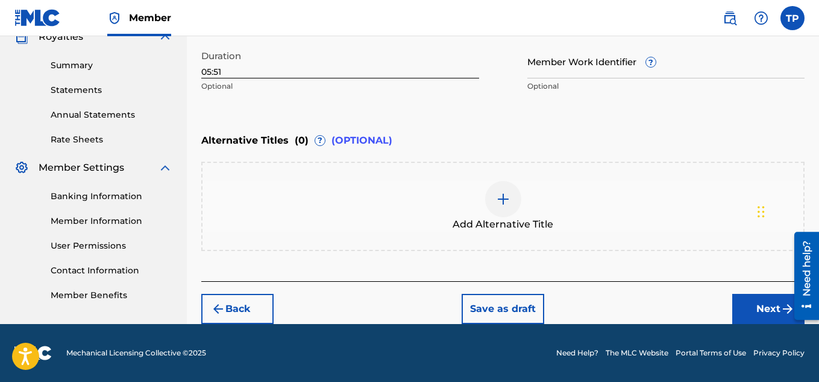
click at [769, 317] on button "Next" at bounding box center [769, 309] width 72 height 30
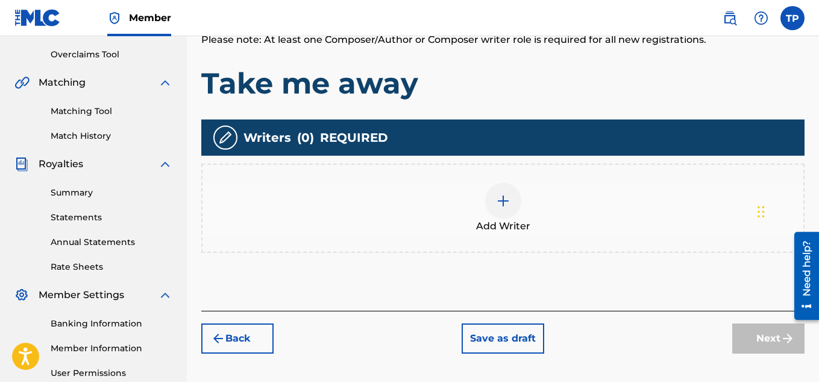
scroll to position [366, 0]
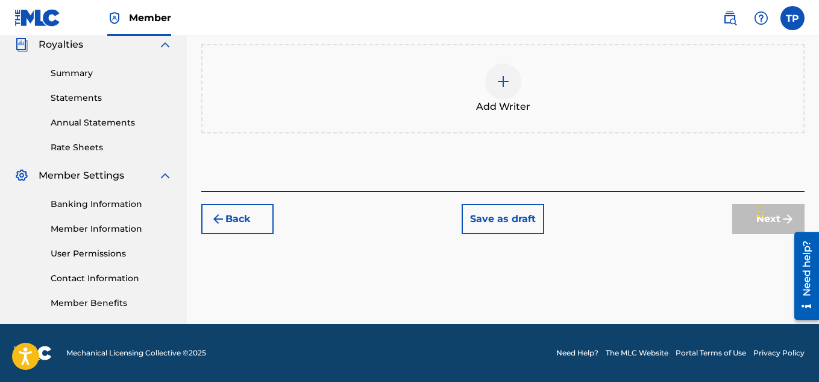
click at [513, 98] on div "Add Writer" at bounding box center [503, 88] width 601 height 51
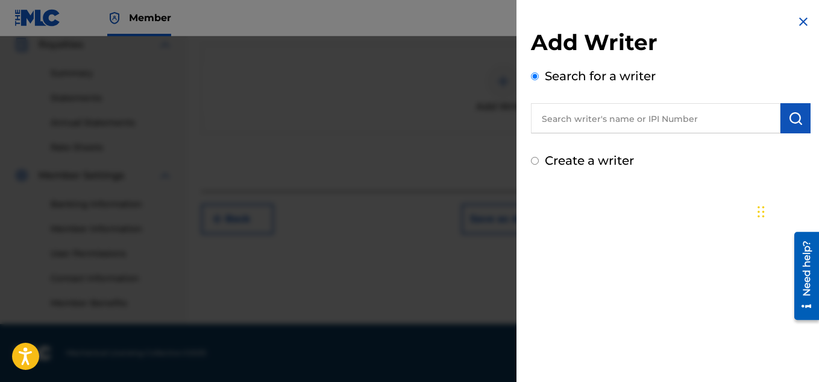
click at [535, 163] on input "Create a writer" at bounding box center [535, 161] width 8 height 8
radio input "false"
radio input "true"
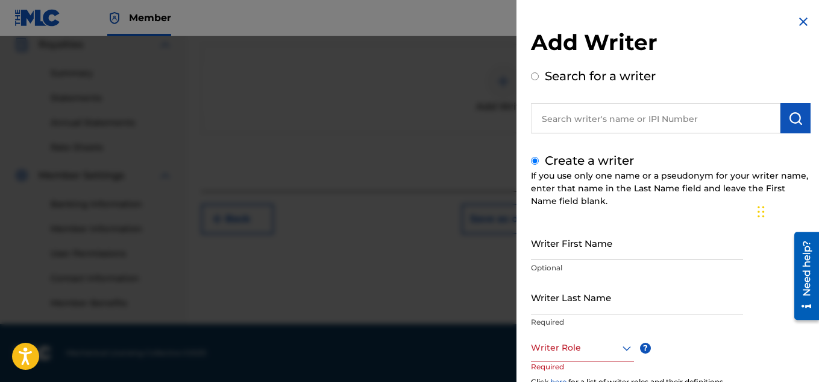
click at [563, 242] on input "Writer First Name" at bounding box center [637, 243] width 212 height 34
type input "[PERSON_NAME]"
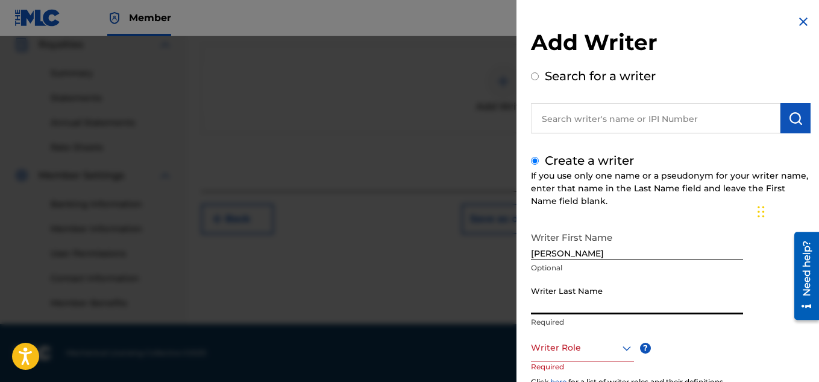
click at [563, 298] on input "Writer Last Name" at bounding box center [637, 297] width 212 height 34
type input "[PERSON_NAME]"
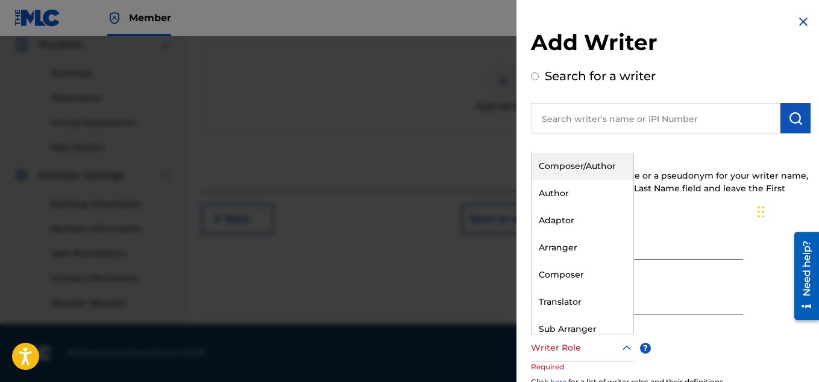
click at [628, 347] on icon at bounding box center [627, 348] width 14 height 14
click at [604, 174] on div "Composer/Author" at bounding box center [583, 166] width 102 height 27
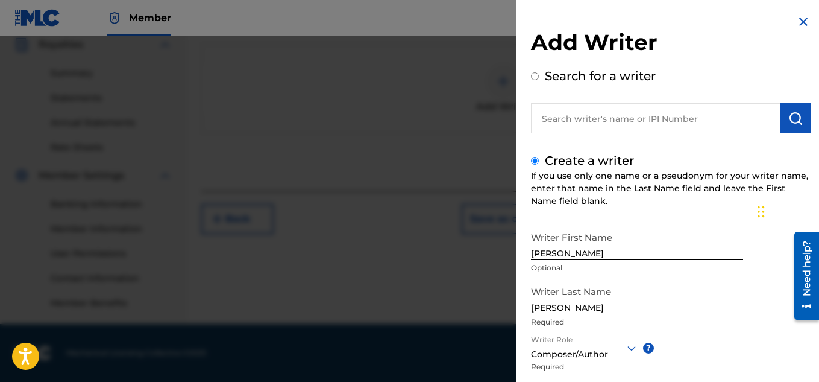
click at [730, 357] on div "Writer First Name [PERSON_NAME] Optional Writer Last Name [PERSON_NAME] Writer …" at bounding box center [671, 358] width 280 height 265
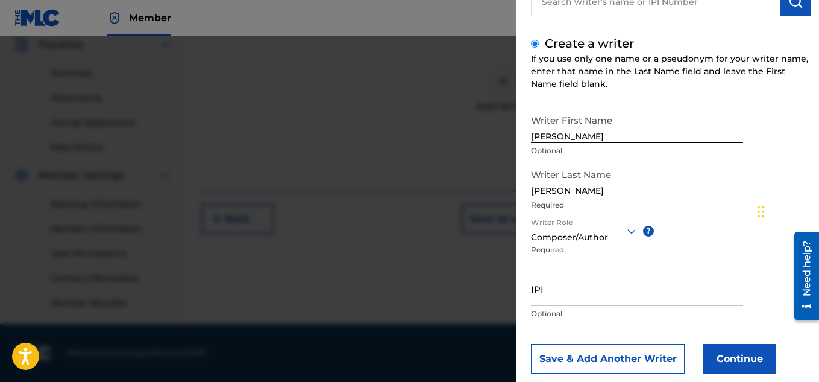
scroll to position [142, 0]
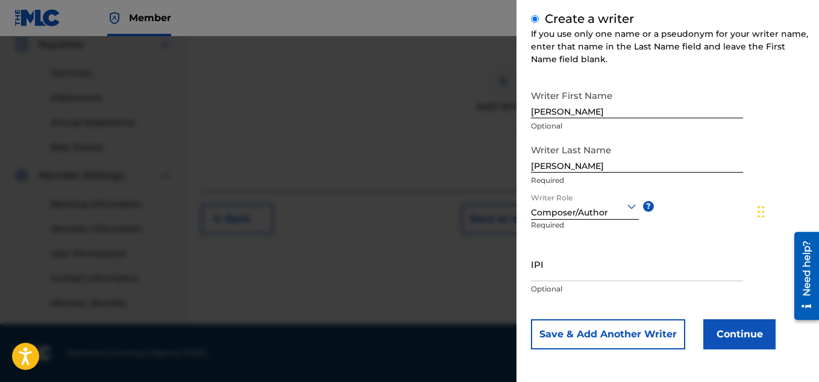
click at [743, 340] on button "Continue" at bounding box center [740, 334] width 72 height 30
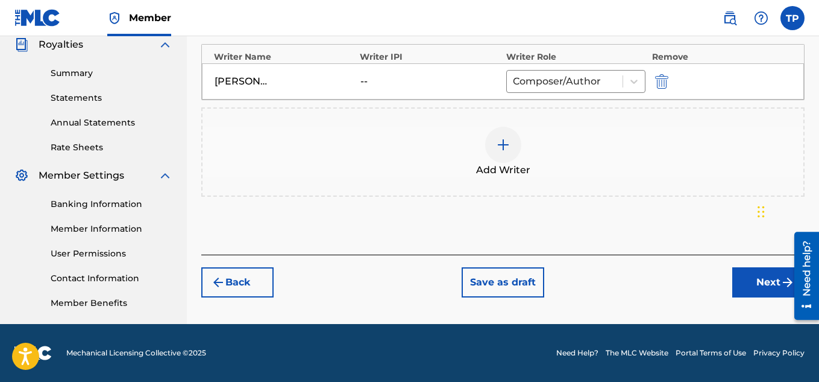
click at [762, 287] on button "Next" at bounding box center [769, 282] width 72 height 30
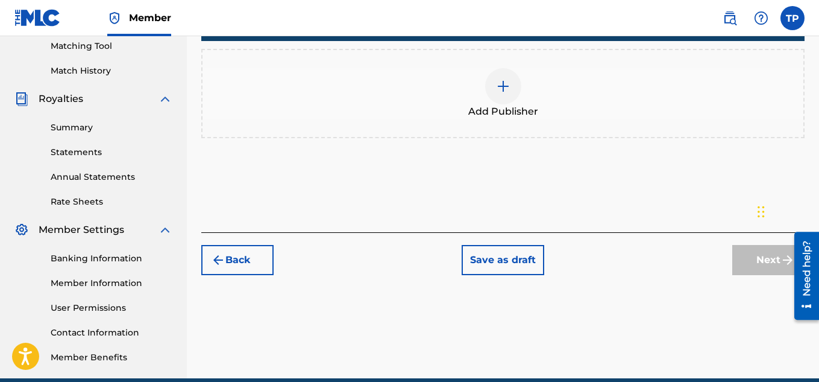
scroll to position [330, 0]
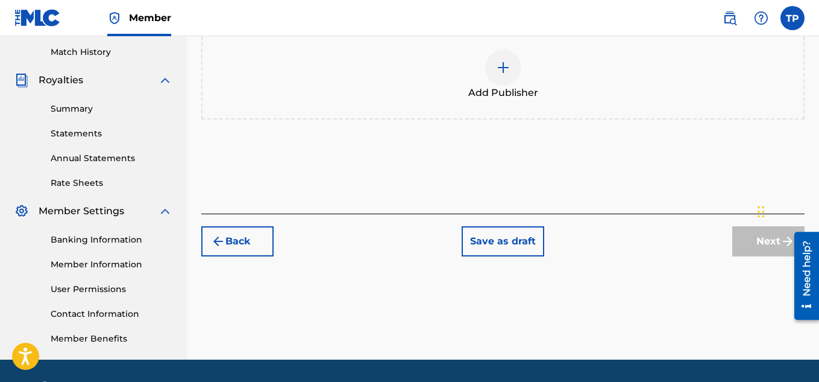
click at [493, 74] on div at bounding box center [503, 67] width 36 height 36
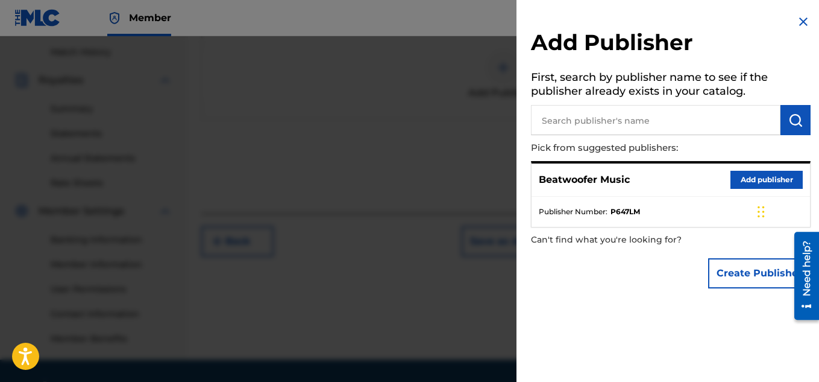
click at [757, 177] on button "Add publisher" at bounding box center [767, 180] width 72 height 18
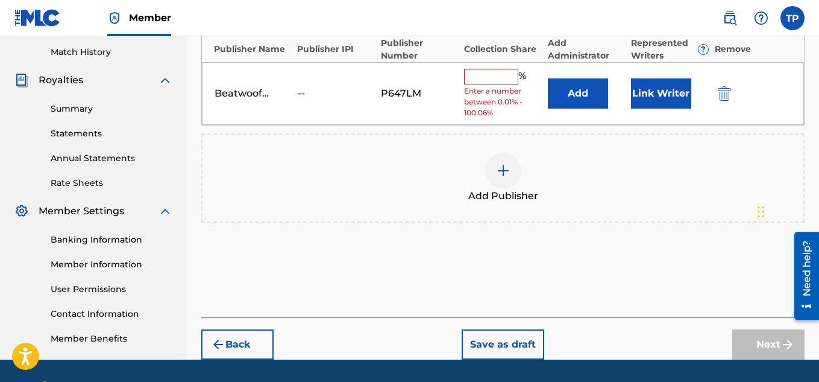
click at [488, 77] on input "text" at bounding box center [491, 77] width 54 height 16
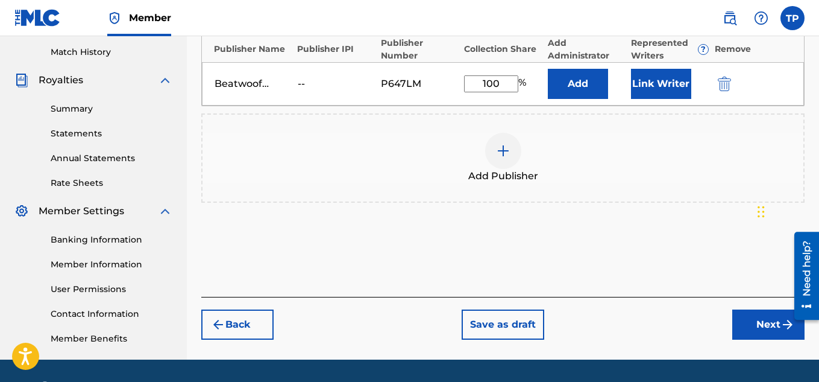
type input "100"
click at [655, 83] on button "Link Writer" at bounding box center [661, 84] width 60 height 30
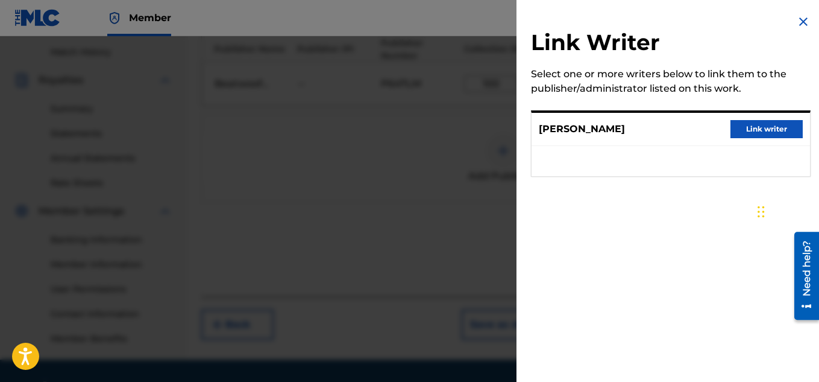
click at [771, 130] on button "Link writer" at bounding box center [767, 129] width 72 height 18
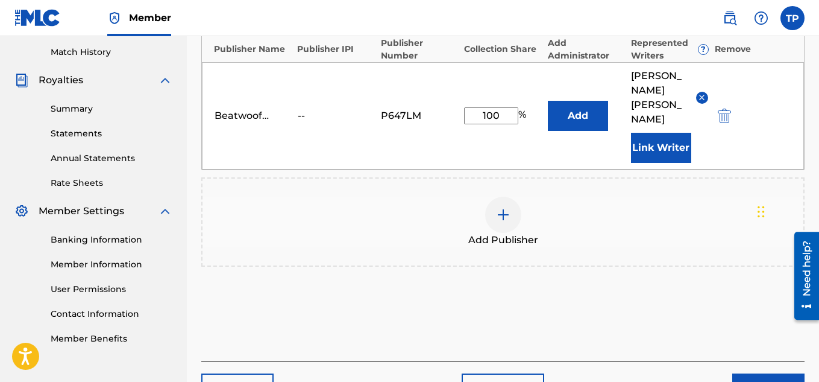
scroll to position [381, 0]
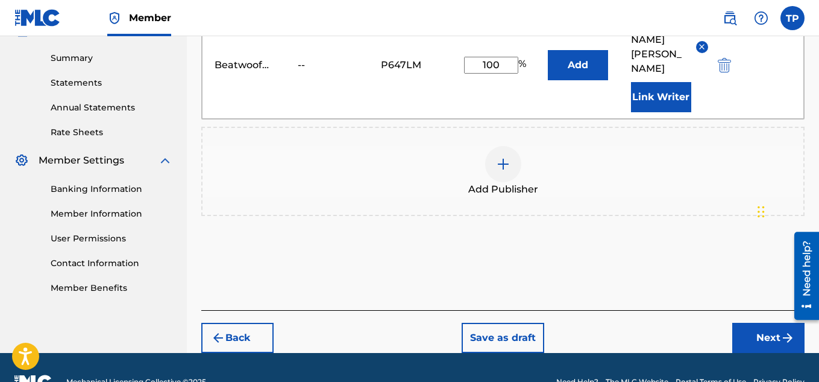
click at [755, 323] on button "Next" at bounding box center [769, 338] width 72 height 30
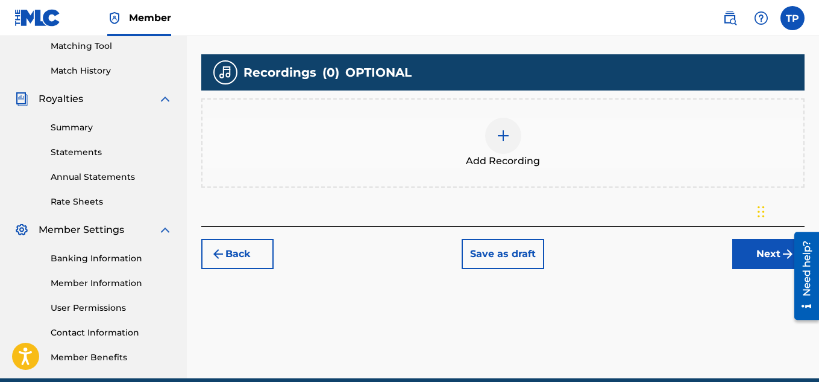
scroll to position [366, 0]
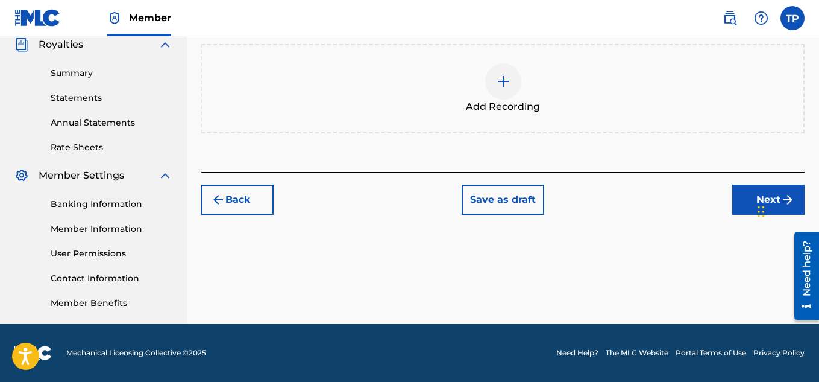
click at [747, 198] on button "Next" at bounding box center [769, 200] width 72 height 30
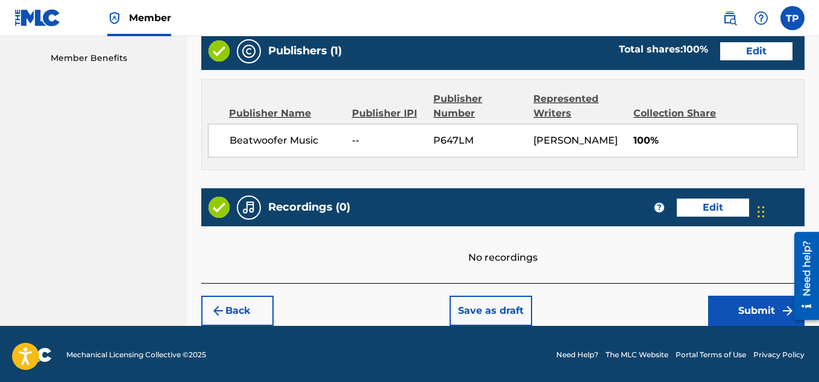
scroll to position [627, 0]
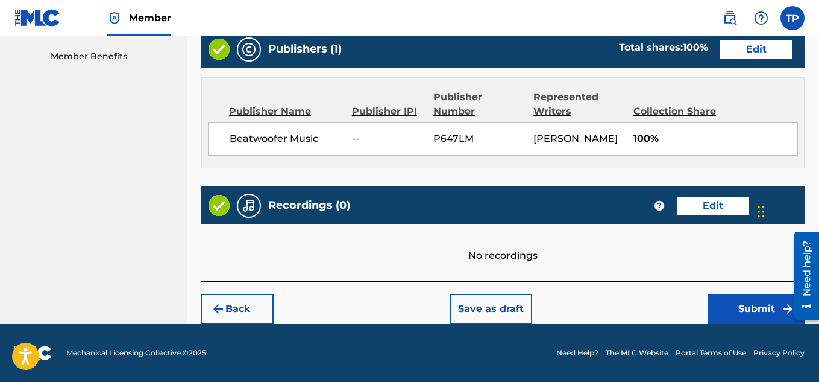
click at [745, 302] on button "Submit" at bounding box center [757, 309] width 96 height 30
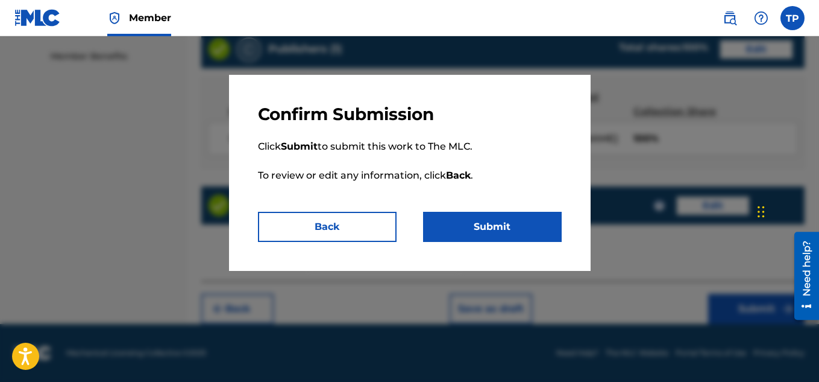
click at [508, 227] on button "Submit" at bounding box center [492, 227] width 139 height 30
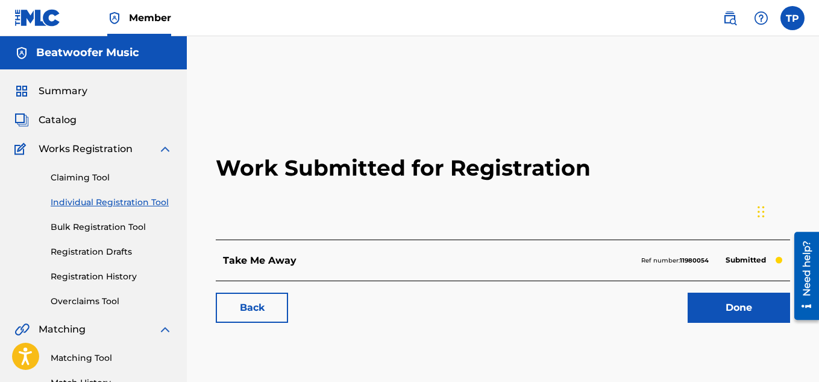
click at [722, 306] on link "Done" at bounding box center [739, 307] width 103 height 30
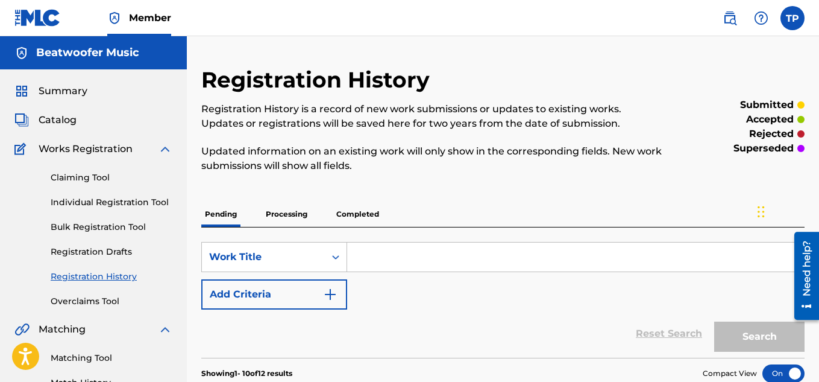
click at [124, 203] on link "Individual Registration Tool" at bounding box center [112, 202] width 122 height 13
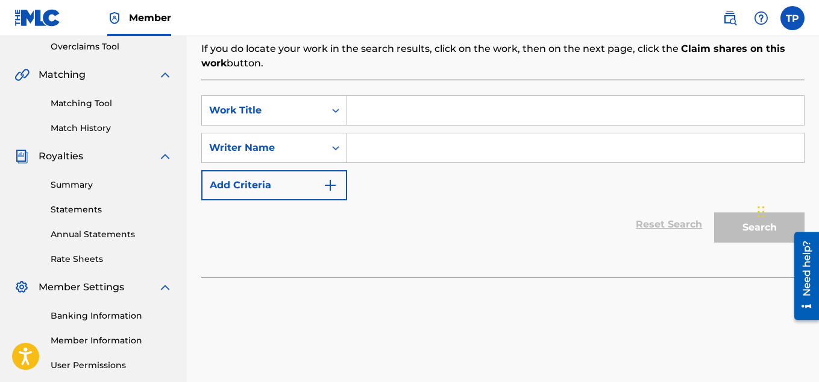
scroll to position [261, 0]
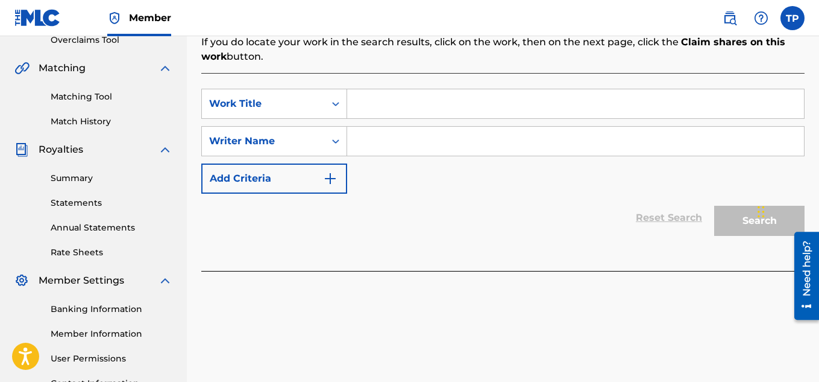
click at [399, 109] on input "Search Form" at bounding box center [575, 103] width 457 height 29
type input "are you winning"
click at [375, 129] on input "Search Form" at bounding box center [575, 141] width 457 height 29
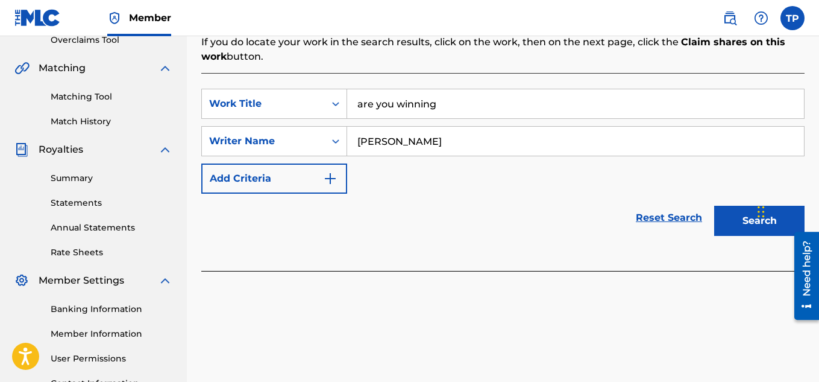
type input "[PERSON_NAME]"
click at [759, 218] on div "Chat Widget" at bounding box center [784, 210] width 60 height 58
click at [754, 220] on button "Search" at bounding box center [760, 221] width 90 height 30
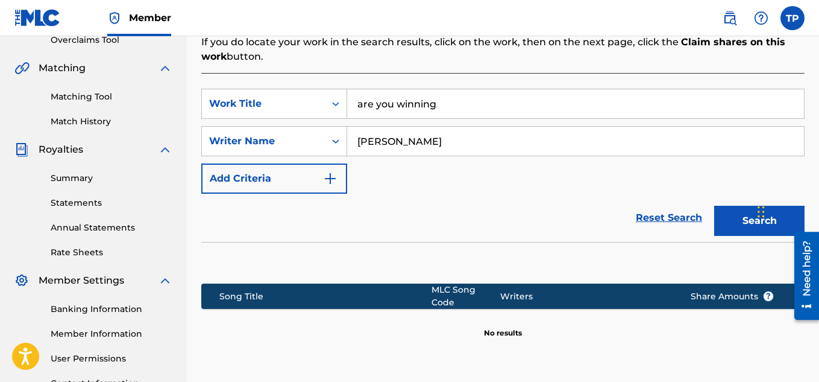
scroll to position [366, 0]
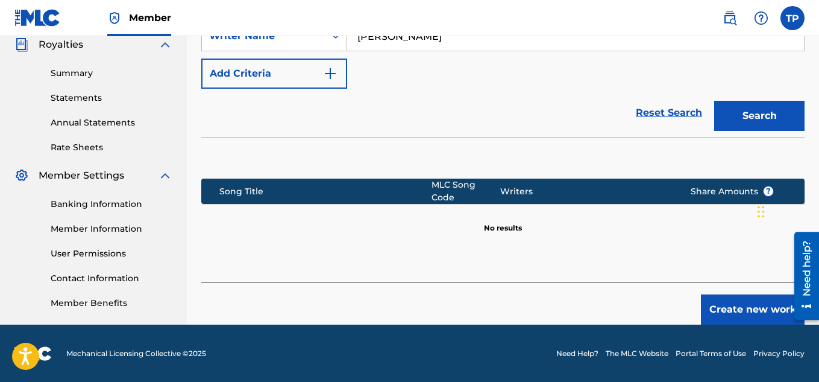
click at [732, 305] on button "Create new work" at bounding box center [753, 309] width 104 height 30
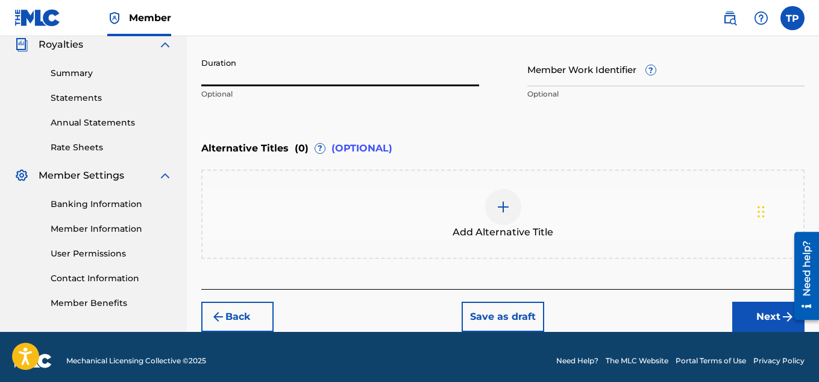
click at [345, 77] on input "Duration" at bounding box center [340, 69] width 278 height 34
type input "09:13"
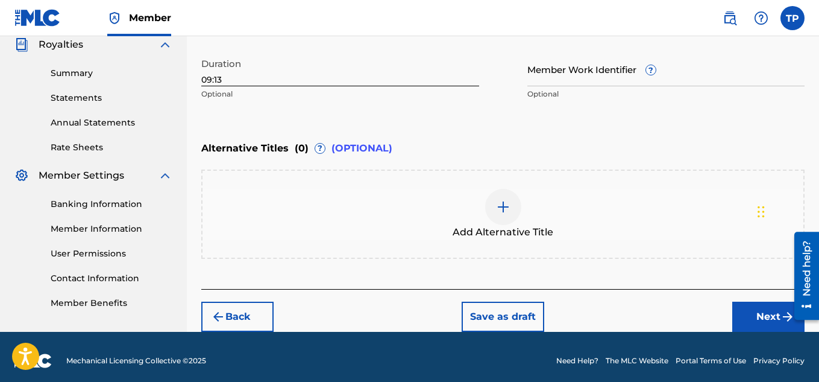
click at [494, 213] on div at bounding box center [503, 207] width 36 height 36
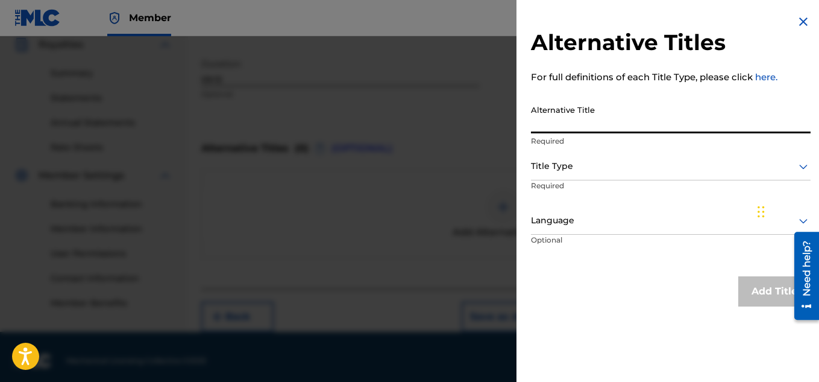
click at [572, 120] on input "Alternative Title" at bounding box center [671, 116] width 280 height 34
type input "are you winning-Teez Nyc Production"
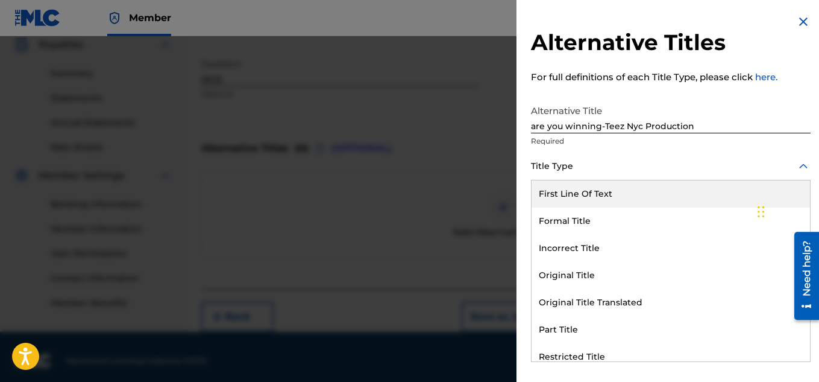
click at [570, 166] on div at bounding box center [671, 166] width 280 height 15
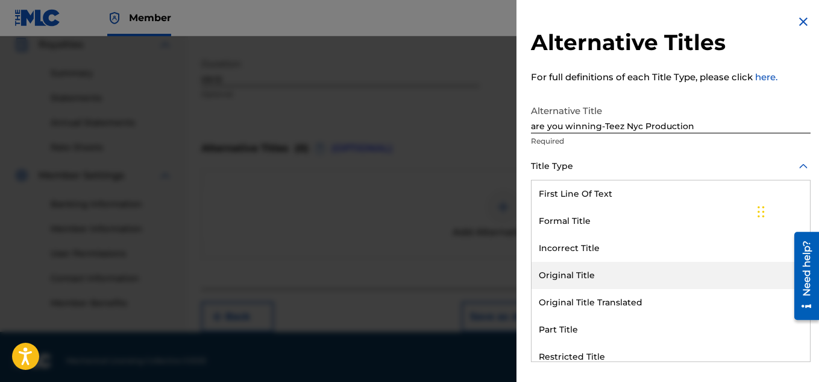
click at [575, 267] on div "Original Title" at bounding box center [671, 275] width 279 height 27
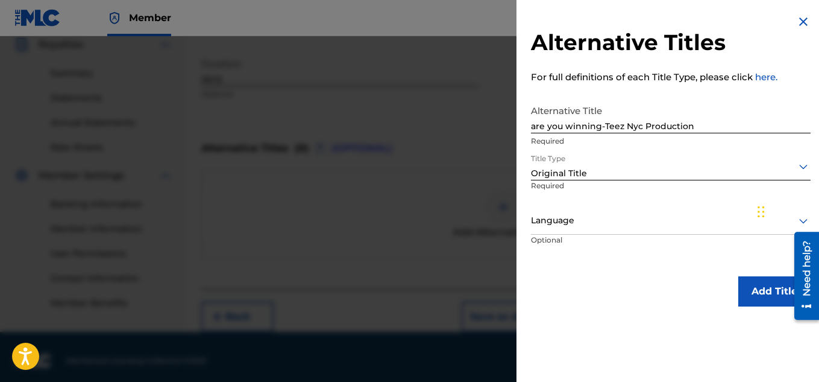
scroll to position [374, 0]
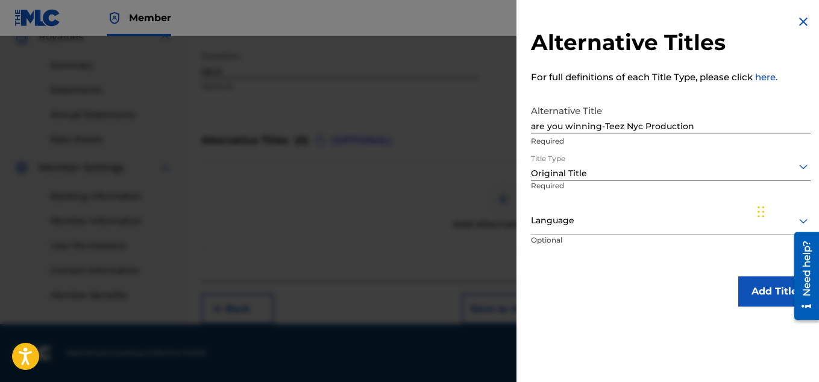
click at [756, 289] on button "Add Title" at bounding box center [775, 291] width 72 height 30
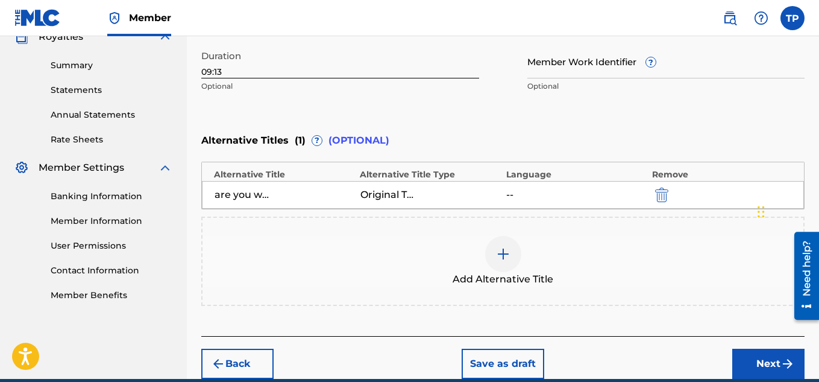
scroll to position [429, 0]
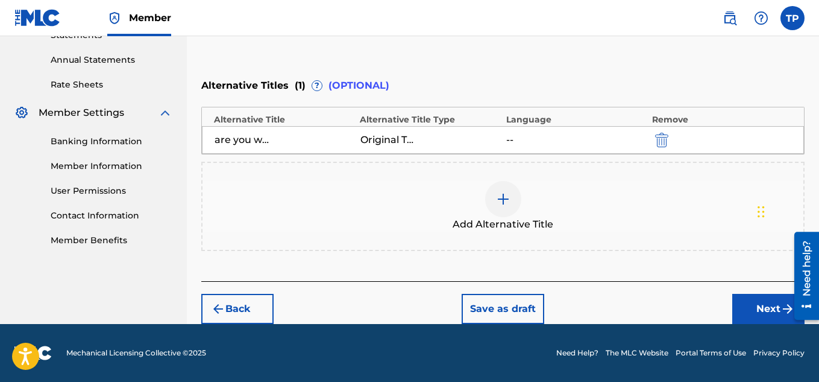
click at [757, 308] on button "Next" at bounding box center [769, 309] width 72 height 30
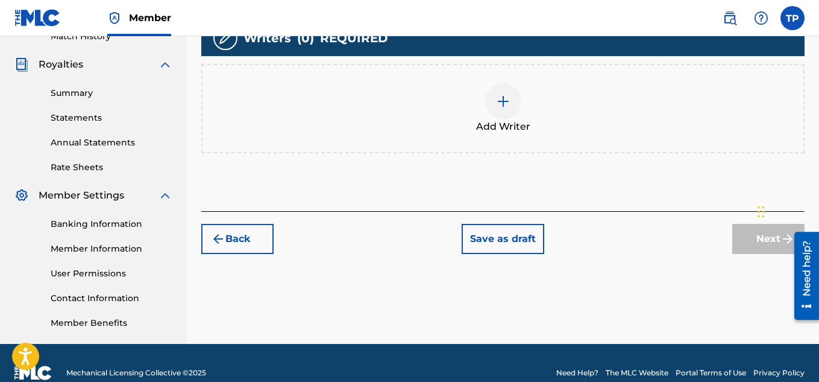
scroll to position [350, 0]
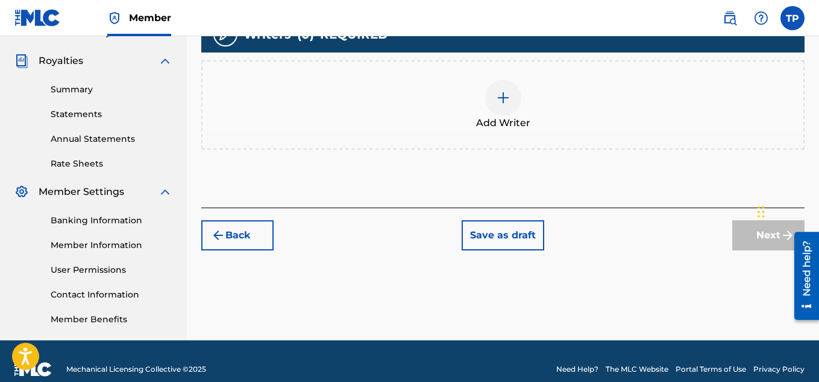
drag, startPoint x: 822, startPoint y: 154, endPoint x: 30, endPoint y: 78, distance: 796.6
click at [500, 98] on img at bounding box center [503, 97] width 14 height 14
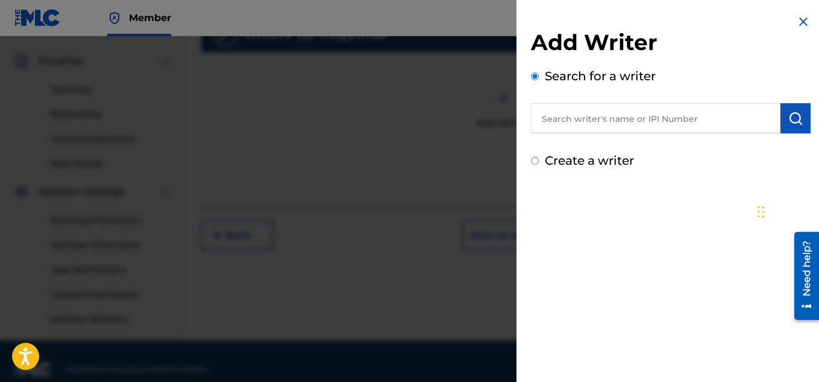
click at [535, 160] on input "Create a writer" at bounding box center [535, 161] width 8 height 8
radio input "false"
radio input "true"
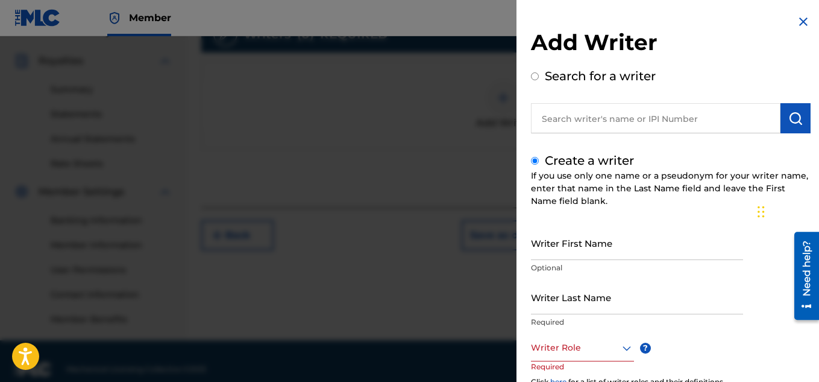
click at [547, 260] on div "Writer First Name Optional" at bounding box center [637, 253] width 212 height 54
click at [549, 247] on input "Writer First Name" at bounding box center [637, 243] width 212 height 34
type input "[PERSON_NAME]"
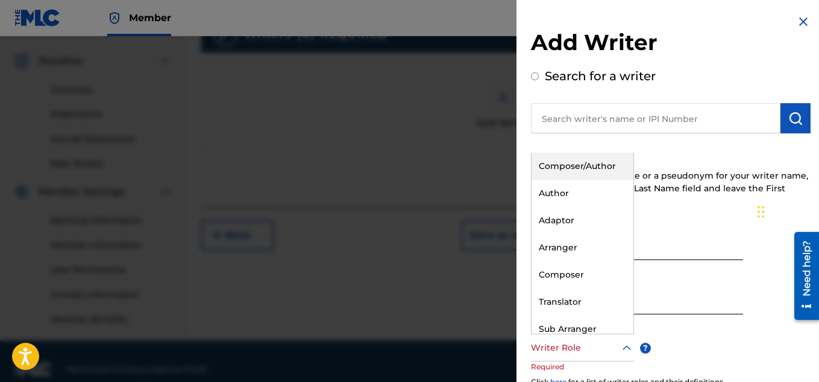
click at [624, 349] on icon at bounding box center [627, 347] width 8 height 5
click at [604, 169] on div "Composer/Author" at bounding box center [583, 166] width 102 height 27
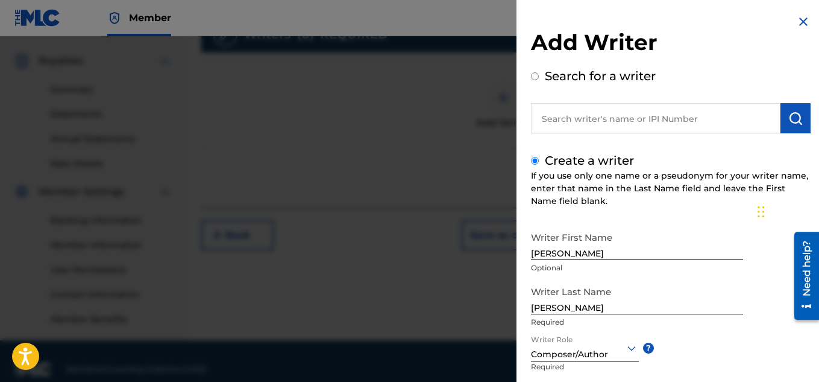
click at [695, 353] on div "Writer First Name [PERSON_NAME] Optional Writer Last Name [PERSON_NAME] Writer …" at bounding box center [671, 358] width 280 height 265
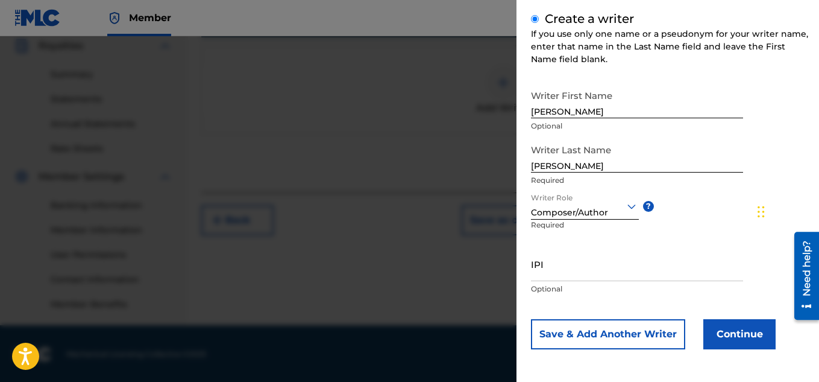
scroll to position [366, 0]
click at [725, 335] on button "Continue" at bounding box center [740, 334] width 72 height 30
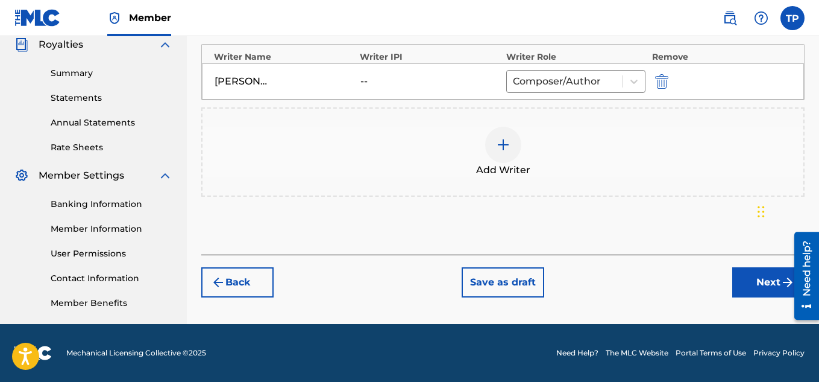
click at [749, 286] on button "Next" at bounding box center [769, 282] width 72 height 30
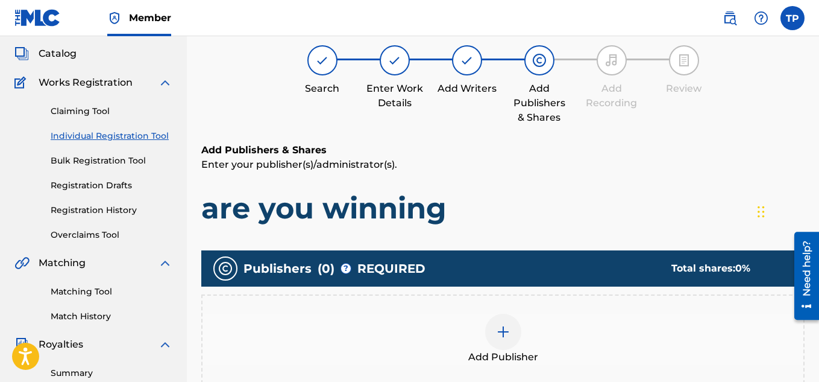
scroll to position [54, 0]
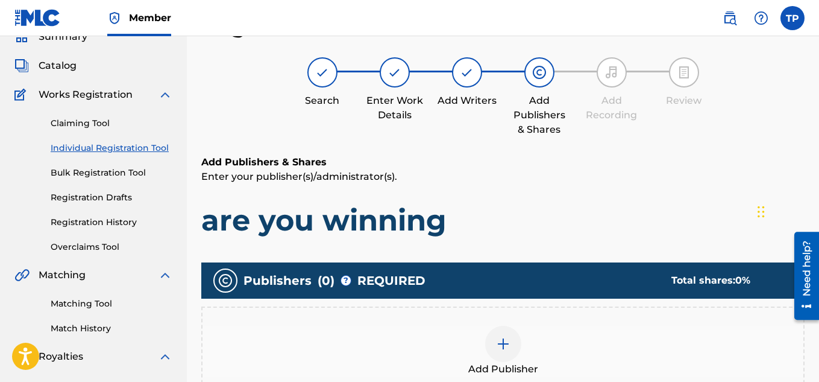
click at [507, 349] on img at bounding box center [503, 343] width 14 height 14
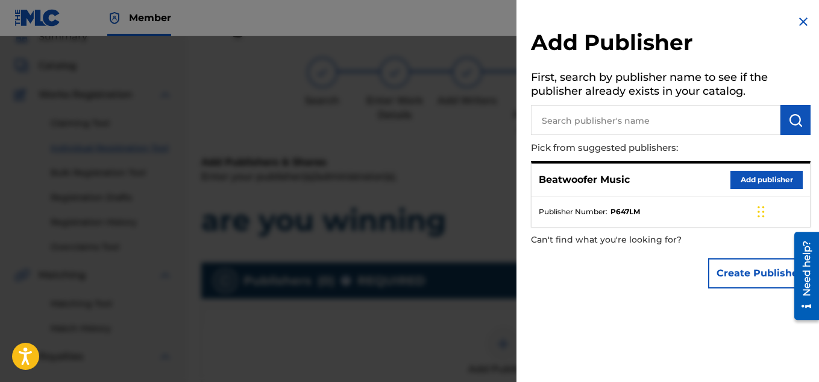
click at [738, 174] on button "Add publisher" at bounding box center [767, 180] width 72 height 18
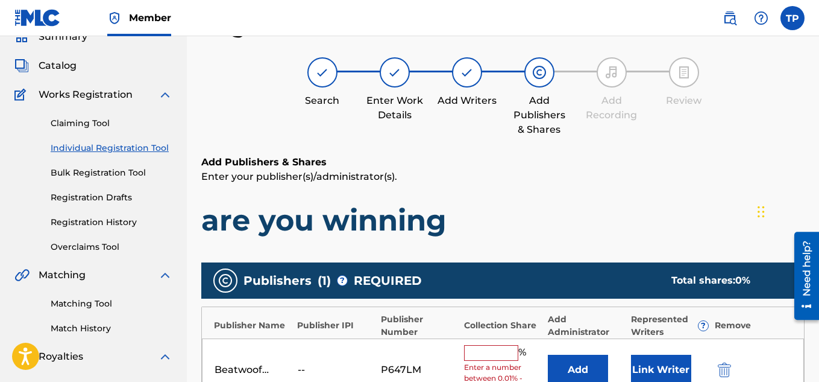
click at [487, 352] on input "text" at bounding box center [491, 353] width 54 height 16
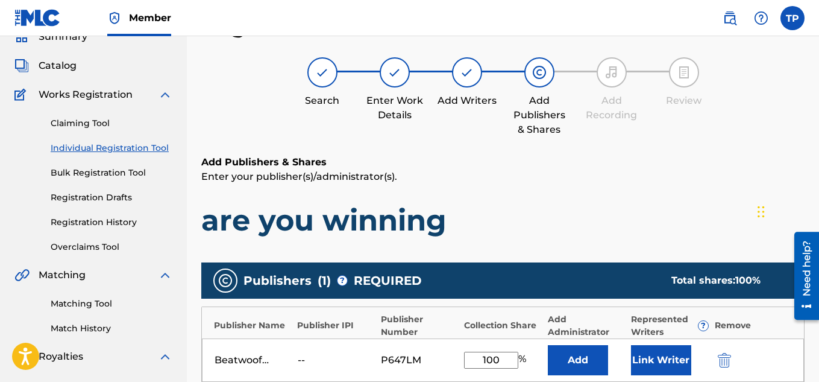
type input "100"
click at [666, 358] on button "Link Writer" at bounding box center [661, 360] width 60 height 30
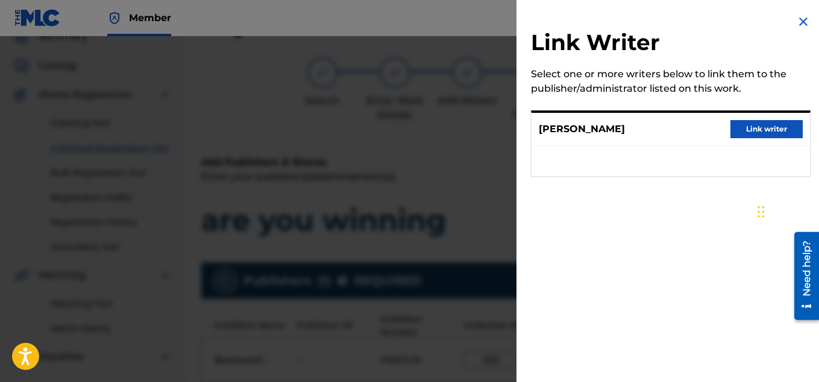
click at [769, 127] on button "Link writer" at bounding box center [767, 129] width 72 height 18
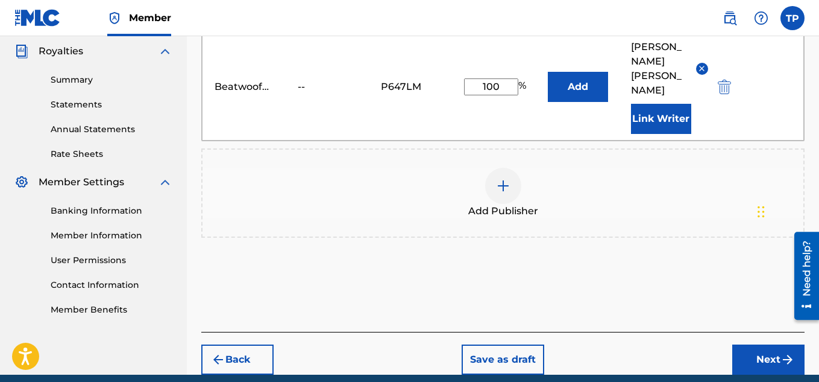
scroll to position [381, 0]
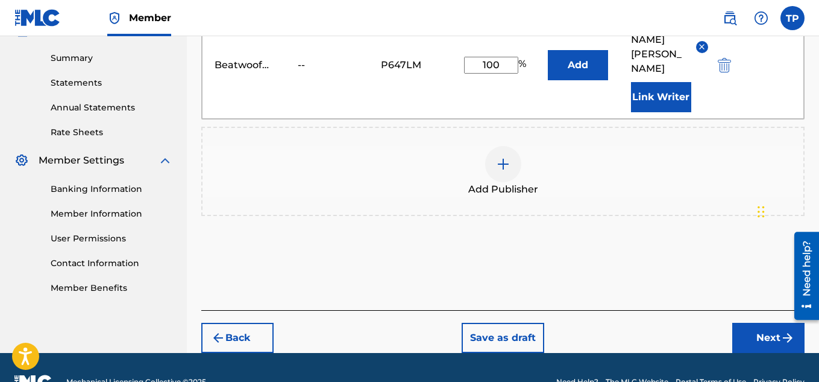
click at [750, 323] on button "Next" at bounding box center [769, 338] width 72 height 30
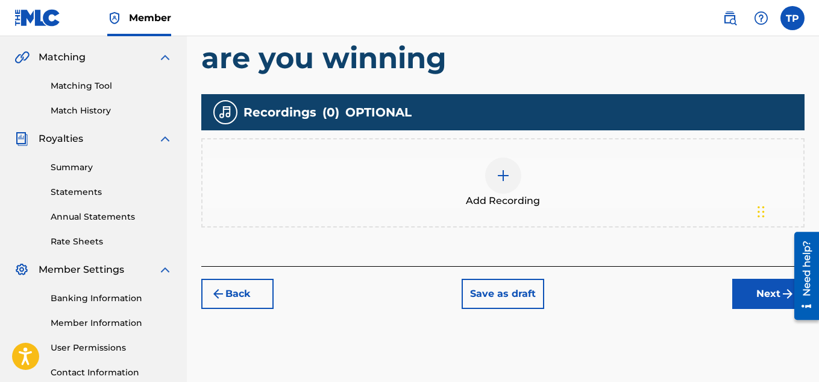
scroll to position [302, 0]
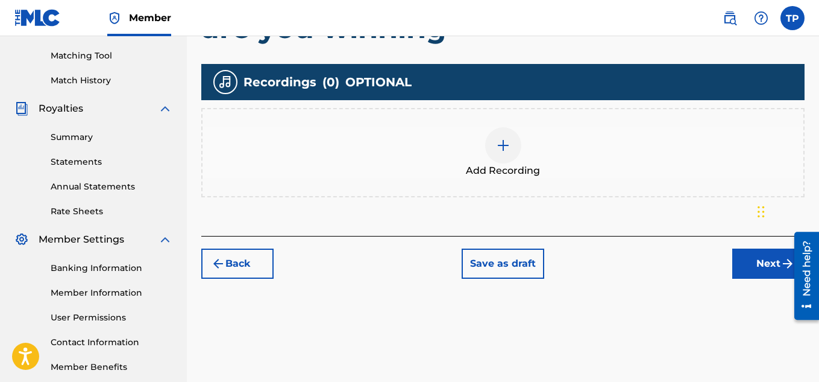
click at [753, 267] on button "Next" at bounding box center [769, 263] width 72 height 30
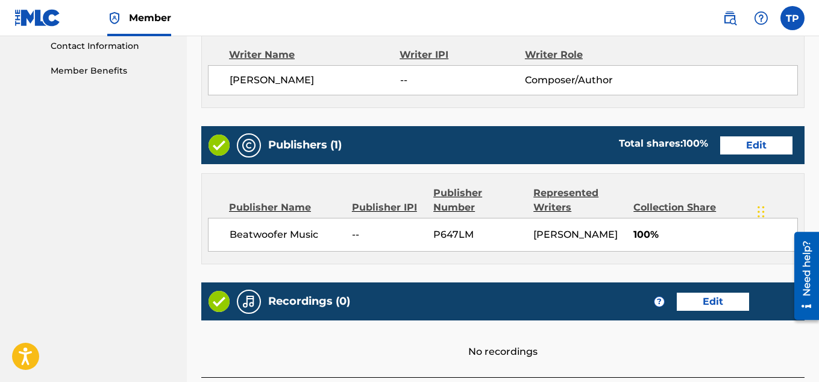
scroll to position [638, 0]
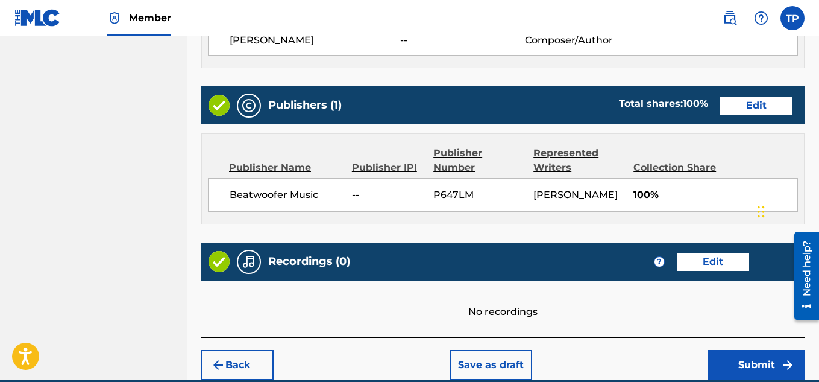
click at [760, 367] on button "Submit" at bounding box center [757, 365] width 96 height 30
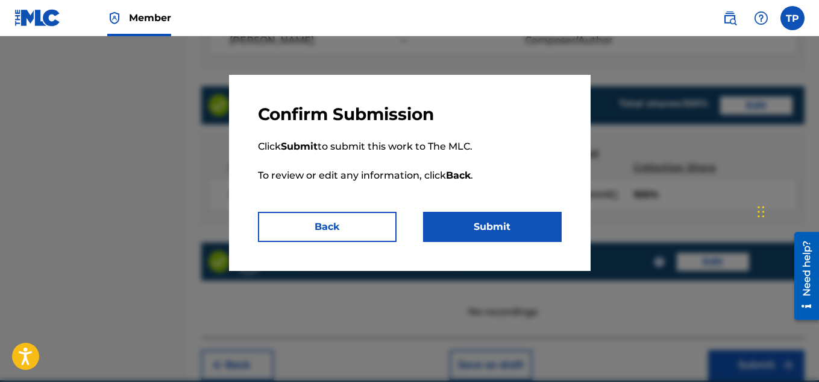
click at [482, 231] on button "Submit" at bounding box center [492, 227] width 139 height 30
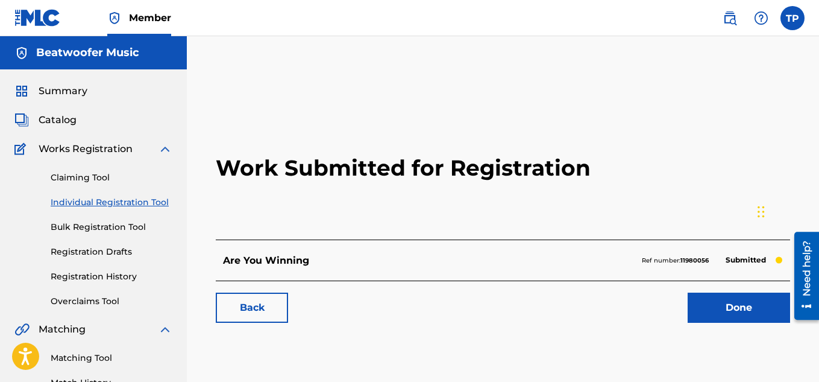
click at [730, 310] on link "Done" at bounding box center [739, 307] width 103 height 30
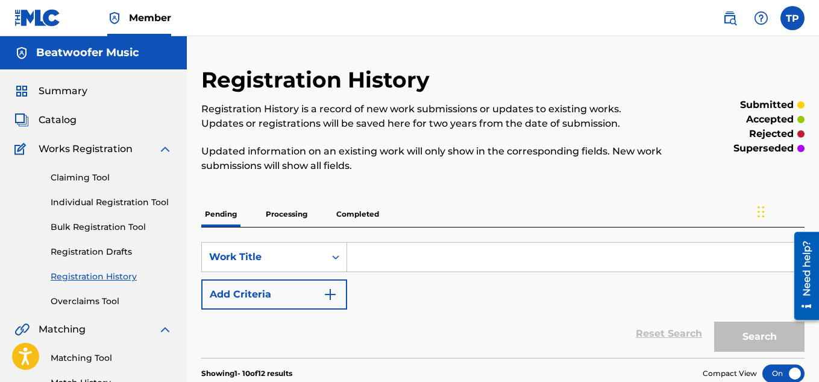
click at [122, 199] on link "Individual Registration Tool" at bounding box center [112, 202] width 122 height 13
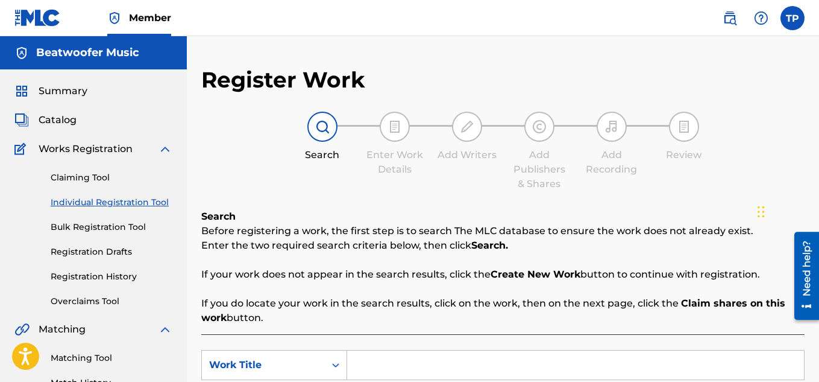
click at [408, 358] on input "Search Form" at bounding box center [575, 364] width 457 height 29
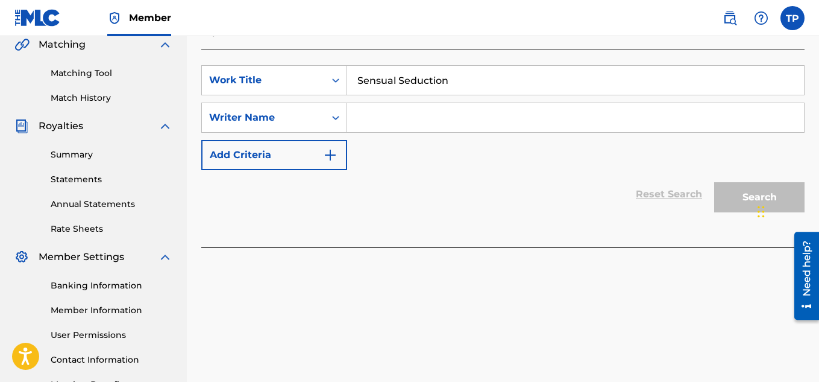
scroll to position [291, 0]
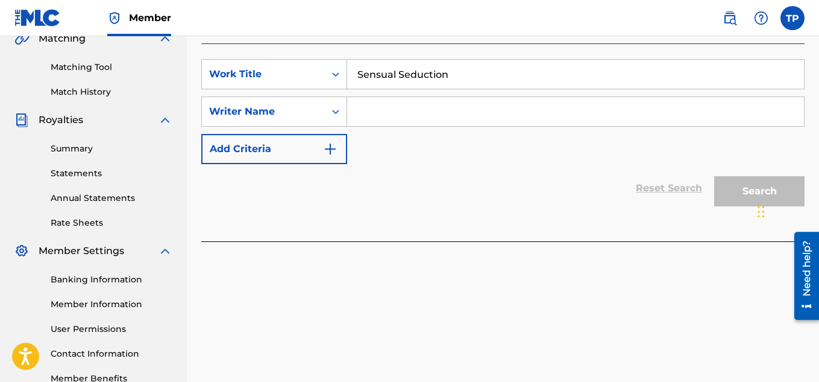
type input "Sensual Seduction"
click at [424, 115] on input "Search Form" at bounding box center [575, 111] width 457 height 29
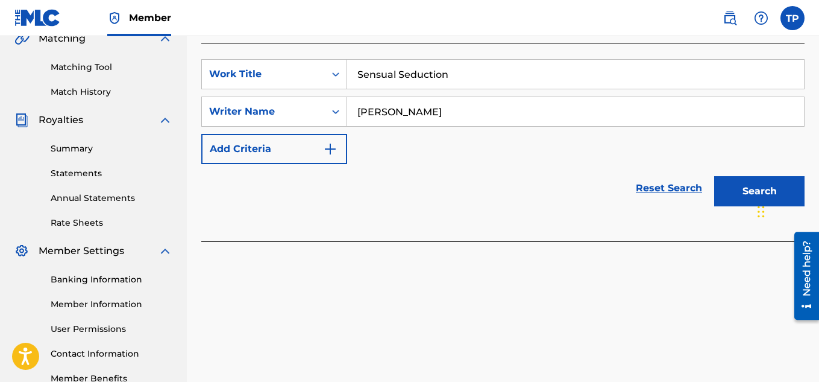
type input "[PERSON_NAME]"
click at [727, 181] on button "Search" at bounding box center [760, 191] width 90 height 30
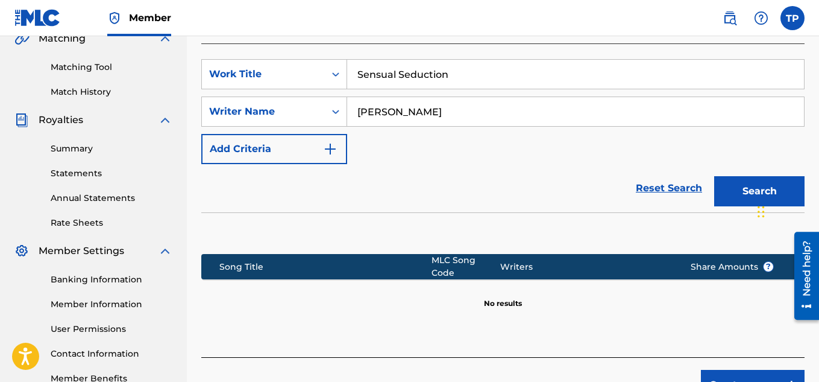
click at [737, 373] on button "Create new work" at bounding box center [753, 385] width 104 height 30
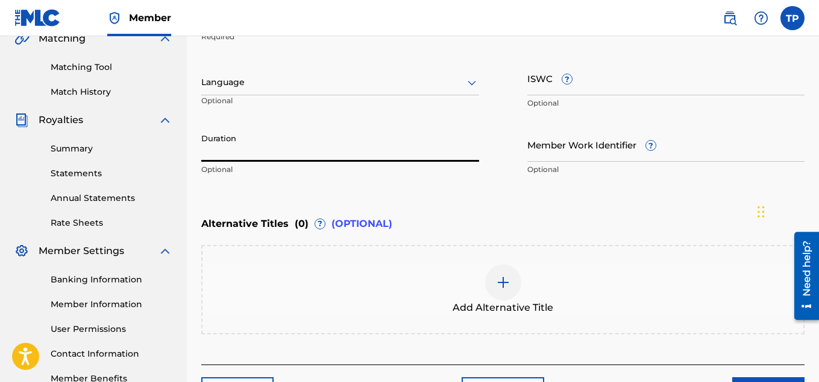
click at [225, 133] on input "Duration" at bounding box center [340, 144] width 278 height 34
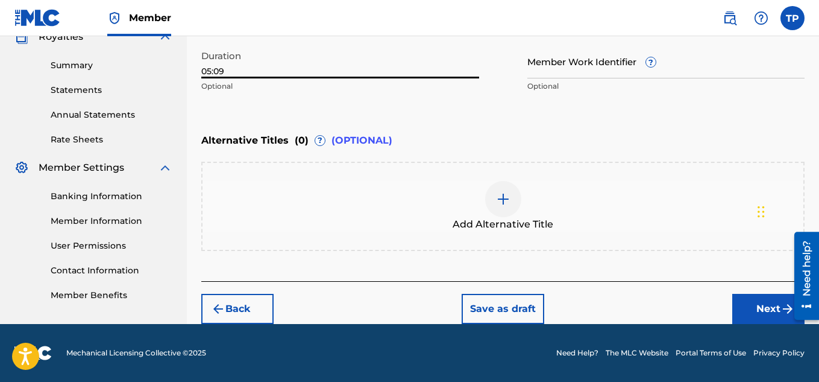
type input "05:09"
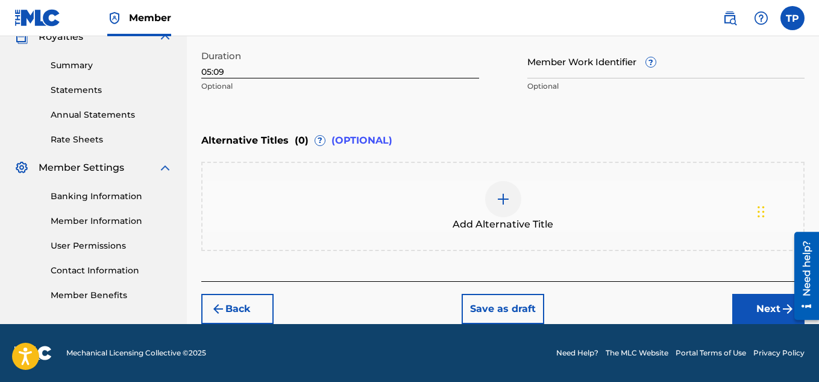
click at [511, 195] on div at bounding box center [503, 199] width 36 height 36
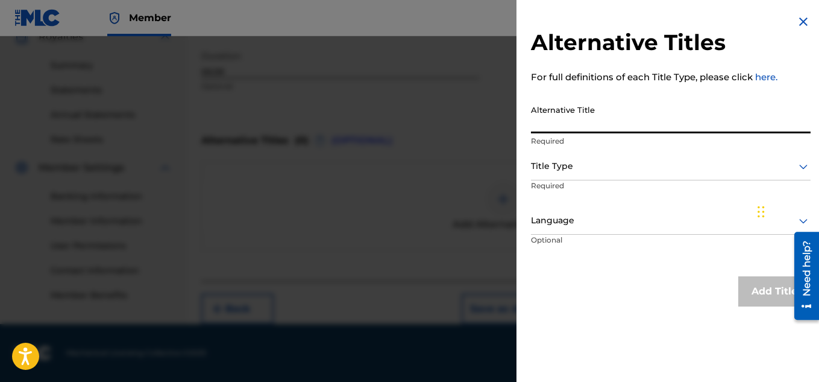
click at [567, 119] on input "Alternative Title" at bounding box center [671, 116] width 280 height 34
type input "Fuck harder"
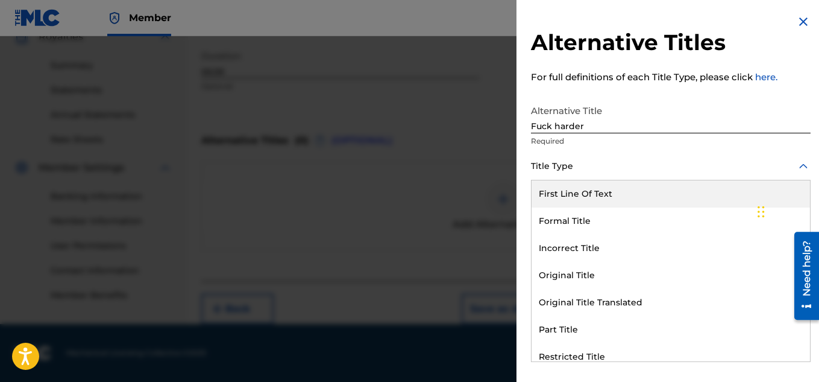
click at [593, 171] on div at bounding box center [671, 166] width 280 height 15
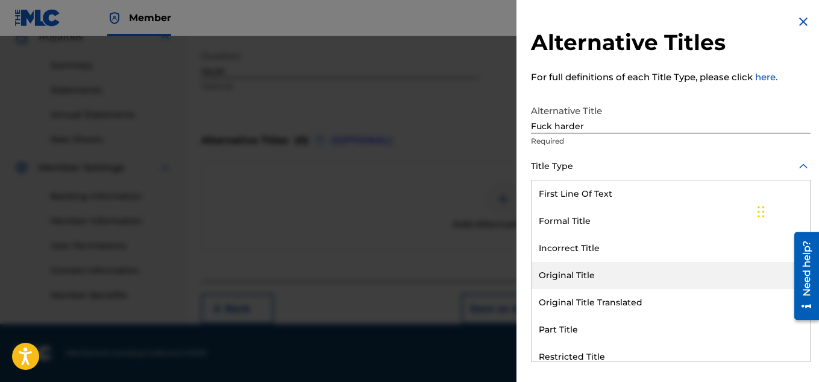
click at [576, 273] on div "Original Title" at bounding box center [671, 275] width 279 height 27
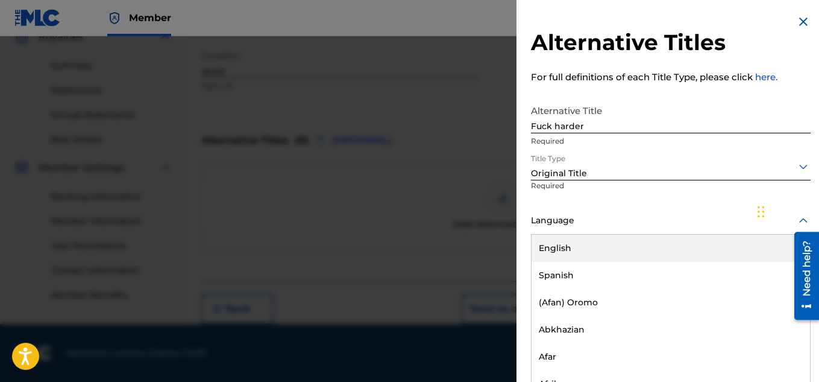
scroll to position [1, 0]
click at [668, 221] on div at bounding box center [671, 219] width 280 height 15
click at [589, 248] on div "English" at bounding box center [671, 247] width 279 height 27
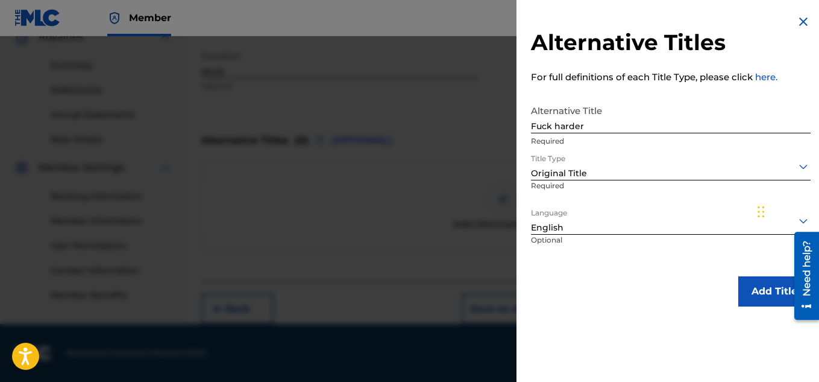
scroll to position [0, 0]
click at [760, 290] on button "Add Title" at bounding box center [775, 291] width 72 height 30
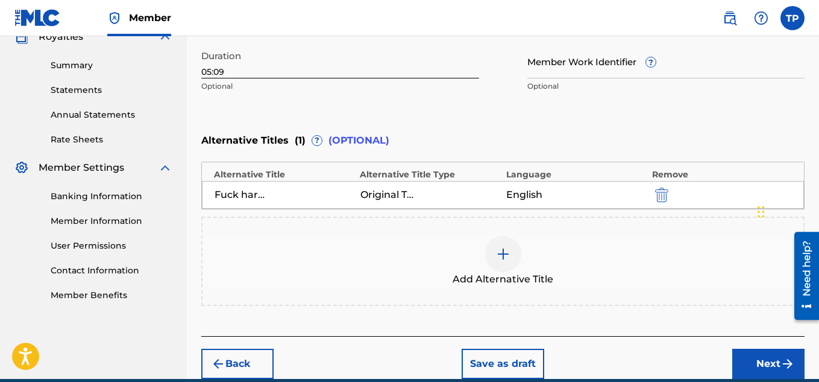
click at [777, 362] on button "Next" at bounding box center [769, 364] width 72 height 30
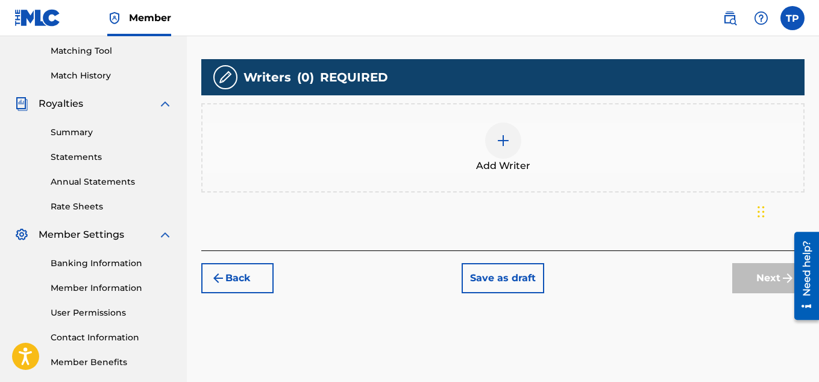
scroll to position [309, 0]
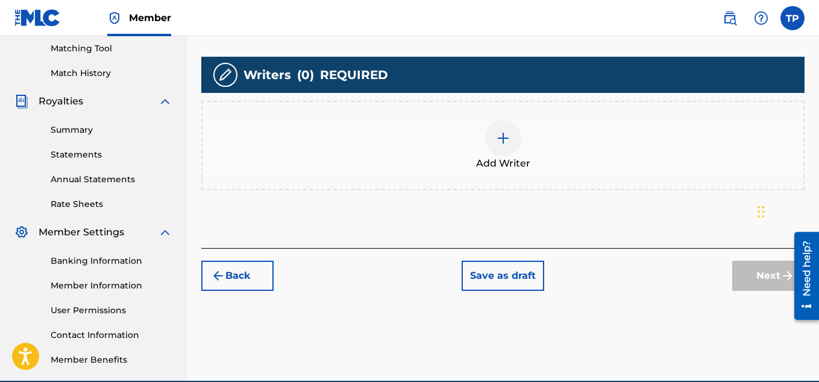
click at [503, 150] on div at bounding box center [503, 138] width 36 height 36
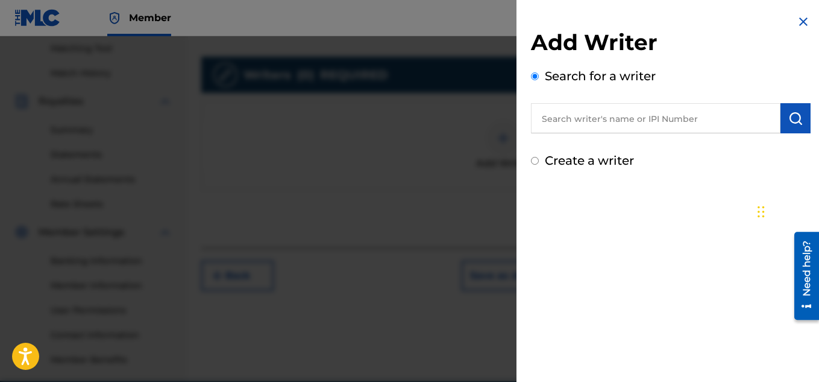
click at [531, 156] on div "Create a writer" at bounding box center [671, 160] width 280 height 18
click at [536, 162] on input "Create a writer" at bounding box center [535, 161] width 8 height 8
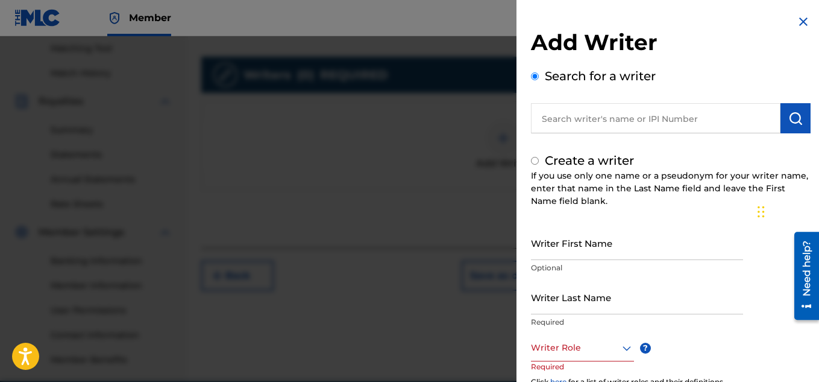
radio input "false"
radio input "true"
click at [551, 245] on input "Writer First Name" at bounding box center [637, 243] width 212 height 34
type input "t"
type input "[PERSON_NAME]"
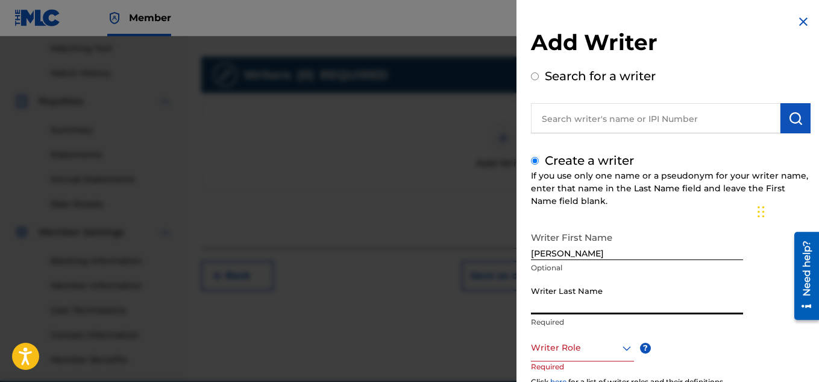
click at [542, 309] on input "Writer Last Name" at bounding box center [637, 297] width 212 height 34
type input "[PERSON_NAME]"
click at [628, 341] on div at bounding box center [627, 348] width 14 height 14
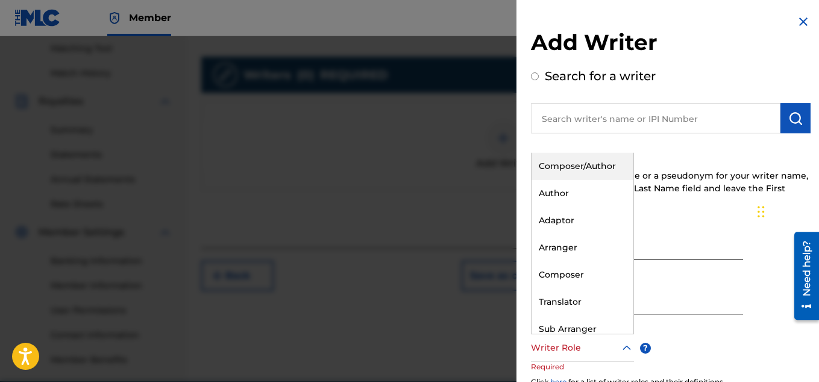
click at [594, 172] on div "Composer/Author" at bounding box center [583, 166] width 102 height 27
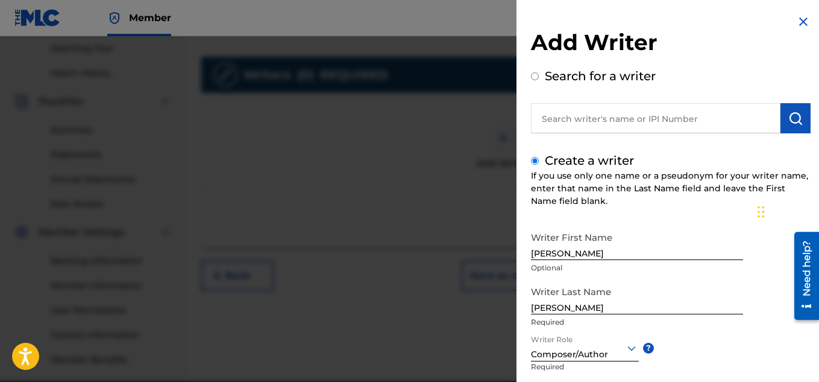
scroll to position [366, 0]
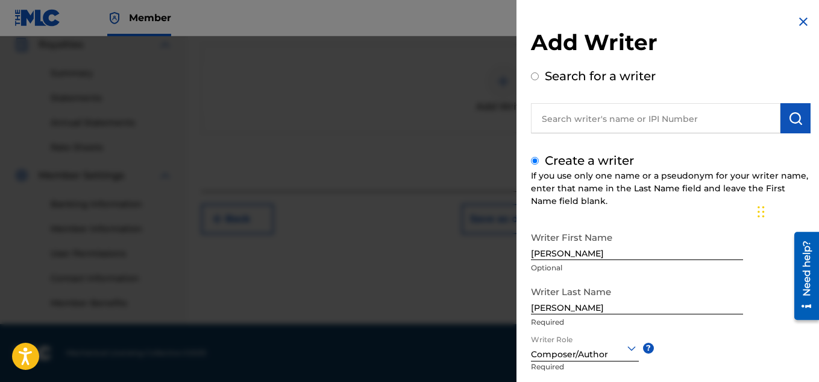
click at [707, 352] on div "Writer First Name [PERSON_NAME] Optional Writer Last Name [PERSON_NAME] Writer …" at bounding box center [671, 358] width 280 height 265
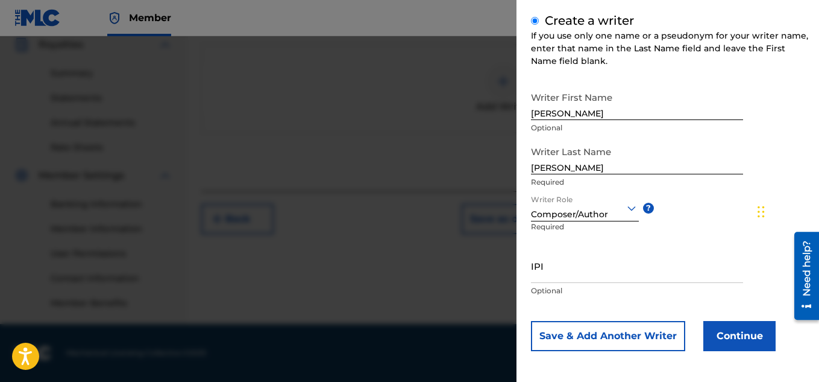
scroll to position [142, 0]
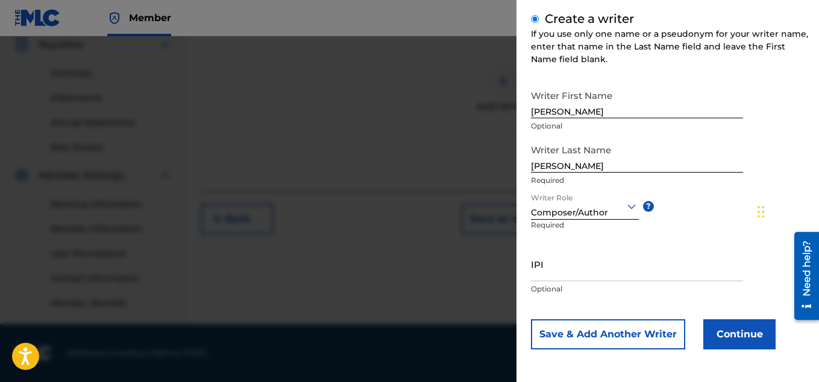
click at [739, 327] on button "Continue" at bounding box center [740, 334] width 72 height 30
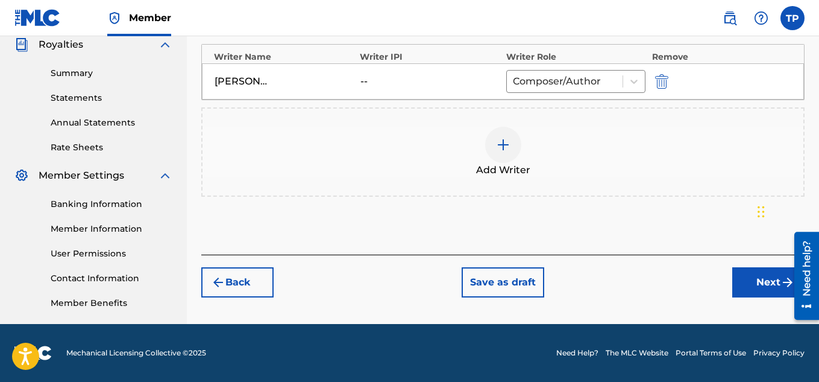
click at [765, 280] on button "Next" at bounding box center [769, 282] width 72 height 30
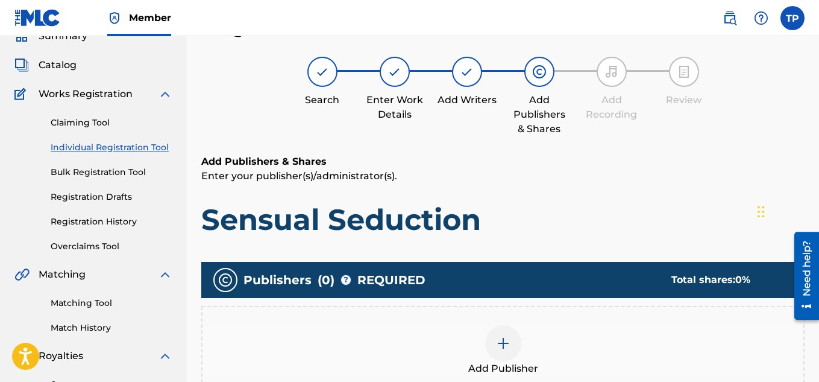
scroll to position [54, 0]
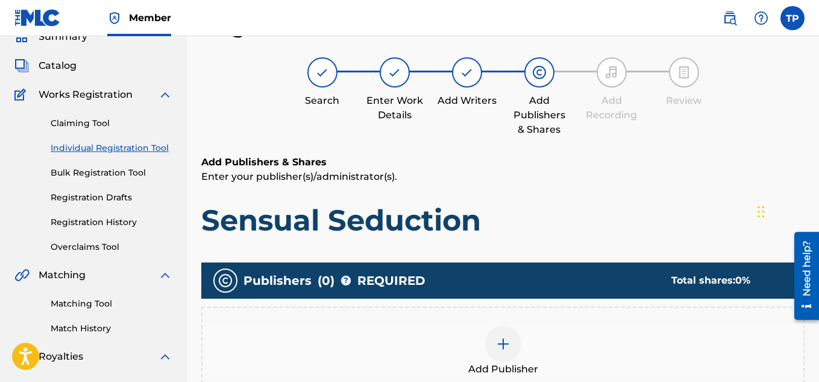
click at [503, 336] on img at bounding box center [503, 343] width 14 height 14
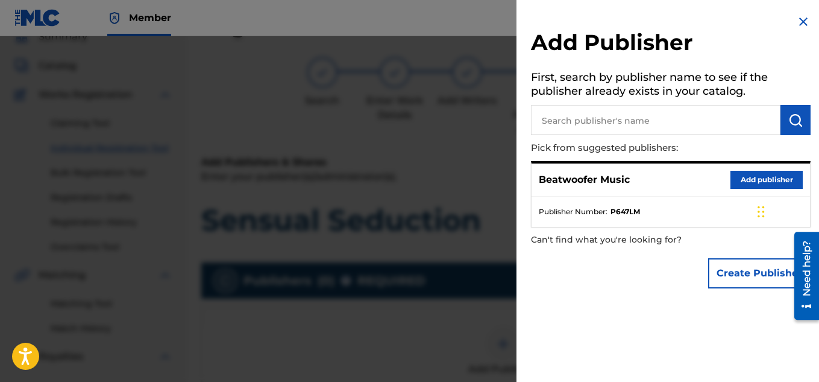
click at [753, 185] on button "Add publisher" at bounding box center [767, 180] width 72 height 18
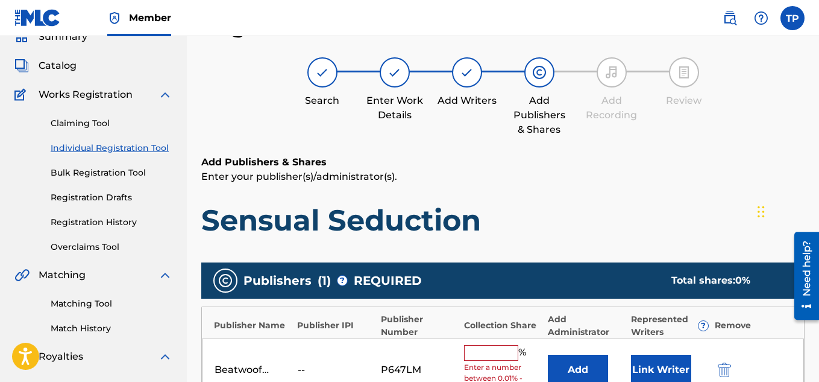
click at [488, 355] on input "text" at bounding box center [491, 353] width 54 height 16
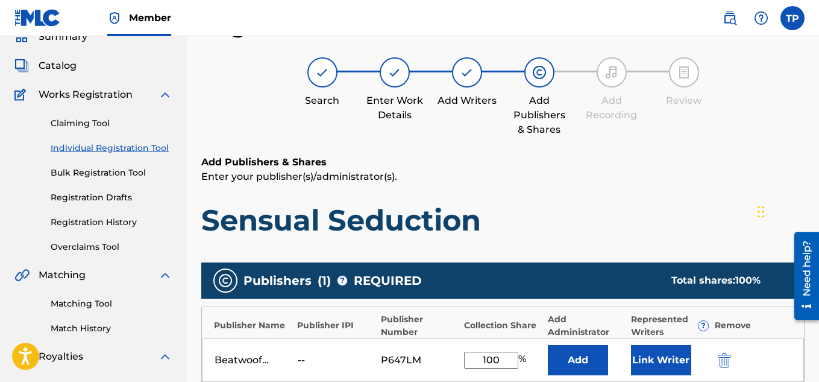
type input "100"
click at [652, 356] on button "Link Writer" at bounding box center [661, 360] width 60 height 30
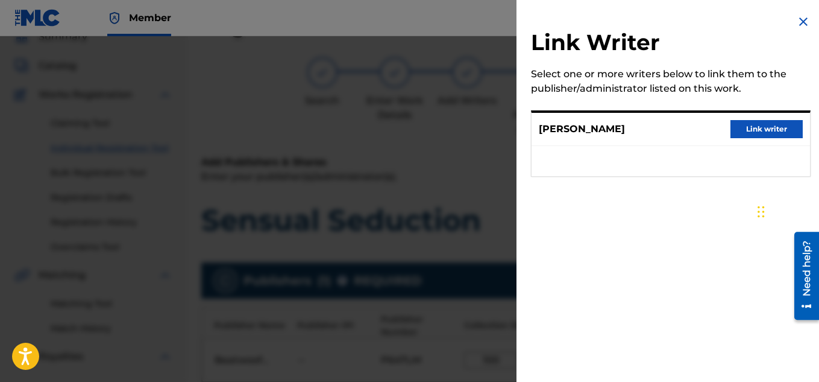
click at [768, 132] on button "Link writer" at bounding box center [767, 129] width 72 height 18
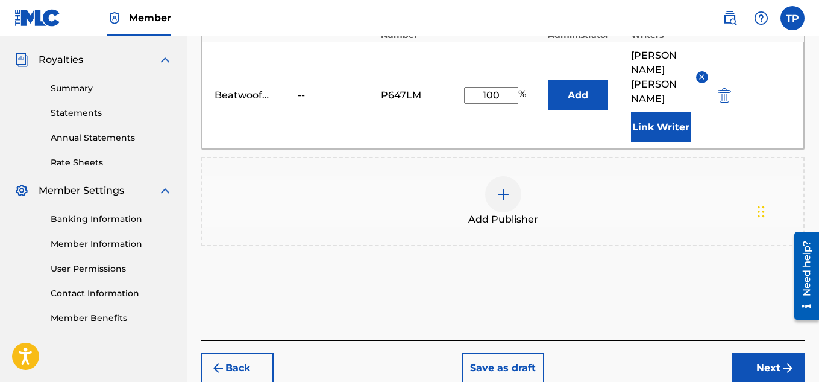
scroll to position [381, 0]
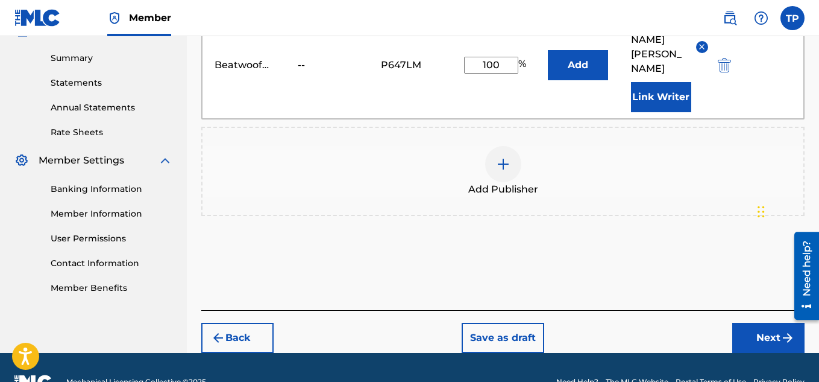
click at [761, 323] on button "Next" at bounding box center [769, 338] width 72 height 30
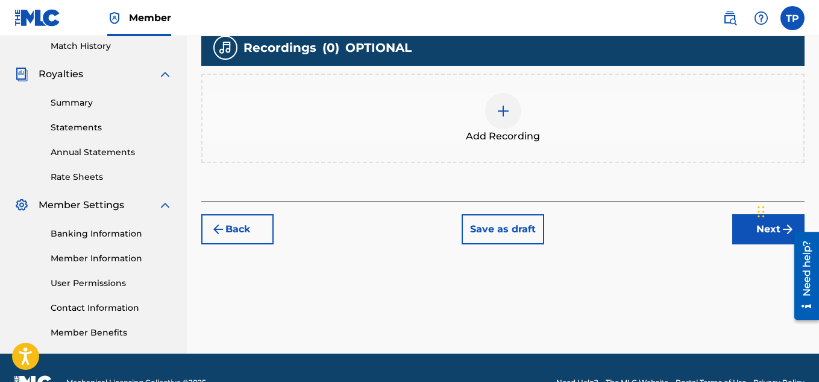
scroll to position [366, 0]
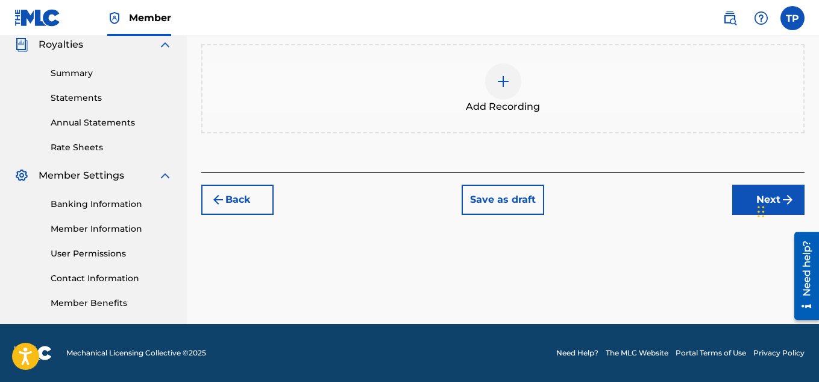
click at [749, 198] on button "Next" at bounding box center [769, 200] width 72 height 30
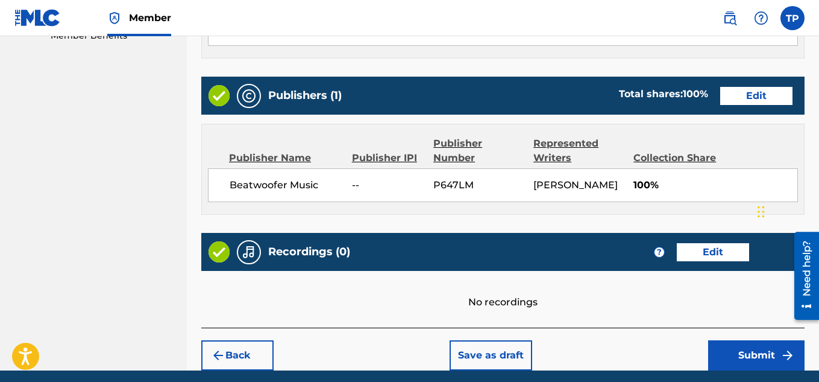
scroll to position [694, 0]
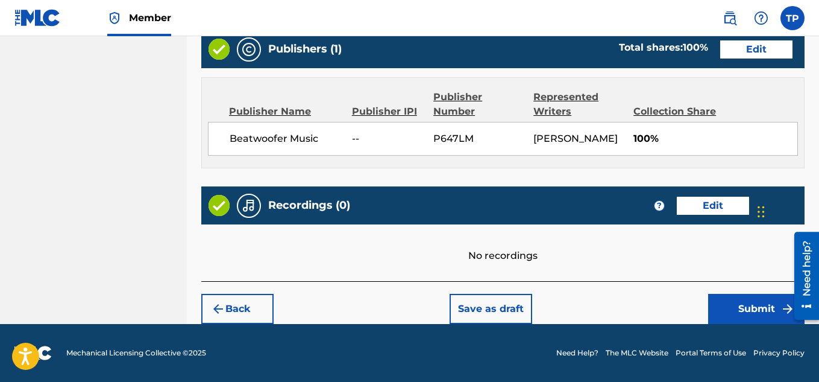
click at [746, 315] on button "Submit" at bounding box center [757, 309] width 96 height 30
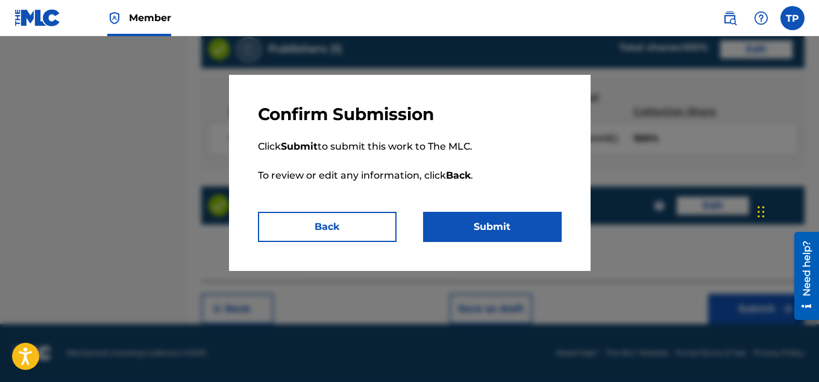
click at [504, 223] on button "Submit" at bounding box center [492, 227] width 139 height 30
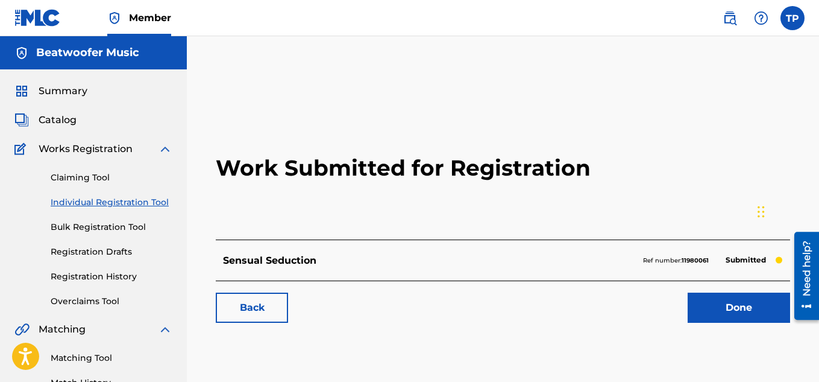
click at [748, 312] on link "Done" at bounding box center [739, 307] width 103 height 30
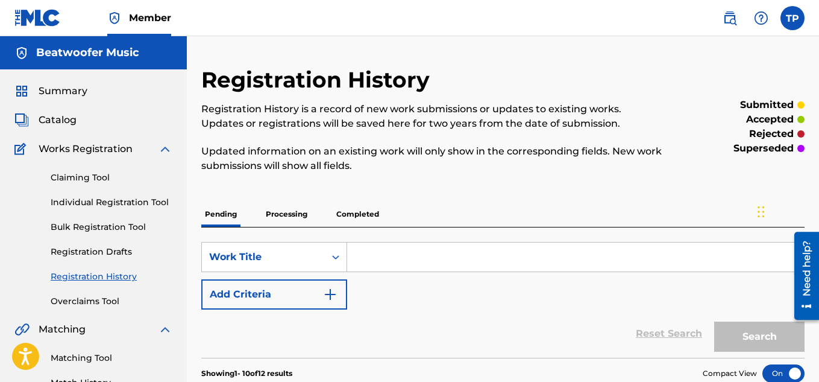
click at [107, 200] on link "Individual Registration Tool" at bounding box center [112, 202] width 122 height 13
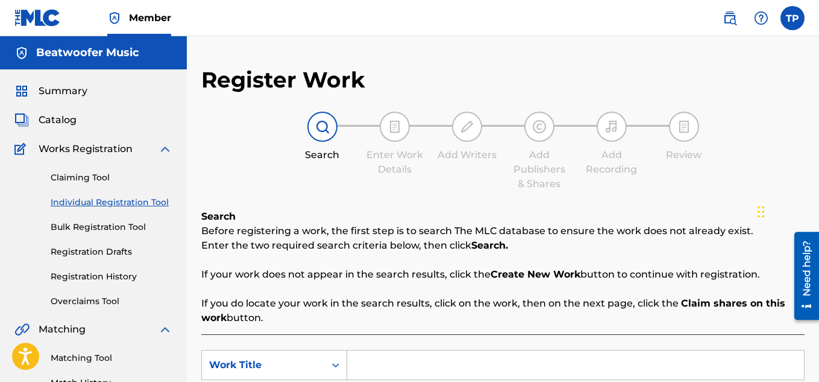
click at [398, 371] on input "Search Form" at bounding box center [575, 364] width 457 height 29
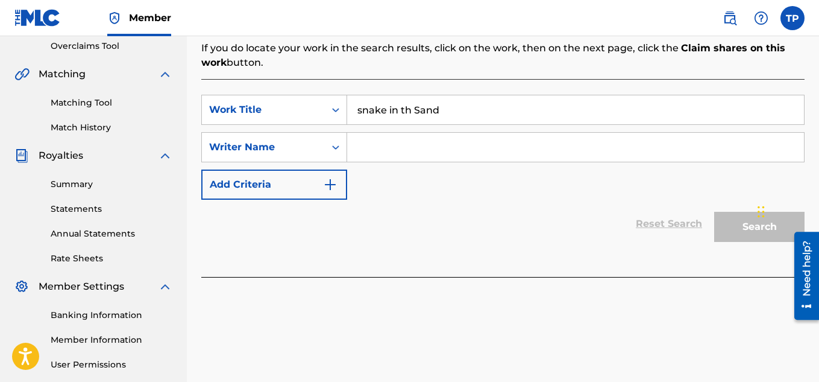
scroll to position [256, 0]
type input "snake in th Sand"
click at [374, 145] on input "Search Form" at bounding box center [575, 145] width 457 height 29
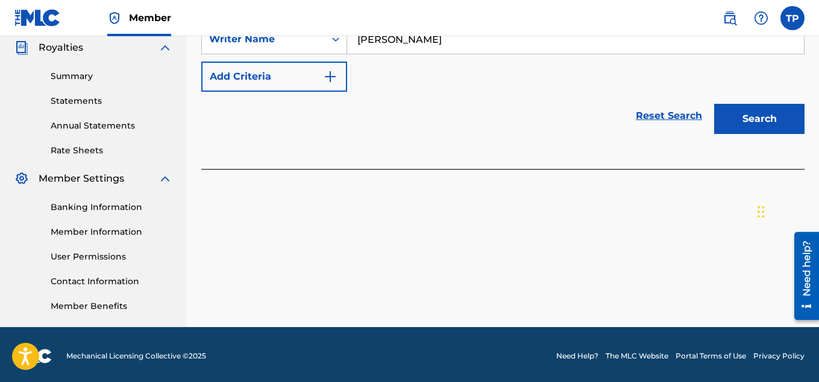
scroll to position [366, 0]
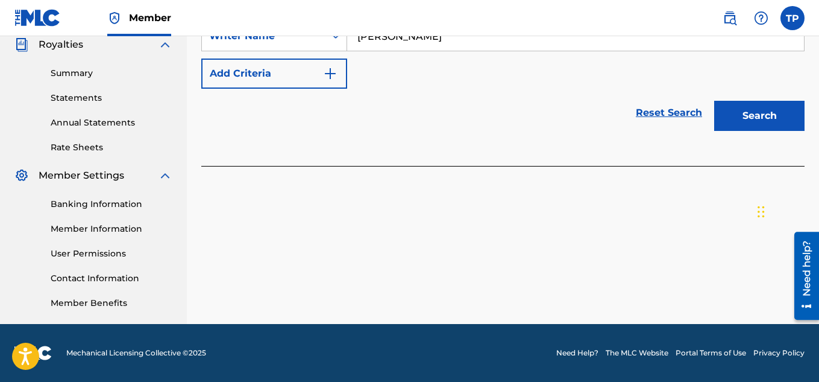
type input "[PERSON_NAME]"
click at [777, 106] on button "Search" at bounding box center [760, 116] width 90 height 30
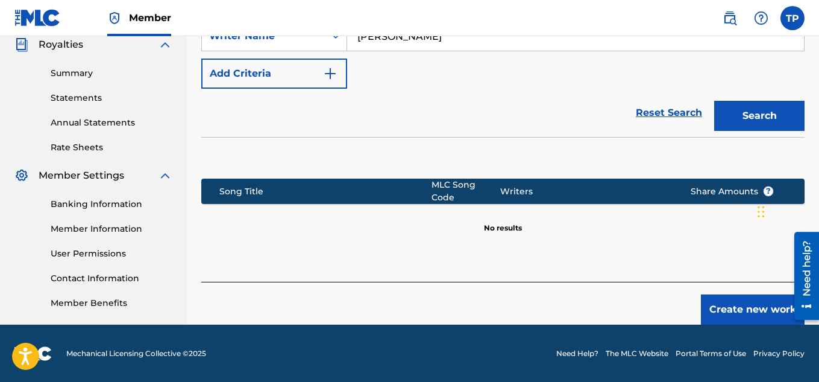
drag, startPoint x: 823, startPoint y: 212, endPoint x: 32, endPoint y: 18, distance: 814.4
click at [736, 306] on button "Create new work" at bounding box center [753, 309] width 104 height 30
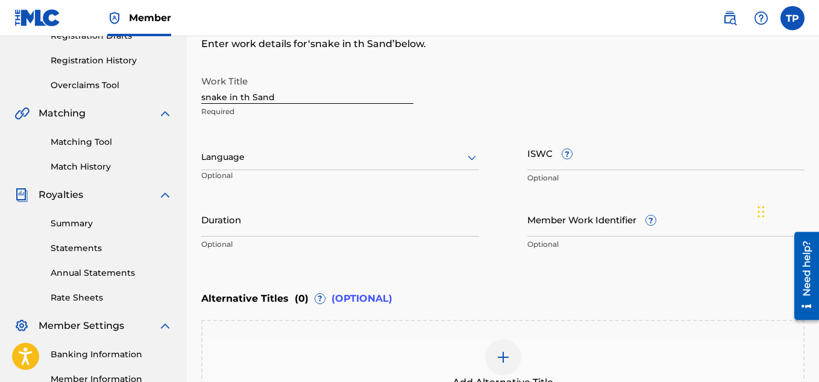
scroll to position [214, 0]
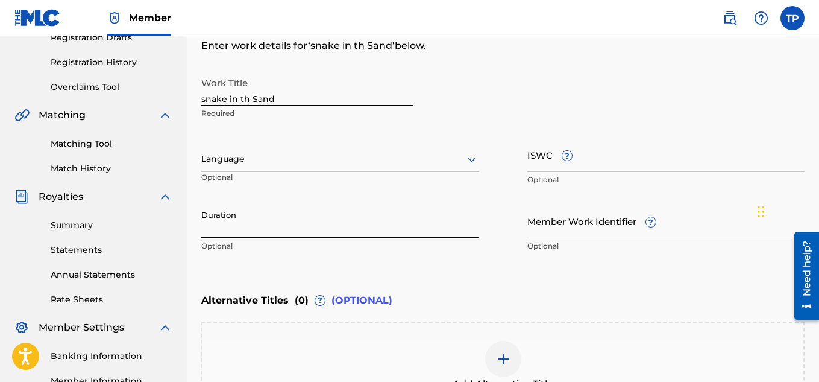
click at [259, 219] on input "Duration" at bounding box center [340, 221] width 278 height 34
click at [219, 232] on input "Duration" at bounding box center [340, 221] width 278 height 34
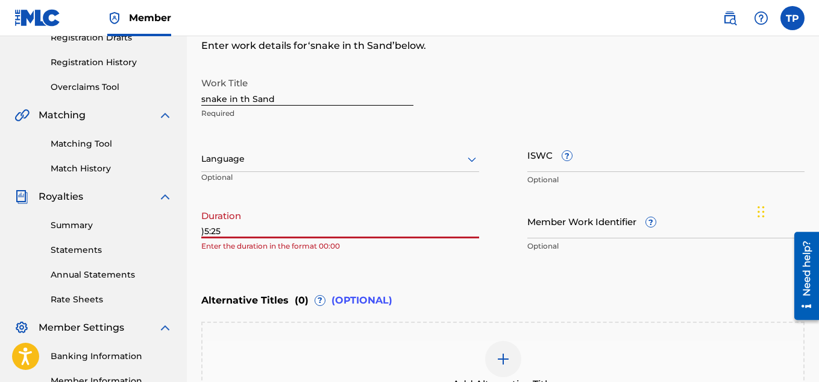
click at [204, 235] on input ")5:25" at bounding box center [340, 221] width 278 height 34
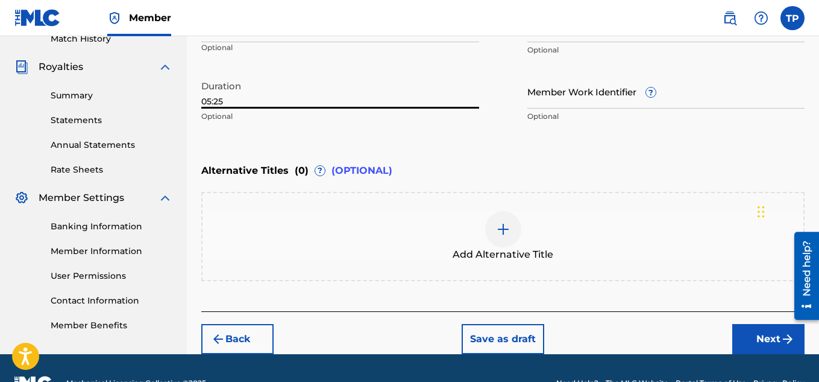
scroll to position [374, 0]
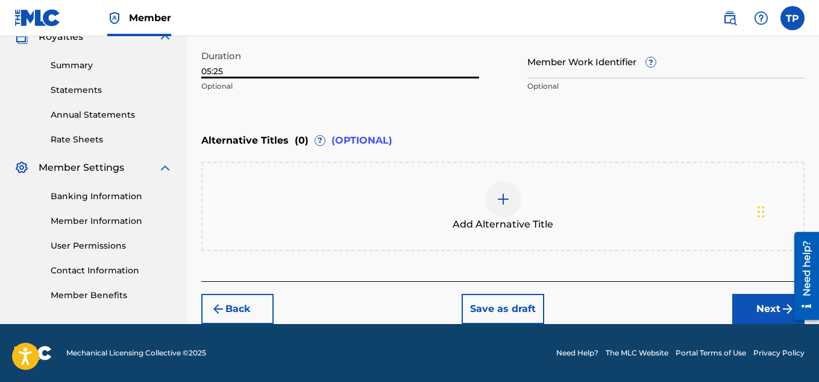
type input "05:25"
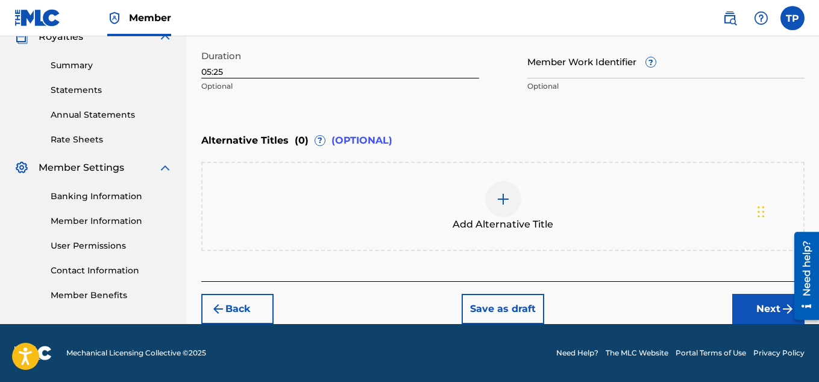
click at [761, 310] on button "Next" at bounding box center [769, 309] width 72 height 30
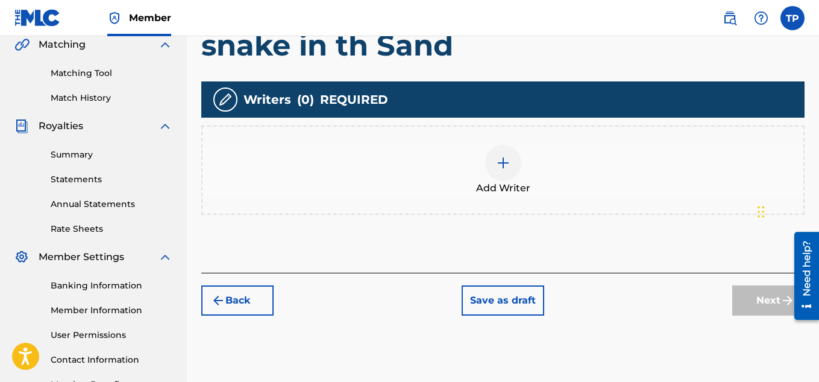
scroll to position [288, 0]
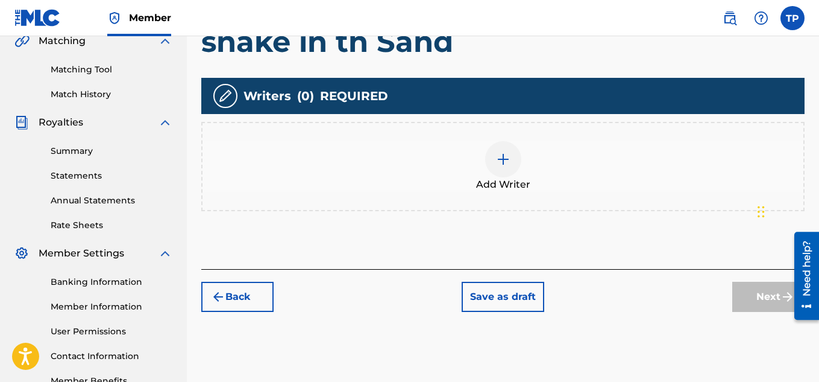
click at [496, 163] on img at bounding box center [503, 159] width 14 height 14
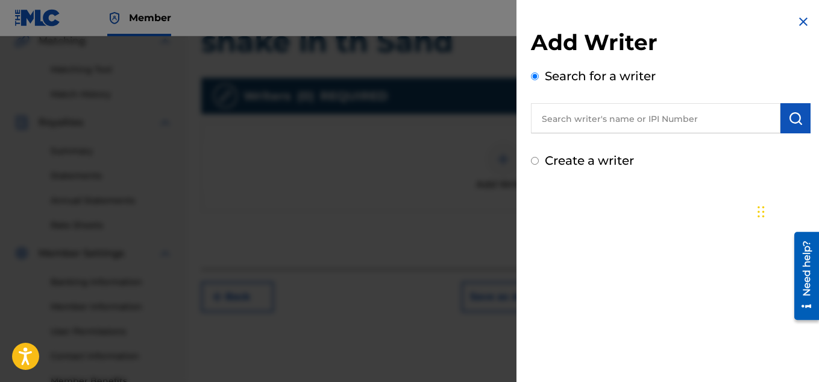
click at [535, 158] on input "Create a writer" at bounding box center [535, 161] width 8 height 8
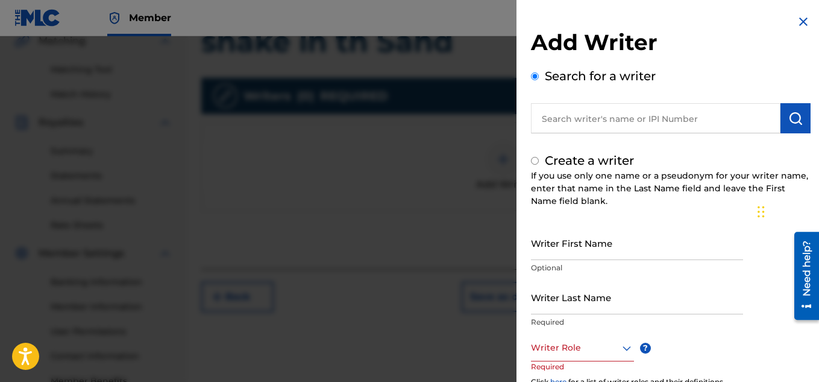
radio input "false"
radio input "true"
click at [578, 247] on input "Writer First Name" at bounding box center [637, 243] width 212 height 34
type input "[PERSON_NAME]"
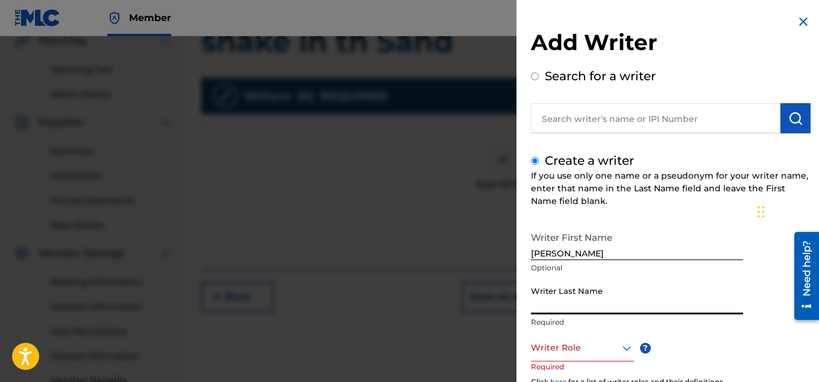
click at [548, 297] on input "Writer Last Name" at bounding box center [637, 297] width 212 height 34
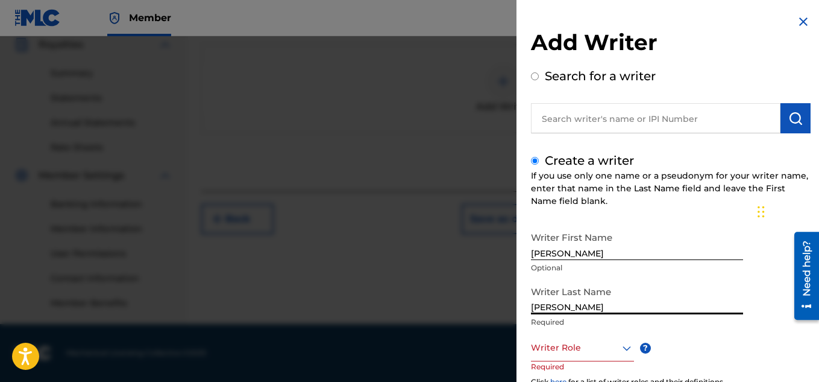
type input "[PERSON_NAME]"
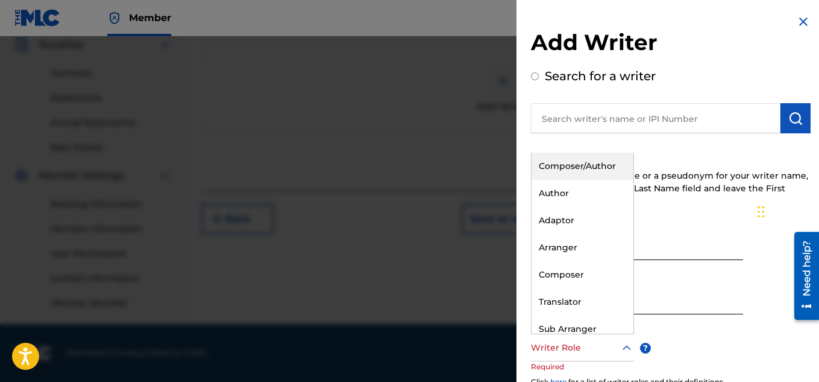
click at [626, 349] on icon at bounding box center [627, 348] width 14 height 14
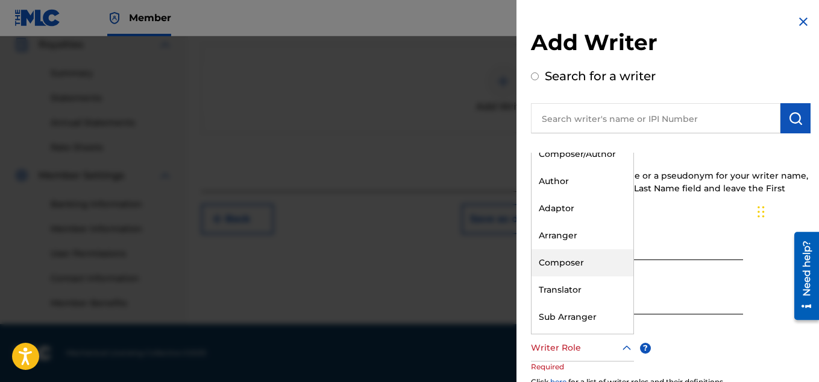
scroll to position [0, 0]
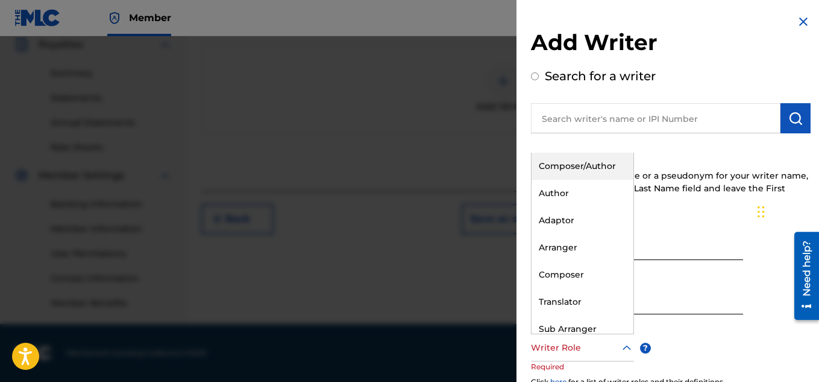
click at [582, 168] on div "Composer/Author" at bounding box center [583, 166] width 102 height 27
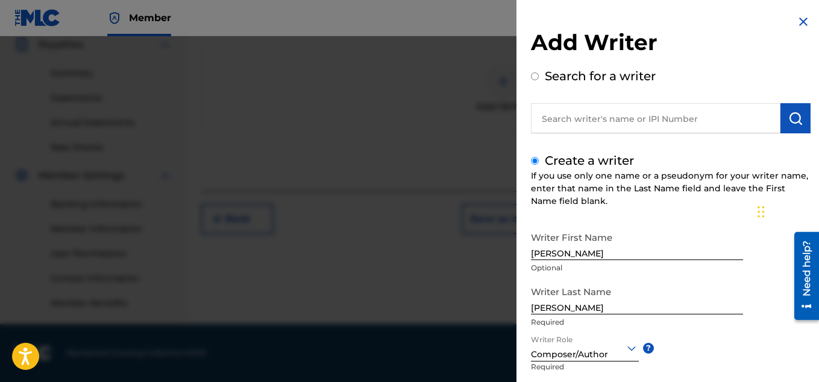
drag, startPoint x: 823, startPoint y: 205, endPoint x: 29, endPoint y: 40, distance: 811.1
click at [770, 344] on div "Writer First Name [PERSON_NAME] Optional Writer Last Name [PERSON_NAME] Writer …" at bounding box center [671, 358] width 280 height 265
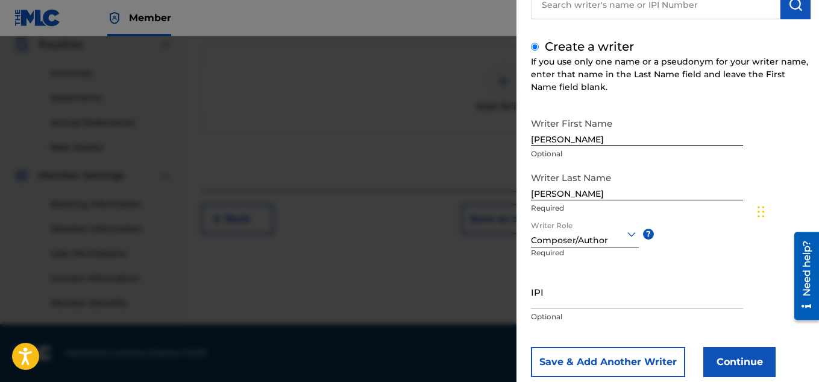
scroll to position [142, 0]
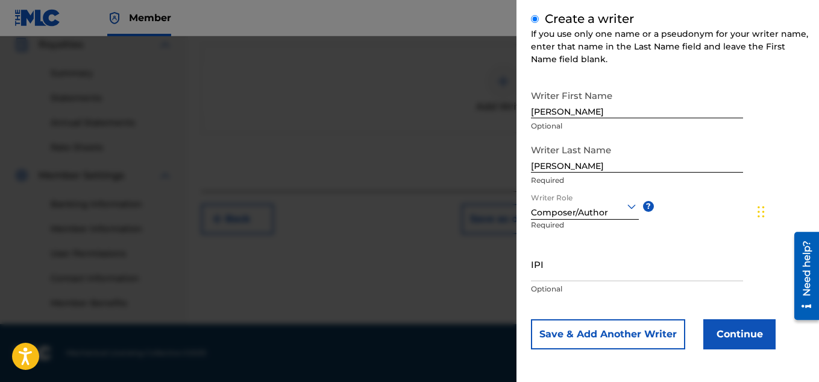
click at [741, 332] on button "Continue" at bounding box center [740, 334] width 72 height 30
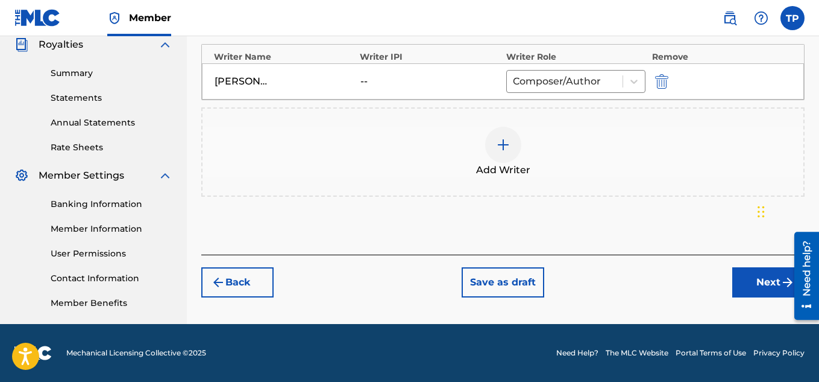
click at [753, 284] on button "Next" at bounding box center [769, 282] width 72 height 30
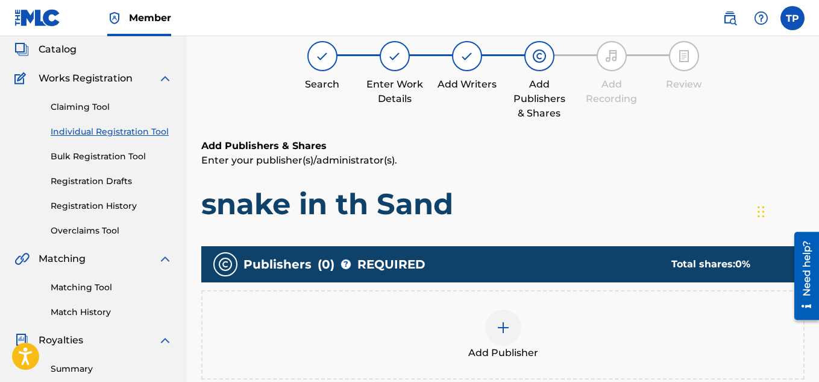
scroll to position [54, 0]
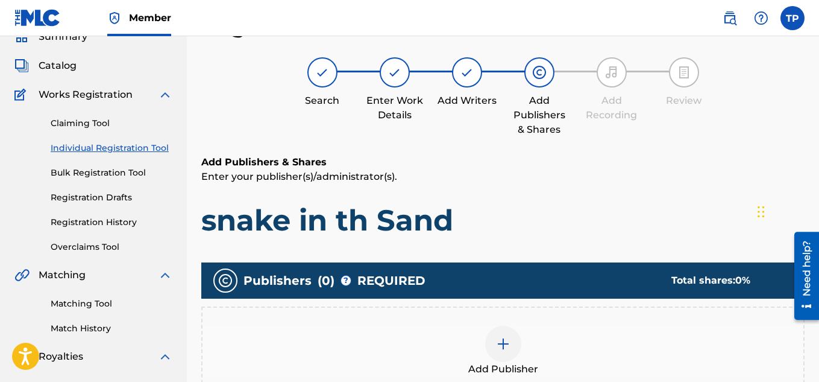
click at [502, 352] on div at bounding box center [503, 344] width 36 height 36
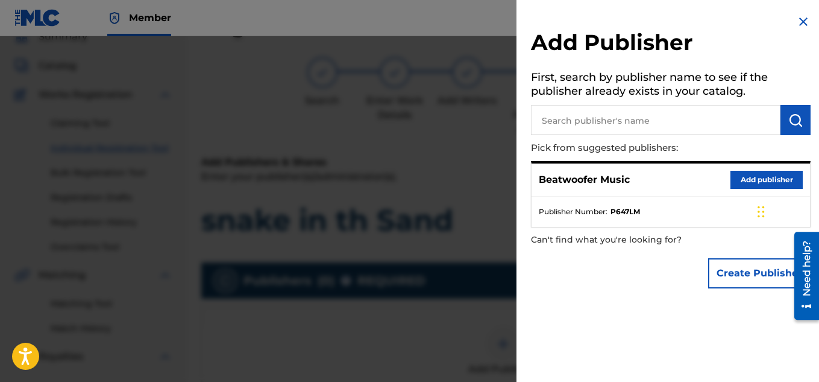
click at [746, 181] on button "Add publisher" at bounding box center [767, 180] width 72 height 18
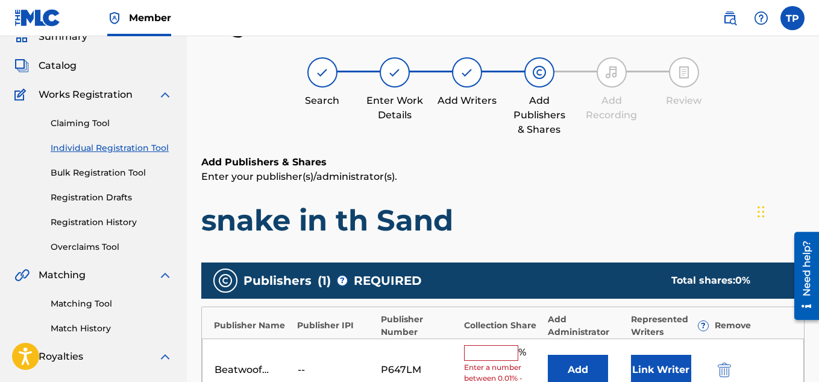
click at [481, 356] on input "text" at bounding box center [491, 353] width 54 height 16
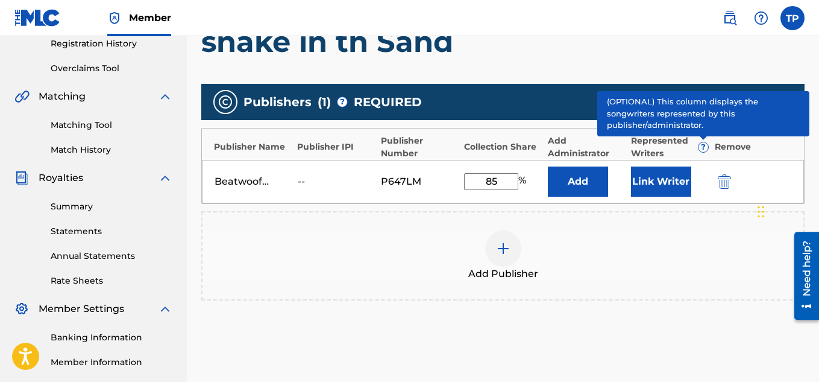
scroll to position [236, 0]
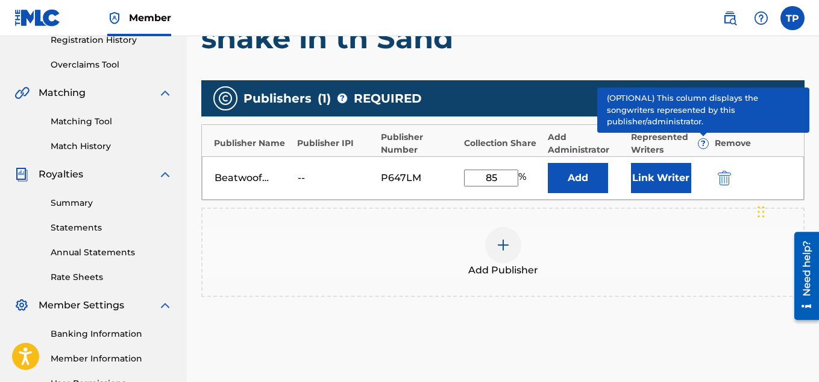
type input "85"
click at [669, 183] on button "Link Writer" at bounding box center [661, 178] width 60 height 30
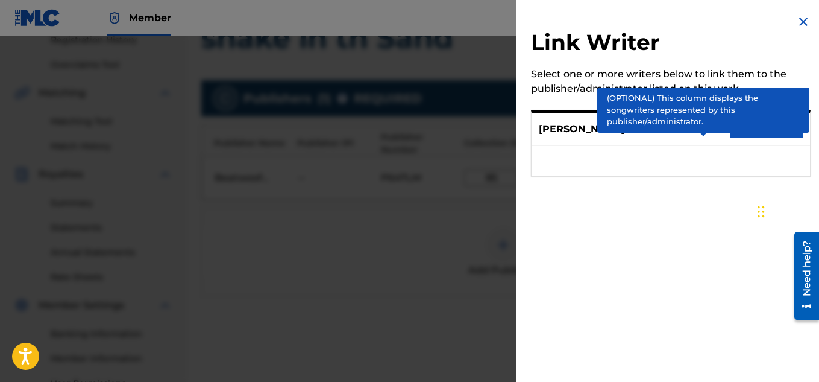
click at [791, 132] on button "Link writer" at bounding box center [767, 129] width 72 height 18
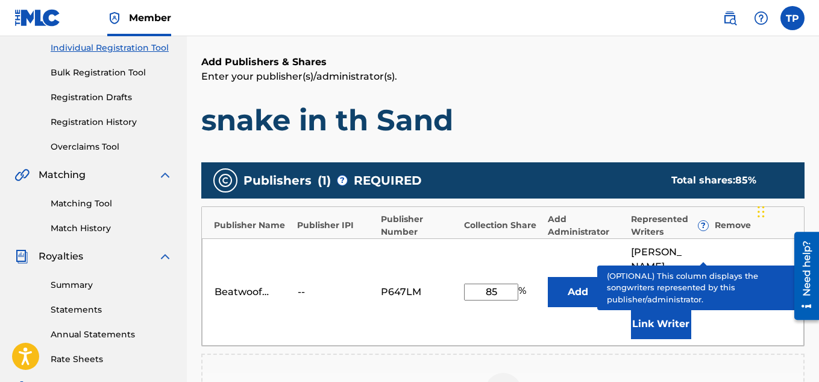
scroll to position [381, 0]
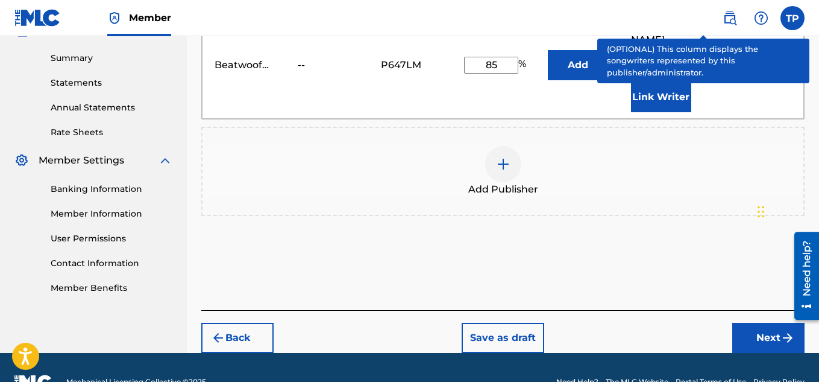
click at [761, 323] on button "Next" at bounding box center [769, 338] width 72 height 30
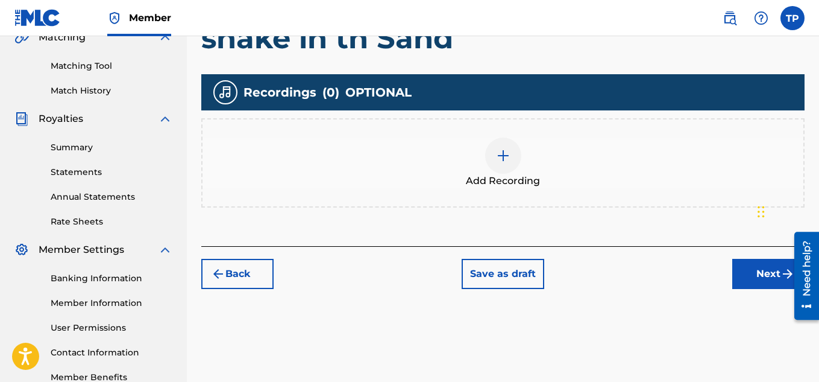
scroll to position [366, 0]
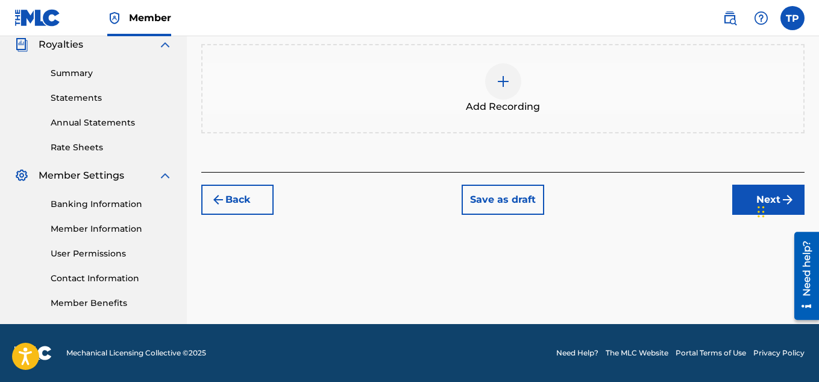
click at [753, 201] on button "Next" at bounding box center [769, 200] width 72 height 30
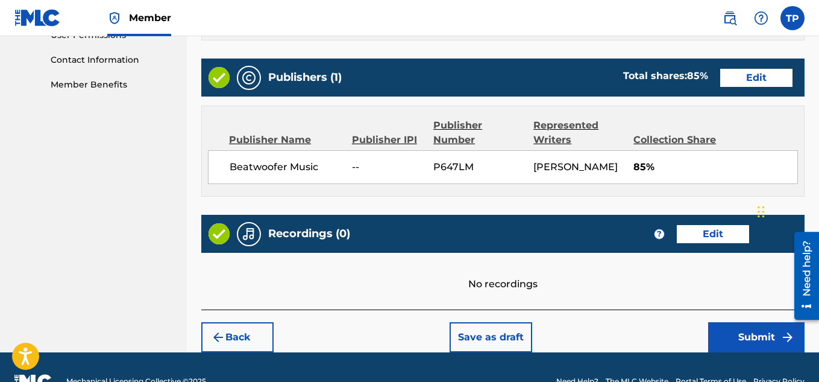
scroll to position [627, 0]
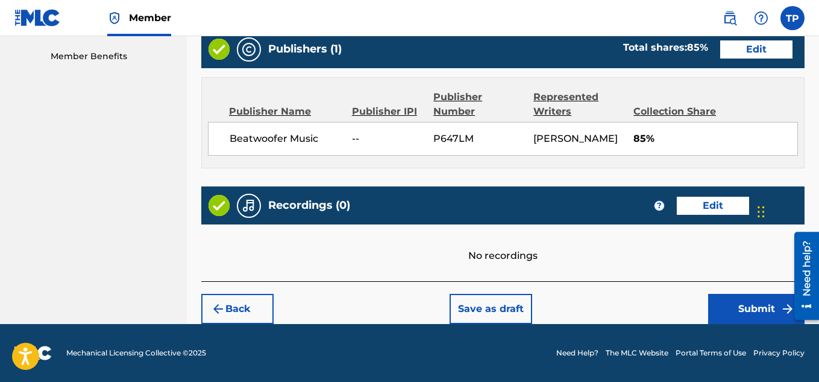
click at [747, 301] on button "Submit" at bounding box center [757, 309] width 96 height 30
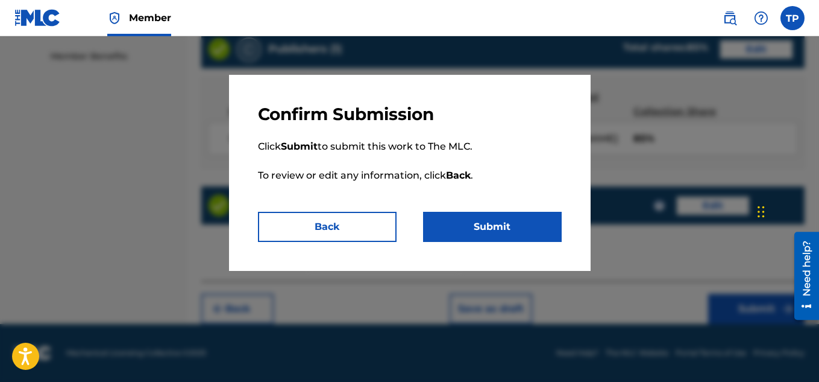
click at [499, 226] on button "Submit" at bounding box center [492, 227] width 139 height 30
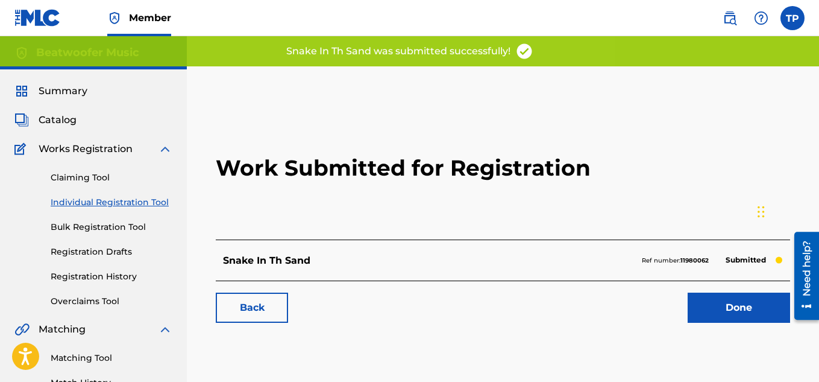
click at [737, 300] on link "Done" at bounding box center [739, 307] width 103 height 30
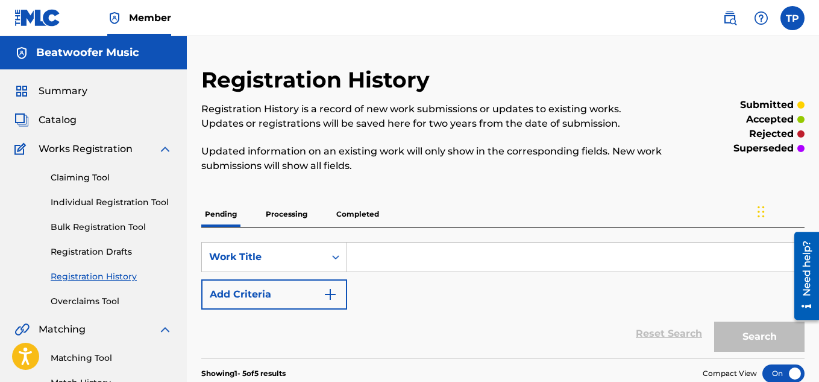
click at [142, 204] on link "Individual Registration Tool" at bounding box center [112, 202] width 122 height 13
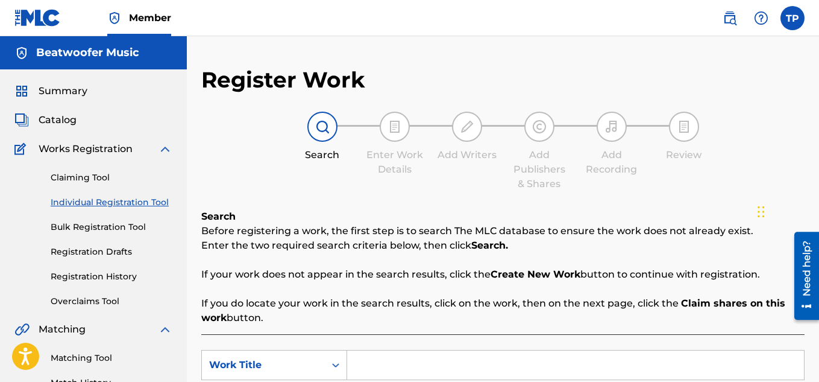
click at [371, 370] on input "Search Form" at bounding box center [575, 364] width 457 height 29
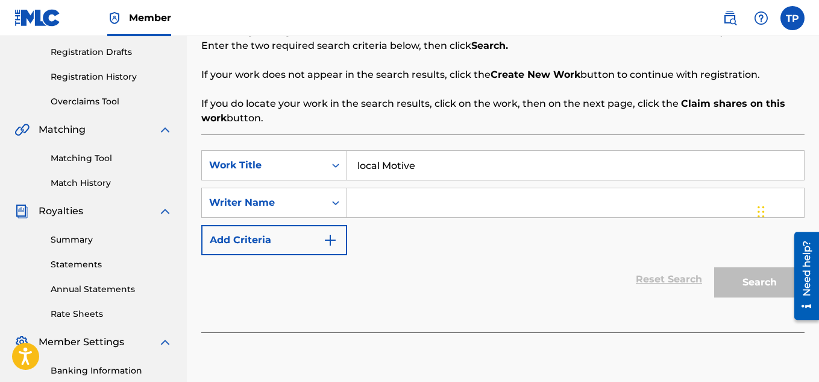
drag, startPoint x: 823, startPoint y: 121, endPoint x: 32, endPoint y: 10, distance: 798.9
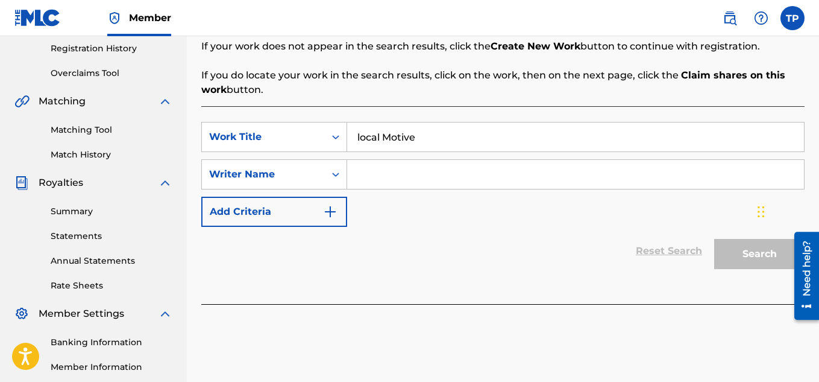
type input "local Motive"
click at [373, 185] on input "Search Form" at bounding box center [575, 174] width 457 height 29
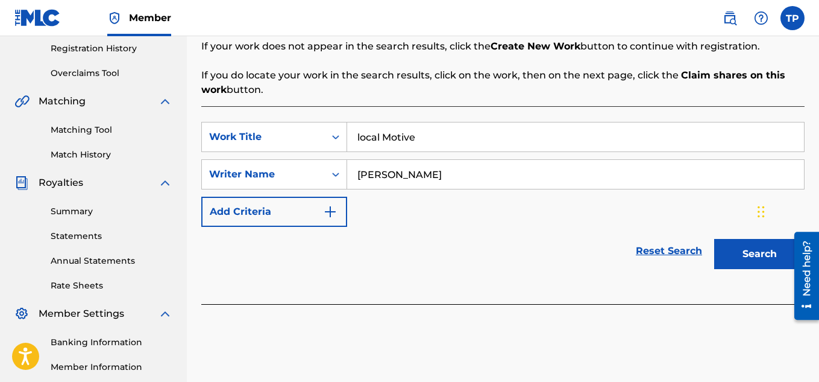
click at [761, 246] on button "Search" at bounding box center [760, 254] width 90 height 30
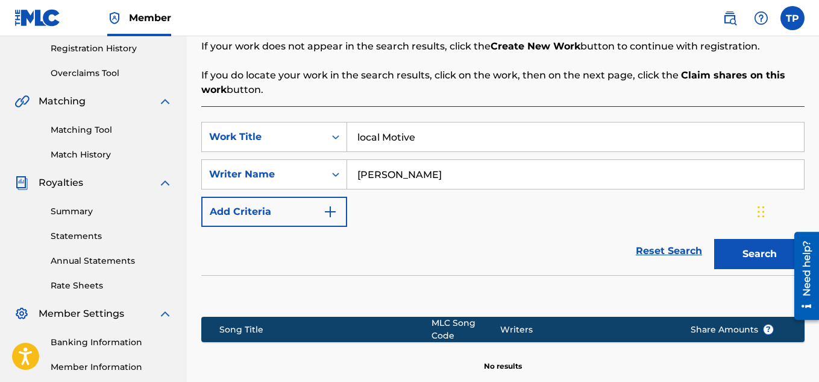
drag, startPoint x: 817, startPoint y: 188, endPoint x: 823, endPoint y: 173, distance: 15.7
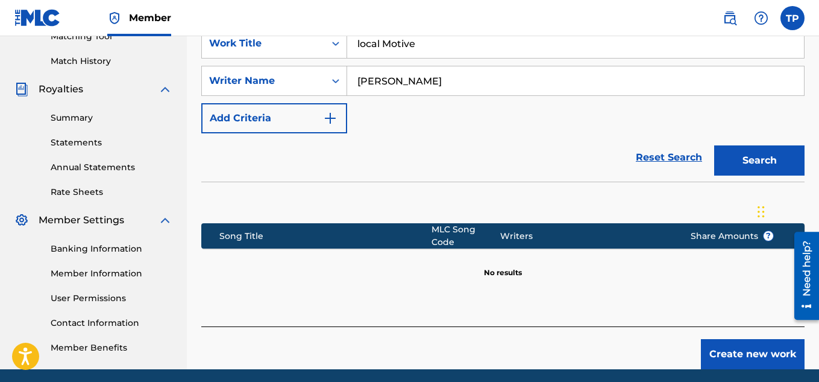
scroll to position [366, 0]
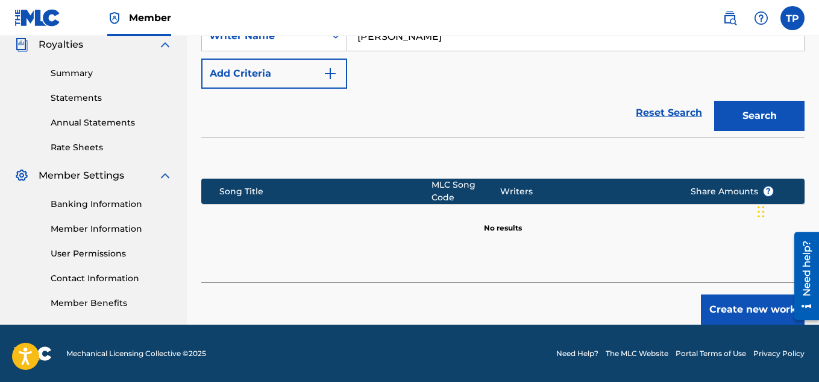
click at [748, 305] on button "Create new work" at bounding box center [753, 309] width 104 height 30
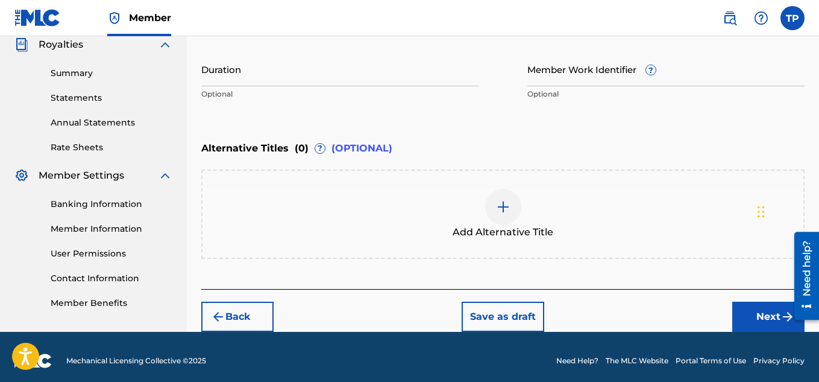
click at [232, 75] on input "Duration" at bounding box center [340, 69] width 278 height 34
click at [772, 312] on button "Next" at bounding box center [769, 316] width 72 height 30
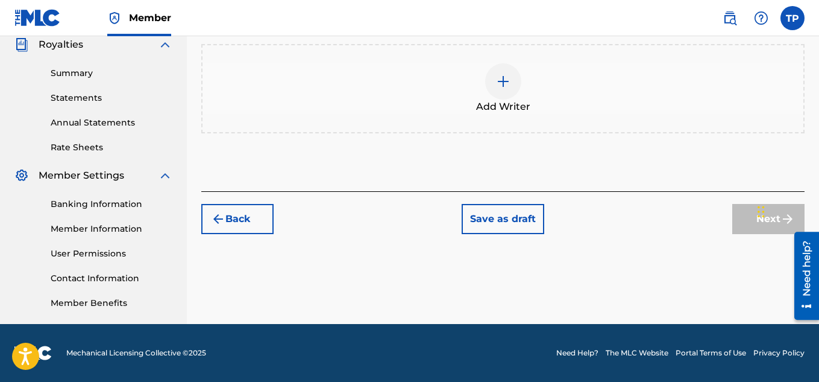
click at [509, 81] on img at bounding box center [503, 81] width 14 height 14
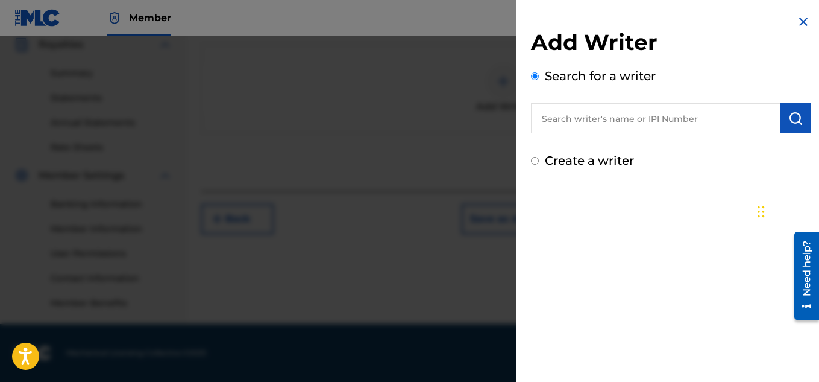
click at [537, 155] on div "Create a writer" at bounding box center [671, 160] width 280 height 18
click at [536, 161] on input "Create a writer" at bounding box center [535, 161] width 8 height 8
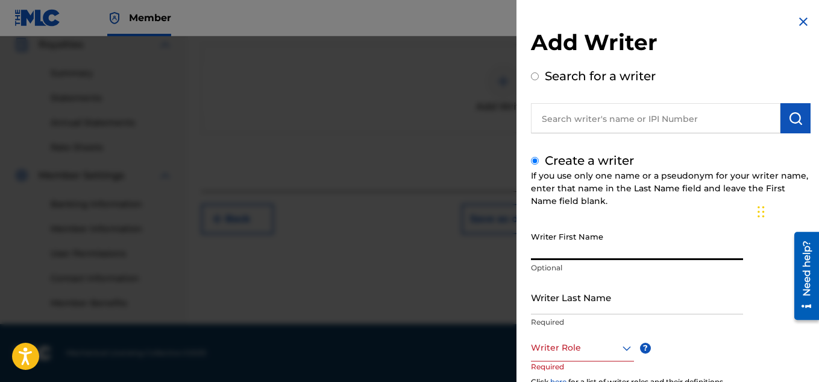
click at [567, 246] on input "Writer First Name" at bounding box center [637, 243] width 212 height 34
click at [583, 250] on input "Tshepo" at bounding box center [637, 243] width 212 height 34
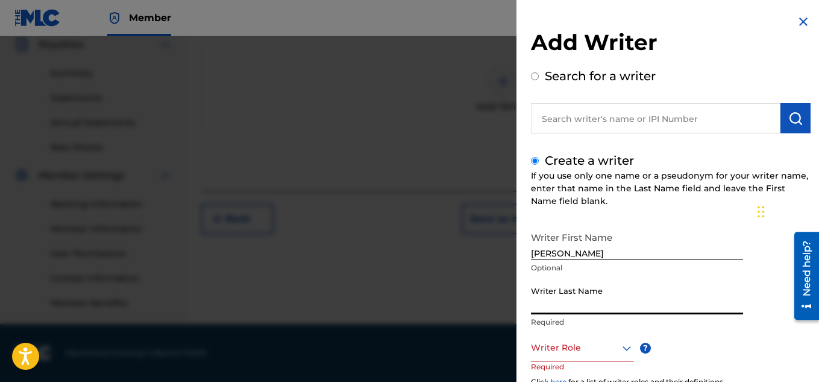
click at [549, 301] on input "Writer Last Name" at bounding box center [637, 297] width 212 height 34
drag, startPoint x: 819, startPoint y: 212, endPoint x: 10, endPoint y: 28, distance: 830.0
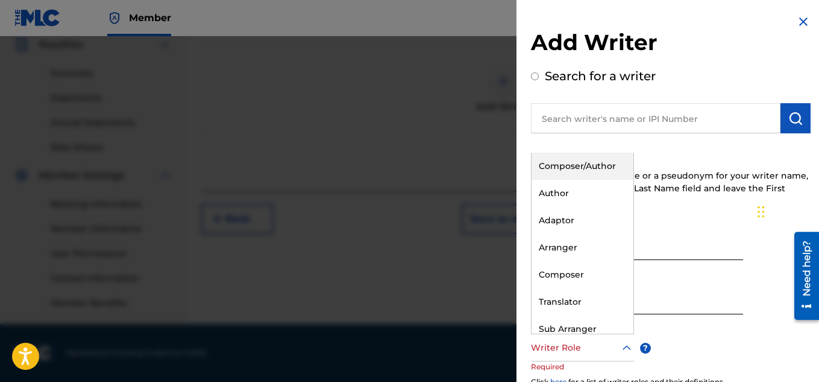
click at [628, 347] on icon at bounding box center [627, 347] width 8 height 5
click at [593, 170] on div "Composer/Author" at bounding box center [583, 166] width 102 height 27
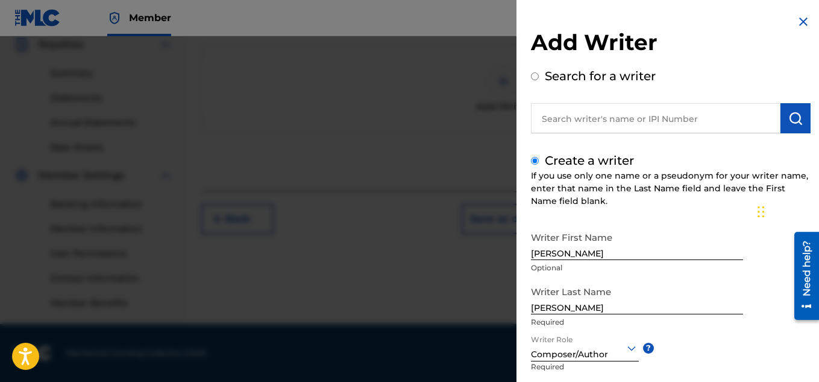
click at [712, 367] on div "Writer First Name [PERSON_NAME] Optional Writer Last Name [PERSON_NAME] Writer …" at bounding box center [671, 358] width 280 height 265
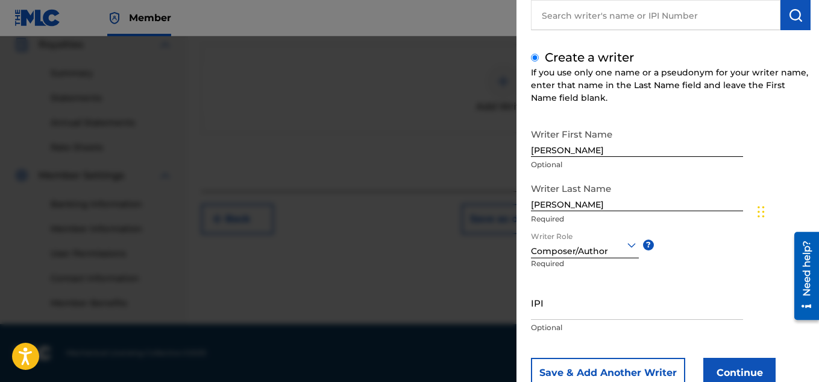
scroll to position [142, 0]
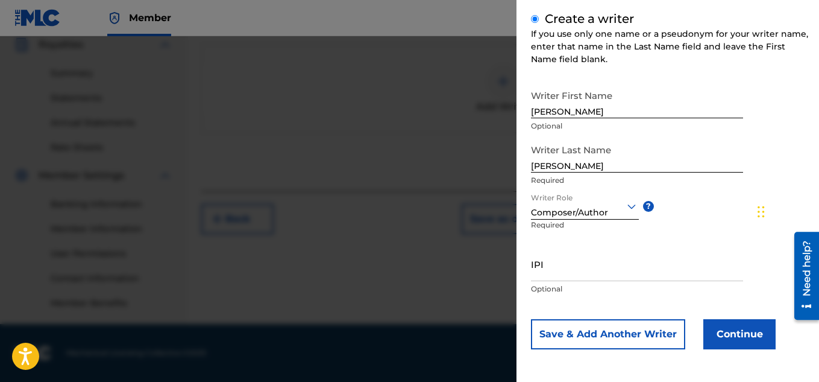
click at [733, 341] on button "Continue" at bounding box center [740, 334] width 72 height 30
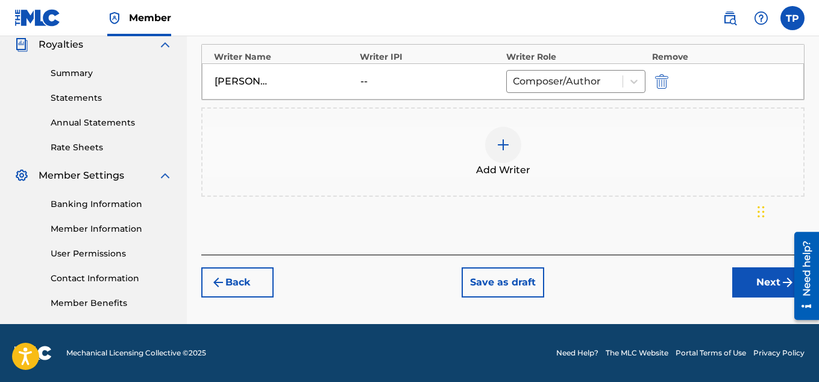
click at [745, 285] on button "Next" at bounding box center [769, 282] width 72 height 30
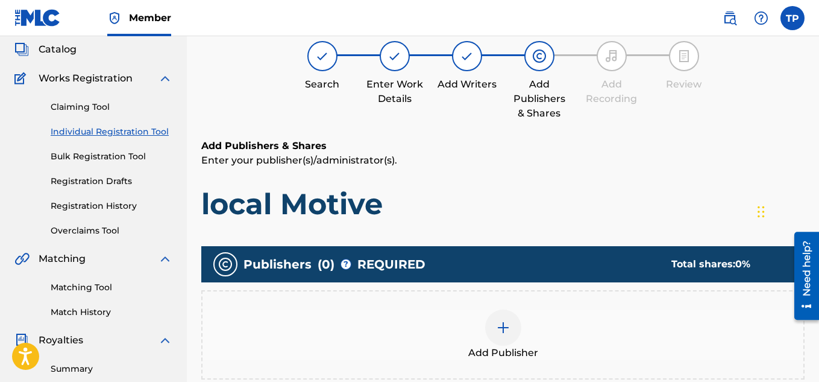
scroll to position [54, 0]
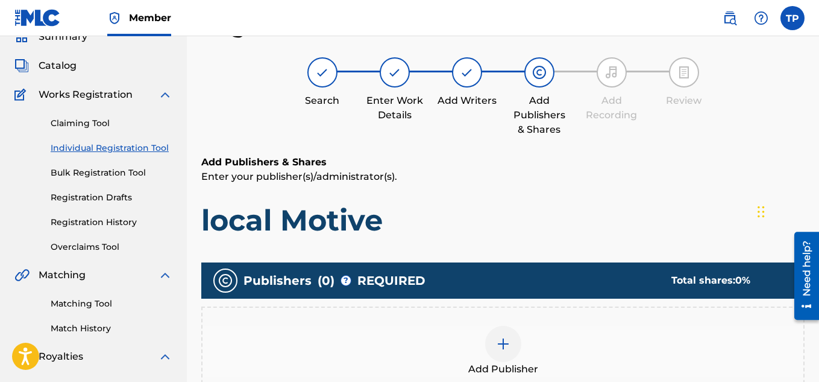
click at [494, 349] on div at bounding box center [503, 344] width 36 height 36
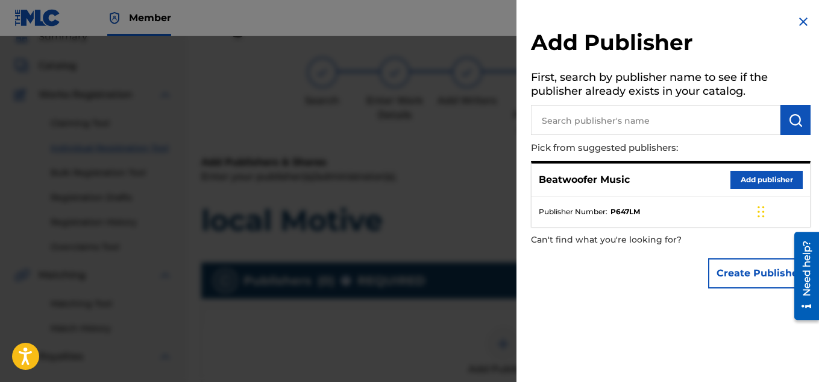
click at [745, 173] on button "Add publisher" at bounding box center [767, 180] width 72 height 18
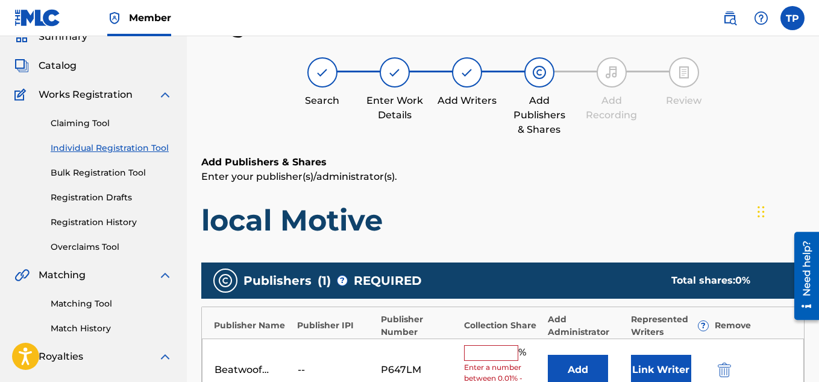
click at [476, 357] on input "text" at bounding box center [491, 353] width 54 height 16
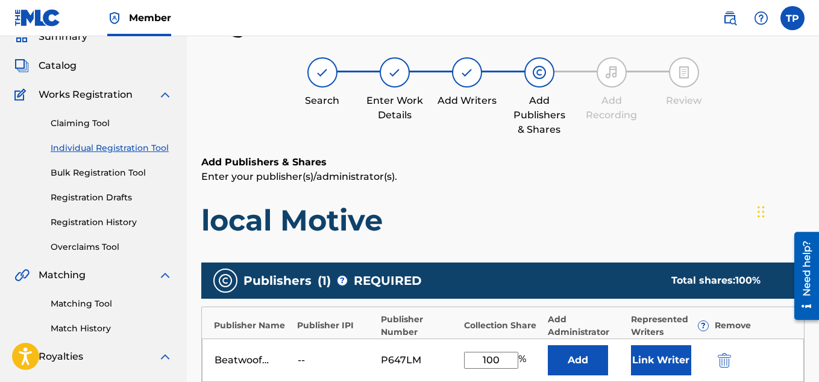
click at [665, 369] on button "Link Writer" at bounding box center [661, 360] width 60 height 30
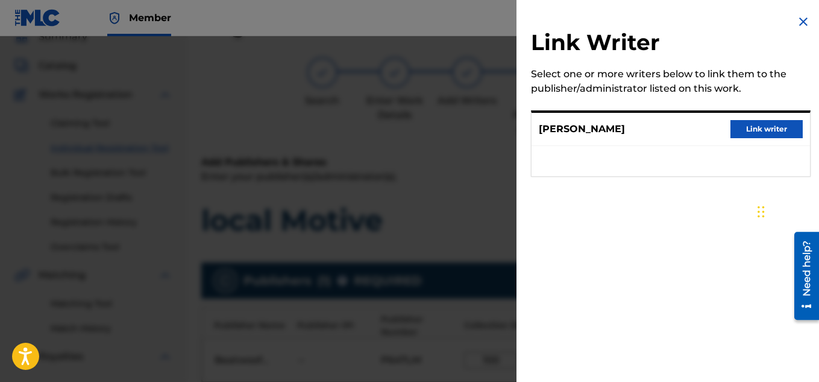
click at [748, 127] on button "Link writer" at bounding box center [767, 129] width 72 height 18
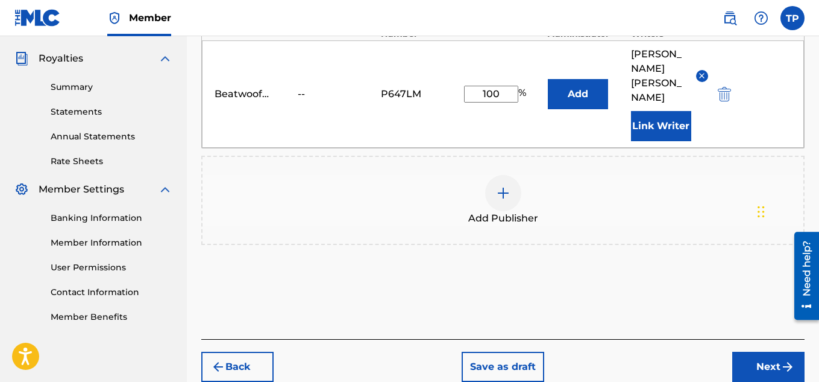
scroll to position [381, 0]
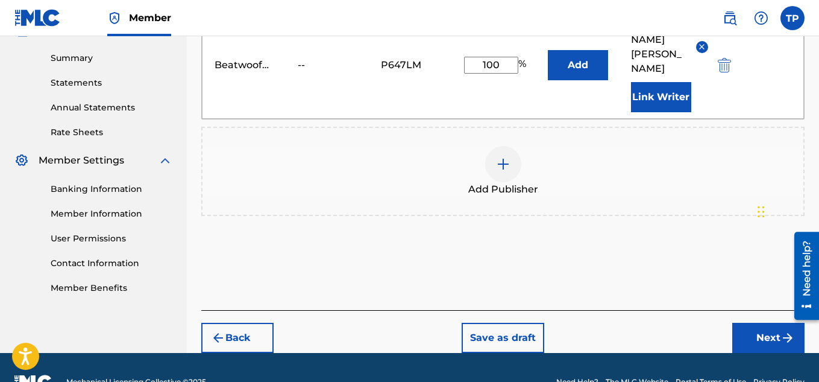
click at [761, 323] on button "Next" at bounding box center [769, 338] width 72 height 30
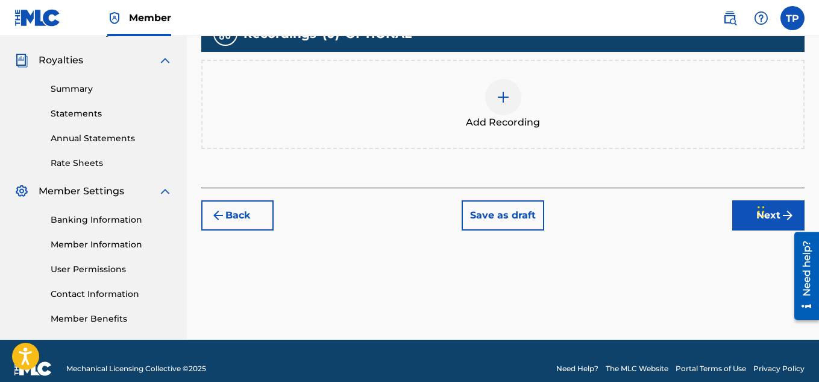
scroll to position [366, 0]
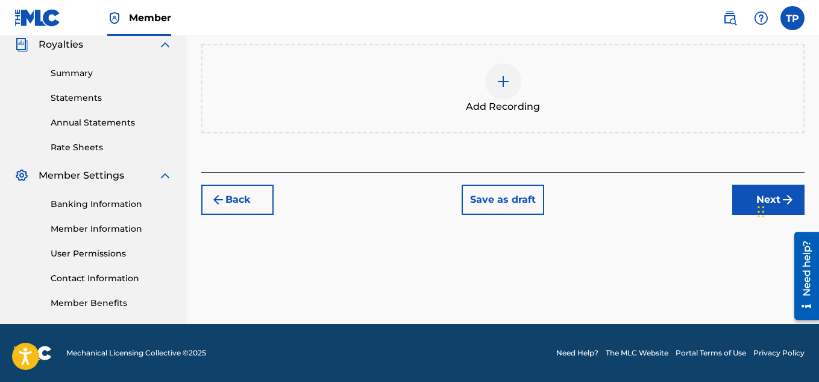
click at [743, 199] on button "Next" at bounding box center [769, 200] width 72 height 30
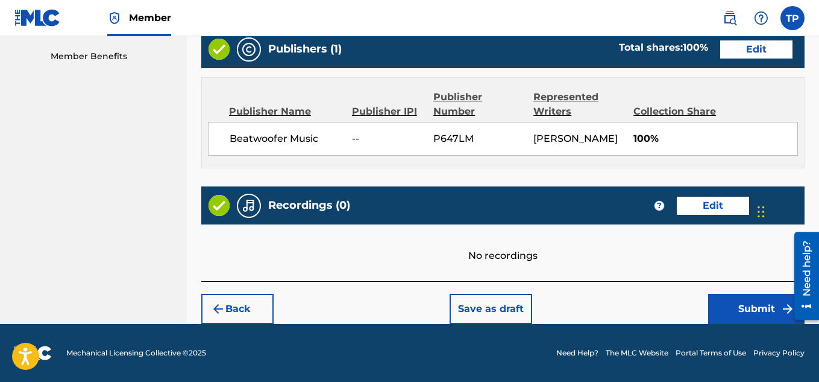
scroll to position [627, 0]
click at [745, 299] on button "Submit" at bounding box center [757, 309] width 96 height 30
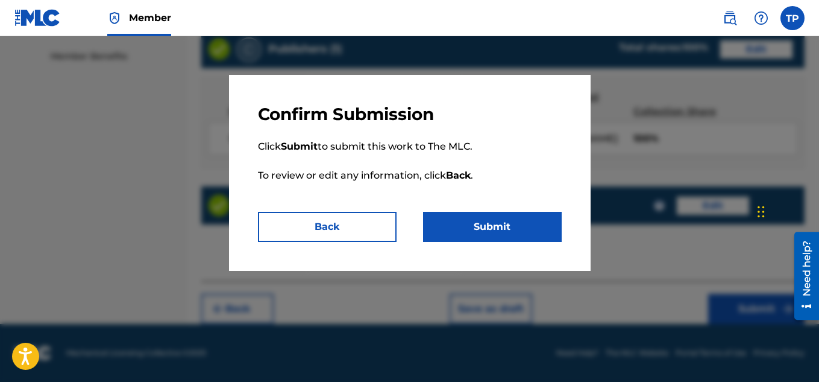
click at [494, 233] on button "Submit" at bounding box center [492, 227] width 139 height 30
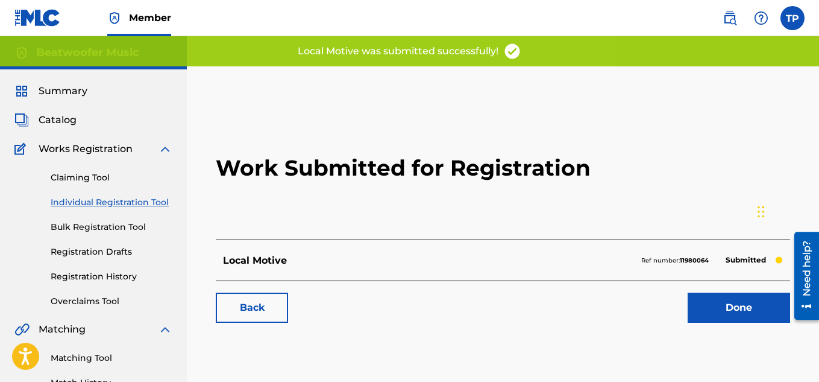
click at [733, 301] on link "Done" at bounding box center [739, 307] width 103 height 30
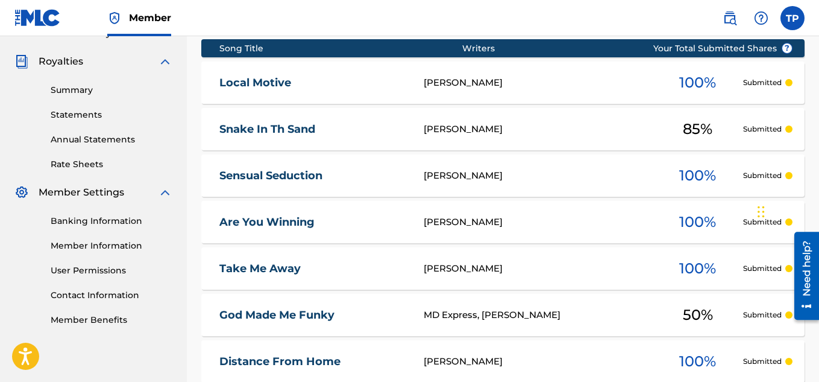
scroll to position [344, 0]
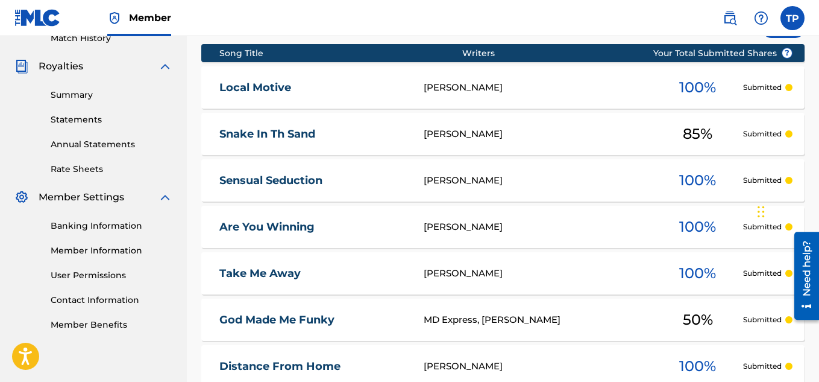
click at [98, 276] on link "User Permissions" at bounding box center [112, 275] width 122 height 13
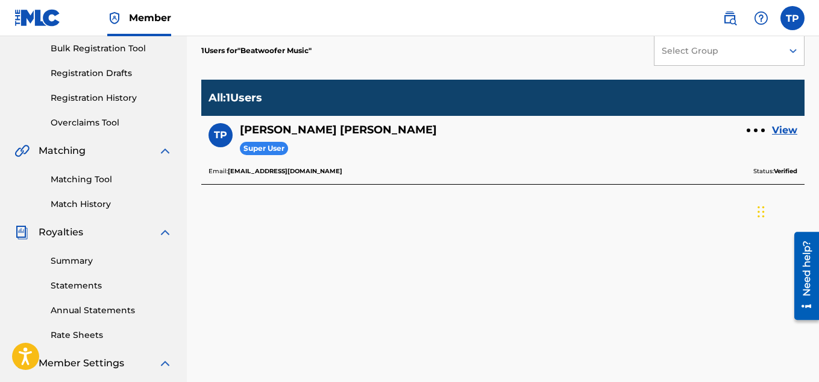
scroll to position [186, 0]
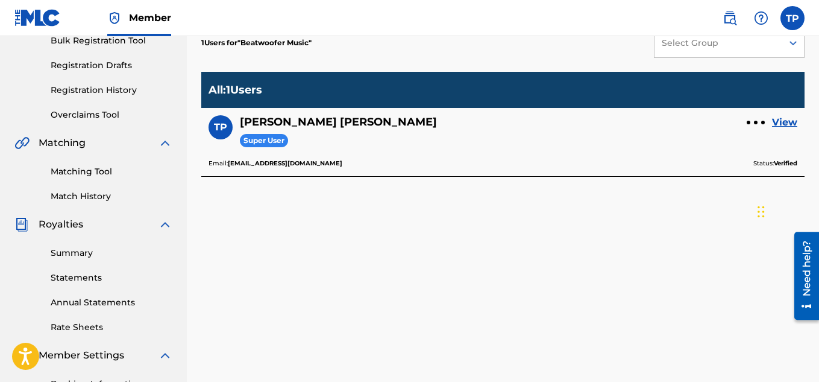
click at [789, 122] on link "View" at bounding box center [784, 122] width 25 height 14
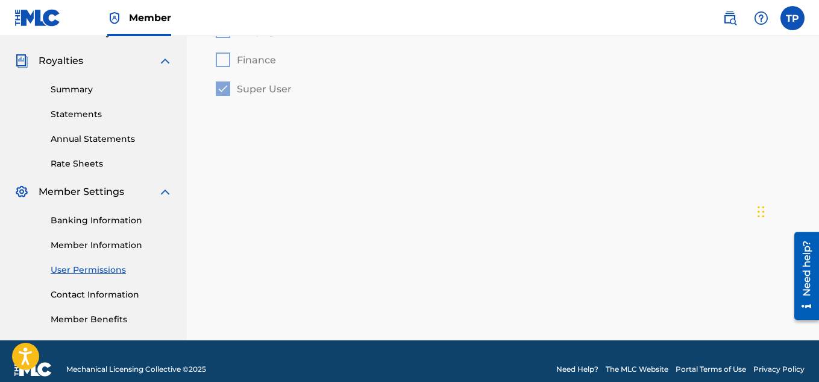
scroll to position [350, 0]
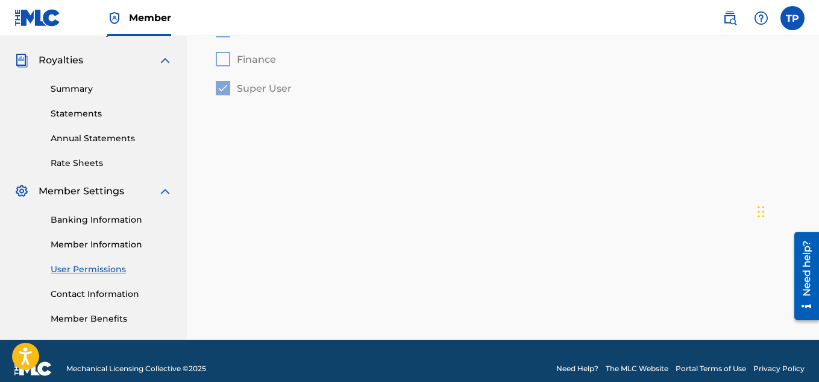
drag, startPoint x: 820, startPoint y: 82, endPoint x: 17, endPoint y: 33, distance: 804.1
click at [116, 297] on link "Contact Information" at bounding box center [112, 294] width 122 height 13
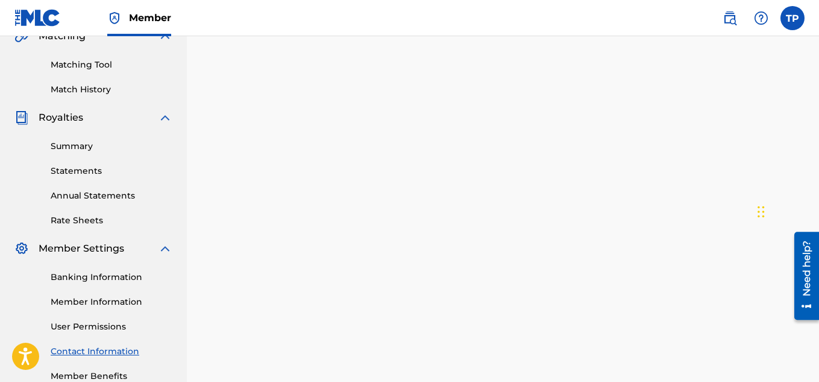
scroll to position [325, 0]
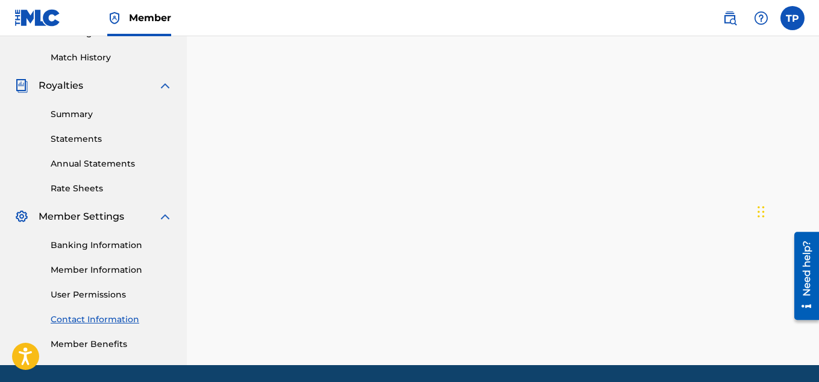
click at [115, 344] on link "Member Benefits" at bounding box center [112, 344] width 122 height 13
click at [69, 119] on link "Summary" at bounding box center [112, 114] width 122 height 13
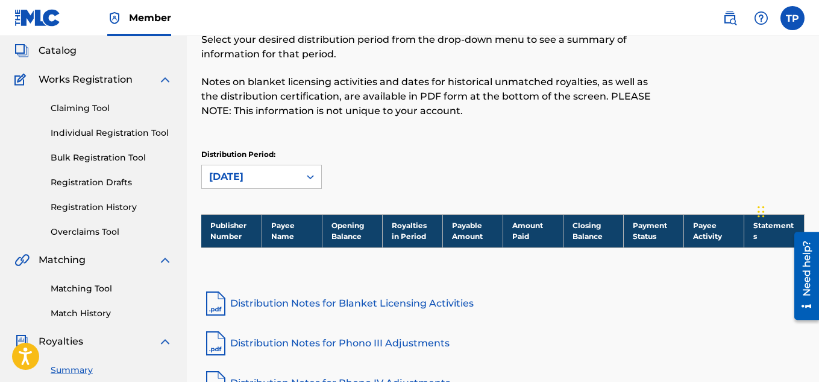
scroll to position [62, 0]
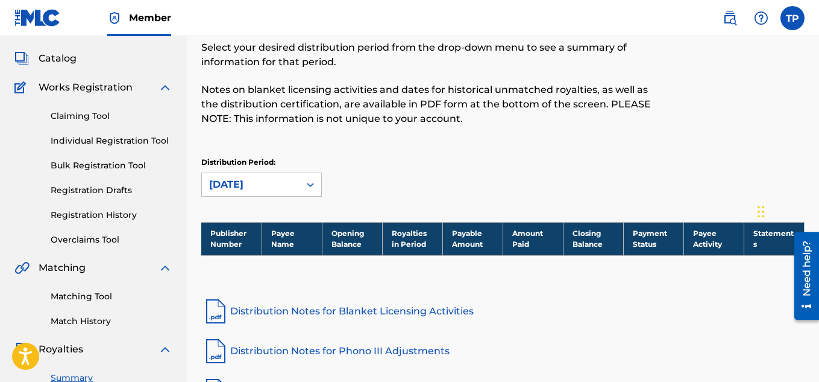
click at [79, 116] on link "Claiming Tool" at bounding box center [112, 116] width 122 height 13
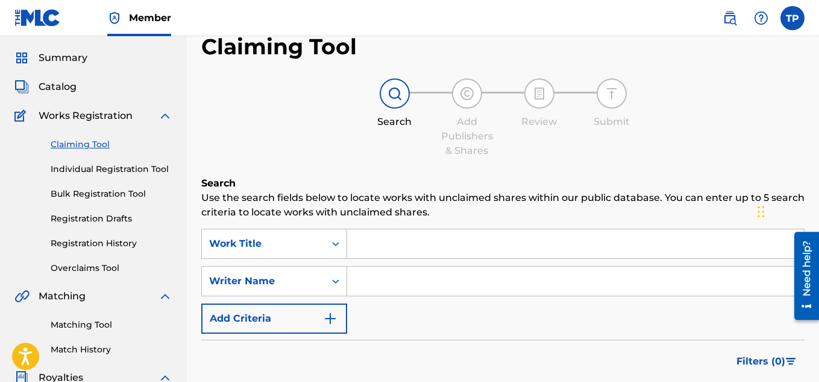
scroll to position [17, 0]
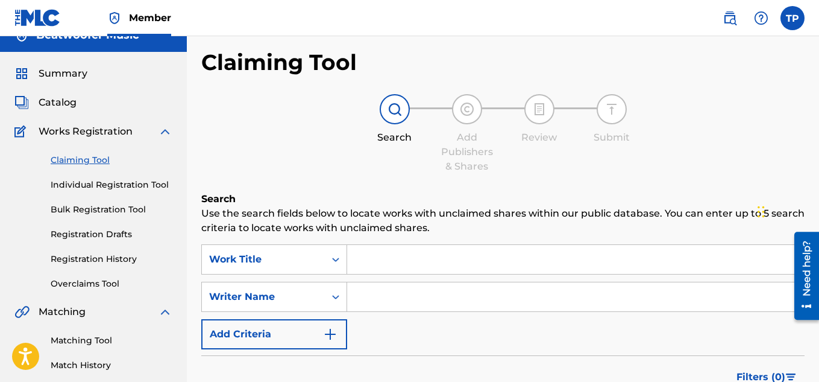
click at [105, 259] on link "Registration History" at bounding box center [112, 259] width 122 height 13
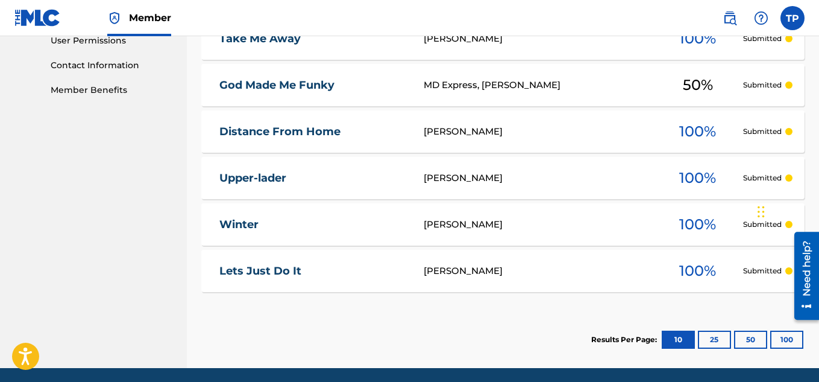
scroll to position [623, 0]
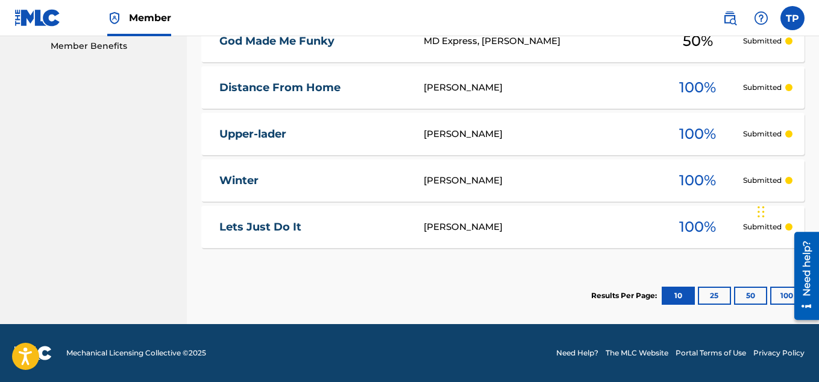
click at [713, 294] on button "25" at bounding box center [714, 295] width 33 height 18
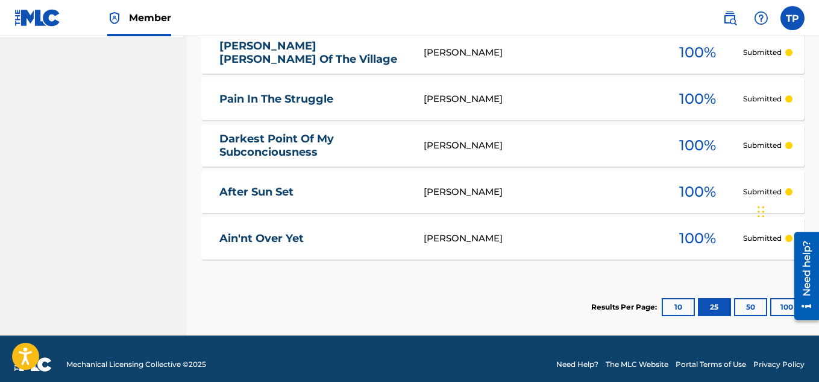
scroll to position [1078, 0]
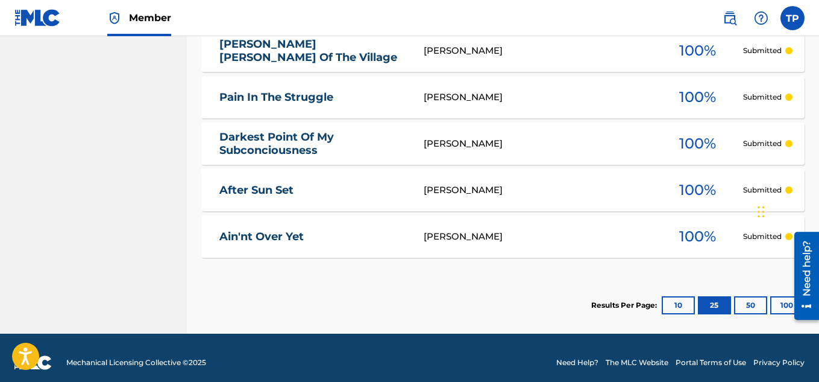
click at [745, 310] on button "50" at bounding box center [750, 305] width 33 height 18
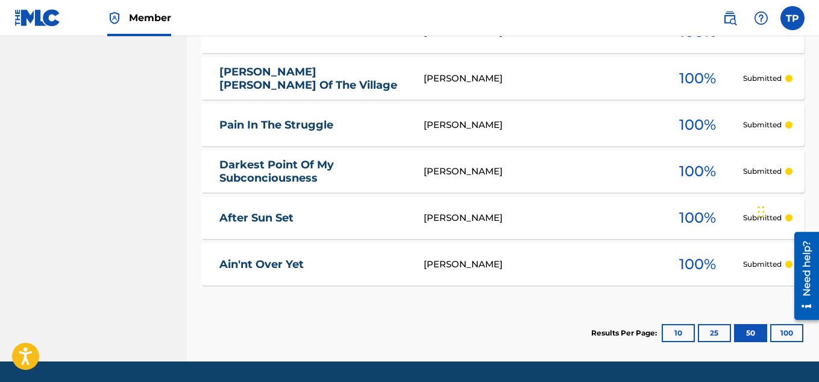
scroll to position [1087, 0]
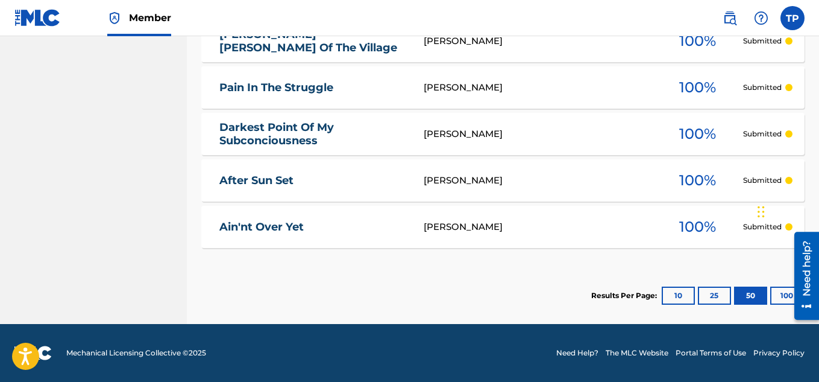
click at [780, 298] on button "100" at bounding box center [787, 295] width 33 height 18
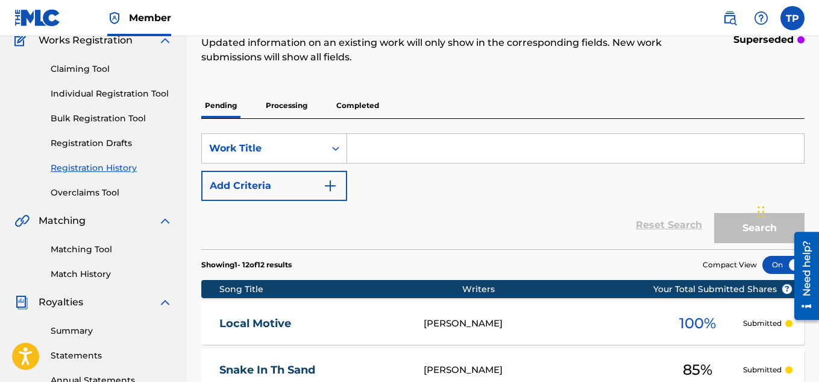
scroll to position [0, 0]
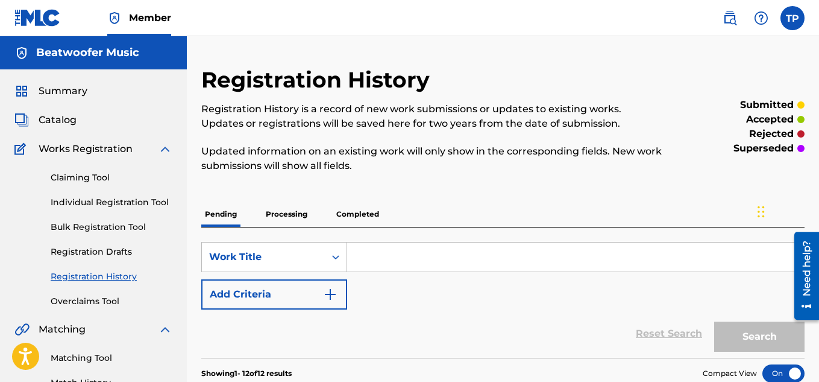
click at [99, 204] on link "Individual Registration Tool" at bounding box center [112, 202] width 122 height 13
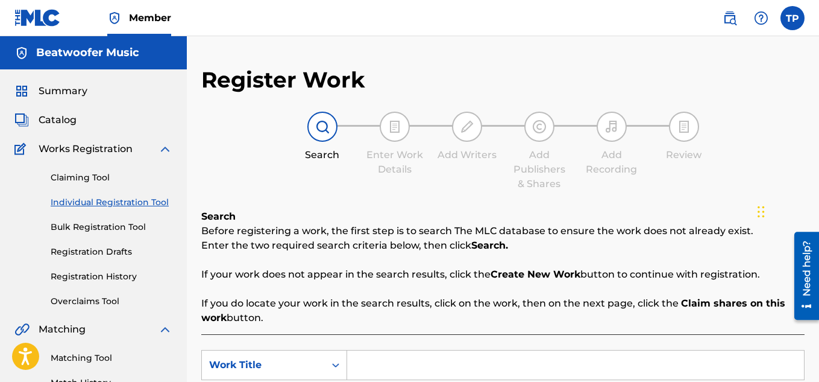
click at [379, 371] on input "Search Form" at bounding box center [575, 364] width 457 height 29
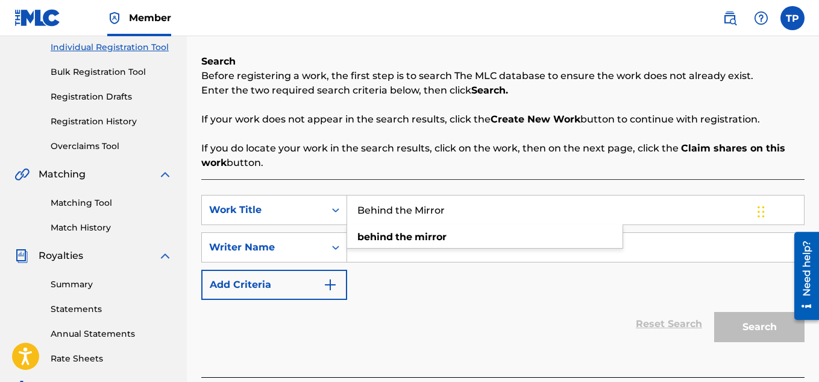
scroll to position [159, 0]
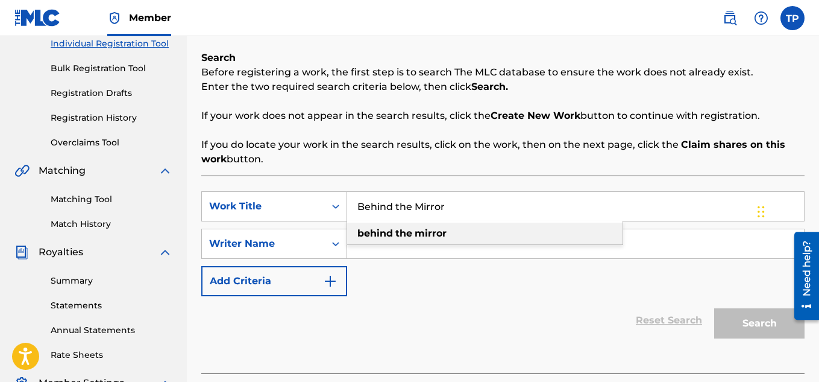
click at [432, 233] on strong "mirror" at bounding box center [431, 232] width 32 height 11
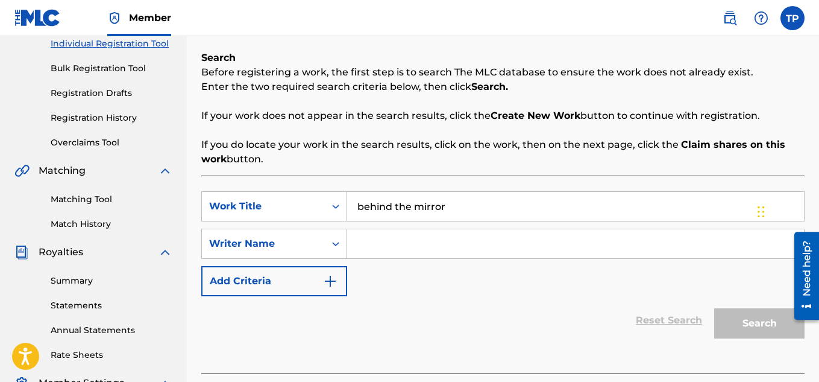
click at [389, 250] on input "Search Form" at bounding box center [575, 243] width 457 height 29
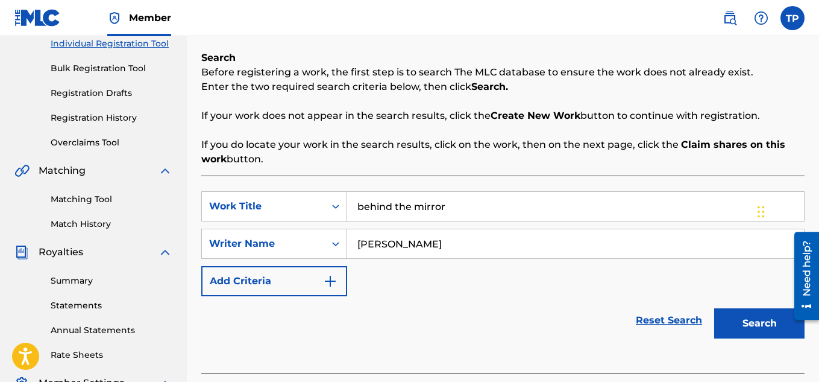
click at [751, 326] on button "Search" at bounding box center [760, 323] width 90 height 30
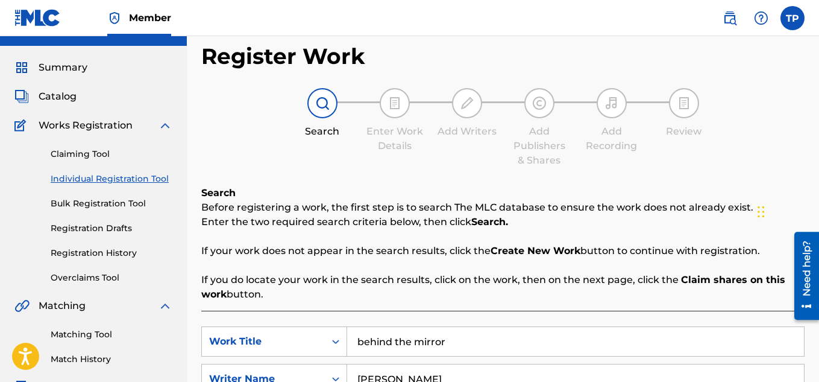
scroll to position [13, 0]
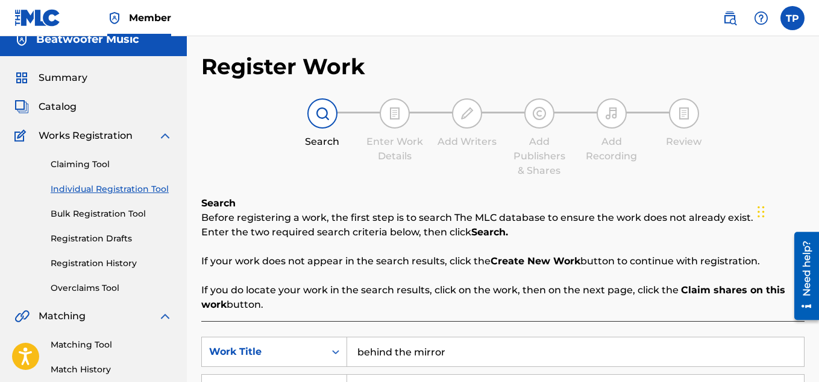
click at [66, 78] on span "Summary" at bounding box center [63, 78] width 49 height 14
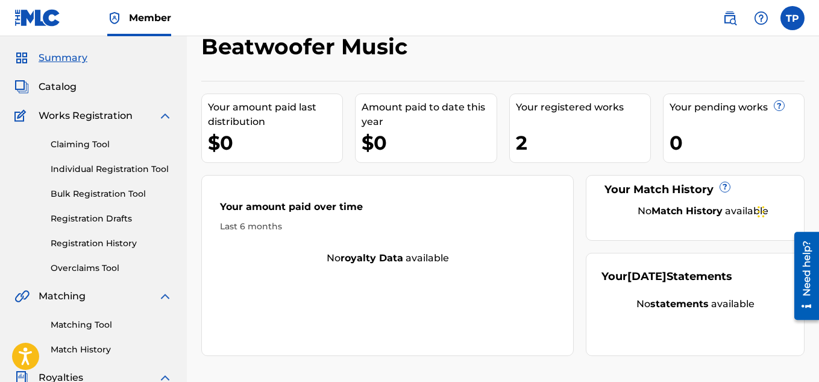
scroll to position [31, 0]
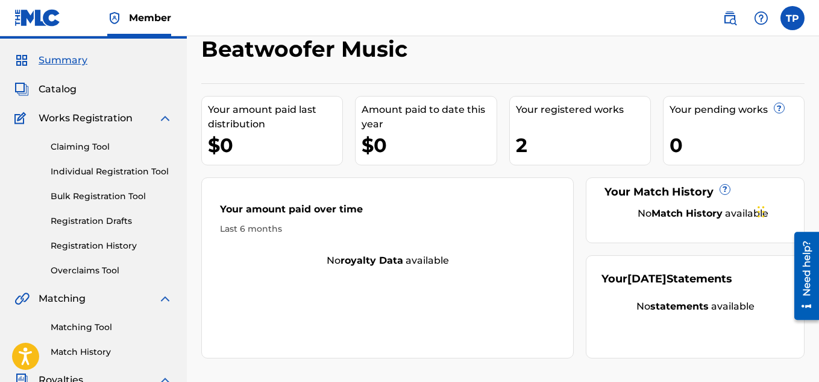
click at [106, 242] on link "Registration History" at bounding box center [112, 245] width 122 height 13
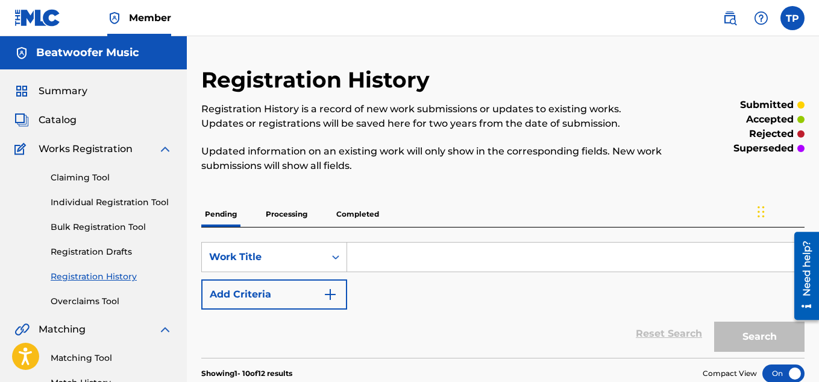
click at [21, 55] on img at bounding box center [21, 53] width 14 height 14
drag, startPoint x: 21, startPoint y: 55, endPoint x: 121, endPoint y: 51, distance: 100.8
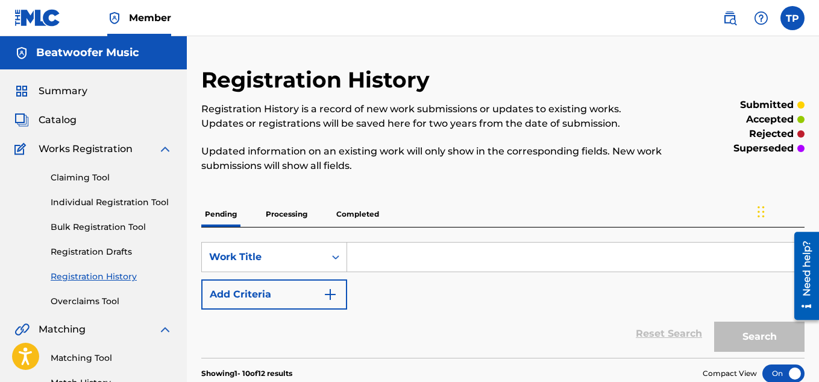
click at [121, 51] on div "Beatwoofer Music" at bounding box center [93, 52] width 187 height 33
click at [121, 51] on h5 "Beatwoofer Music" at bounding box center [87, 53] width 103 height 14
click at [794, 20] on label at bounding box center [793, 18] width 24 height 24
click at [793, 18] on input "TP [PERSON_NAME] [EMAIL_ADDRESS][DOMAIN_NAME] Notification Preferences Profile …" at bounding box center [793, 18] width 0 height 0
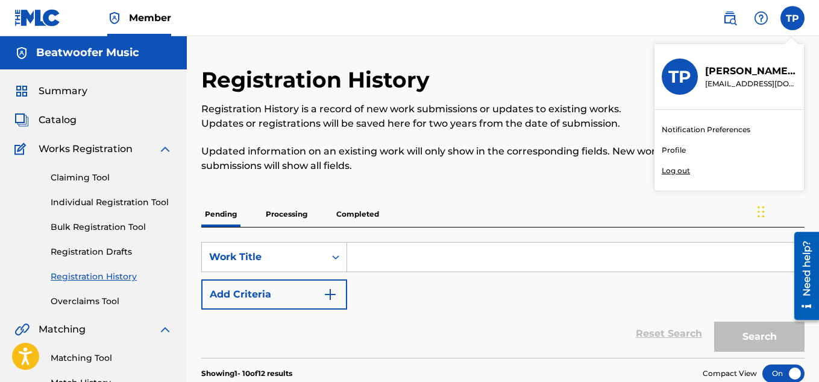
click at [675, 151] on link "Profile" at bounding box center [674, 150] width 24 height 11
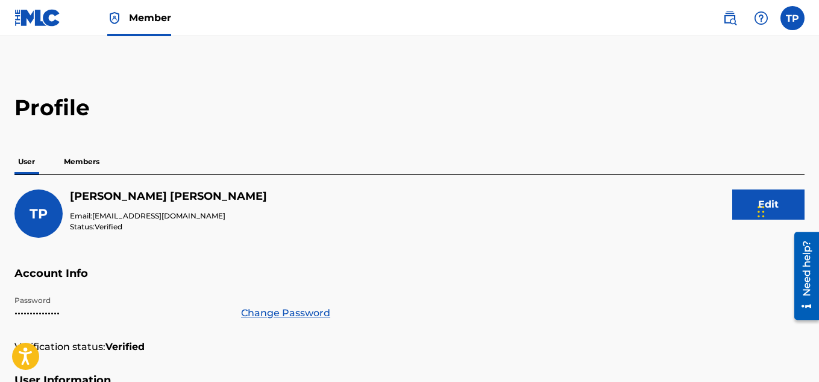
click at [31, 218] on span "TP" at bounding box center [39, 214] width 18 height 16
click at [40, 215] on span "TP" at bounding box center [39, 214] width 18 height 16
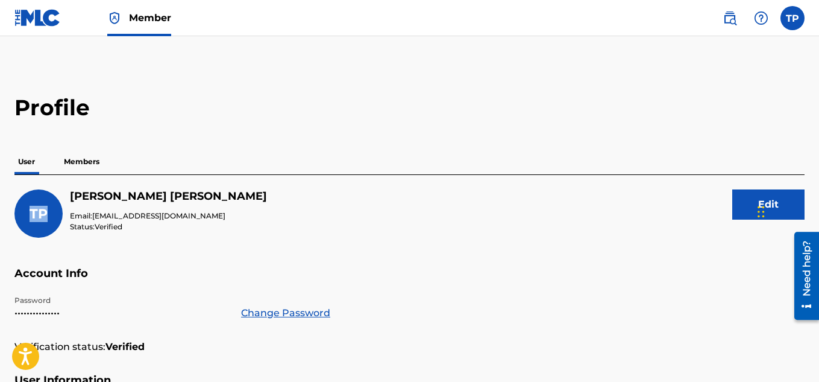
click at [40, 215] on span "TP" at bounding box center [39, 214] width 18 height 16
click at [86, 157] on p "Members" at bounding box center [81, 161] width 43 height 25
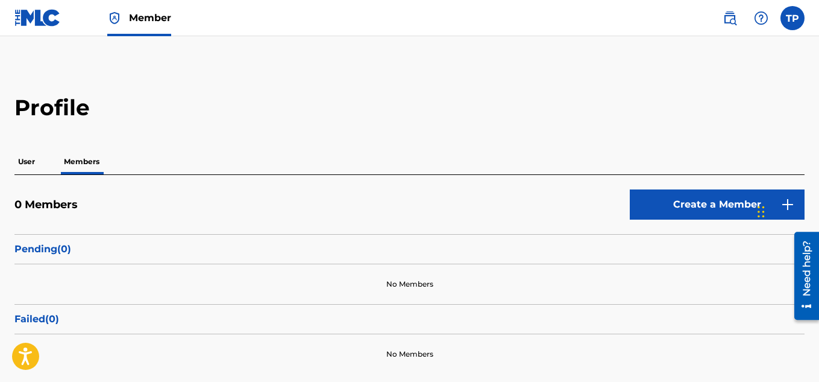
click at [26, 163] on p "User" at bounding box center [26, 161] width 24 height 25
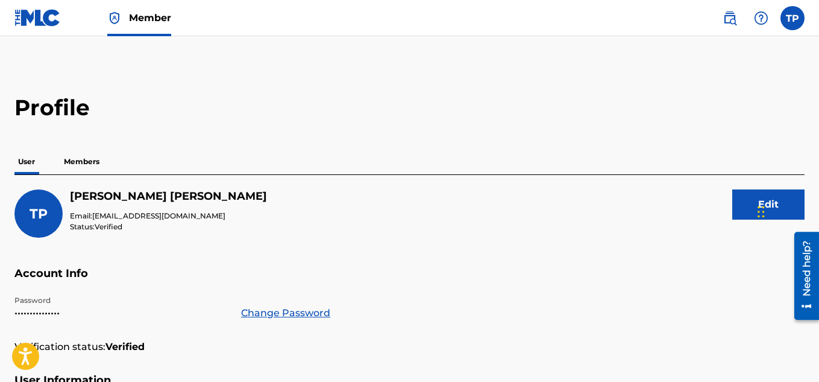
click at [789, 16] on label at bounding box center [793, 18] width 24 height 24
click at [793, 18] on input "TP [PERSON_NAME] [EMAIL_ADDRESS][DOMAIN_NAME] Notification Preferences Profile …" at bounding box center [793, 18] width 0 height 0
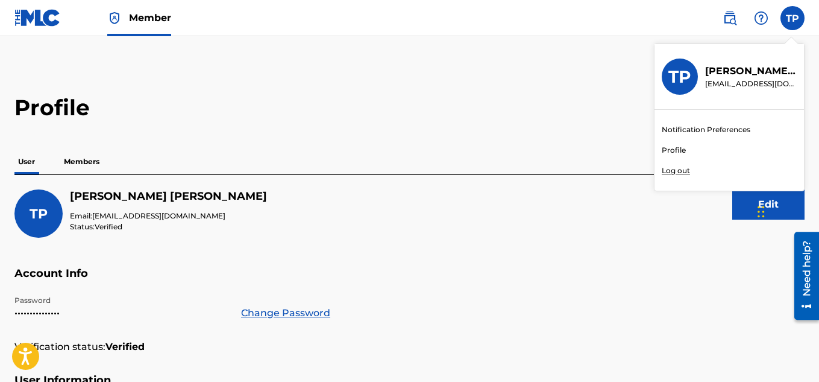
click at [678, 172] on p "Log out" at bounding box center [676, 170] width 28 height 11
click at [793, 18] on input "TP [PERSON_NAME] [EMAIL_ADDRESS][DOMAIN_NAME] Notification Preferences Profile …" at bounding box center [793, 18] width 0 height 0
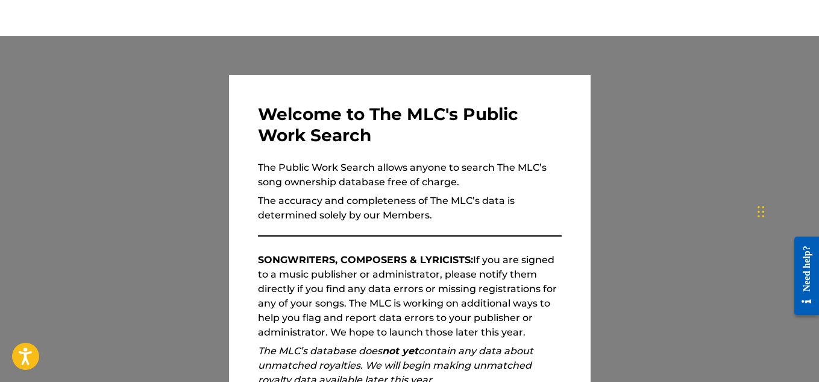
scroll to position [73, 0]
click at [552, 196] on p "The accuracy and completeness of The MLC’s data is determined solely by our Mem…" at bounding box center [410, 208] width 304 height 29
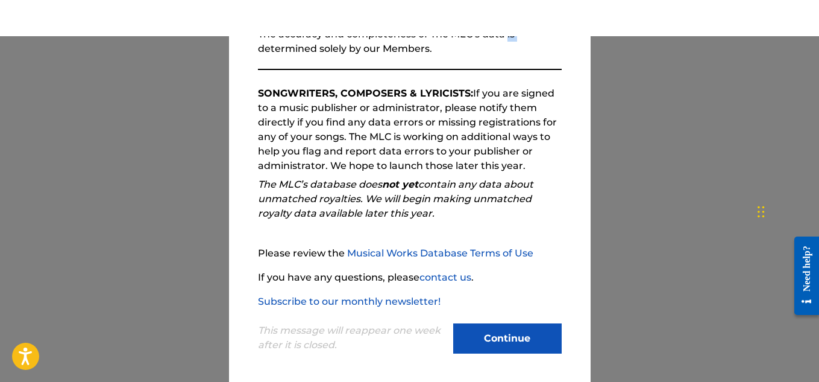
scroll to position [170, 0]
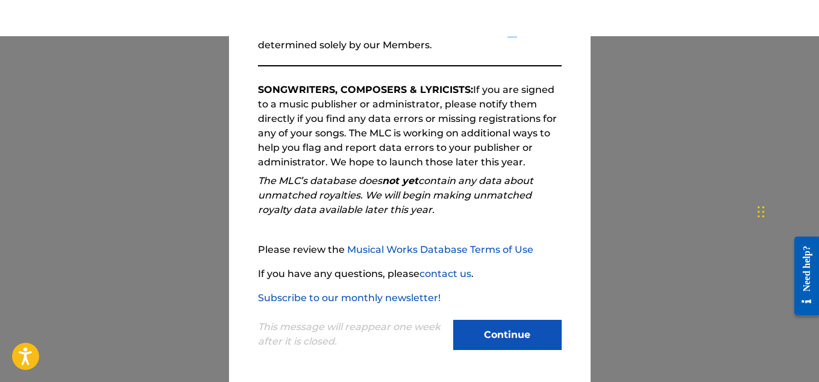
click at [501, 330] on button "Continue" at bounding box center [507, 335] width 109 height 30
